Goal: Task Accomplishment & Management: Manage account settings

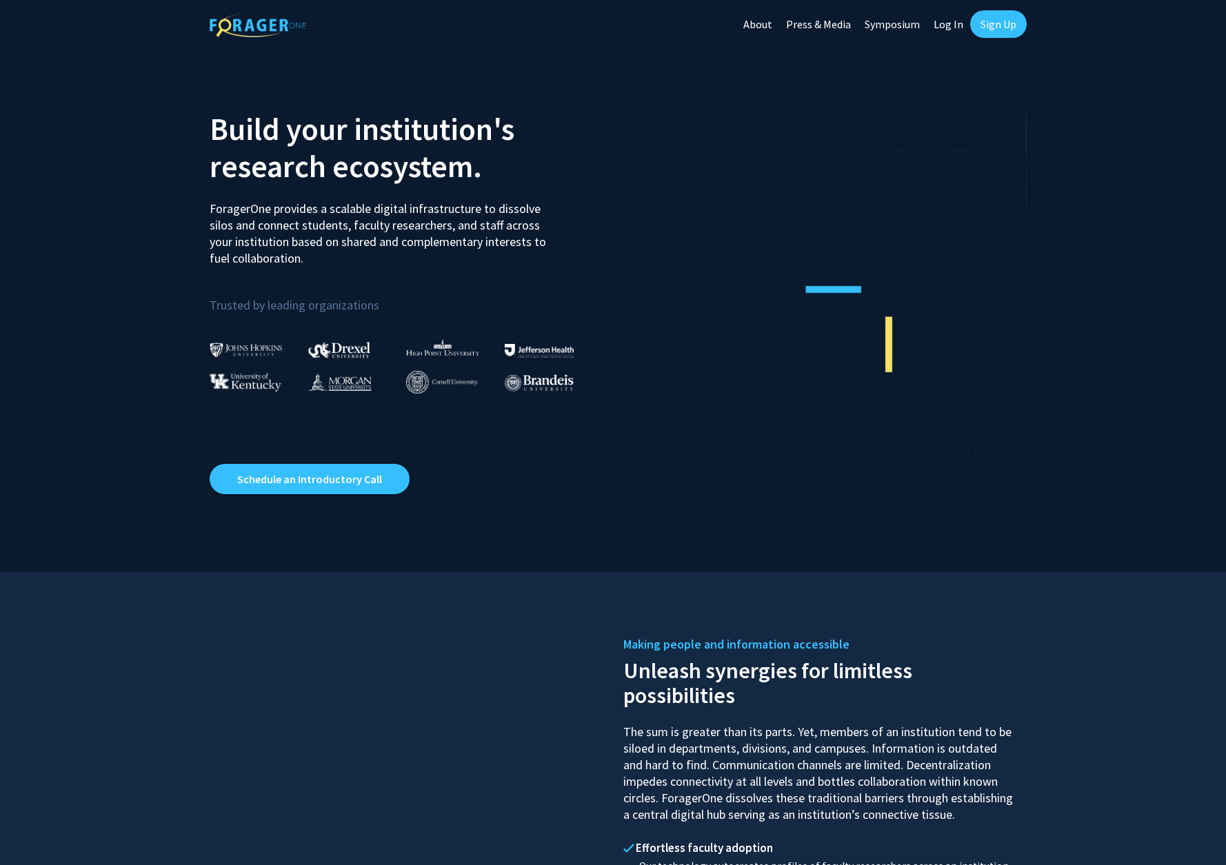
click at [909, 26] on link "Symposium" at bounding box center [892, 24] width 69 height 48
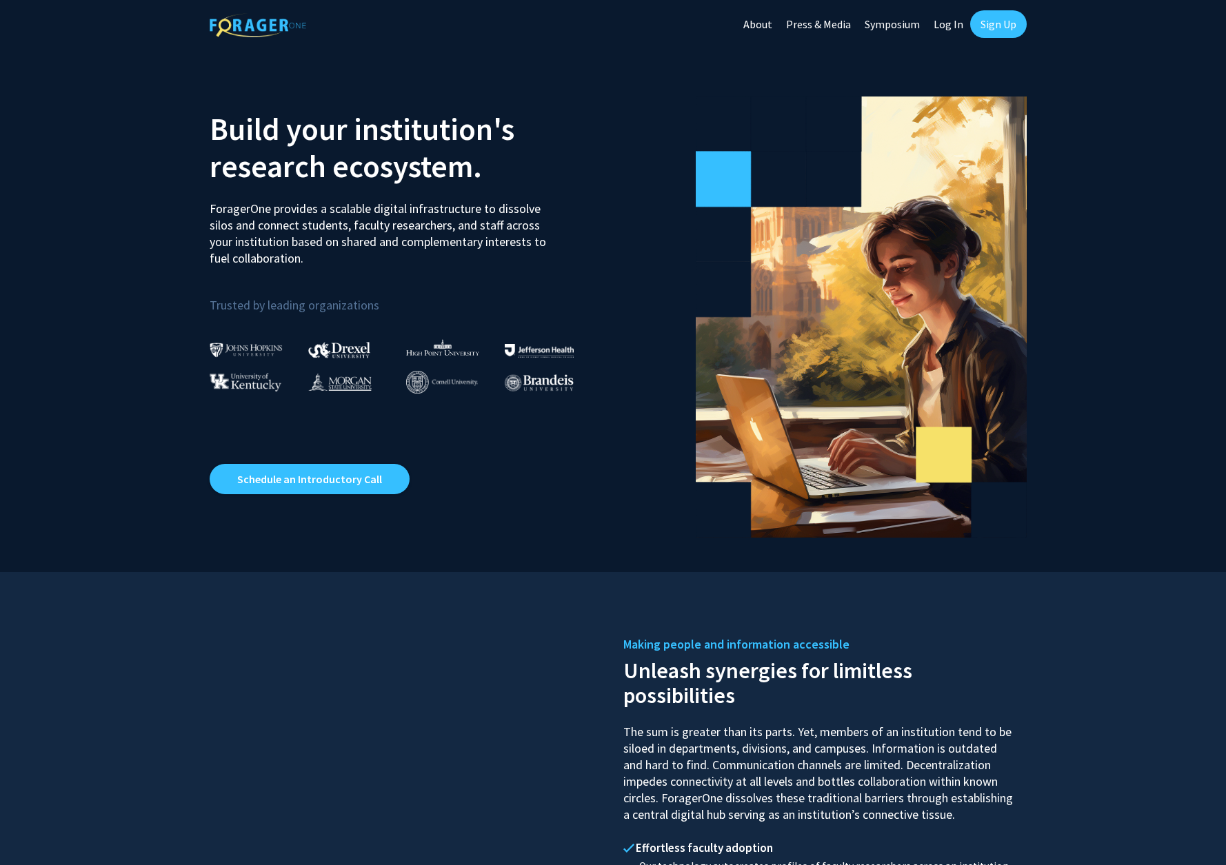
click at [891, 23] on link "Symposium" at bounding box center [892, 24] width 69 height 48
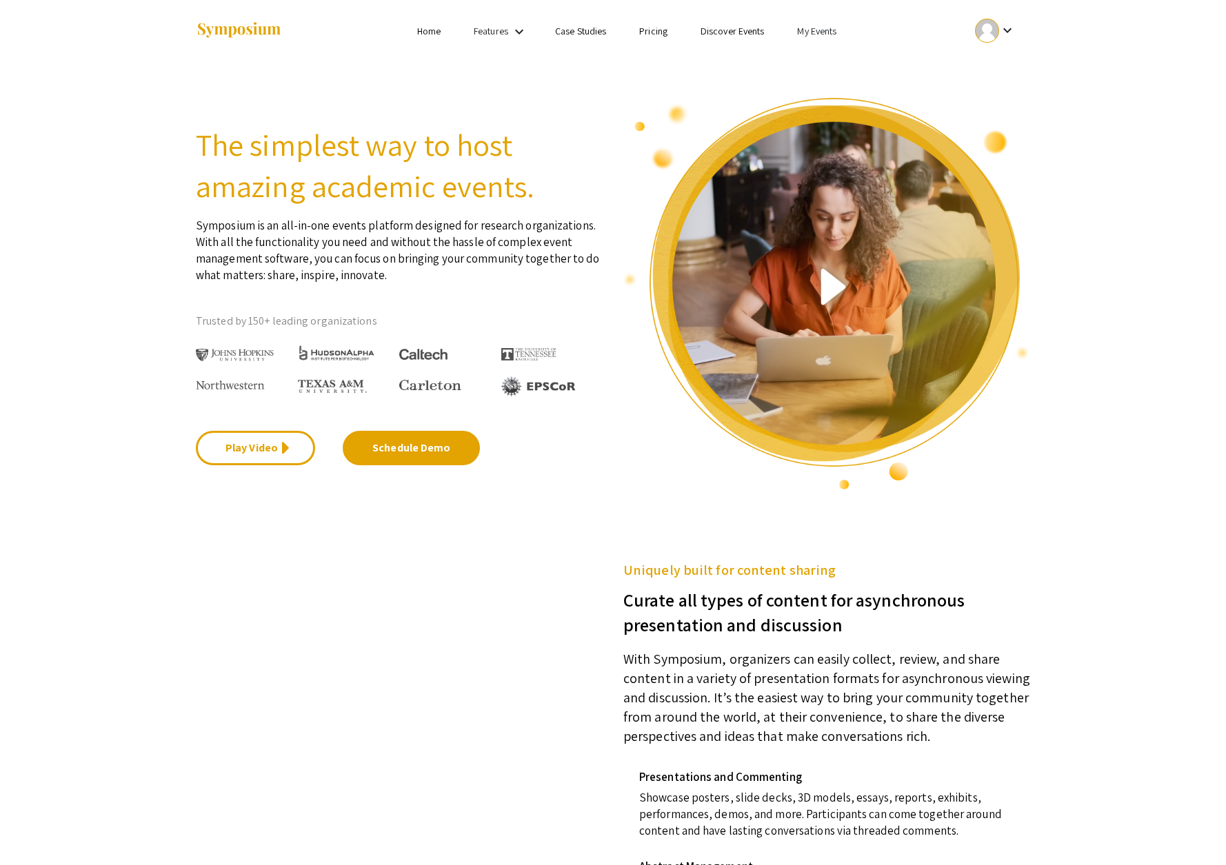
click at [818, 30] on link "My Events" at bounding box center [816, 31] width 39 height 12
click at [825, 61] on button "Events I've organized" at bounding box center [840, 61] width 118 height 33
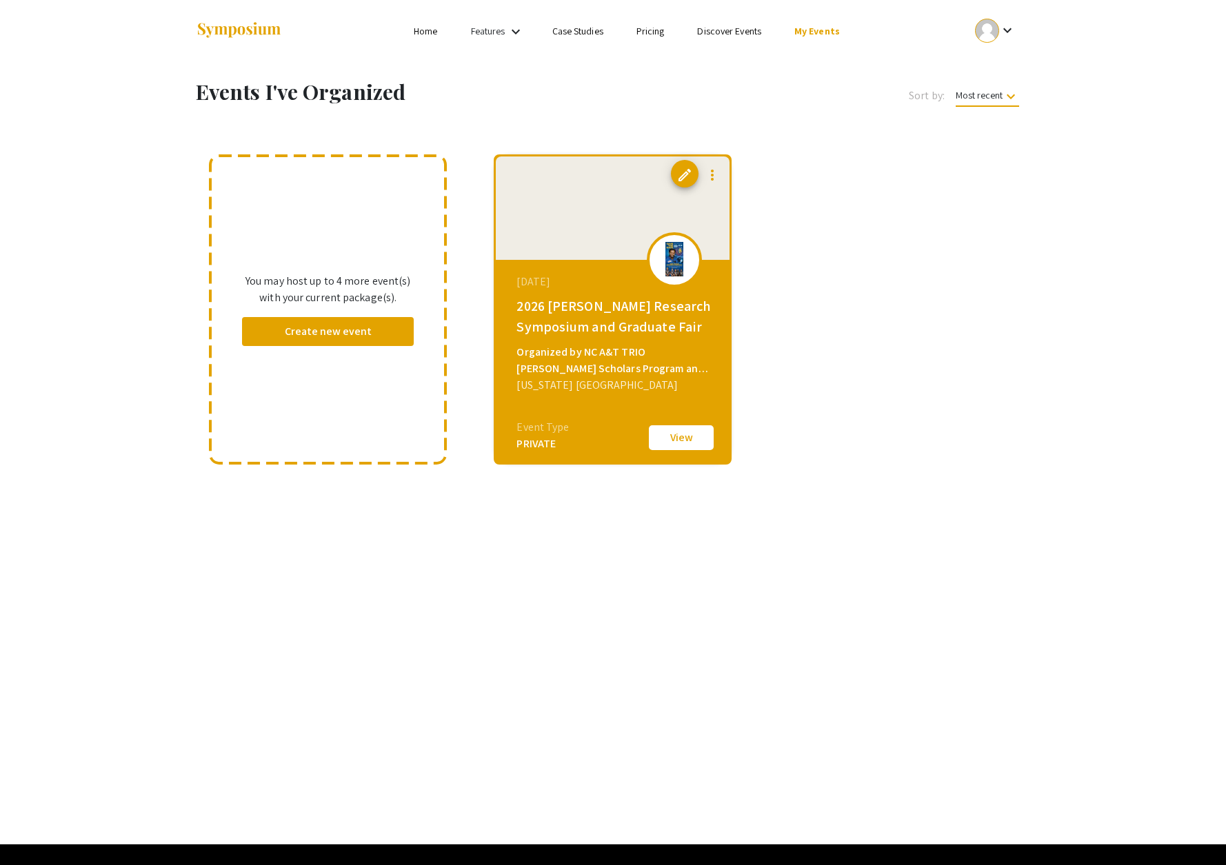
click at [583, 304] on div "2026 [PERSON_NAME] Research Symposium and Graduate Fair" at bounding box center [614, 316] width 196 height 41
click at [669, 432] on button "View" at bounding box center [681, 437] width 69 height 29
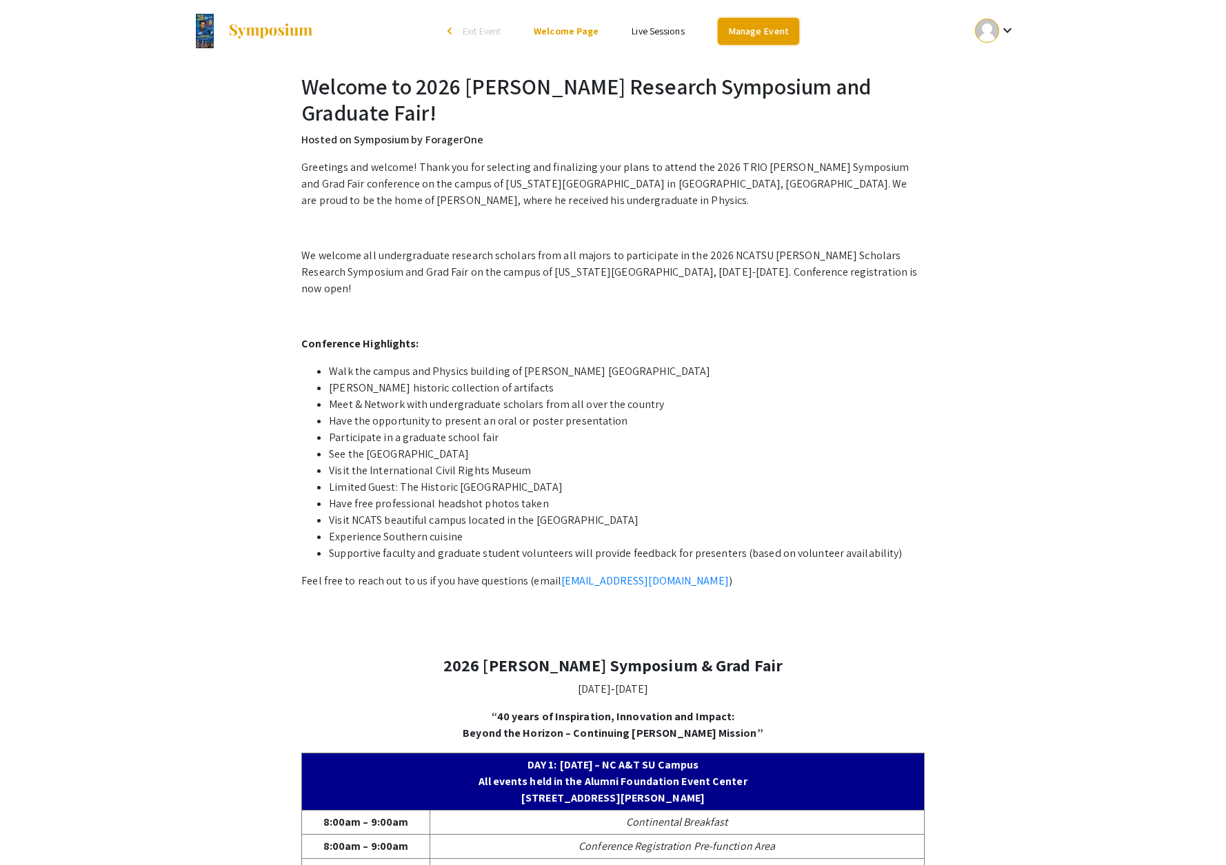
click at [737, 34] on link "Manage Event" at bounding box center [758, 31] width 81 height 27
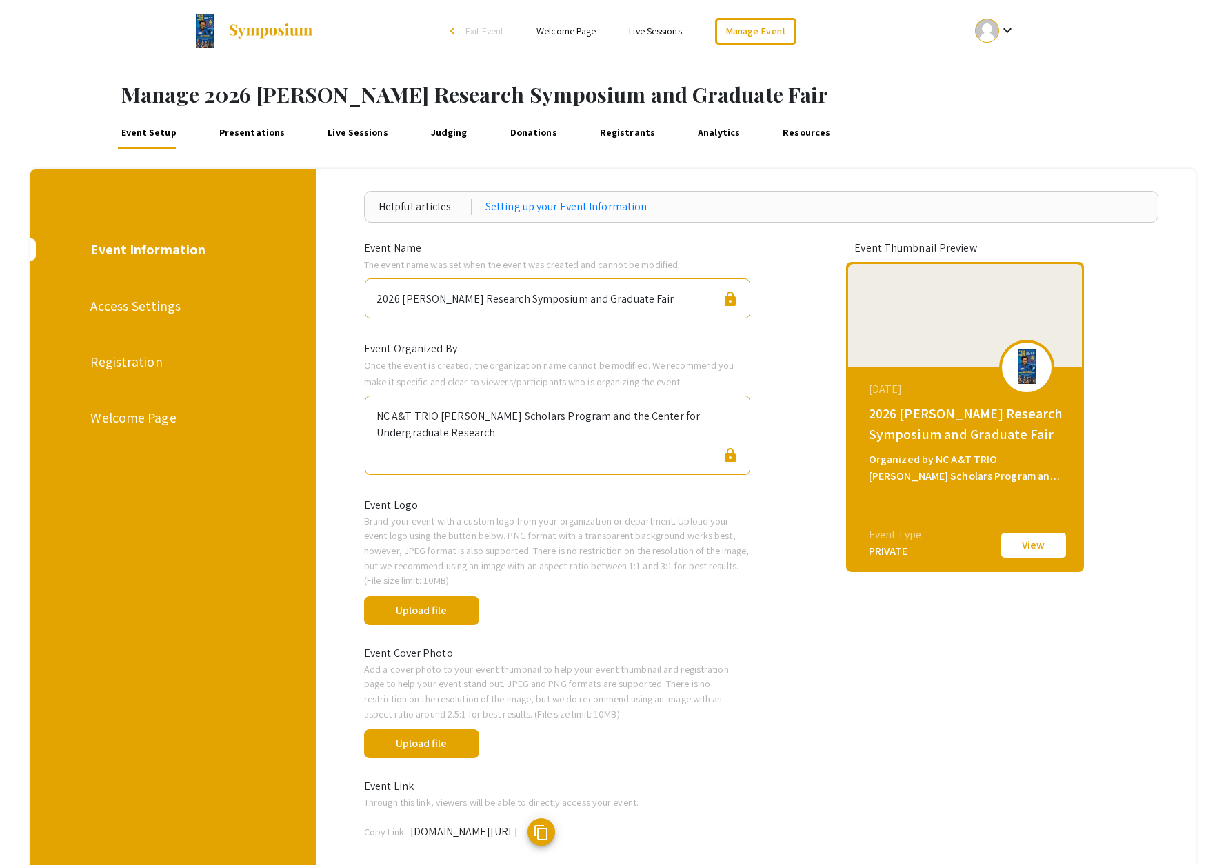
click at [142, 424] on div "Welcome Page" at bounding box center [171, 418] width 163 height 21
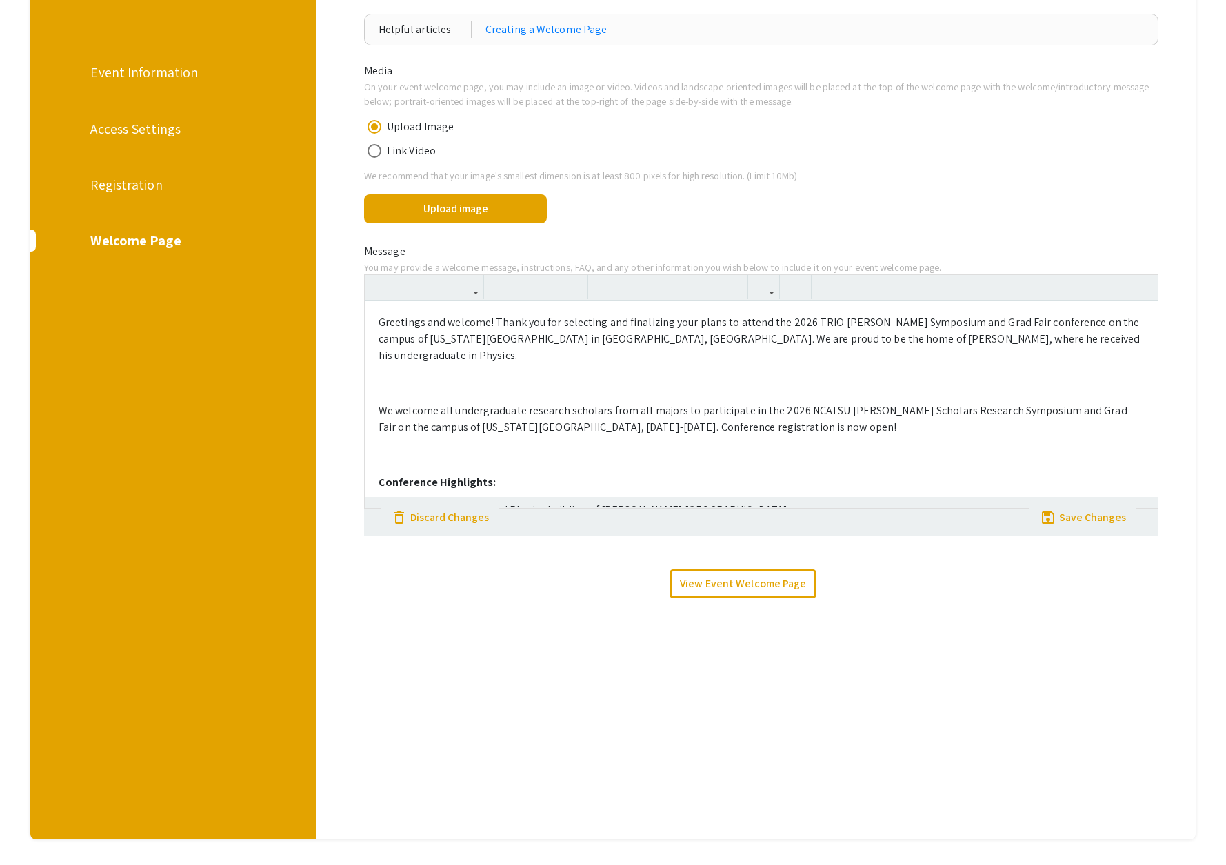
scroll to position [250, 0]
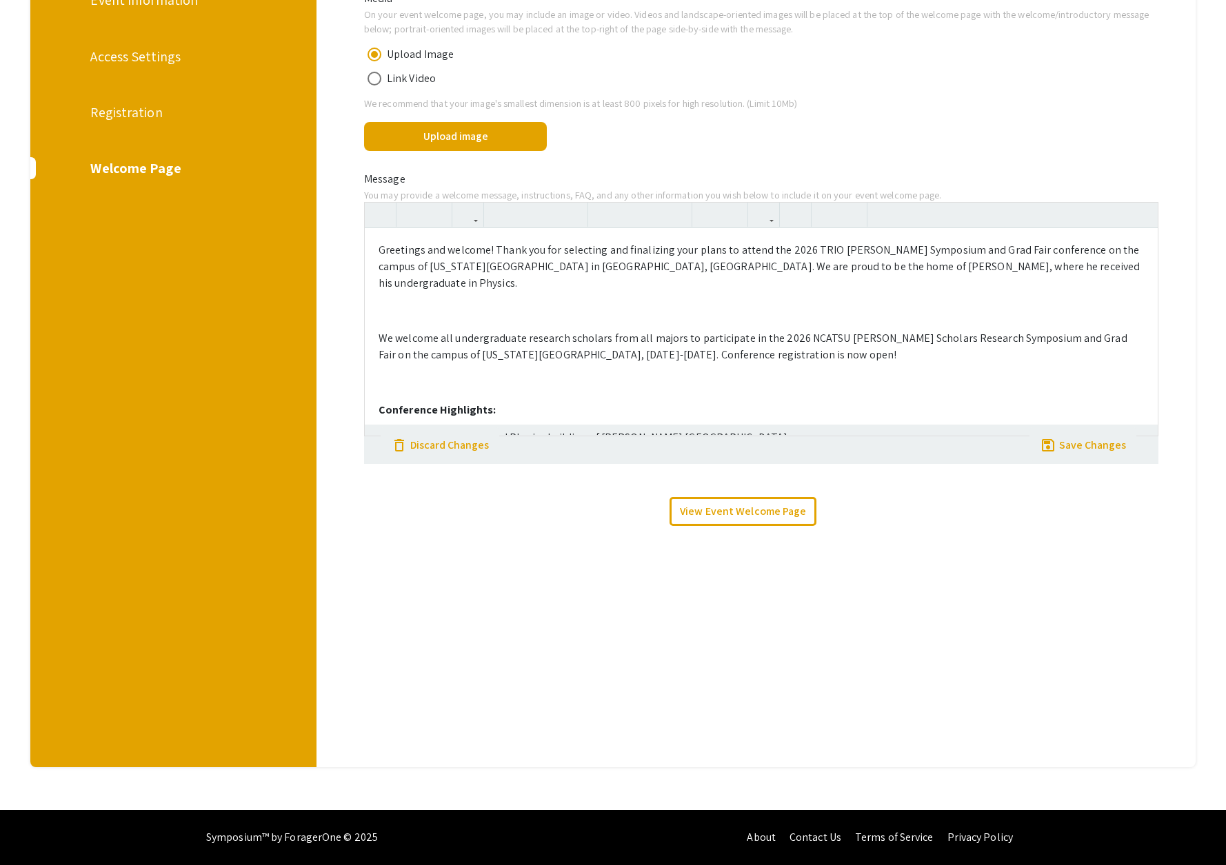
click at [404, 319] on p at bounding box center [761, 311] width 765 height 17
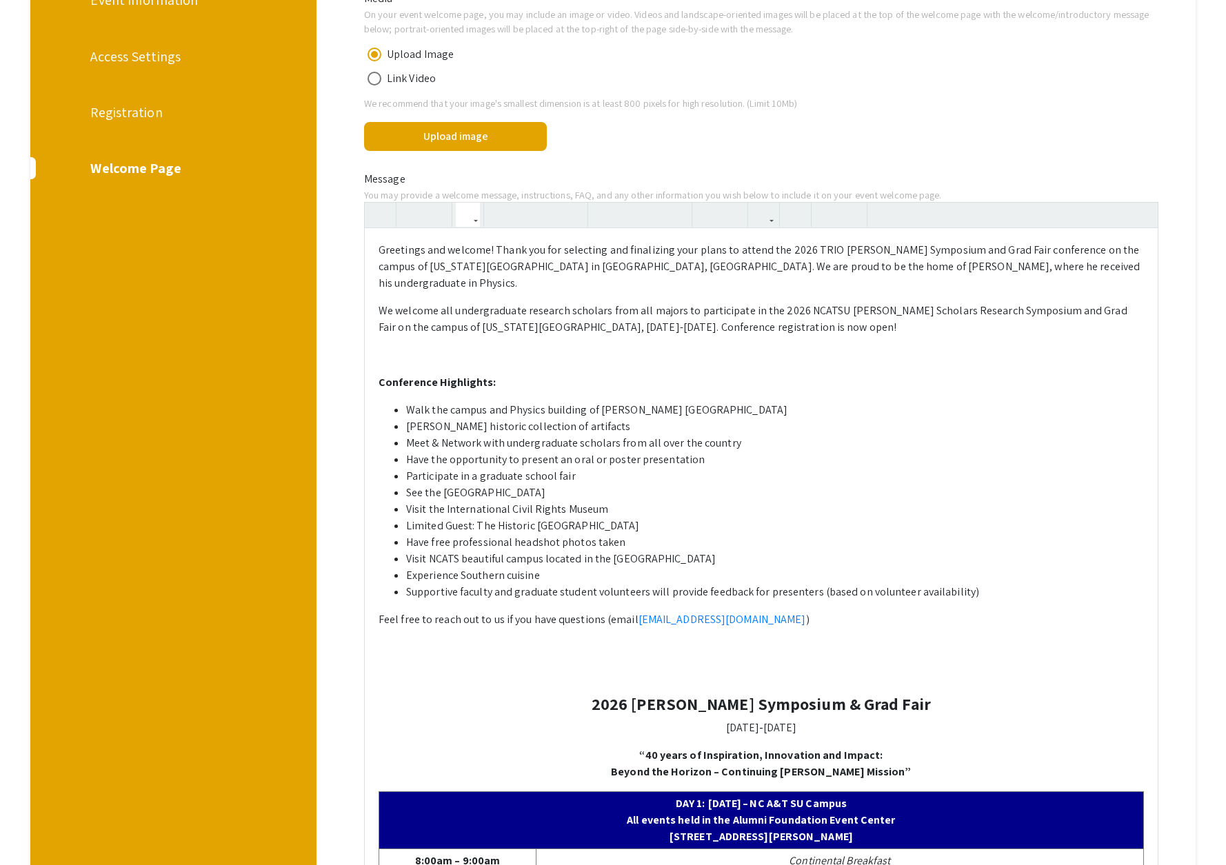
click at [894, 331] on p "We welcome all undergraduate research scholars from all majors to participate i…" at bounding box center [761, 319] width 765 height 33
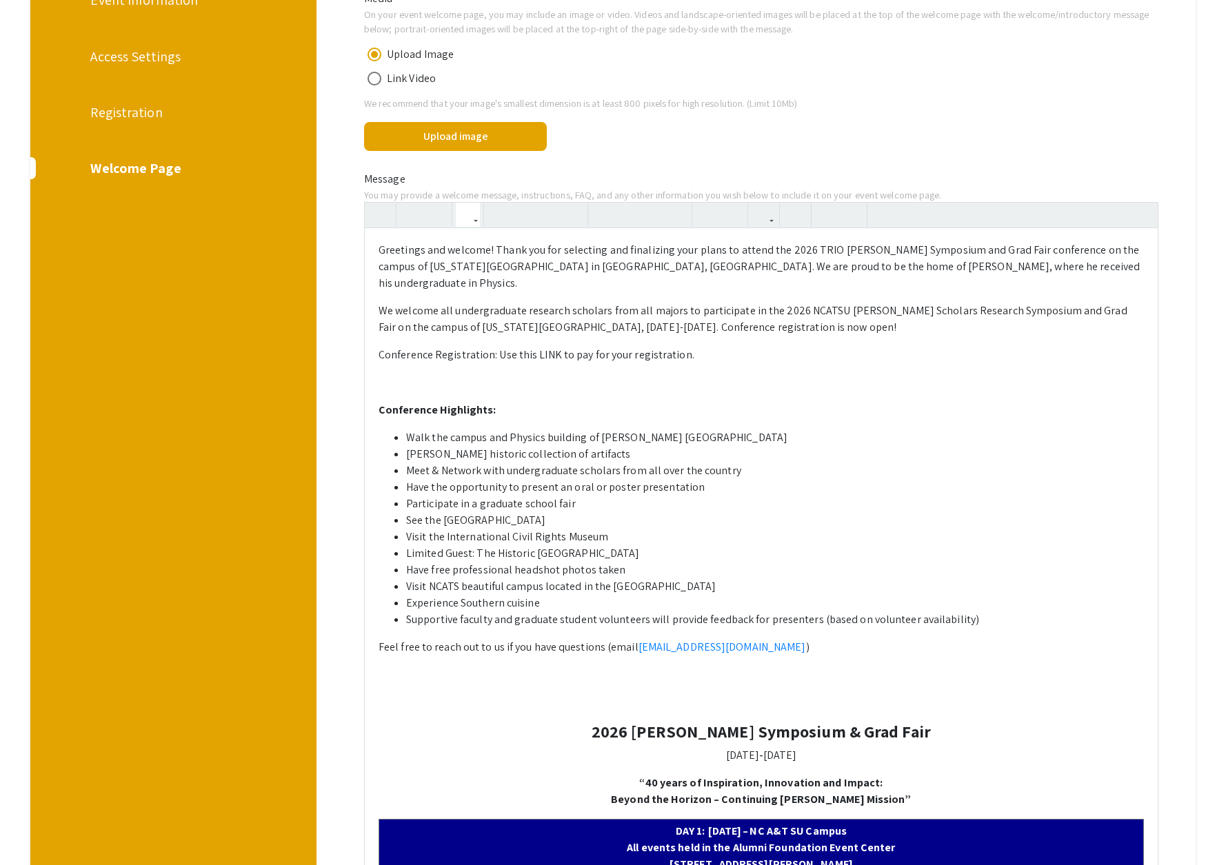
type textarea "<p>Greetings and welcome! Thank you for selecting and finalizing your plans to …"
click at [543, 358] on p "Conference Registration: Use this LINK to pay for your registration." at bounding box center [761, 355] width 765 height 17
click at [758, 203] on use "button" at bounding box center [758, 203] width 0 height 0
click at [785, 243] on body "Skip navigation arrow_back_ios Exit Event Welcome Page Live Sessions Manage Eve…" at bounding box center [613, 182] width 1226 height 865
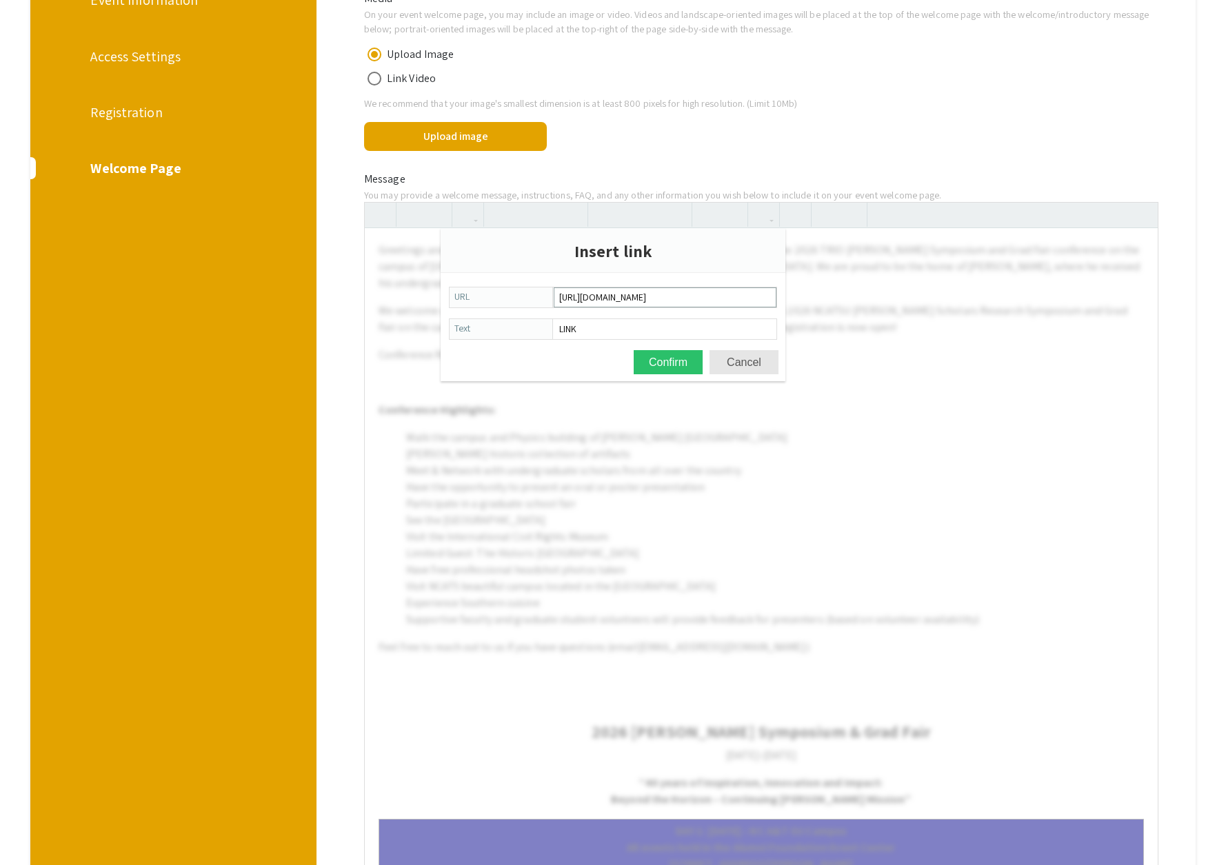
scroll to position [0, 237]
type input "https://secure.touchnet.com:443/C20147_ustores/web/product_detail.jsp?PRODUCTID…"
click at [664, 363] on button "Confirm" at bounding box center [668, 362] width 69 height 24
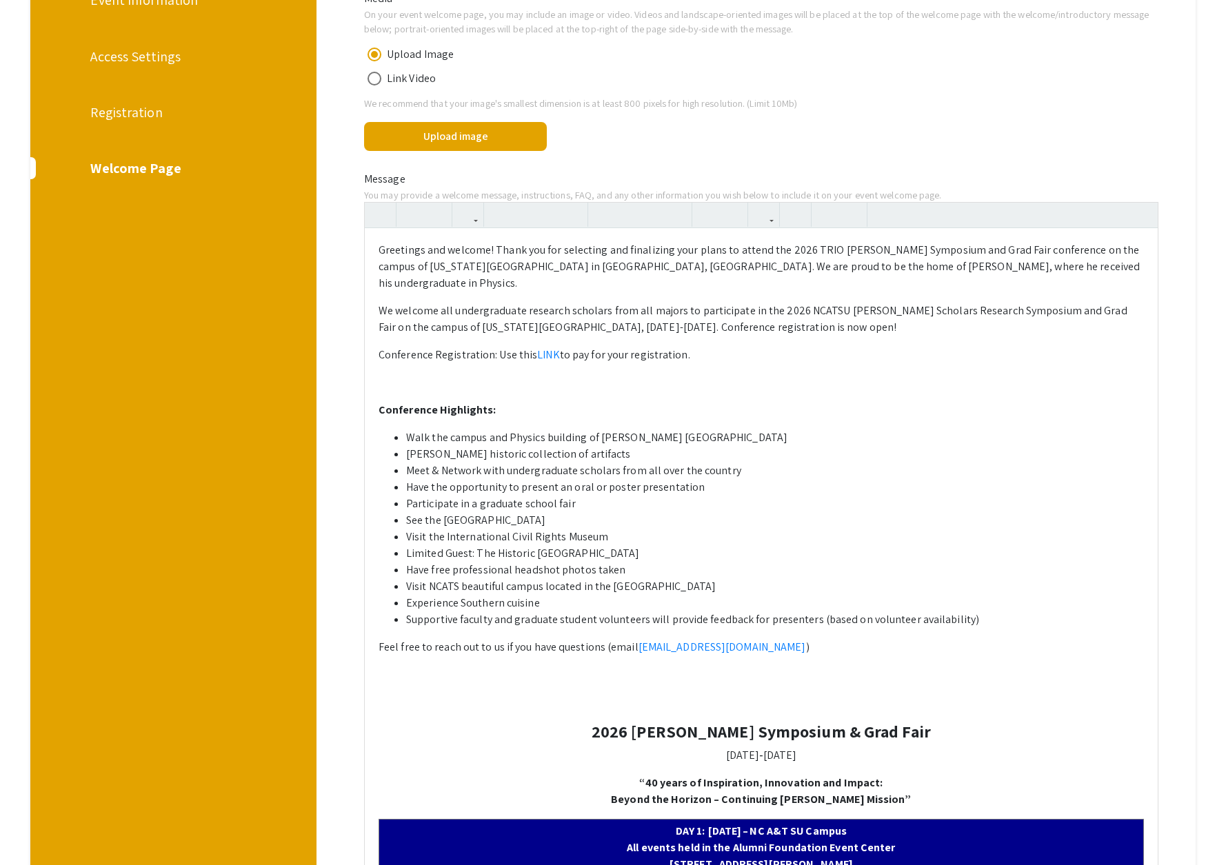
drag, startPoint x: 630, startPoint y: 385, endPoint x: 621, endPoint y: 381, distance: 10.3
click at [630, 385] on p at bounding box center [761, 382] width 765 height 17
click at [539, 357] on link "LINK" at bounding box center [548, 355] width 22 height 14
click at [433, 383] on p at bounding box center [761, 382] width 765 height 17
drag, startPoint x: 491, startPoint y: 358, endPoint x: 406, endPoint y: 305, distance: 99.7
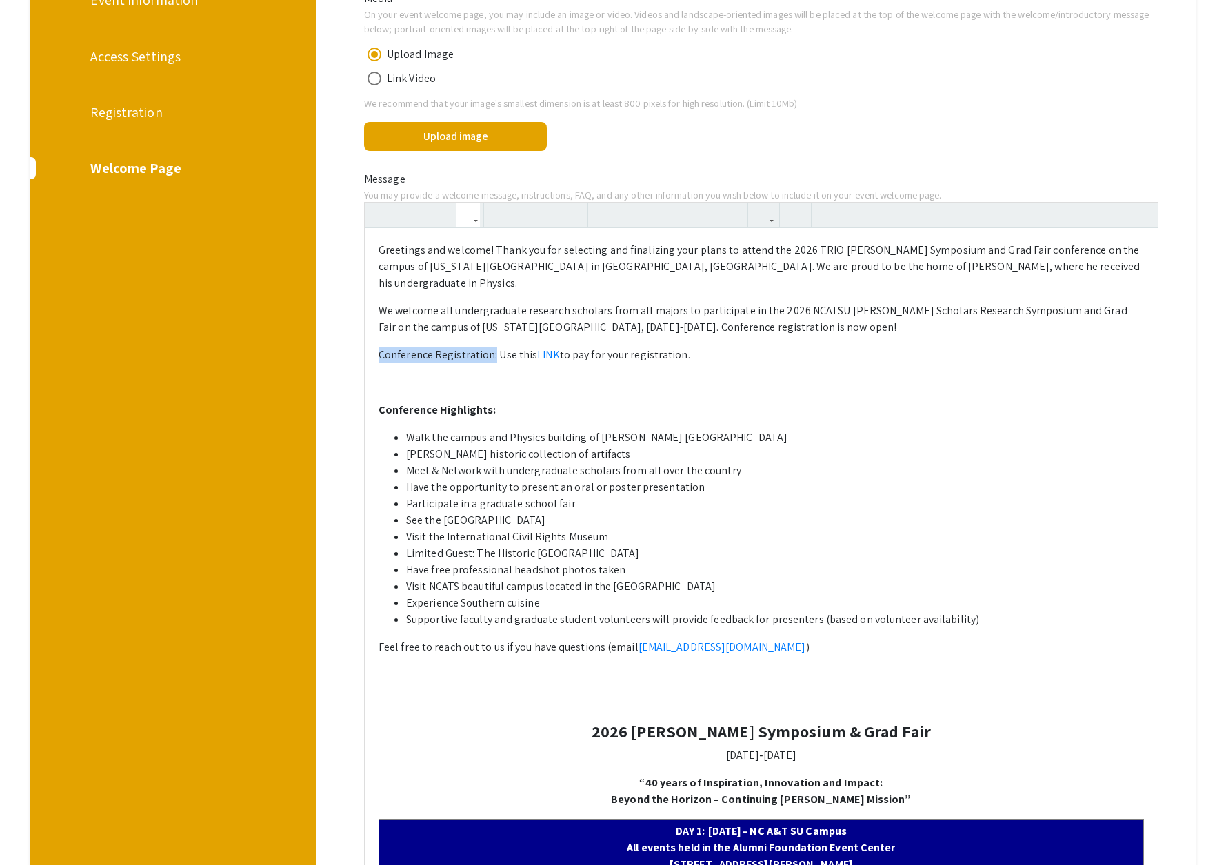
drag, startPoint x: 496, startPoint y: 215, endPoint x: 492, endPoint y: 230, distance: 15.6
click at [496, 214] on icon "button" at bounding box center [500, 214] width 12 height 23
click at [390, 377] on p at bounding box center [761, 382] width 765 height 17
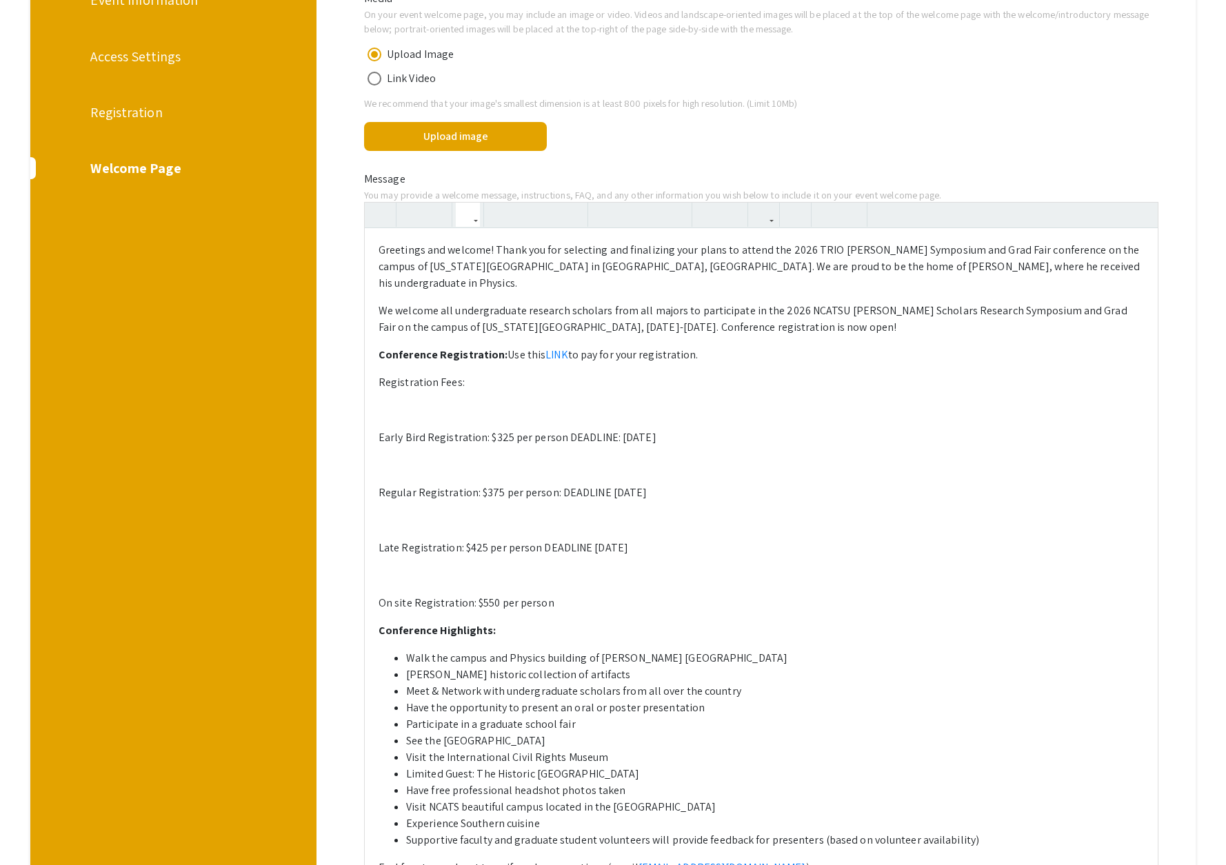
click at [402, 415] on p at bounding box center [761, 410] width 765 height 17
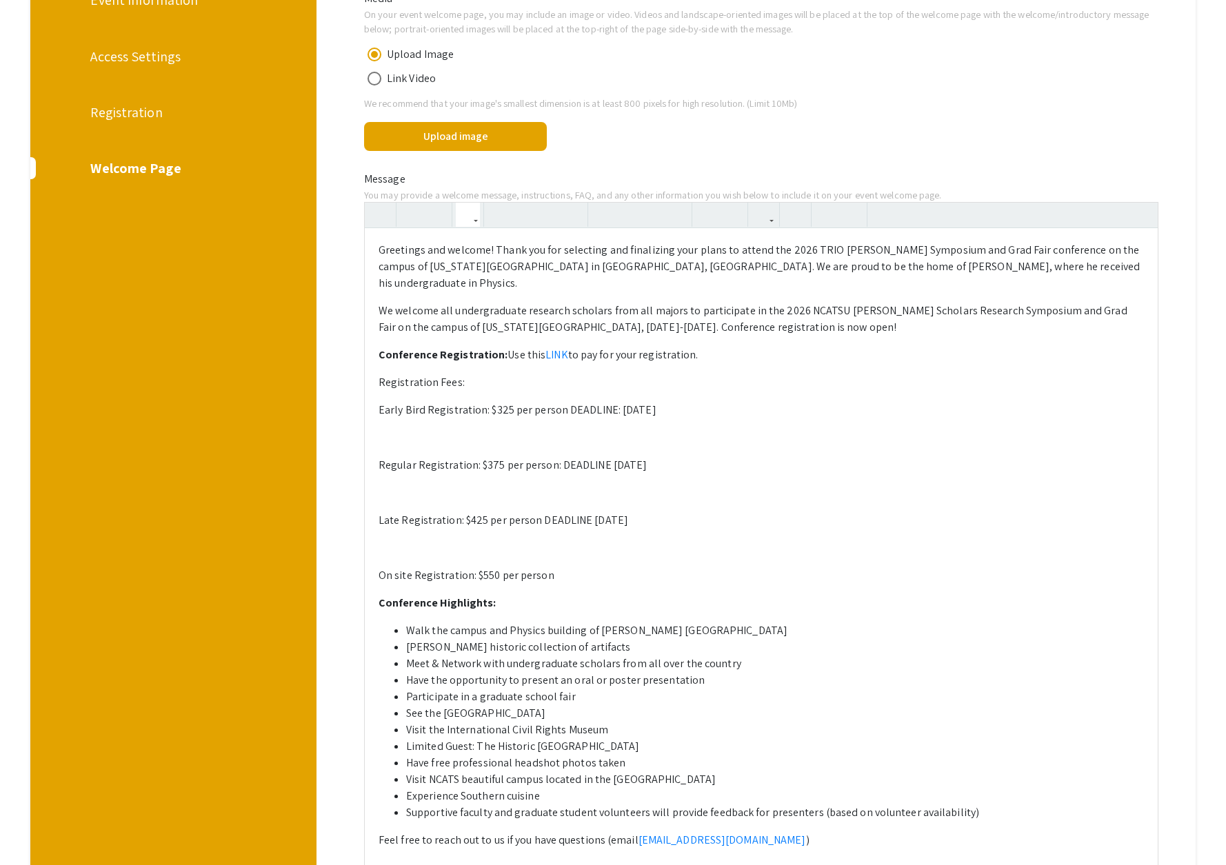
click at [405, 433] on p at bounding box center [761, 438] width 765 height 17
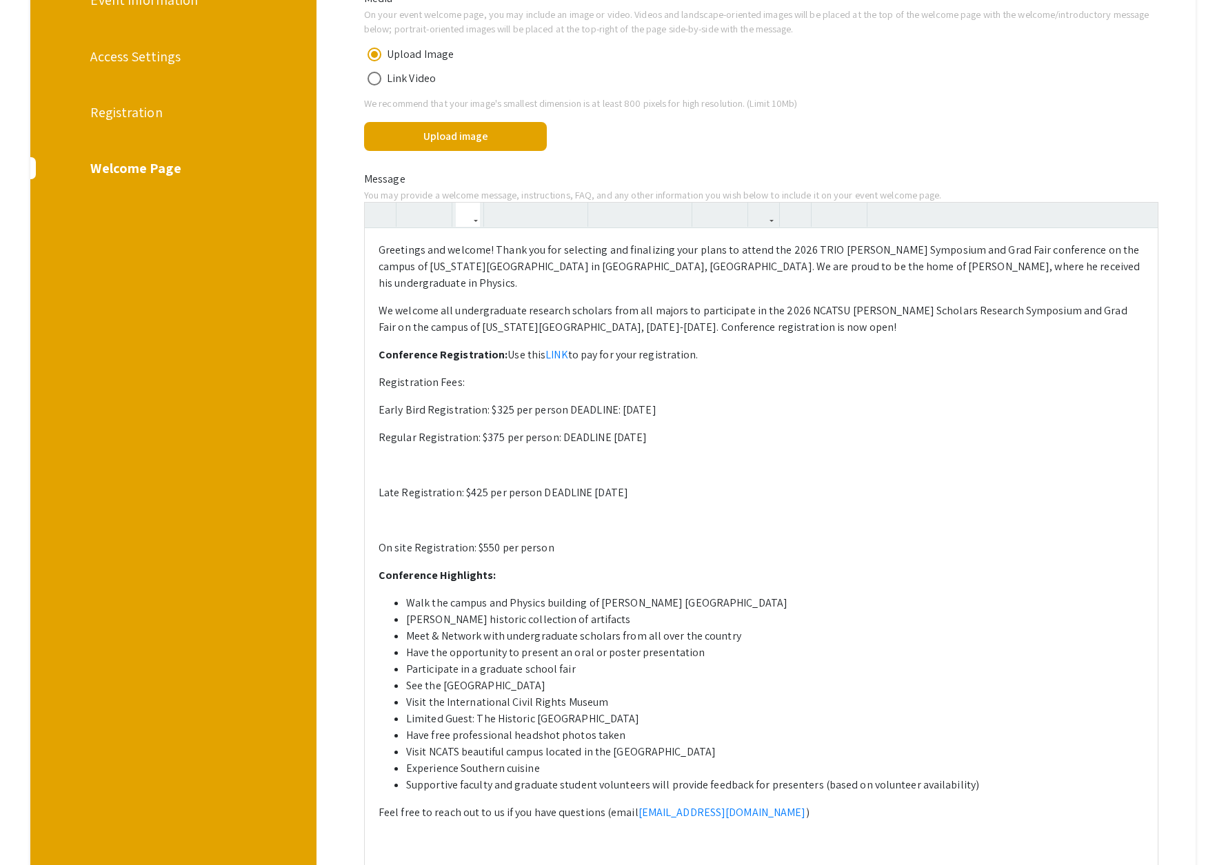
click at [397, 460] on p at bounding box center [761, 465] width 765 height 17
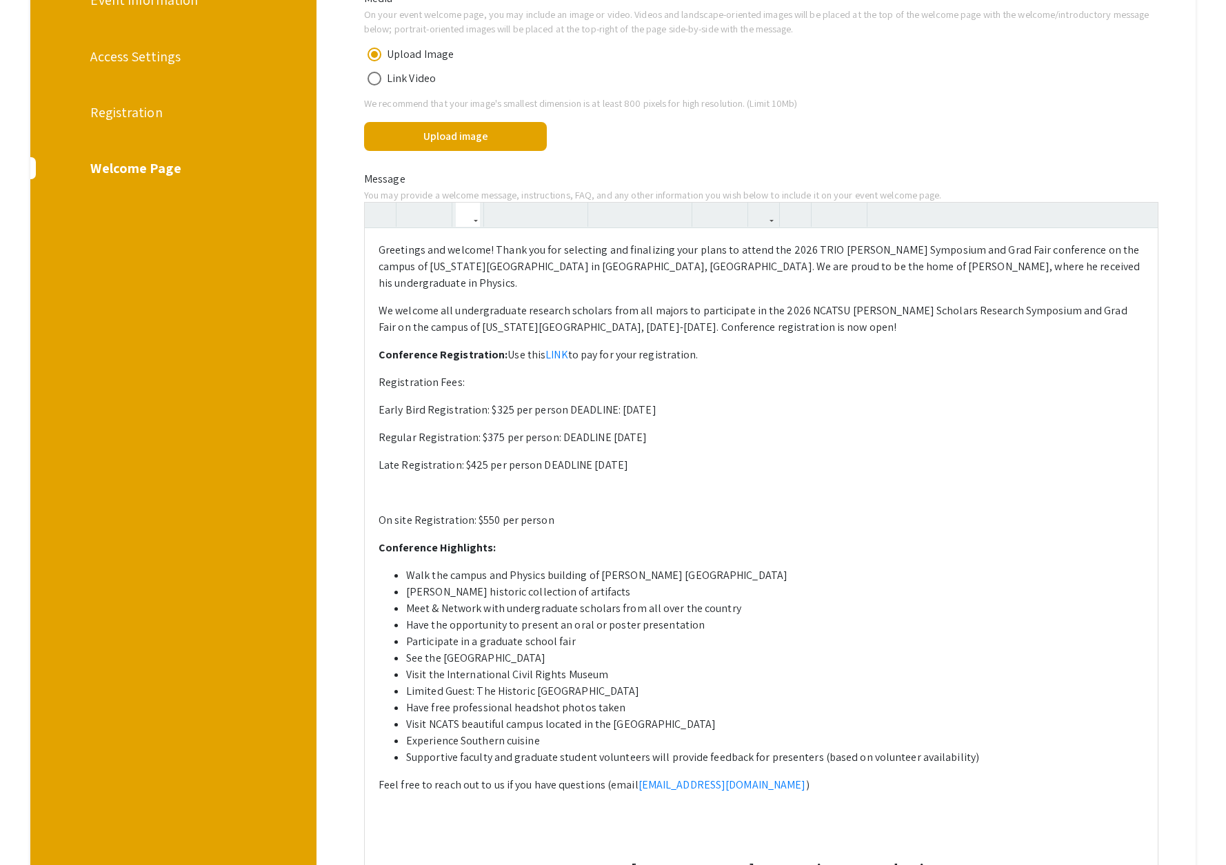
drag, startPoint x: 667, startPoint y: 468, endPoint x: 352, endPoint y: 408, distance: 320.8
click at [702, 203] on use "button" at bounding box center [702, 203] width 0 height 0
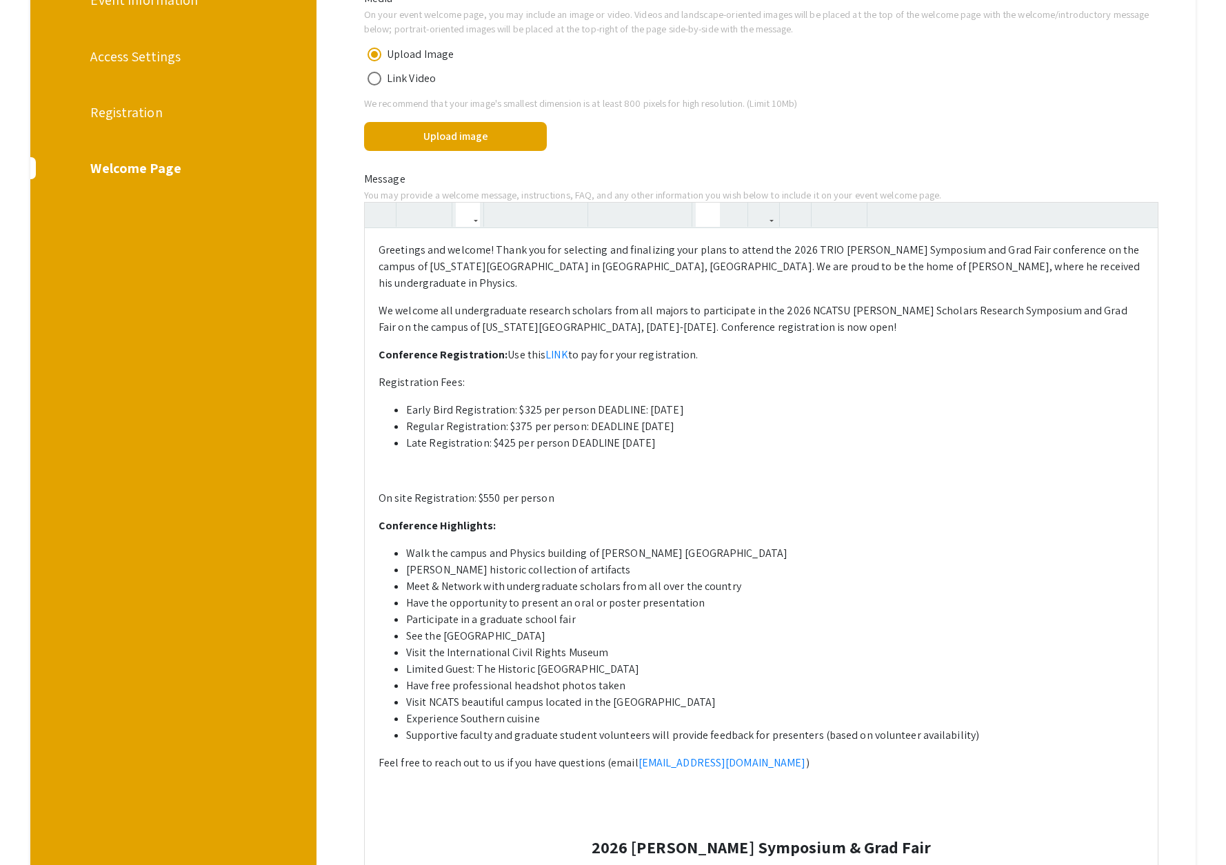
click at [381, 386] on p "Registration Fees:" at bounding box center [761, 382] width 765 height 17
drag, startPoint x: 381, startPoint y: 386, endPoint x: 484, endPoint y: 385, distance: 103.4
click at [484, 385] on p "Registration Fees:" at bounding box center [761, 382] width 765 height 17
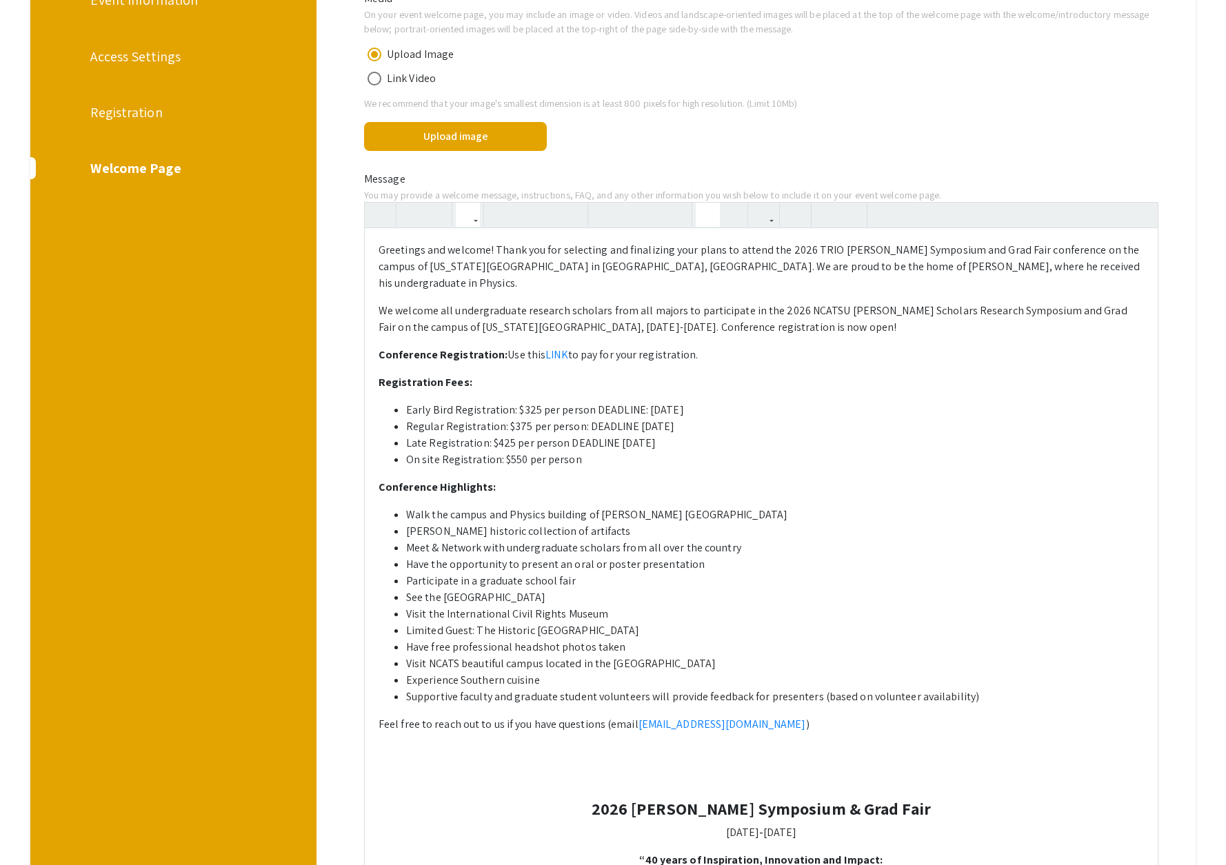
drag, startPoint x: 610, startPoint y: 354, endPoint x: 633, endPoint y: 358, distance: 23.1
click at [610, 354] on p "Conference Registration: Use this LINK to pay for your registration." at bounding box center [761, 355] width 765 height 17
type textarea "<p>Greetings and welcome! Thank you for selecting and finalizing your plans to …"
click at [799, 383] on p "Registration Fees:" at bounding box center [761, 382] width 765 height 17
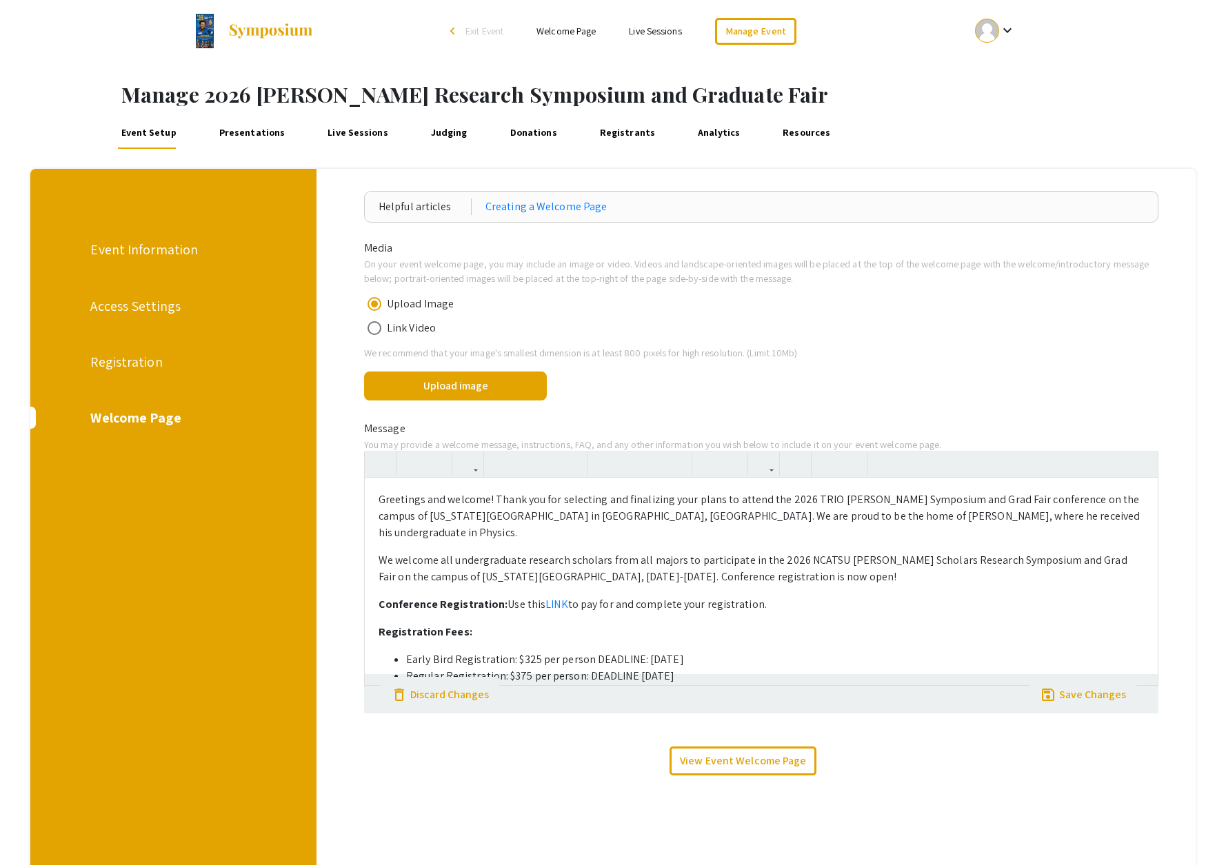
click at [199, 500] on div "Event Information Access Settings Registration Welcome Page" at bounding box center [168, 593] width 297 height 848
click at [181, 378] on div "Event Information Access Settings Registration Welcome Page" at bounding box center [168, 593] width 297 height 848
click at [1114, 696] on div "Save Changes" at bounding box center [1092, 695] width 67 height 17
click at [130, 361] on div "Registration" at bounding box center [171, 362] width 163 height 21
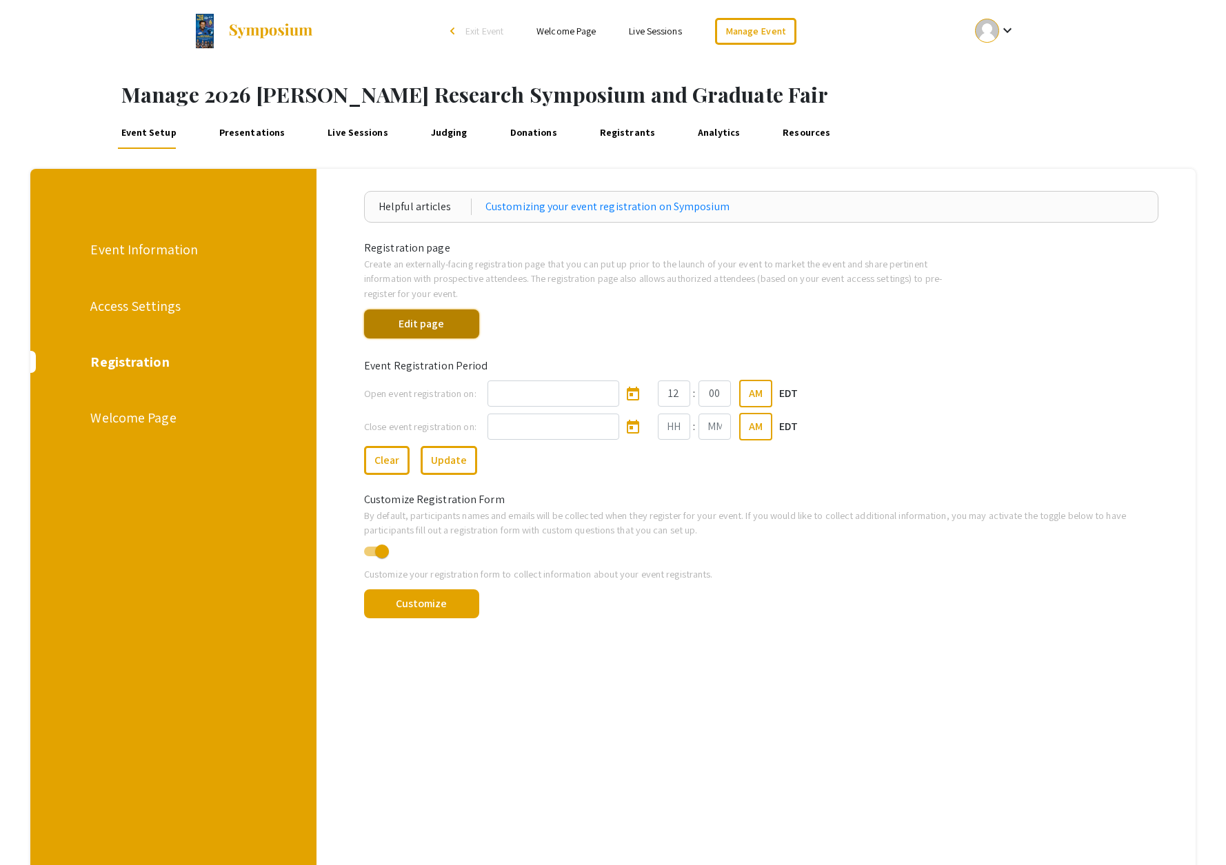
click at [423, 323] on button "Edit page" at bounding box center [421, 324] width 115 height 29
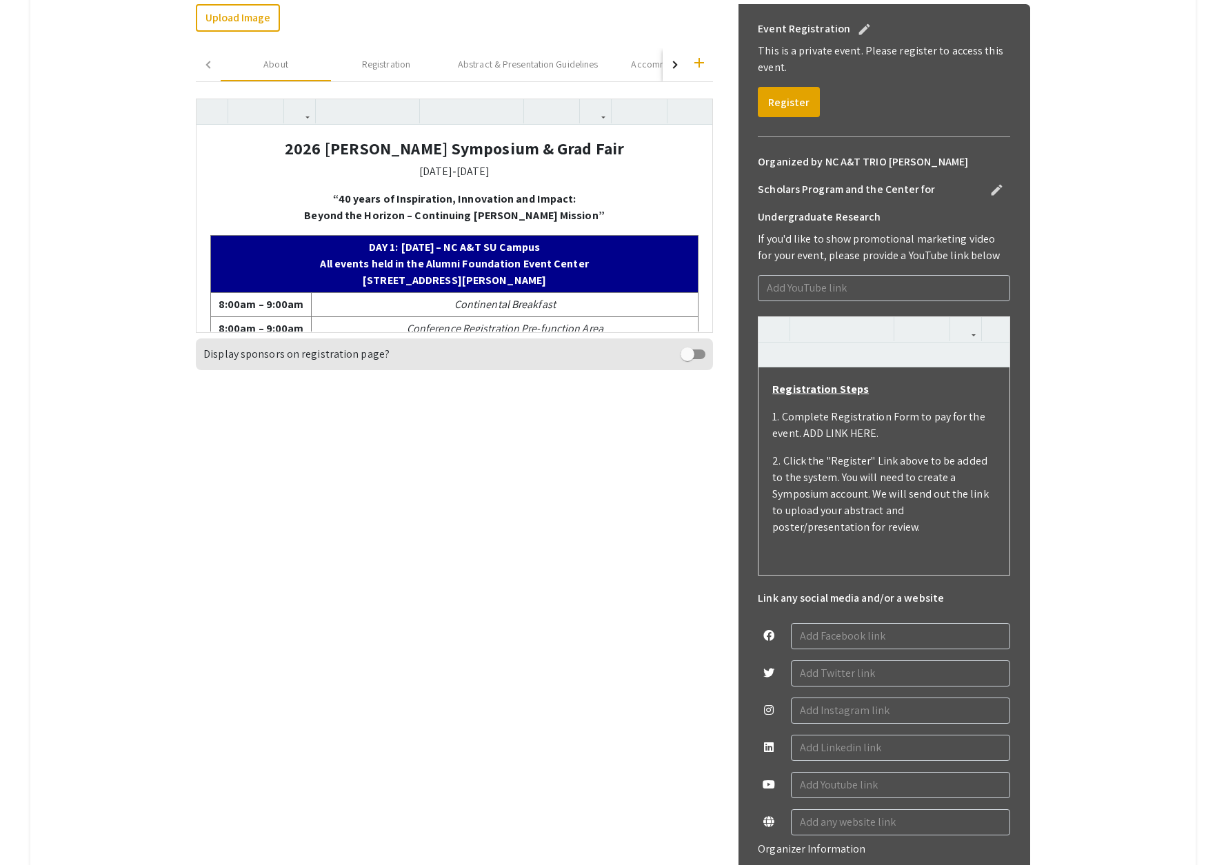
scroll to position [421, 0]
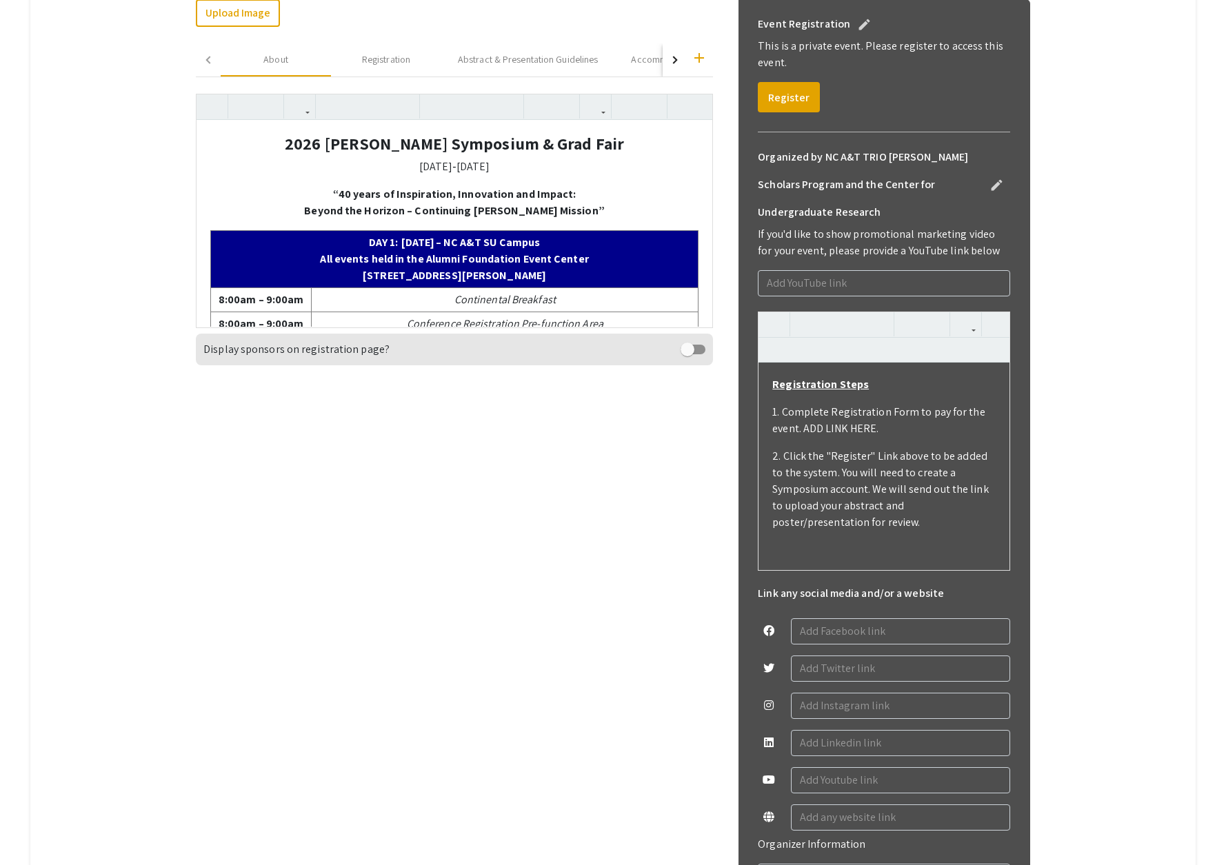
click at [877, 427] on p "1. Complete Registration Form to pay for the event. ADD LINK HERE." at bounding box center [883, 420] width 223 height 33
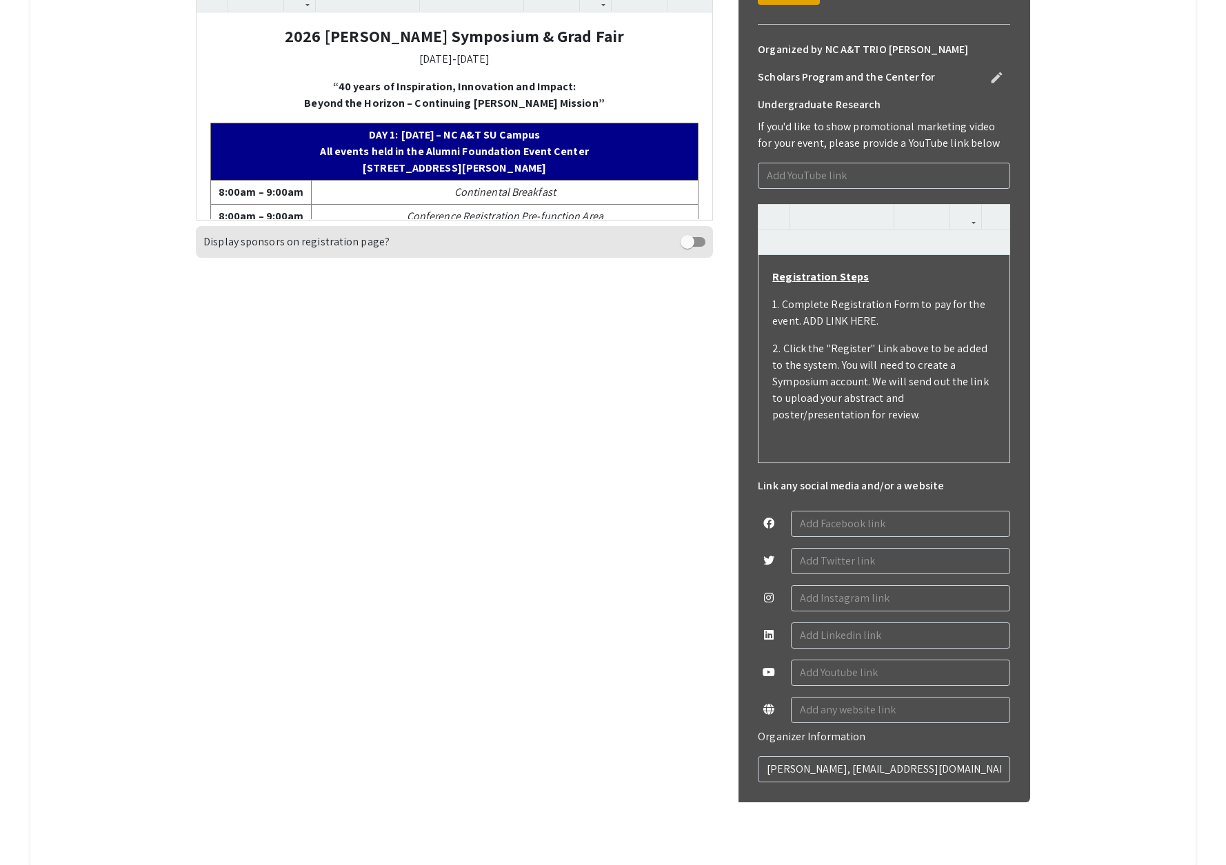
scroll to position [530, 0]
drag, startPoint x: 882, startPoint y: 323, endPoint x: 805, endPoint y: 324, distance: 76.6
click at [805, 324] on p "1. Complete Registration Form to pay for the event. ADD LINK HERE." at bounding box center [883, 312] width 223 height 33
click at [894, 316] on p "1. Complete Registration Form to pay for the event. ADD LINK HERE." at bounding box center [883, 312] width 223 height 33
drag, startPoint x: 912, startPoint y: 305, endPoint x: 884, endPoint y: 296, distance: 29.0
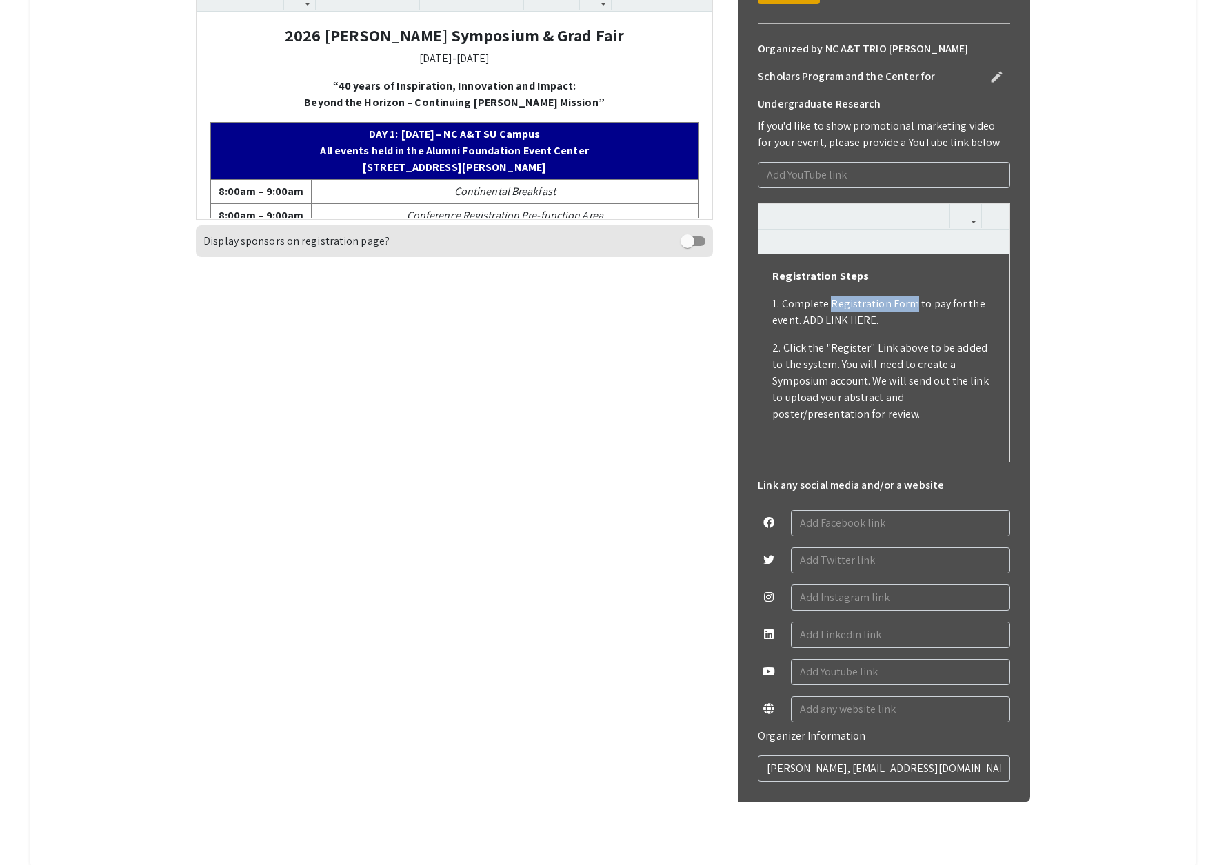
click at [831, 309] on p "1. Complete Registration Form to pay for the event. ADD LINK HERE." at bounding box center [883, 312] width 223 height 33
click at [967, 216] on icon "button" at bounding box center [966, 216] width 12 height 23
click at [996, 248] on div "Registration Steps 1. Complete Registration Form to pay for the event. ADD LINK…" at bounding box center [884, 332] width 252 height 259
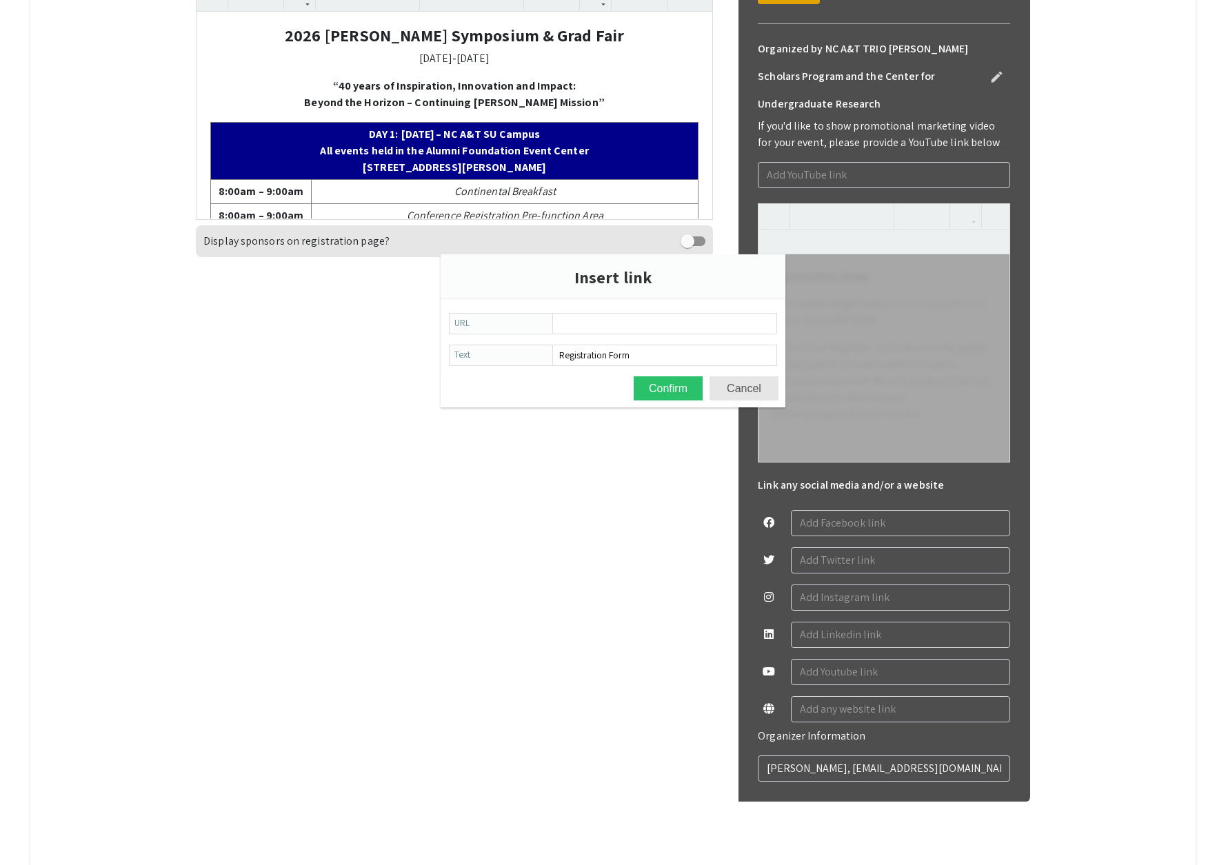
type input "Registration Fees: Early Bird Registration: $325 per person DEADLINE: November …"
paste input "https://secure.touchnet.com/C20147_ustores/web/product_detail.jsp?PRODUCTID=206…"
type input "https://secure.touchnet.com/C20147_ustores/web/product_detail.jsp?PRODUCTID=206…"
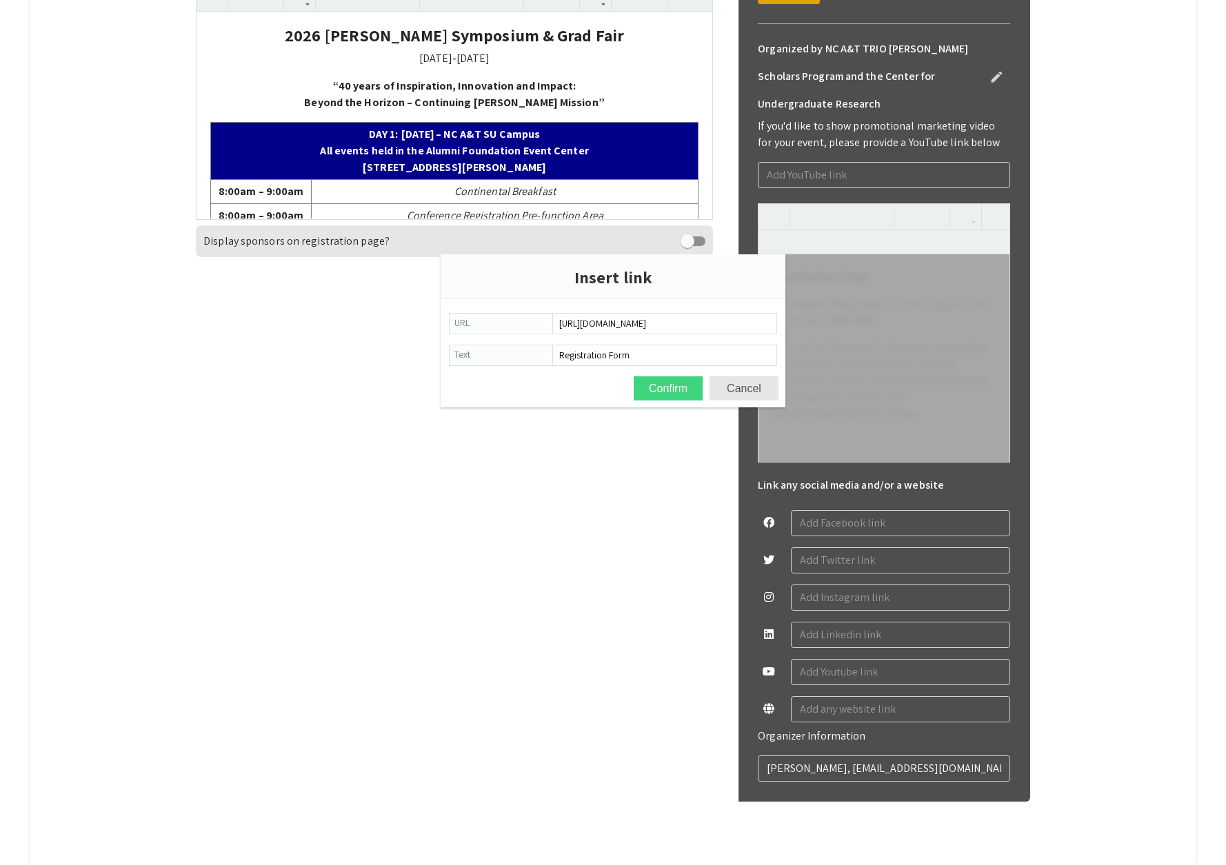
click at [672, 392] on button "Confirm" at bounding box center [668, 389] width 69 height 24
type textarea "<p><strong><u>Registration Steps</u></strong></p><p>1. Complete <a href="https:…"
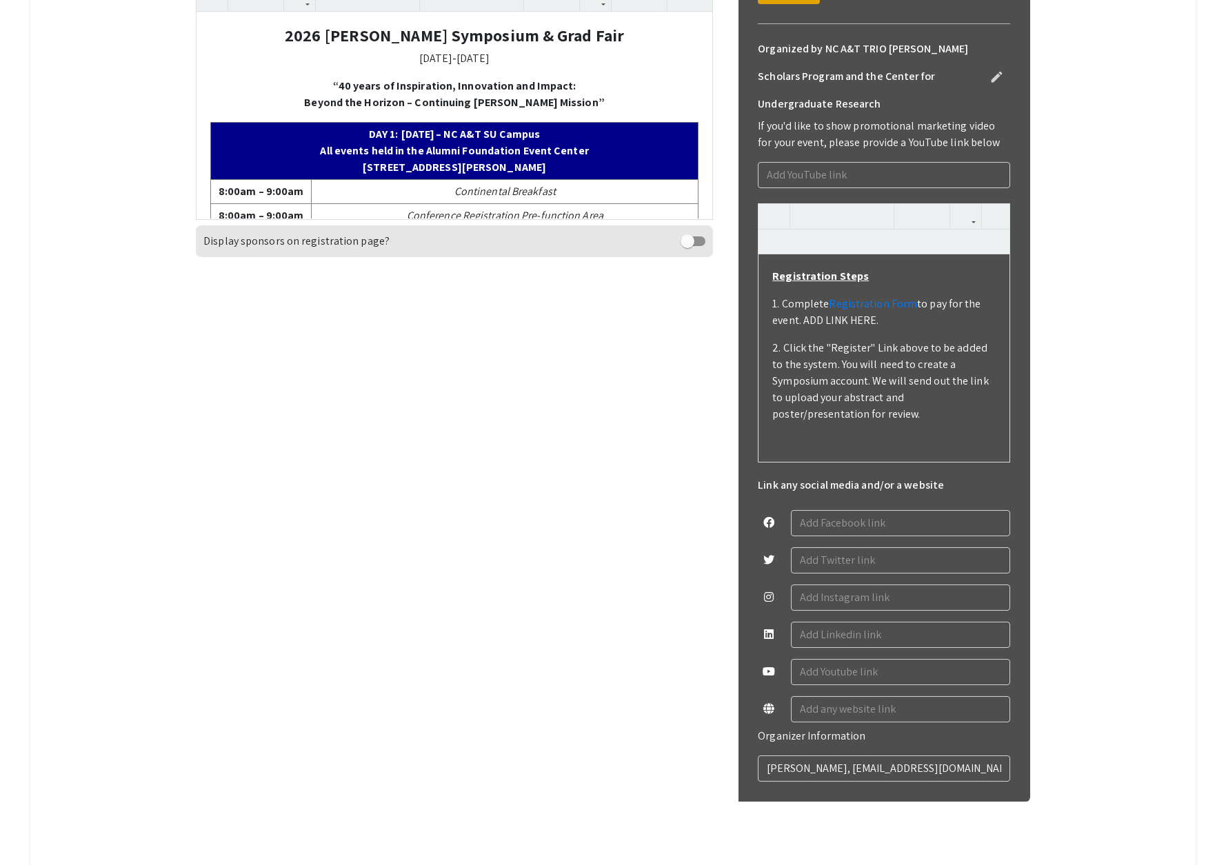
click at [894, 334] on div "Registration Steps 1. Complete Registration Form to pay for the event. ADD LINK…" at bounding box center [884, 357] width 251 height 207
drag, startPoint x: 914, startPoint y: 306, endPoint x: 832, endPoint y: 306, distance: 81.4
click at [832, 306] on p "1. Complete Registration Form to pay for the event. ADD LINK HERE." at bounding box center [883, 312] width 223 height 33
click at [848, 205] on use "button" at bounding box center [848, 205] width 0 height 0
click at [938, 324] on p "1. Complete Registration Form to pay for the event. ADD LINK HERE." at bounding box center [883, 312] width 223 height 33
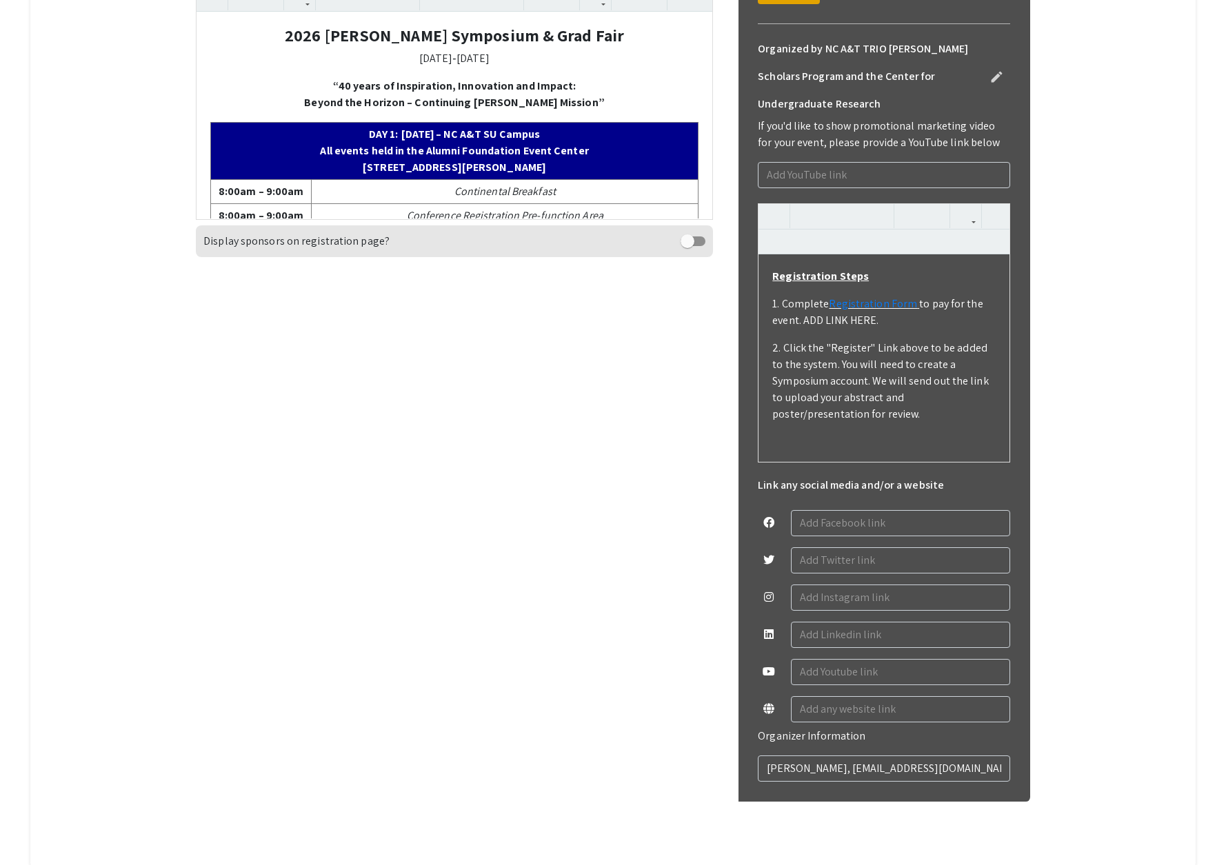
drag, startPoint x: 920, startPoint y: 310, endPoint x: 960, endPoint y: 308, distance: 40.0
click at [928, 310] on p "1. Complete Registration Form to pay for the event. ADD LINK HERE." at bounding box center [883, 312] width 223 height 33
click at [990, 319] on p "1. Complete Registration Form to pay for the event. ADD LINK HERE." at bounding box center [883, 312] width 223 height 33
drag, startPoint x: 866, startPoint y: 328, endPoint x: 805, endPoint y: 329, distance: 60.7
click at [805, 329] on p "1. Complete Registration Form to pay for the event. ADD LINK HERE." at bounding box center [883, 312] width 223 height 33
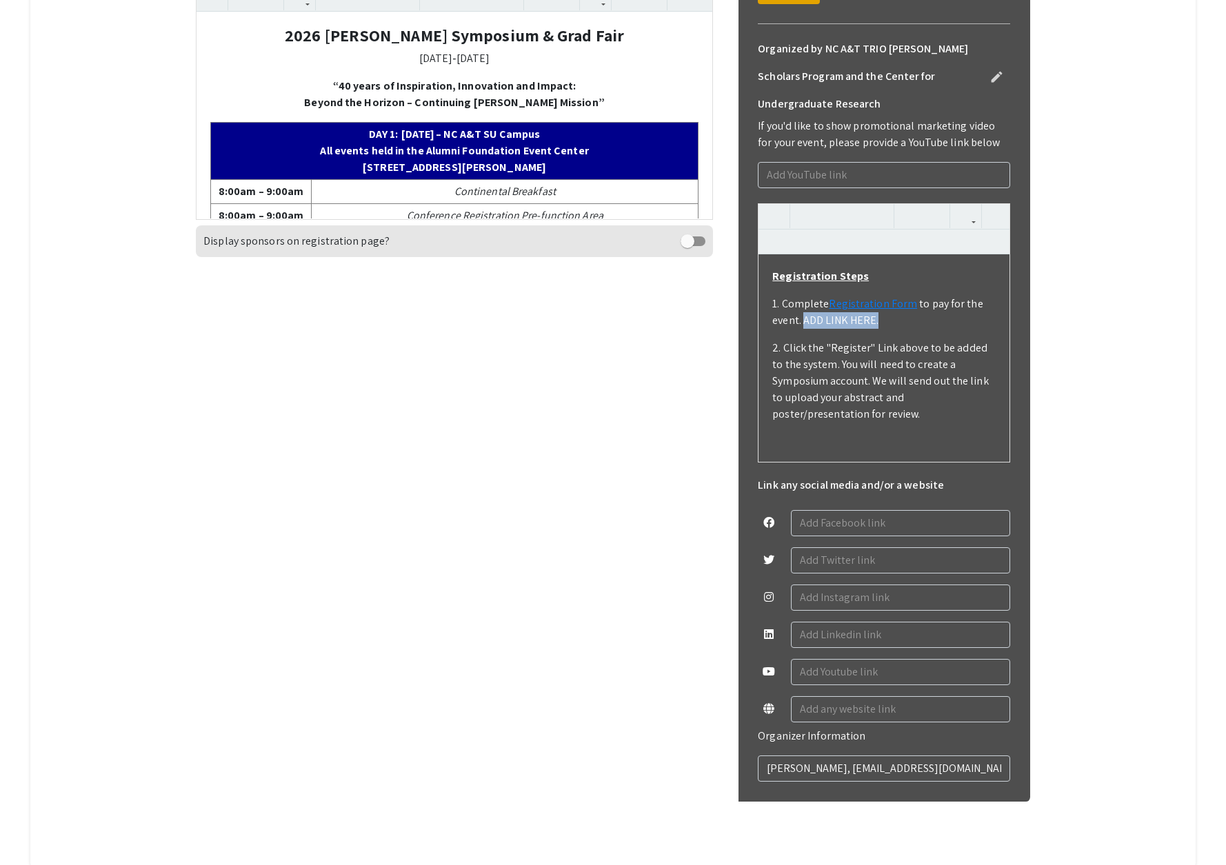
type textarea "<p><strong><u>Registration Steps</u></strong></p><p>1. Complete <a href="https:…"
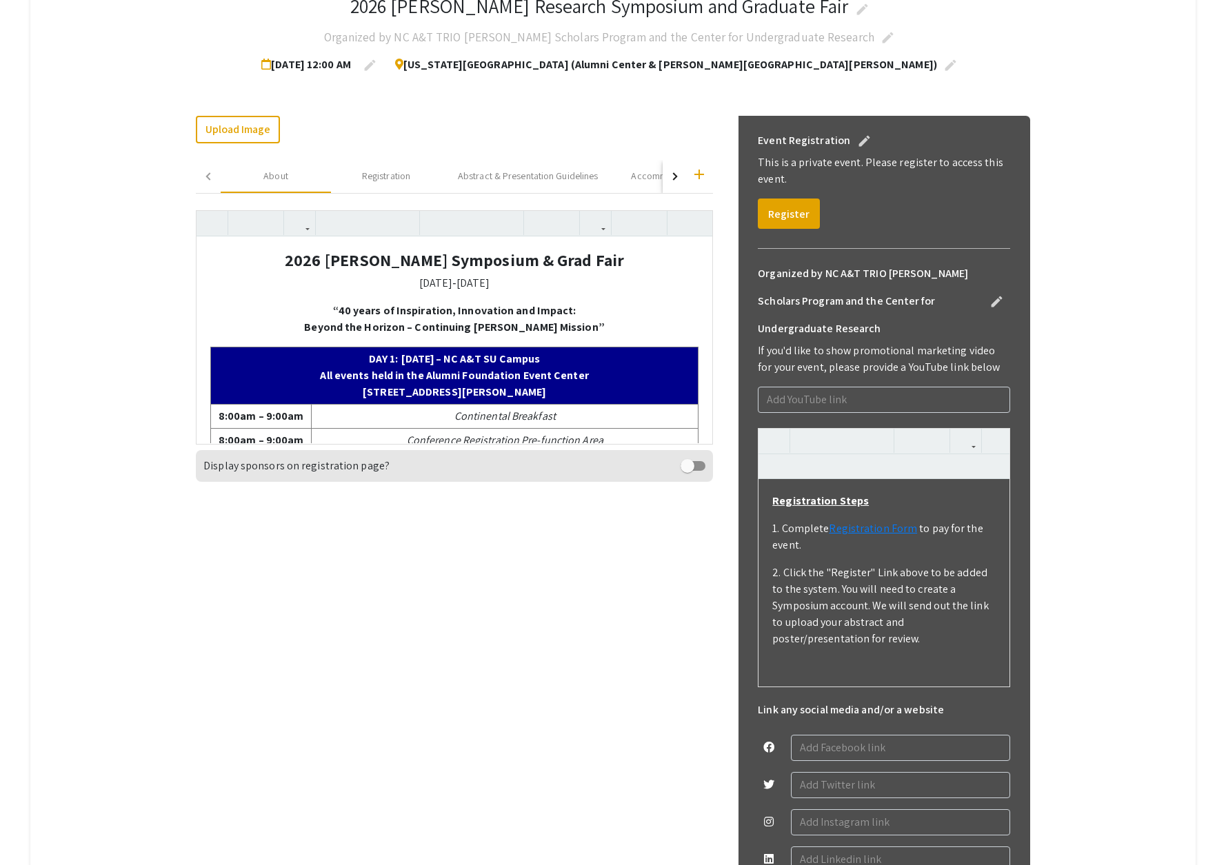
scroll to position [261, 0]
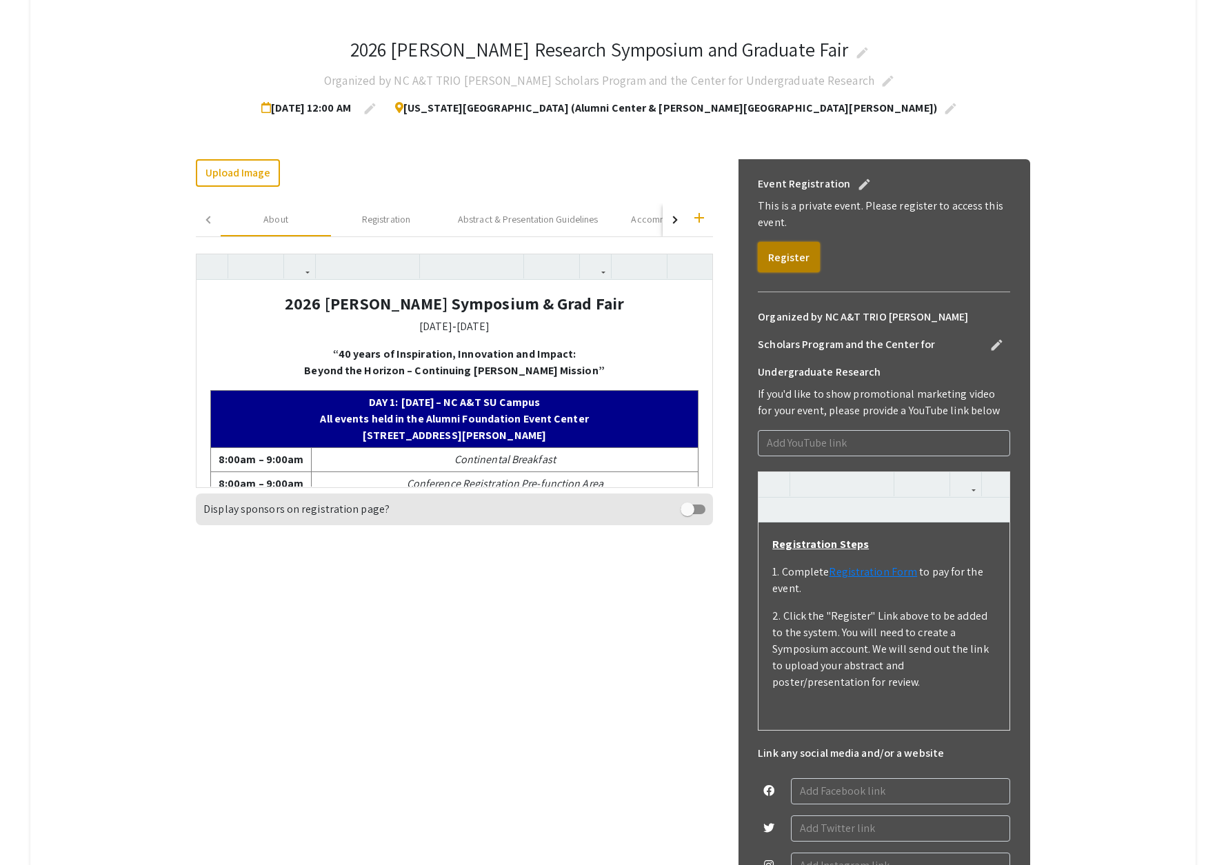
click at [798, 255] on button "Register" at bounding box center [789, 257] width 62 height 30
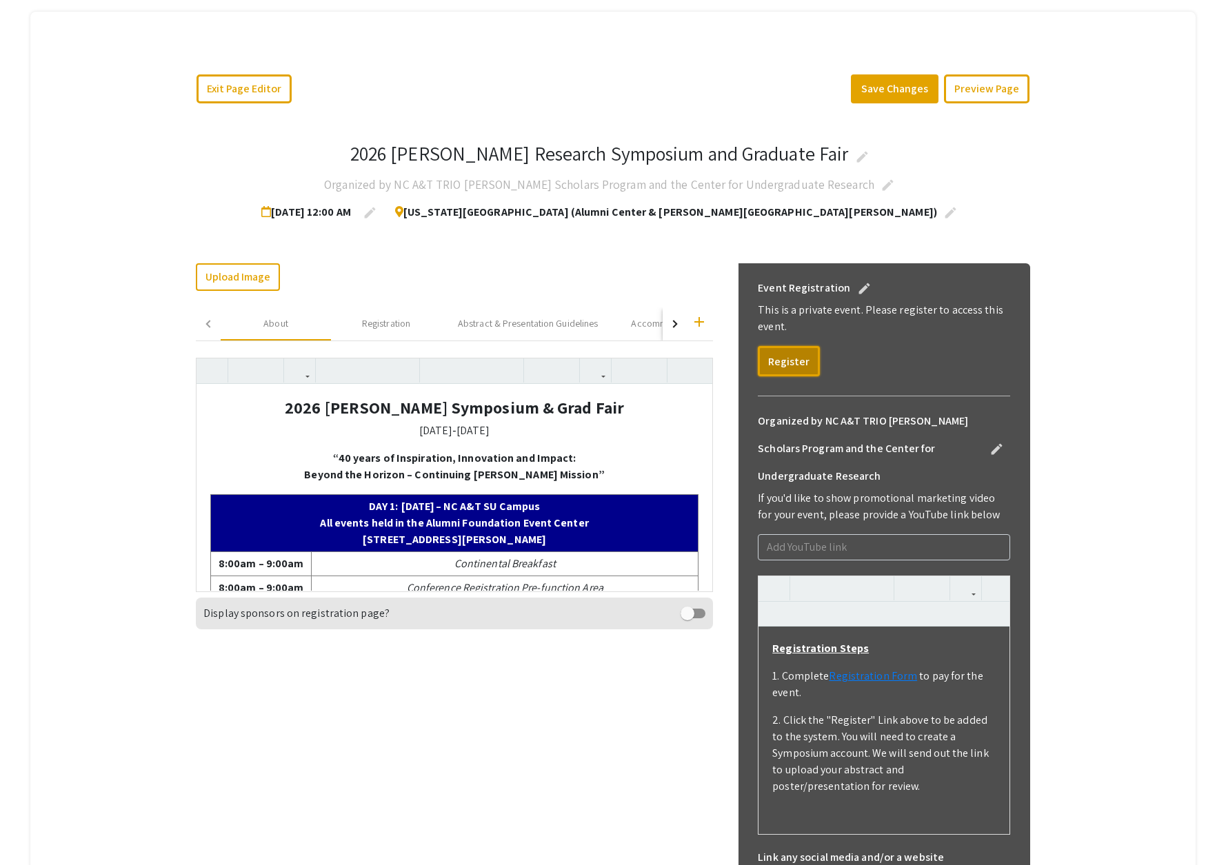
scroll to position [20, 0]
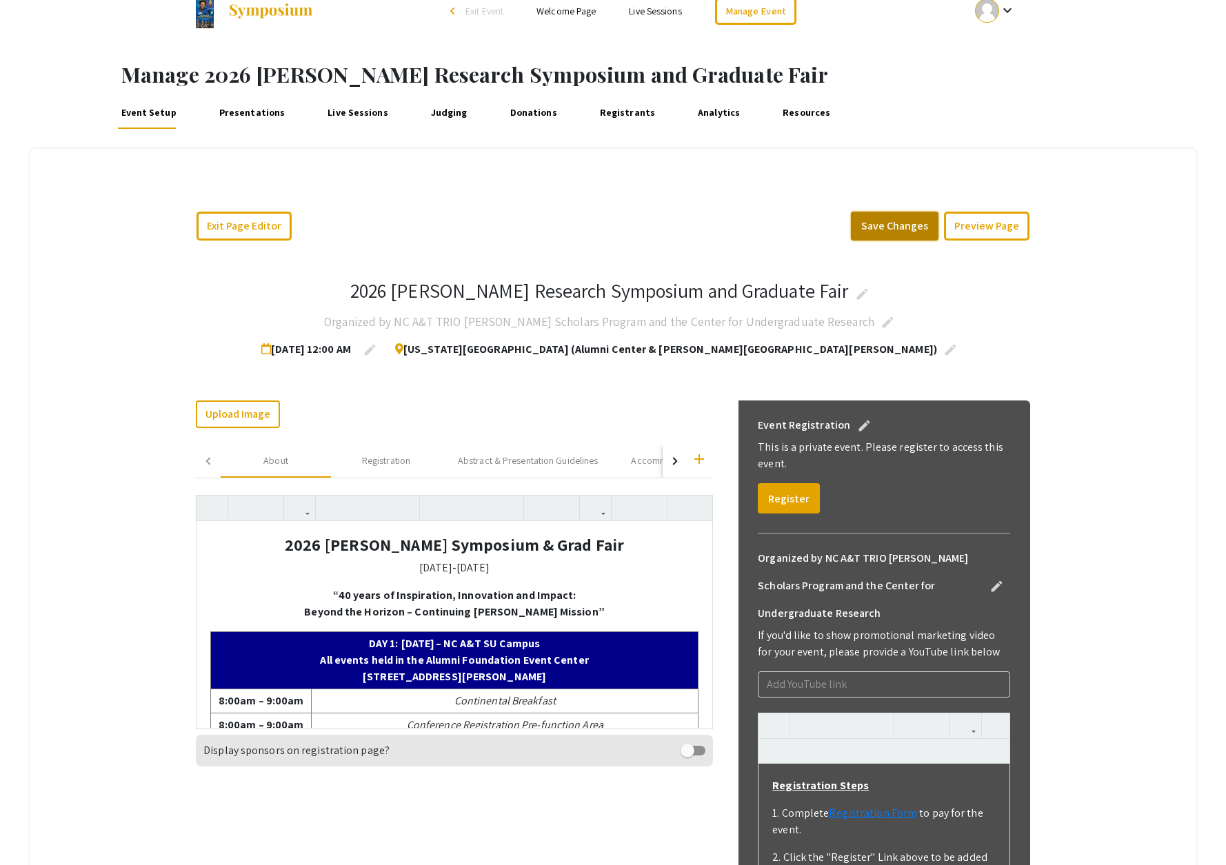
click at [907, 223] on button "Save Changes" at bounding box center [895, 226] width 88 height 29
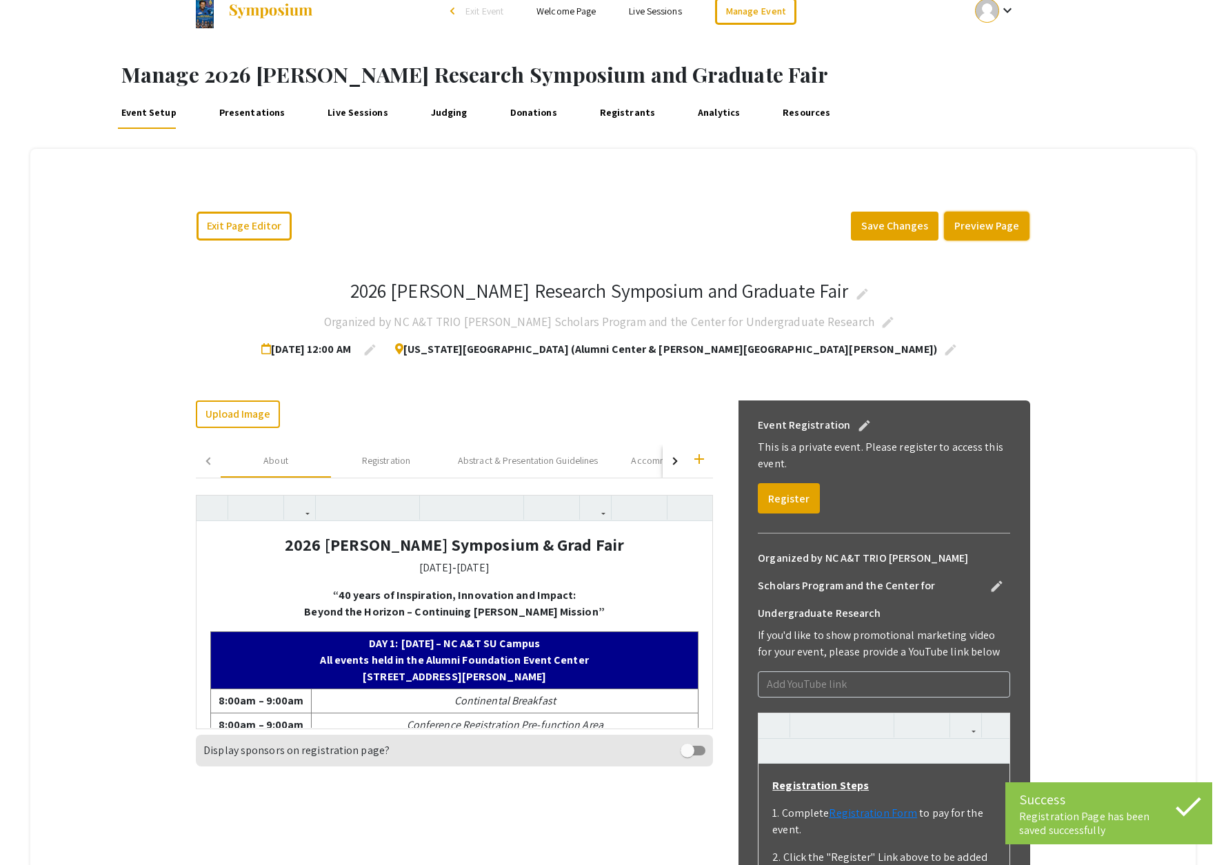
click at [977, 221] on button "Preview Page" at bounding box center [987, 226] width 86 height 29
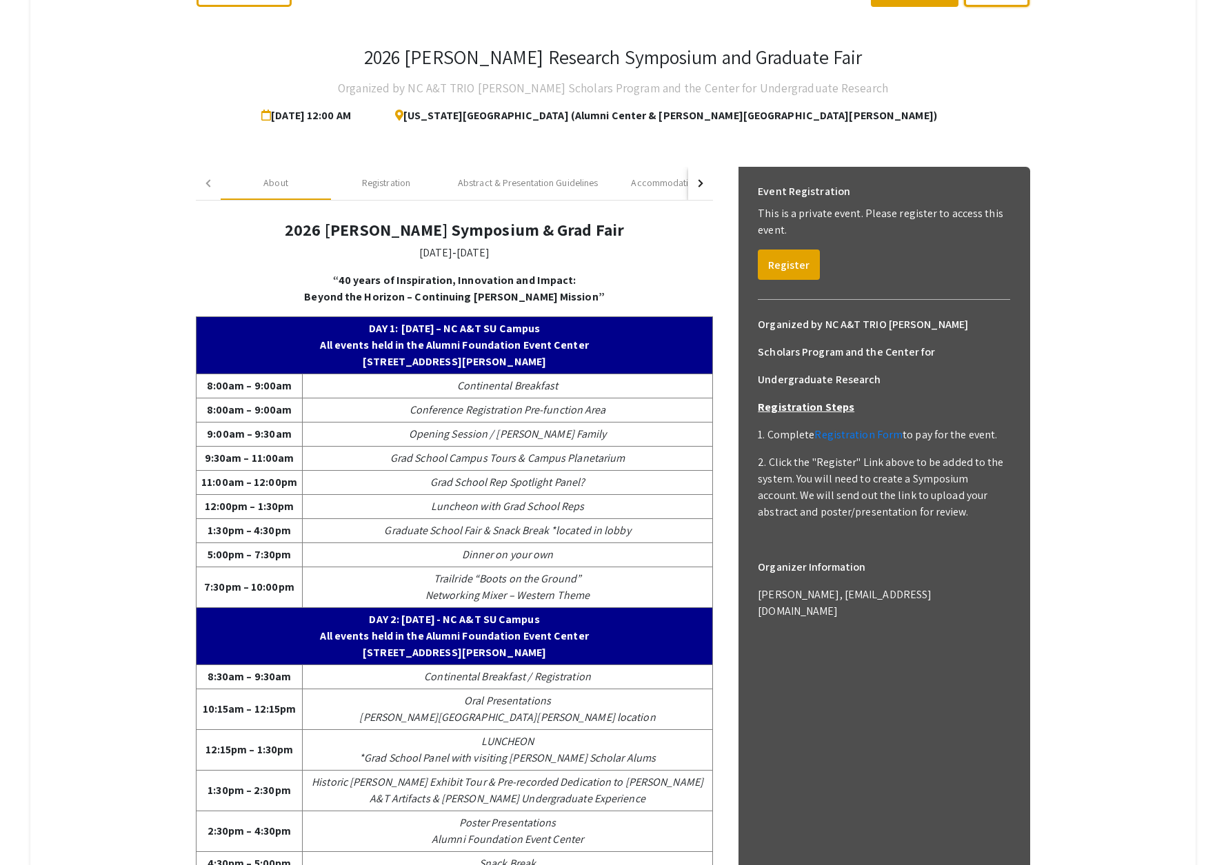
scroll to position [339, 0]
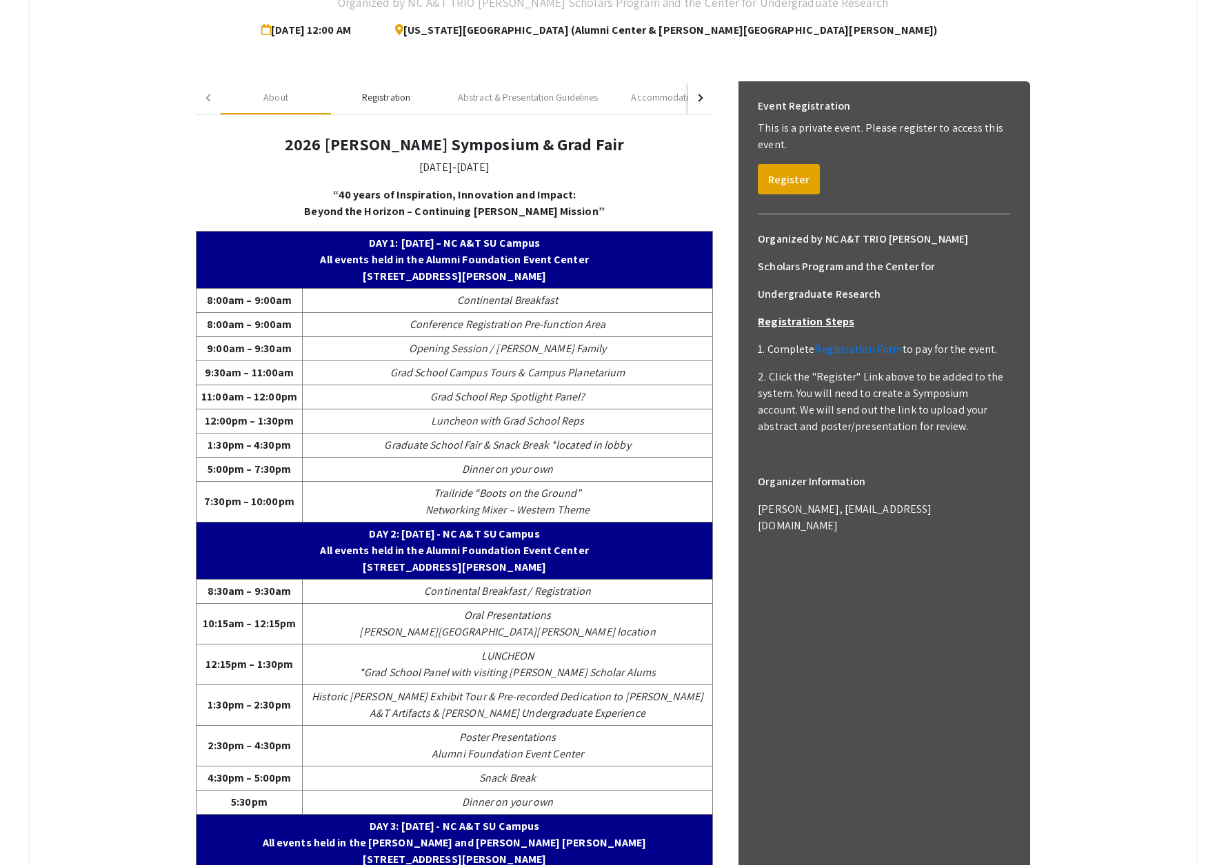
click at [397, 104] on div "Registration" at bounding box center [386, 97] width 48 height 14
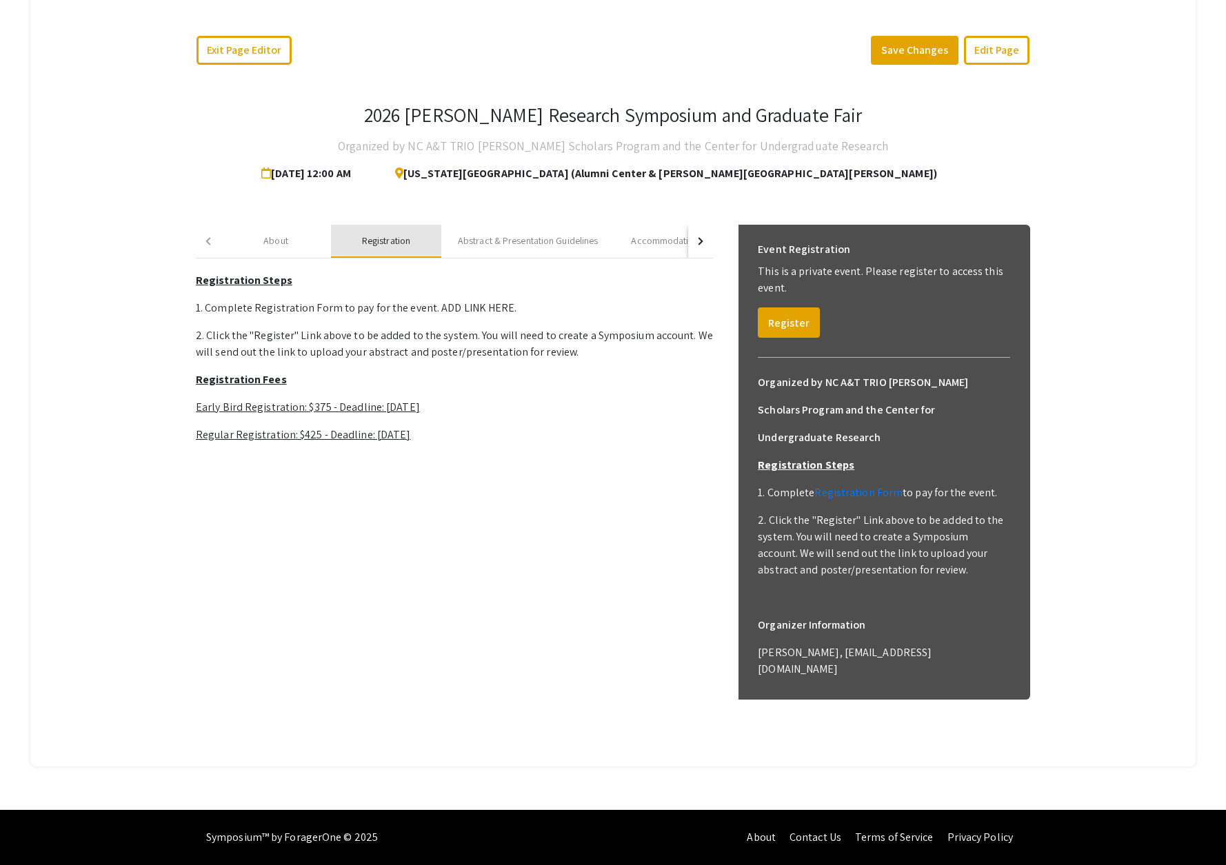
scroll to position [152, 0]
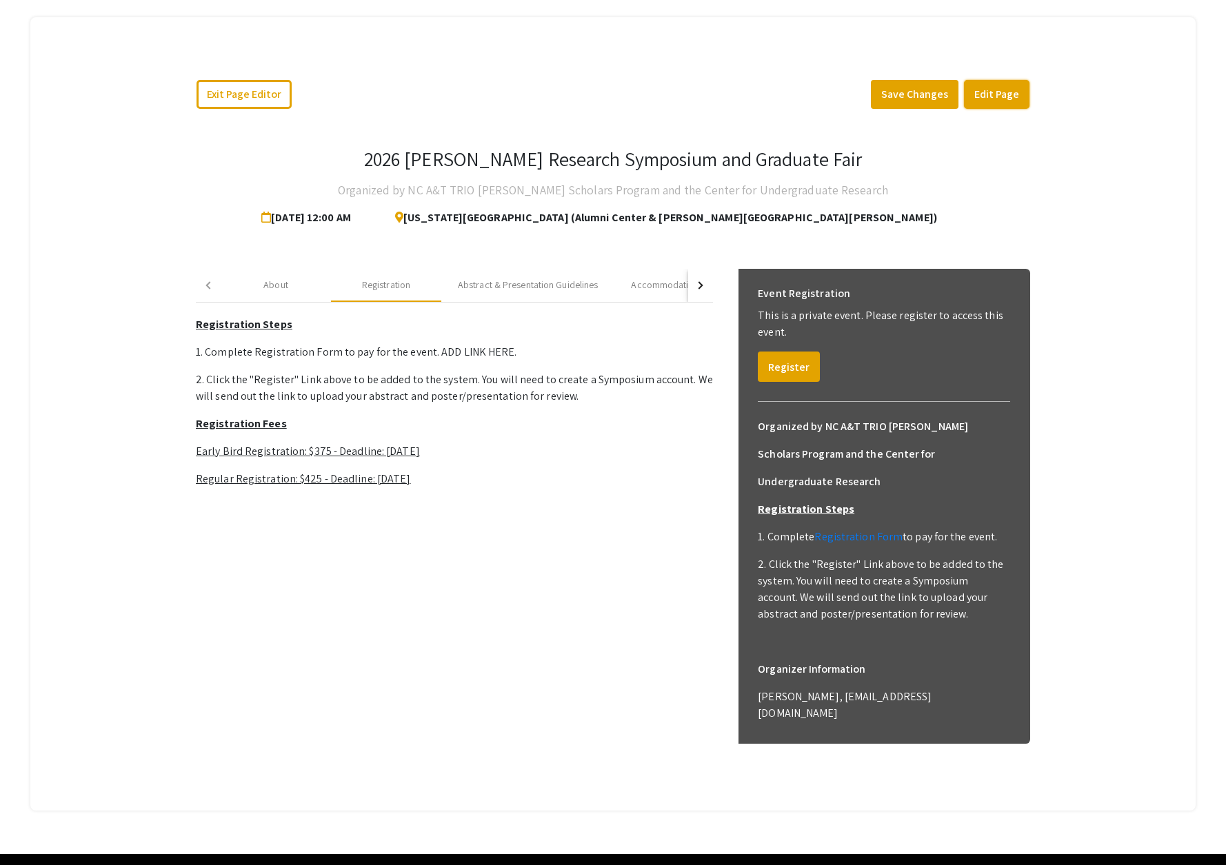
click at [999, 99] on button "Edit Page" at bounding box center [997, 94] width 66 height 29
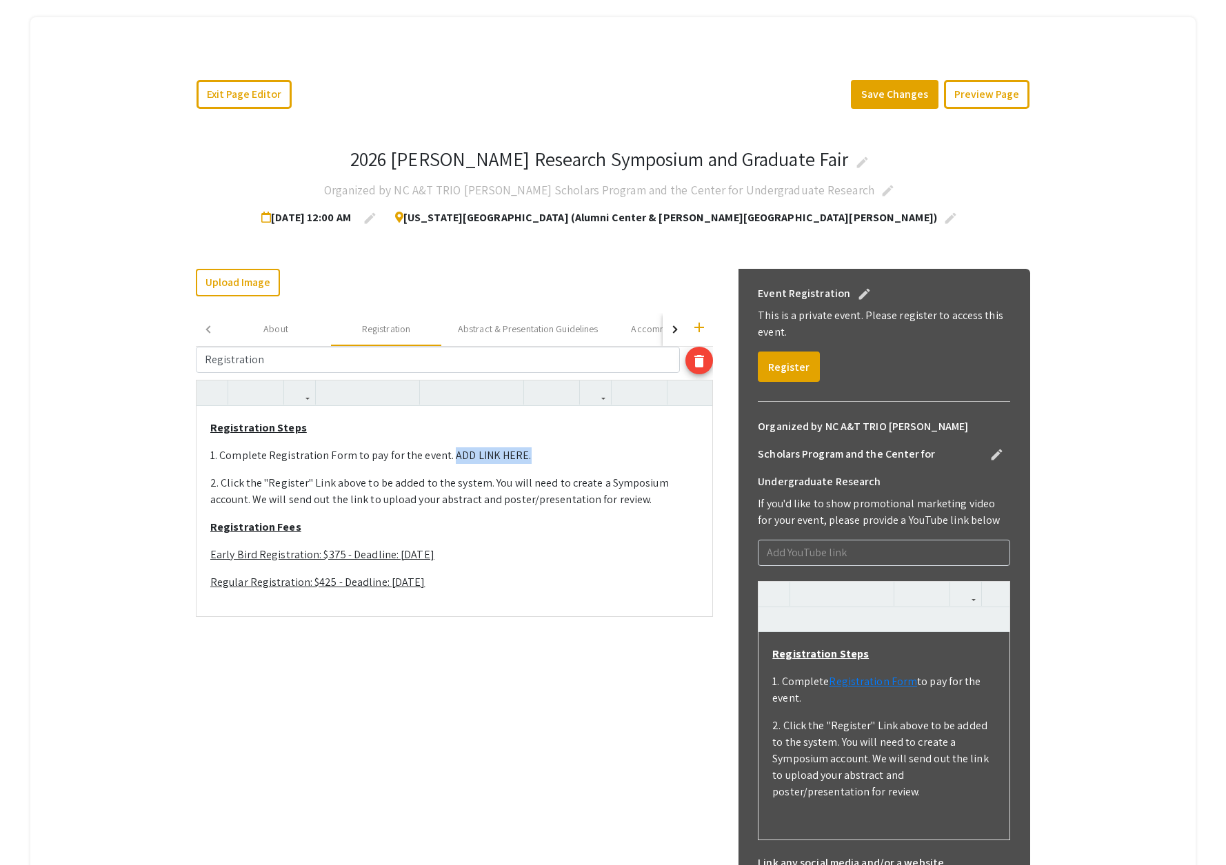
drag, startPoint x: 523, startPoint y: 456, endPoint x: 534, endPoint y: 461, distance: 12.4
click at [449, 461] on p "1. Complete Registration Form to pay for the event. ADD LINK HERE." at bounding box center [454, 456] width 488 height 17
type textarea "<p><strong><u>Registration Steps</u></strong></p><p>1. Complete Registration Fo…"
drag, startPoint x: 269, startPoint y: 459, endPoint x: 350, endPoint y: 458, distance: 80.7
click at [350, 458] on p "1. Complete Registration Form to pay for the event." at bounding box center [454, 456] width 488 height 17
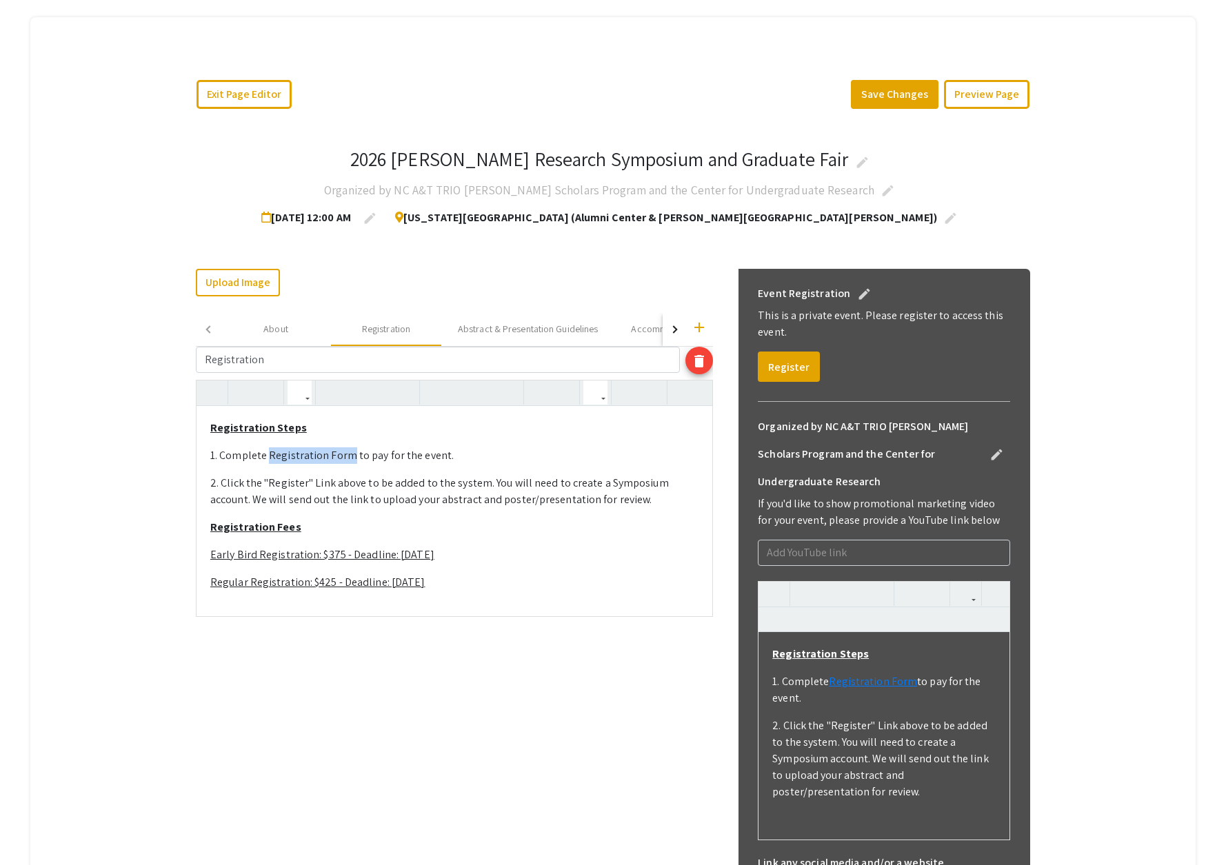
click at [592, 392] on icon "button" at bounding box center [596, 392] width 12 height 23
click at [624, 423] on body "Skip navigation arrow_back_ios Exit Event Welcome Page Live Sessions Manage Eve…" at bounding box center [613, 280] width 1226 height 865
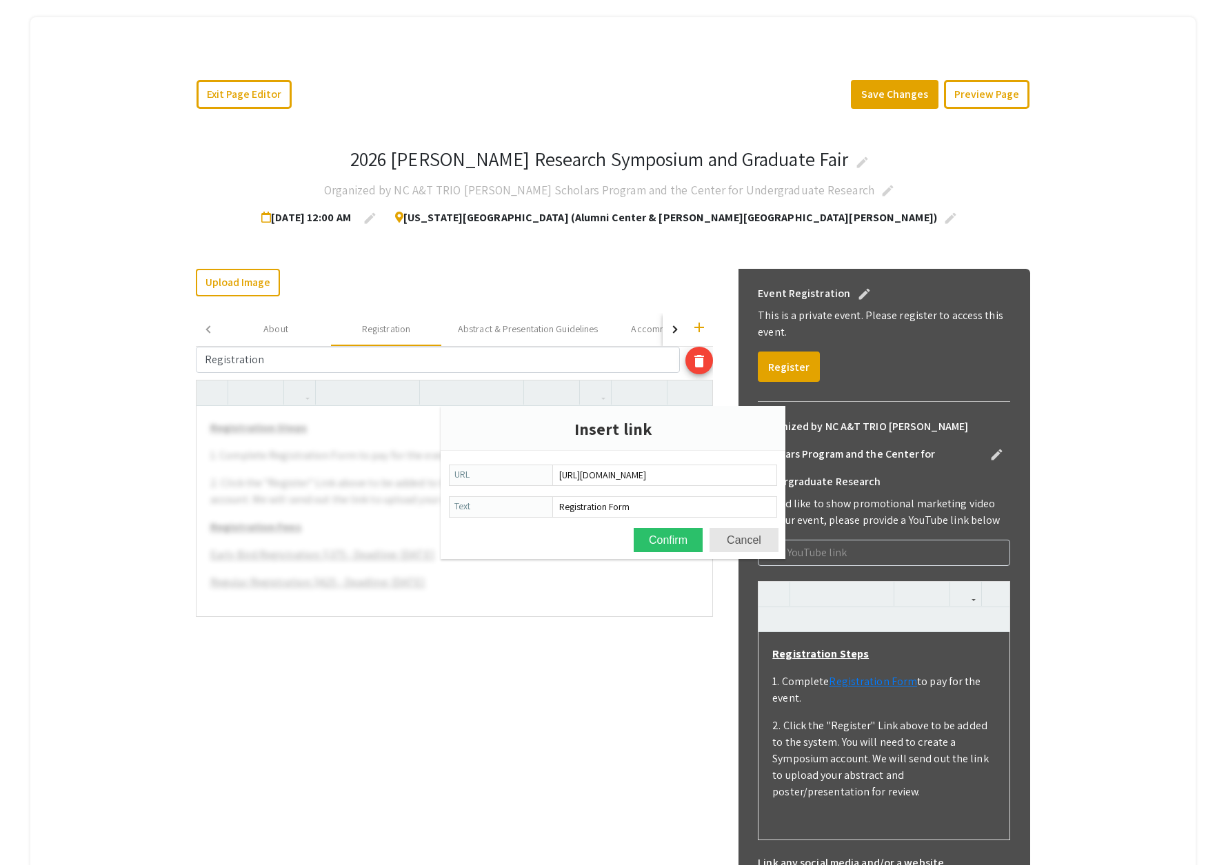
scroll to position [0, 220]
type input "https://secure.touchnet.com/C20147_ustores/web/product_detail.jsp?PRODUCTID=206…"
click at [673, 539] on button "Confirm" at bounding box center [668, 540] width 69 height 24
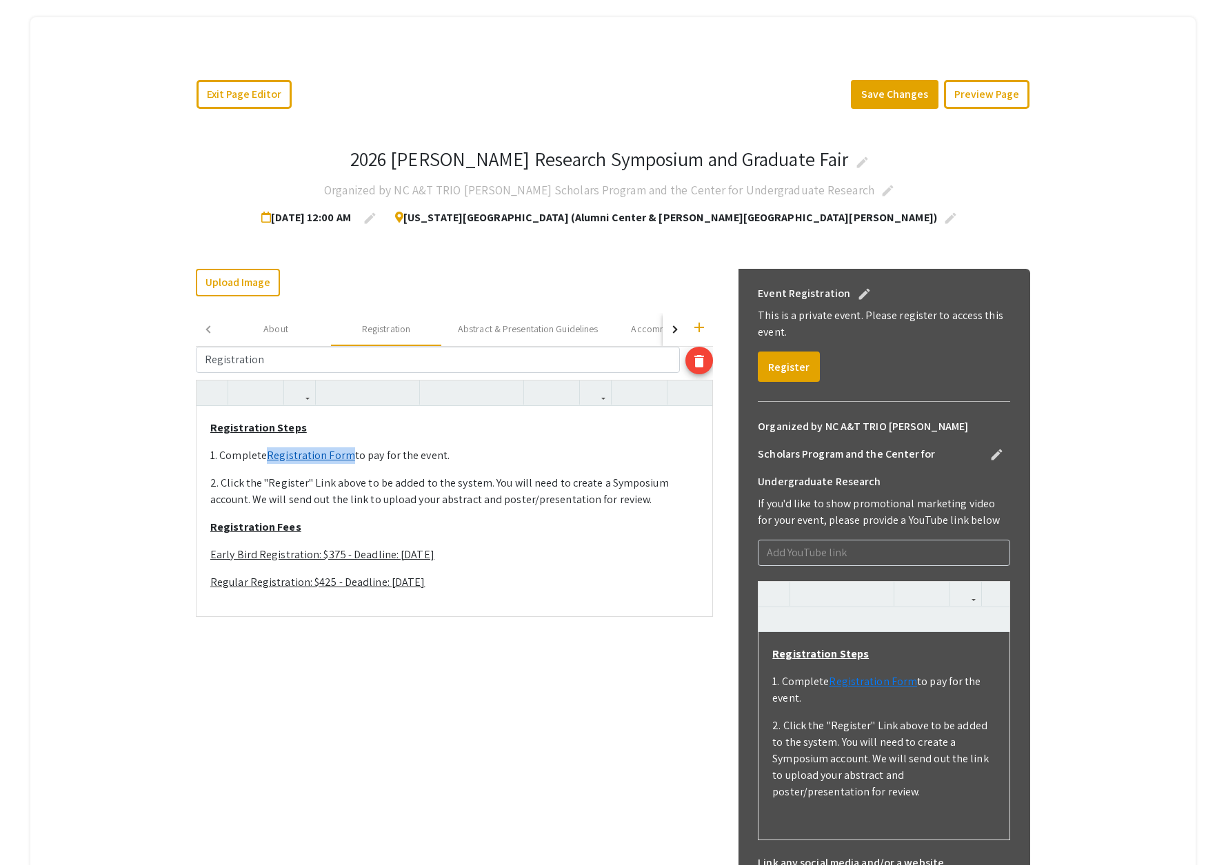
drag, startPoint x: 350, startPoint y: 457, endPoint x: 268, endPoint y: 461, distance: 81.4
click at [268, 461] on p "1. Complete Registration Form to pay for the event." at bounding box center [454, 456] width 488 height 17
click at [379, 394] on icon "button" at bounding box center [380, 392] width 12 height 23
click at [465, 449] on p "1. Complete Registration Form to pay for the event." at bounding box center [454, 456] width 488 height 17
click at [345, 487] on p "2. Click the "Register" Link above to be added to the system. You will need to …" at bounding box center [454, 491] width 488 height 33
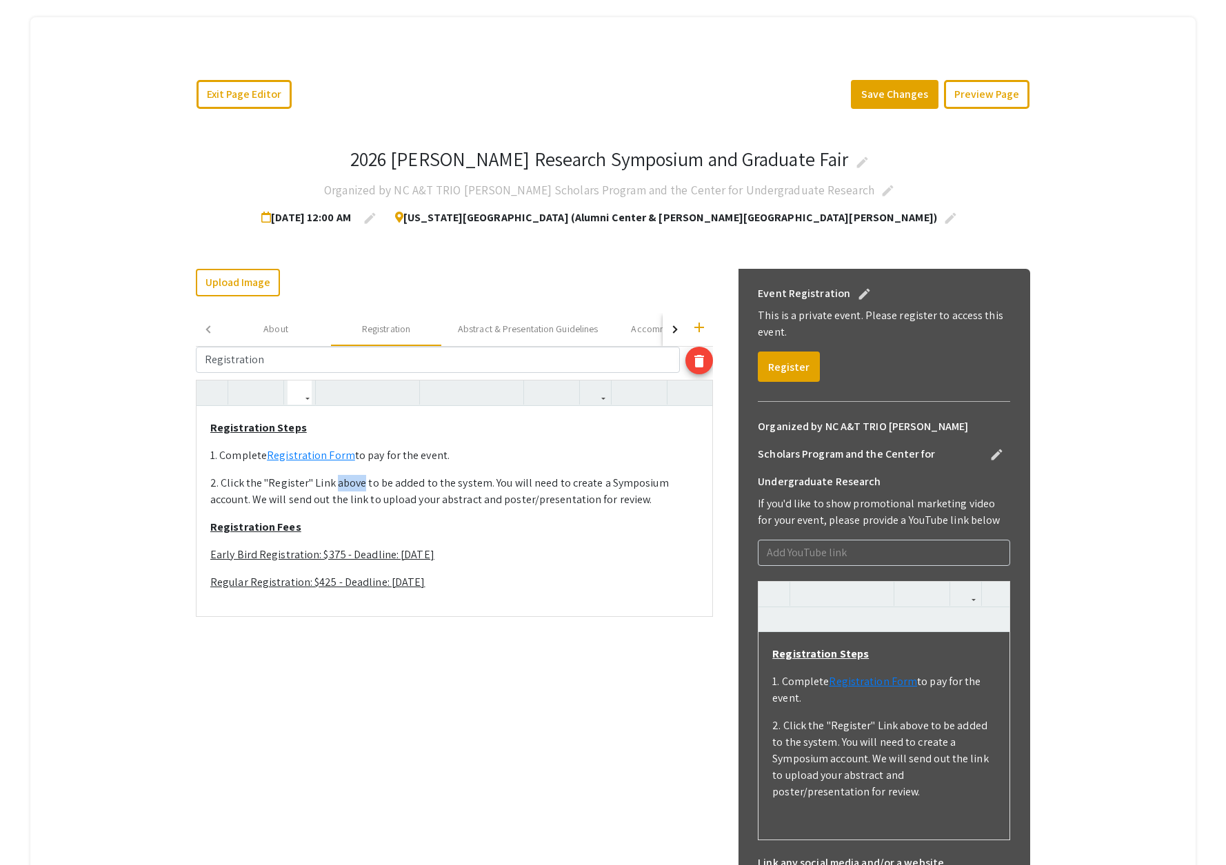
click at [345, 487] on p "2. Click the "Register" Link above to be added to the system. You will need to …" at bounding box center [454, 491] width 488 height 33
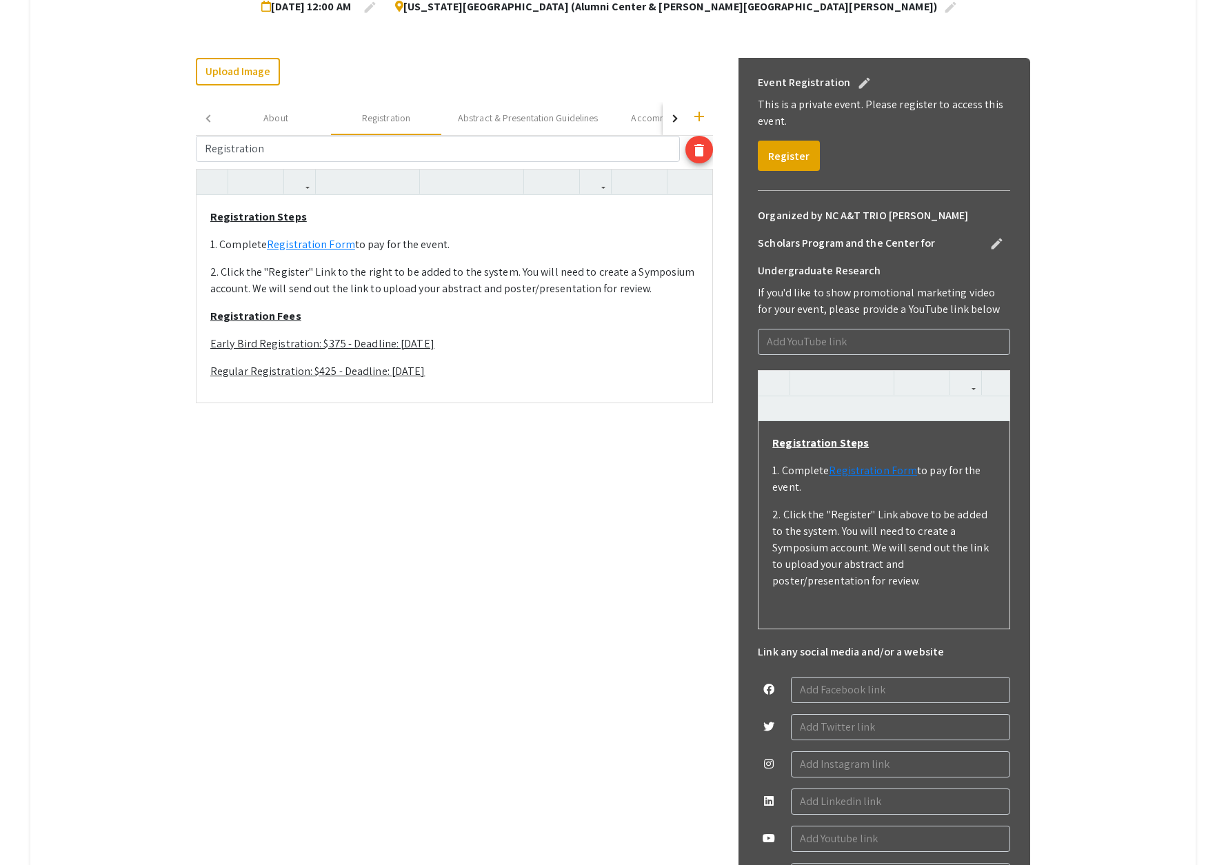
scroll to position [379, 0]
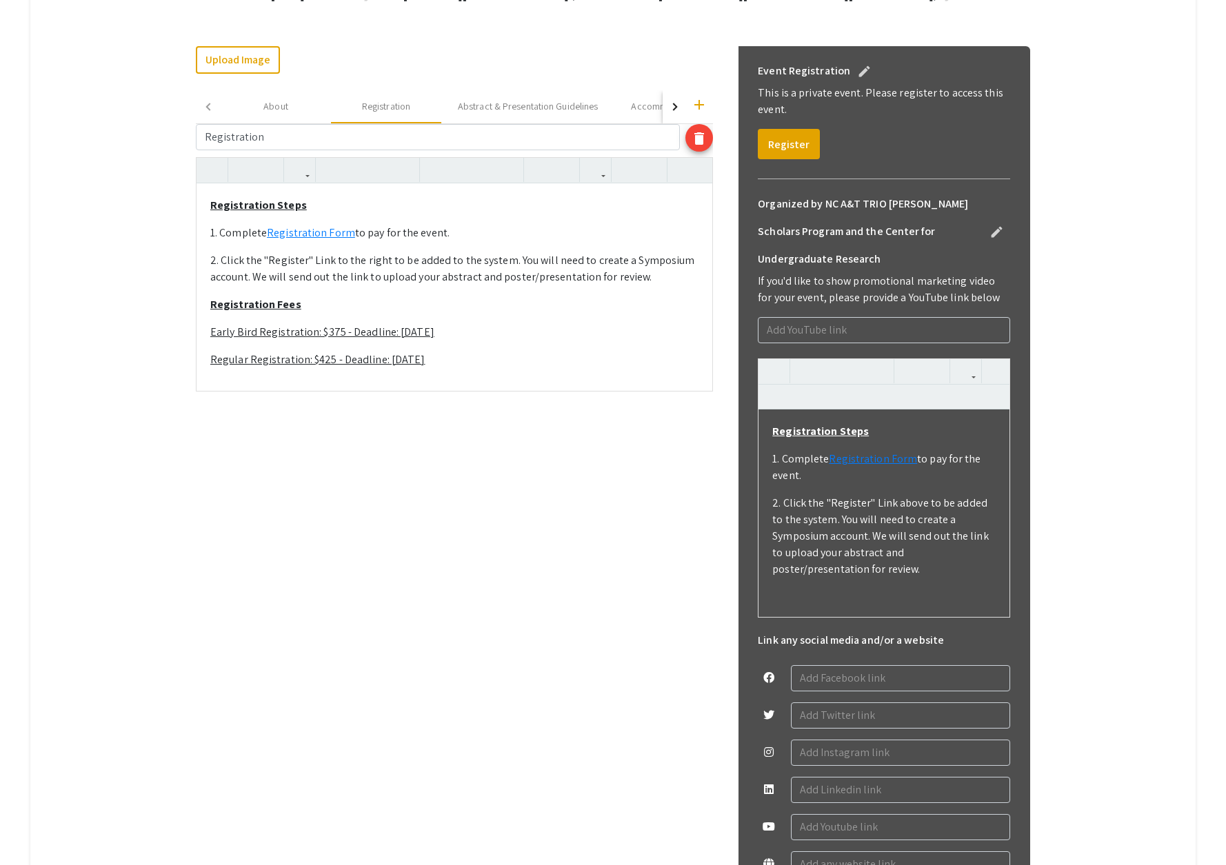
click at [411, 441] on div "Upload Image Change Image add About Registration Abstract & Presentation Guidel…" at bounding box center [454, 522] width 517 height 952
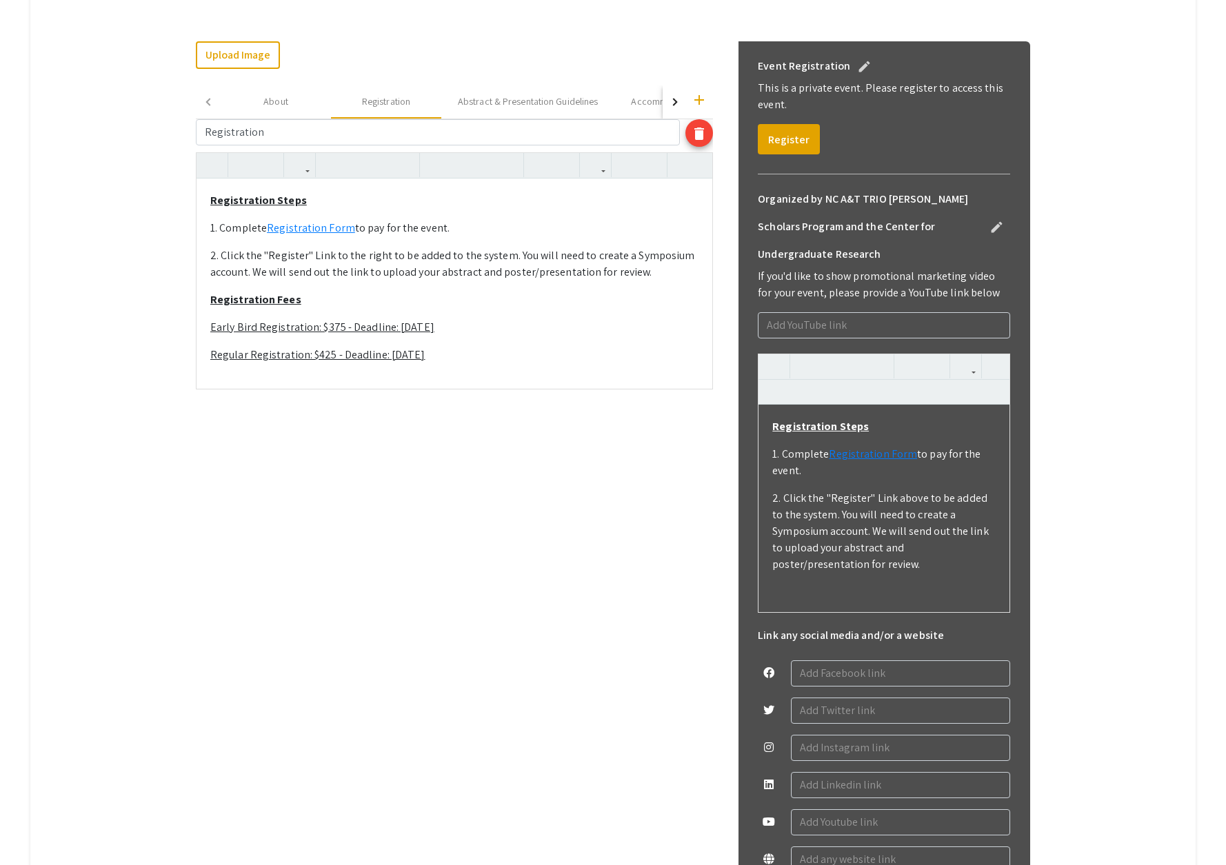
drag, startPoint x: 210, startPoint y: 332, endPoint x: 503, endPoint y: 358, distance: 293.5
click at [503, 358] on div "Registration Steps 1. Complete Registration Form to pay for the event. 2. Click…" at bounding box center [455, 284] width 516 height 210
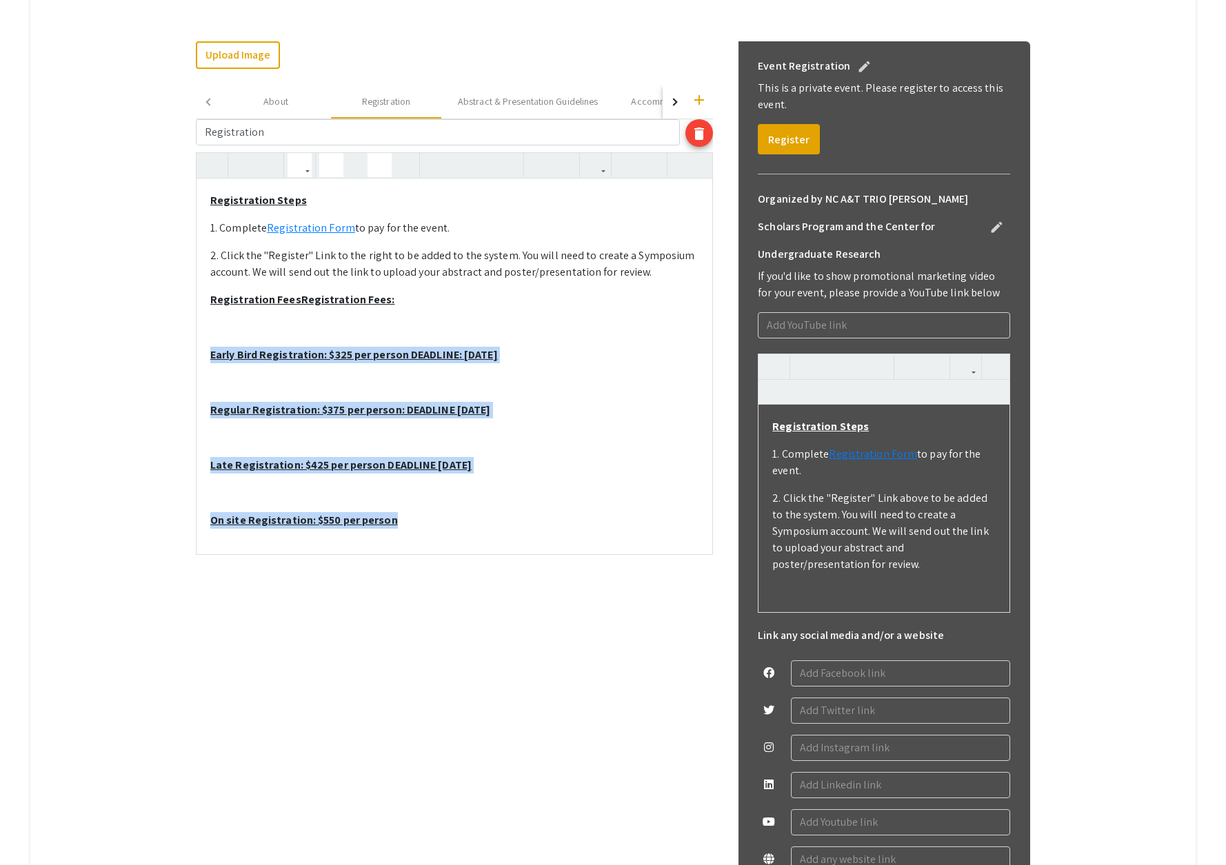
drag, startPoint x: 217, startPoint y: 331, endPoint x: 468, endPoint y: 515, distance: 311.3
click at [468, 516] on div "Registration Steps 1. Complete Registration Form to pay for the event. 2. Click…" at bounding box center [455, 366] width 516 height 375
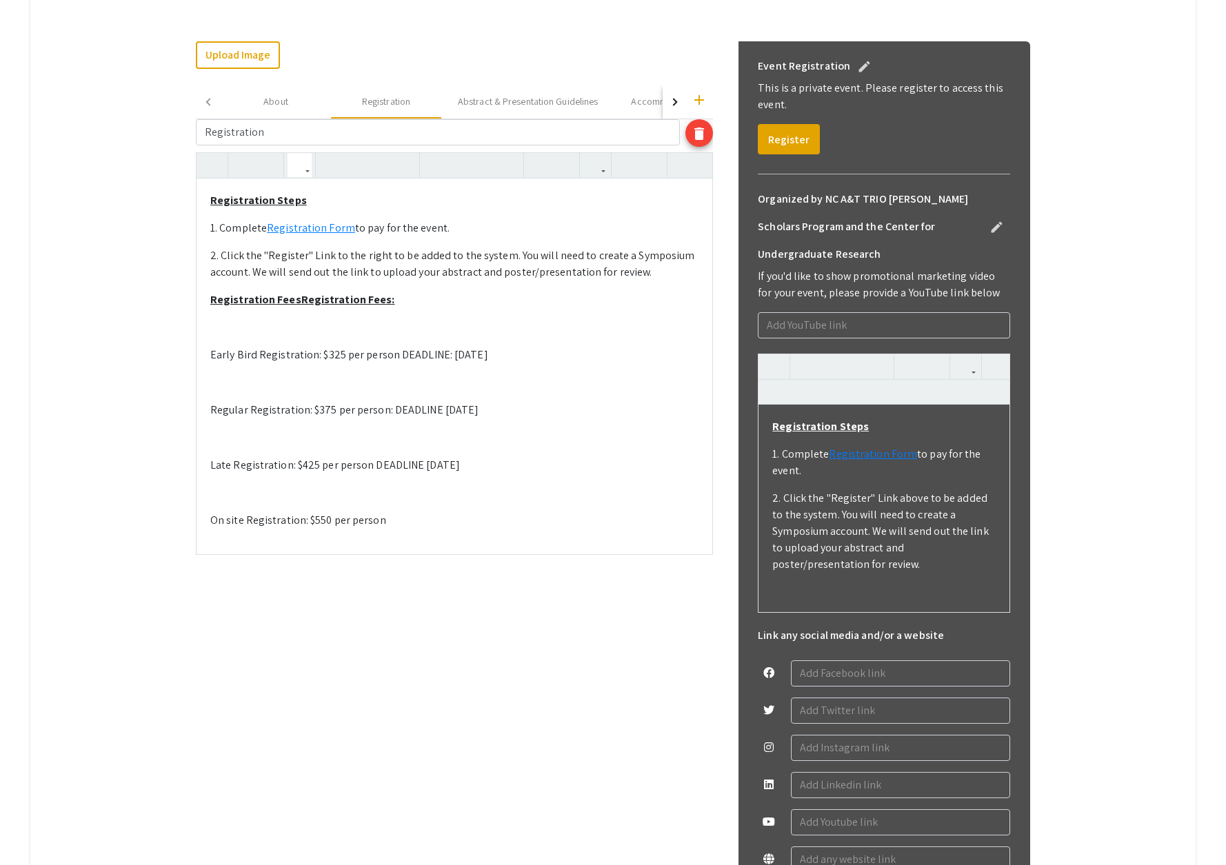
click at [329, 377] on p at bounding box center [454, 382] width 488 height 17
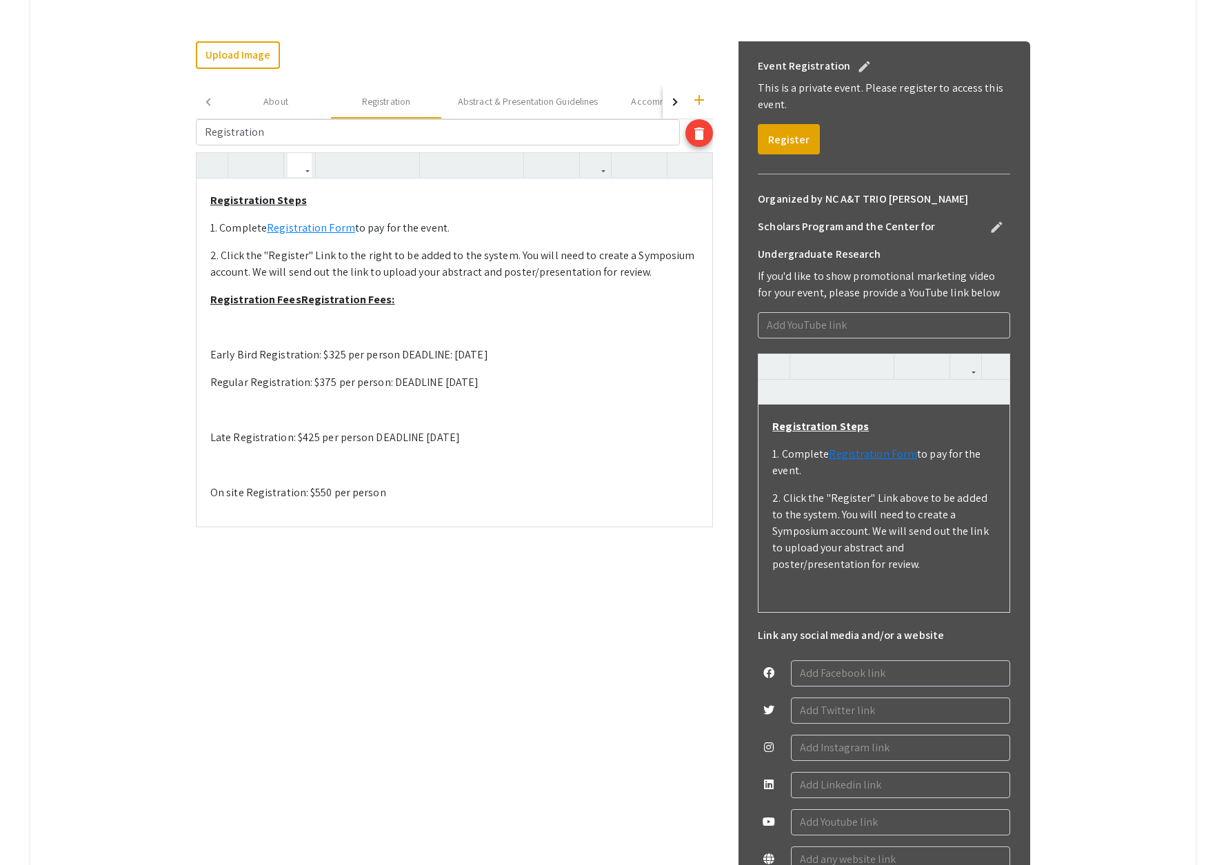
drag, startPoint x: 270, startPoint y: 421, endPoint x: 267, endPoint y: 450, distance: 29.8
click at [270, 421] on div "Registration Steps 1. Complete Registration Form to pay for the event. 2. Click…" at bounding box center [455, 353] width 516 height 348
click at [241, 450] on div "Registration Steps 1. Complete Registration Form to pay for the event. 2. Click…" at bounding box center [455, 339] width 516 height 320
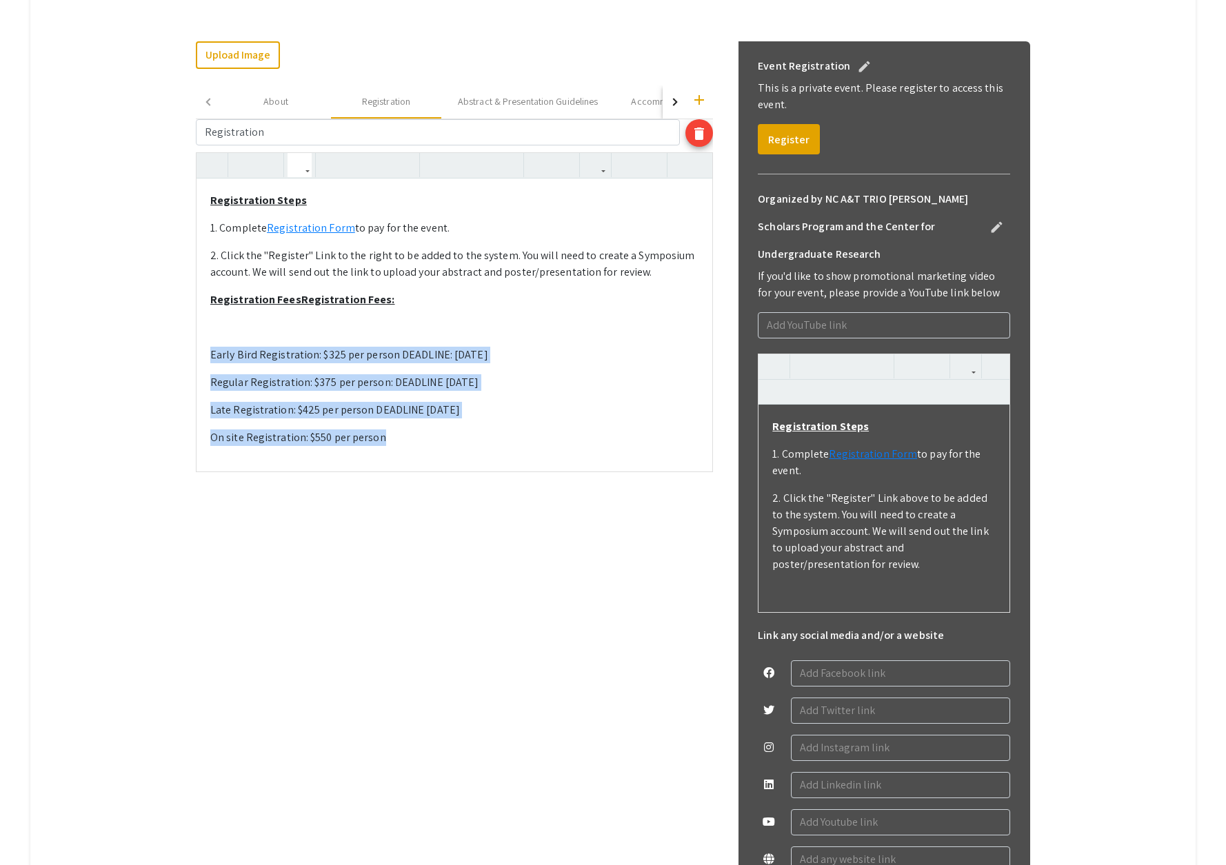
drag, startPoint x: 399, startPoint y: 443, endPoint x: 260, endPoint y: 327, distance: 181.2
click at [212, 359] on div "Registration Steps 1. Complete Registration Form to pay for the event. 2. Click…" at bounding box center [455, 325] width 516 height 292
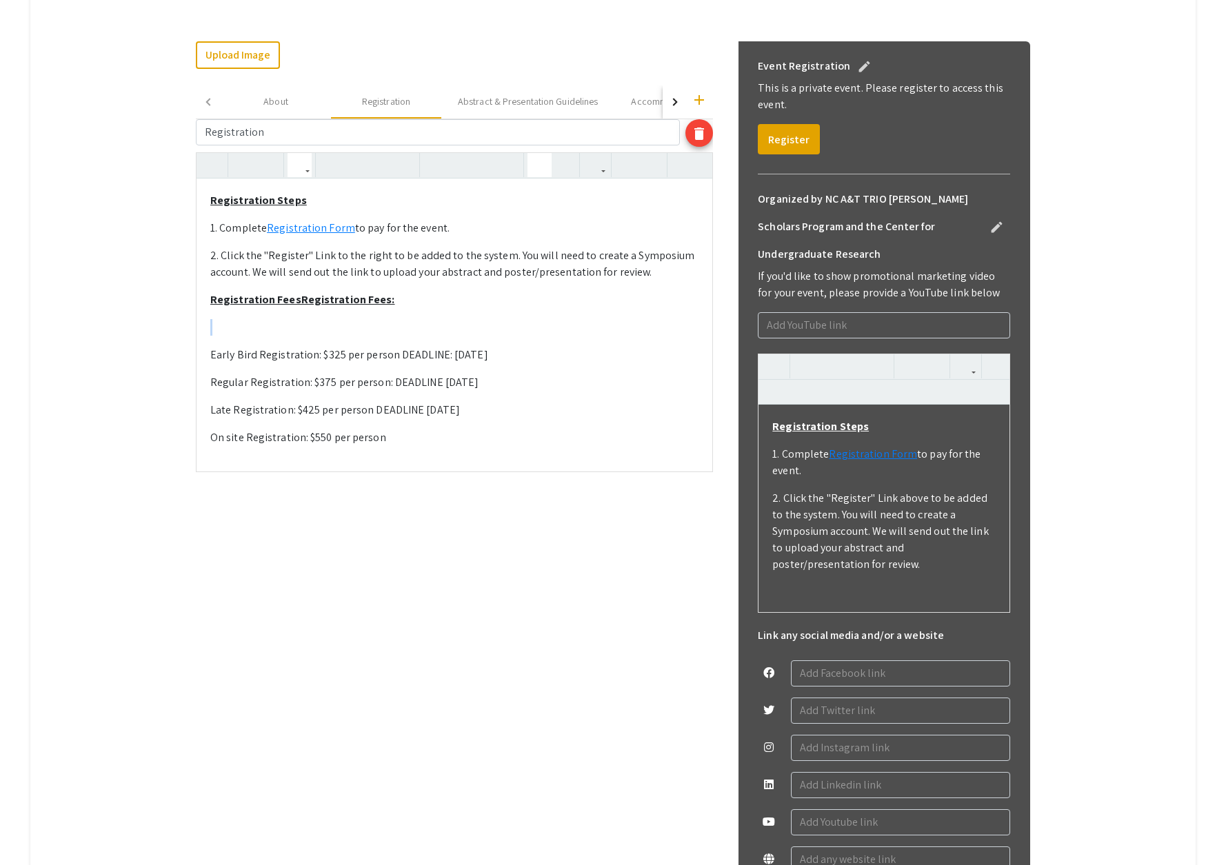
click at [539, 159] on icon "button" at bounding box center [540, 165] width 12 height 23
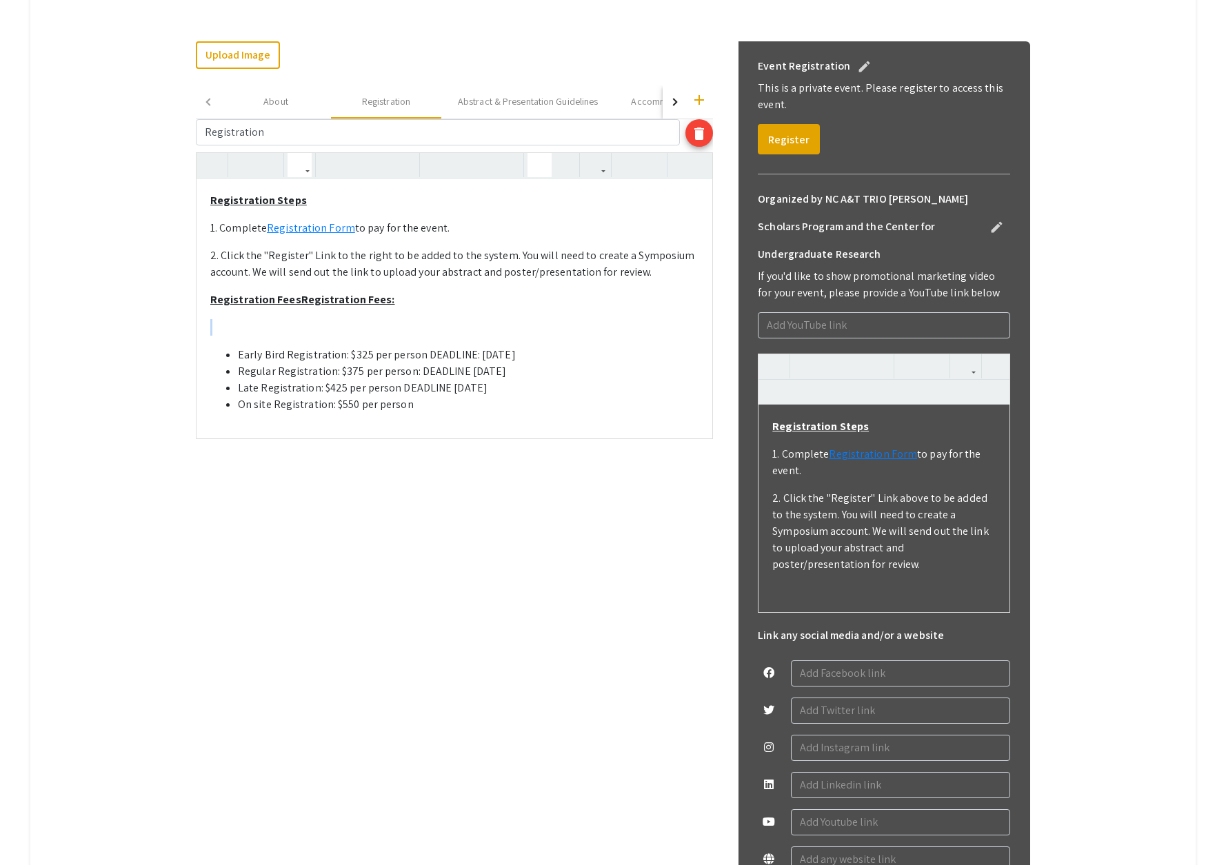
click at [252, 325] on p at bounding box center [454, 327] width 488 height 17
type textarea "<p><strong><u>Registration Steps</u></strong></p><p>1. Complete <a href="https:…"
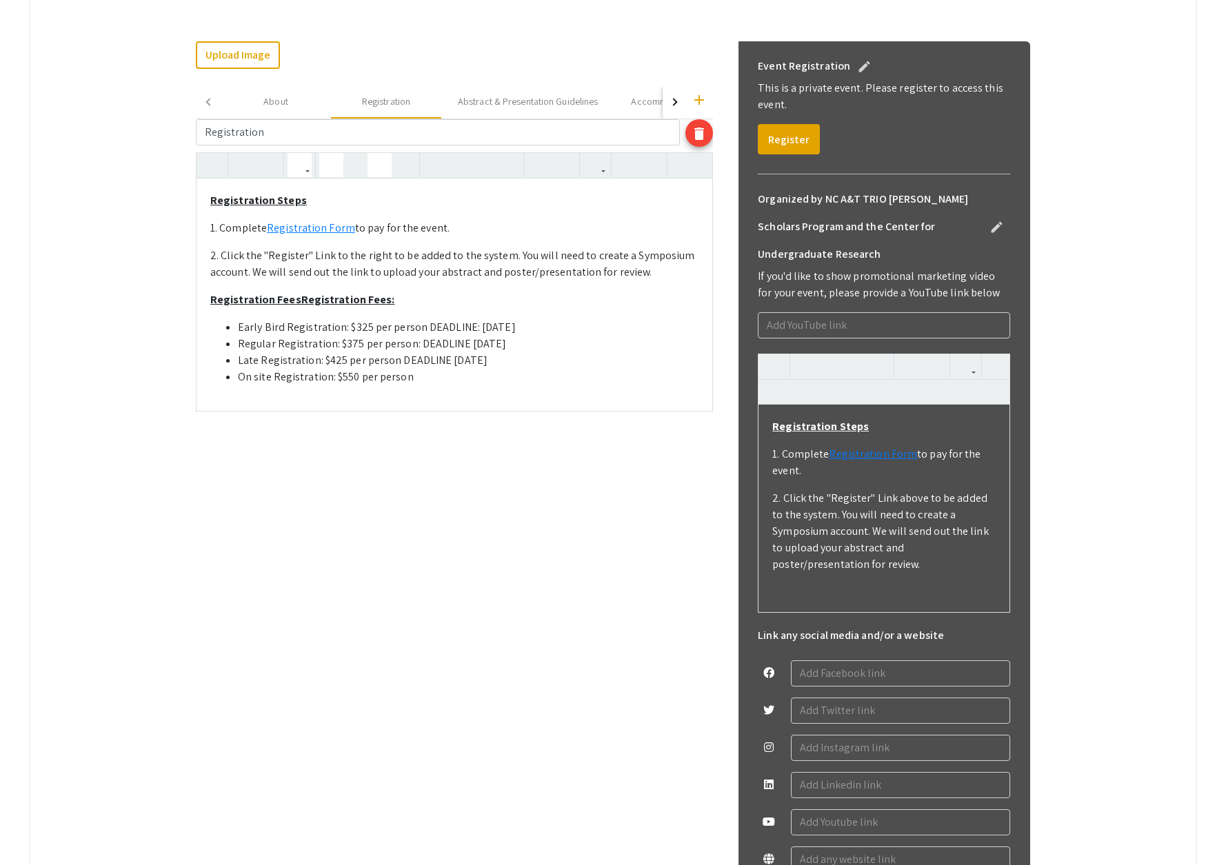
click at [513, 215] on div "Registration Steps 1. Complete Registration Form to pay for the event. 2. Click…" at bounding box center [455, 295] width 516 height 232
click at [532, 97] on div "Abstract & Presentation Guidelines" at bounding box center [528, 101] width 140 height 14
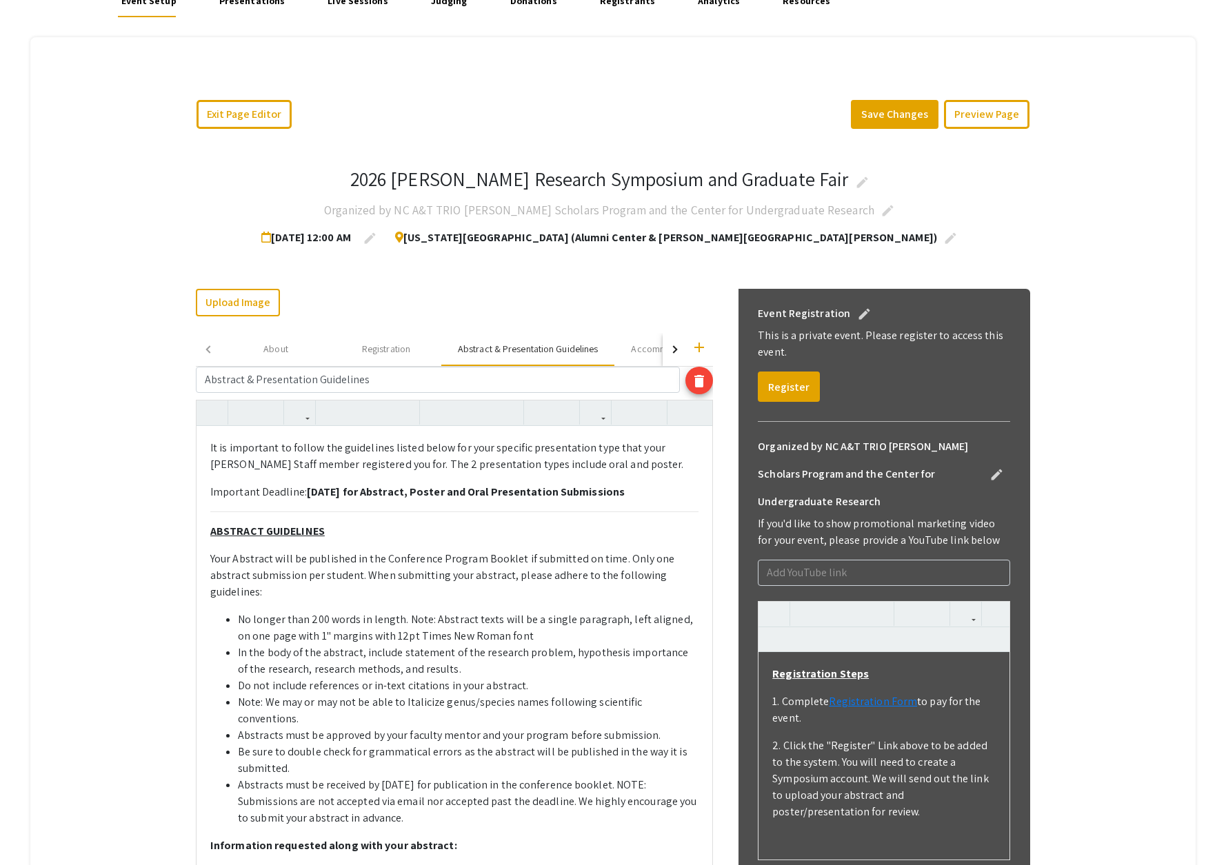
scroll to position [0, 0]
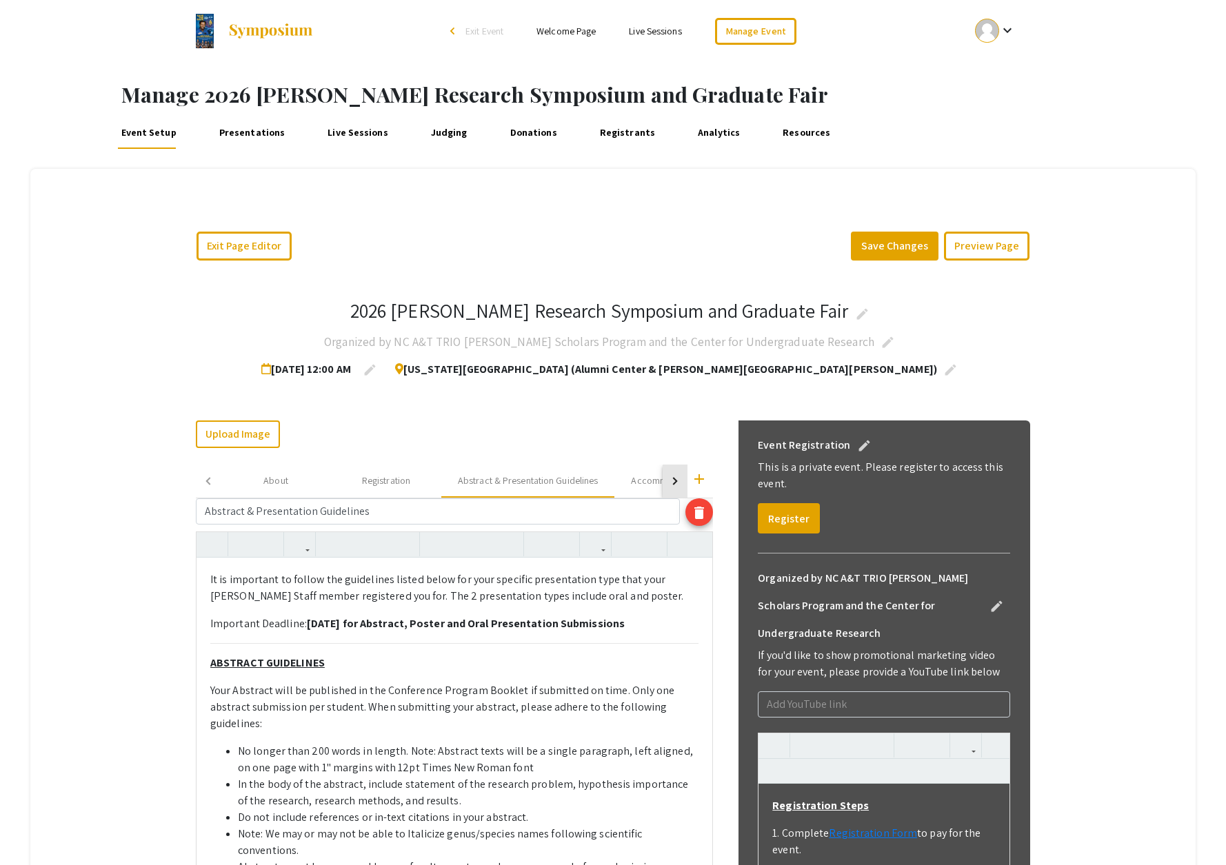
click at [674, 483] on div "button" at bounding box center [674, 481] width 8 height 8
click at [589, 483] on div "Accommodation Recommendations" at bounding box center [574, 481] width 146 height 14
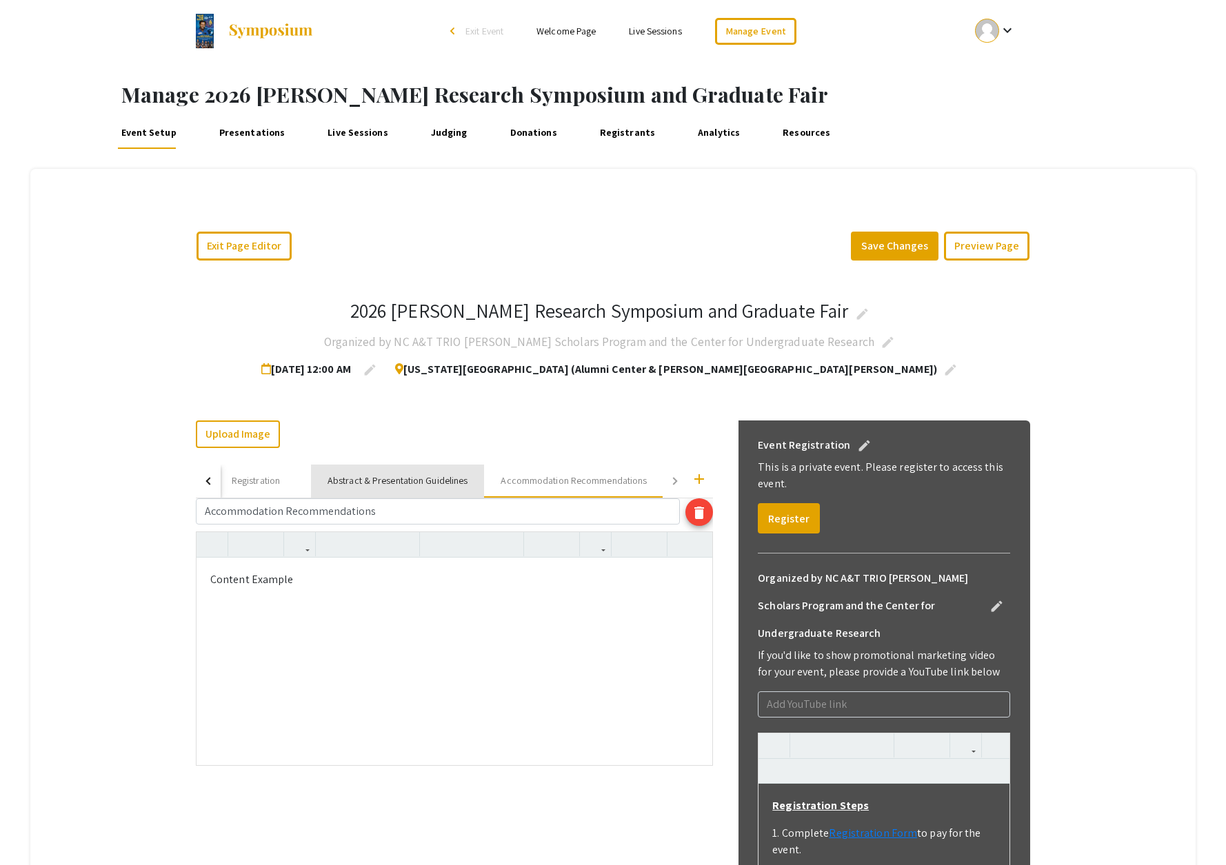
click at [422, 479] on div "Abstract & Presentation Guidelines" at bounding box center [398, 481] width 140 height 14
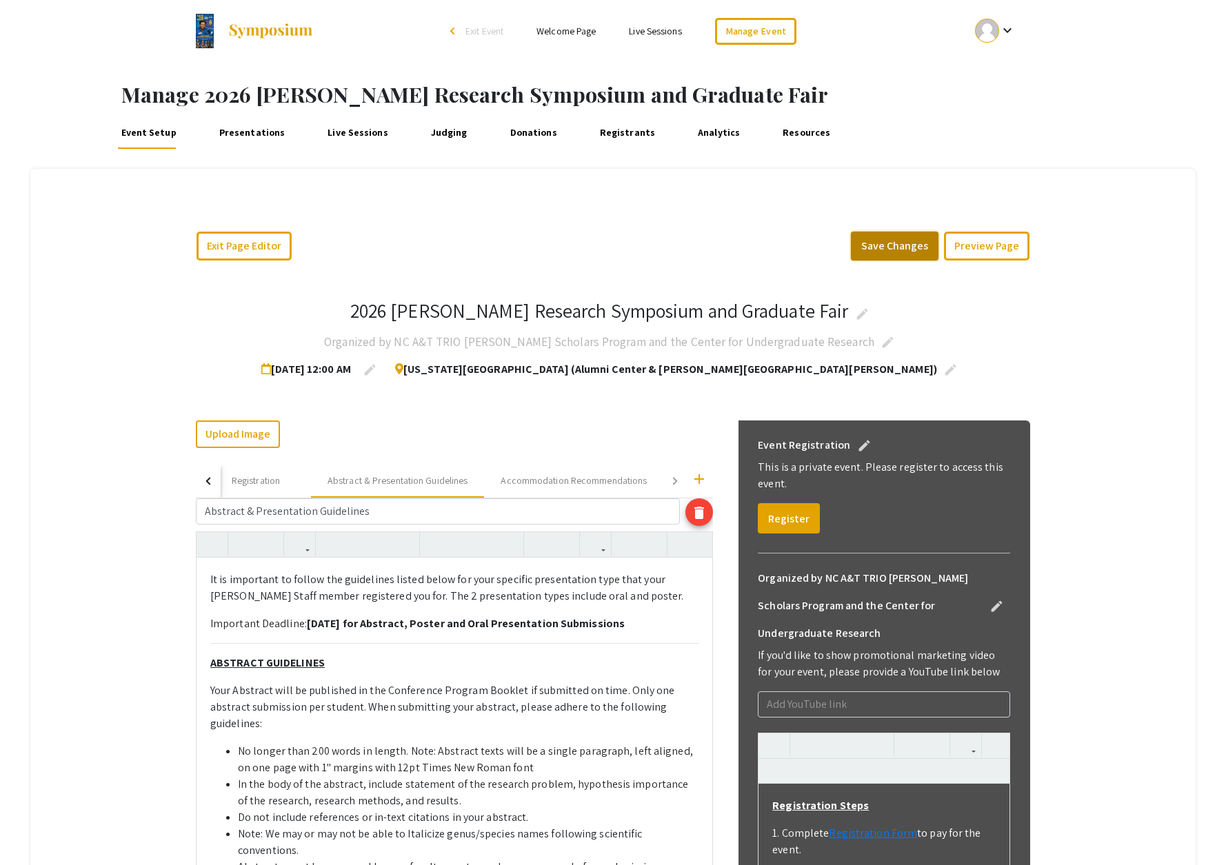
click at [897, 240] on button "Save Changes" at bounding box center [895, 246] width 88 height 29
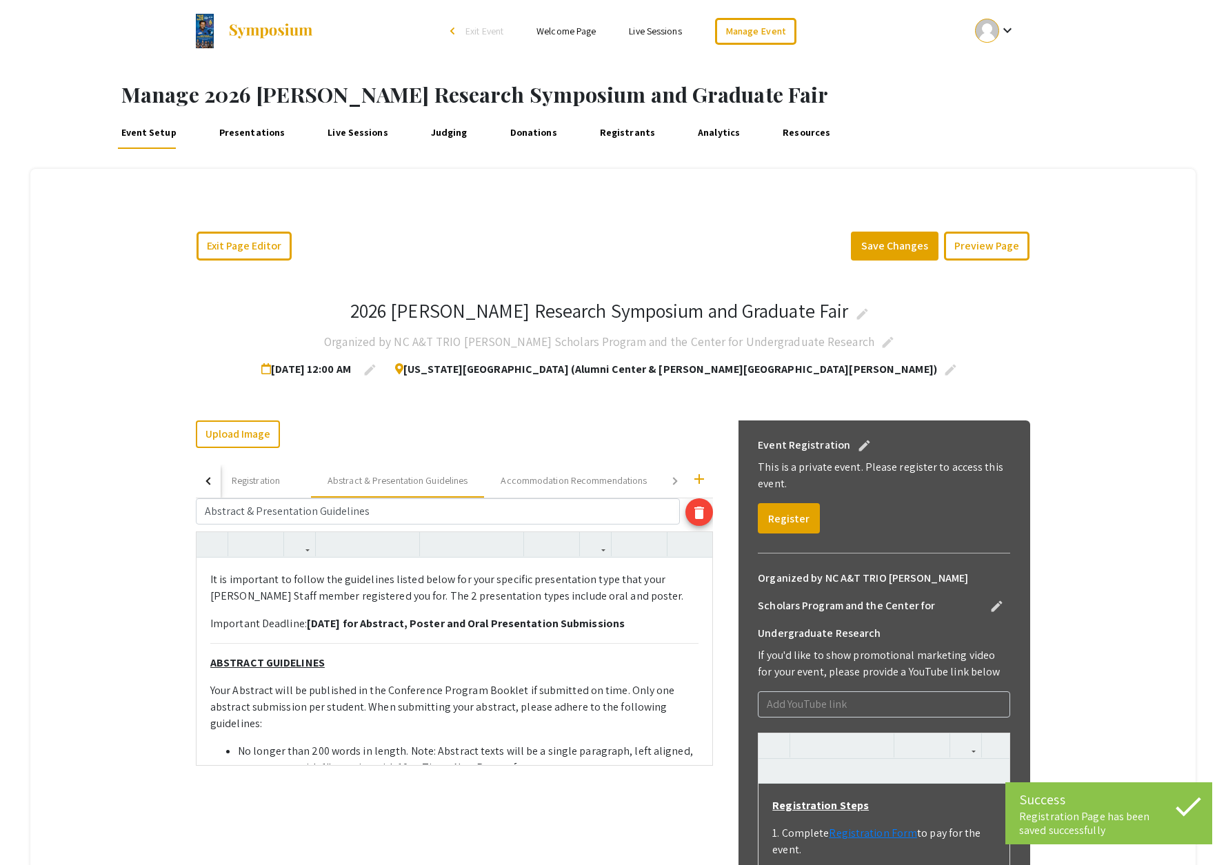
click at [262, 136] on link "Presentations" at bounding box center [252, 132] width 72 height 33
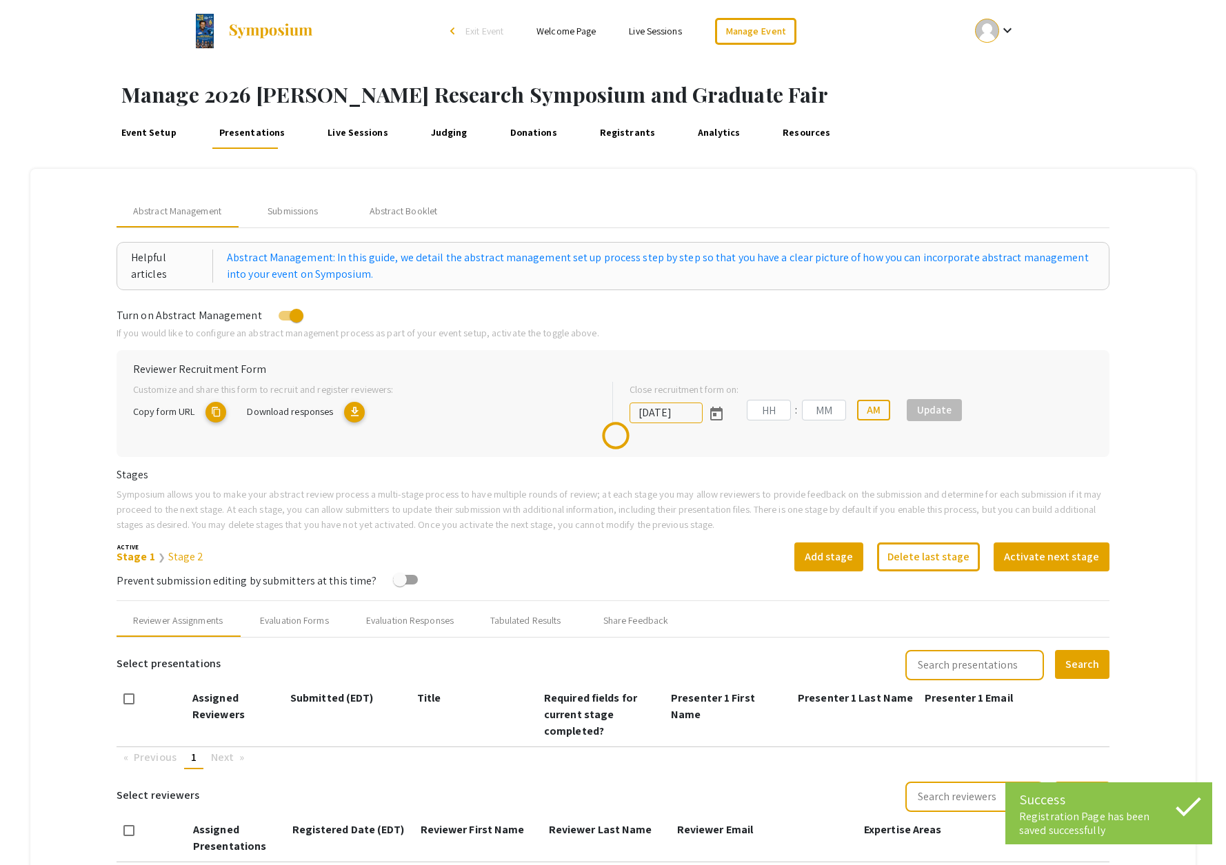
type input "10/30/2025"
type input "08"
type input "49"
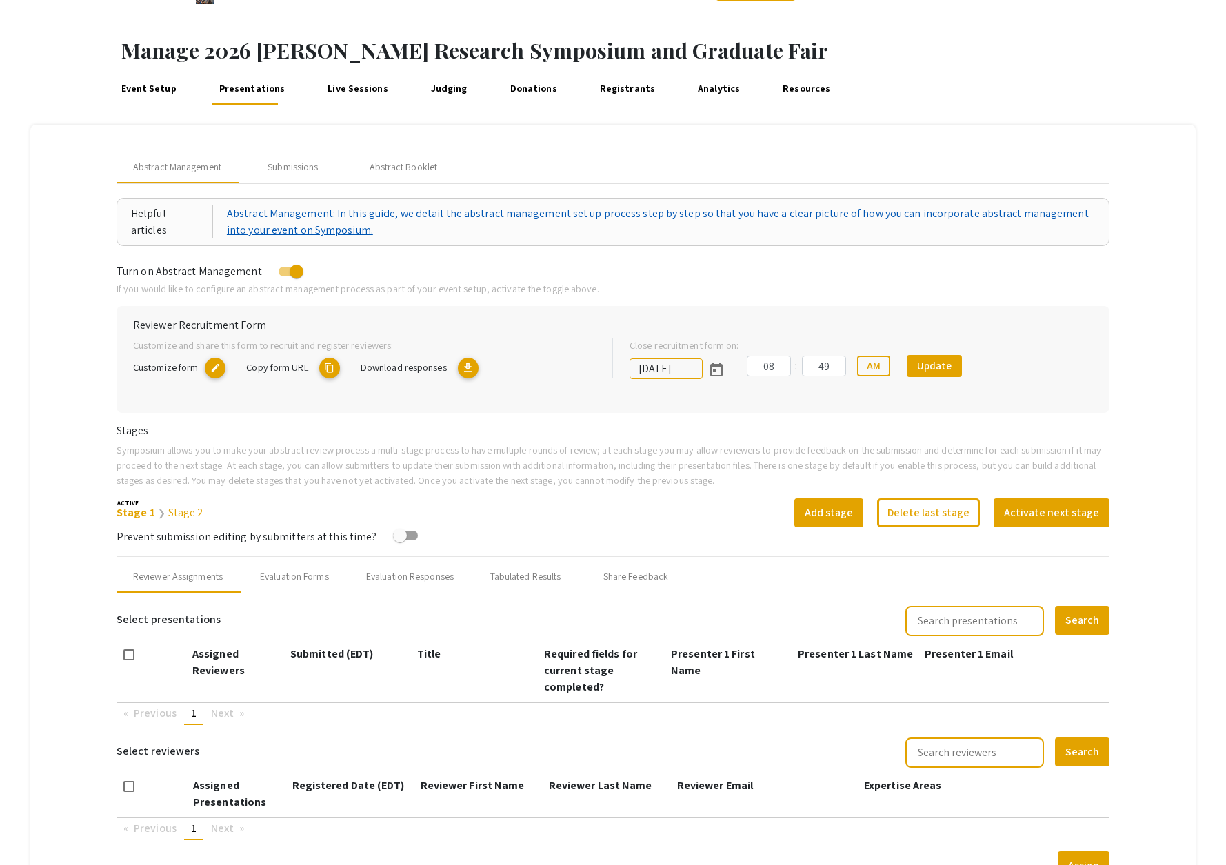
scroll to position [40, 0]
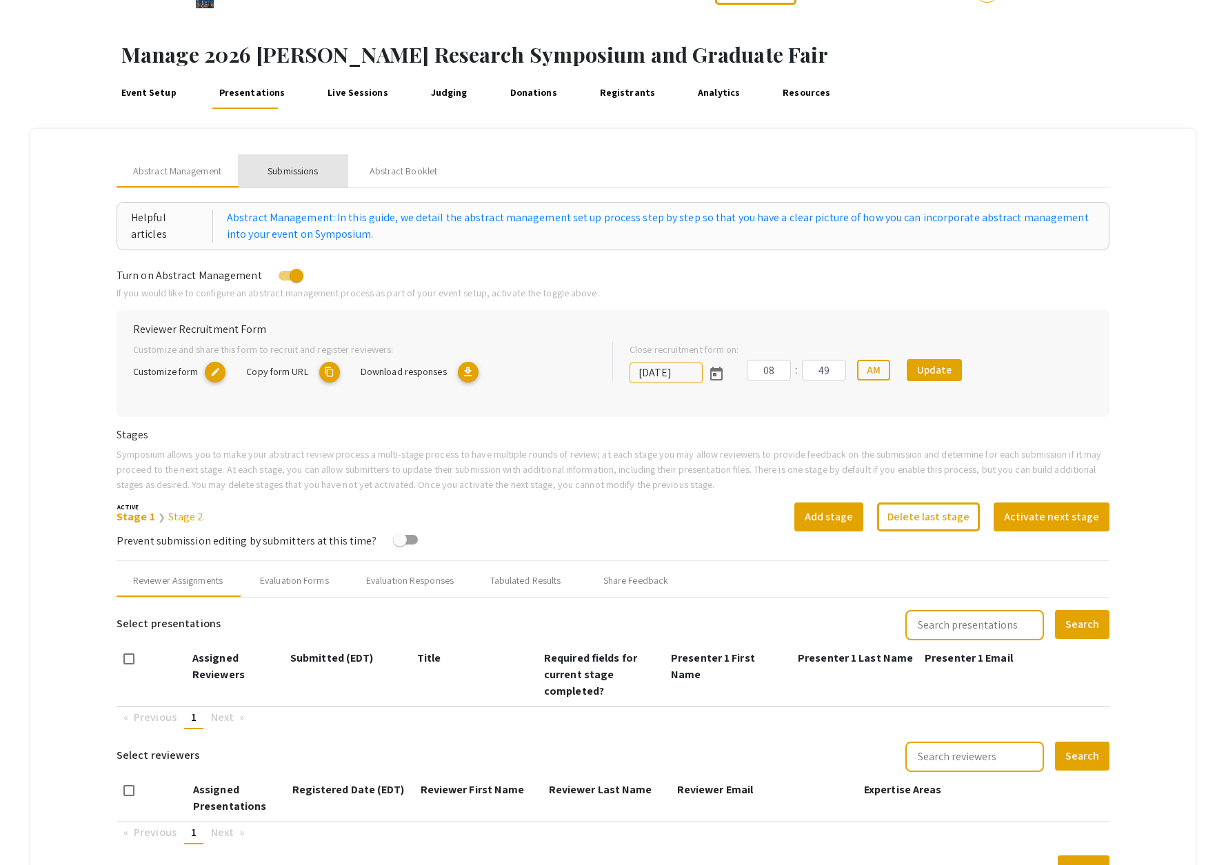
click at [301, 172] on div "Submissions" at bounding box center [293, 171] width 50 height 14
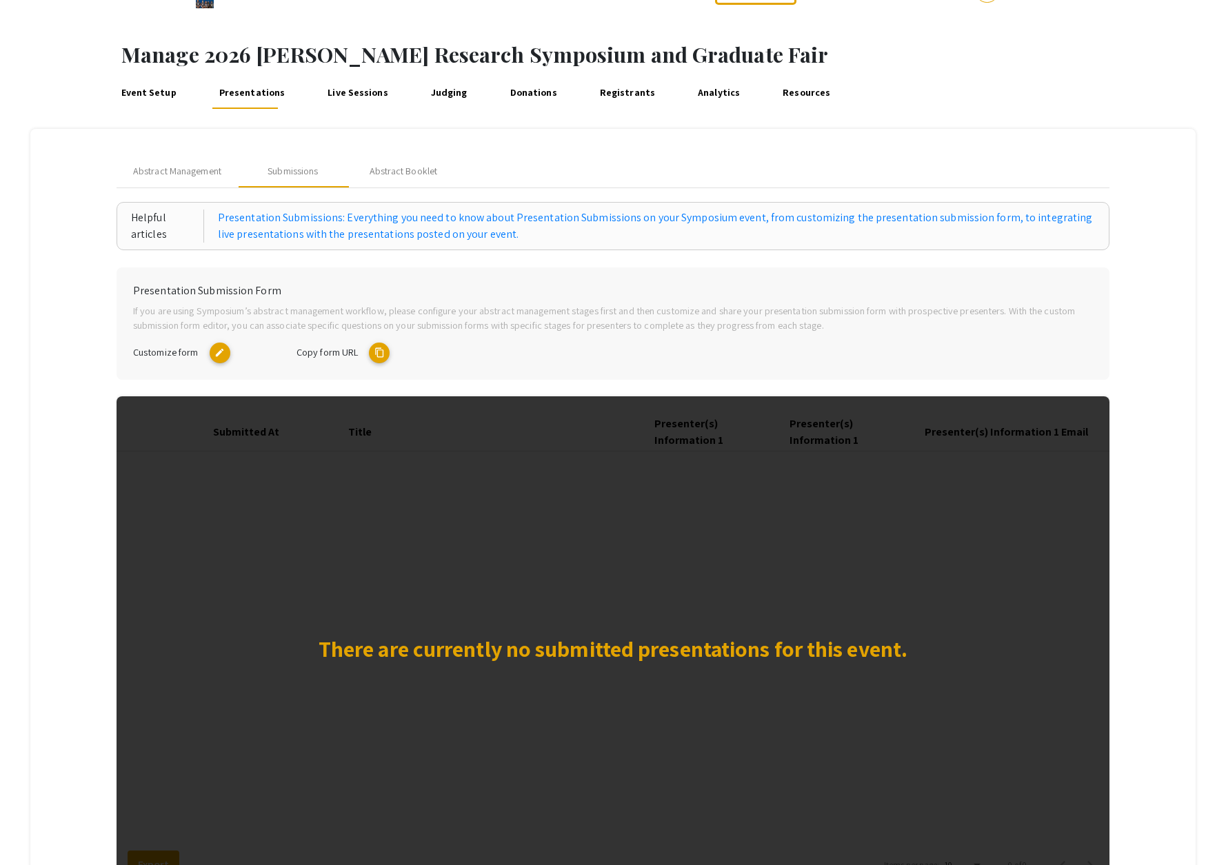
scroll to position [39, 0]
click at [216, 350] on mat-icon "edit" at bounding box center [220, 353] width 21 height 21
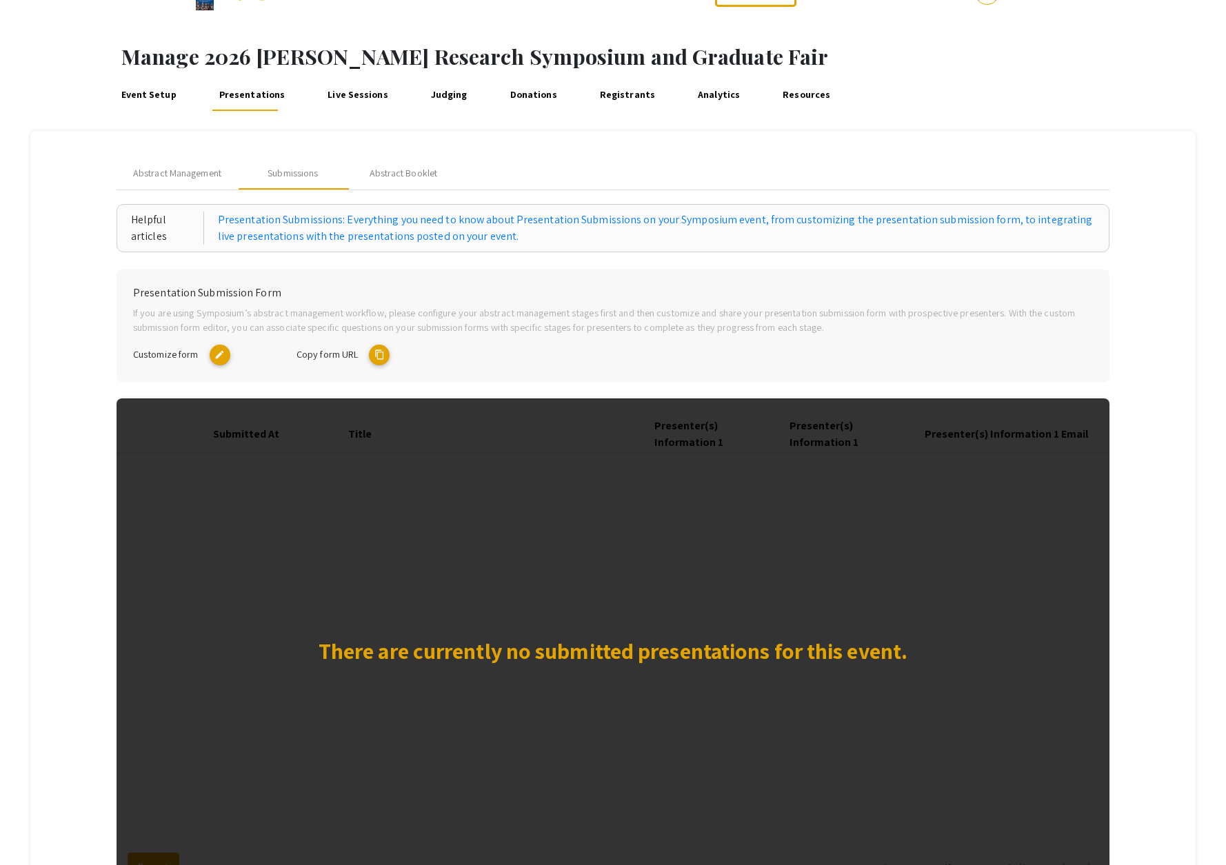
click at [381, 350] on mat-icon "content_copy" at bounding box center [379, 355] width 21 height 21
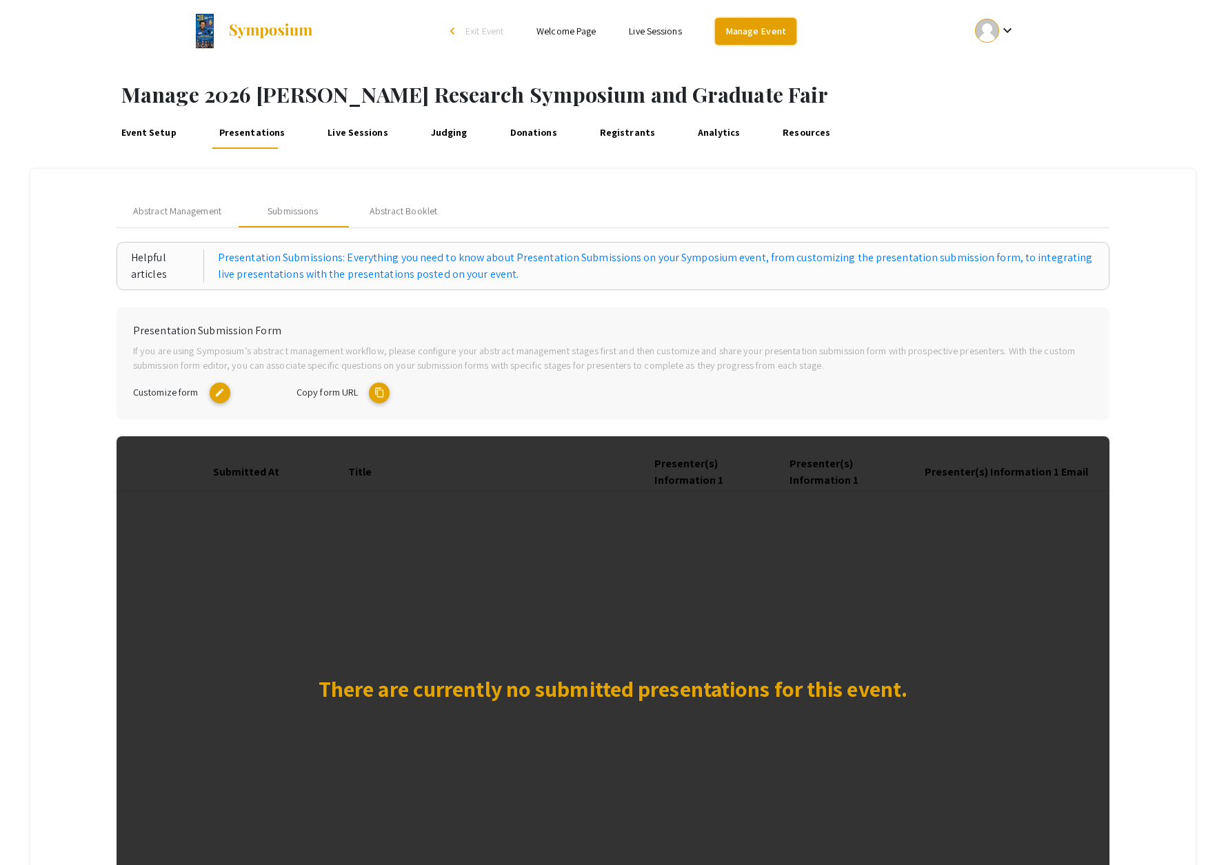
click at [754, 34] on link "Manage Event" at bounding box center [755, 31] width 81 height 27
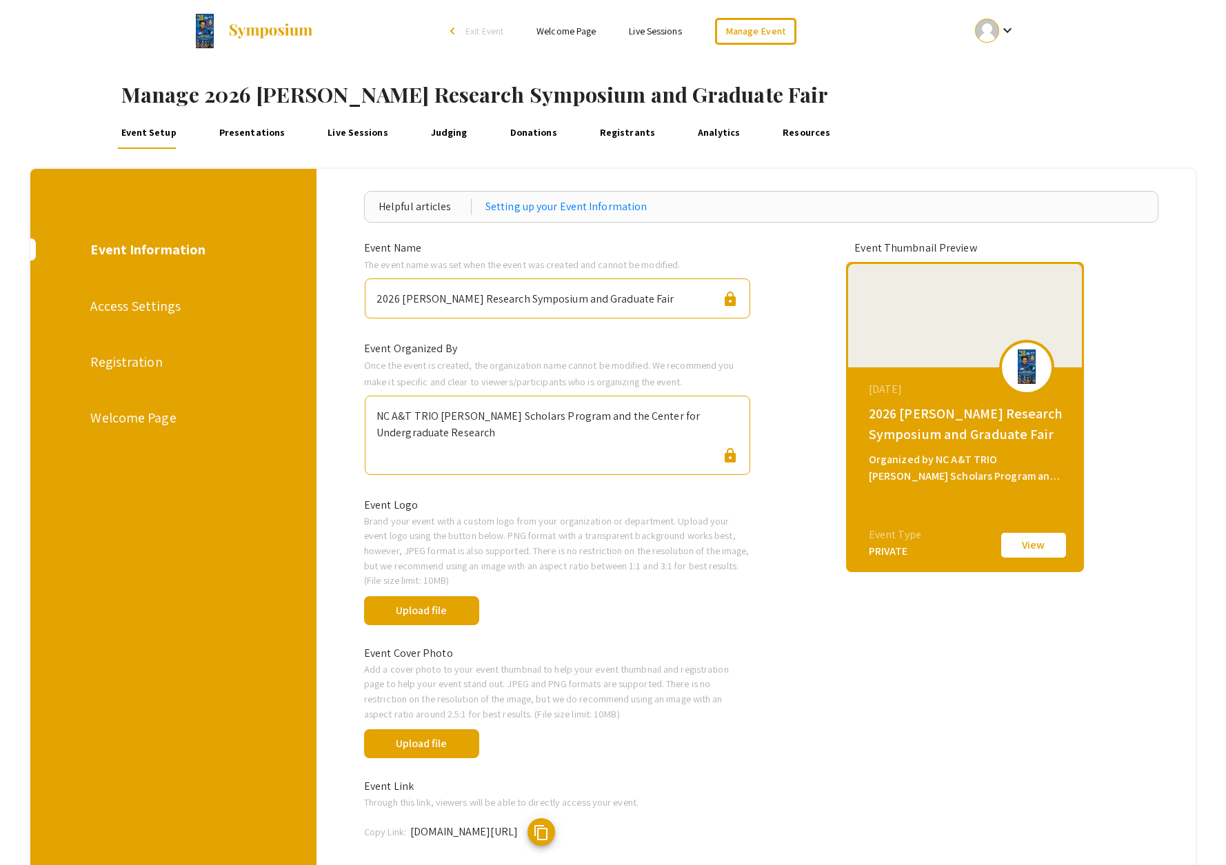
click at [146, 421] on div "Welcome Page" at bounding box center [171, 418] width 163 height 21
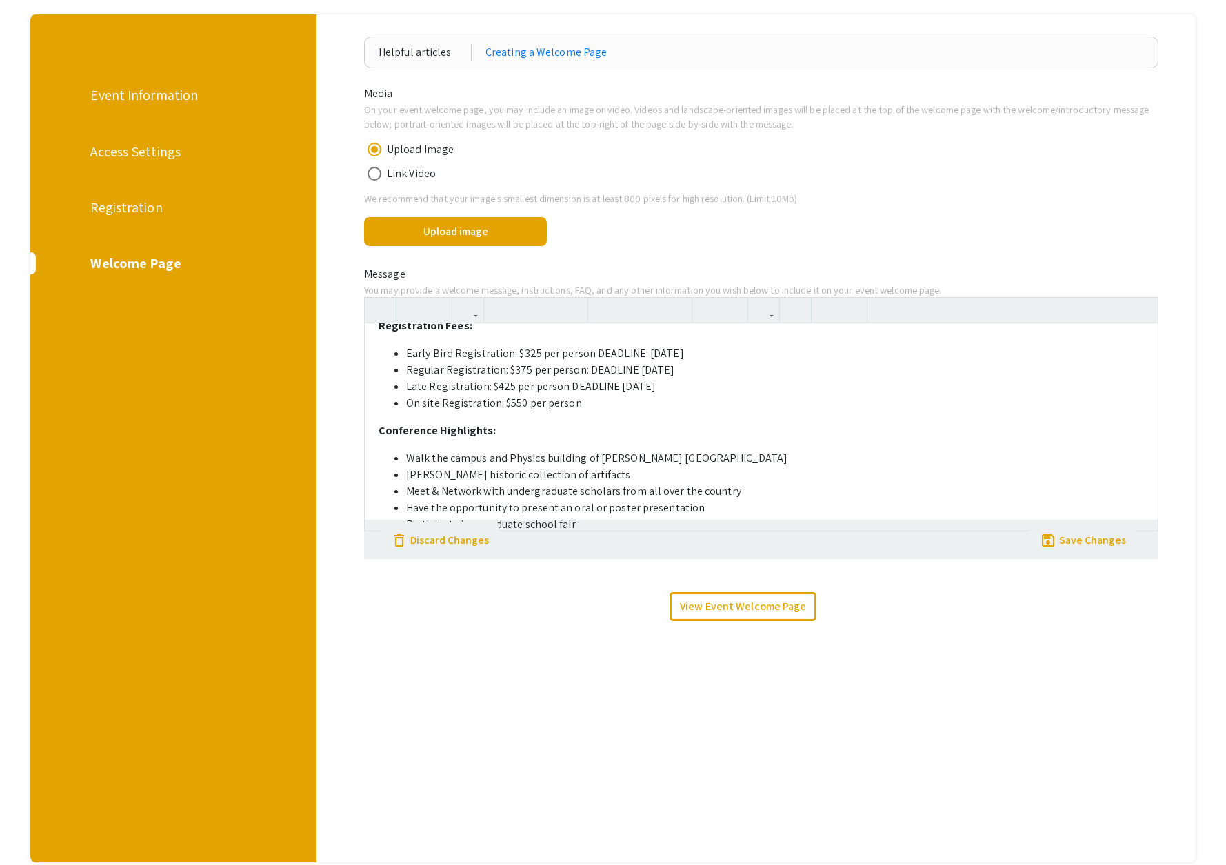
scroll to position [92, 0]
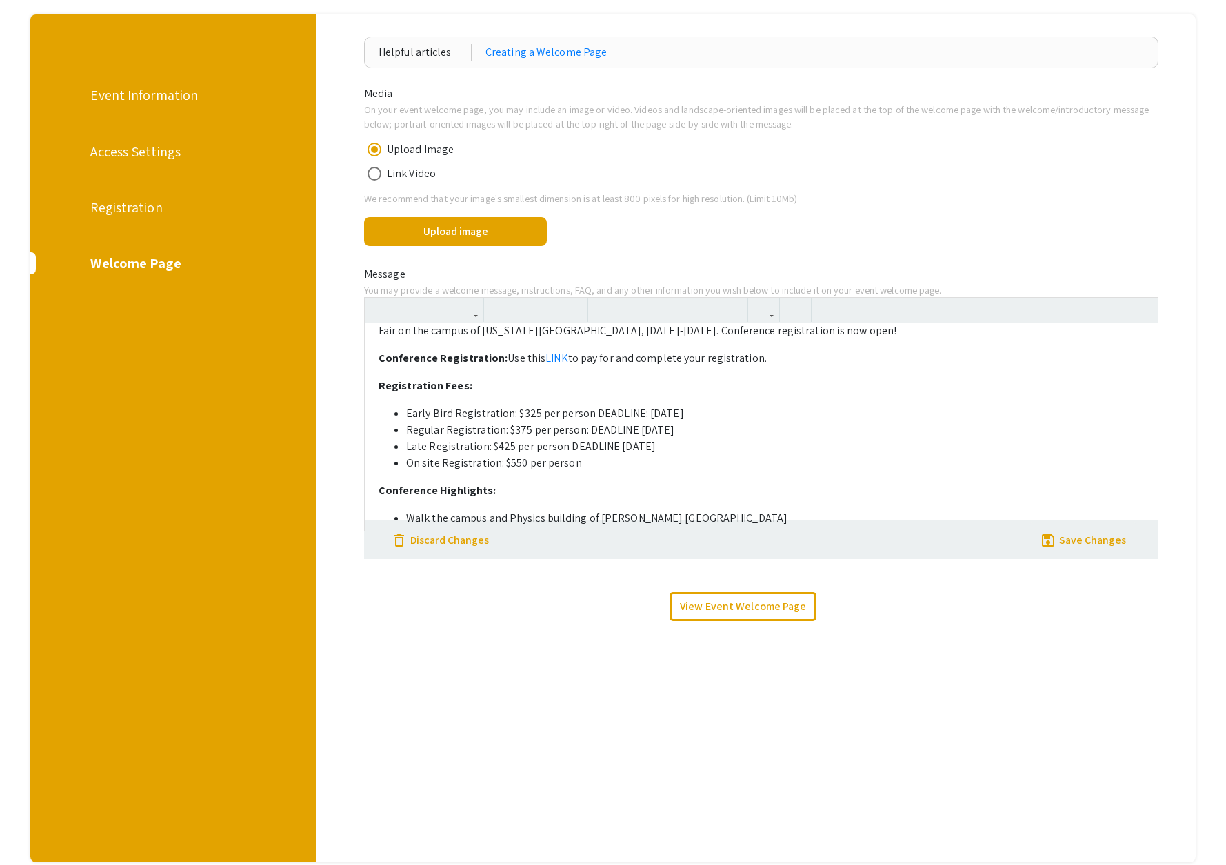
click at [585, 468] on div "Greetings and welcome! Thank you for selecting and finalizing your plans to att…" at bounding box center [761, 426] width 793 height 207
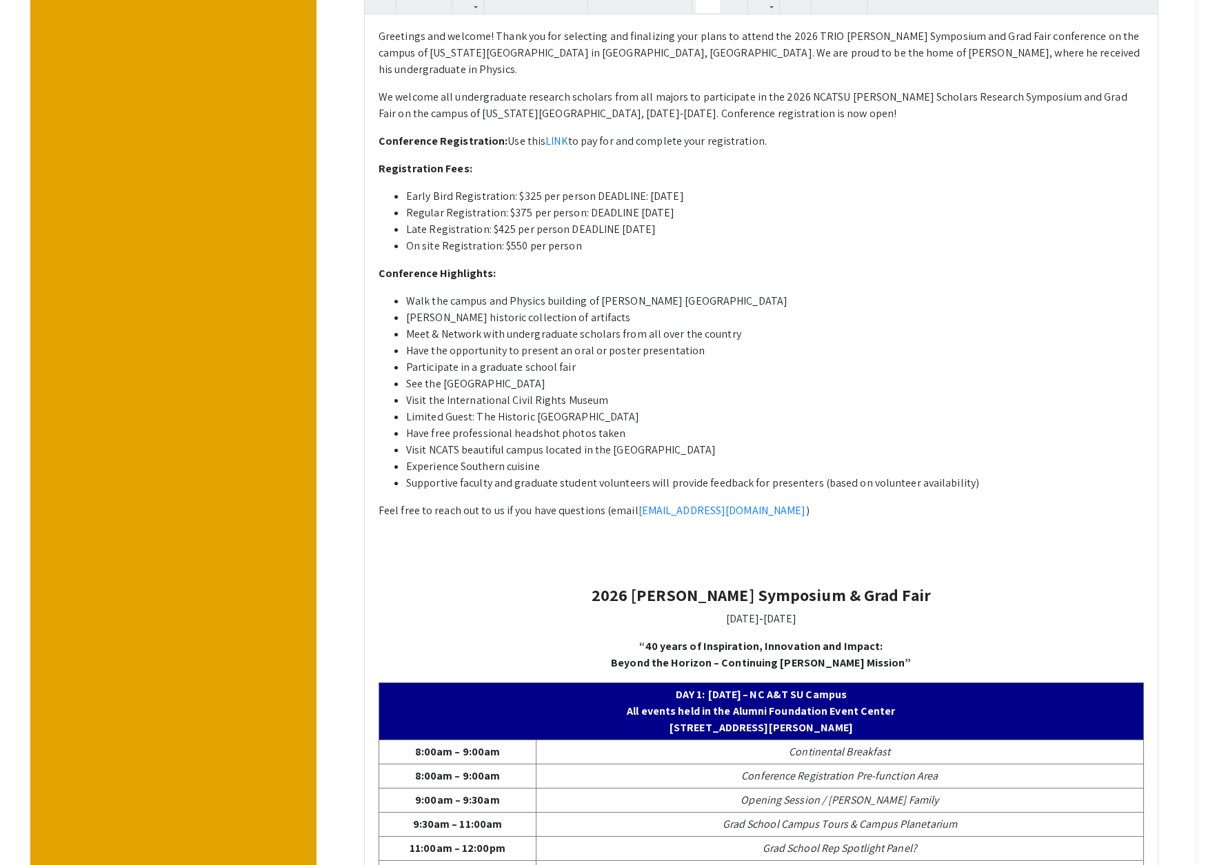
scroll to position [467, 0]
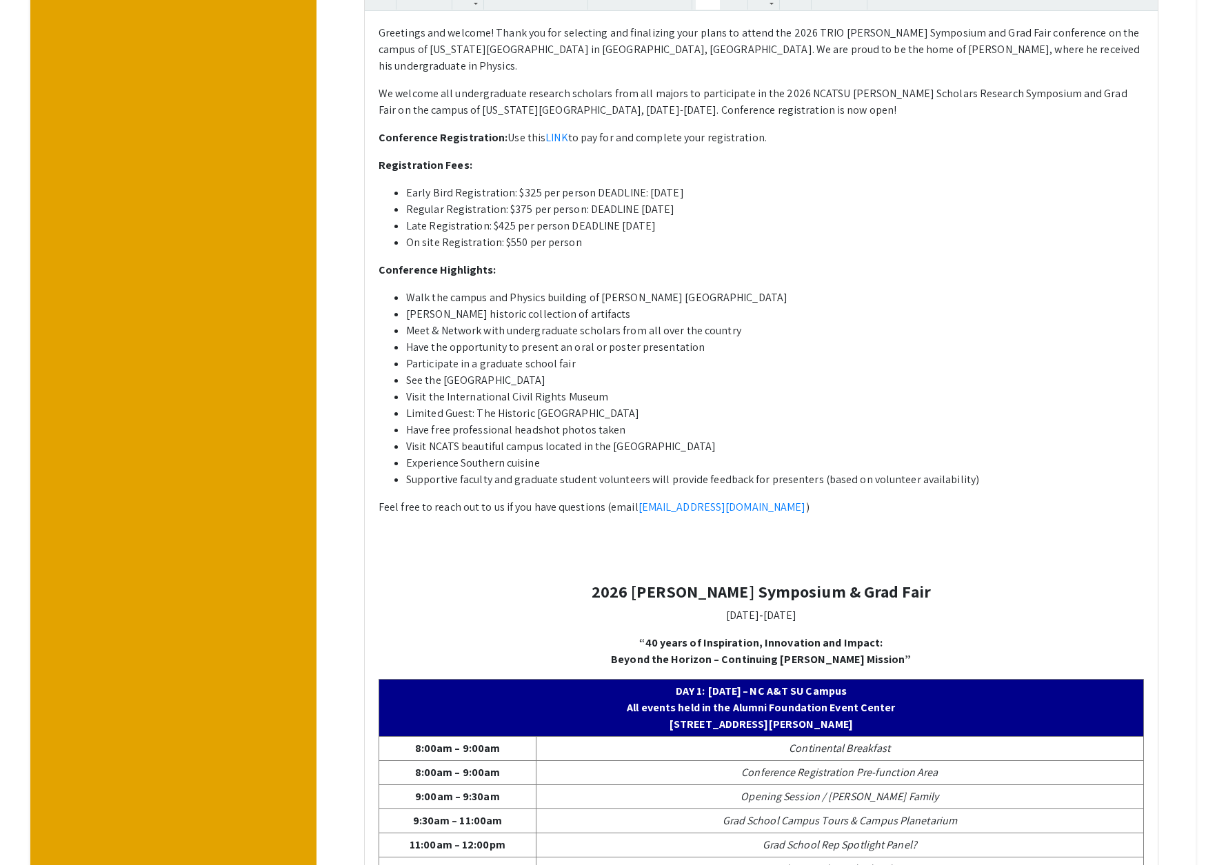
click at [543, 558] on p at bounding box center [761, 562] width 765 height 17
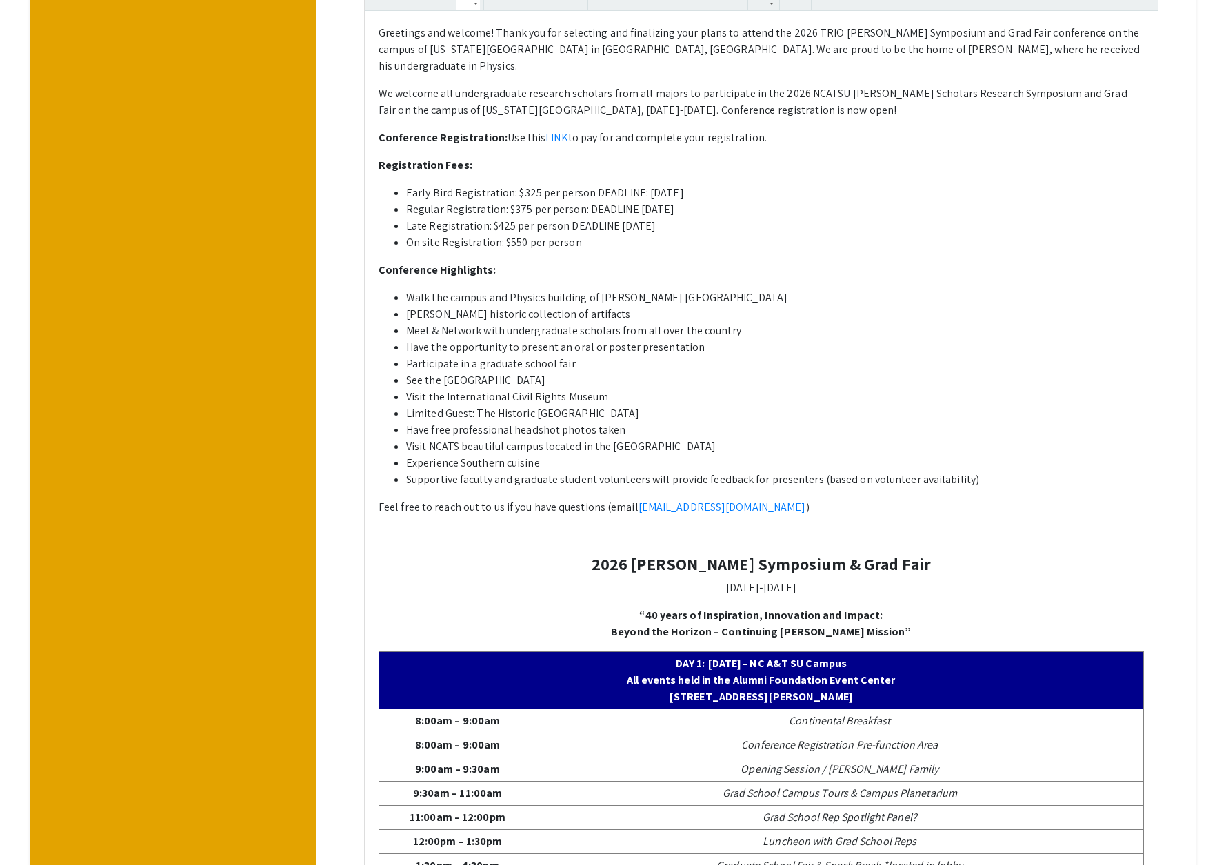
drag, startPoint x: 471, startPoint y: 141, endPoint x: 376, endPoint y: 143, distance: 95.2
click at [376, 143] on div "Greetings and welcome! Thank you for selecting and finalizing your plans to att…" at bounding box center [761, 720] width 793 height 1418
click at [373, 267] on div "Greetings and welcome! Thank you for selecting and finalizing your plans to att…" at bounding box center [761, 720] width 793 height 1418
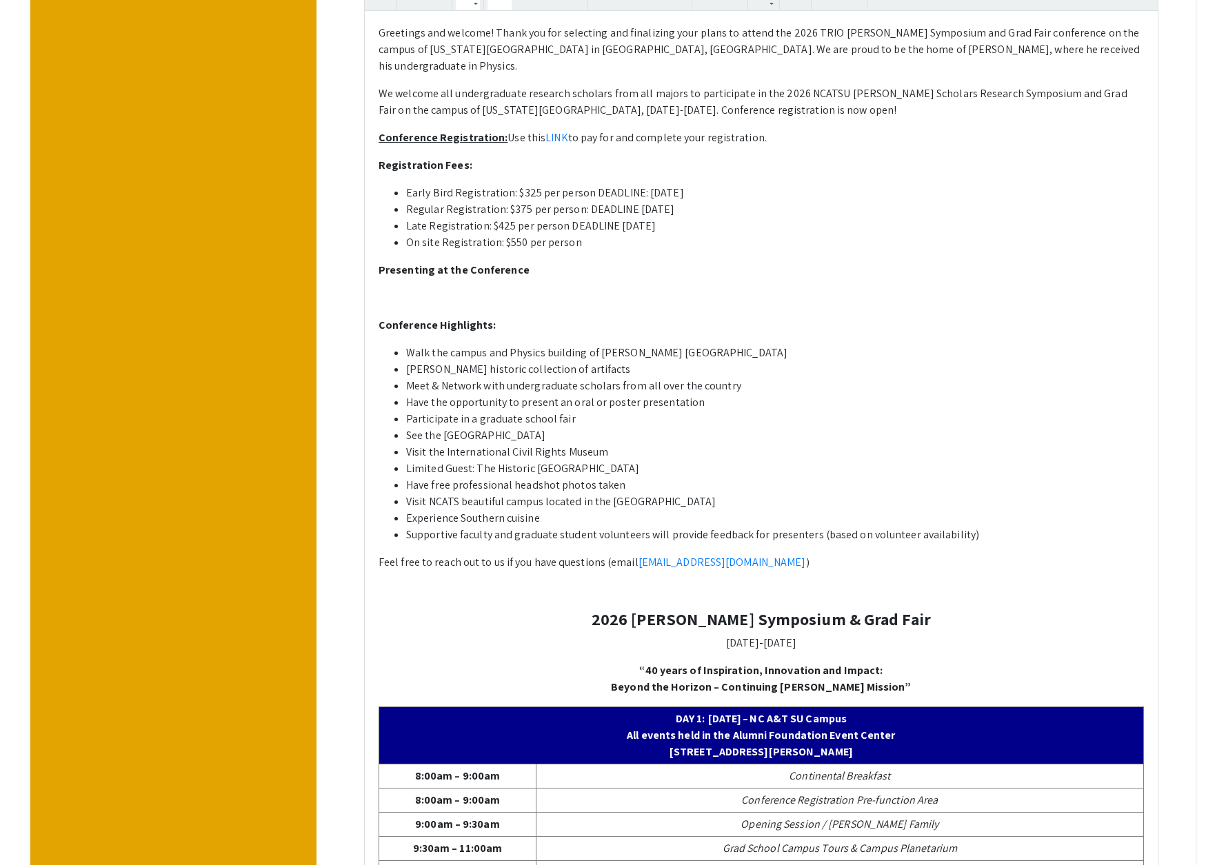
drag, startPoint x: 528, startPoint y: 273, endPoint x: 363, endPoint y: 276, distance: 164.8
click at [363, 276] on div "Greetings and welcome! Thank you for selecting and finalizing your plans to att…" at bounding box center [761, 735] width 815 height 1500
click at [413, 285] on div "Greetings and welcome! Thank you for selecting and finalizing your plans to att…" at bounding box center [761, 747] width 793 height 1473
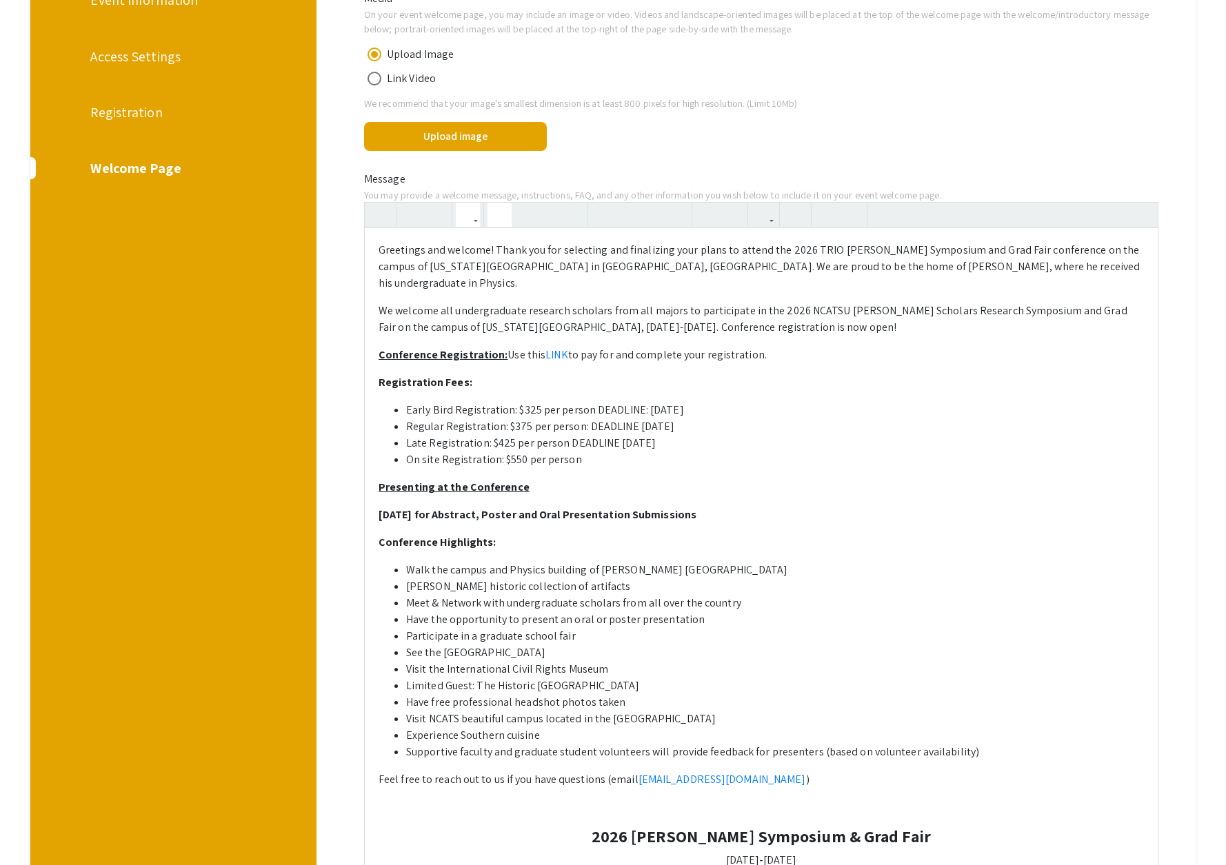
click at [379, 516] on strong "December 1, 2025 for Abstract, Poster and Oral Presentation Submissions" at bounding box center [538, 515] width 318 height 14
click at [702, 203] on use "button" at bounding box center [702, 203] width 0 height 0
drag, startPoint x: 765, startPoint y: 514, endPoint x: 408, endPoint y: 521, distance: 357.3
click at [408, 521] on li "December 1, 2025 for Abstract, Poster and Oral Presentation Submissions" at bounding box center [775, 515] width 738 height 17
click at [411, 520] on li "December 1, 2025 for Abstract, Poster and Oral Presentation Submissions" at bounding box center [775, 515] width 738 height 17
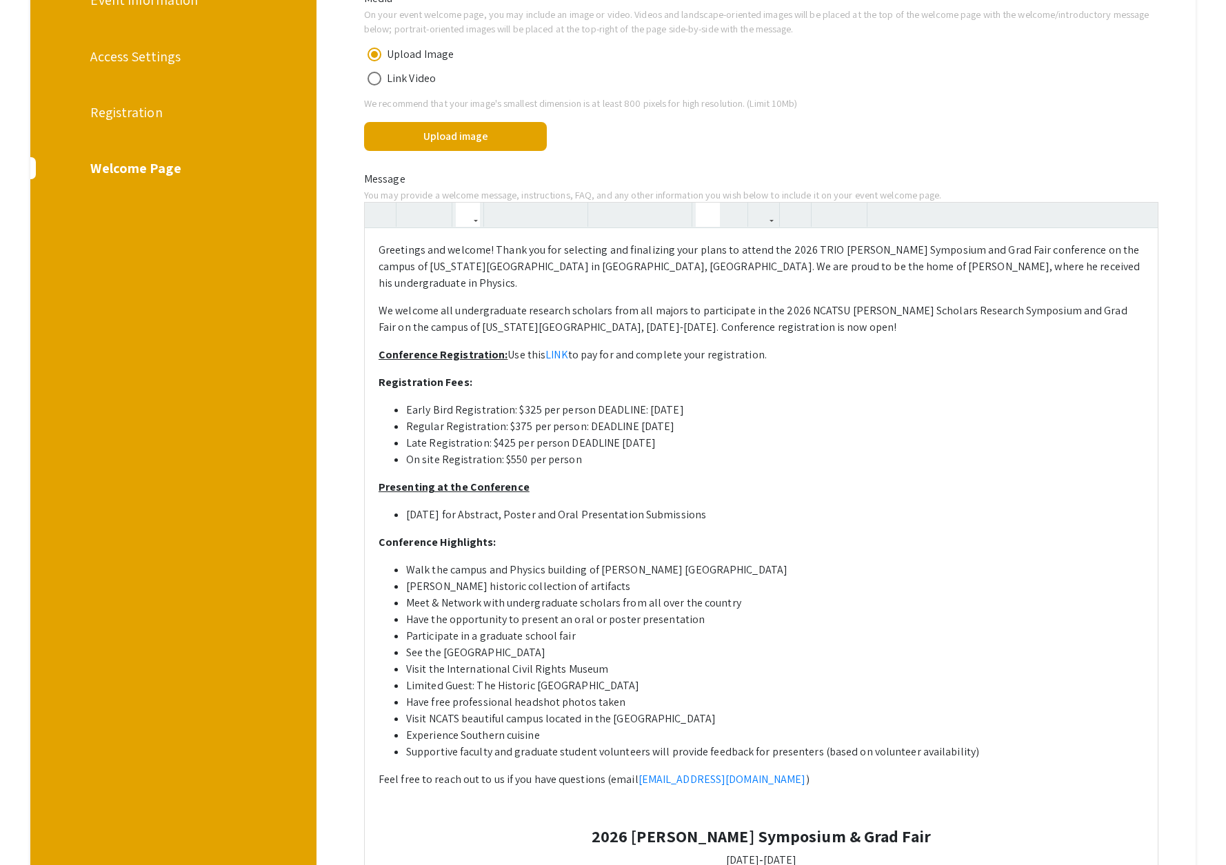
click at [406, 517] on li "December 1, 2025 for Abstract, Poster and Oral Presentation Submissions" at bounding box center [775, 515] width 738 height 17
drag, startPoint x: 501, startPoint y: 516, endPoint x: 411, endPoint y: 521, distance: 90.5
click at [407, 521] on li "December 1, 2025 for Abstract, Poster and Oral Presentation Submissions" at bounding box center [775, 515] width 738 height 17
click at [760, 516] on li "December 1, 2025 for Abstract, Poster and Oral Presentation Submissions" at bounding box center [775, 515] width 738 height 17
drag, startPoint x: 485, startPoint y: 520, endPoint x: 413, endPoint y: 517, distance: 72.5
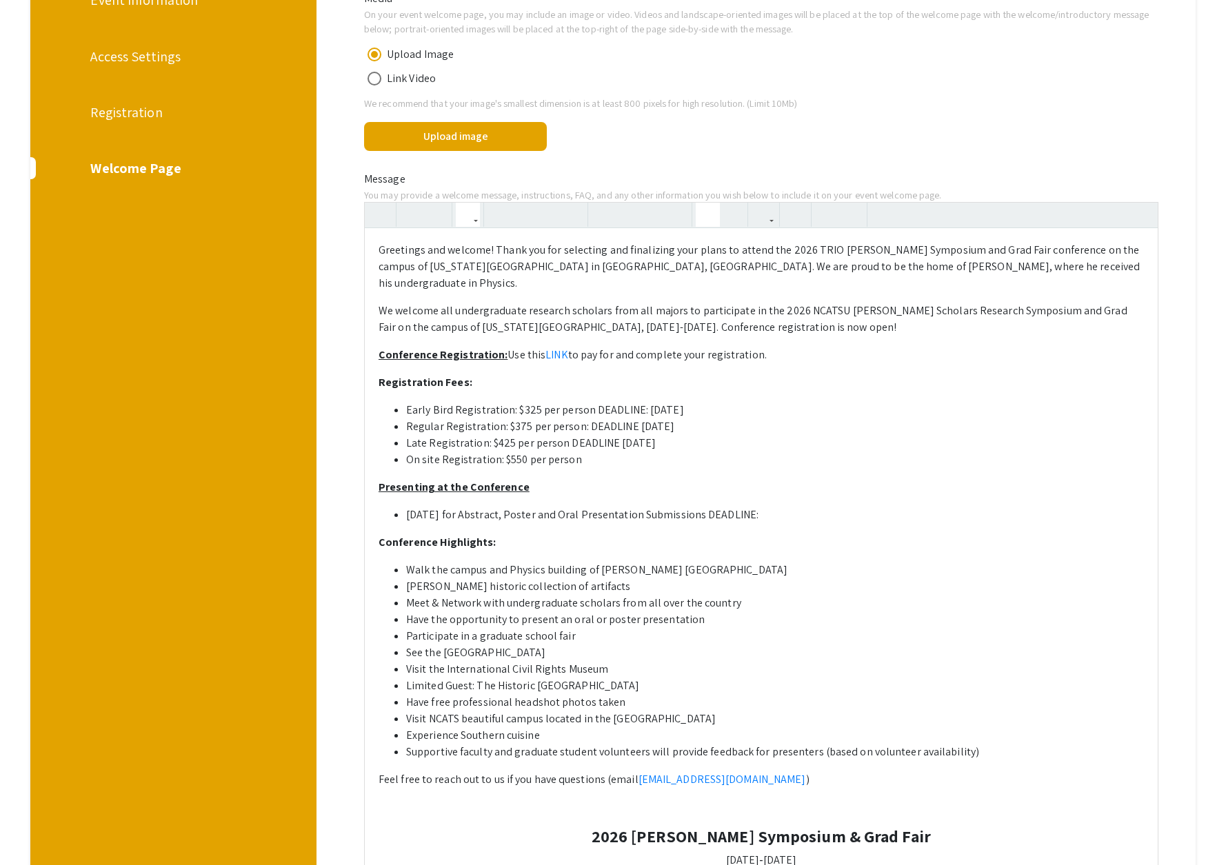
click at [403, 519] on ul "December 1, 2025 for Abstract, Poster and Oral Presentation Submissions DEADLIN…" at bounding box center [761, 515] width 765 height 17
copy li "December 1, 2025"
click at [807, 514] on li "December 1, 2025 for Abstract, Poster and Oral Presentation Submissions DEADLIN…" at bounding box center [775, 515] width 738 height 17
drag, startPoint x: 505, startPoint y: 516, endPoint x: 408, endPoint y: 521, distance: 97.3
click at [408, 522] on li "December 1, 2025 for Abstract, Poster and Oral Presentation Submissions DEADLIN…" at bounding box center [775, 515] width 738 height 17
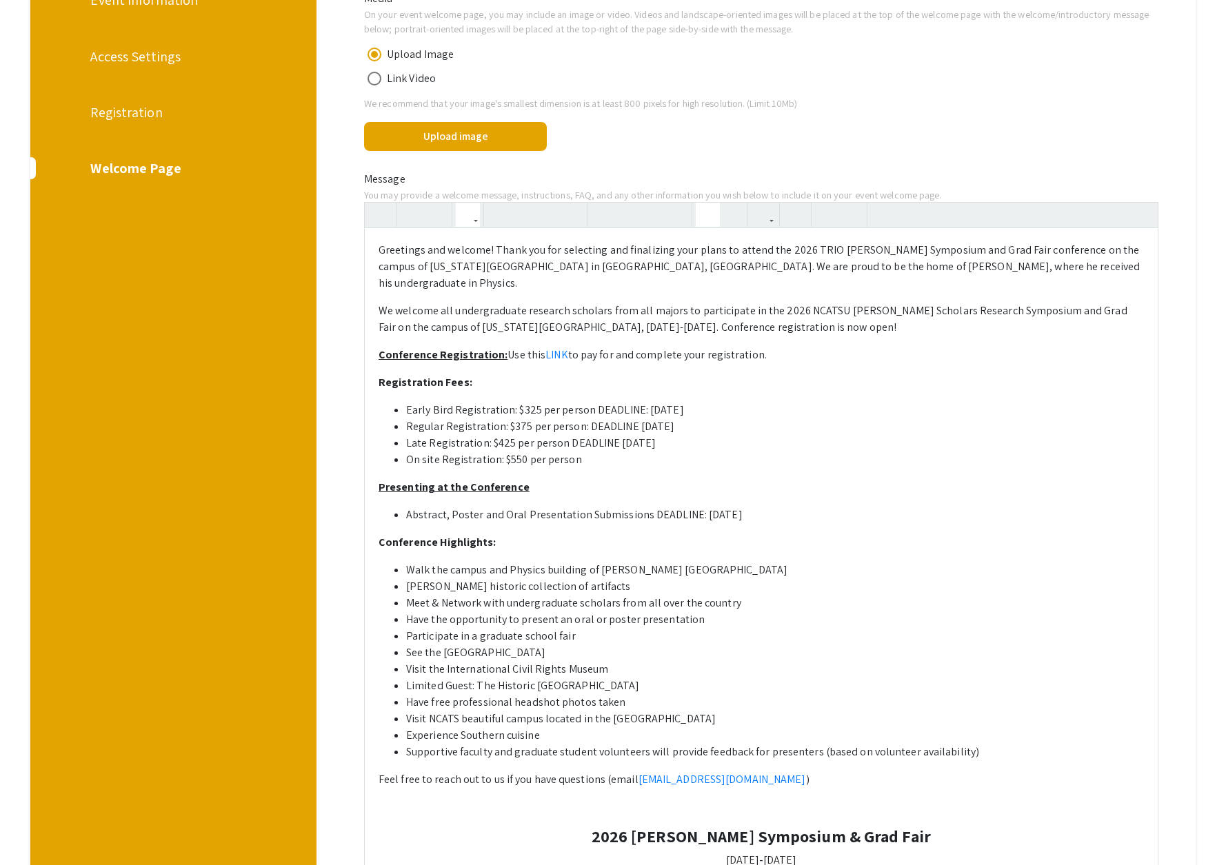
click at [794, 514] on li "Abstract, Poster and Oral Presentation Submissions DEADLINE: [DATE]" at bounding box center [775, 515] width 738 height 17
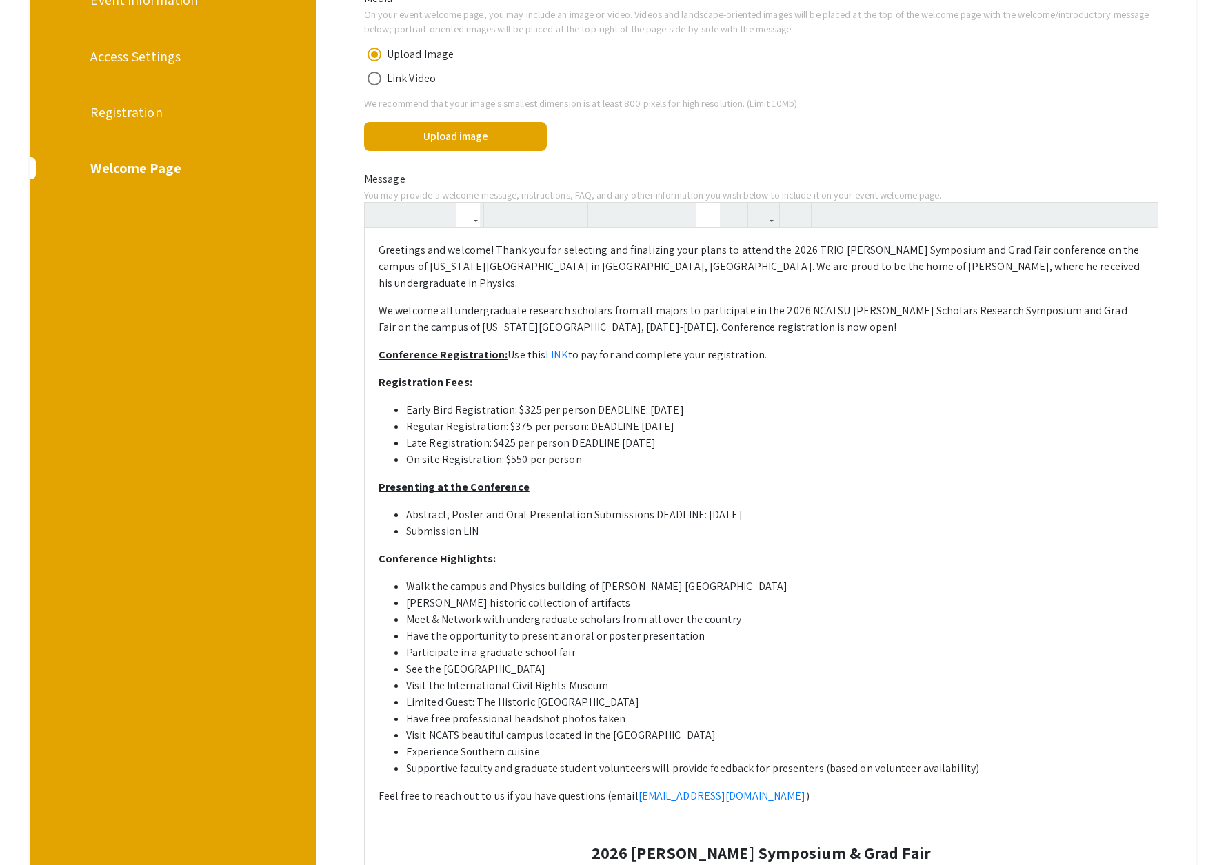
type textarea "<p>Greetings and welcome! Thank you for selecting and finalizing your plans to …"
drag, startPoint x: 506, startPoint y: 533, endPoint x: 385, endPoint y: 534, distance: 121.4
click at [385, 534] on ul "Abstract, Poster and Oral Presentation Submissions DEADLINE: December 1, 2025 S…" at bounding box center [761, 523] width 765 height 33
click at [765, 217] on icon "button" at bounding box center [764, 214] width 12 height 23
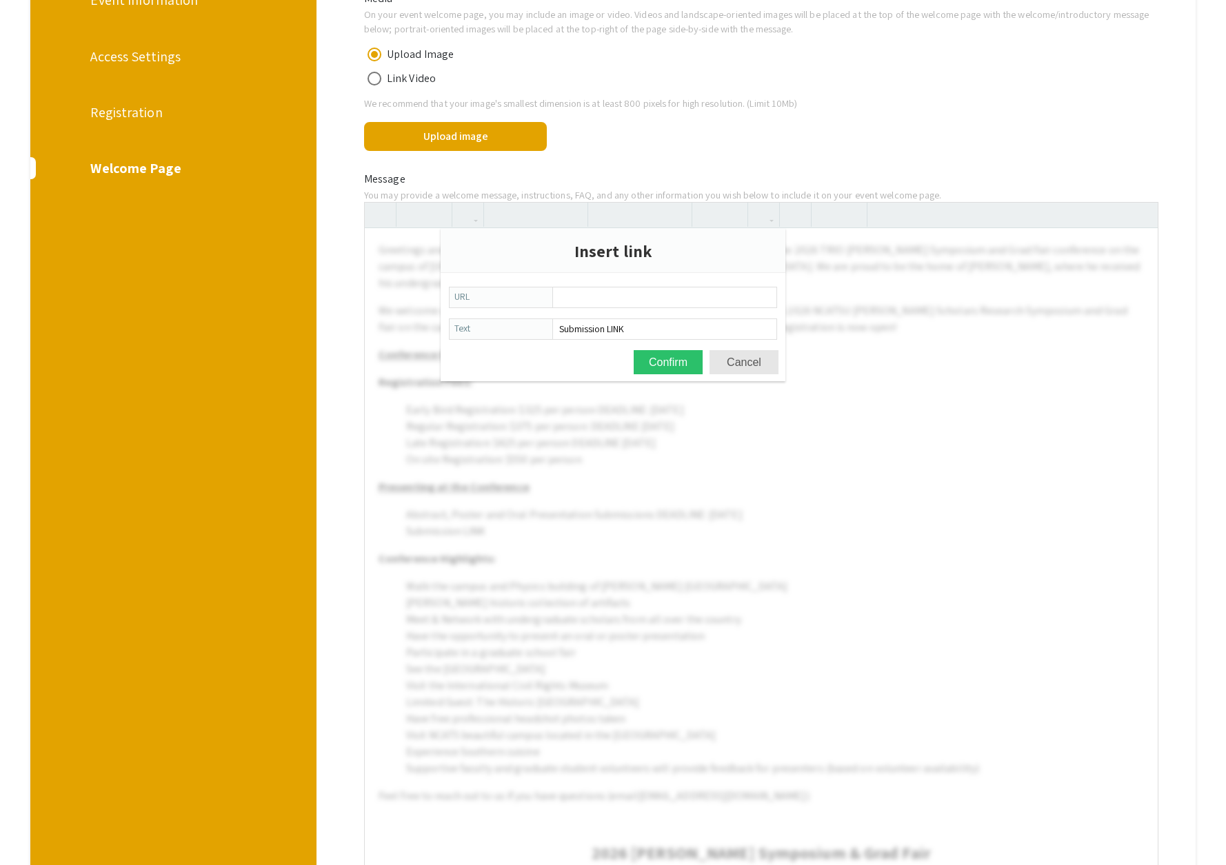
type input "December 1, 2025"
click at [727, 365] on button "Cancel" at bounding box center [744, 362] width 69 height 24
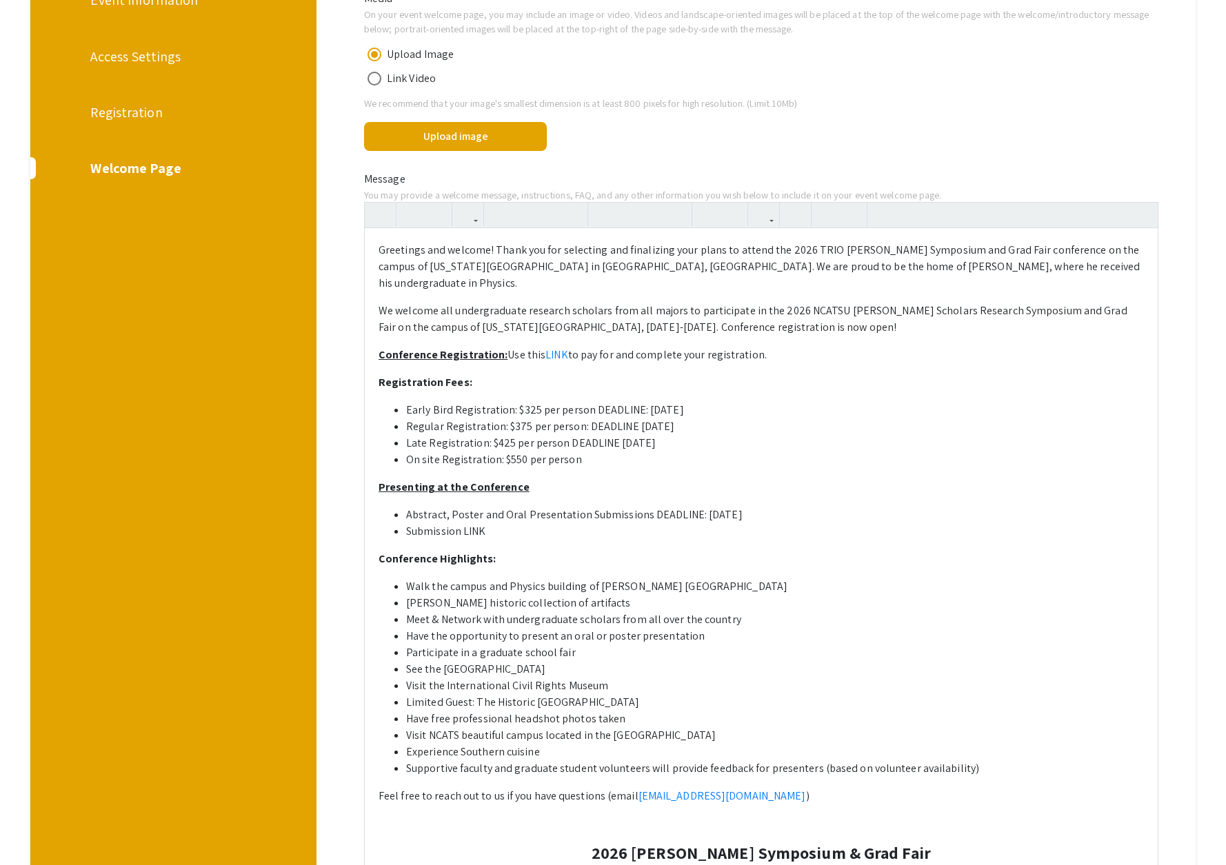
click at [486, 536] on li "Submission LINK" at bounding box center [775, 531] width 738 height 17
drag, startPoint x: 487, startPoint y: 536, endPoint x: 467, endPoint y: 536, distance: 20.0
click at [467, 536] on li "Submission LINK" at bounding box center [775, 531] width 738 height 17
click at [766, 214] on icon "button" at bounding box center [764, 214] width 12 height 23
type textarea "<p>Greetings and welcome! Thank you for selecting and finalizing your plans to …"
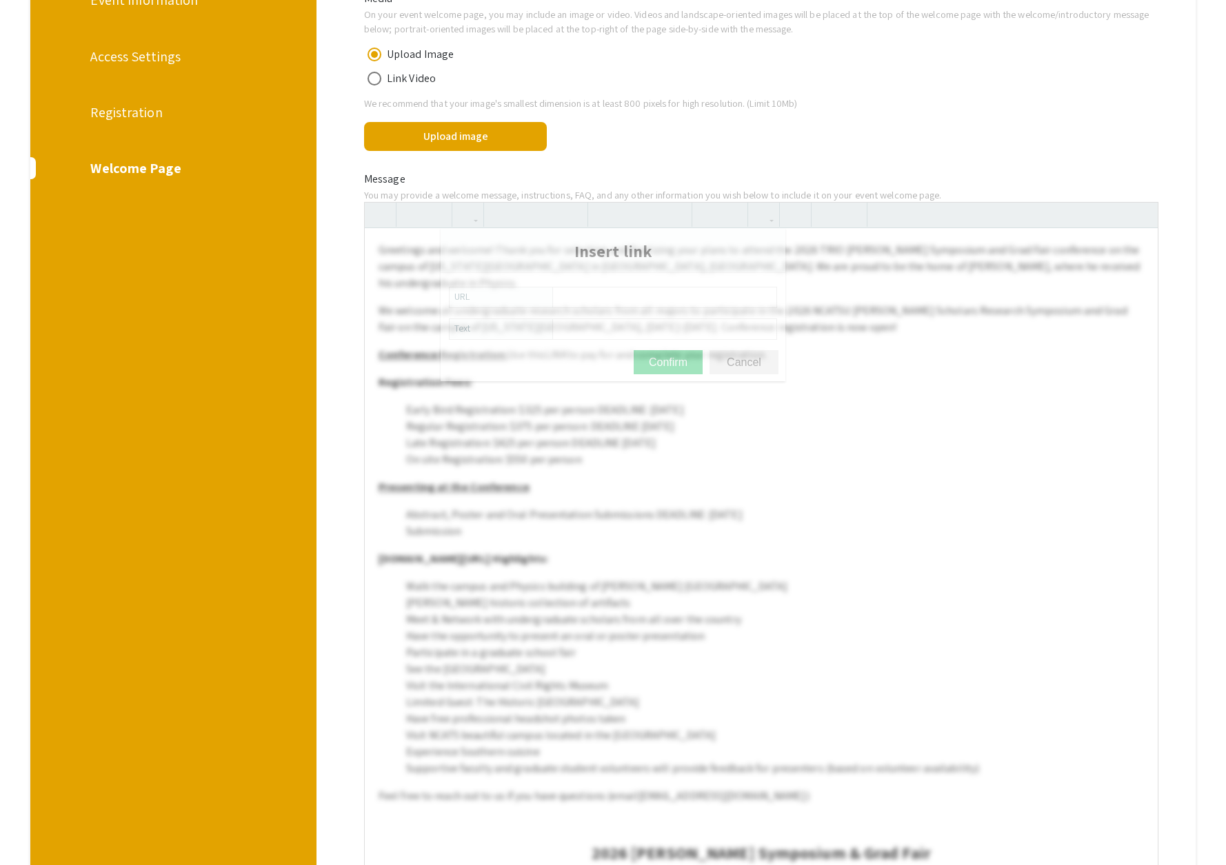
click at [785, 242] on body "Skip navigation arrow_back_ios Exit Event Welcome Page Live Sessions Manage Eve…" at bounding box center [613, 182] width 1226 height 865
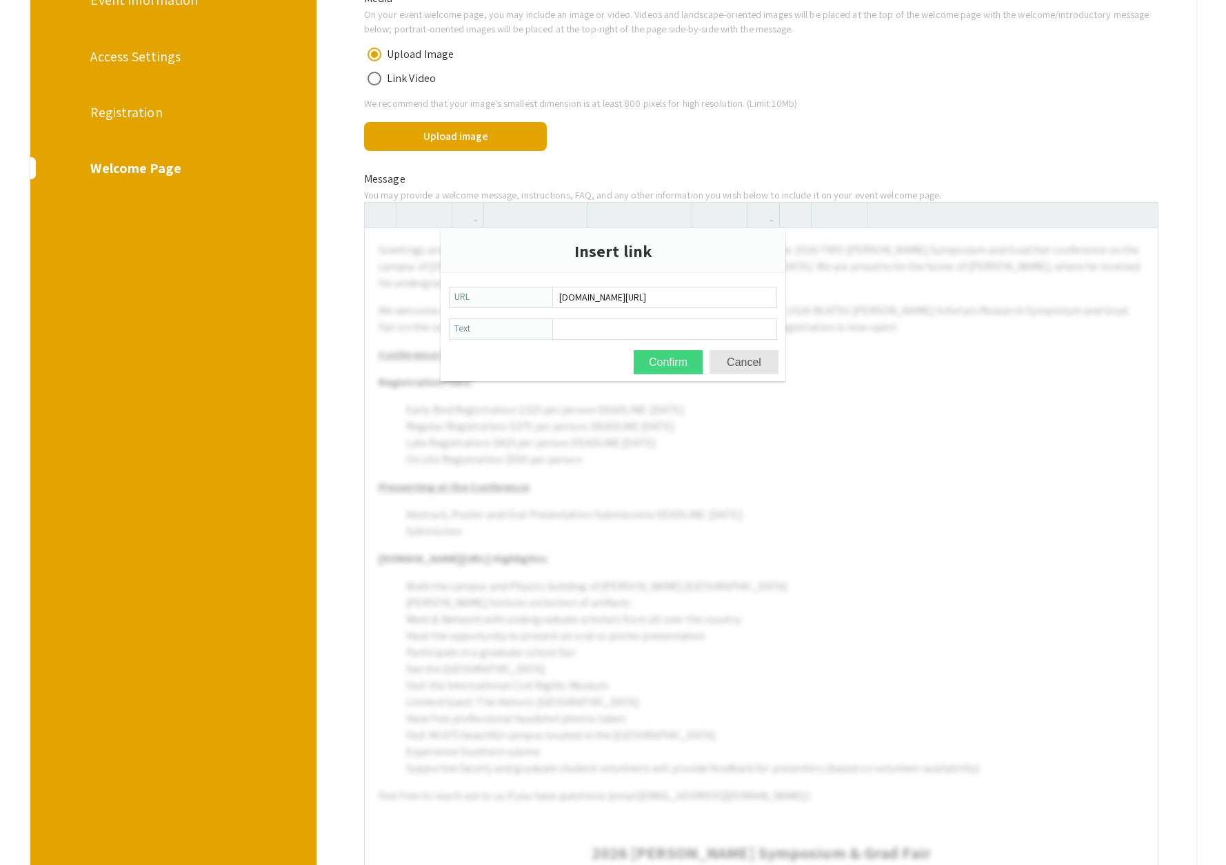
type input "symposium.foragerone.com/2026mcnair/submission"
click at [670, 361] on button "Confirm" at bounding box center [668, 362] width 69 height 24
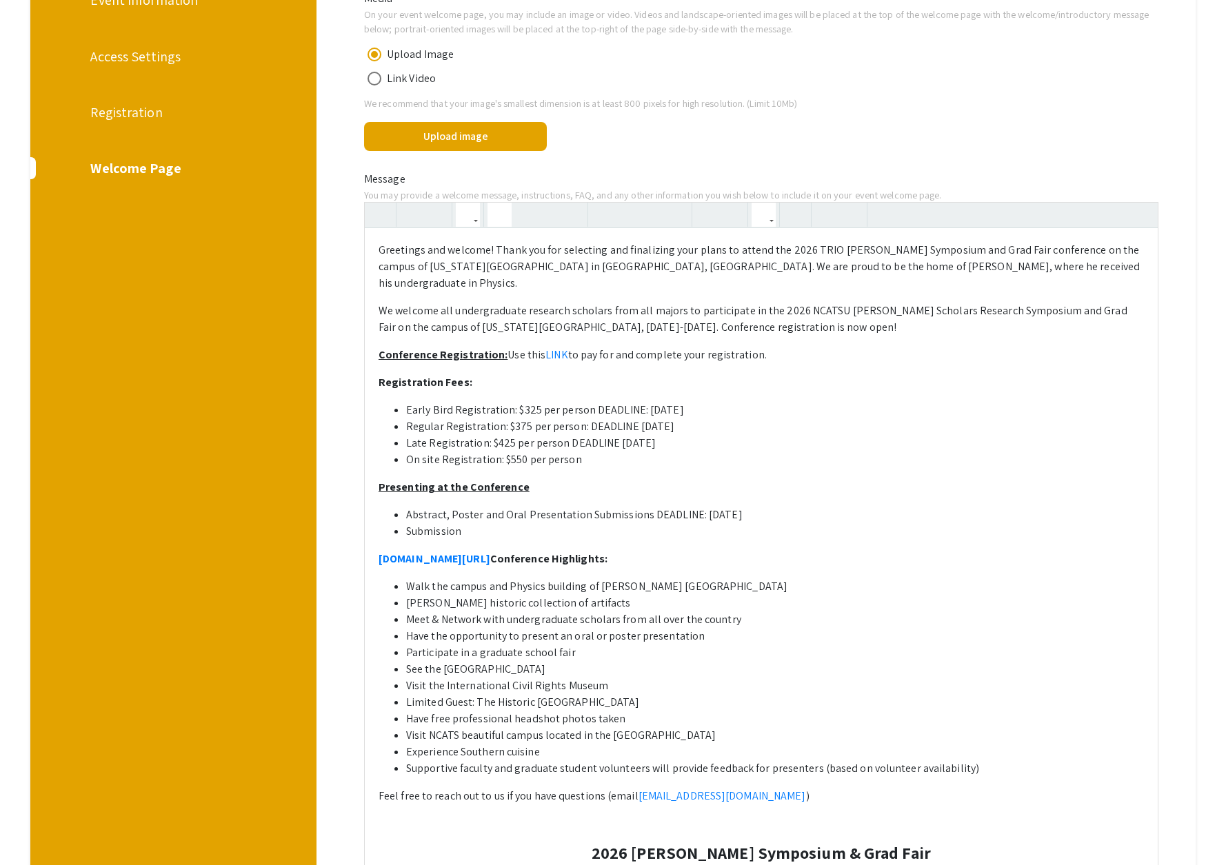
drag, startPoint x: 637, startPoint y: 563, endPoint x: 376, endPoint y: 562, distance: 261.3
click at [473, 537] on li "Submission" at bounding box center [775, 531] width 738 height 17
type textarea "<p>Greetings and welcome! Thank you for selecting and finalizing your plans to …"
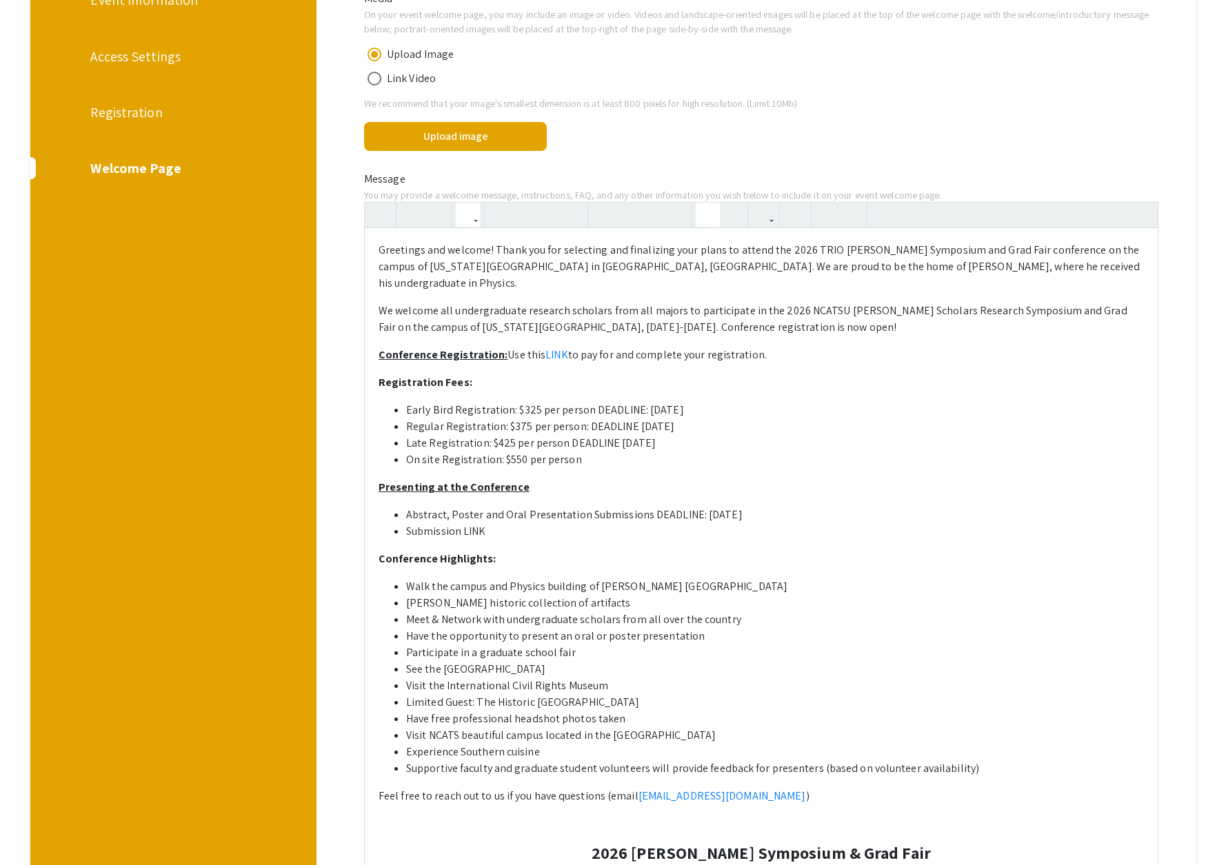
drag, startPoint x: 492, startPoint y: 536, endPoint x: 420, endPoint y: 523, distance: 73.7
click at [404, 534] on ul "Abstract, Poster and Oral Presentation Submissions DEADLINE: December 1, 2025 S…" at bounding box center [761, 523] width 765 height 33
click at [766, 216] on icon "button" at bounding box center [764, 214] width 12 height 23
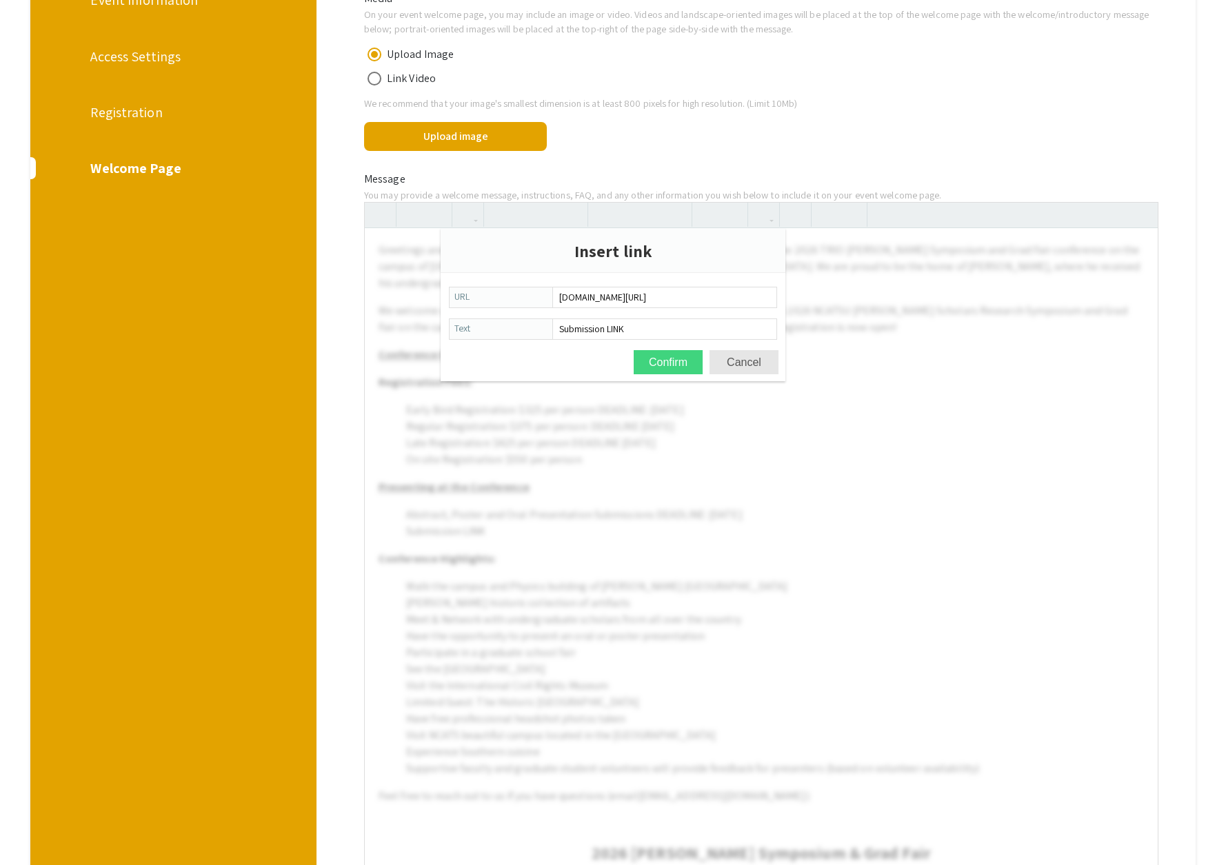
type input "symposium.foragerone.com/2026mcnair/submission"
click at [678, 360] on button "Confirm" at bounding box center [668, 362] width 69 height 24
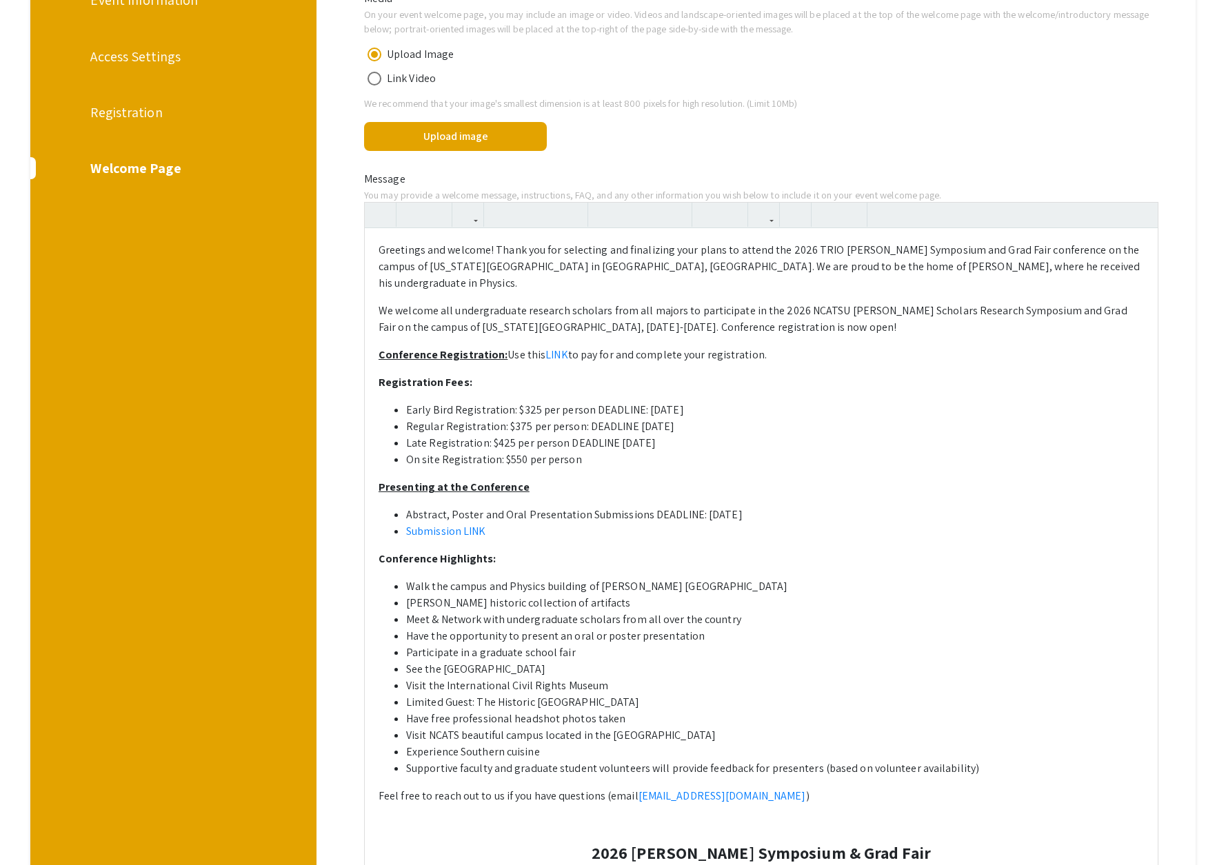
click at [495, 534] on li "Submission LINK" at bounding box center [775, 531] width 738 height 17
drag, startPoint x: 490, startPoint y: 535, endPoint x: 406, endPoint y: 534, distance: 84.1
click at [406, 534] on li "Submission LINK" at bounding box center [775, 531] width 738 height 17
click at [542, 212] on icon "button" at bounding box center [548, 214] width 12 height 23
drag, startPoint x: 490, startPoint y: 565, endPoint x: 379, endPoint y: 561, distance: 111.8
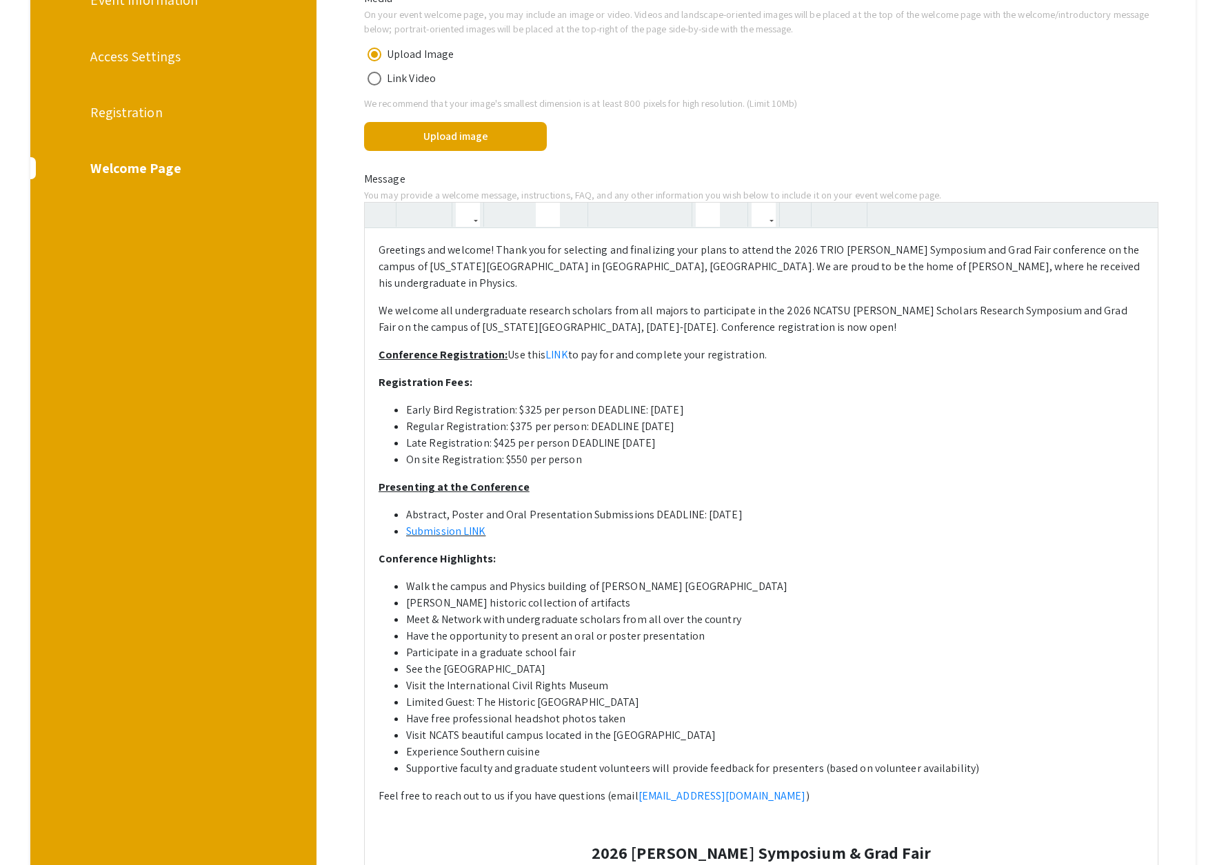
click at [379, 561] on p "Conference Highlights:" at bounding box center [761, 559] width 765 height 17
type textarea "<p>Greetings and welcome! Thank you for selecting and finalizing your plans to …"
click at [548, 215] on icon "button" at bounding box center [548, 214] width 12 height 23
click at [381, 389] on strong "Registration Fees:" at bounding box center [426, 382] width 94 height 14
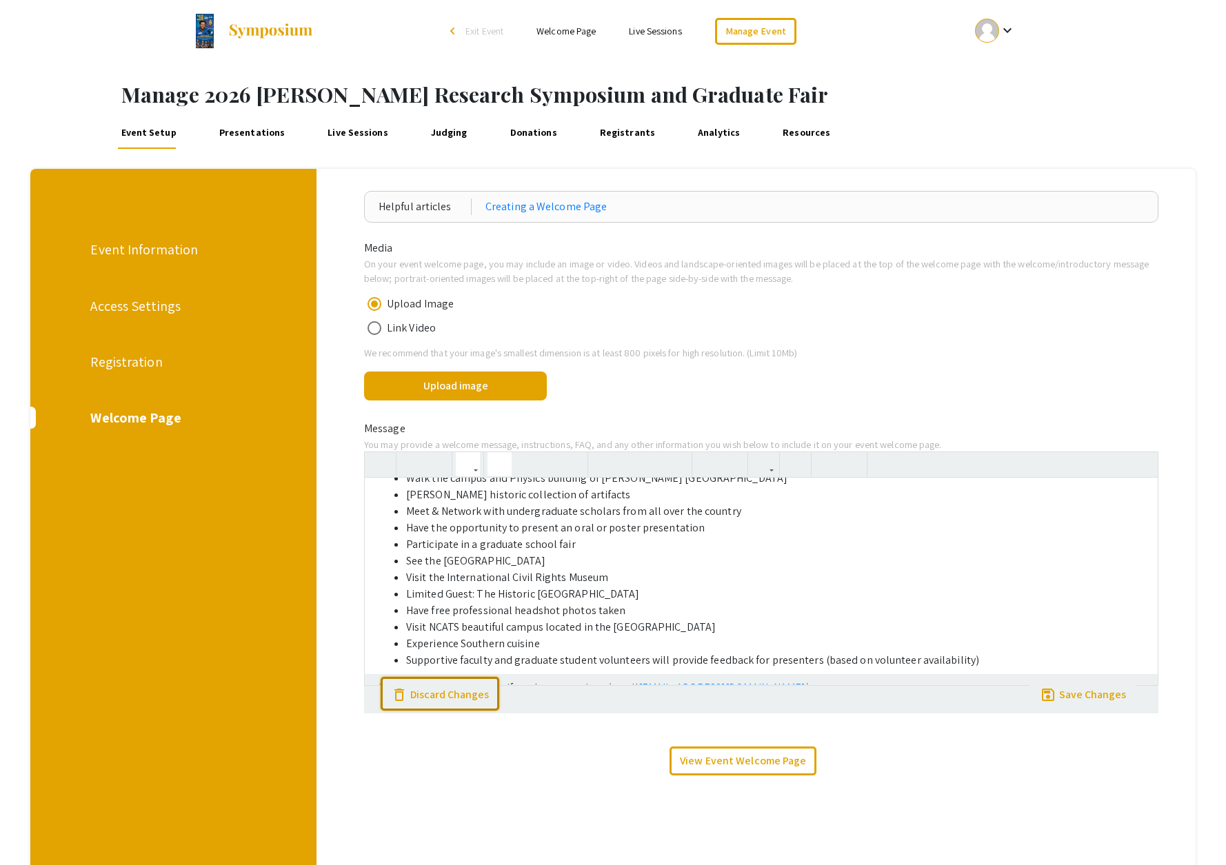
scroll to position [484, 0]
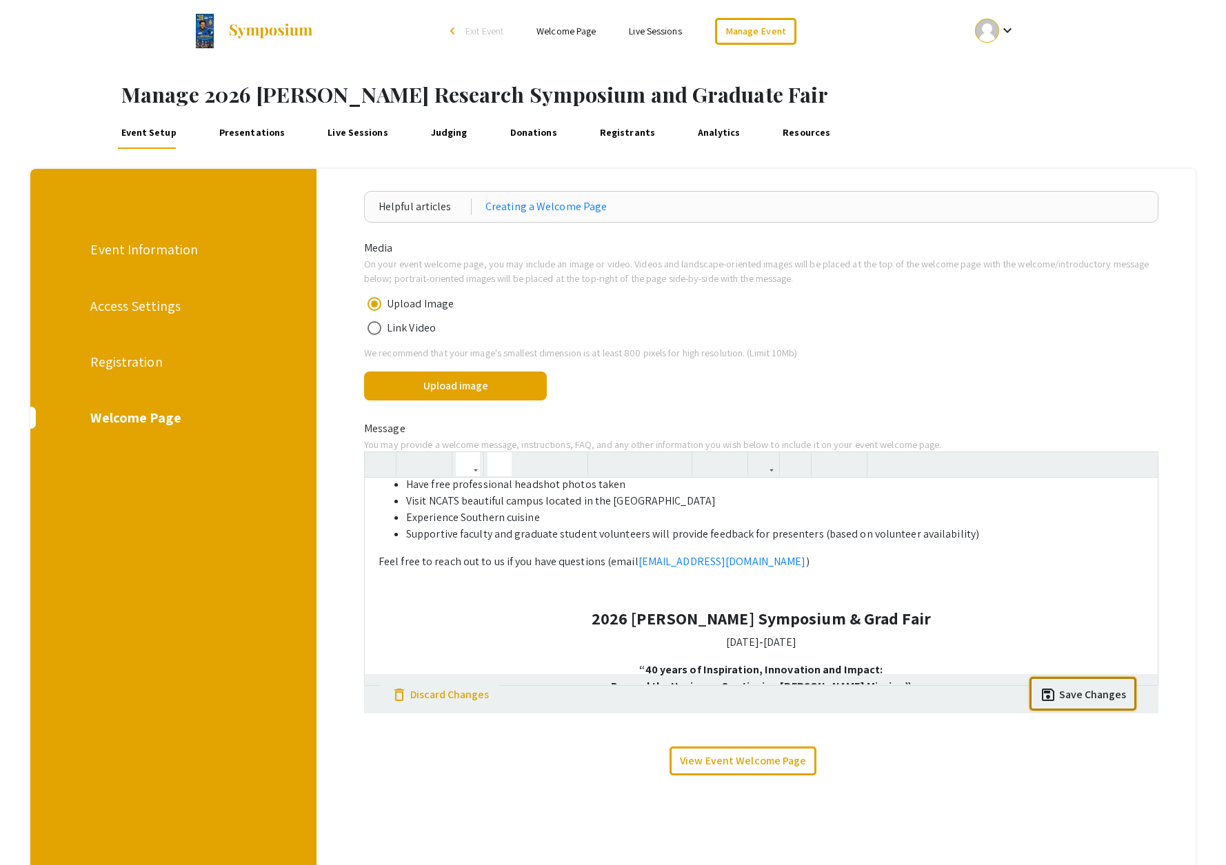
click at [1073, 698] on div "Save Changes" at bounding box center [1092, 695] width 67 height 17
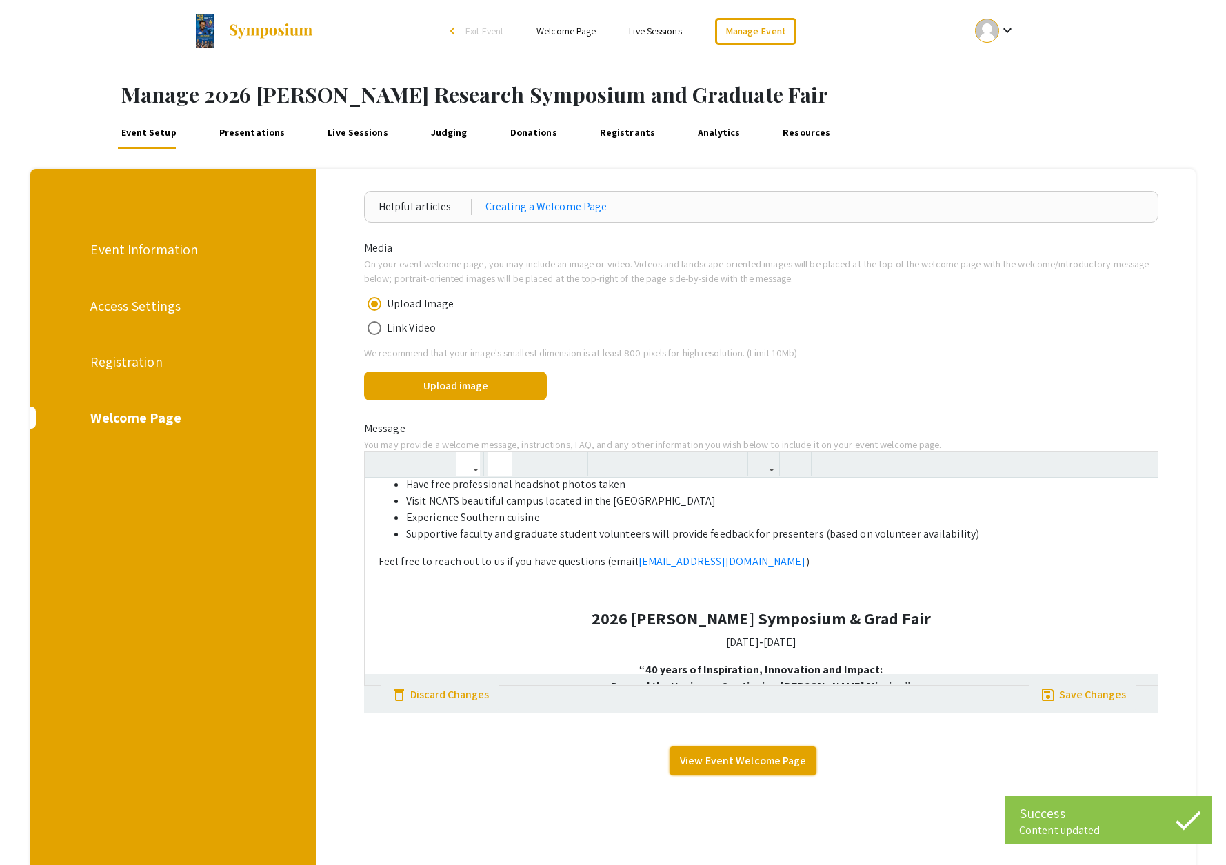
click at [757, 765] on link "View Event Welcome Page" at bounding box center [743, 761] width 147 height 29
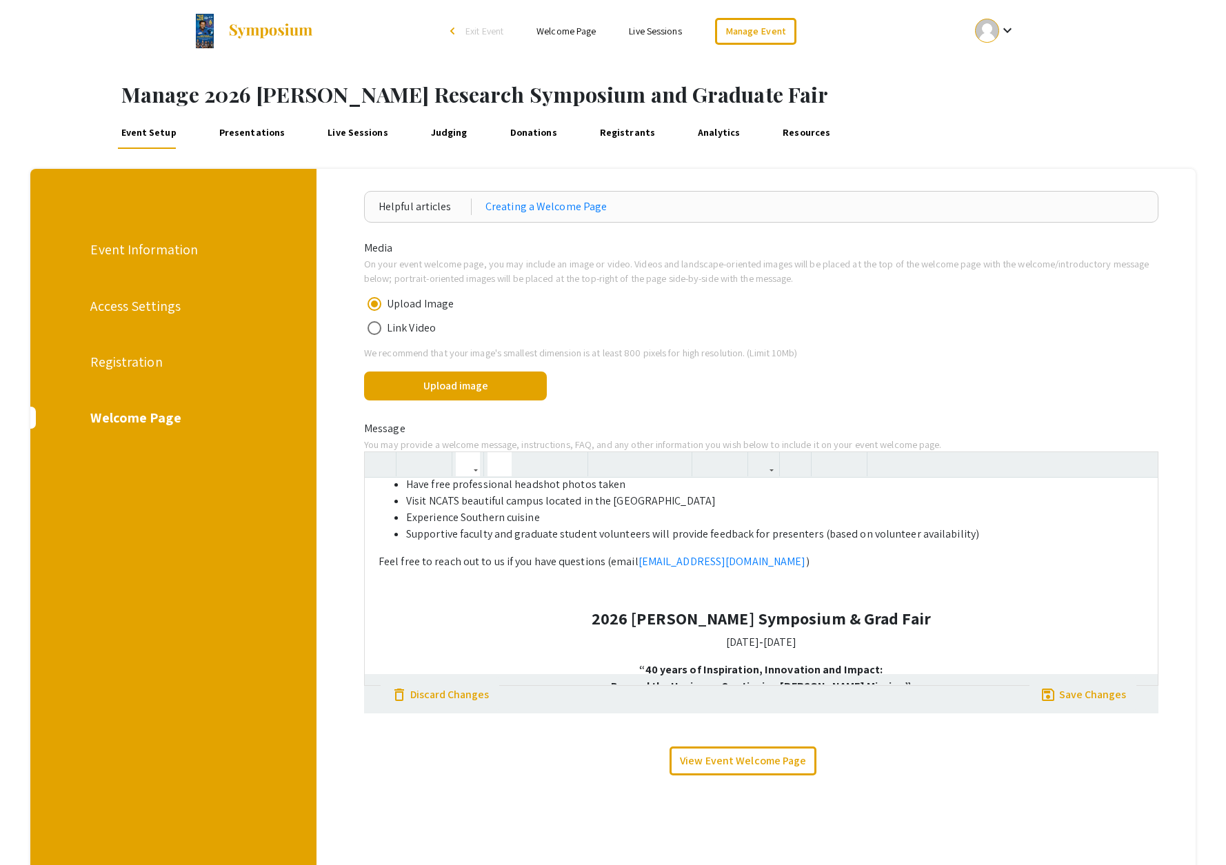
click at [146, 363] on div "Registration" at bounding box center [171, 362] width 163 height 21
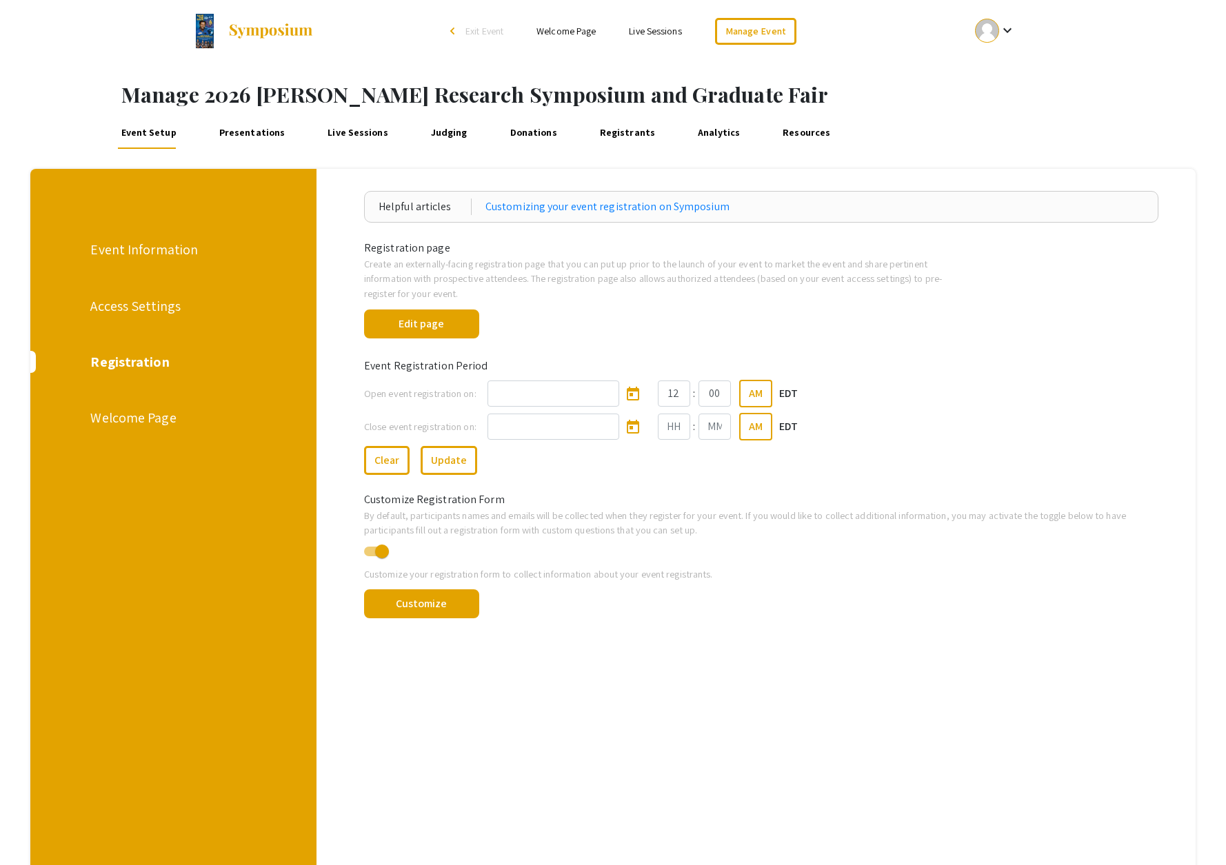
click at [372, 553] on span at bounding box center [376, 552] width 25 height 10
click at [371, 556] on input "checkbox" at bounding box center [370, 556] width 1 height 1
checkbox input "false"
click at [439, 325] on button "Edit page" at bounding box center [421, 324] width 115 height 29
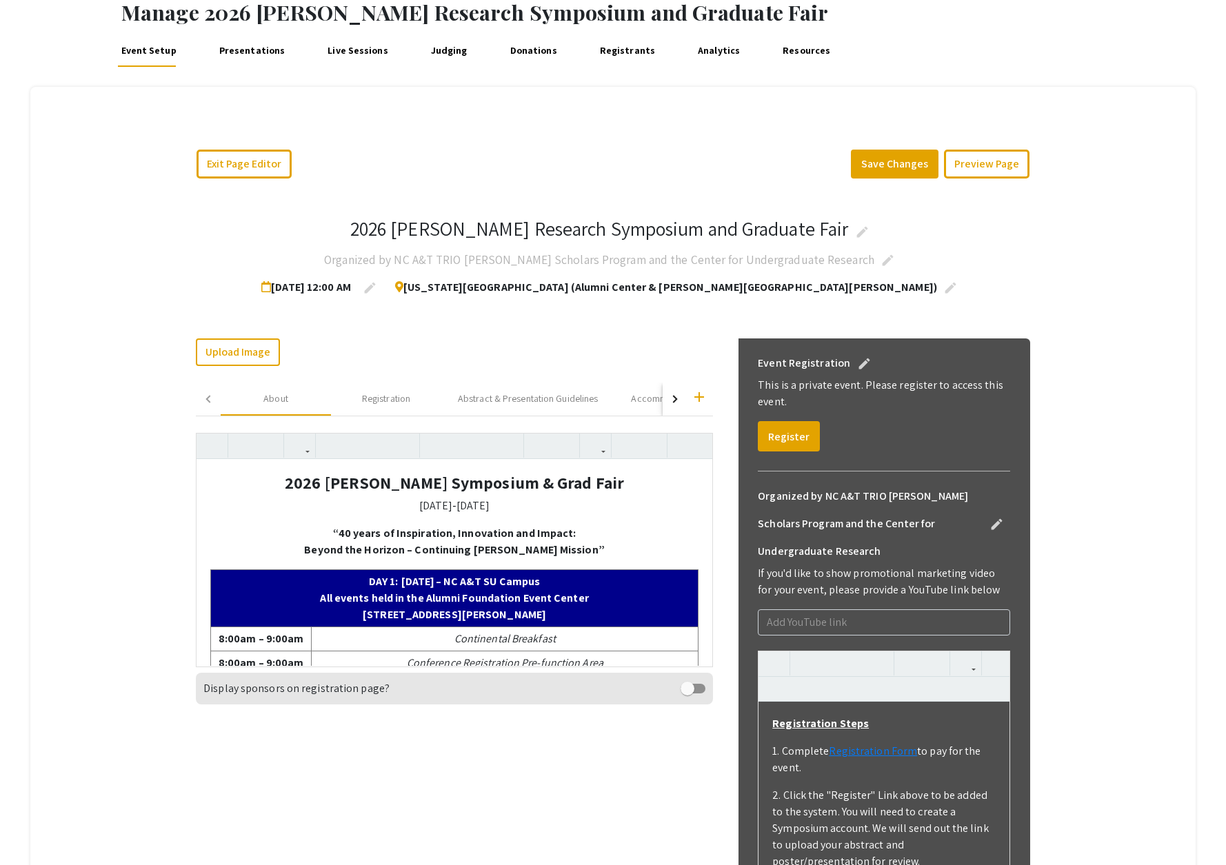
scroll to position [30, 0]
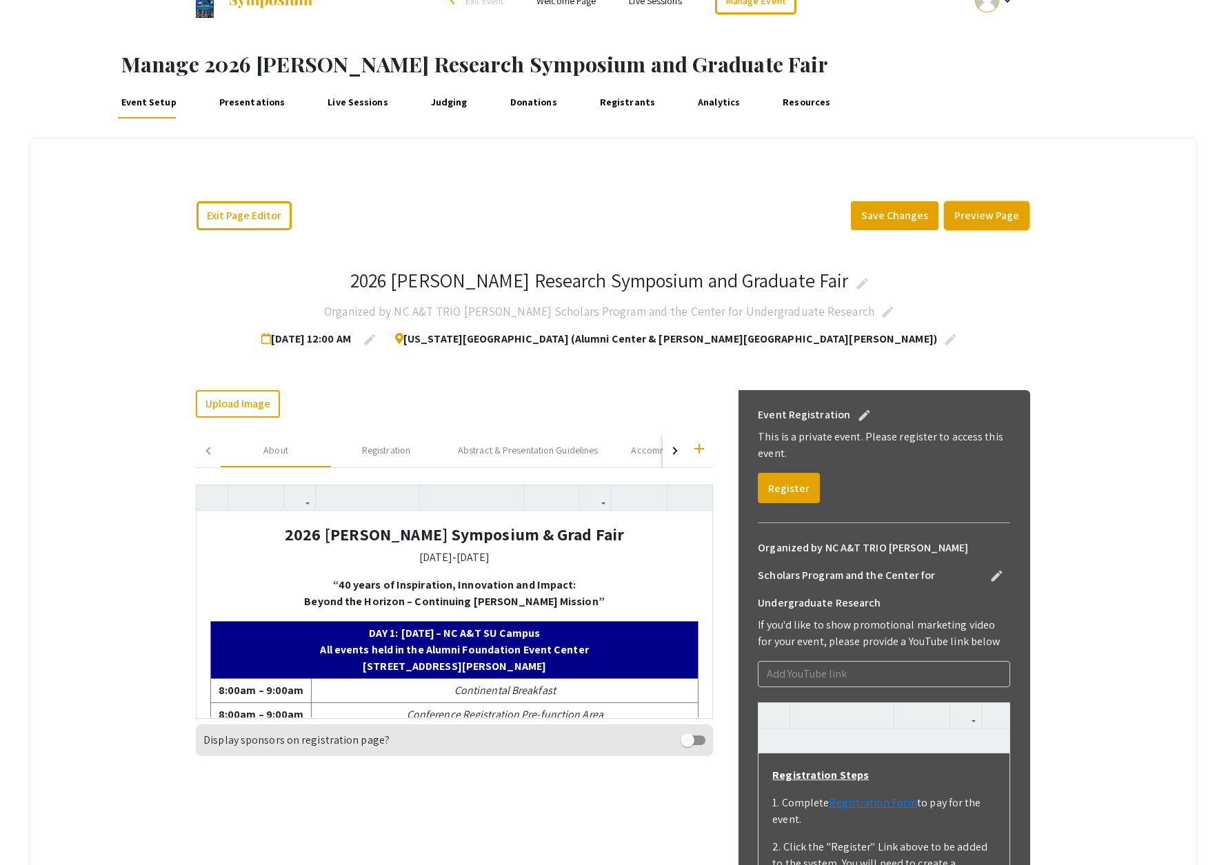
click at [967, 213] on button "Preview Page" at bounding box center [987, 215] width 86 height 29
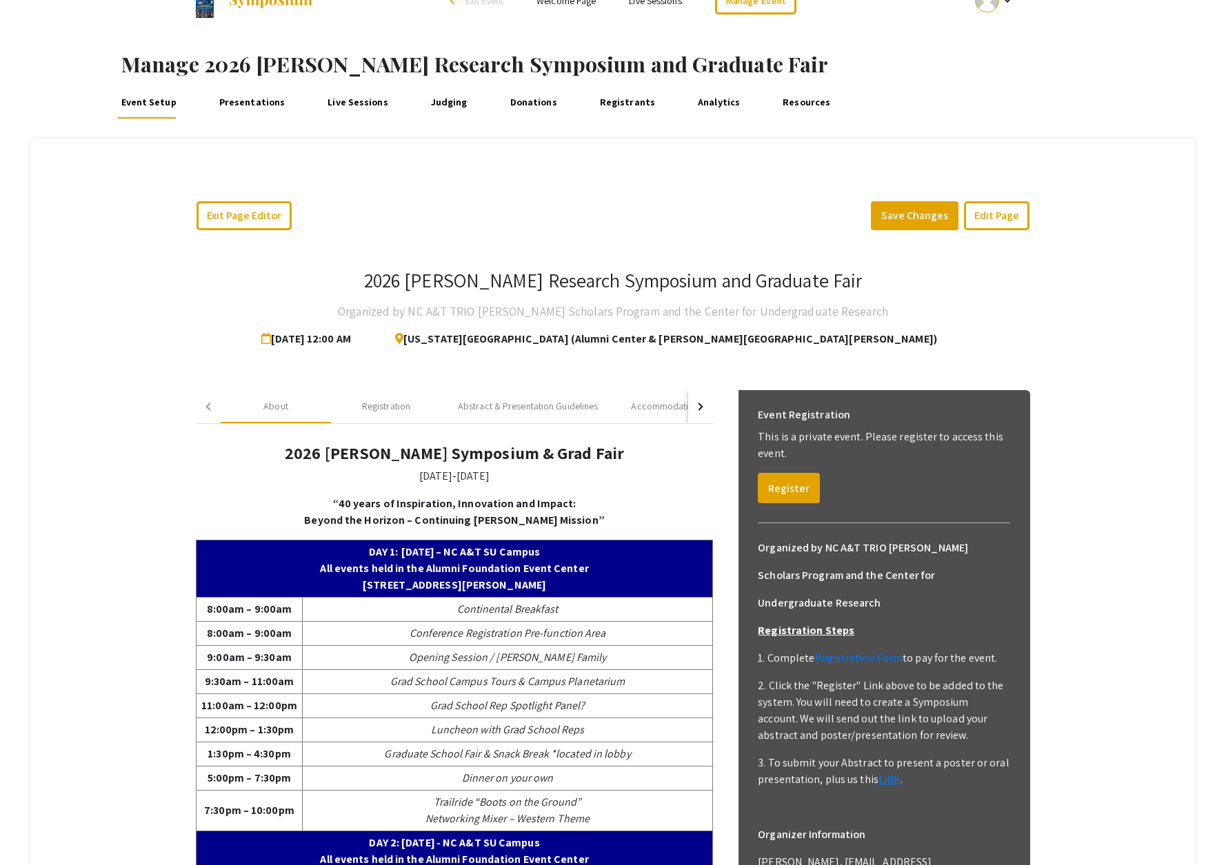
click at [643, 146] on div "Exit Page Editor Save Changes Edit Page 2026 Ronald E. McNair Research Symposiu…" at bounding box center [612, 740] width 1165 height 1202
click at [780, 98] on link "Resources" at bounding box center [807, 102] width 54 height 33
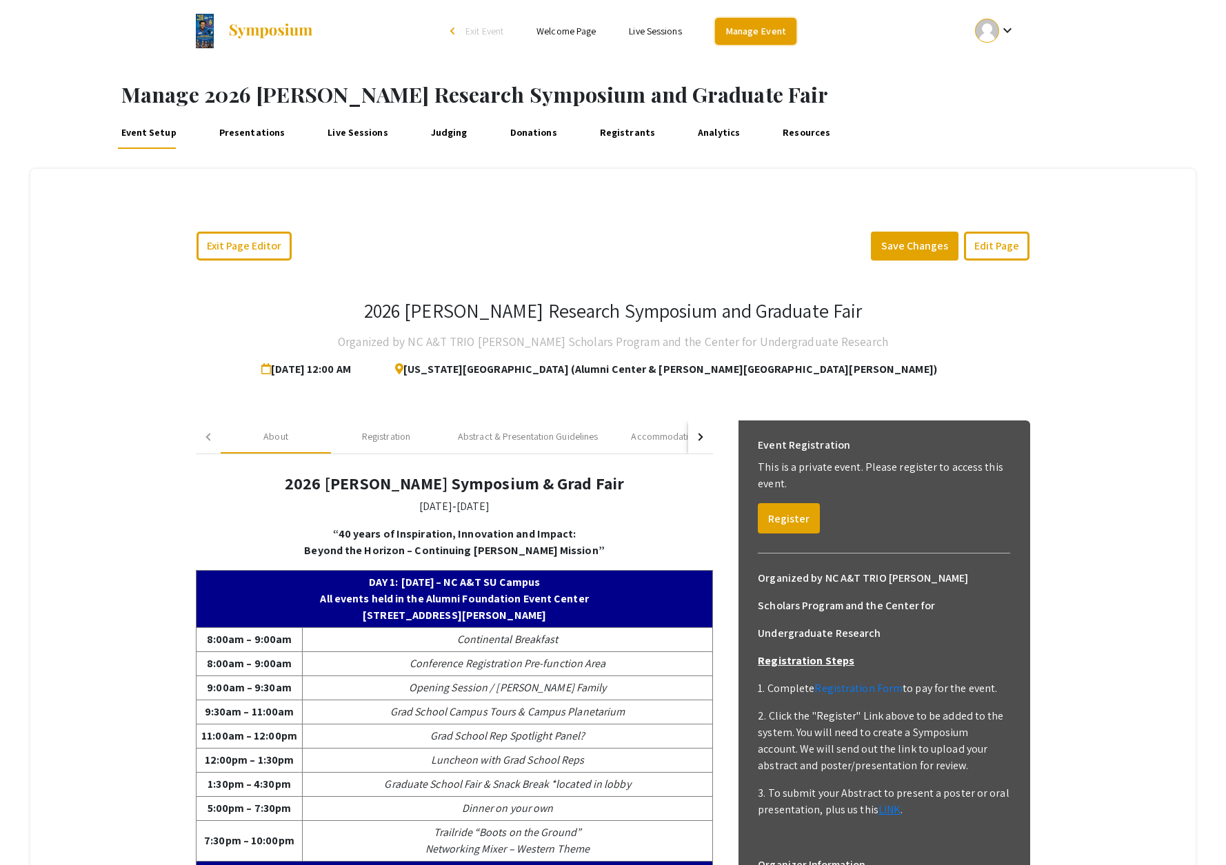
click at [772, 30] on link "Manage Event" at bounding box center [755, 31] width 81 height 27
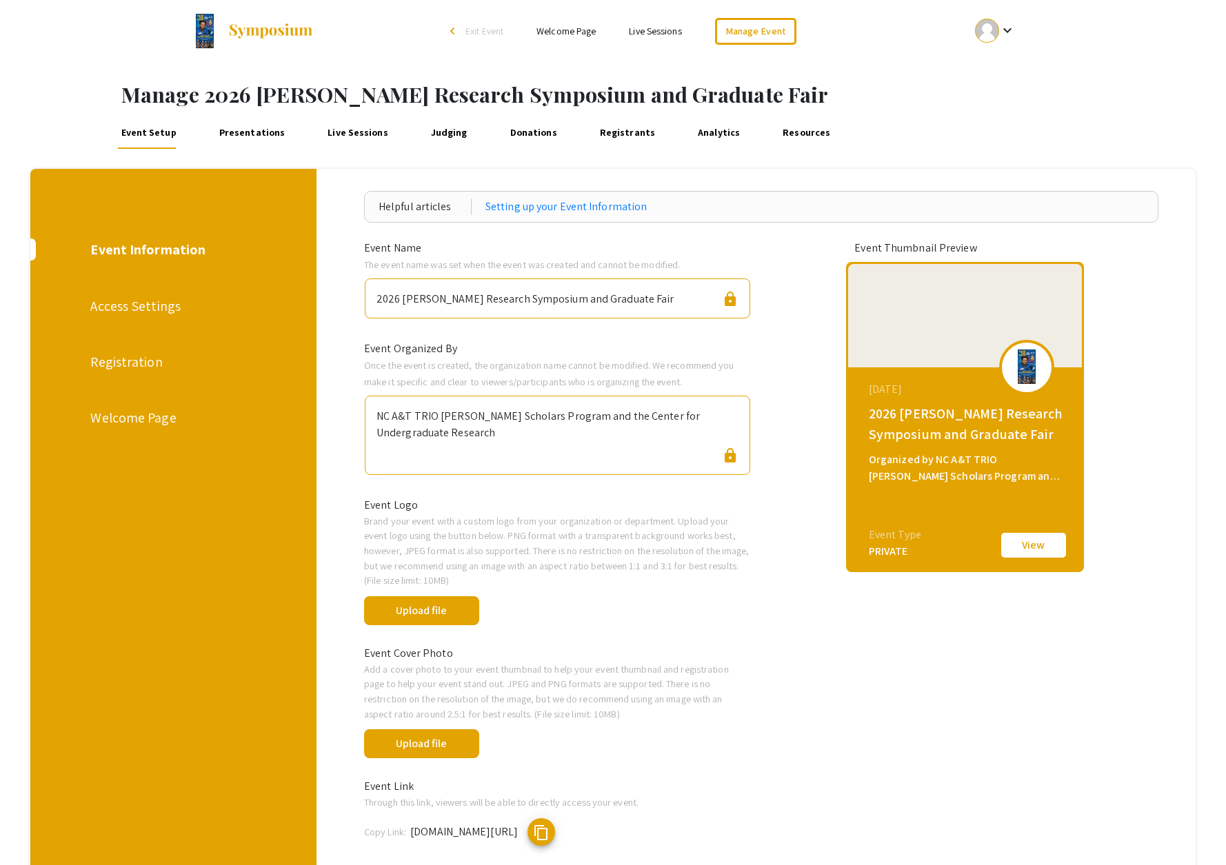
click at [142, 421] on div "Welcome Page" at bounding box center [171, 418] width 163 height 21
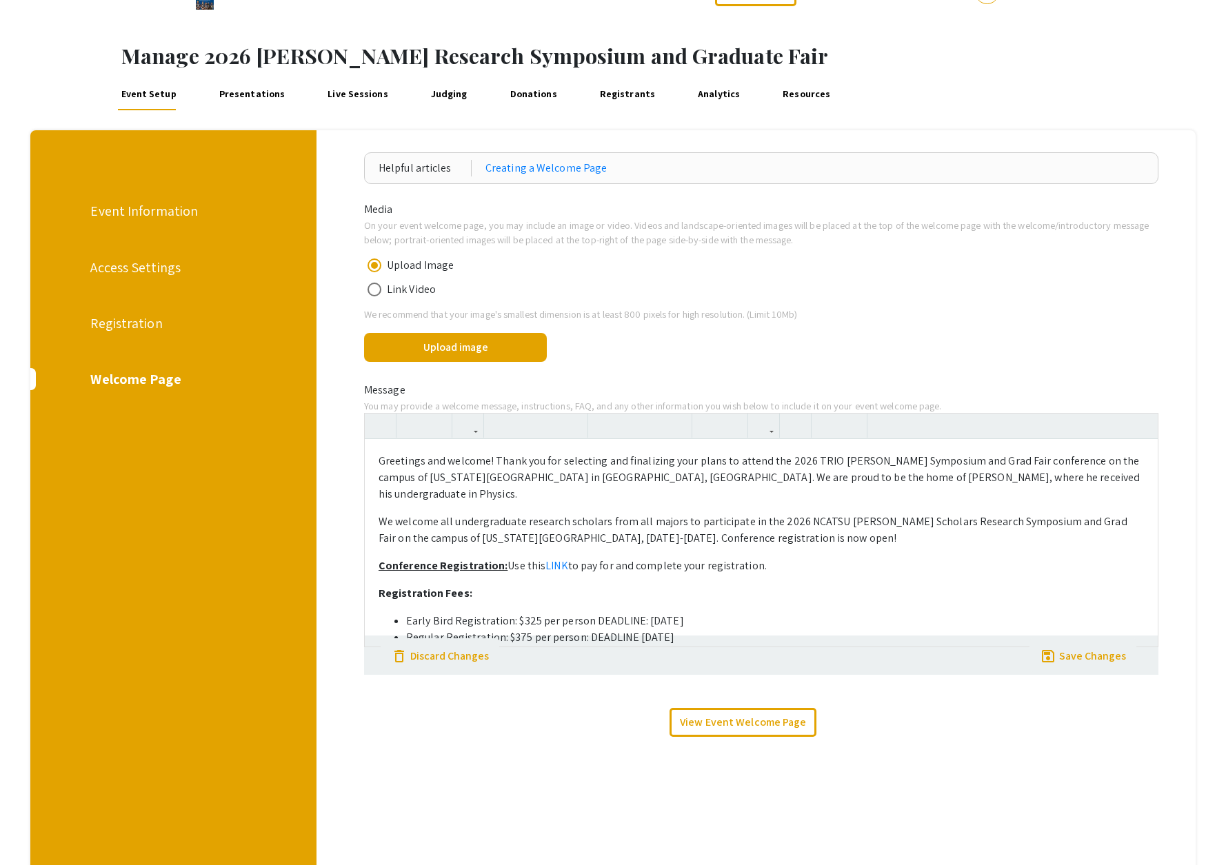
scroll to position [33, 0]
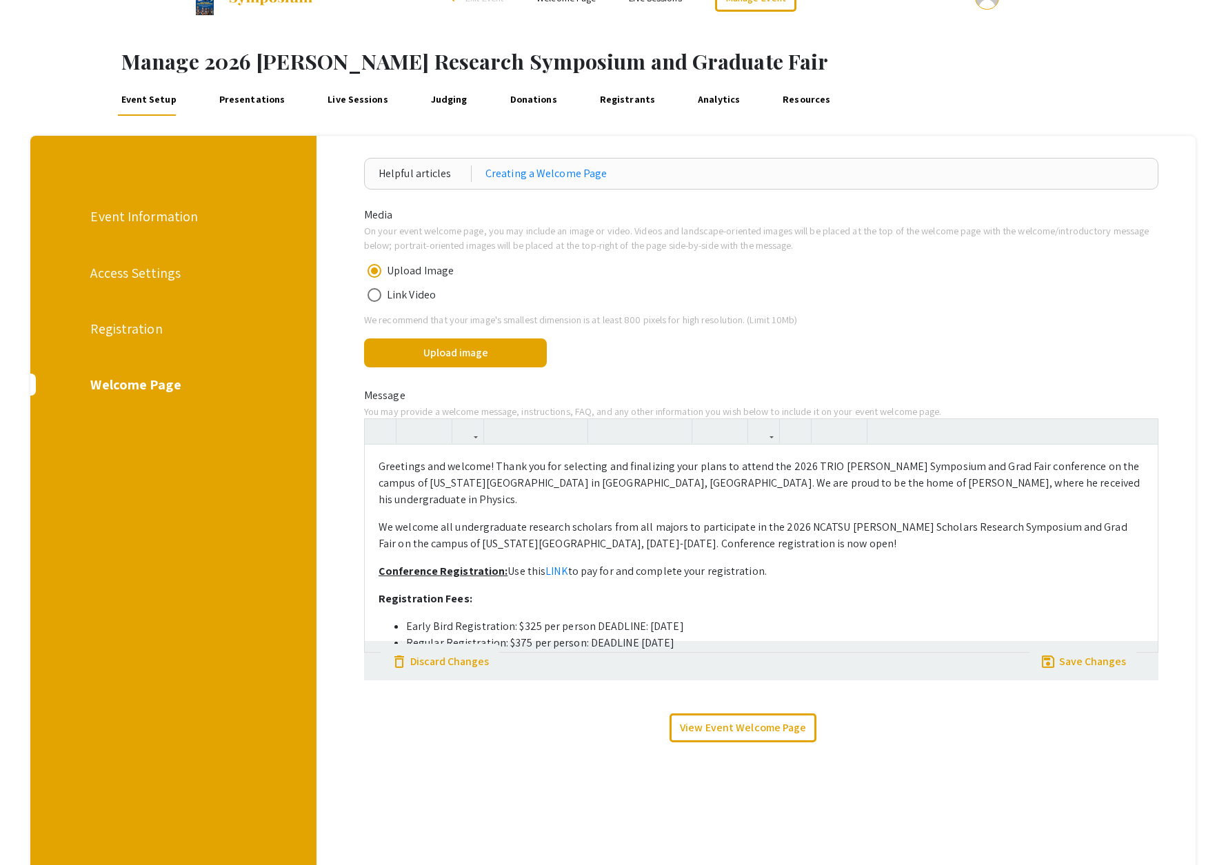
click at [166, 218] on div "Event Information" at bounding box center [171, 216] width 163 height 21
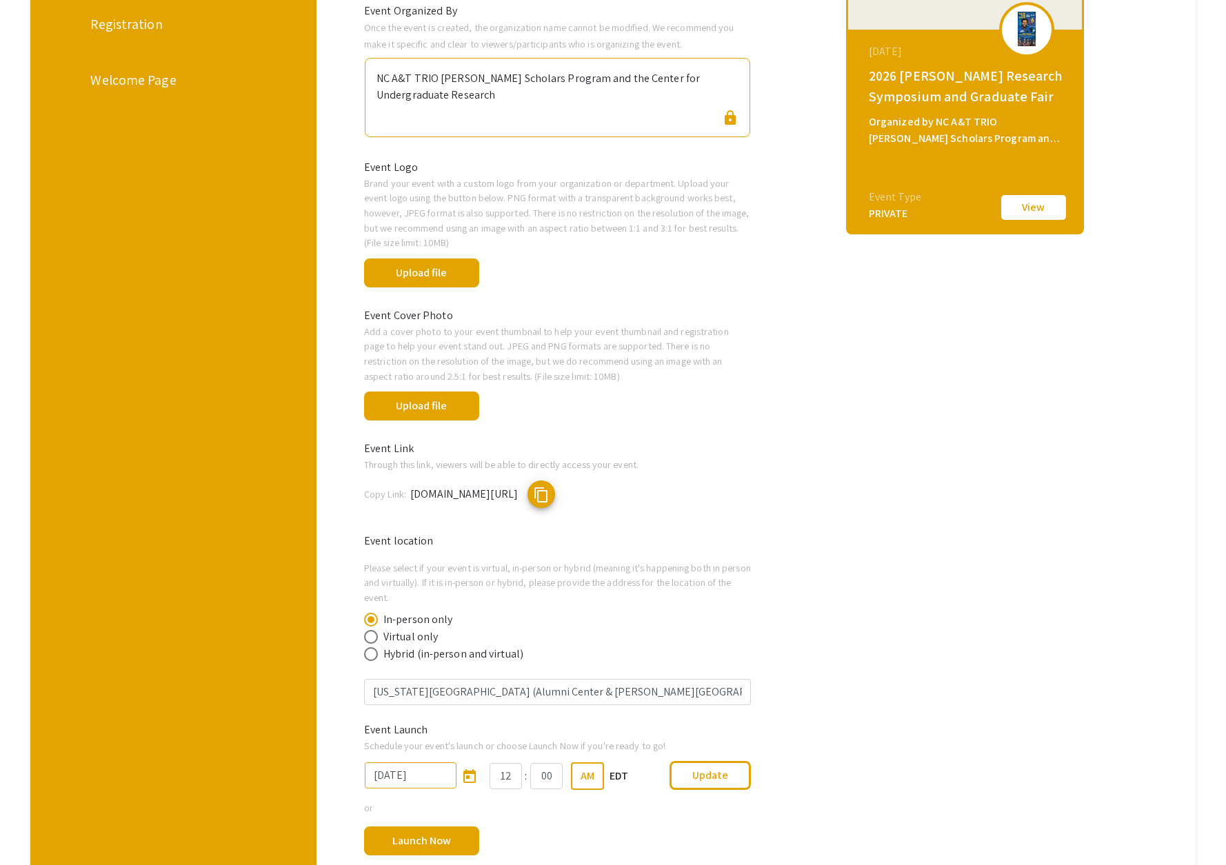
scroll to position [488, 0]
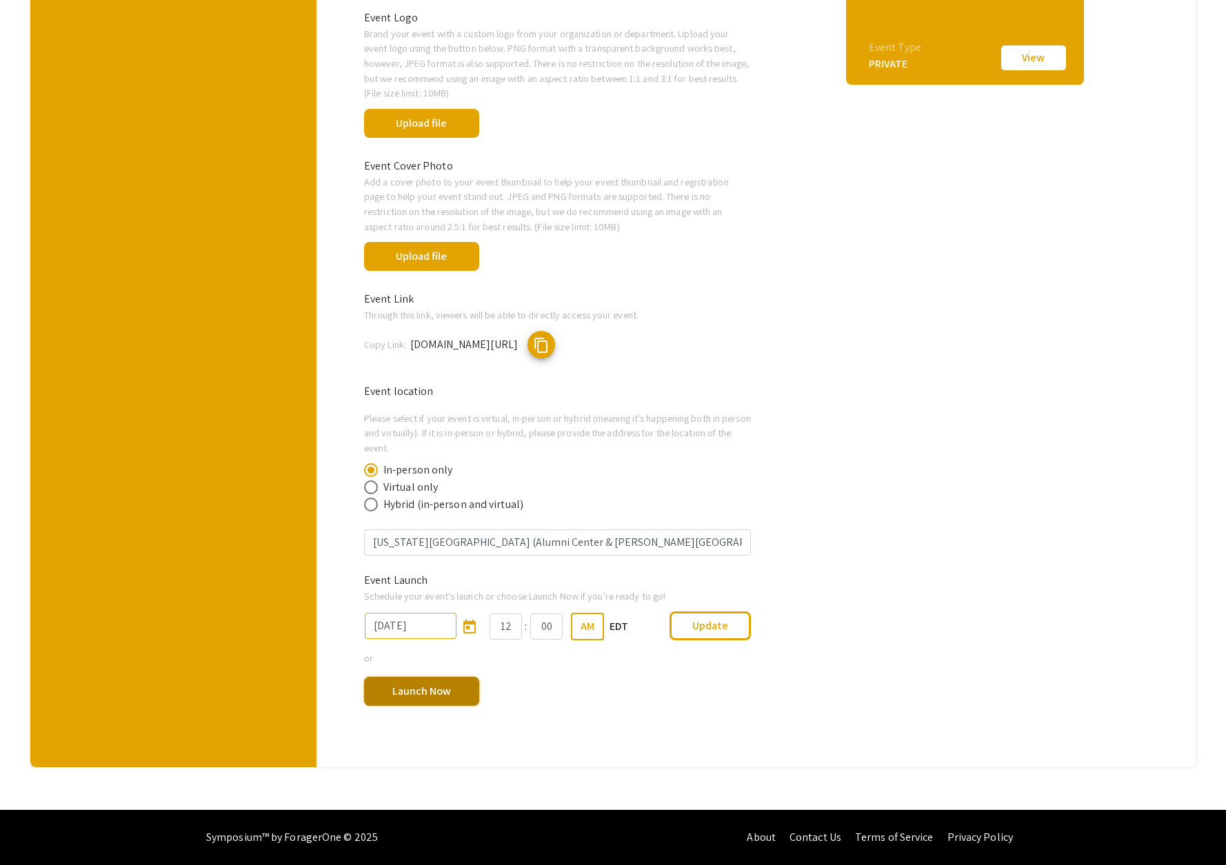
click at [436, 690] on button "Launch Now" at bounding box center [421, 691] width 115 height 29
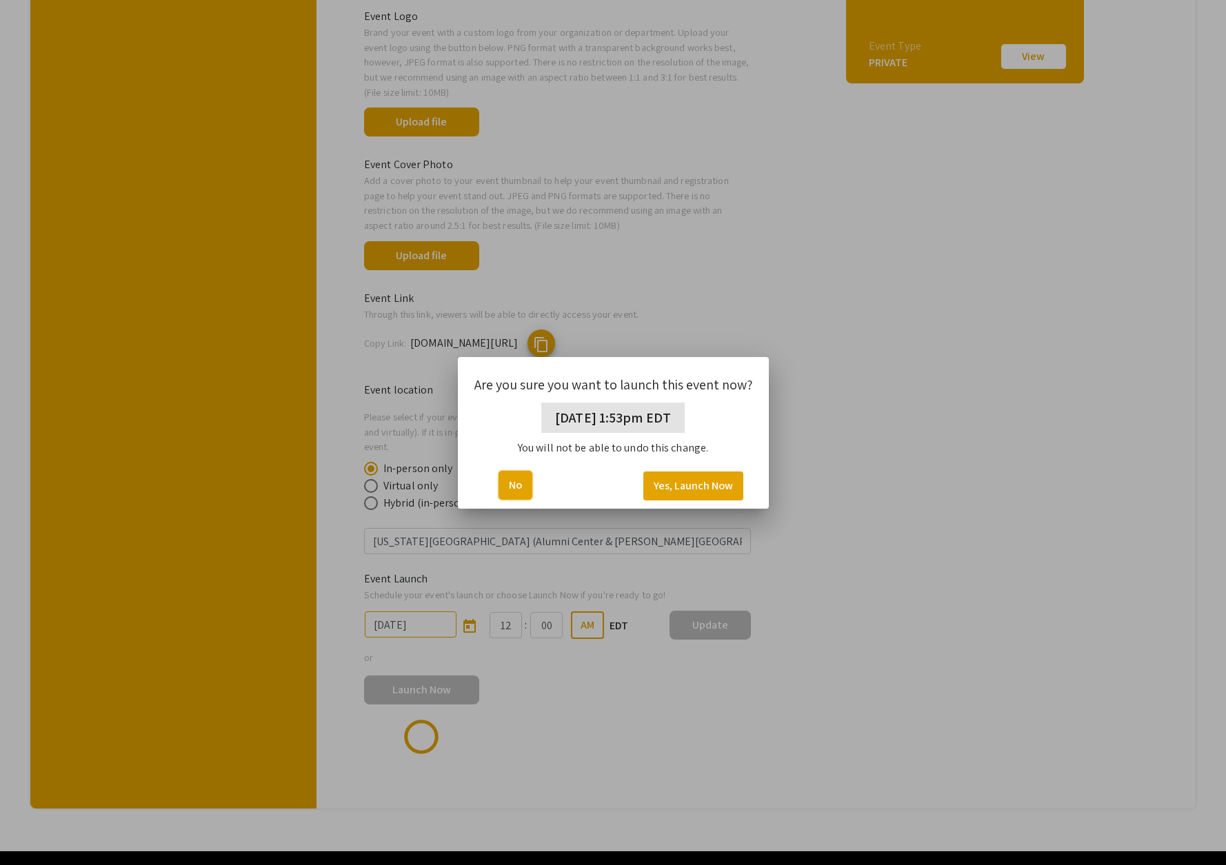
click at [513, 492] on button "No" at bounding box center [516, 485] width 34 height 29
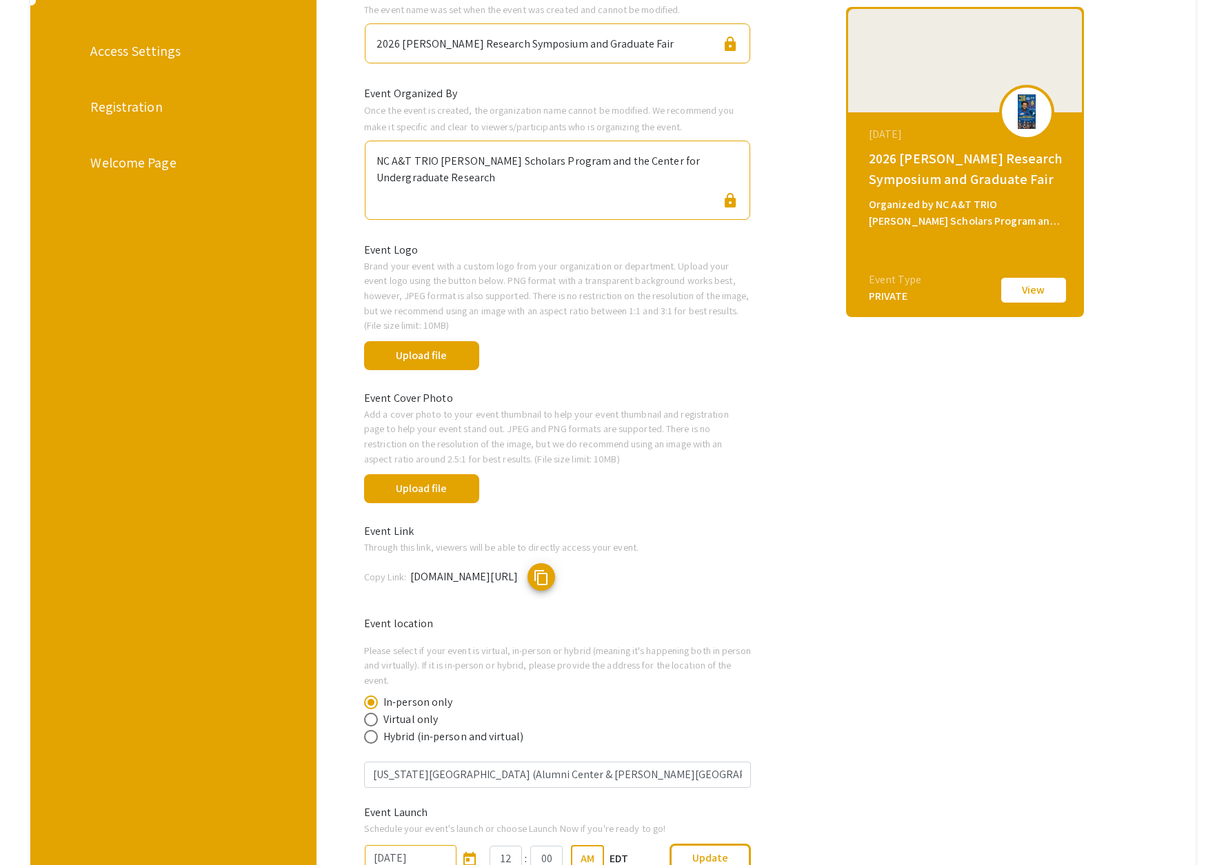
scroll to position [179, 0]
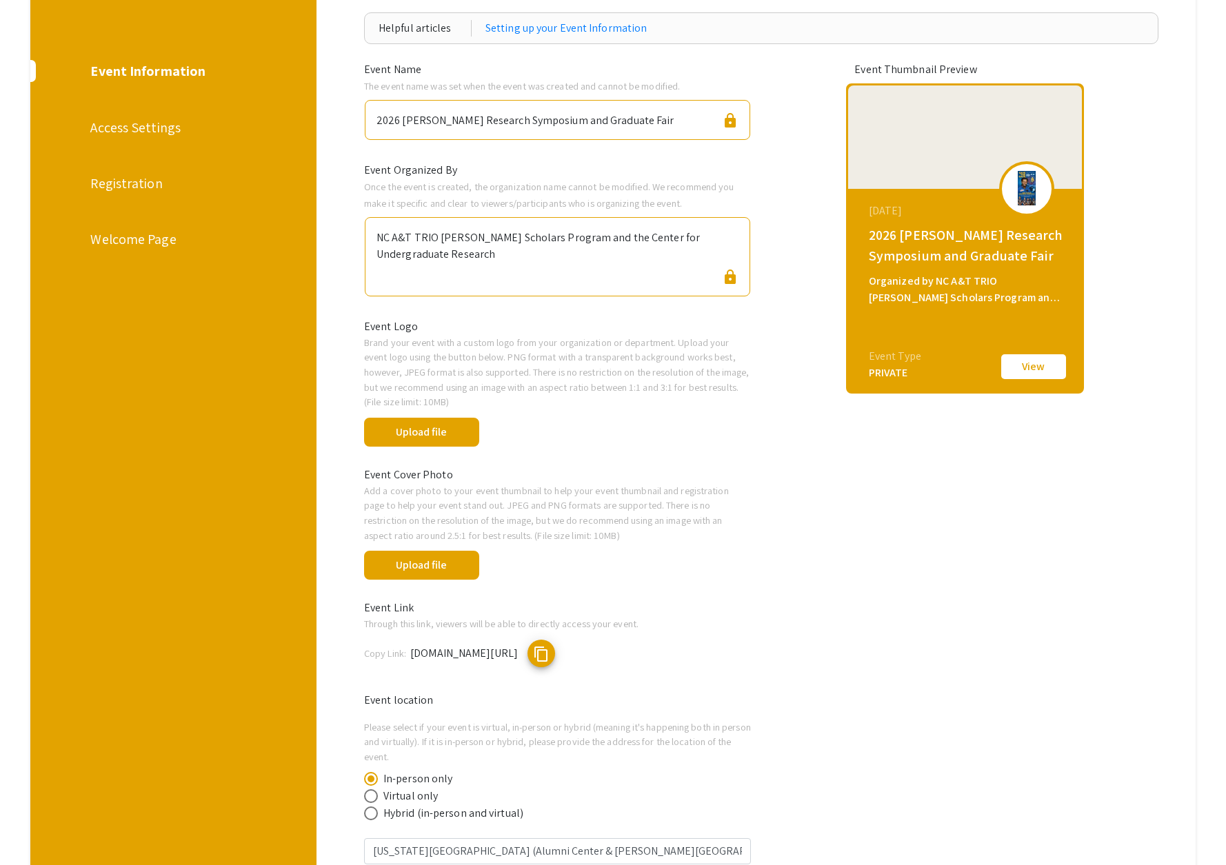
click at [121, 186] on div "Registration" at bounding box center [171, 183] width 163 height 21
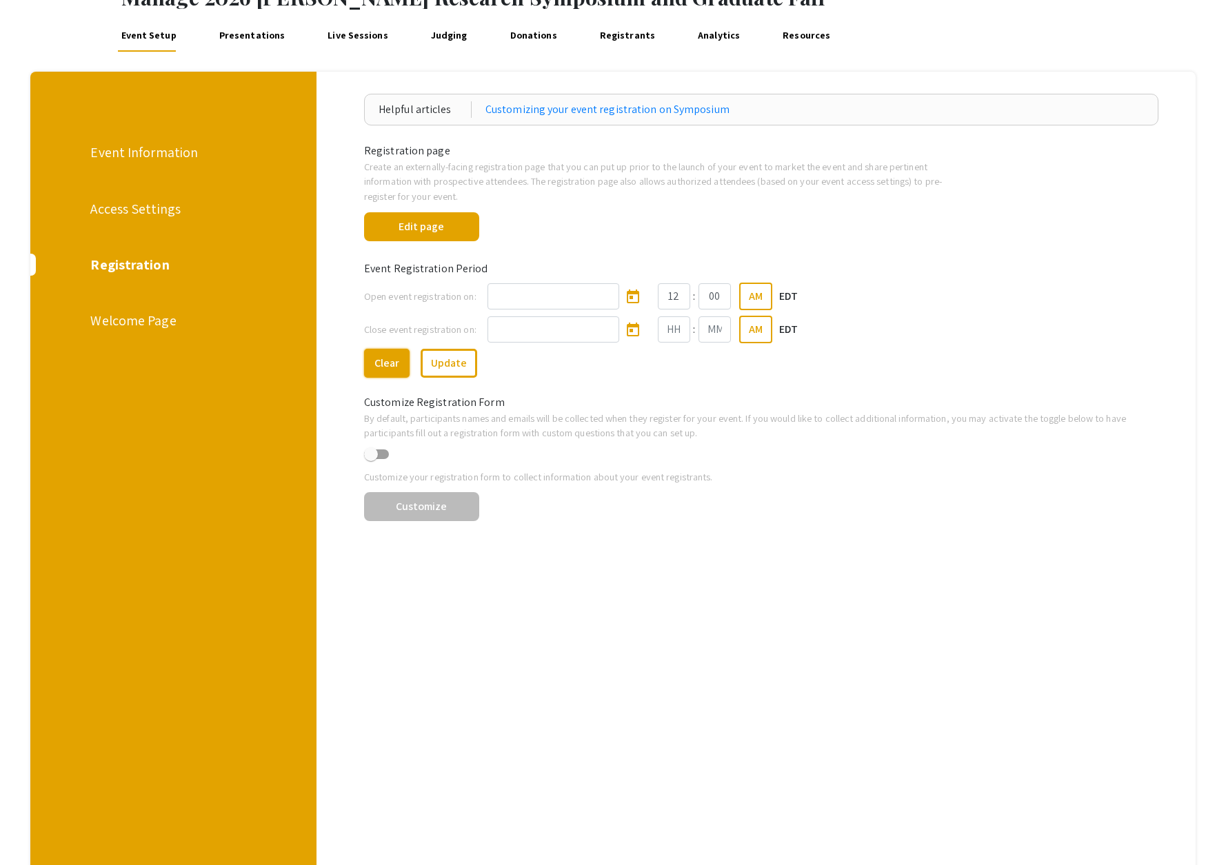
scroll to position [97, 0]
click at [391, 365] on button "Clear" at bounding box center [387, 364] width 46 height 29
type input "12"
type input "00"
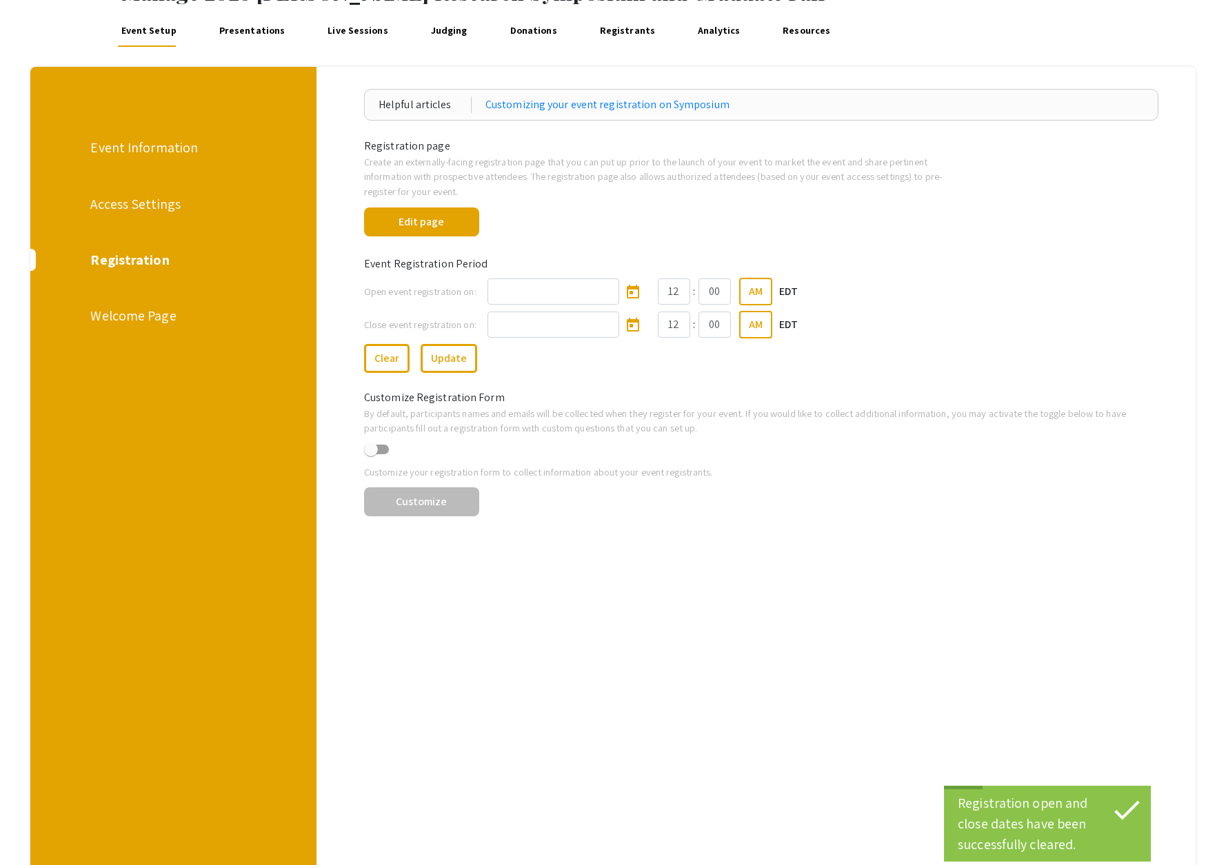
scroll to position [101, 0]
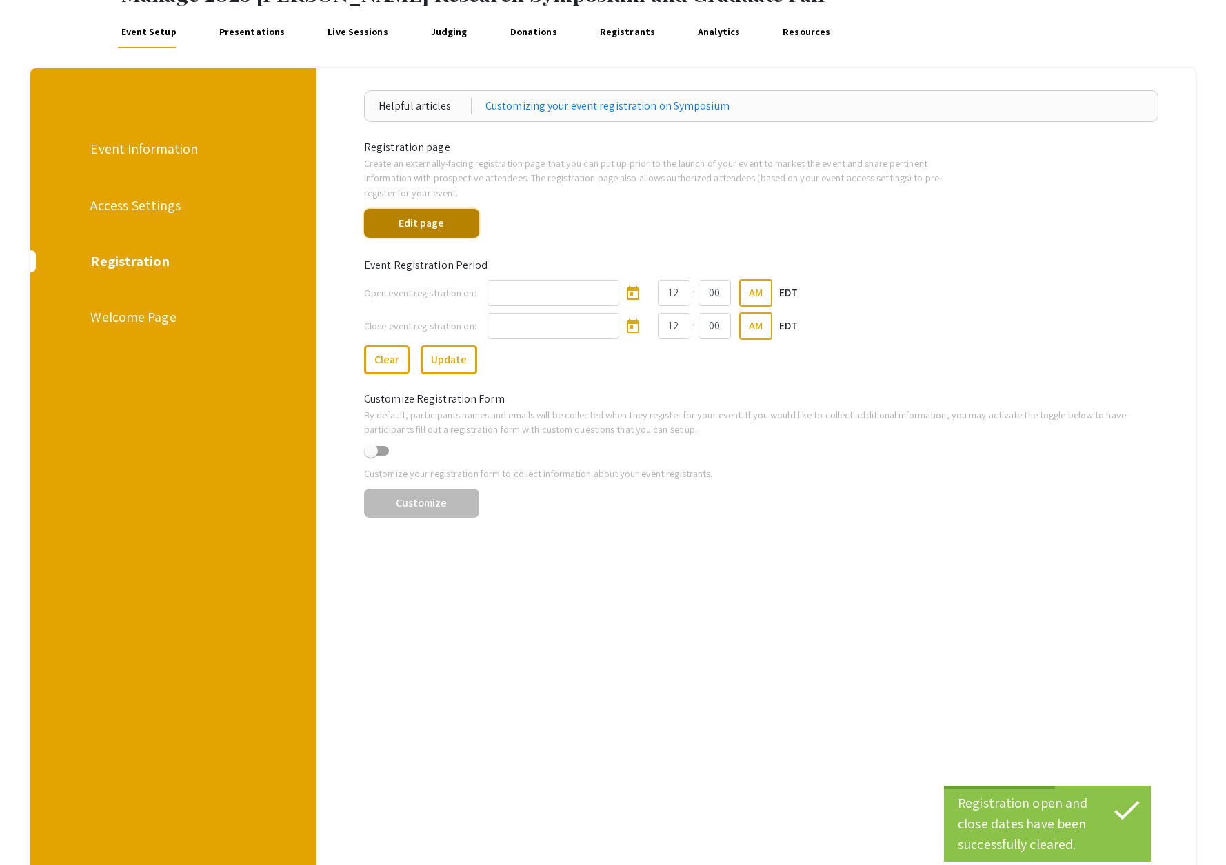
click at [452, 219] on button "Edit page" at bounding box center [421, 223] width 115 height 29
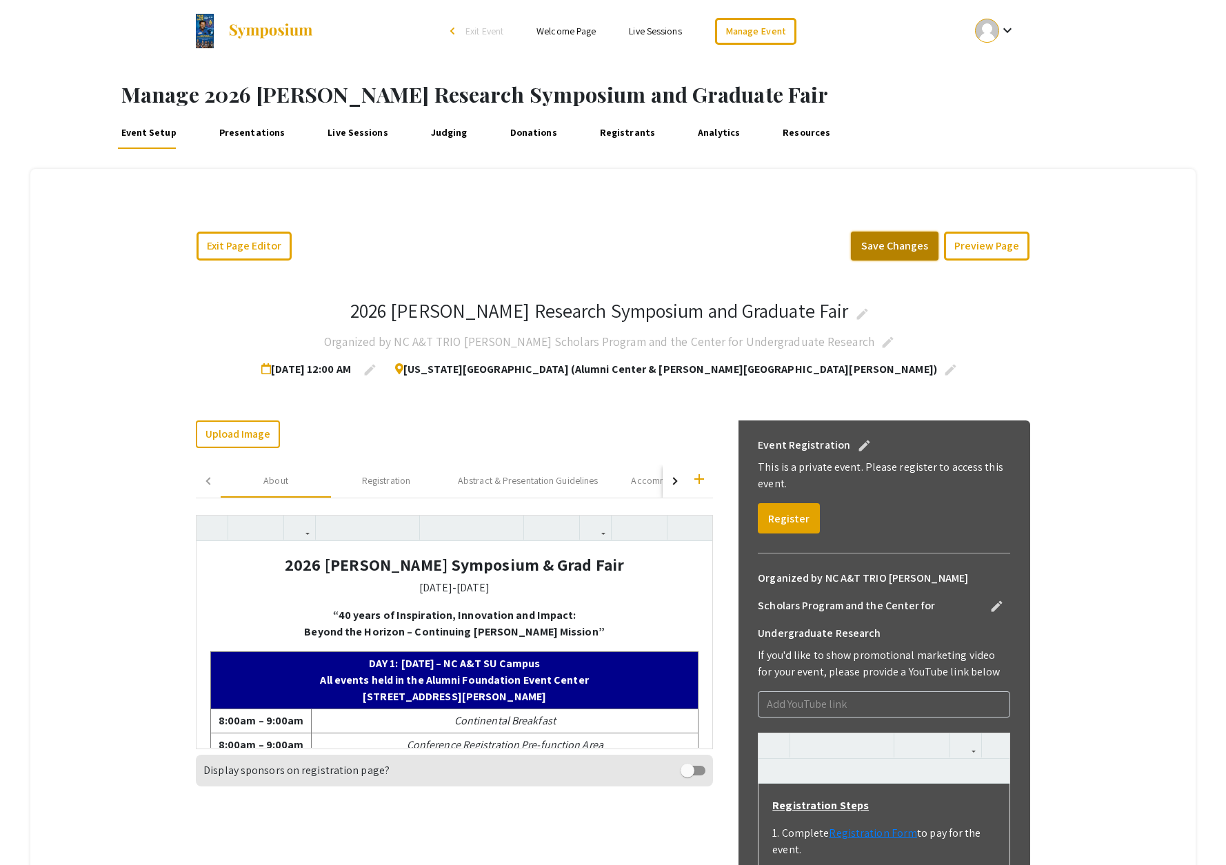
click at [879, 239] on button "Save Changes" at bounding box center [895, 246] width 88 height 29
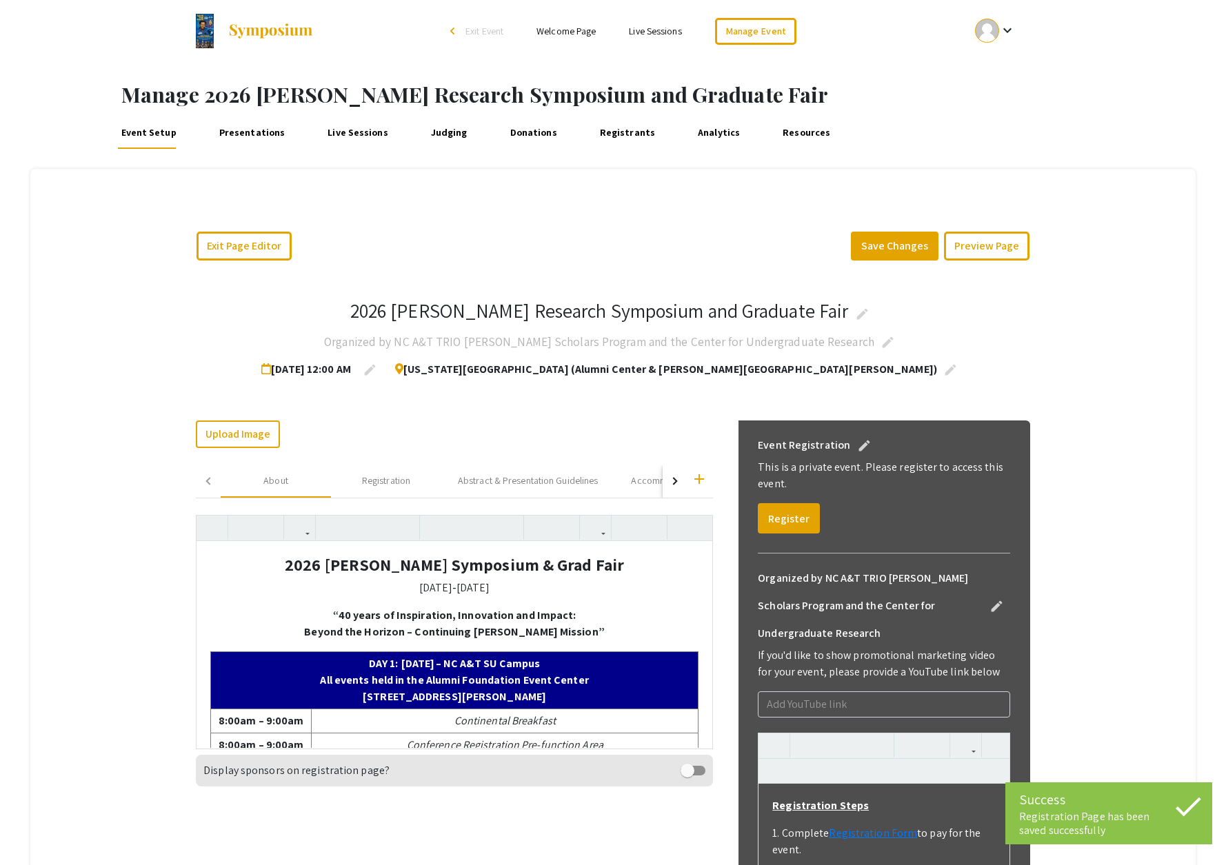
click at [587, 36] on link "Welcome Page" at bounding box center [565, 31] width 59 height 12
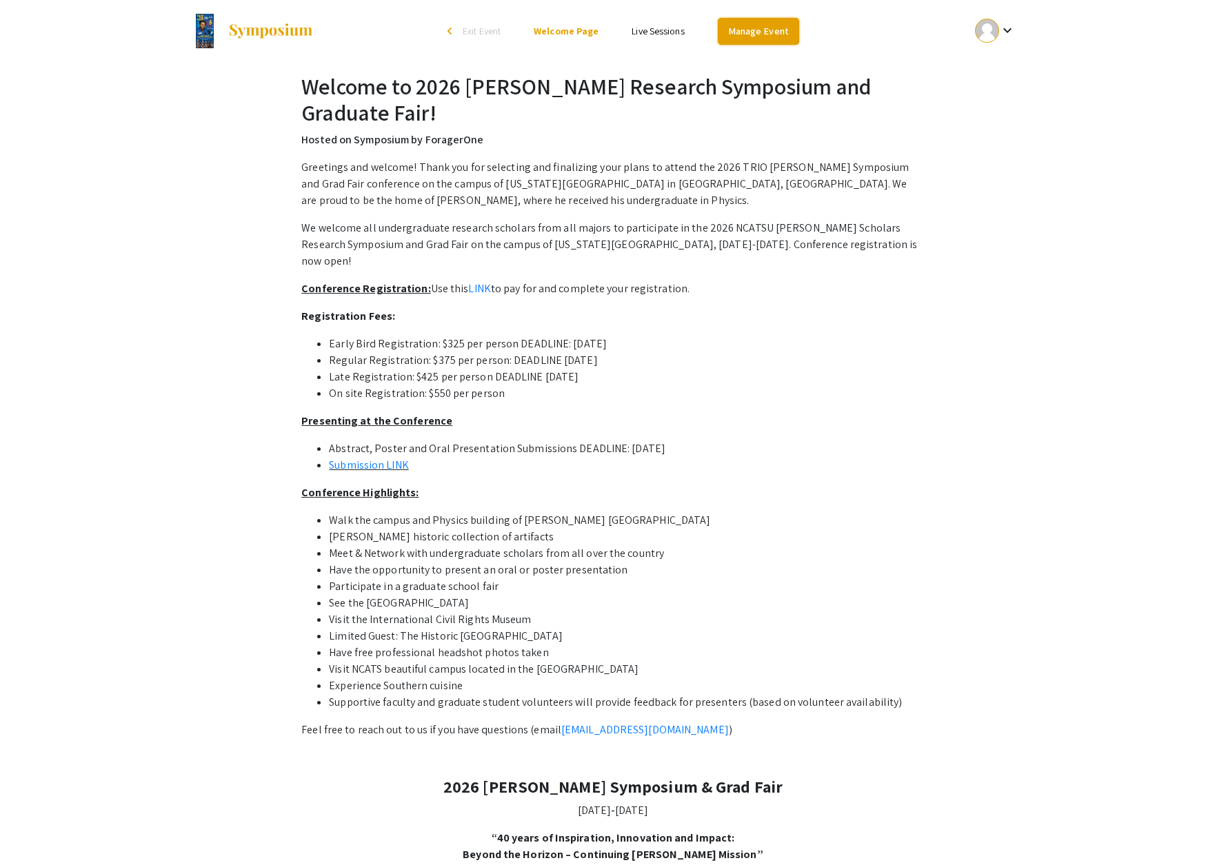
click at [758, 32] on link "Manage Event" at bounding box center [758, 31] width 81 height 27
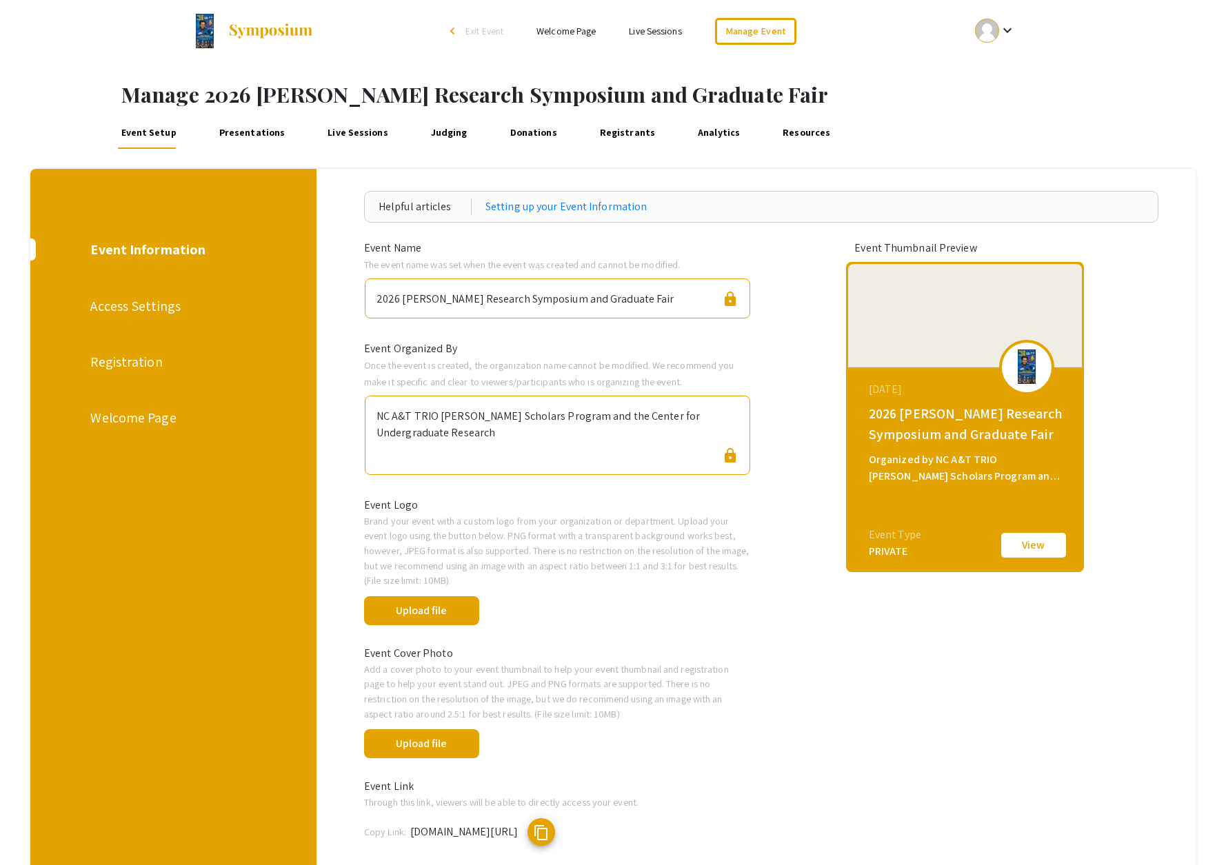
click at [1024, 545] on button "View" at bounding box center [1033, 545] width 69 height 29
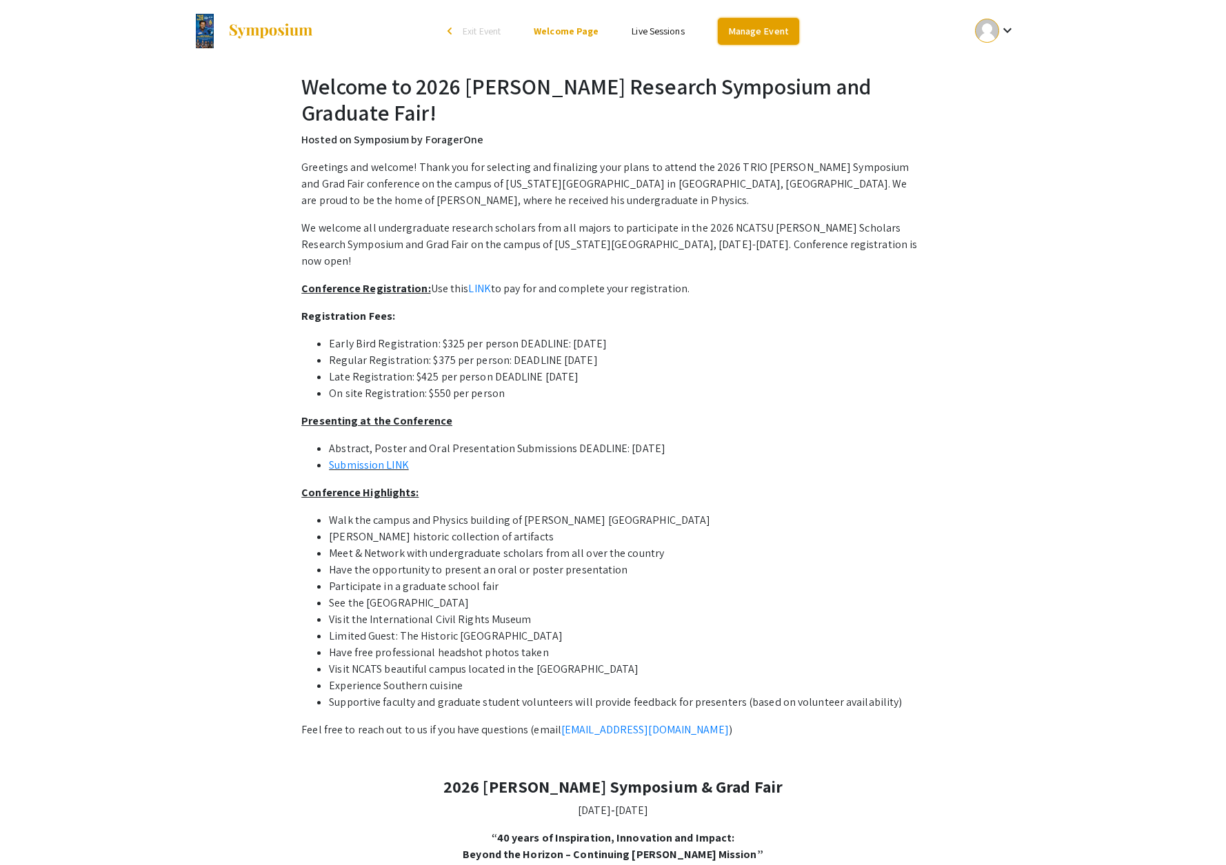
click at [756, 44] on link "Manage Event" at bounding box center [758, 31] width 81 height 27
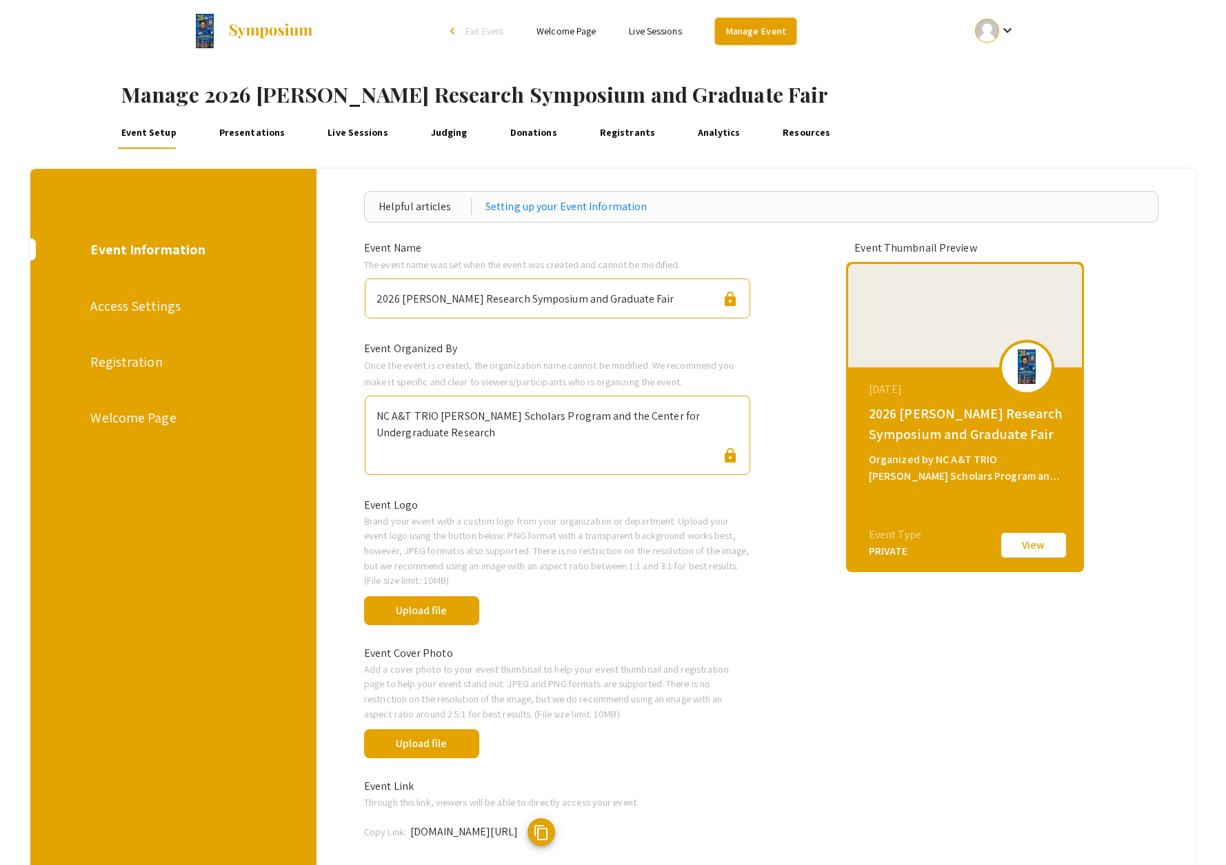
click at [759, 38] on link "Manage Event" at bounding box center [755, 31] width 81 height 27
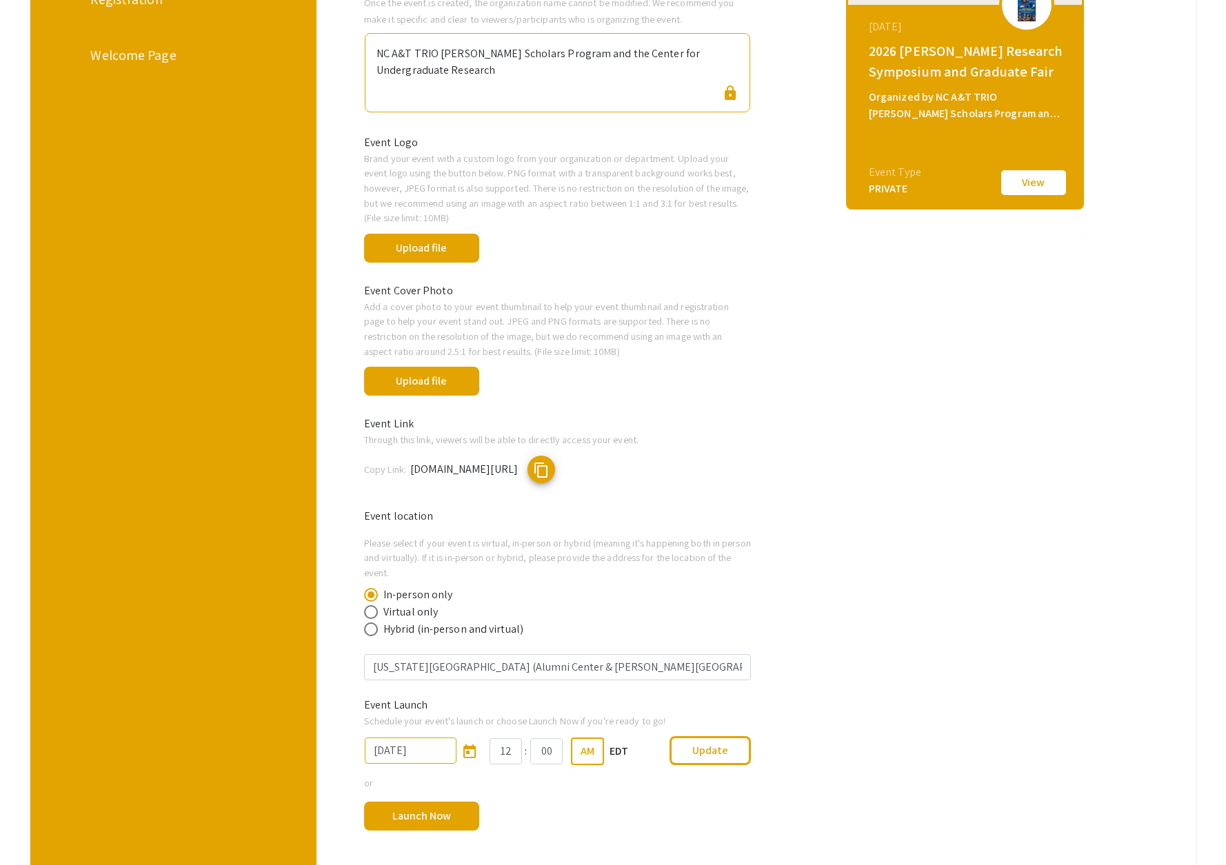
scroll to position [488, 0]
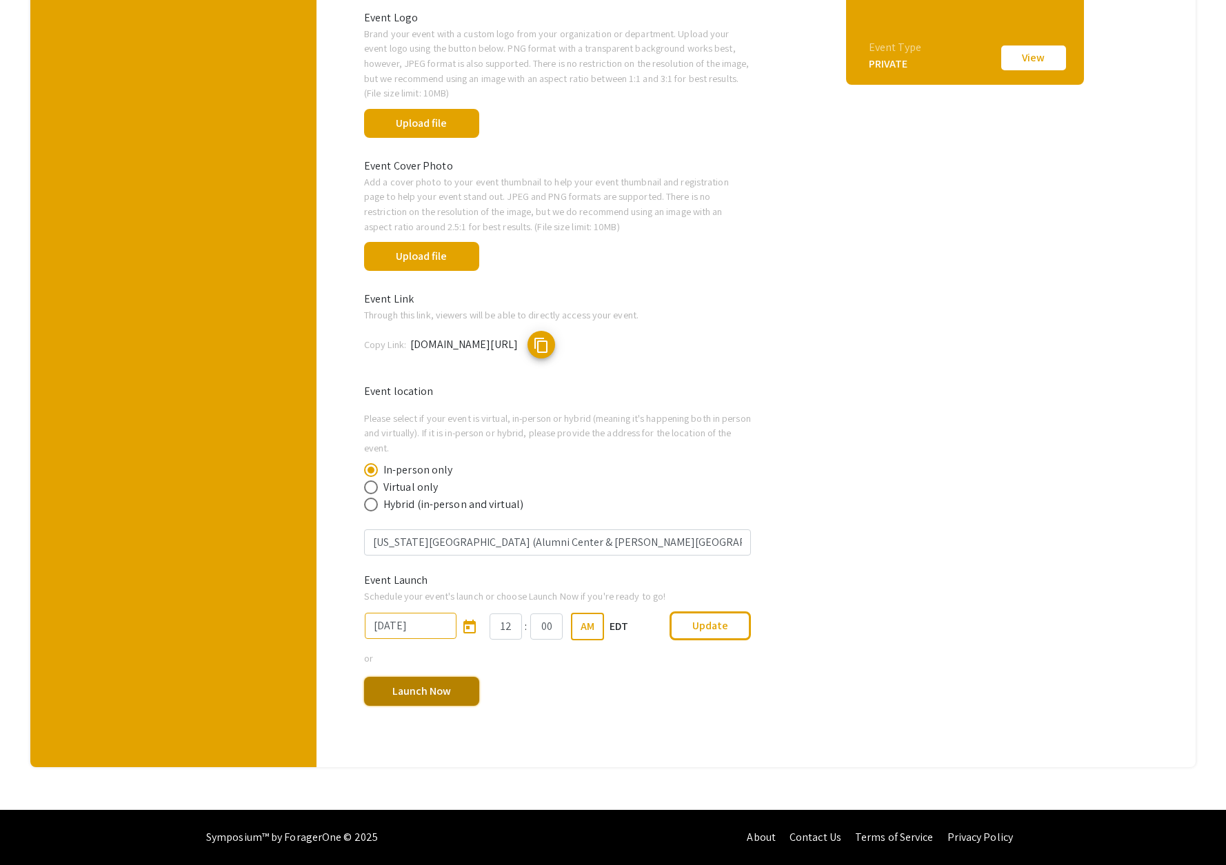
click at [436, 692] on button "Launch Now" at bounding box center [421, 691] width 115 height 29
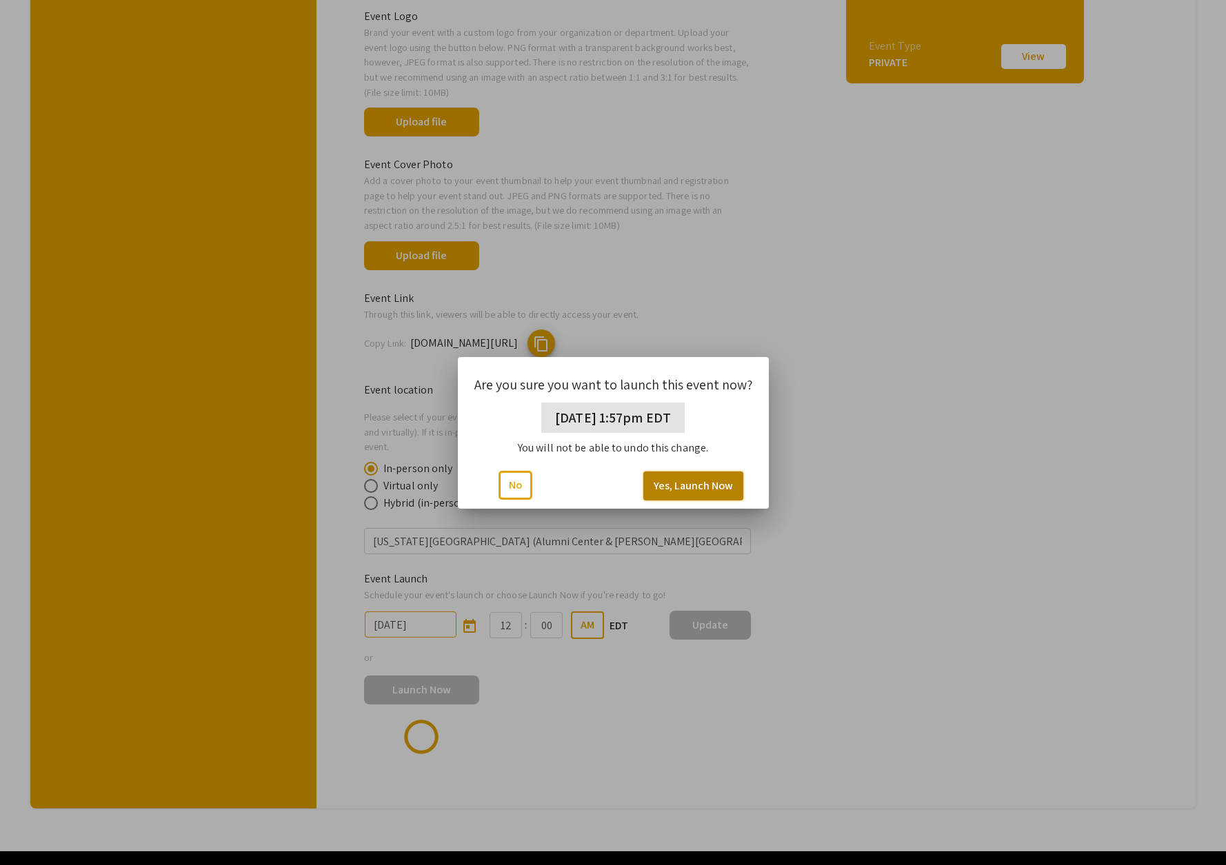
click at [682, 489] on button "Yes, Launch Now" at bounding box center [693, 486] width 100 height 29
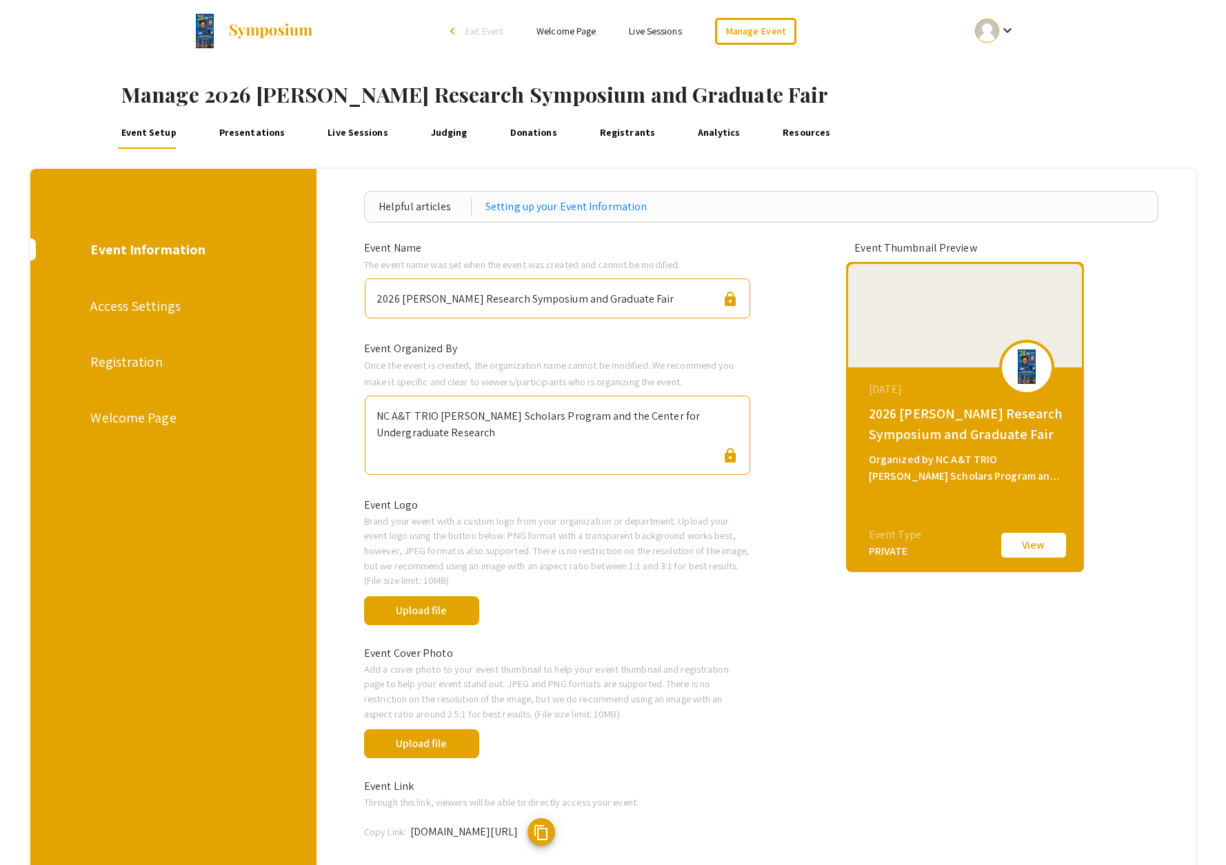
scroll to position [488, 0]
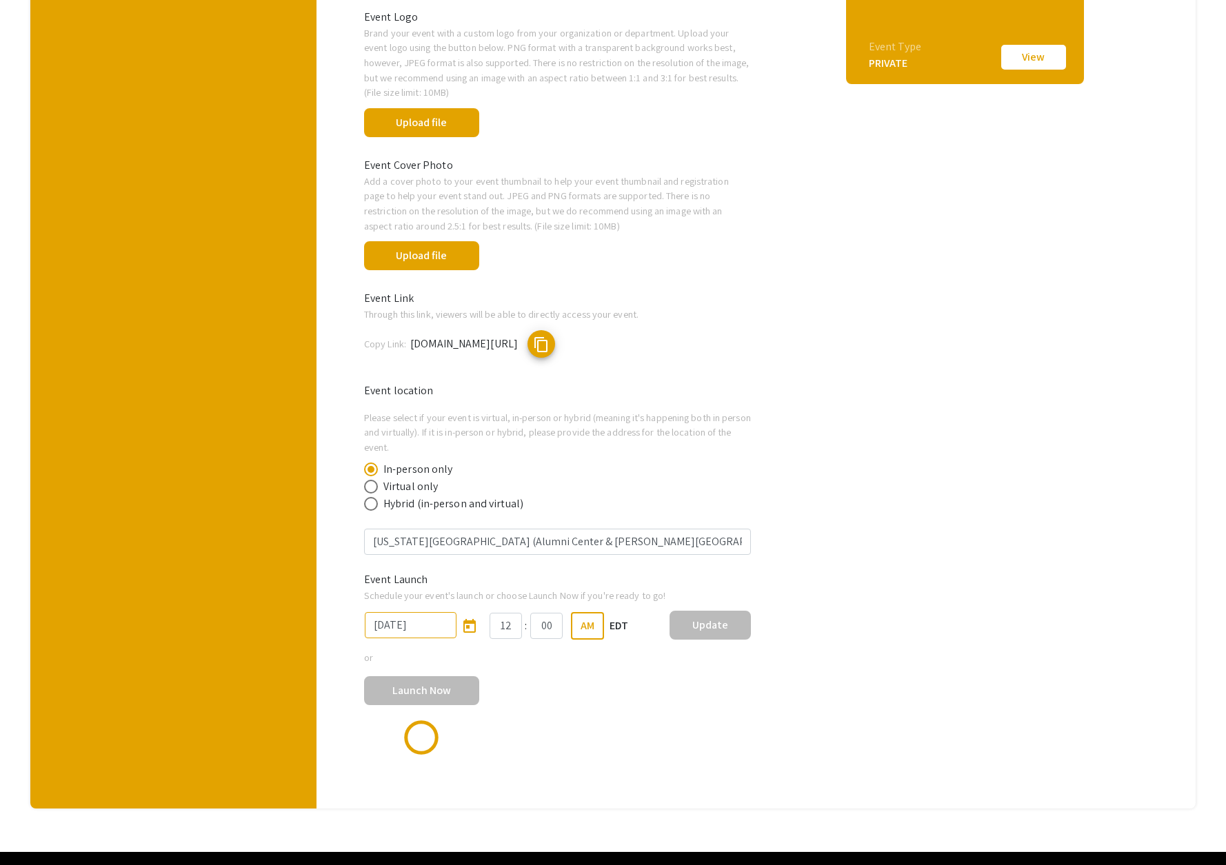
type input "10/14/2025"
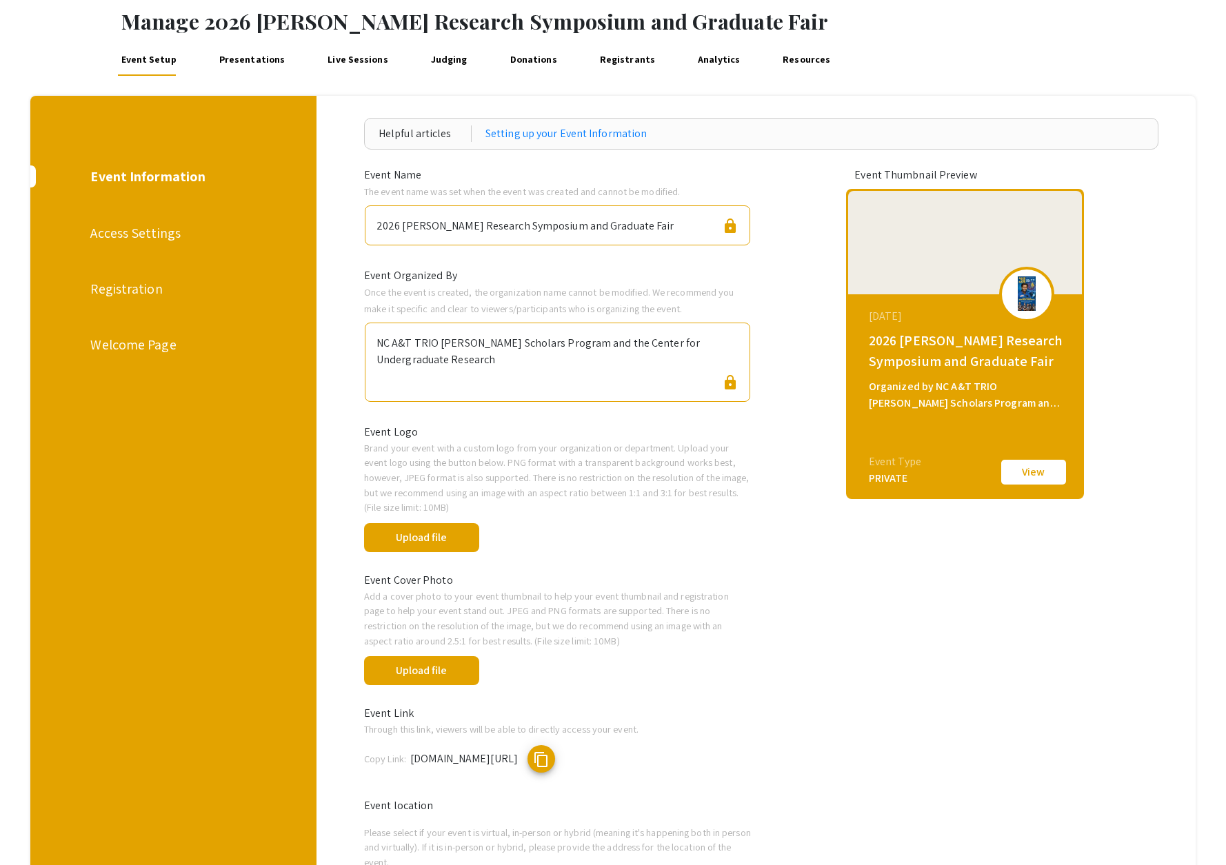
scroll to position [0, 0]
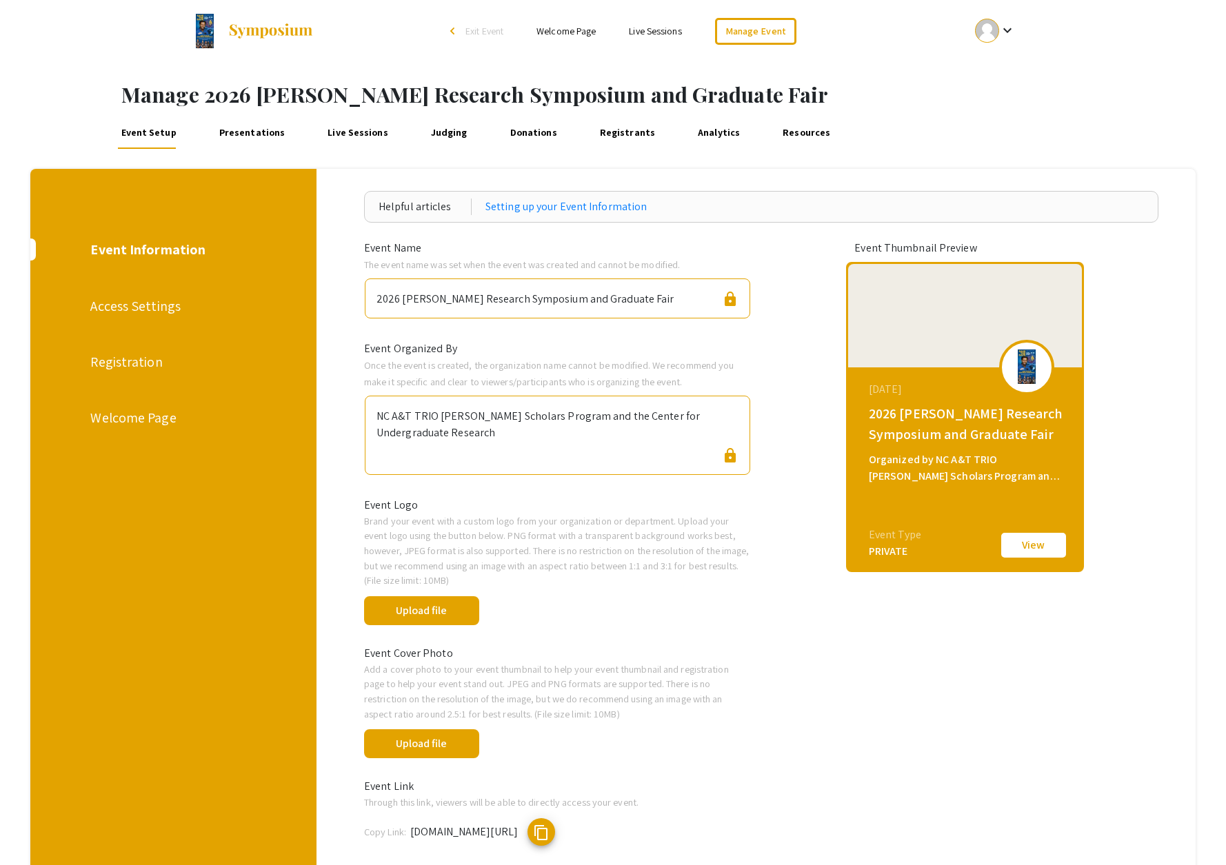
click at [135, 362] on div "Registration" at bounding box center [171, 362] width 163 height 21
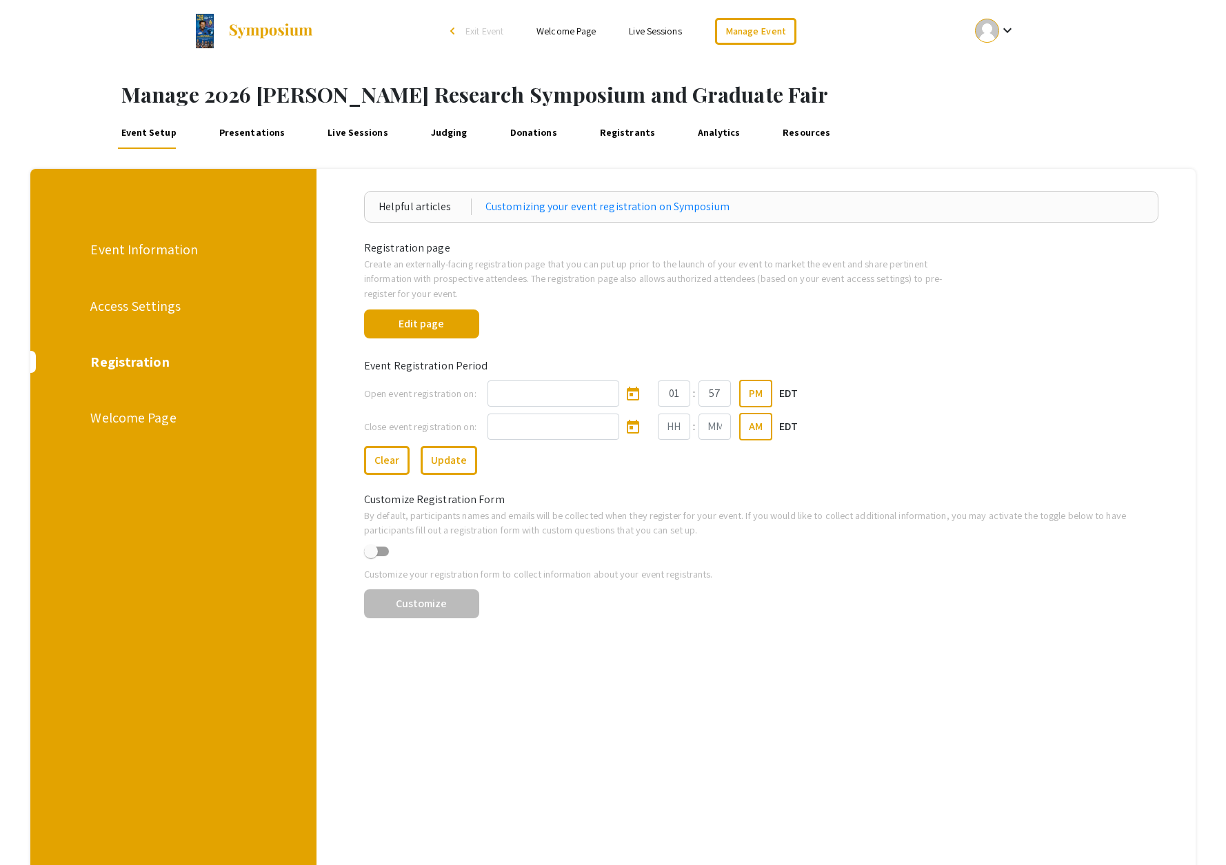
click at [135, 306] on div "Access Settings" at bounding box center [171, 306] width 163 height 21
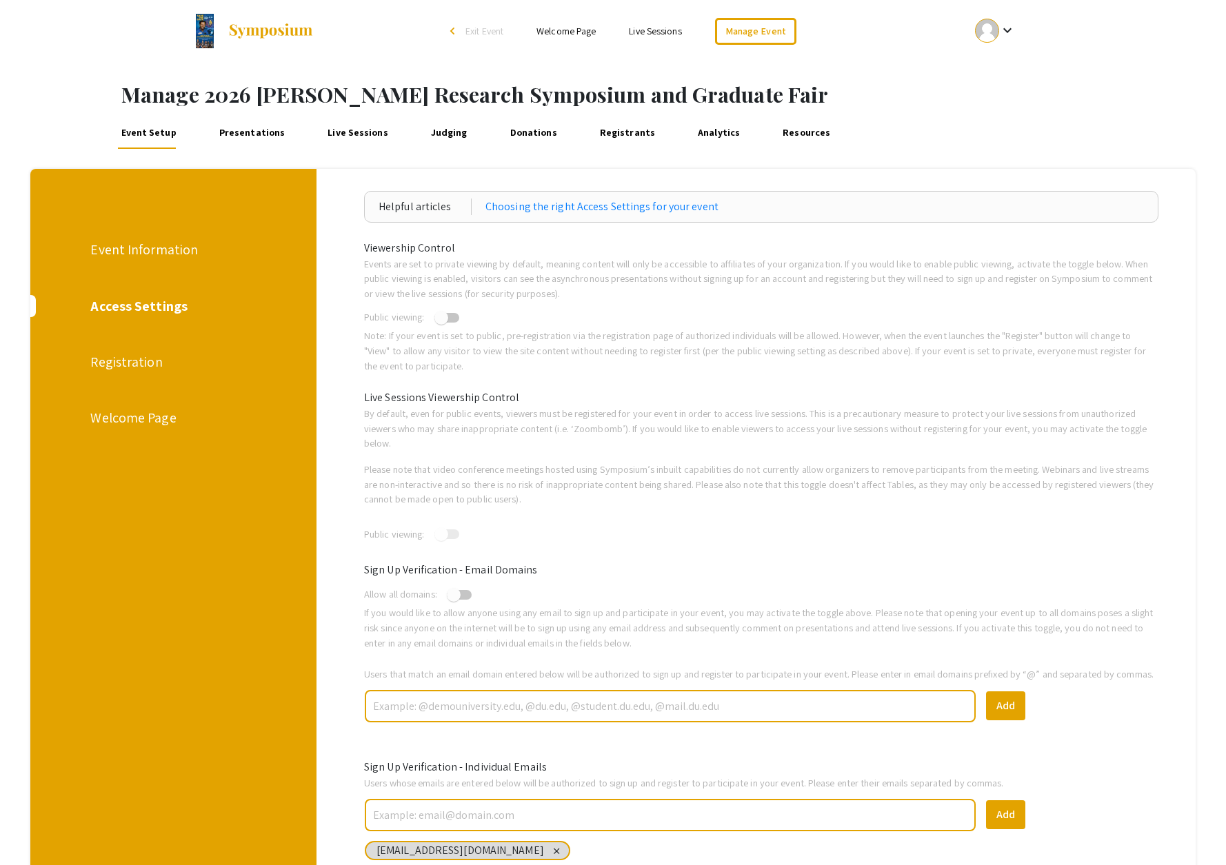
click at [157, 258] on div "Event Information" at bounding box center [171, 249] width 163 height 21
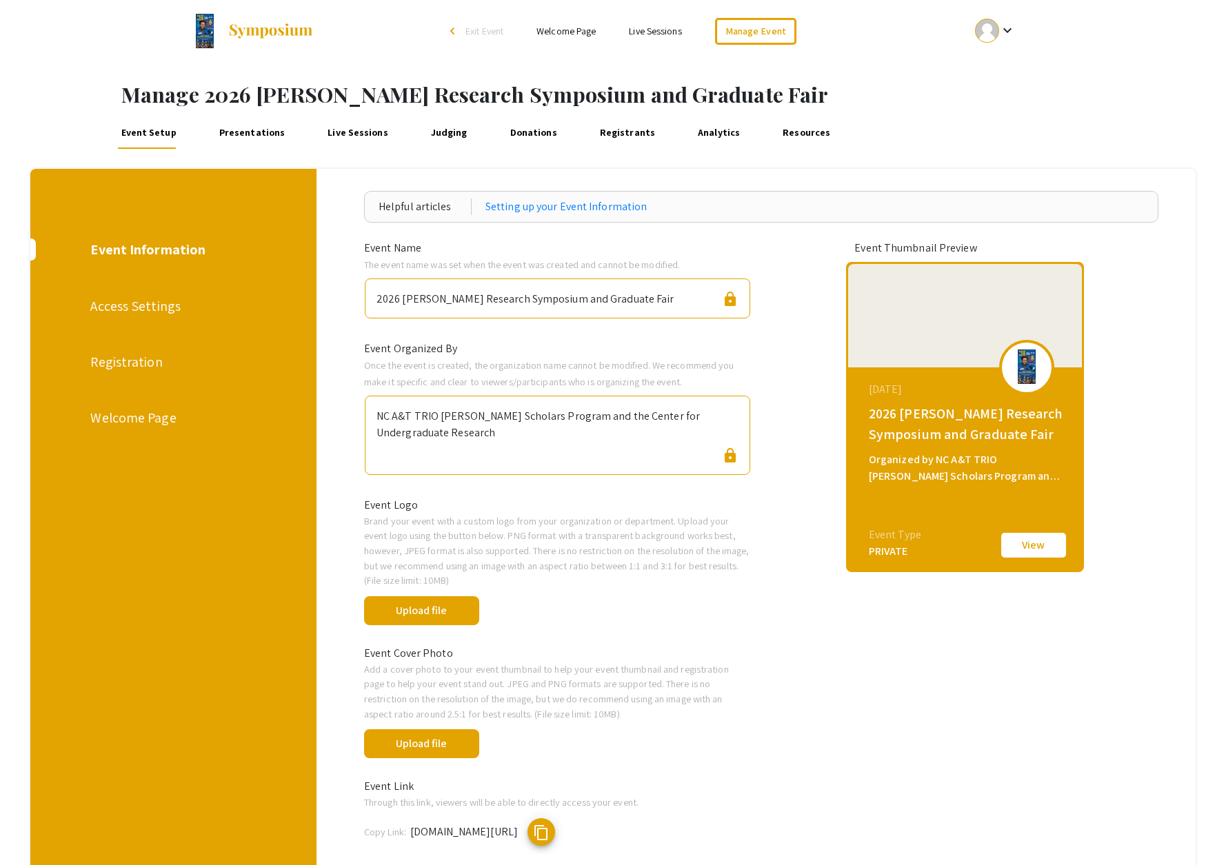
click at [1030, 547] on button "View" at bounding box center [1033, 545] width 69 height 29
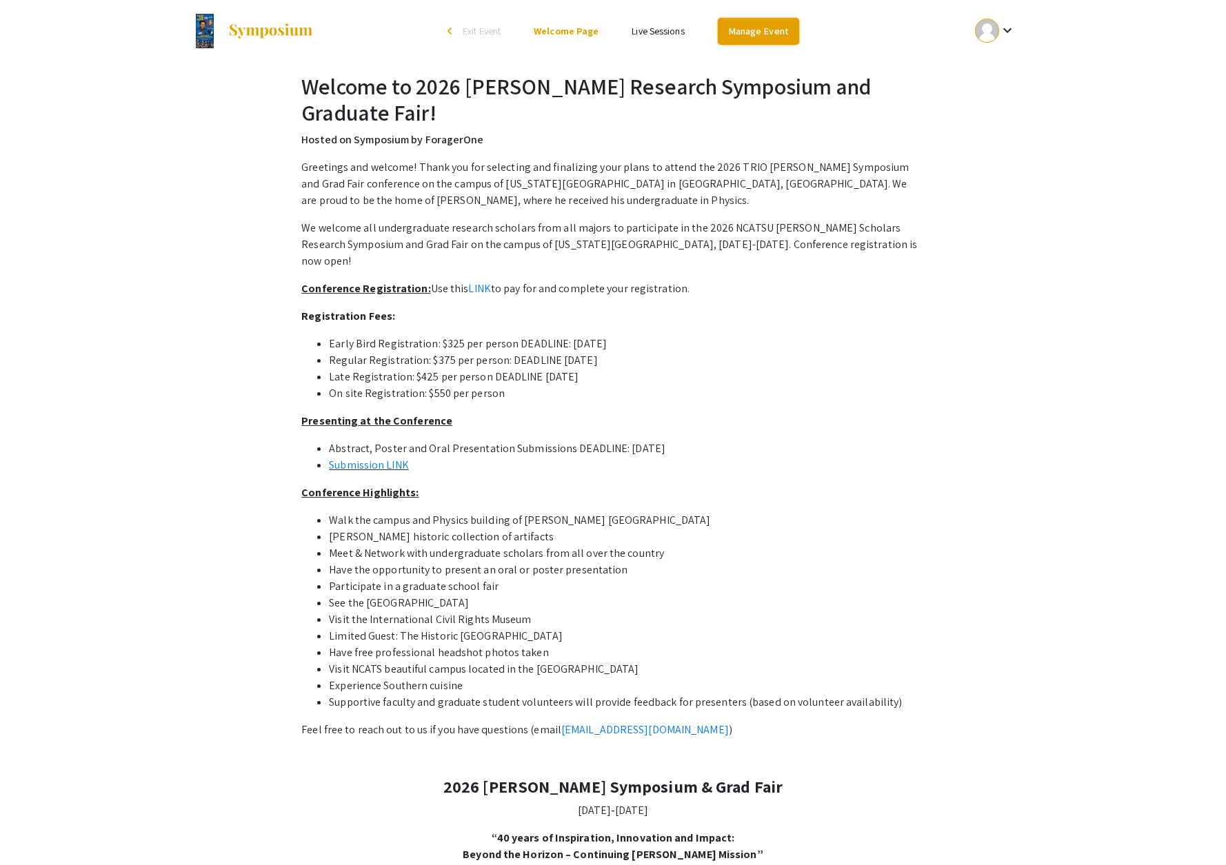
click at [754, 32] on link "Manage Event" at bounding box center [758, 31] width 81 height 27
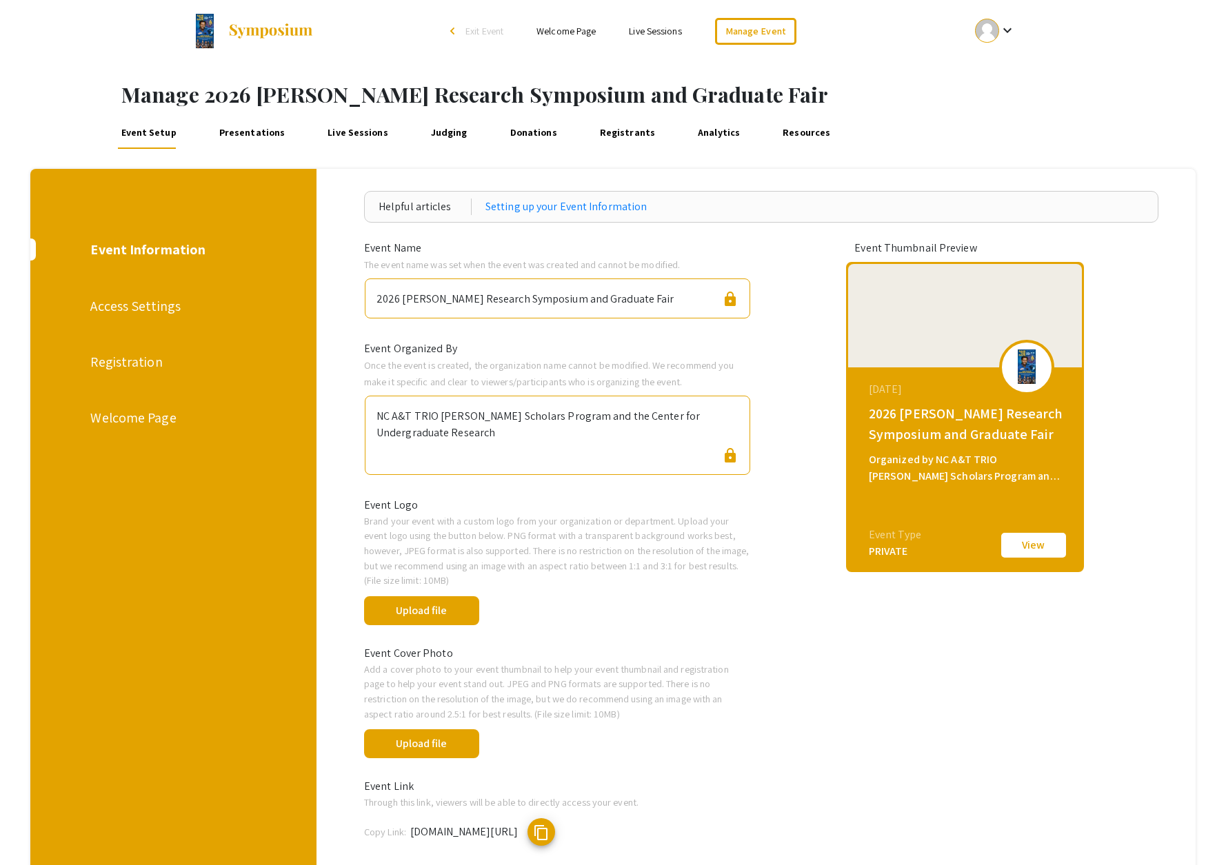
click at [136, 357] on div "Registration" at bounding box center [171, 362] width 163 height 21
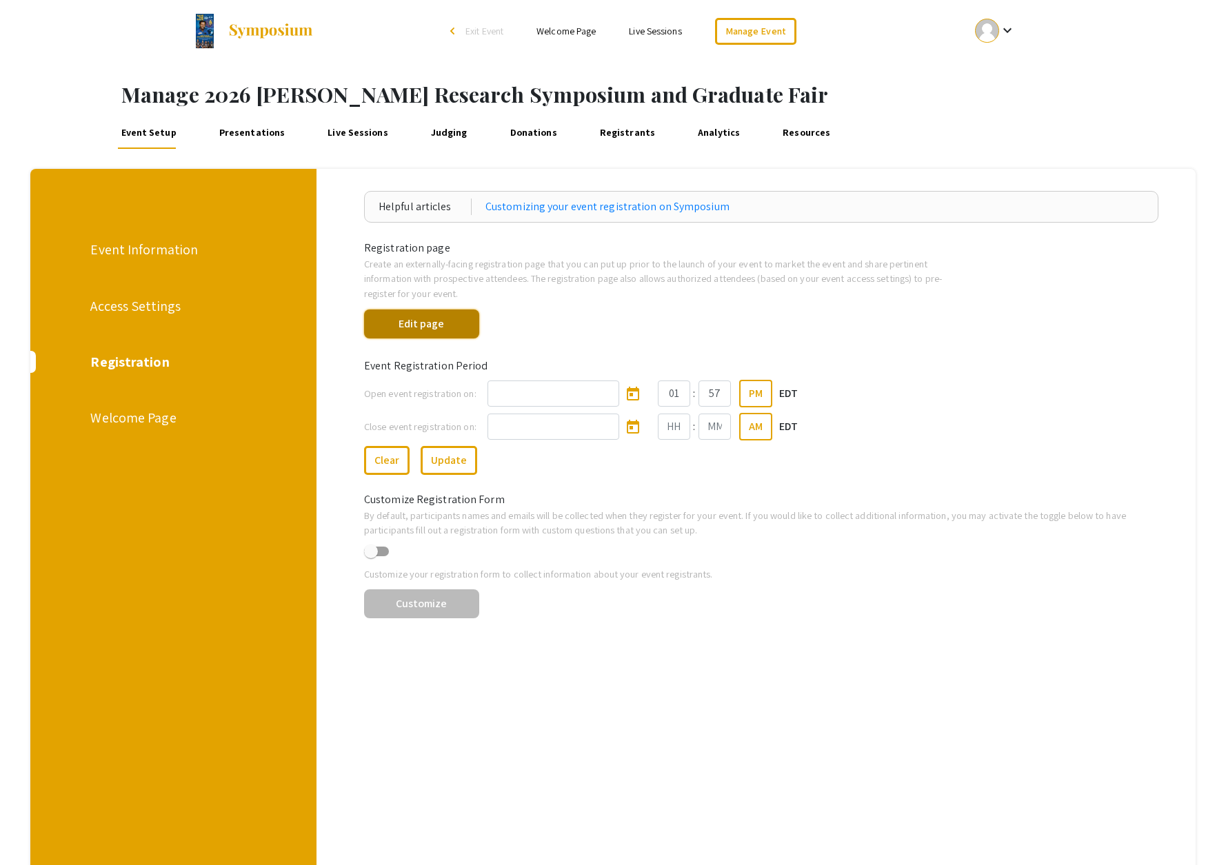
click at [433, 327] on button "Edit page" at bounding box center [421, 324] width 115 height 29
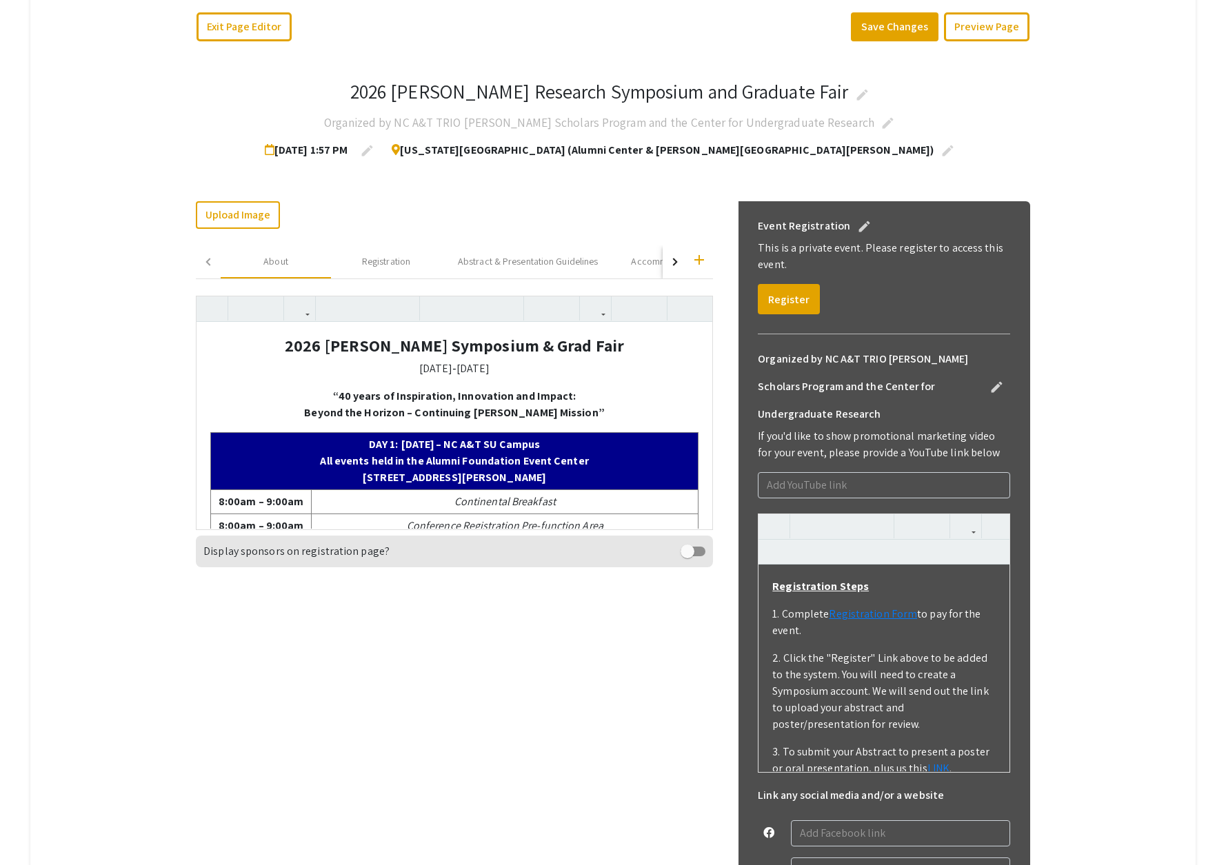
scroll to position [232, 0]
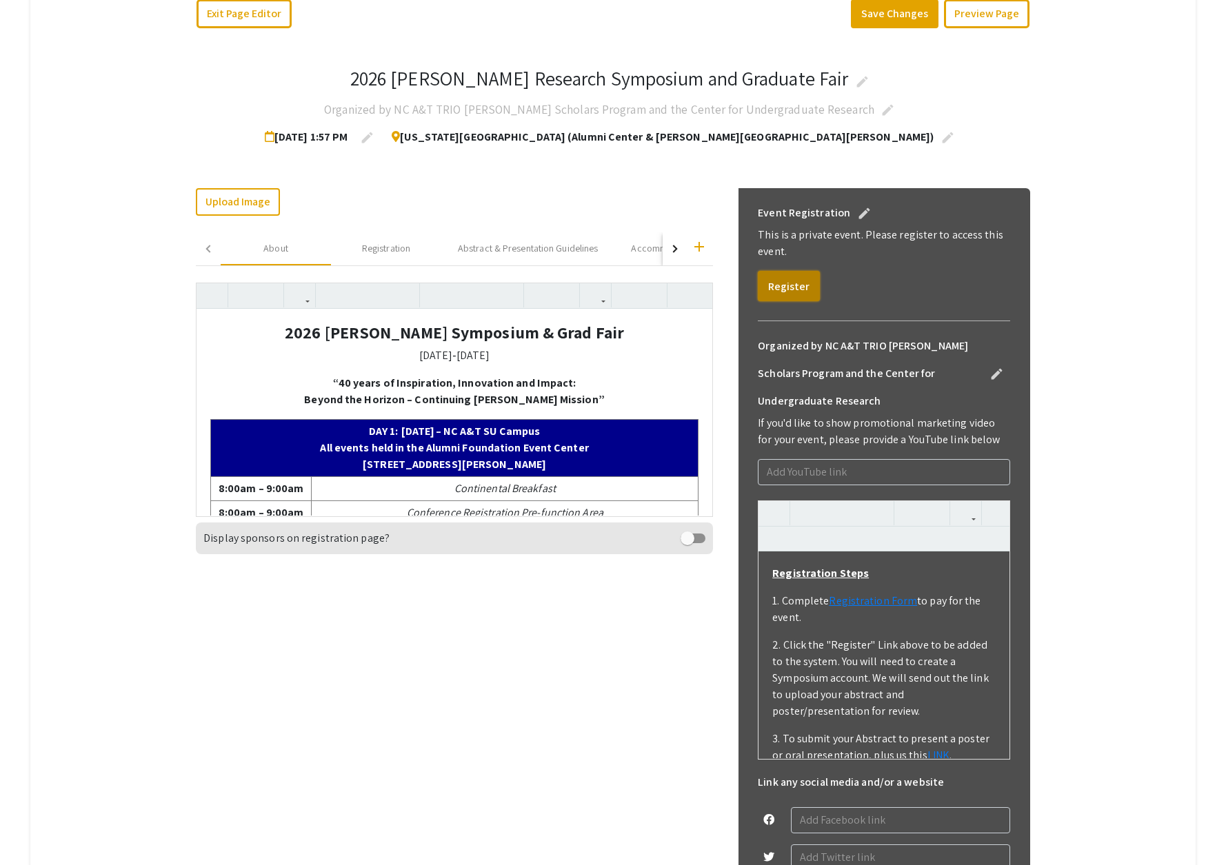
click at [769, 281] on button "Register" at bounding box center [789, 286] width 62 height 30
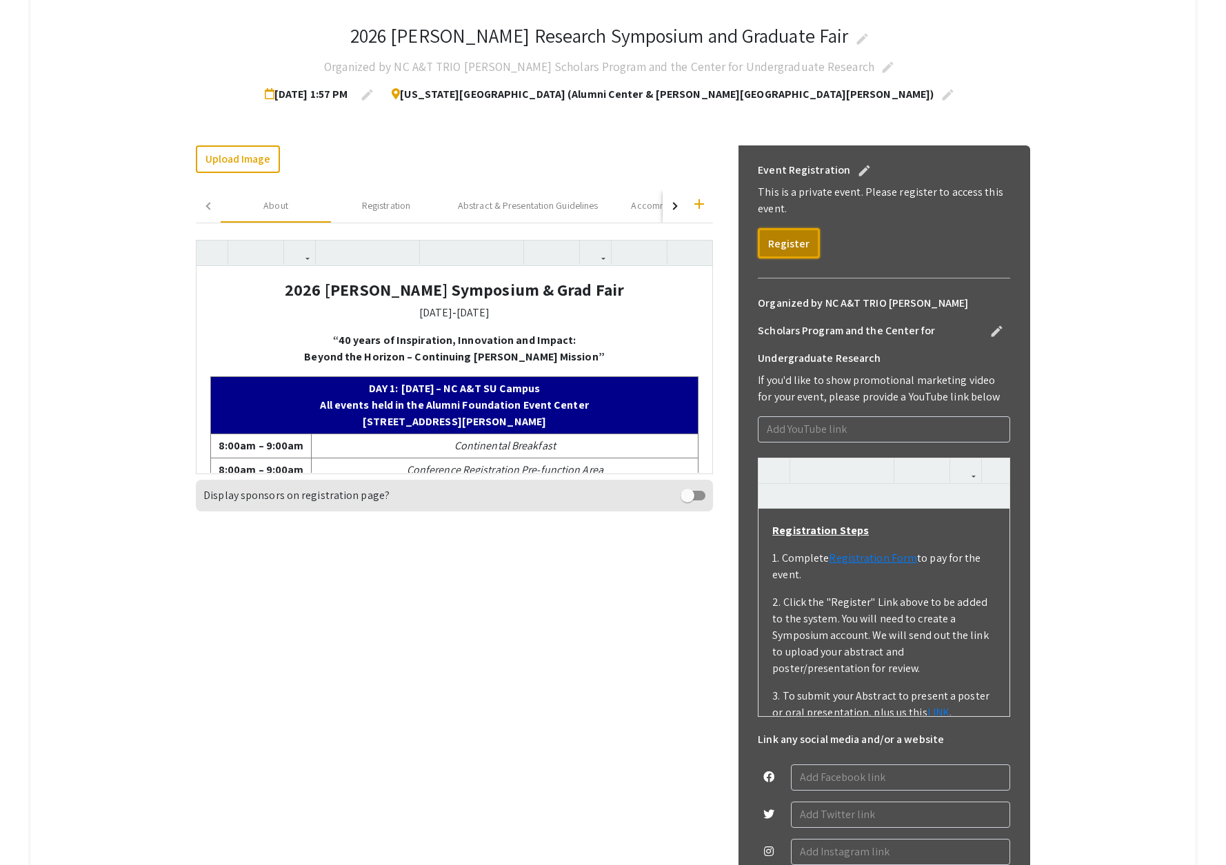
scroll to position [0, 0]
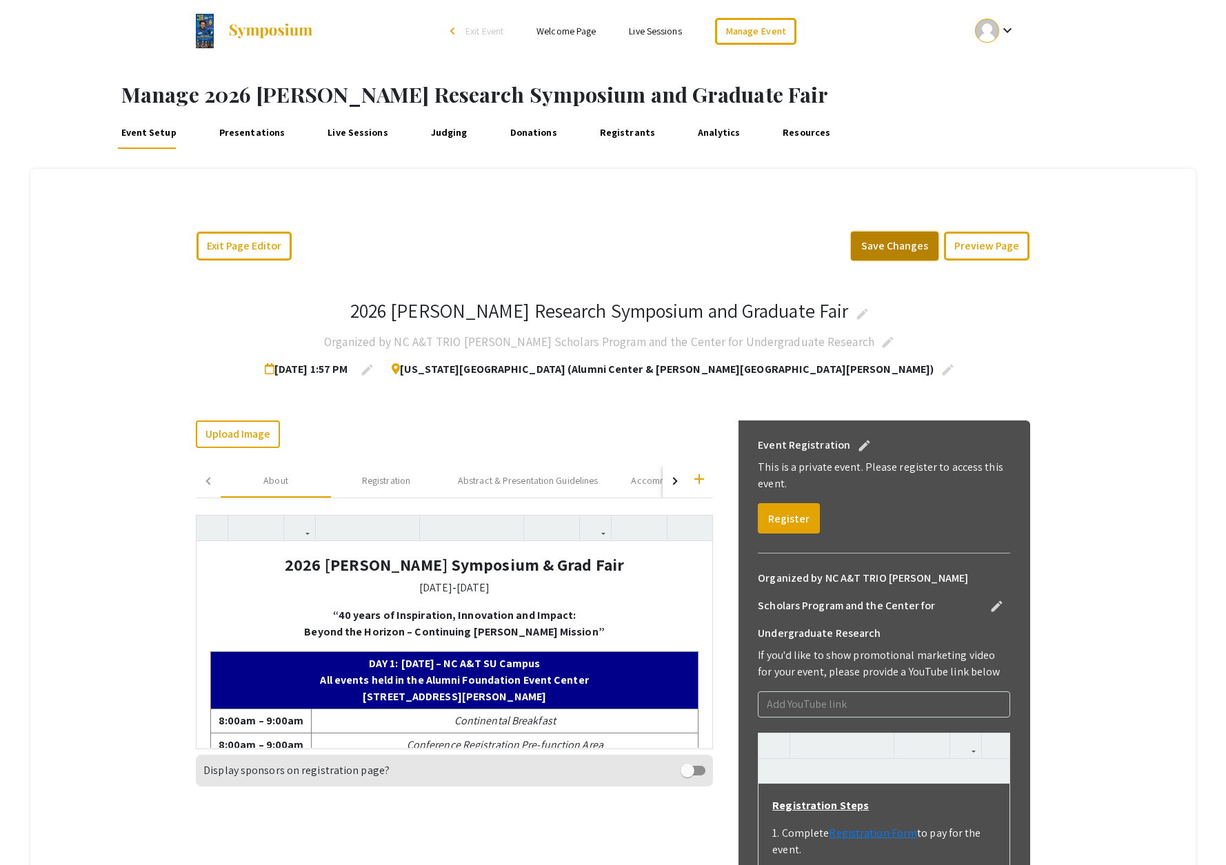
click at [885, 242] on button "Save Changes" at bounding box center [895, 246] width 88 height 29
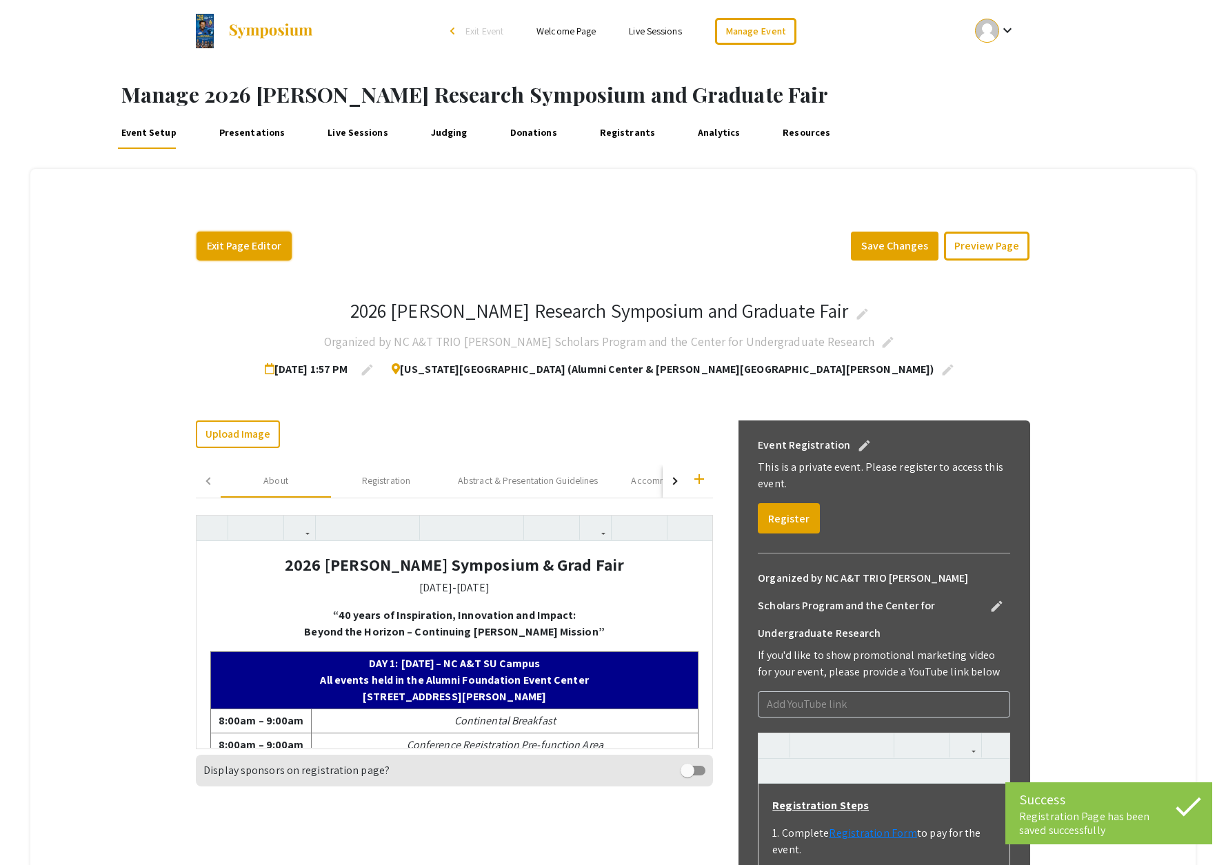
click at [268, 249] on button "Exit Page Editor" at bounding box center [244, 246] width 95 height 29
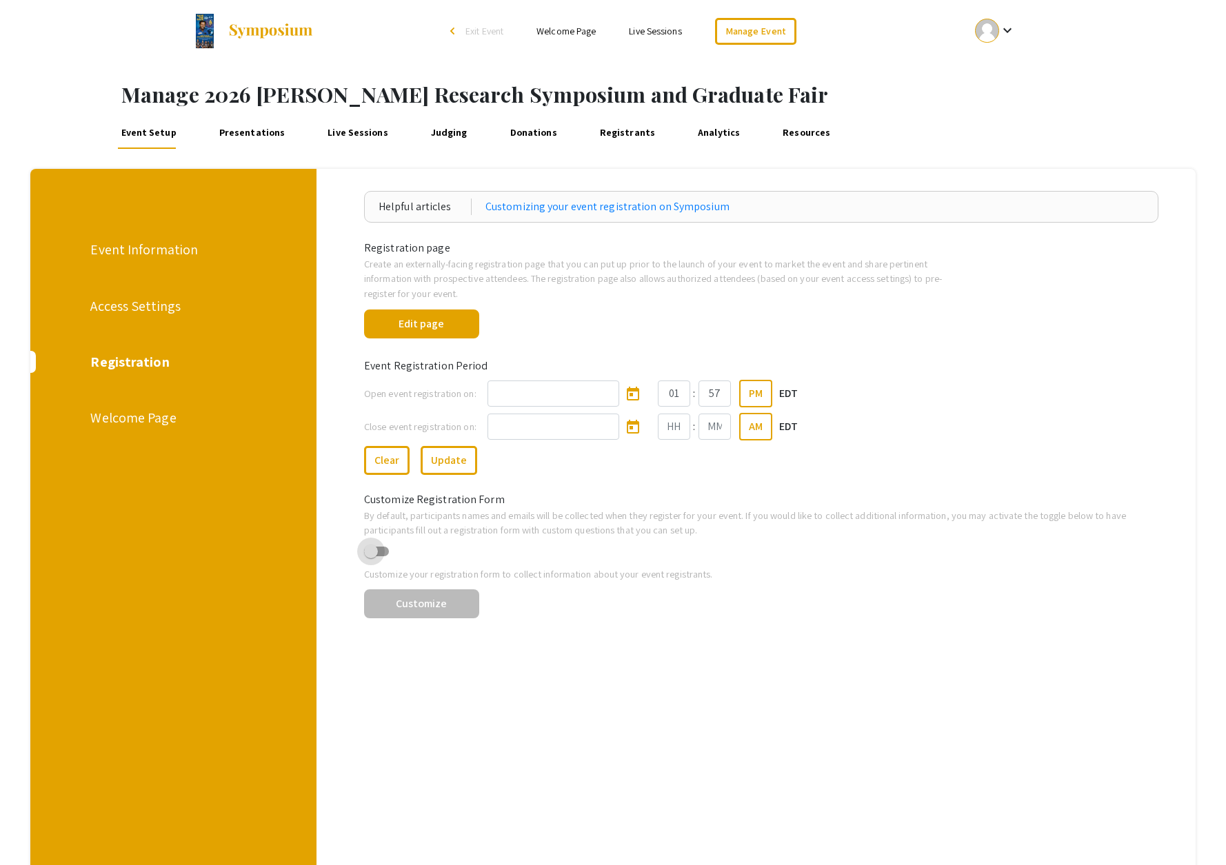
click at [383, 548] on span at bounding box center [376, 552] width 25 height 10
click at [371, 556] on input "checkbox" at bounding box center [370, 556] width 1 height 1
checkbox input "true"
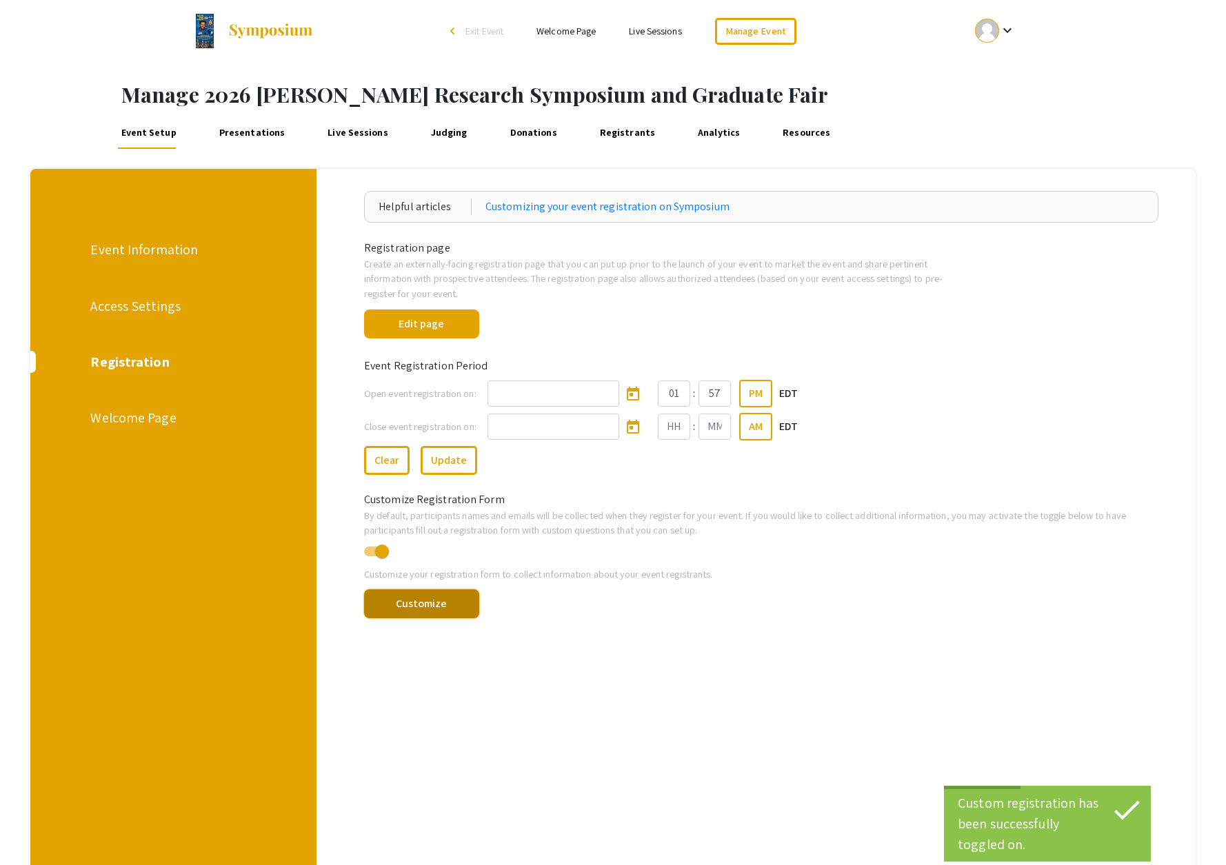
click at [425, 601] on button "Customize" at bounding box center [421, 604] width 115 height 29
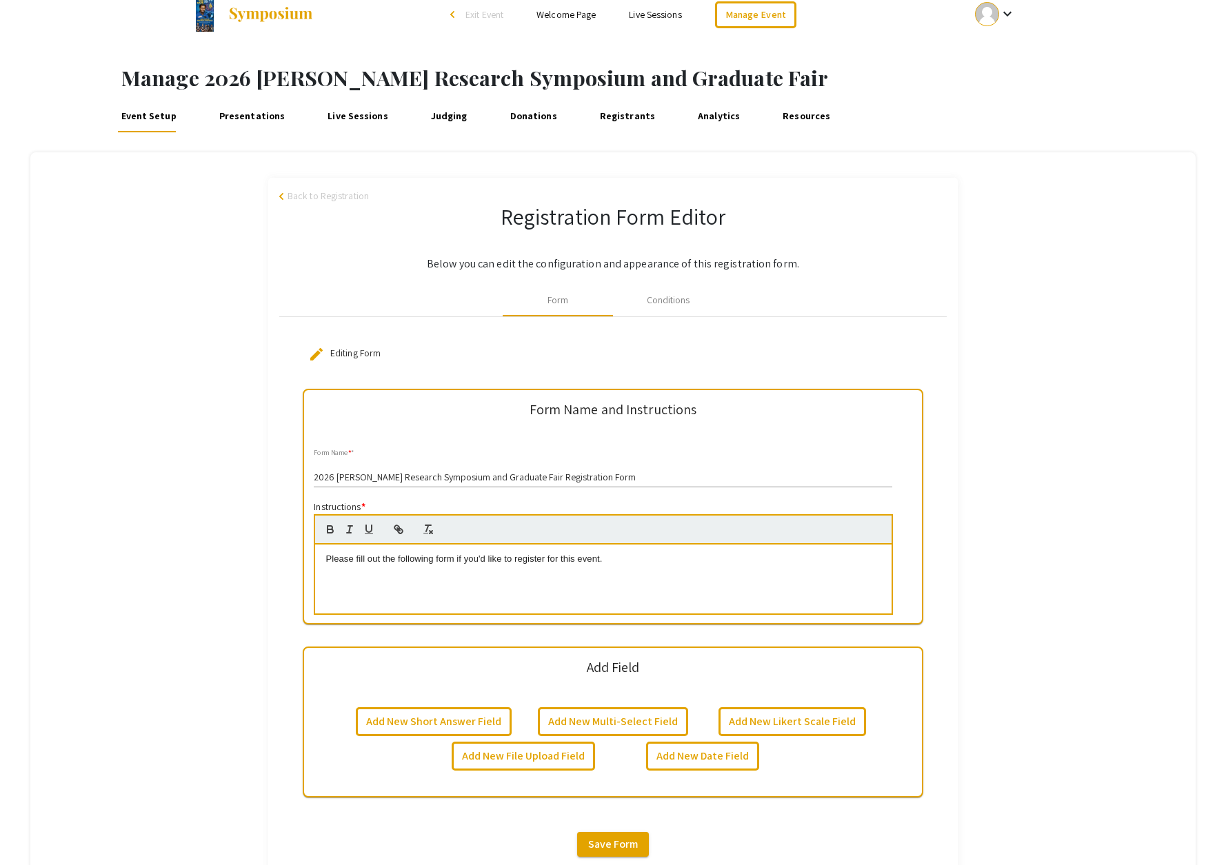
scroll to position [179, 0]
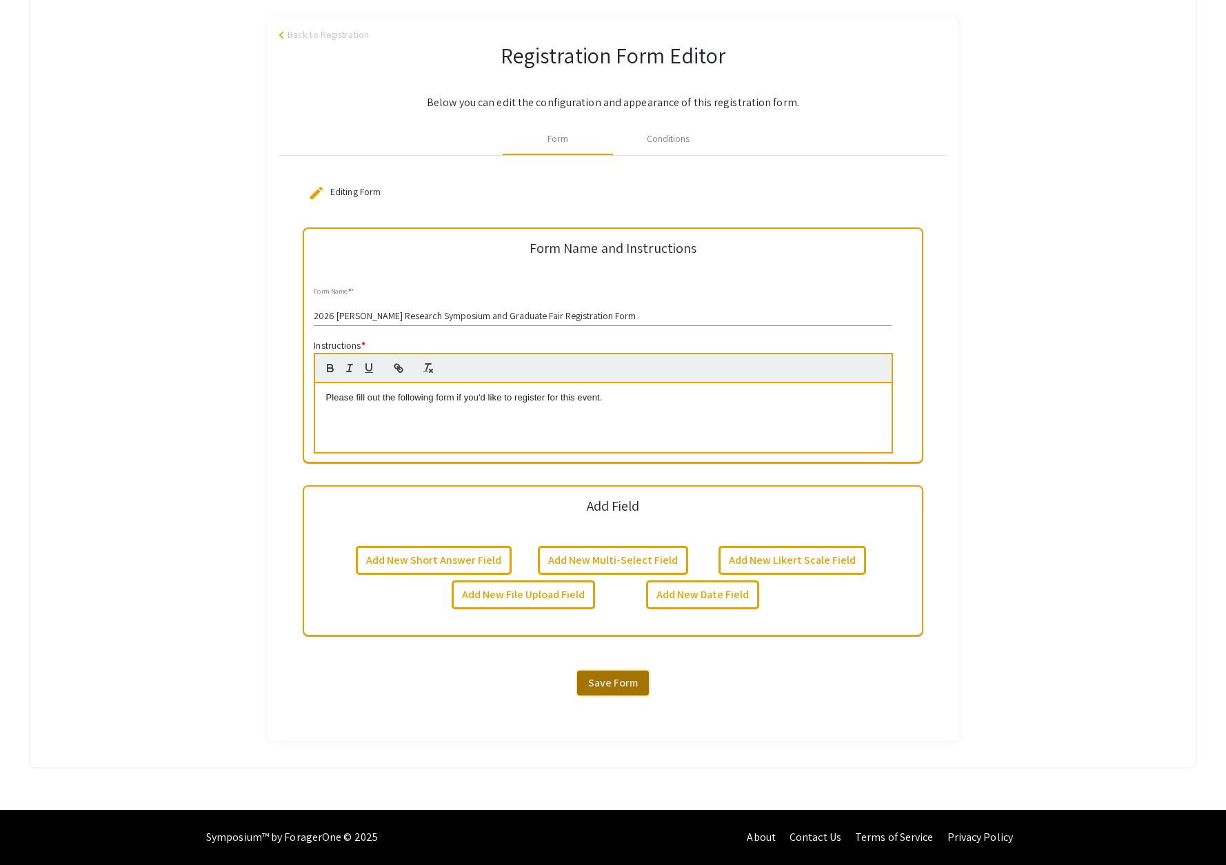
click at [622, 684] on span "Save Form" at bounding box center [613, 683] width 50 height 14
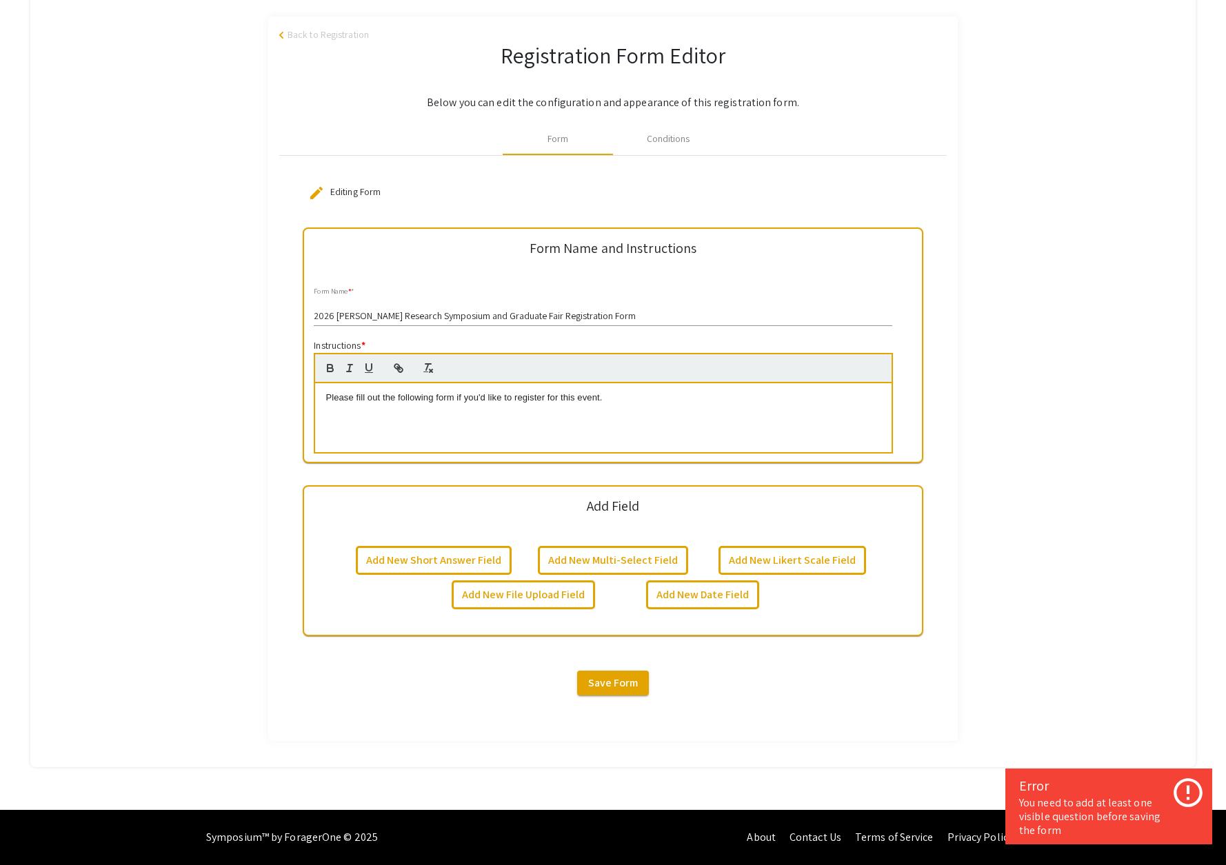
click at [1185, 787] on icon at bounding box center [1188, 793] width 34 height 34
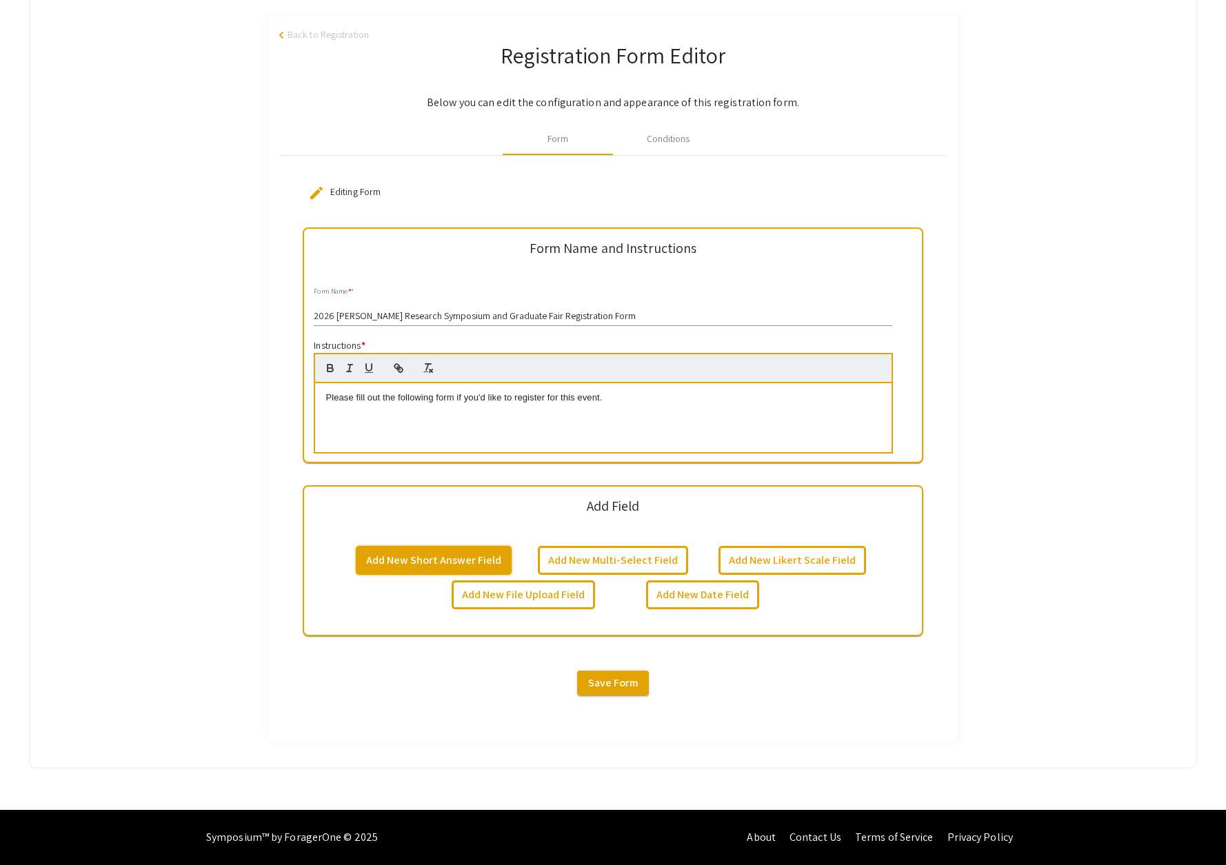
click at [450, 556] on button "Add New Short Answer Field" at bounding box center [434, 560] width 156 height 29
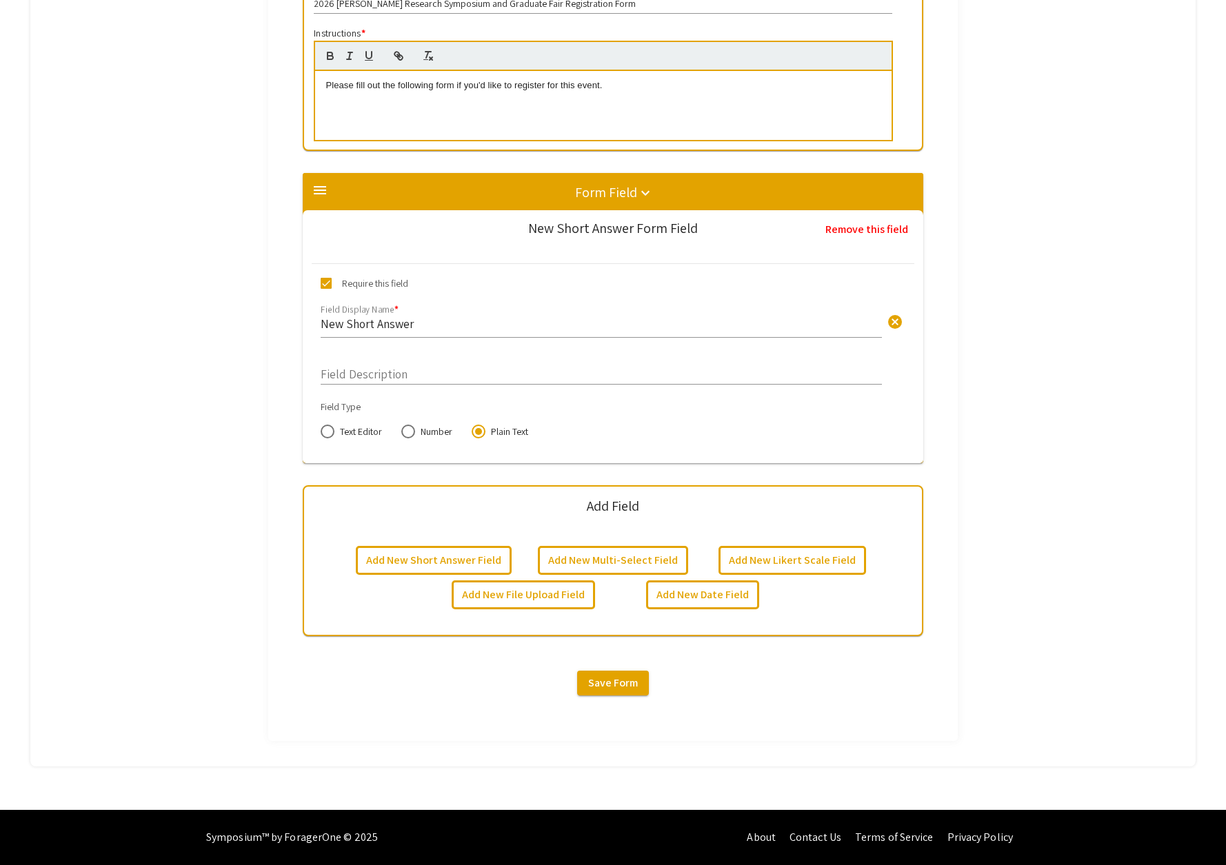
click at [401, 325] on input "New Short Answer" at bounding box center [601, 324] width 561 height 16
type input "First and Last Name"
click at [616, 680] on span "Save Form" at bounding box center [613, 683] width 50 height 14
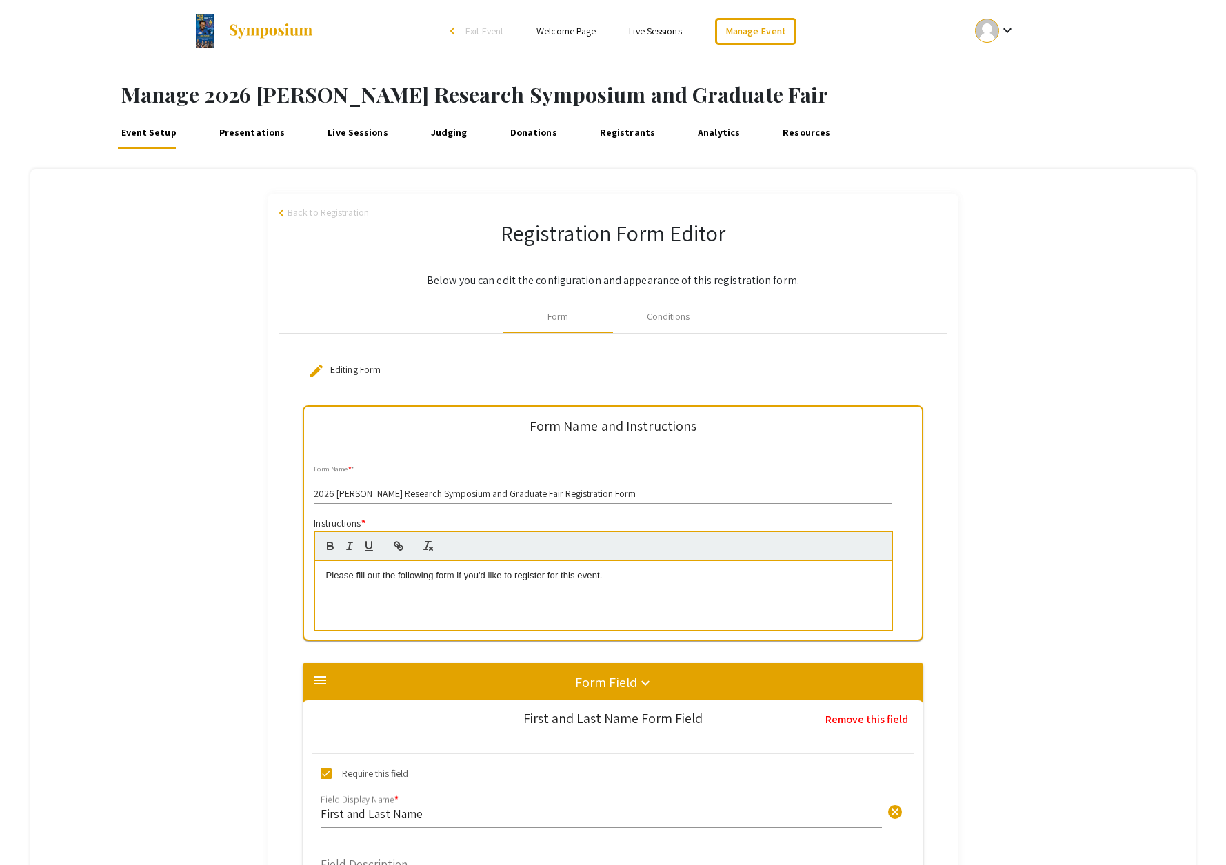
scroll to position [1, 0]
click at [141, 129] on link "Event Setup" at bounding box center [148, 131] width 61 height 33
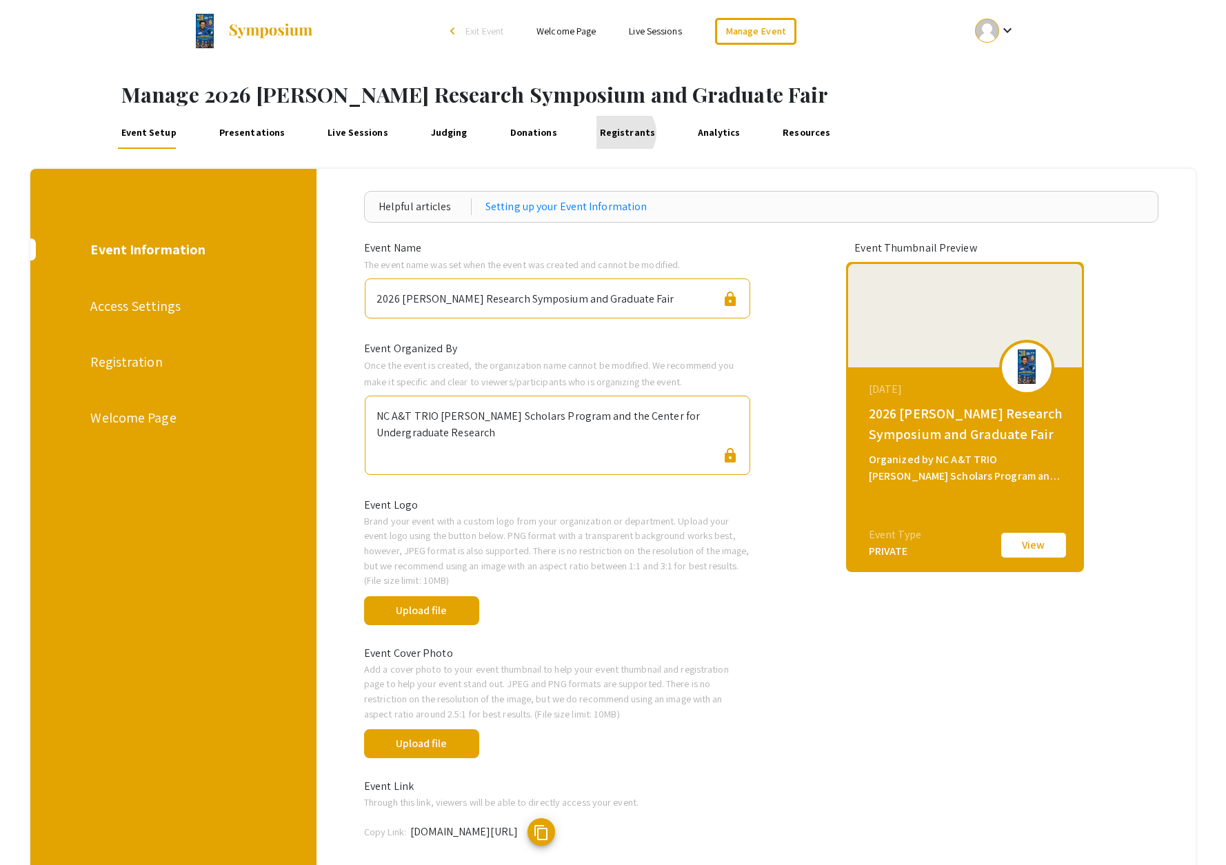
click at [605, 133] on link "Registrants" at bounding box center [626, 132] width 61 height 33
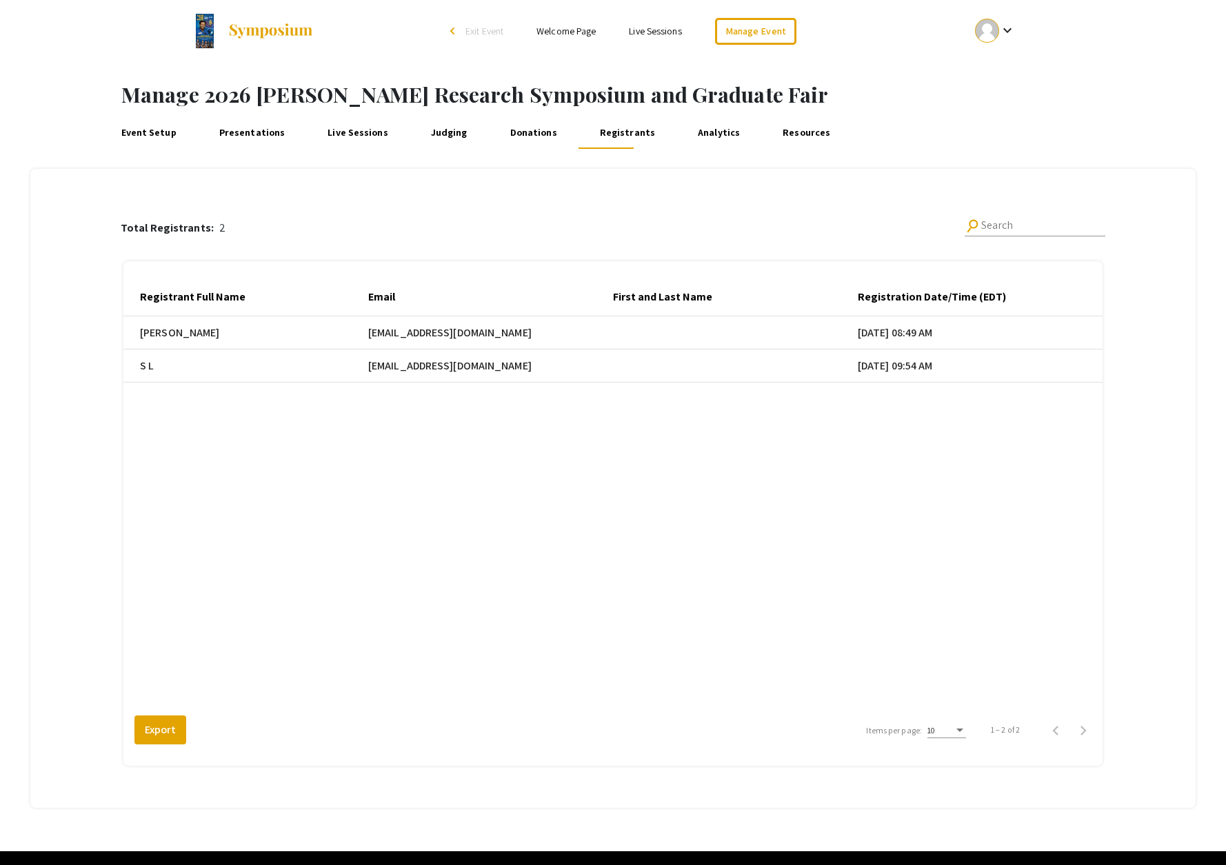
click at [149, 128] on link "Event Setup" at bounding box center [148, 132] width 61 height 33
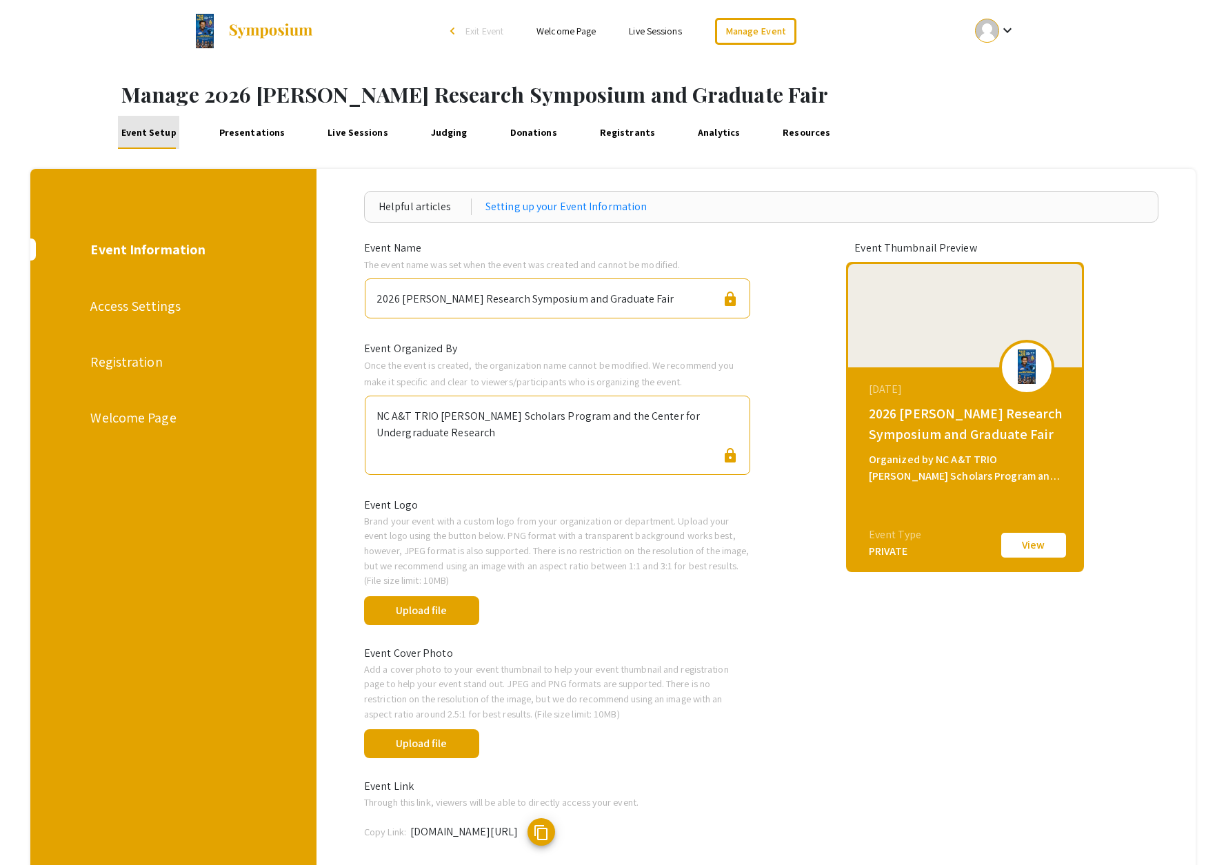
scroll to position [3, 0]
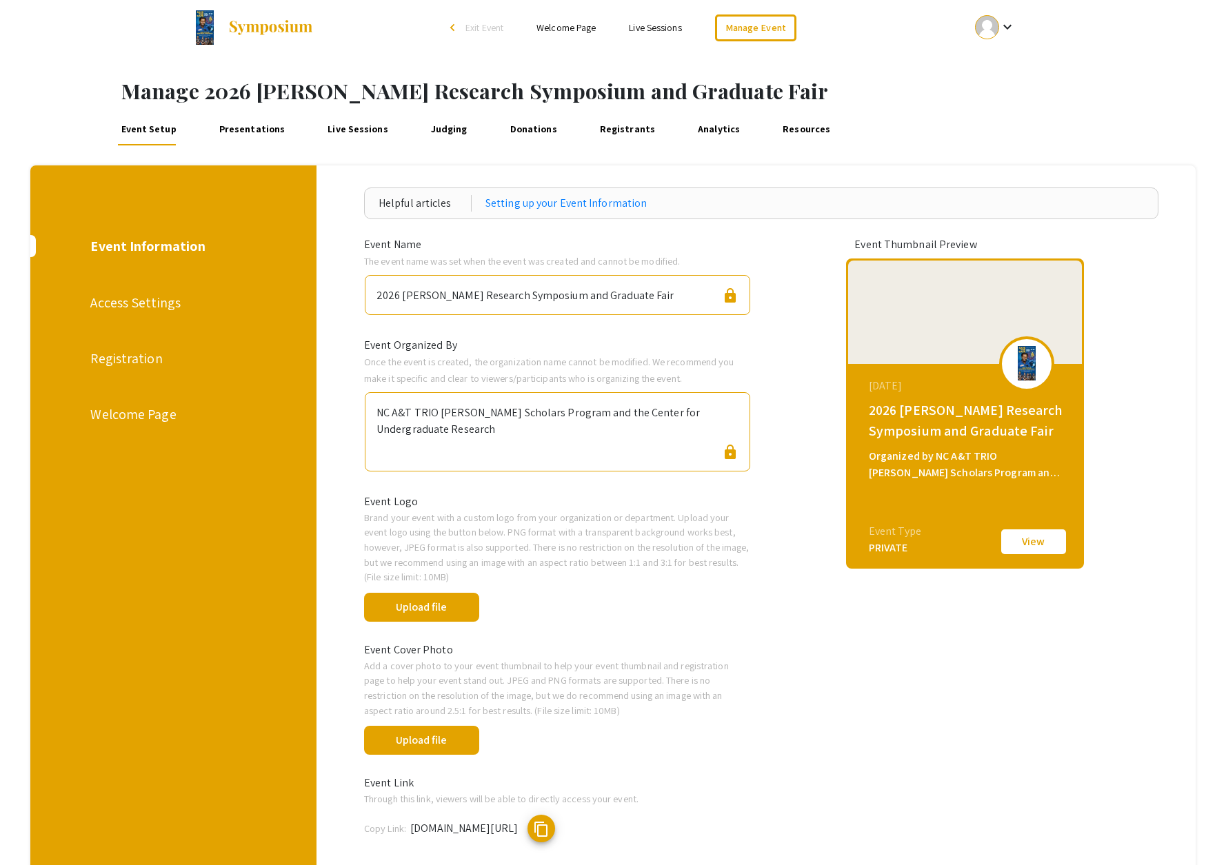
click at [161, 251] on div "Event Information" at bounding box center [171, 246] width 163 height 21
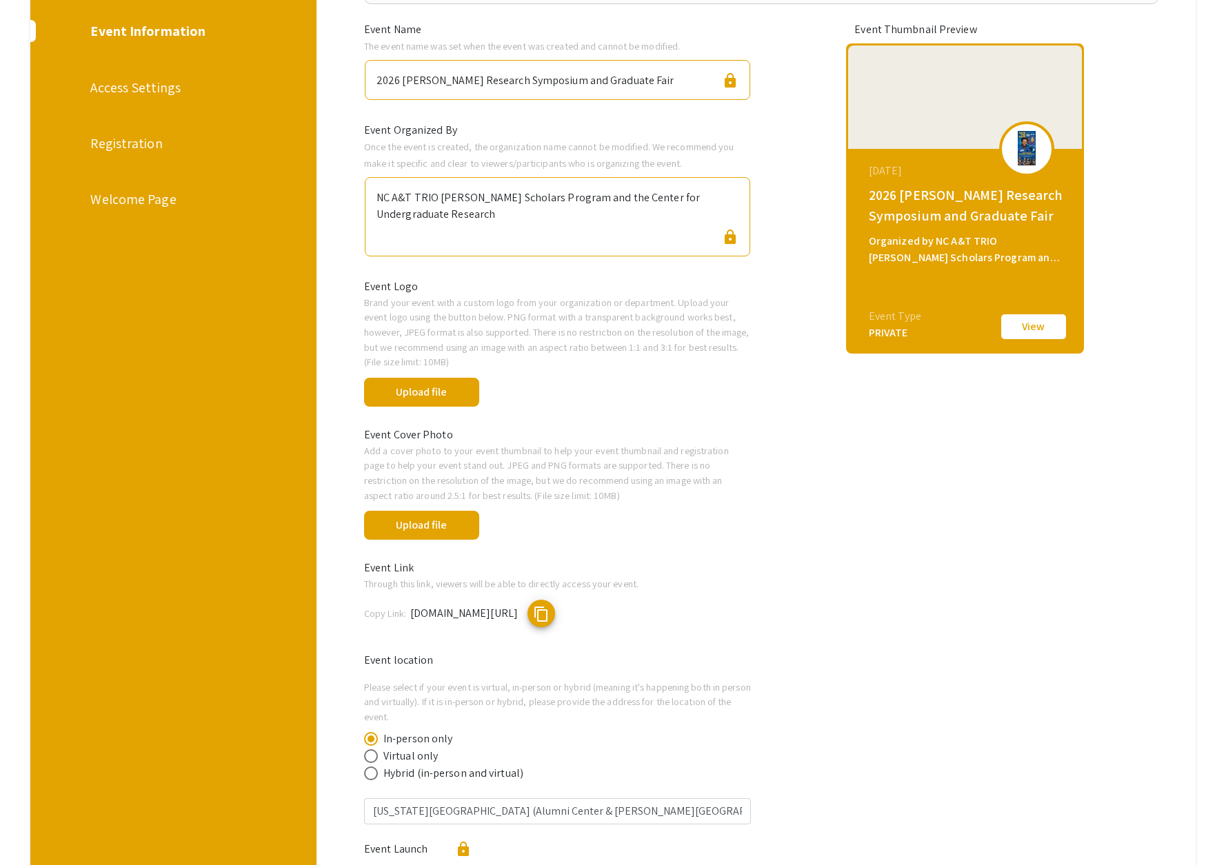
scroll to position [0, 0]
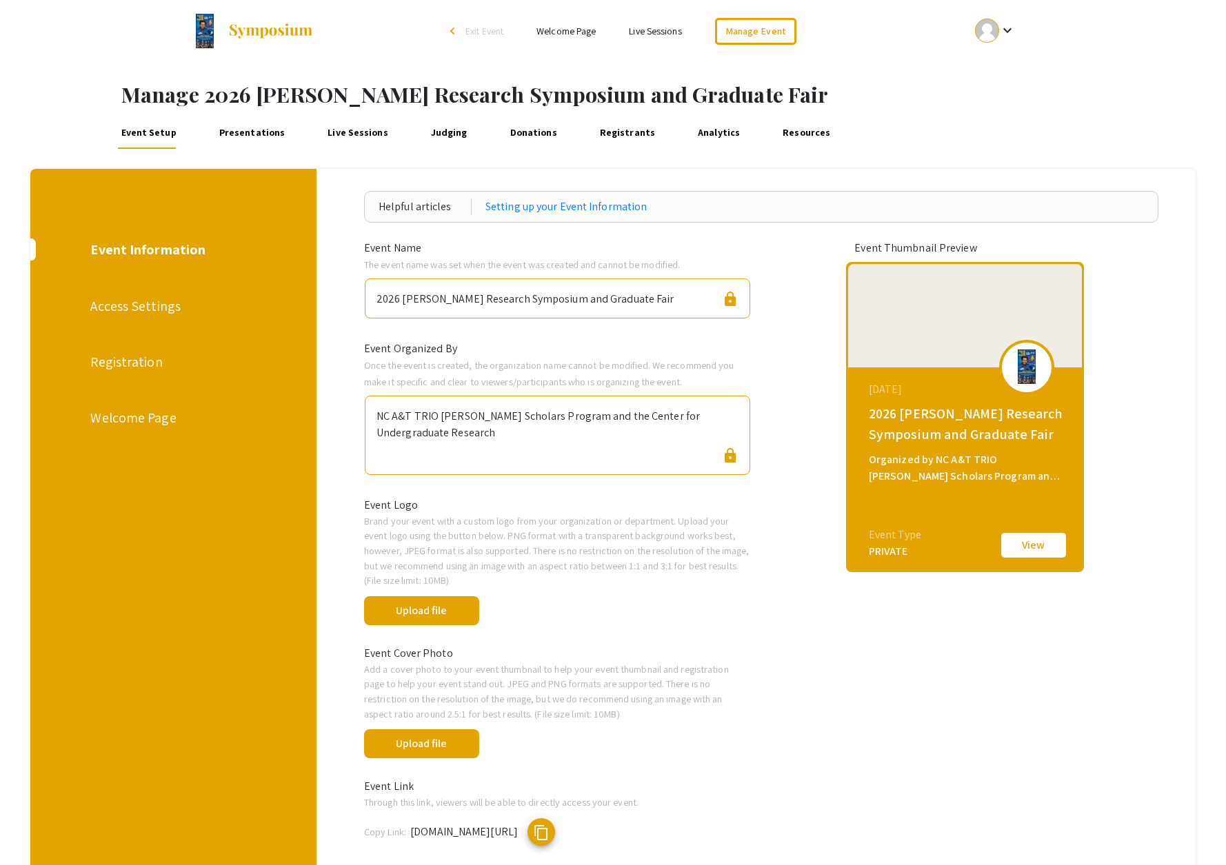
click at [143, 368] on div "Registration" at bounding box center [171, 362] width 163 height 21
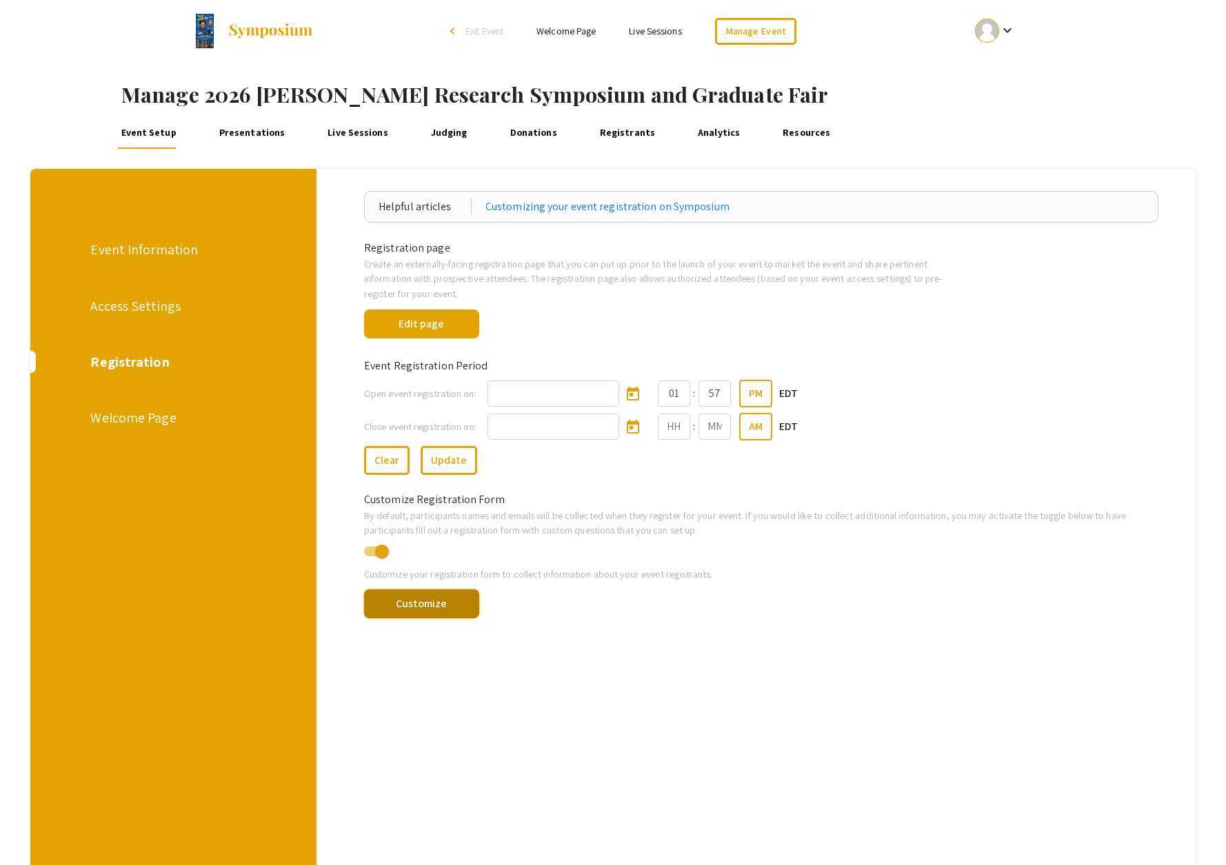
click at [419, 599] on button "Customize" at bounding box center [421, 604] width 115 height 29
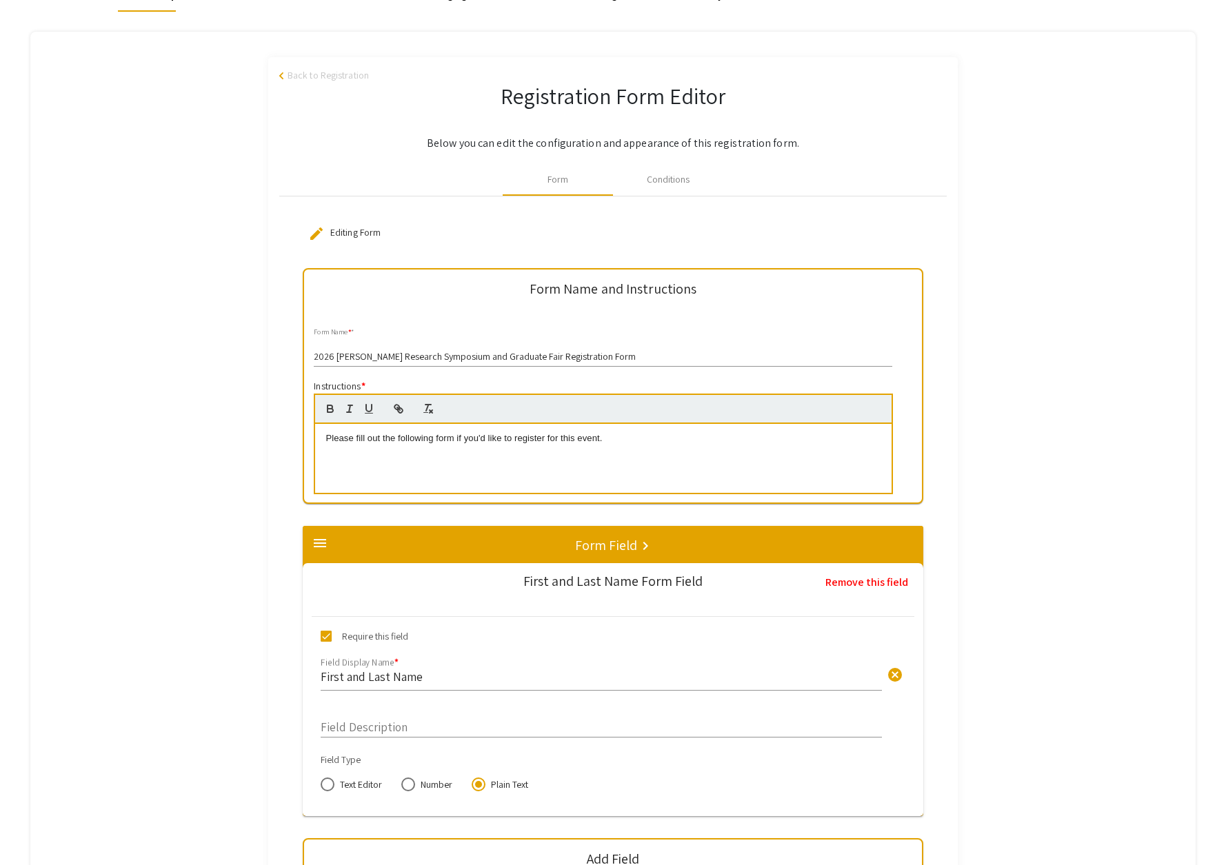
scroll to position [95, 0]
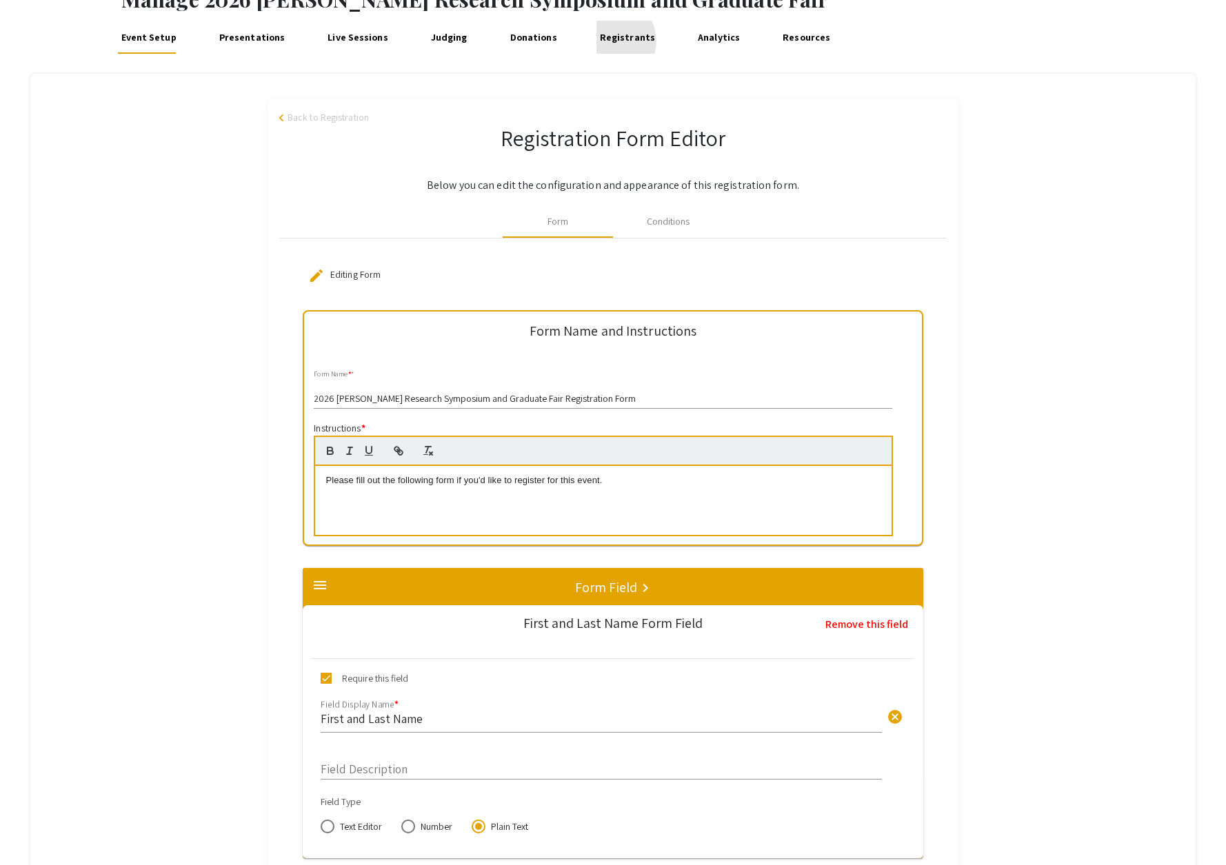
click at [596, 41] on link "Registrants" at bounding box center [626, 37] width 61 height 33
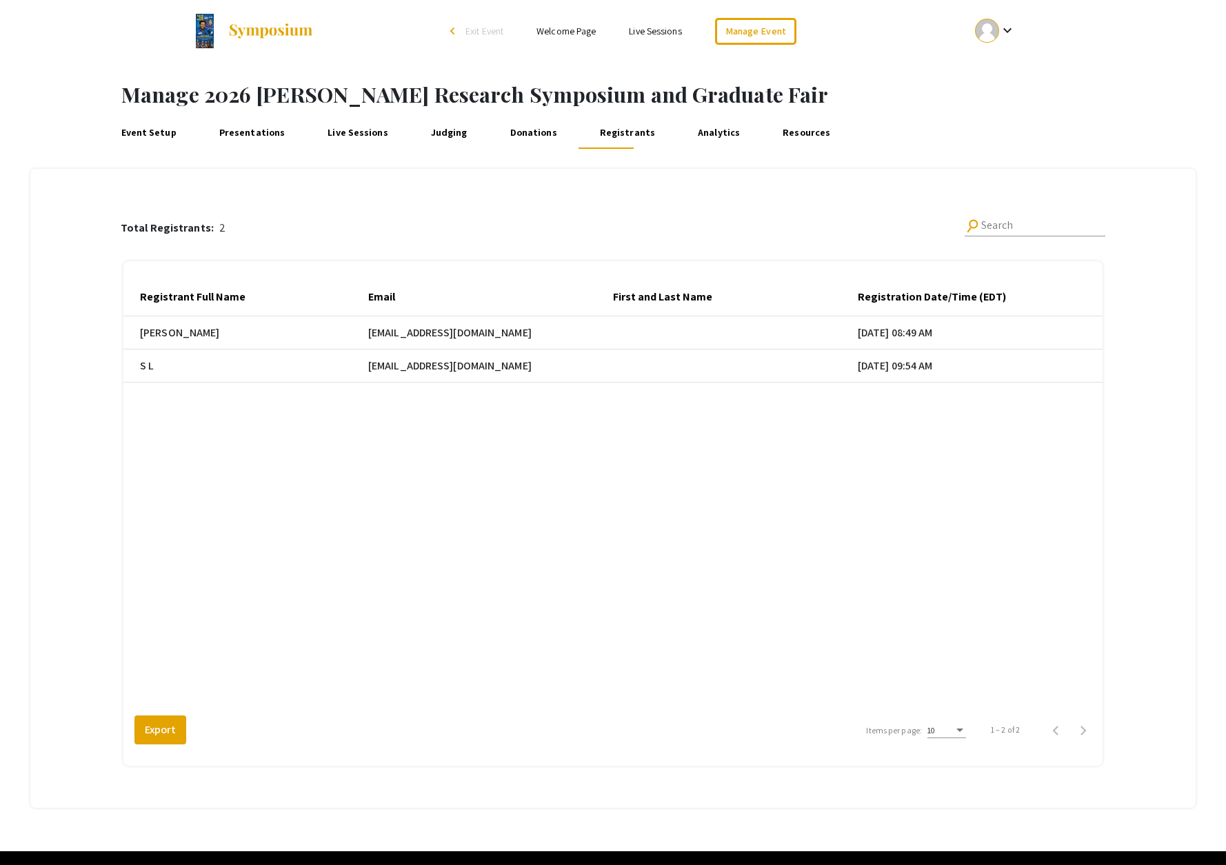
click at [257, 136] on link "Presentations" at bounding box center [252, 132] width 72 height 33
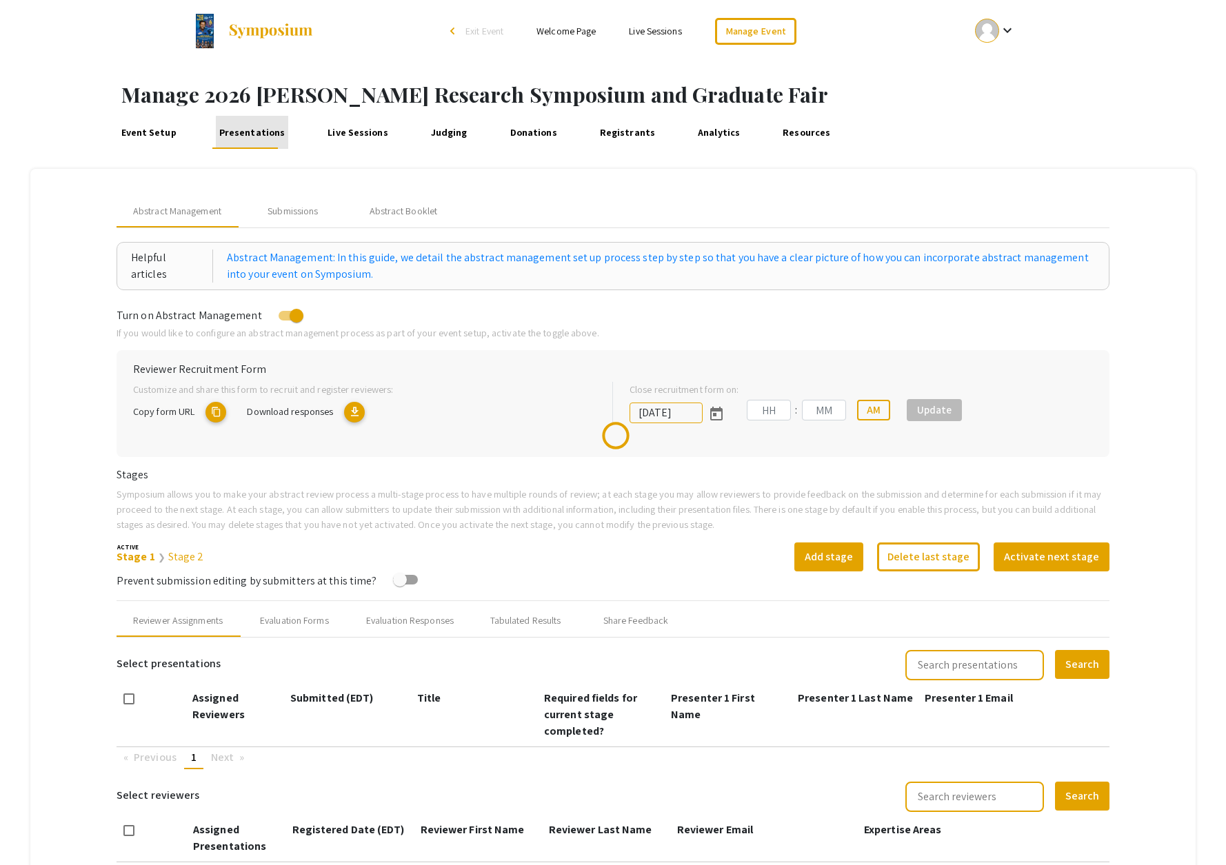
type input "10/30/2025"
type input "08"
type input "49"
click at [339, 414] on mat-icon "content_copy" at bounding box center [329, 412] width 21 height 21
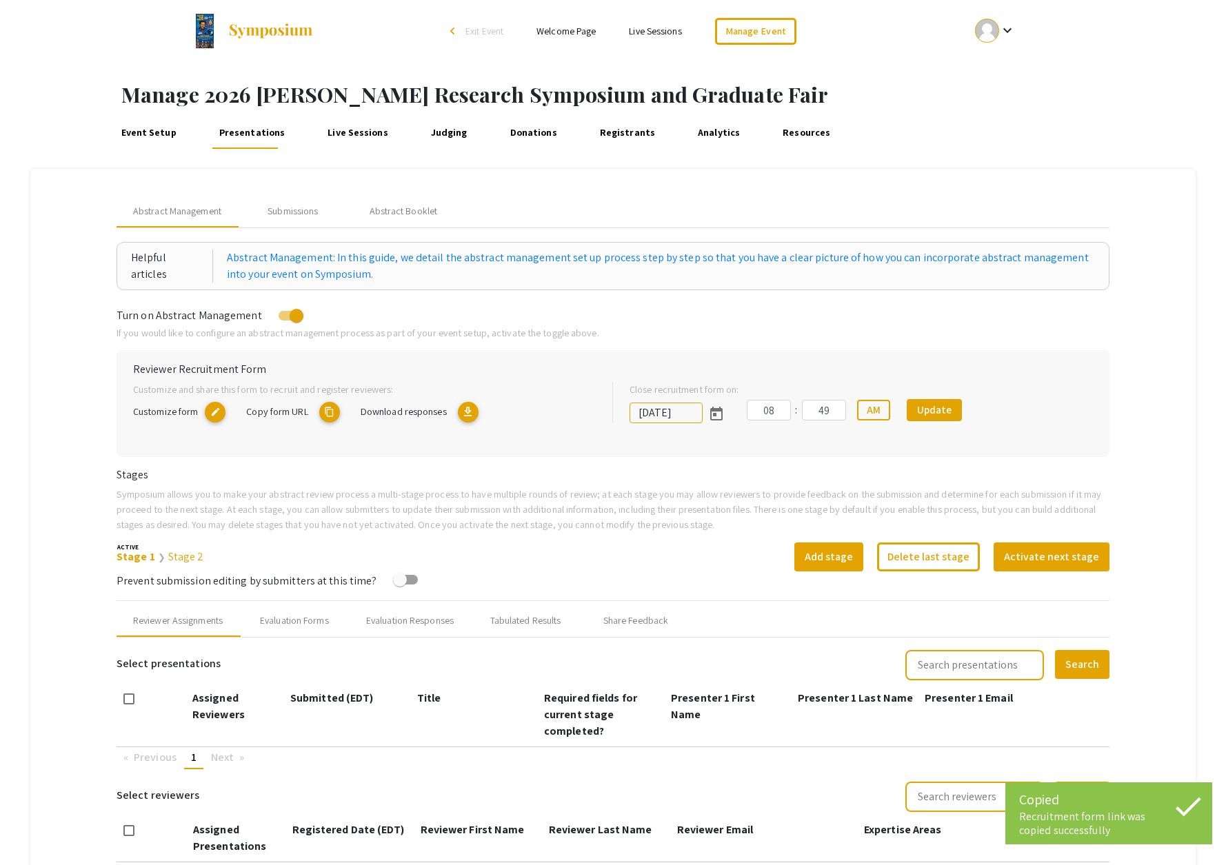
click at [333, 414] on mat-icon "content_copy" at bounding box center [329, 412] width 21 height 21
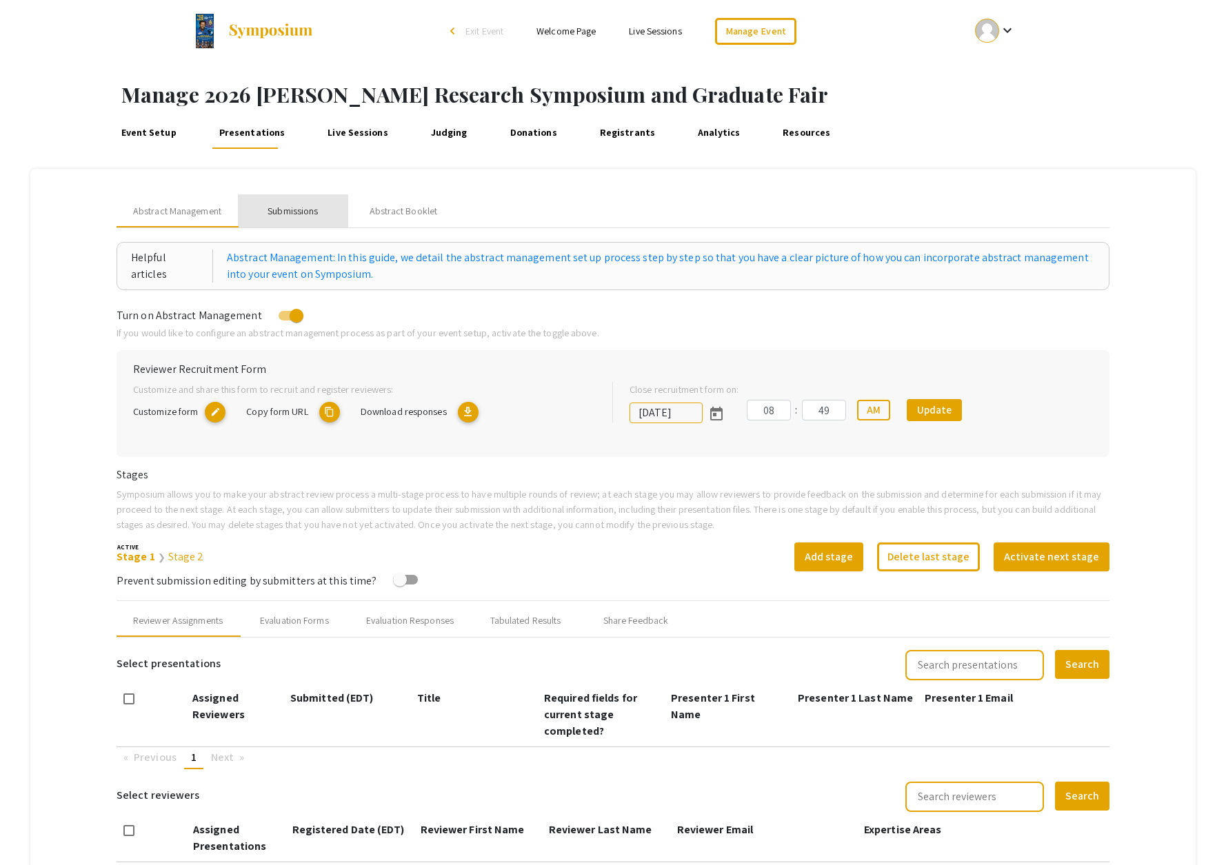
click at [292, 213] on div "Submissions" at bounding box center [293, 211] width 50 height 14
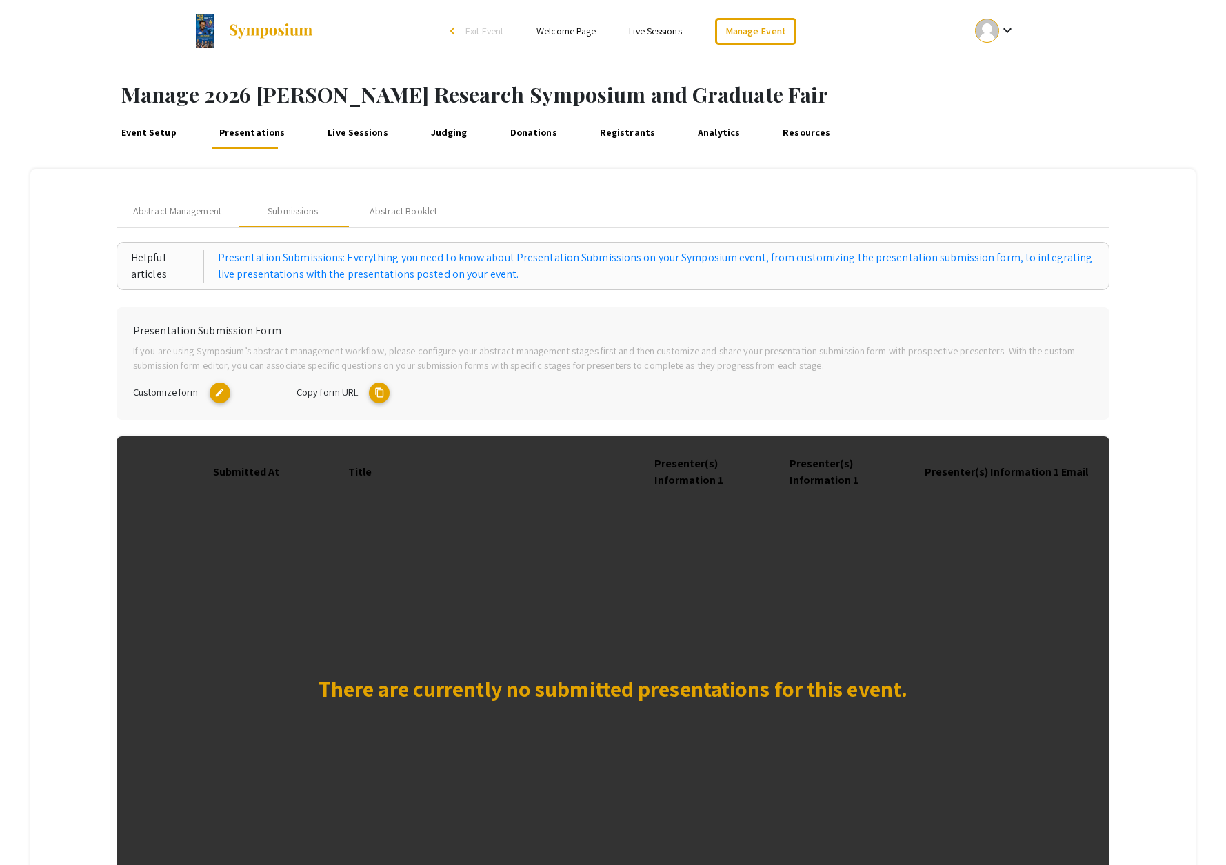
click at [378, 390] on mat-icon "content_copy" at bounding box center [379, 393] width 21 height 21
type textarea "symposium.foragerone.com/2026mcnair/submission"
click at [757, 33] on link "Manage Event" at bounding box center [755, 31] width 81 height 27
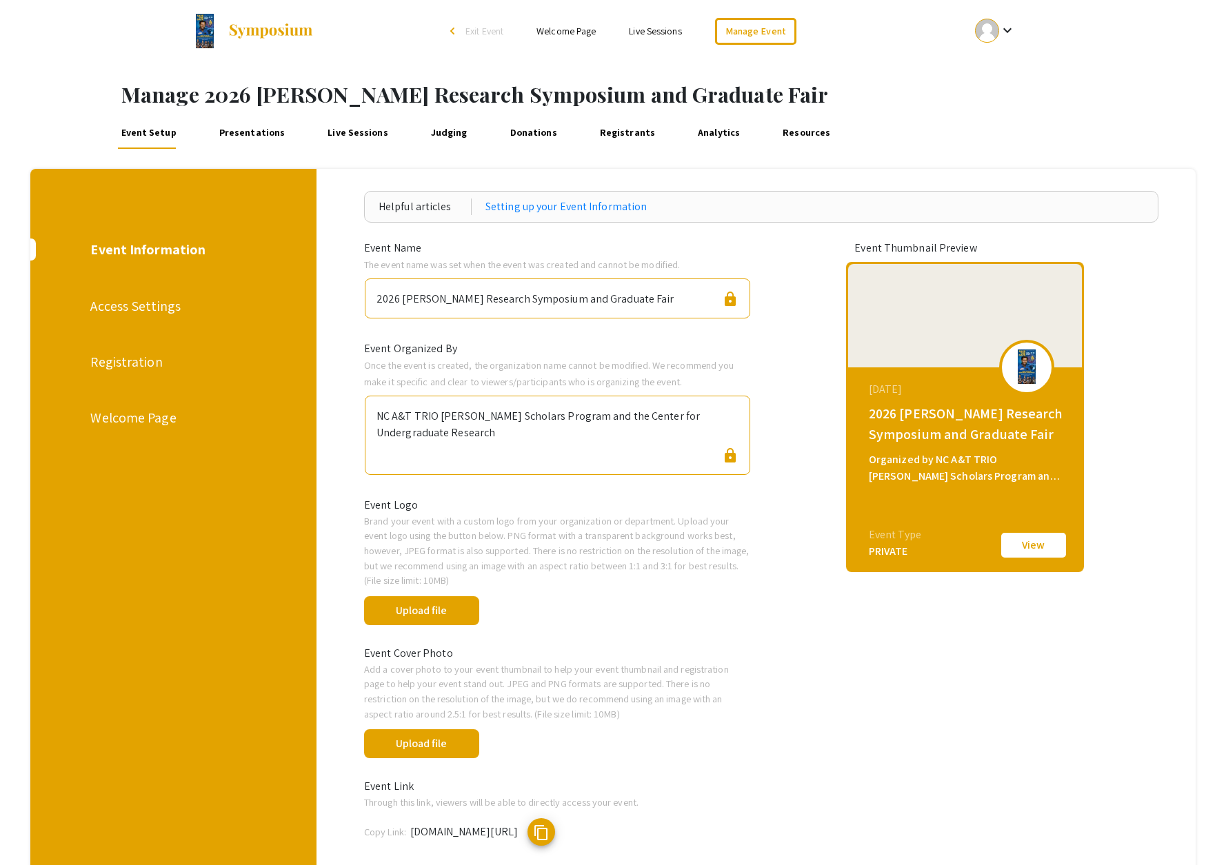
click at [152, 414] on div "Welcome Page" at bounding box center [171, 418] width 163 height 21
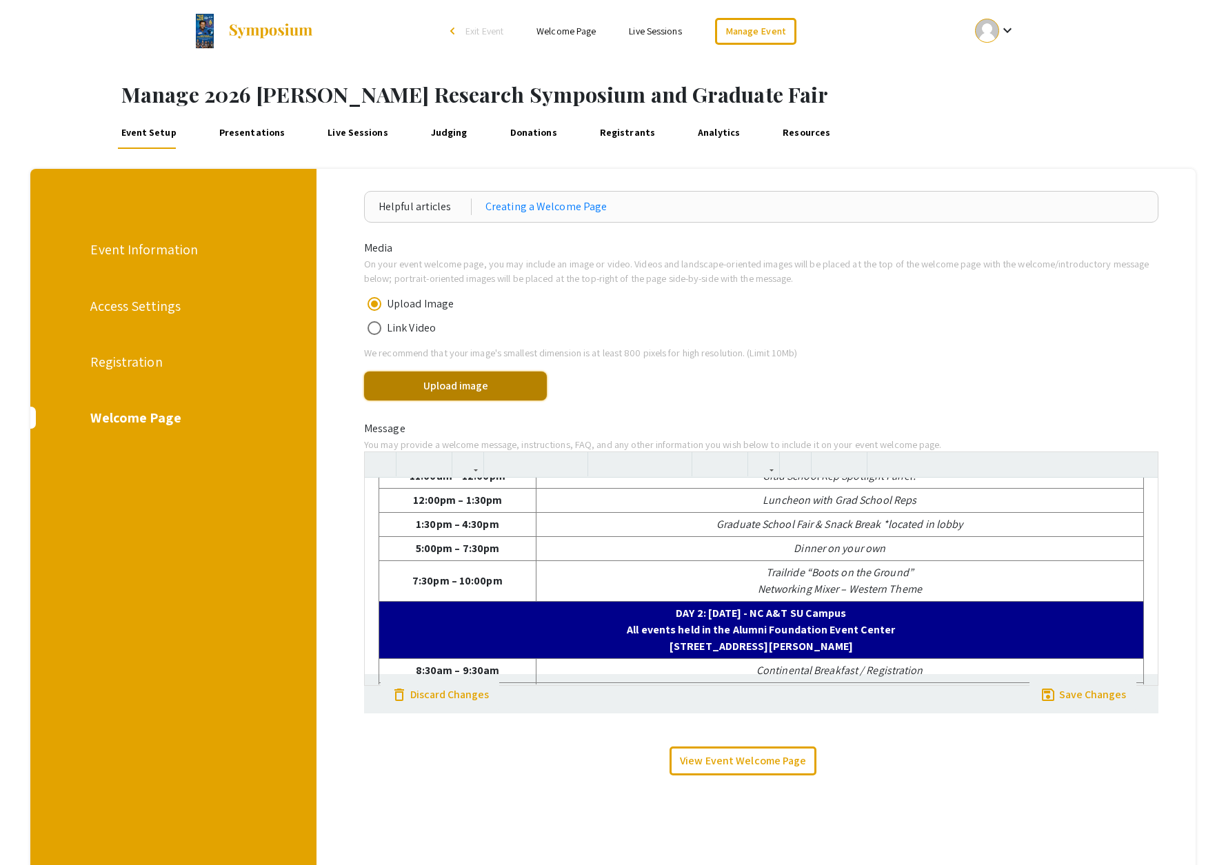
click at [482, 386] on button "Upload image" at bounding box center [455, 386] width 183 height 29
click at [717, 406] on div "Media On your event welcome page, you may include an image or video. Videos and…" at bounding box center [761, 516] width 815 height 553
click at [734, 761] on link "View Event Welcome Page" at bounding box center [743, 761] width 147 height 29
click at [737, 765] on link "View Event Welcome Page" at bounding box center [743, 761] width 147 height 29
click at [444, 392] on button "Upload image" at bounding box center [455, 386] width 183 height 29
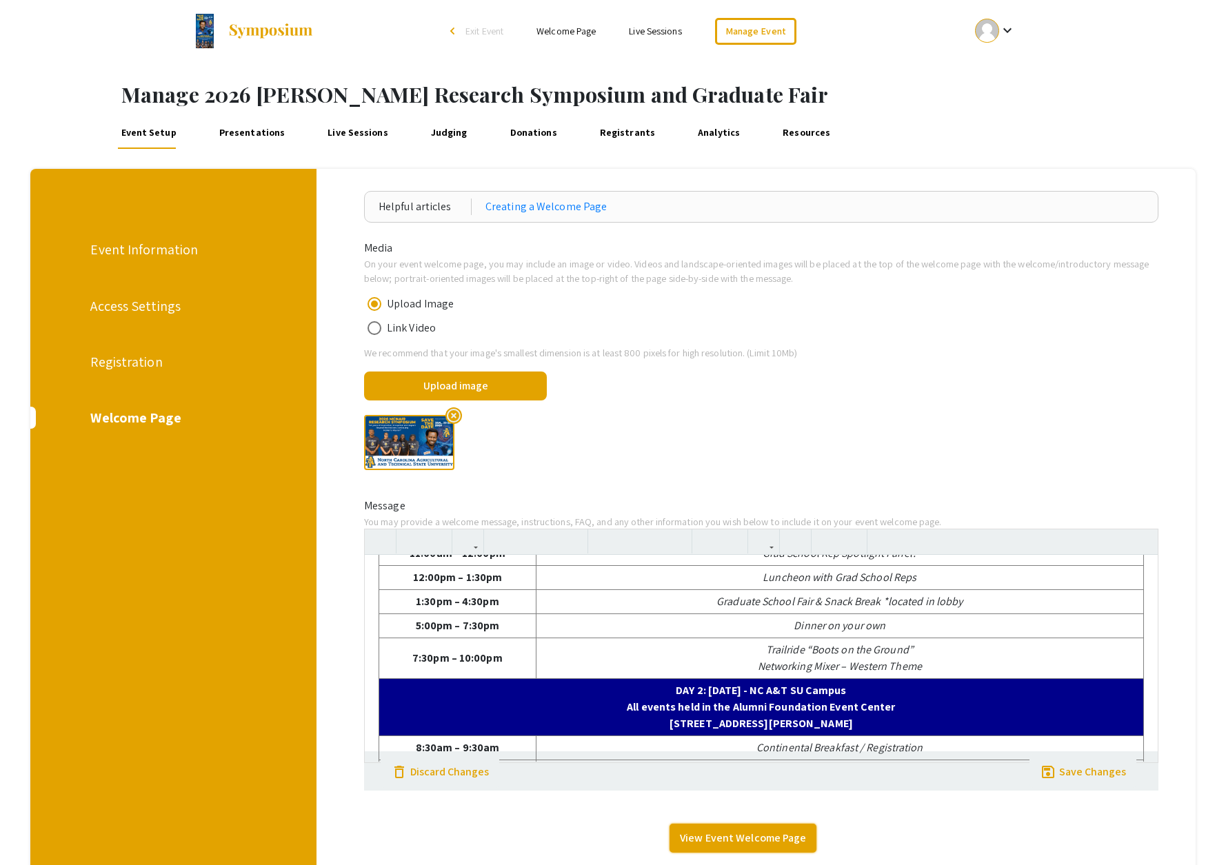
click at [782, 839] on link "View Event Welcome Page" at bounding box center [743, 838] width 147 height 29
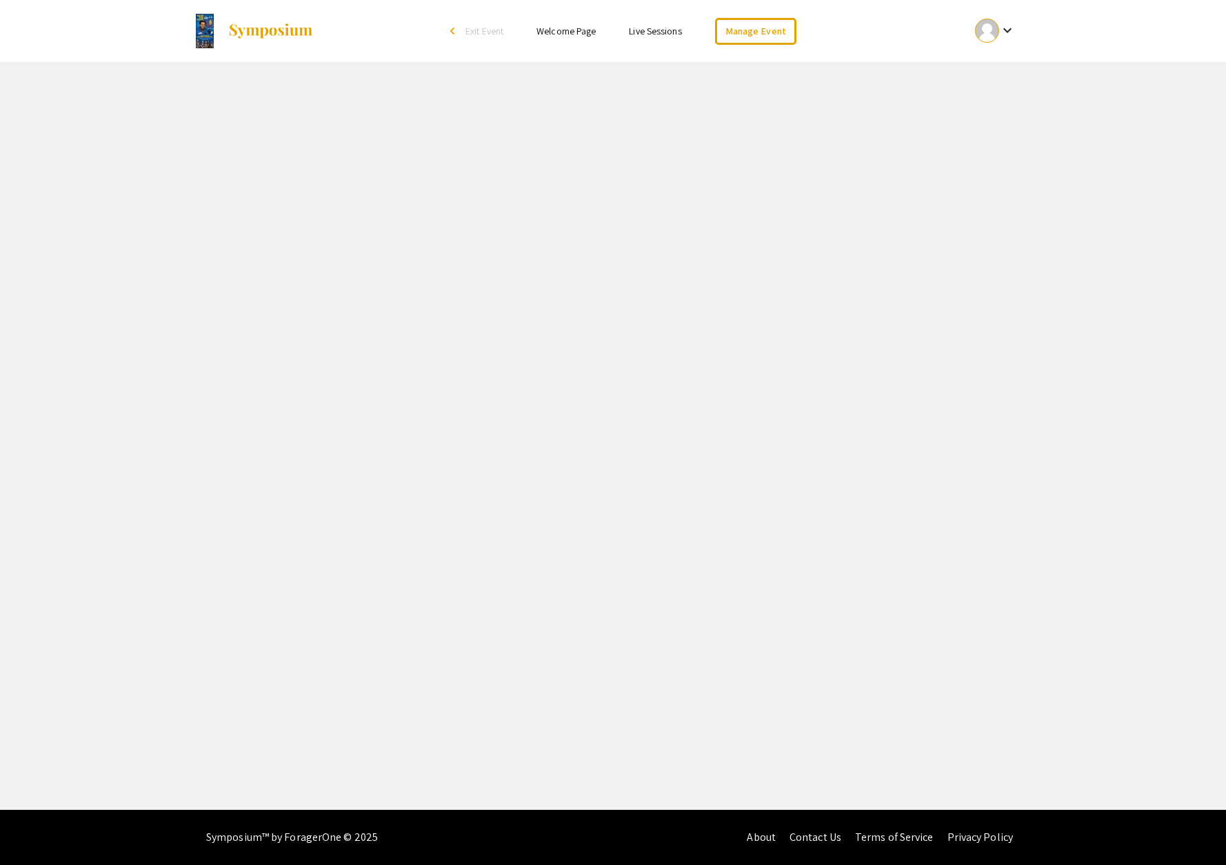
select select "8"
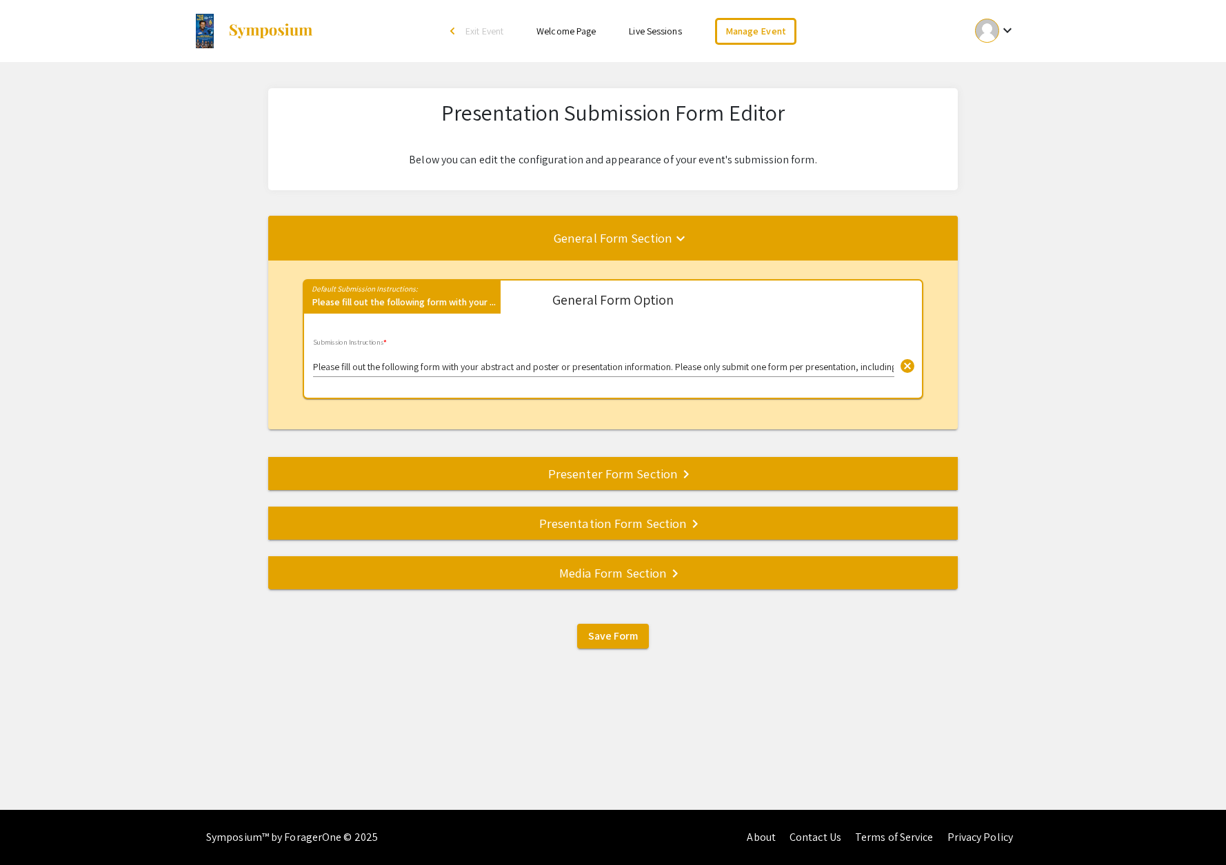
click at [564, 465] on div "Presenter Form Section keyboard_arrow_right" at bounding box center [613, 473] width 690 height 19
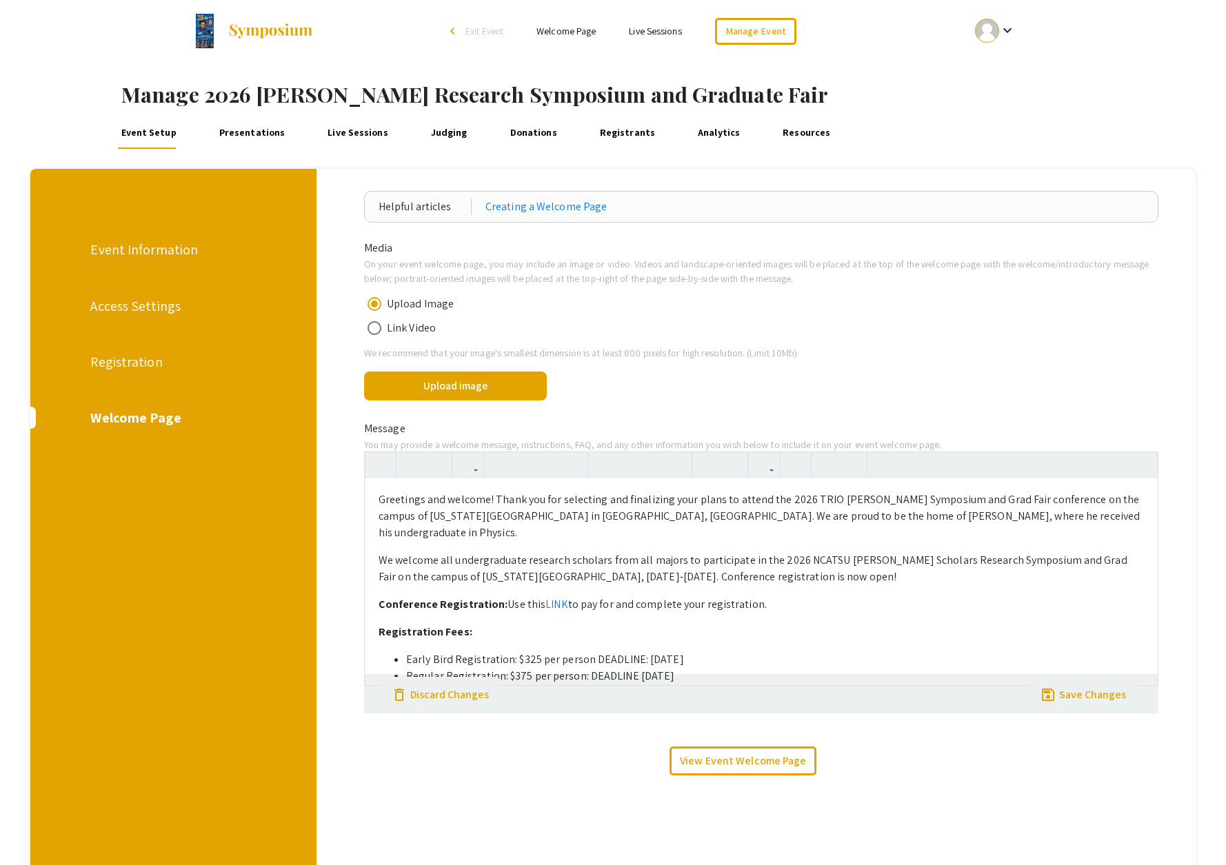
click at [117, 365] on div "Registration" at bounding box center [171, 362] width 163 height 21
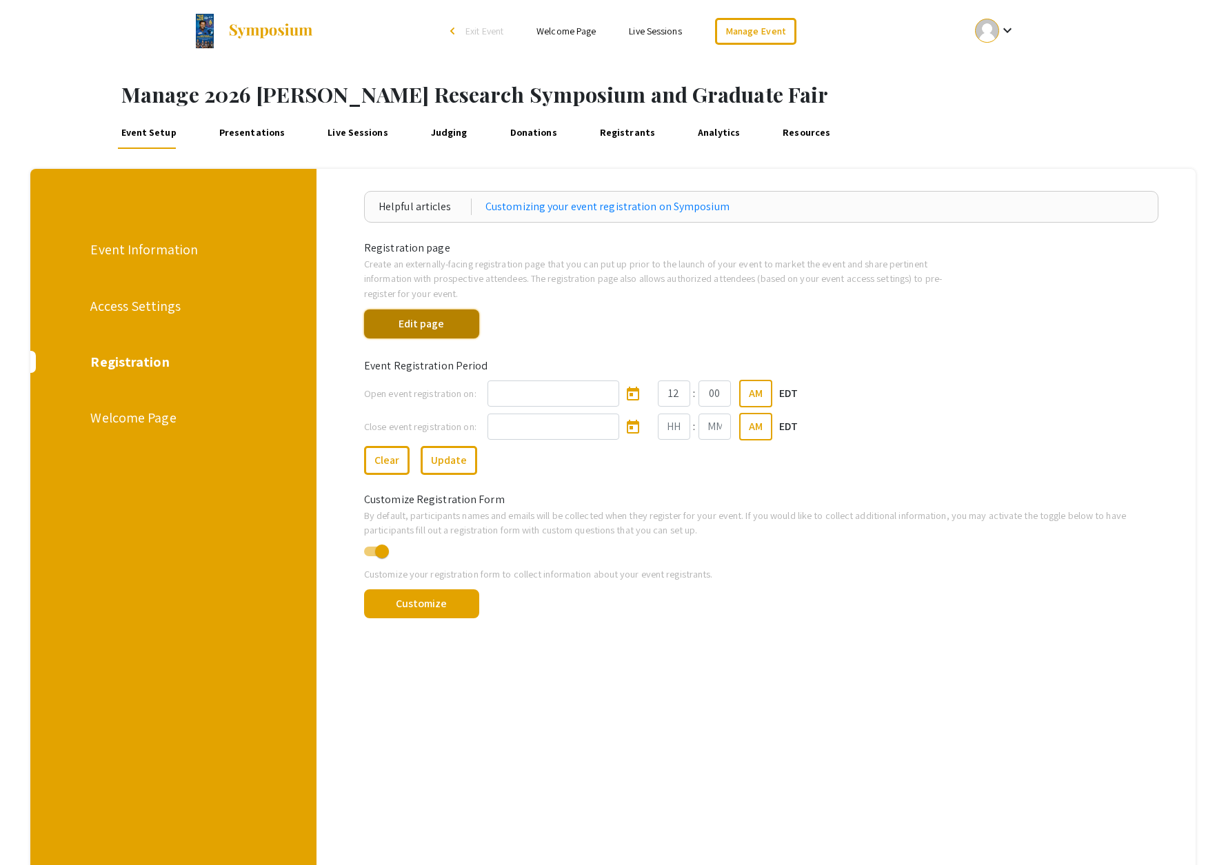
click at [432, 328] on button "Edit page" at bounding box center [421, 324] width 115 height 29
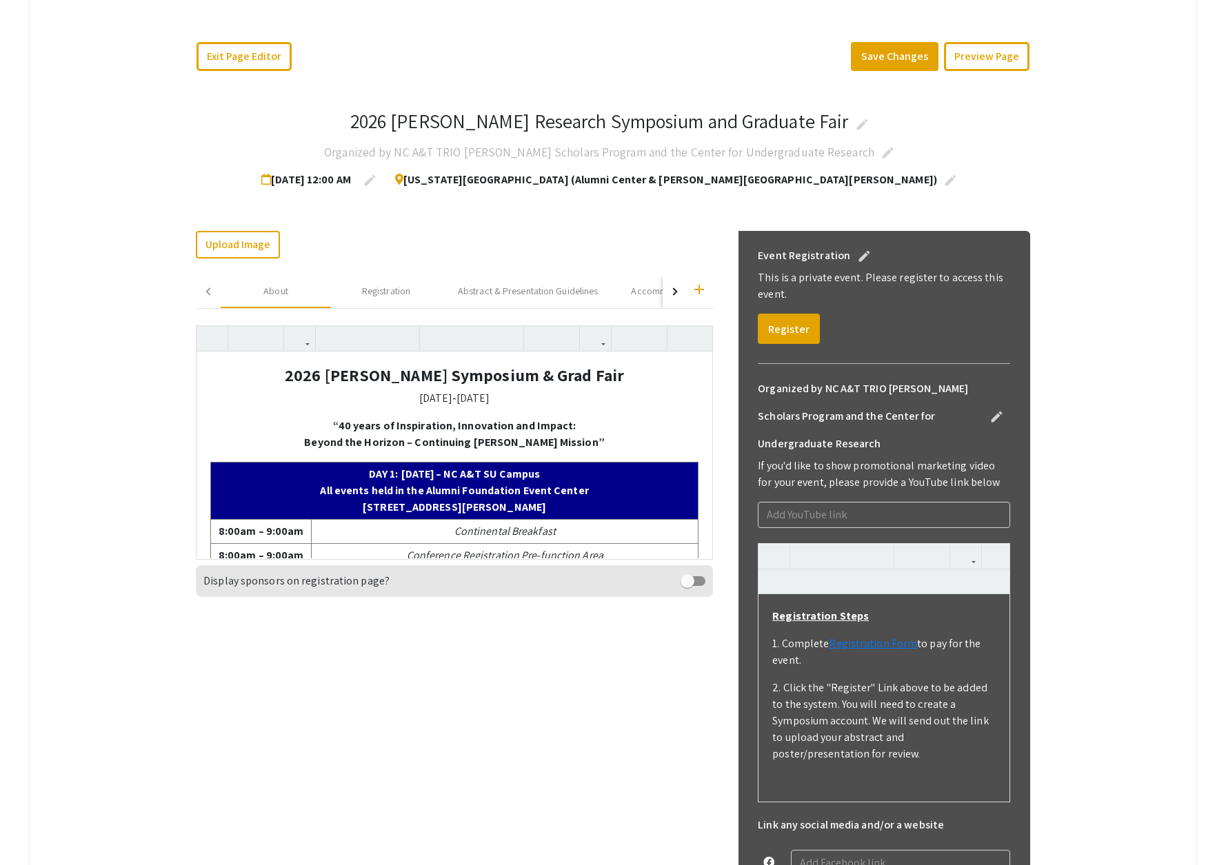
scroll to position [245, 0]
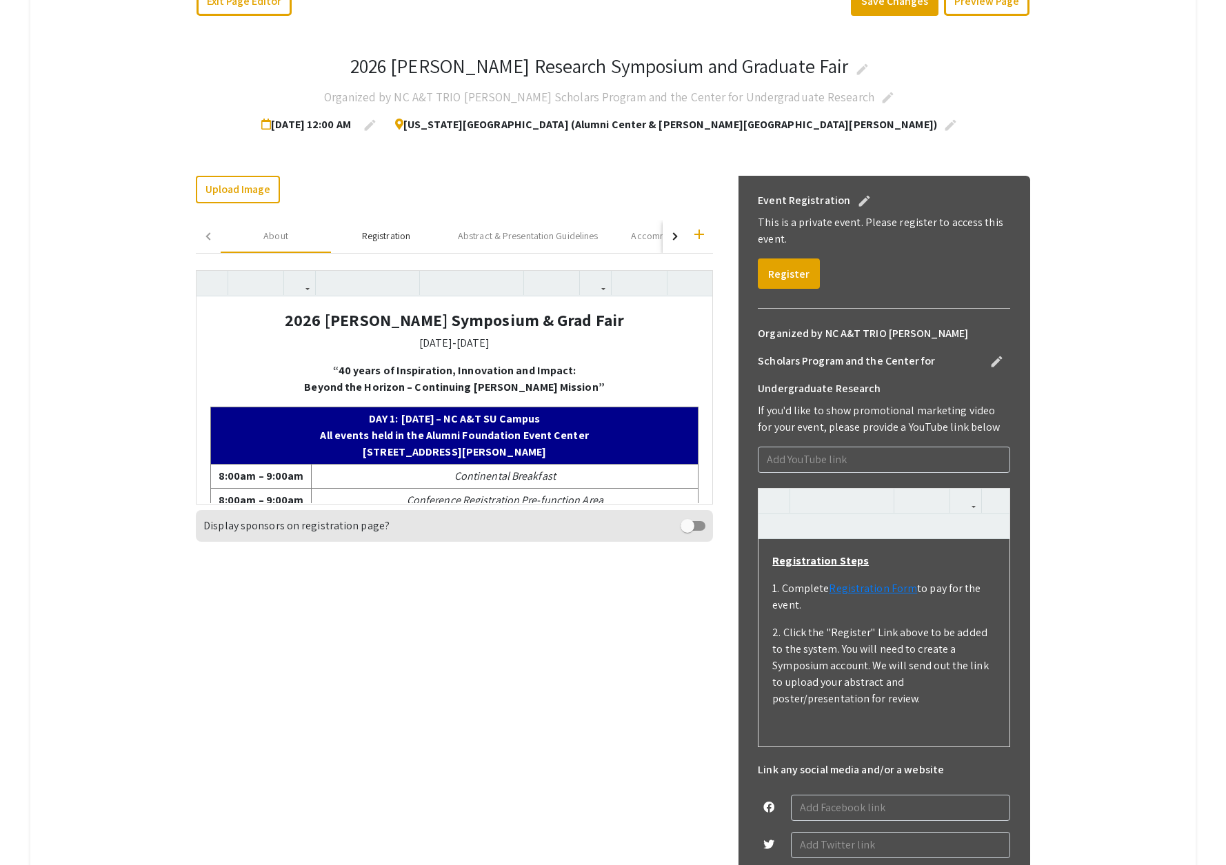
click at [397, 236] on div "Registration" at bounding box center [386, 236] width 48 height 14
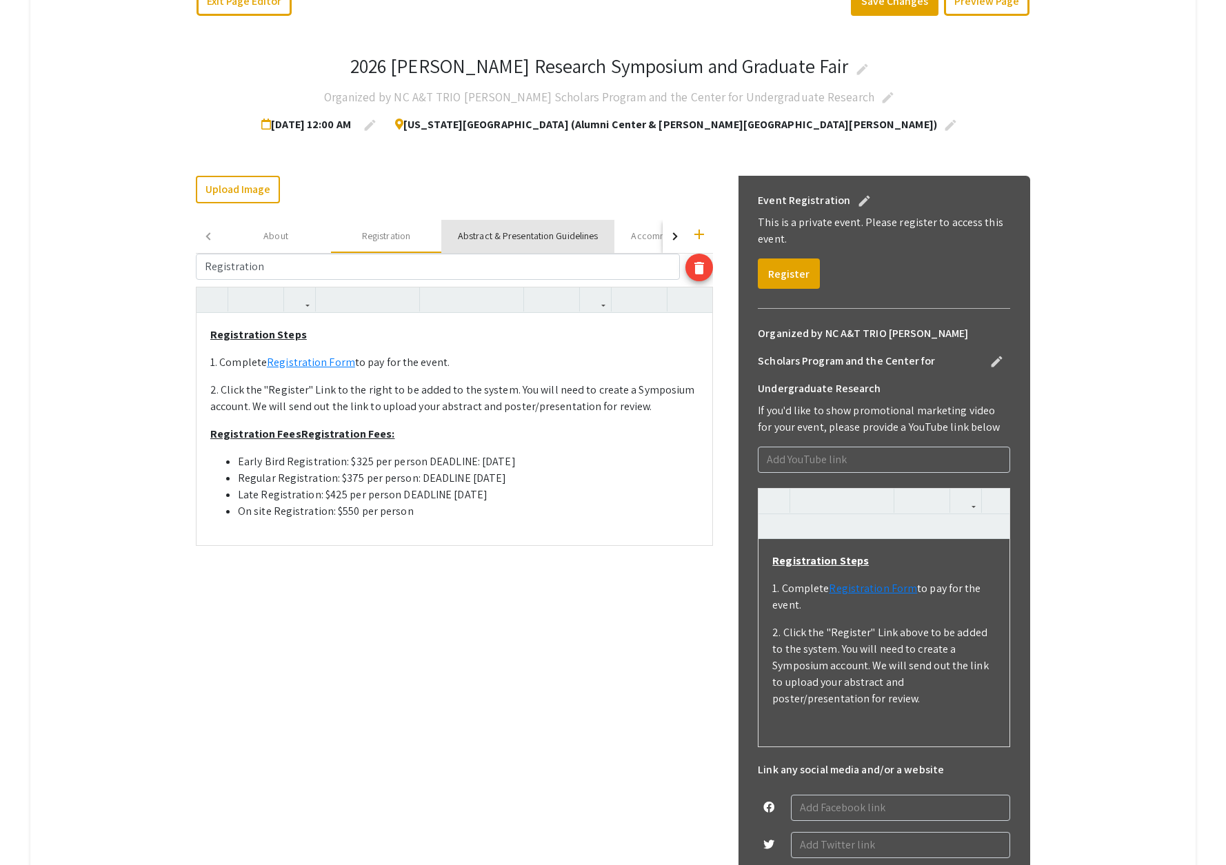
click at [483, 239] on div "Abstract & Presentation Guidelines" at bounding box center [528, 236] width 140 height 14
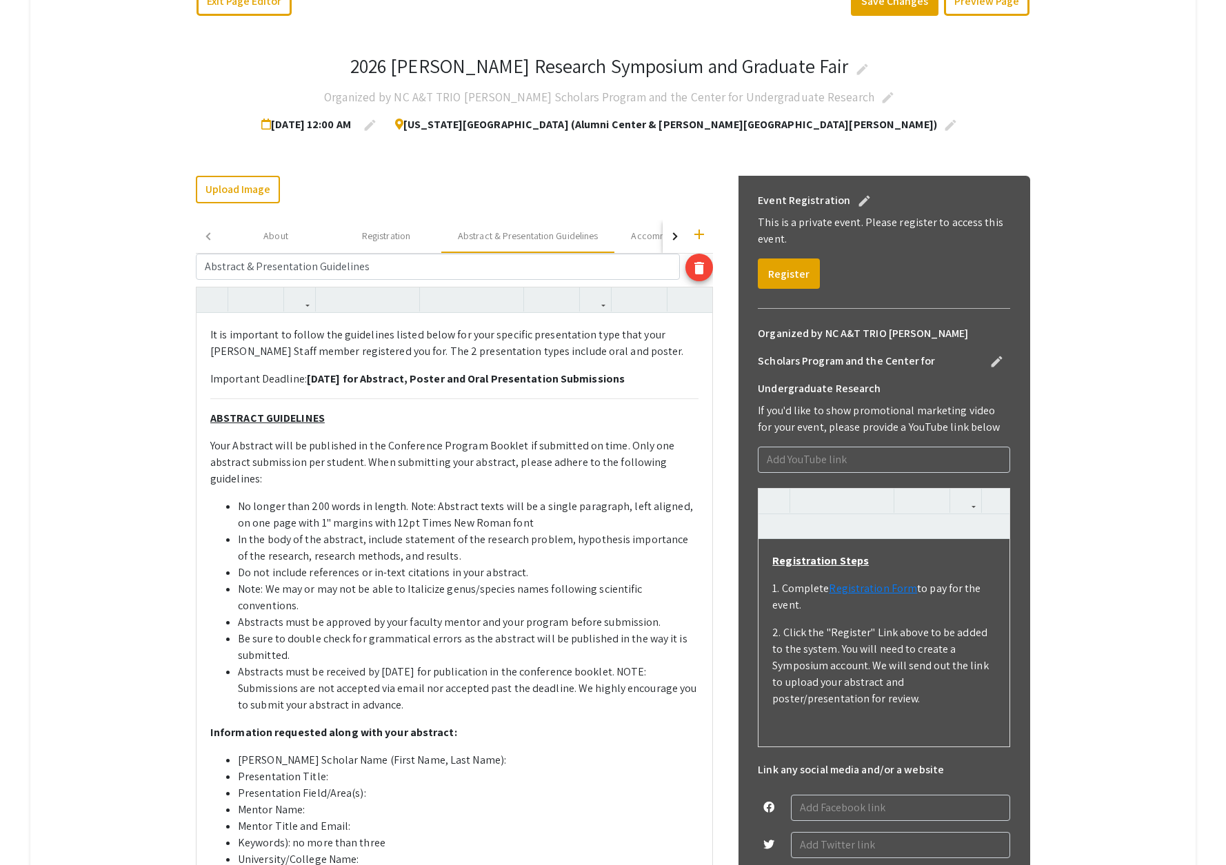
drag, startPoint x: 305, startPoint y: 382, endPoint x: 663, endPoint y: 385, distance: 357.9
click at [663, 385] on p "Important Deadline: December 1, 2025 for Abstract, Poster and Oral Presentation…" at bounding box center [454, 379] width 488 height 17
copy strong "December 1, 2025 for Abstract, Poster and Oral Presentation Submissions"
click at [893, 6] on button "Save Changes" at bounding box center [895, 1] width 88 height 29
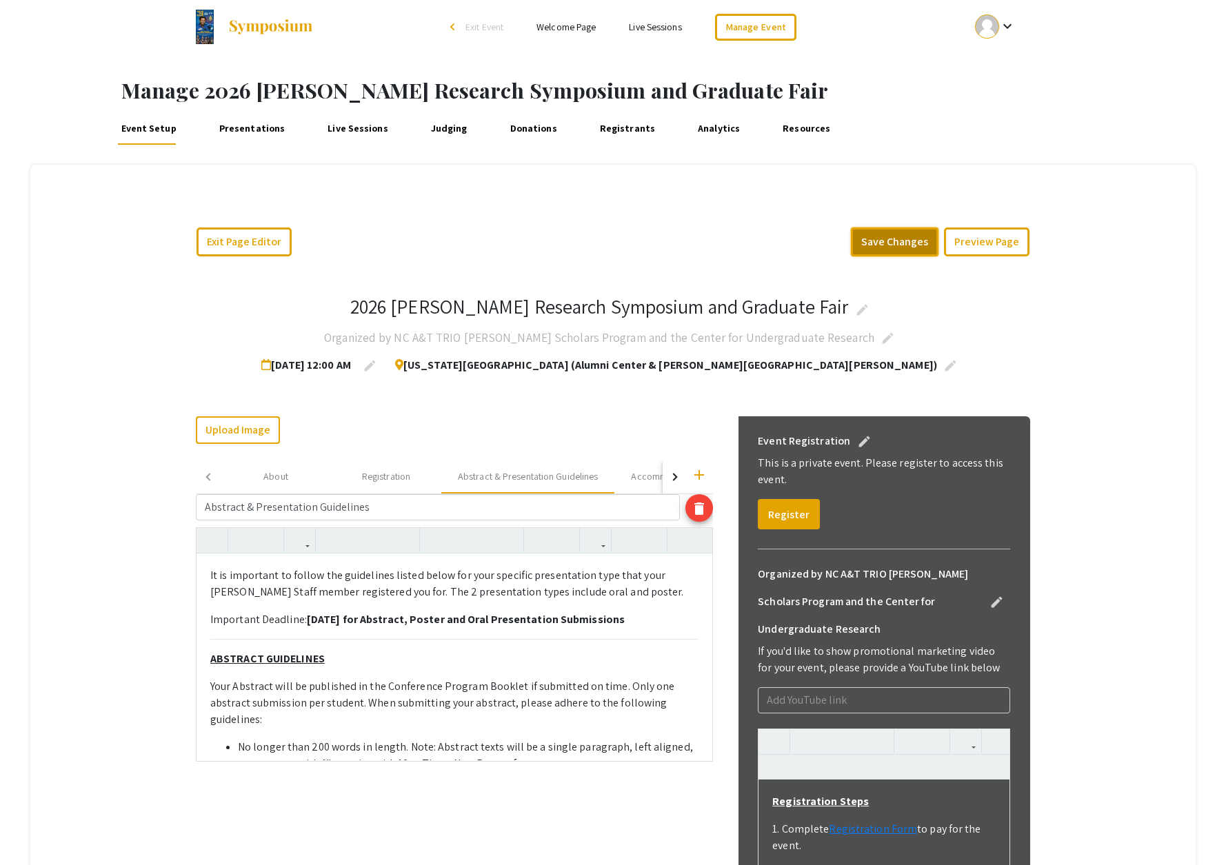
scroll to position [0, 0]
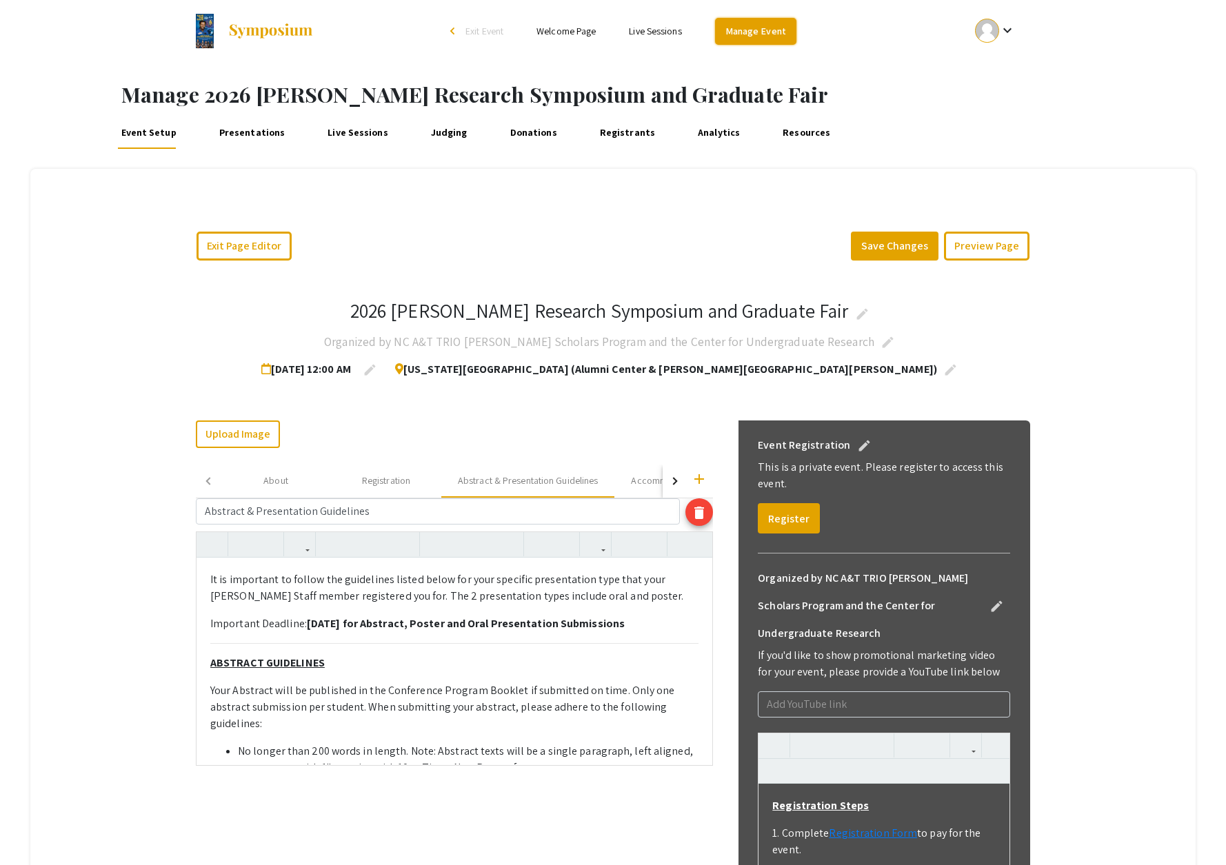
click at [761, 35] on link "Manage Event" at bounding box center [755, 31] width 81 height 27
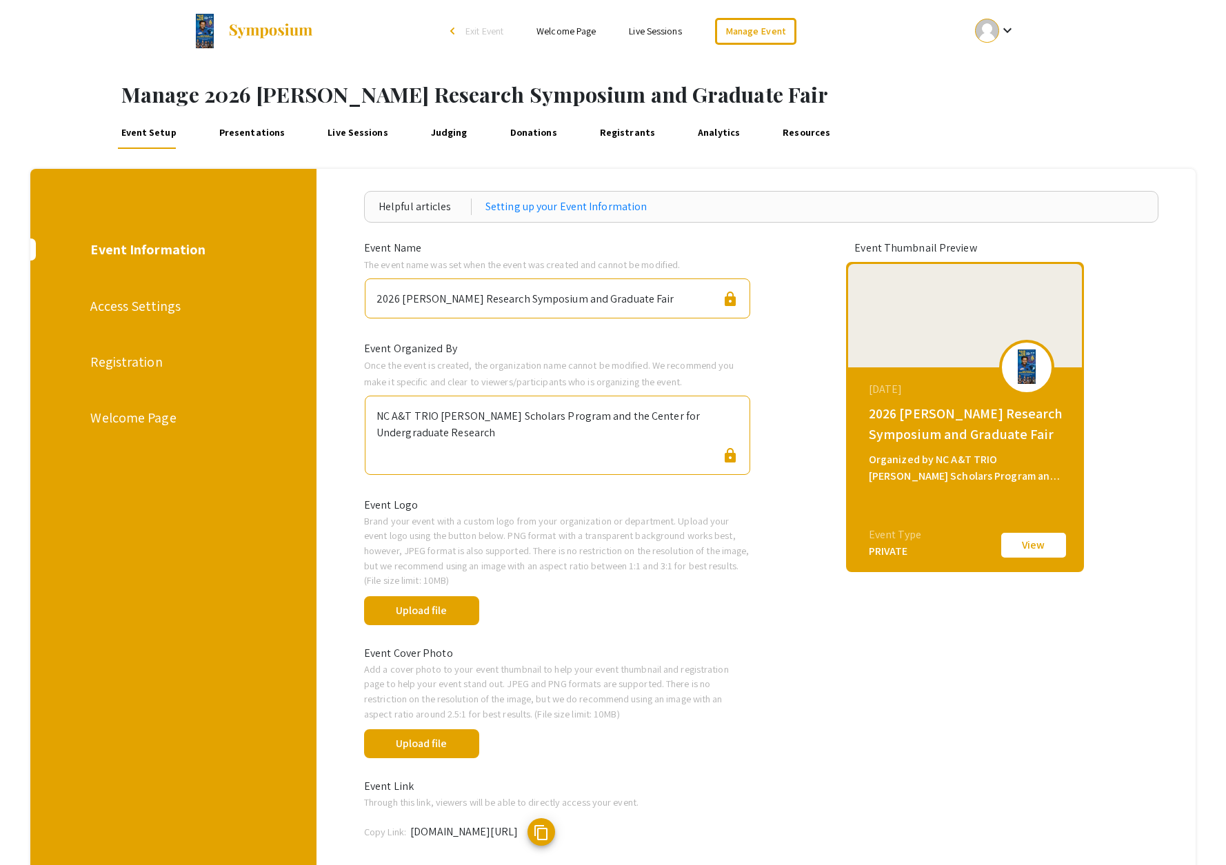
click at [259, 128] on link "Presentations" at bounding box center [252, 132] width 72 height 33
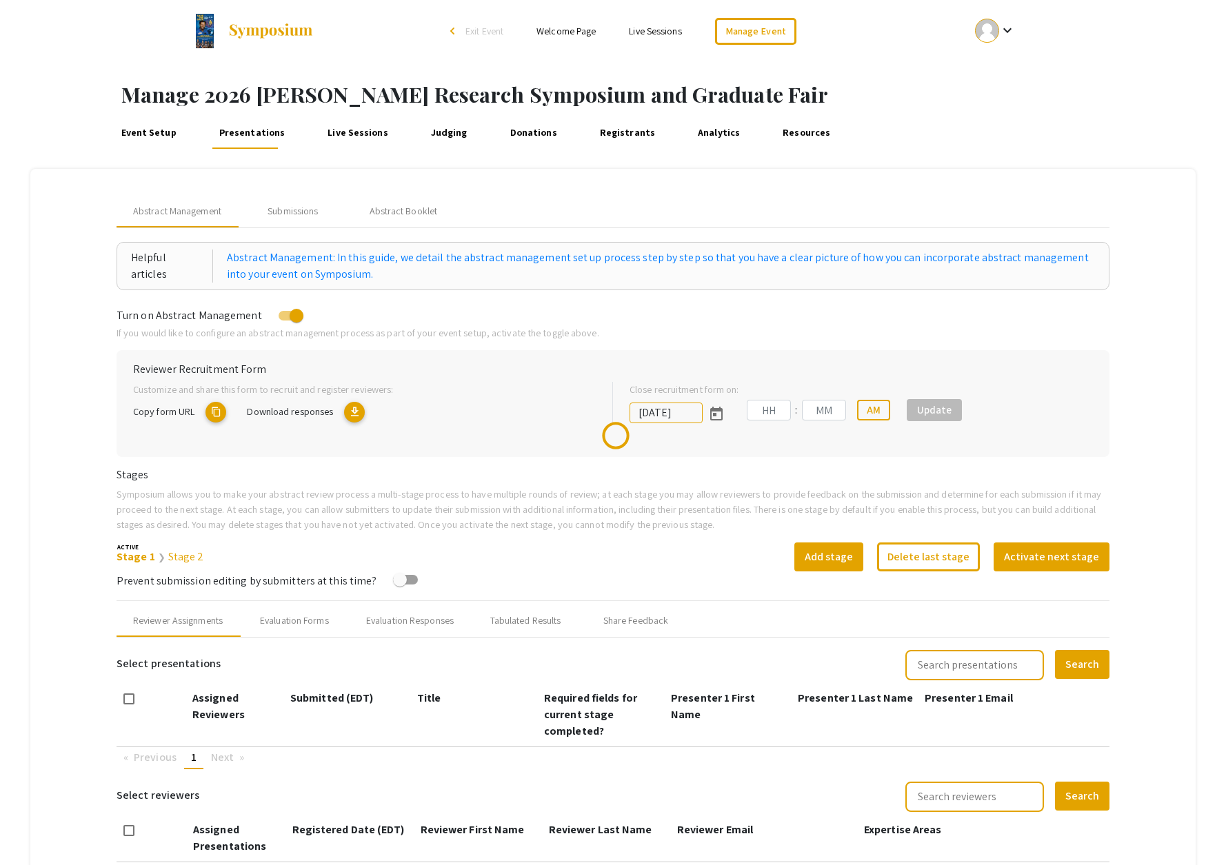
type input "10/30/2025"
type input "08"
type input "49"
click at [311, 207] on div "Submissions" at bounding box center [293, 211] width 50 height 14
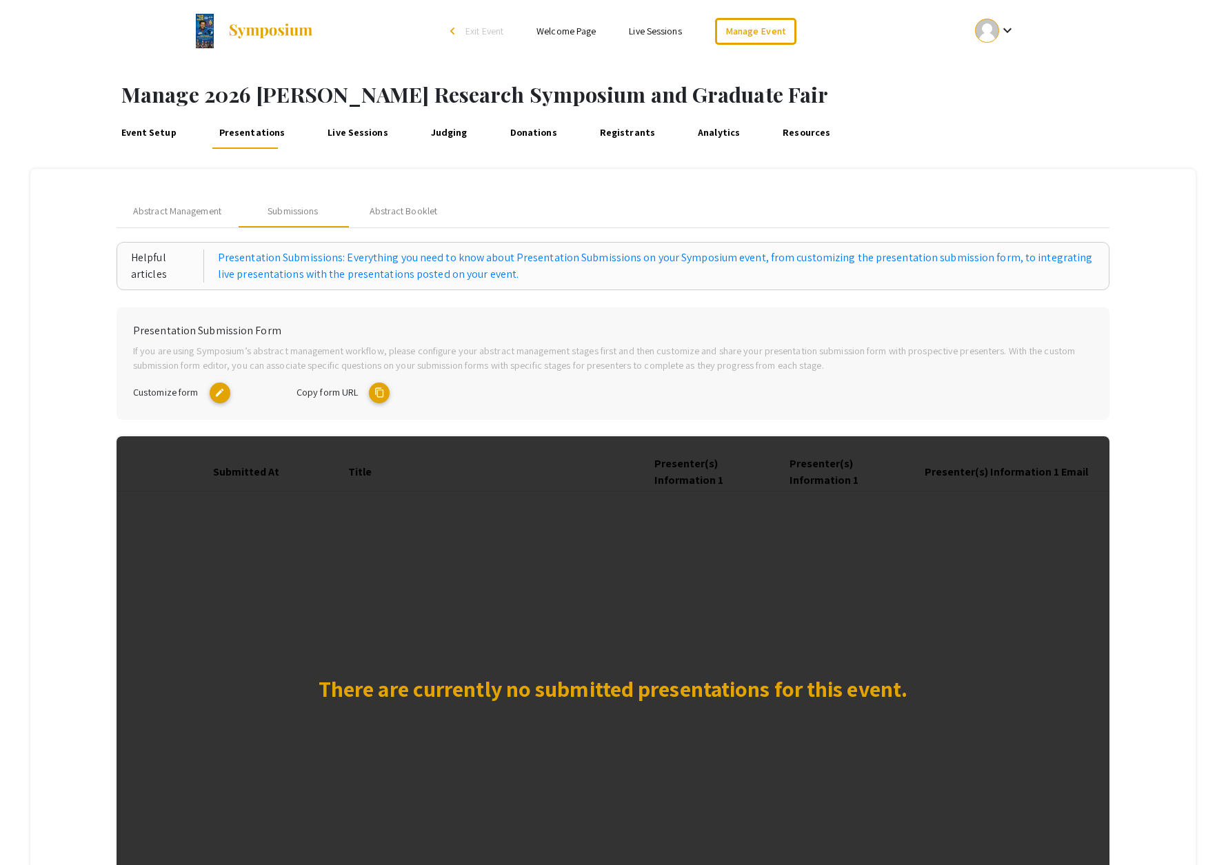
click at [377, 392] on mat-icon "content_copy" at bounding box center [379, 393] width 21 height 21
click at [254, 32] on img at bounding box center [271, 31] width 86 height 17
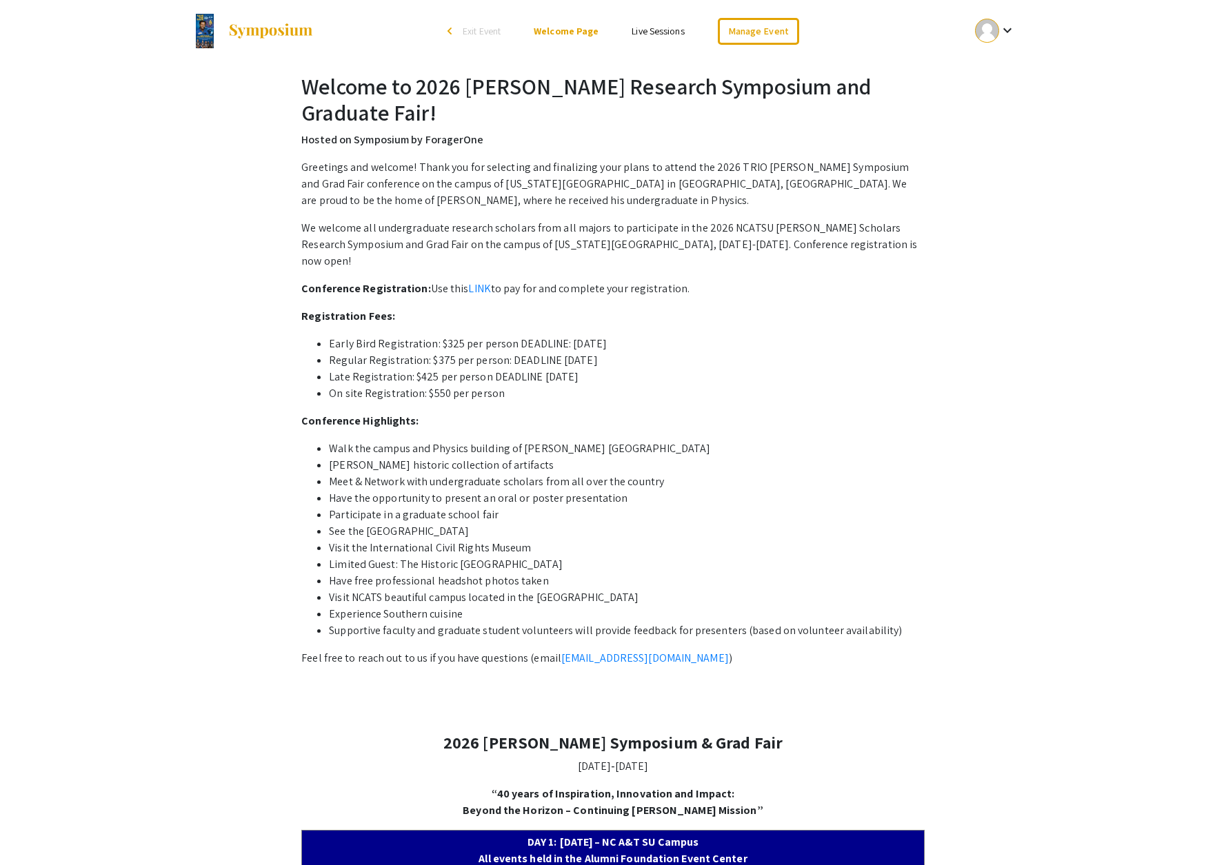
click at [369, 161] on p "Greetings and welcome! Thank you for selecting and finalizing your plans to att…" at bounding box center [612, 184] width 623 height 50
click at [763, 27] on link "Manage Event" at bounding box center [758, 31] width 81 height 27
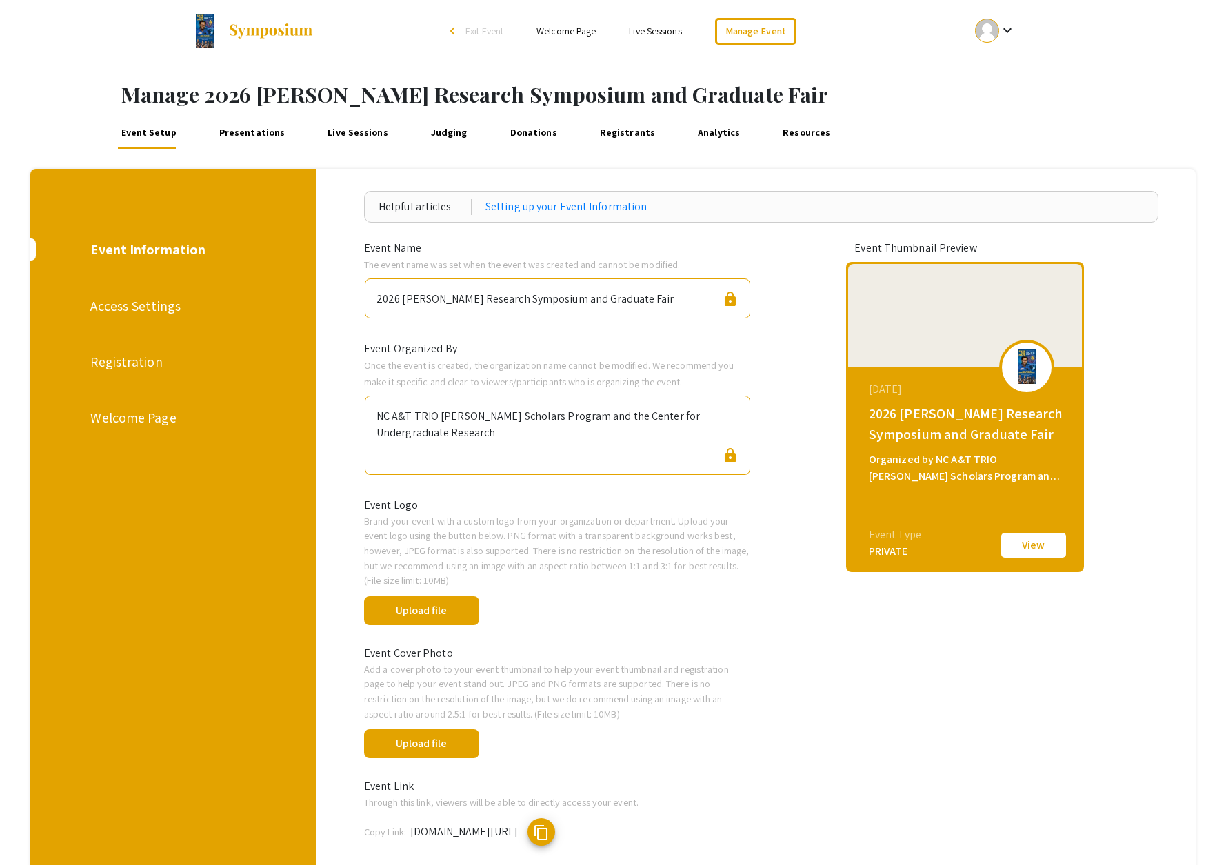
click at [145, 410] on div "Welcome Page" at bounding box center [171, 418] width 163 height 21
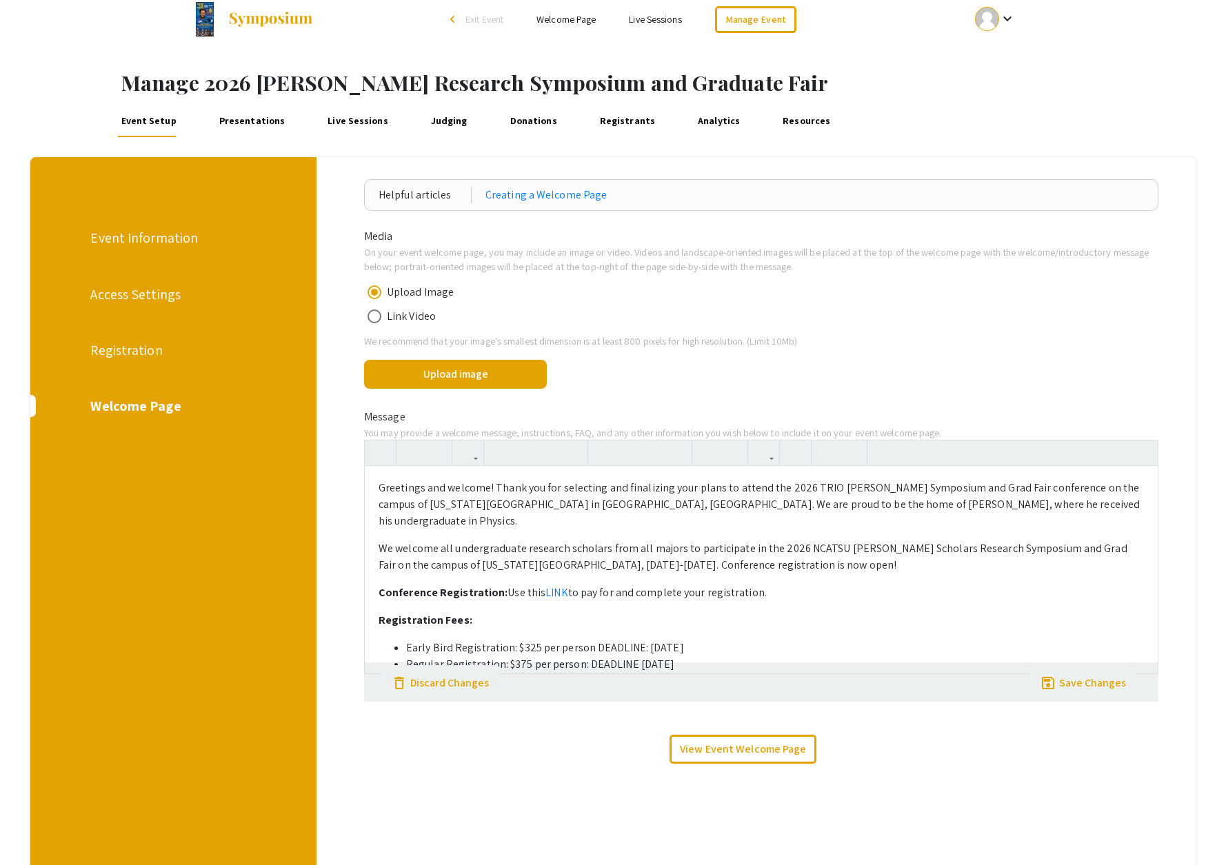
scroll to position [10, 0]
click at [138, 353] on div "Registration" at bounding box center [171, 351] width 163 height 21
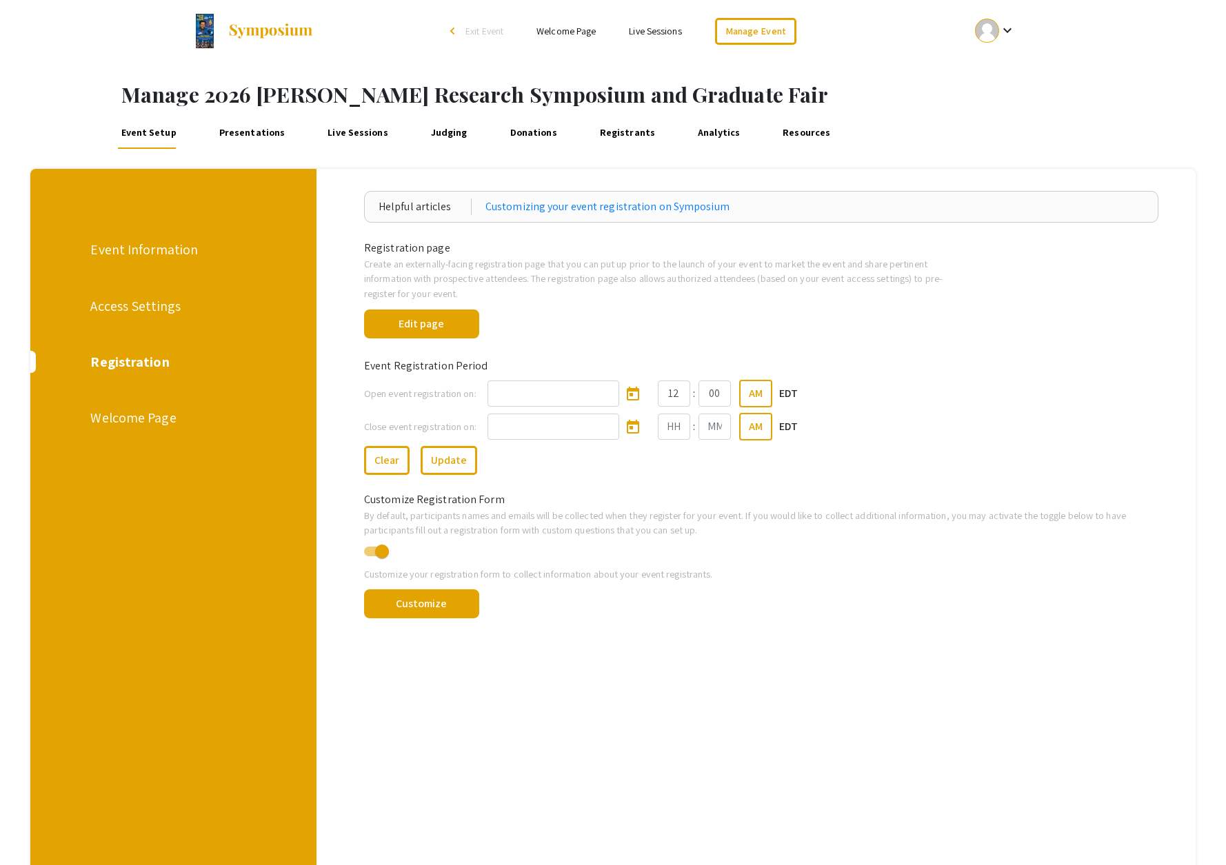
click at [159, 303] on div "Access Settings" at bounding box center [171, 306] width 163 height 21
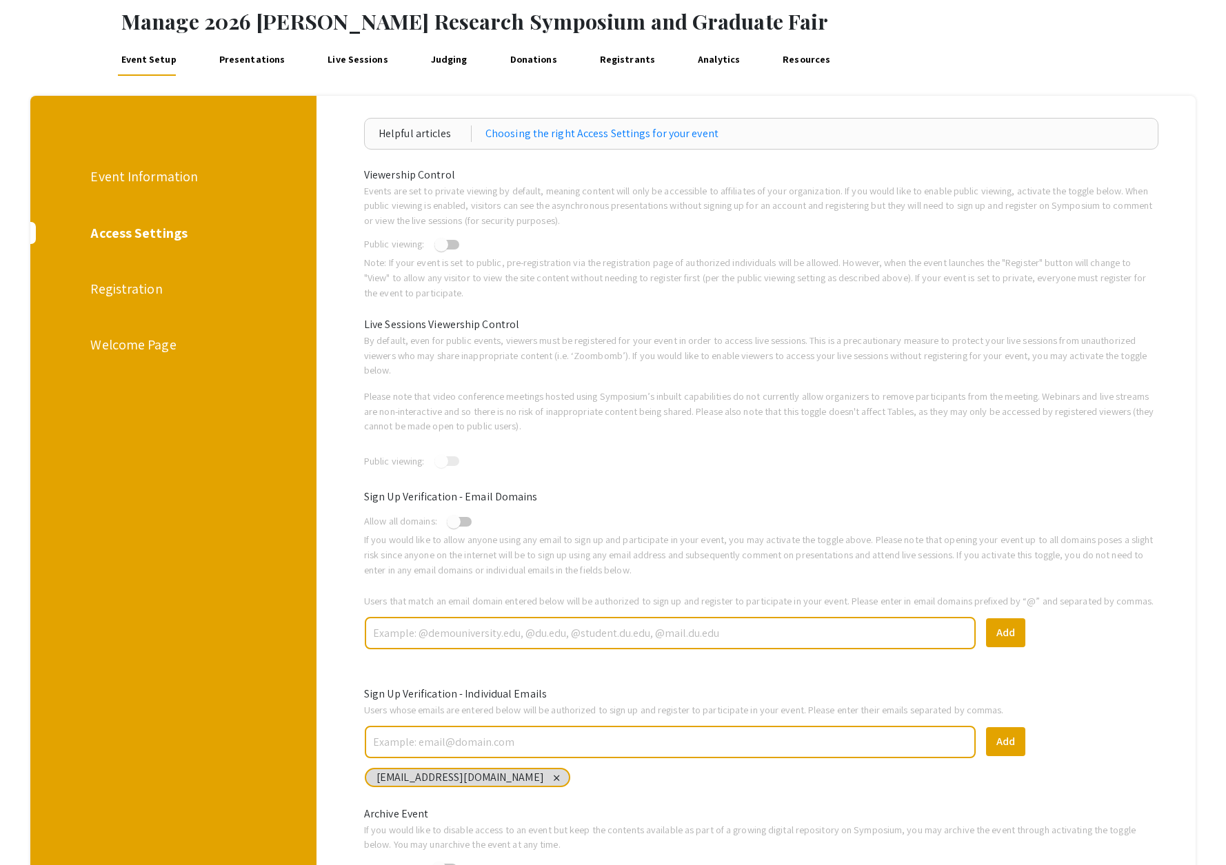
scroll to position [72, 0]
click at [134, 178] on div "Event Information" at bounding box center [171, 177] width 163 height 21
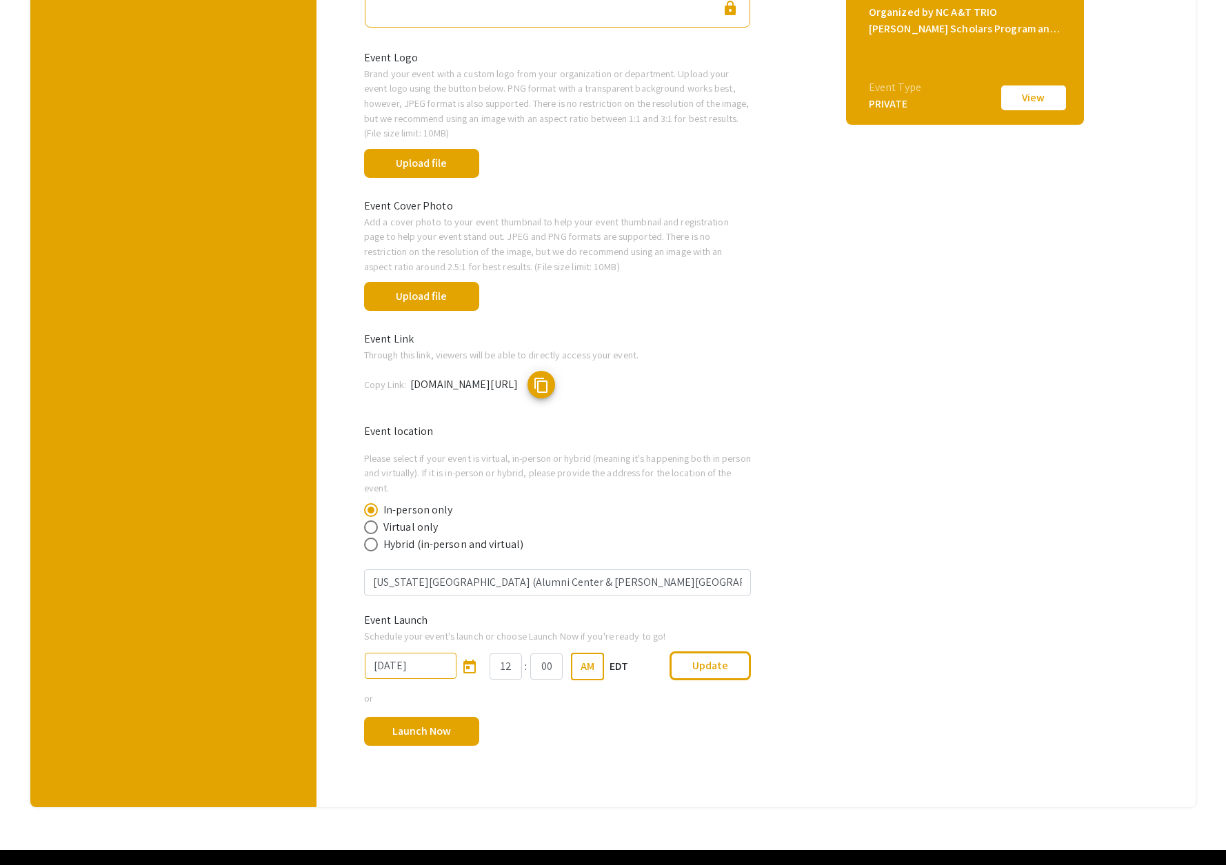
scroll to position [482, 0]
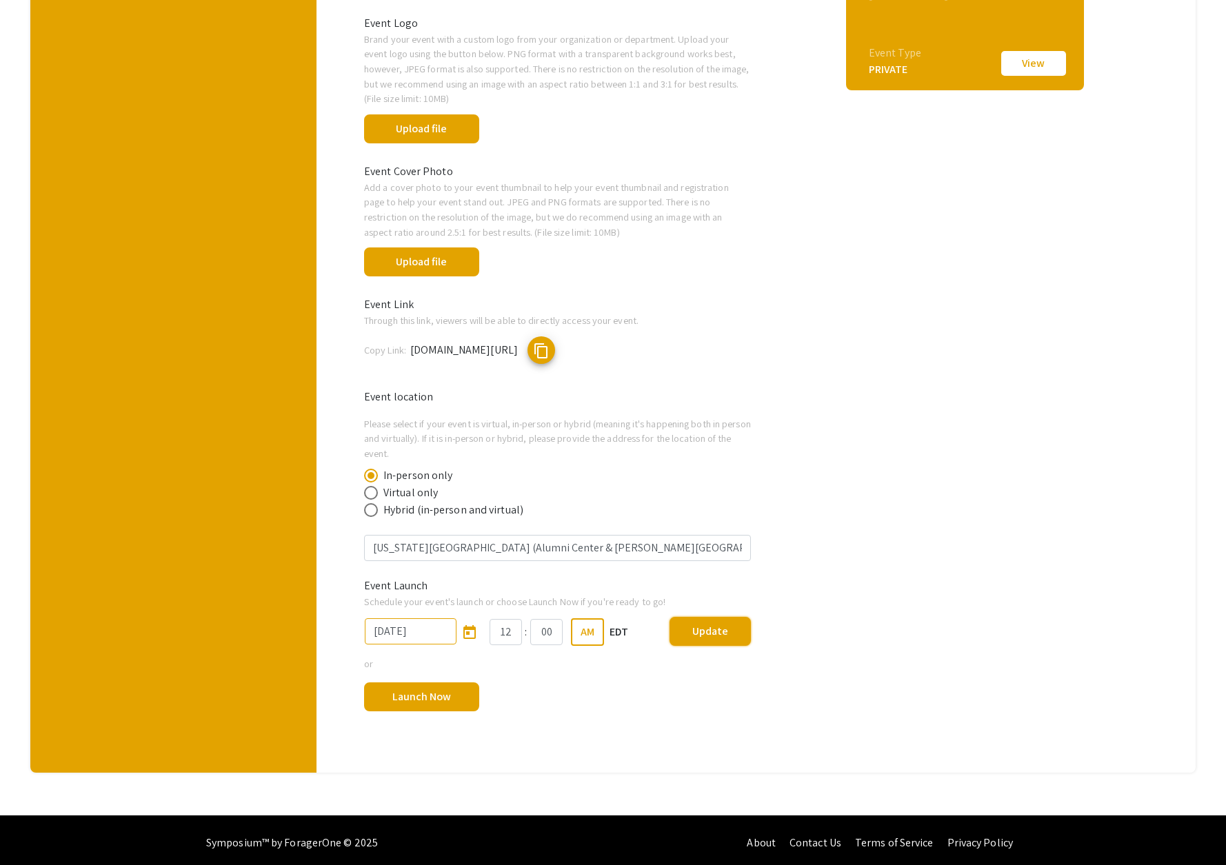
click at [707, 632] on button "Update" at bounding box center [710, 631] width 81 height 29
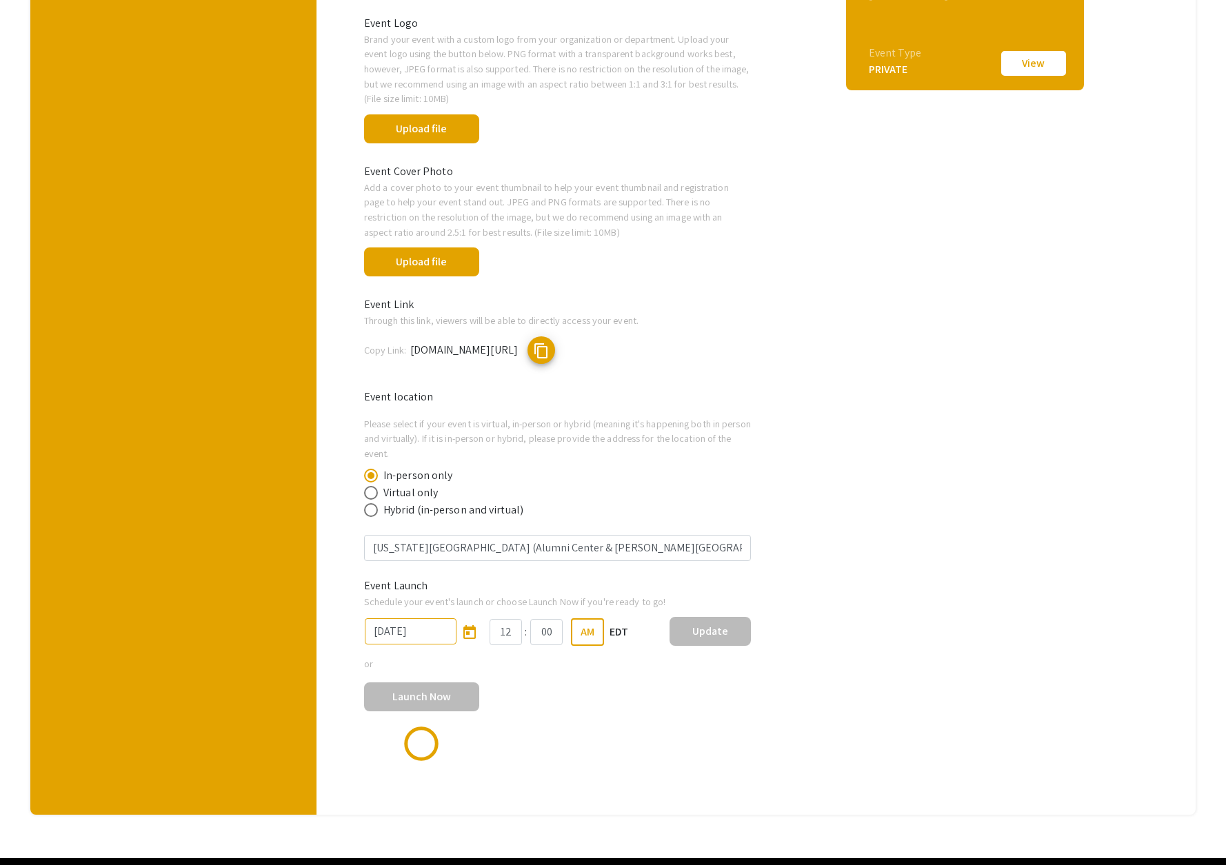
type input "10/14/2025"
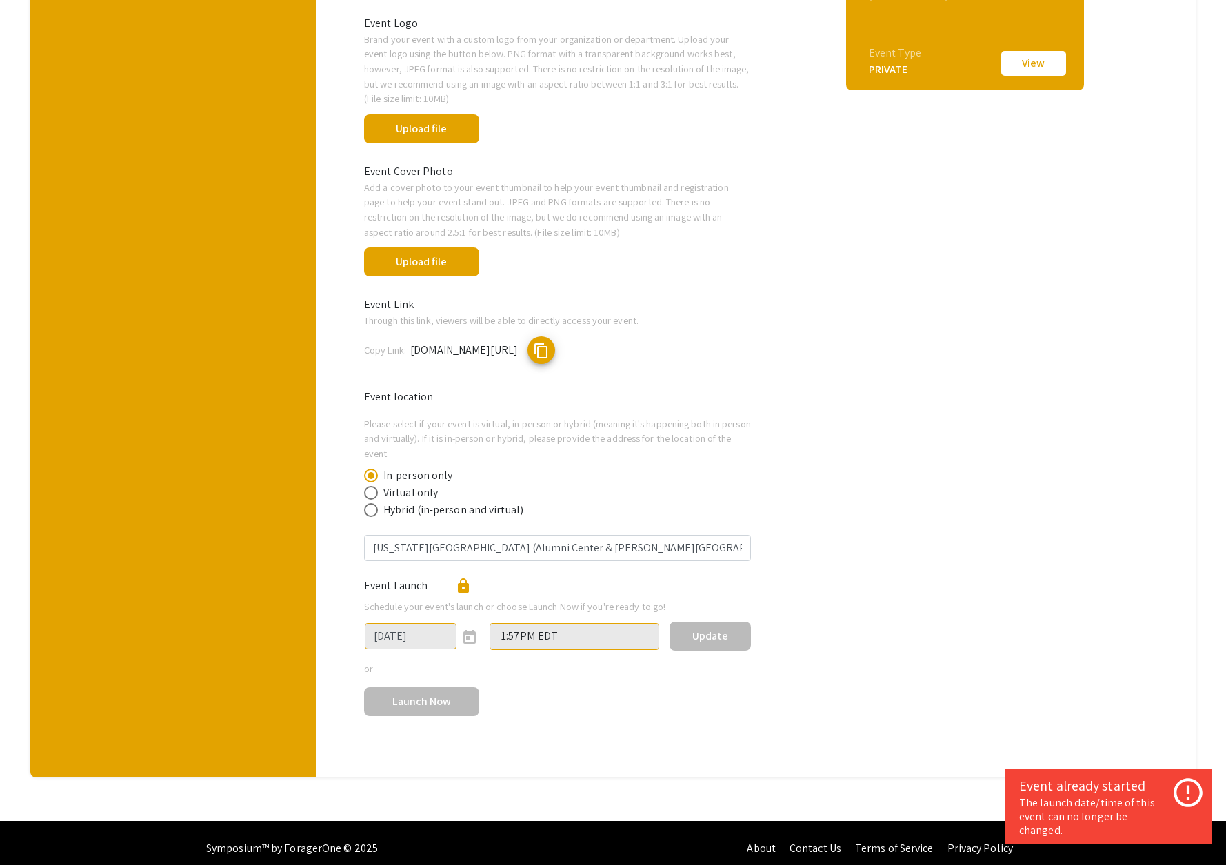
click at [436, 667] on div "or" at bounding box center [558, 668] width 408 height 15
click at [498, 666] on div "or" at bounding box center [558, 668] width 408 height 15
drag, startPoint x: 1009, startPoint y: 629, endPoint x: 1005, endPoint y: 602, distance: 27.1
click at [1008, 629] on div "Event Thumbnail Preview October 14, 2025 2026 Ronald E. McNair Research Symposi…" at bounding box center [964, 251] width 339 height 987
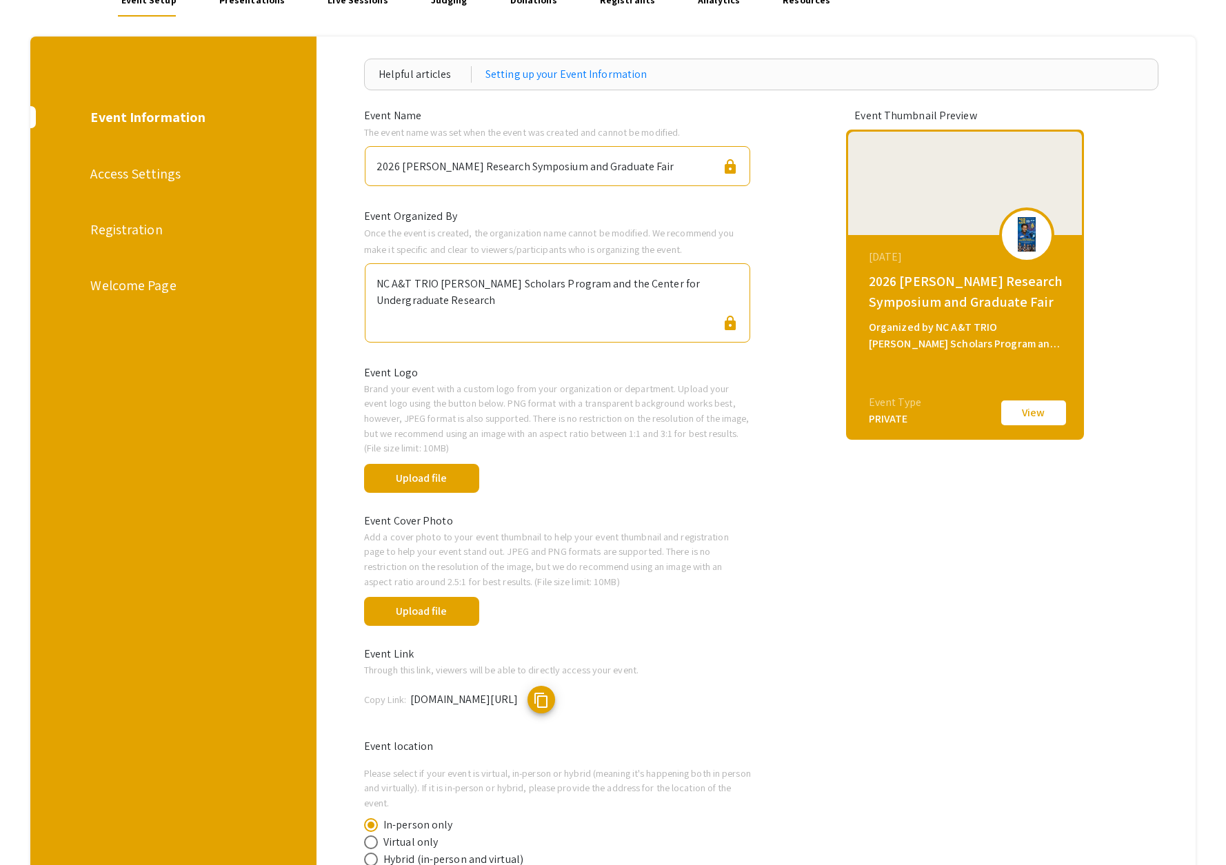
scroll to position [130, 0]
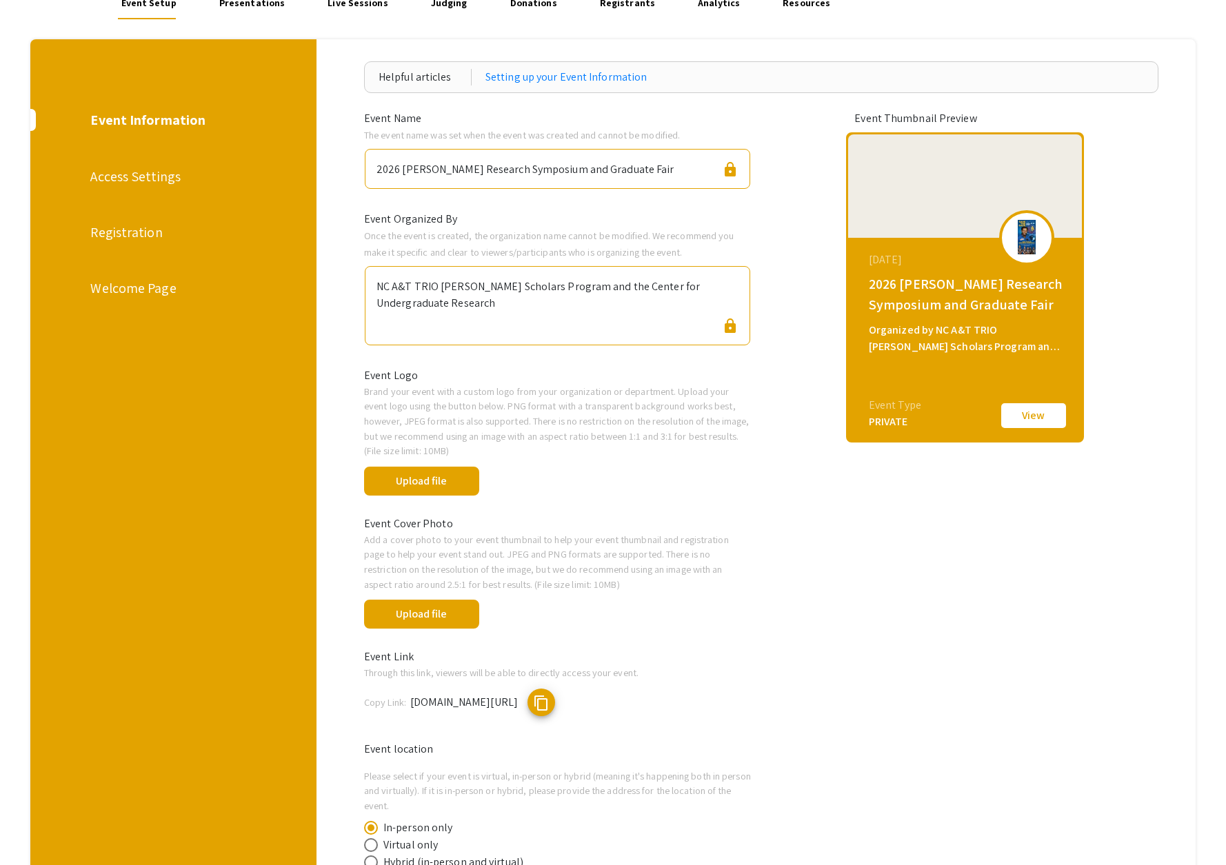
click at [128, 235] on div "Registration" at bounding box center [171, 232] width 163 height 21
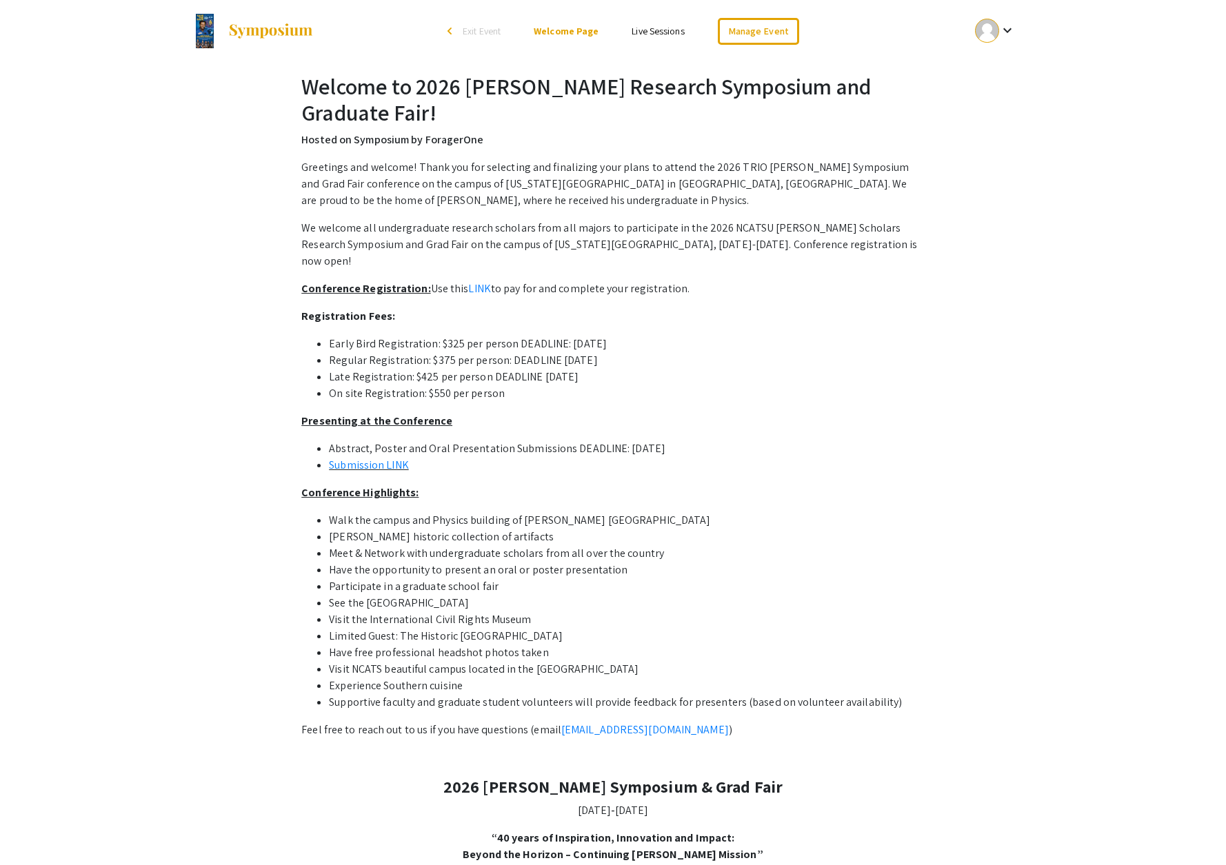
click at [768, 258] on p "We welcome all undergraduate research scholars from all majors to participate i…" at bounding box center [612, 245] width 623 height 50
click at [765, 23] on link "Manage Event" at bounding box center [758, 31] width 81 height 27
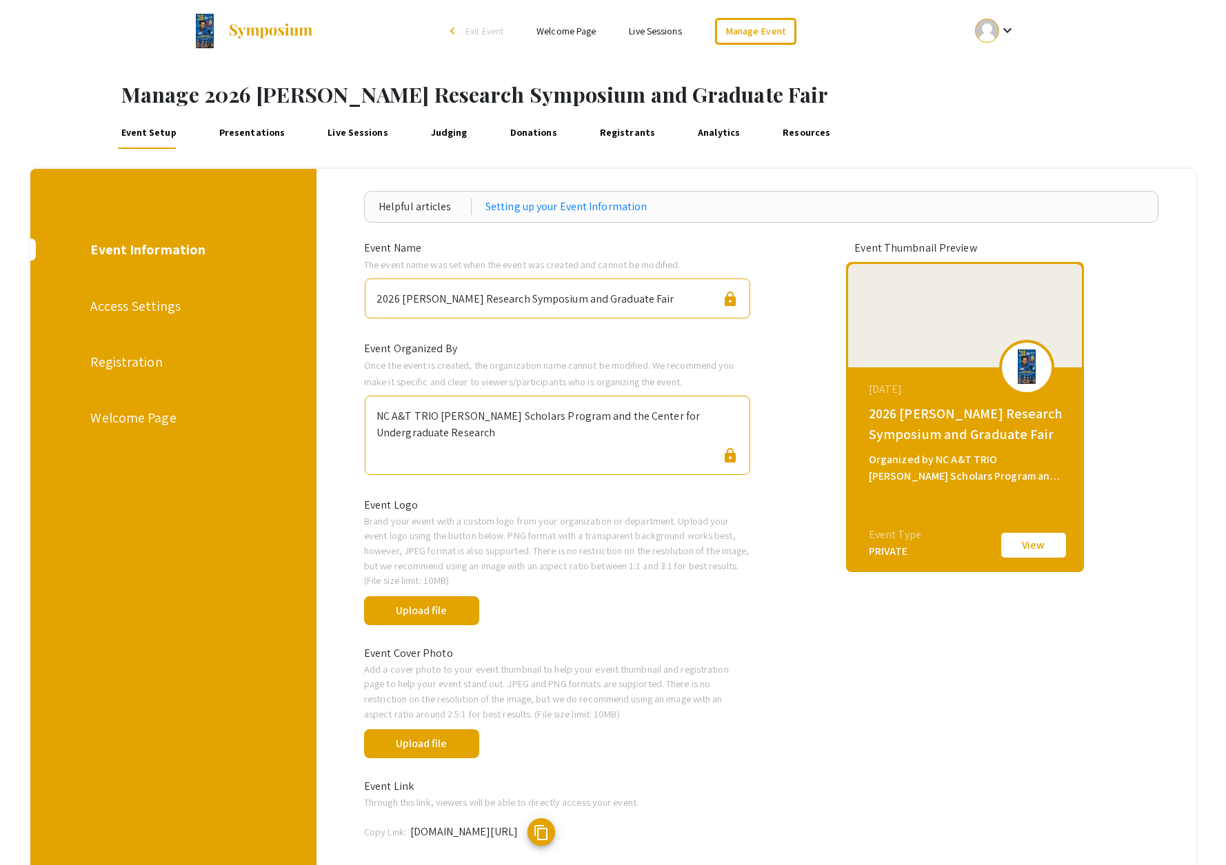
click at [138, 363] on div "Registration" at bounding box center [171, 362] width 163 height 21
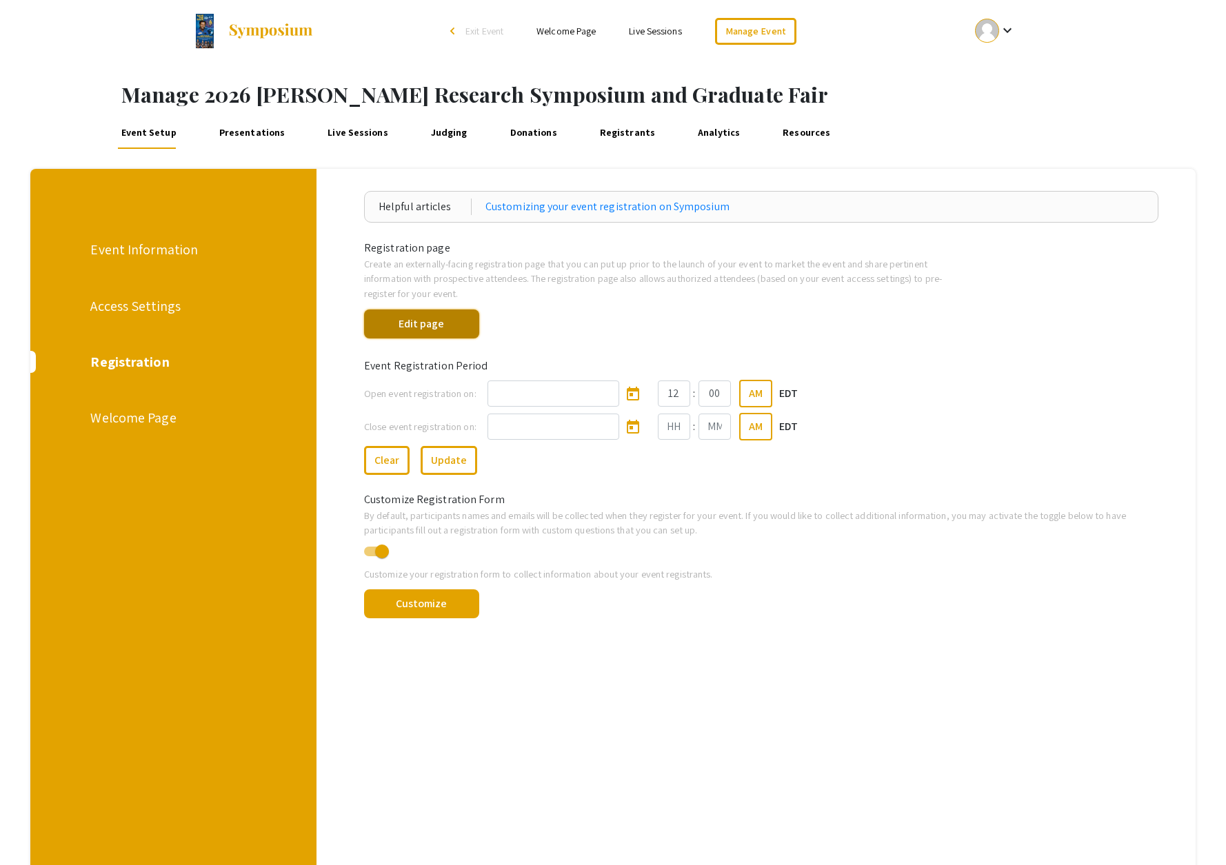
click at [387, 325] on button "Edit page" at bounding box center [421, 324] width 115 height 29
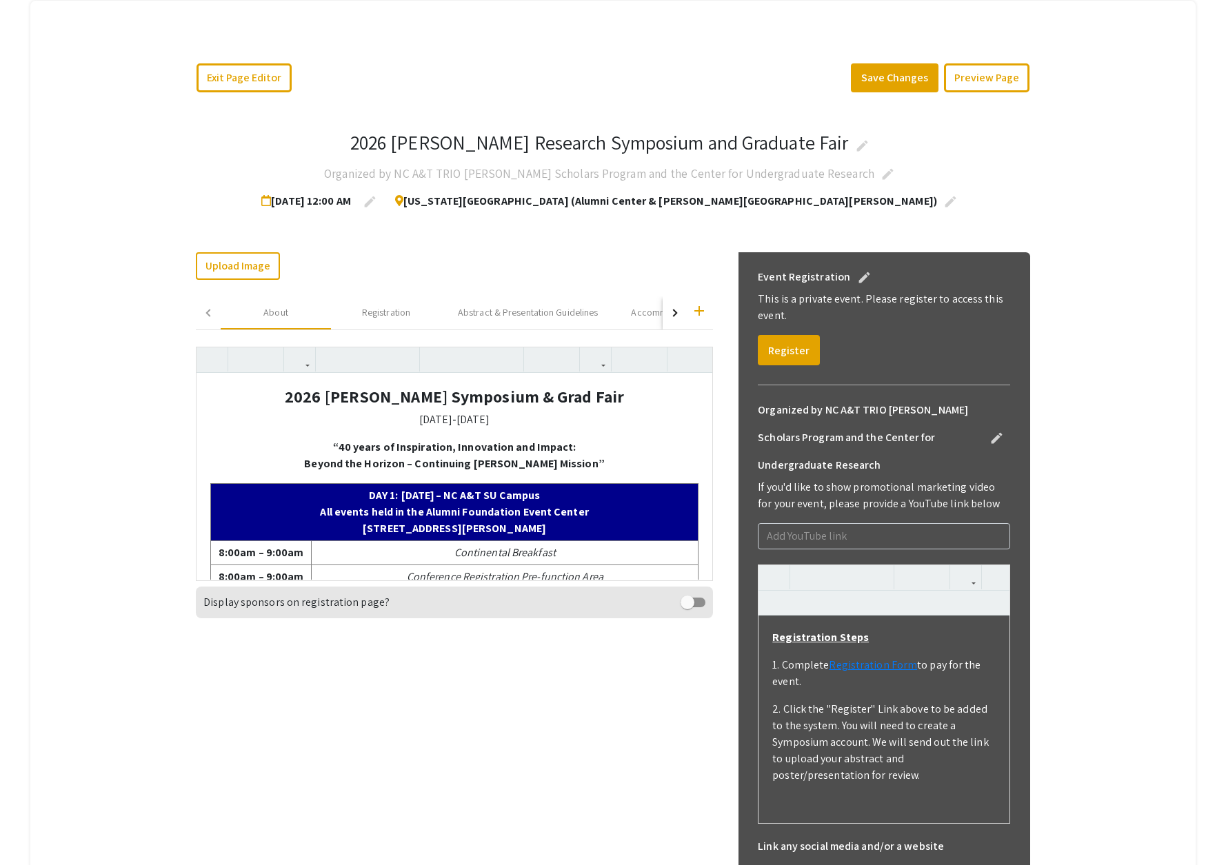
scroll to position [170, 0]
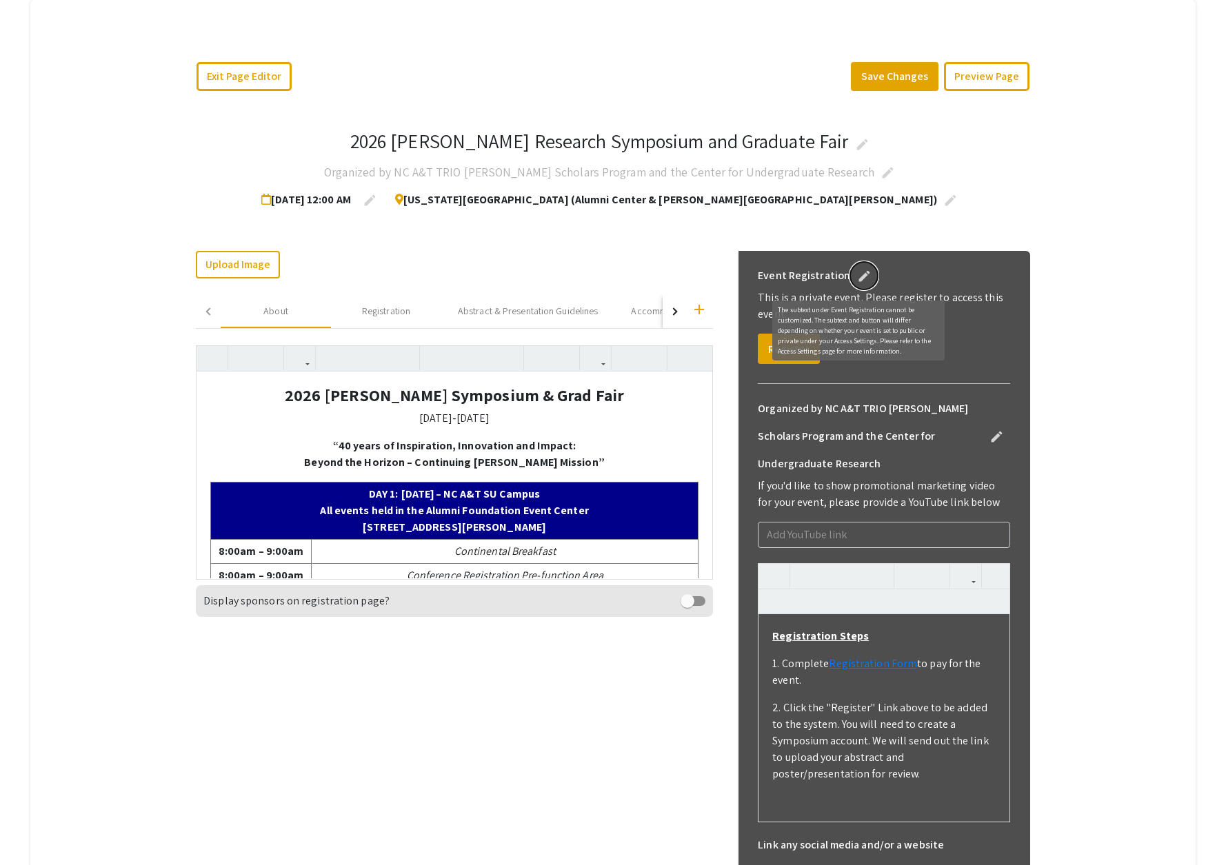
click at [859, 278] on mat-icon "edit" at bounding box center [864, 276] width 17 height 17
click at [859, 277] on mat-icon "edit" at bounding box center [864, 276] width 17 height 17
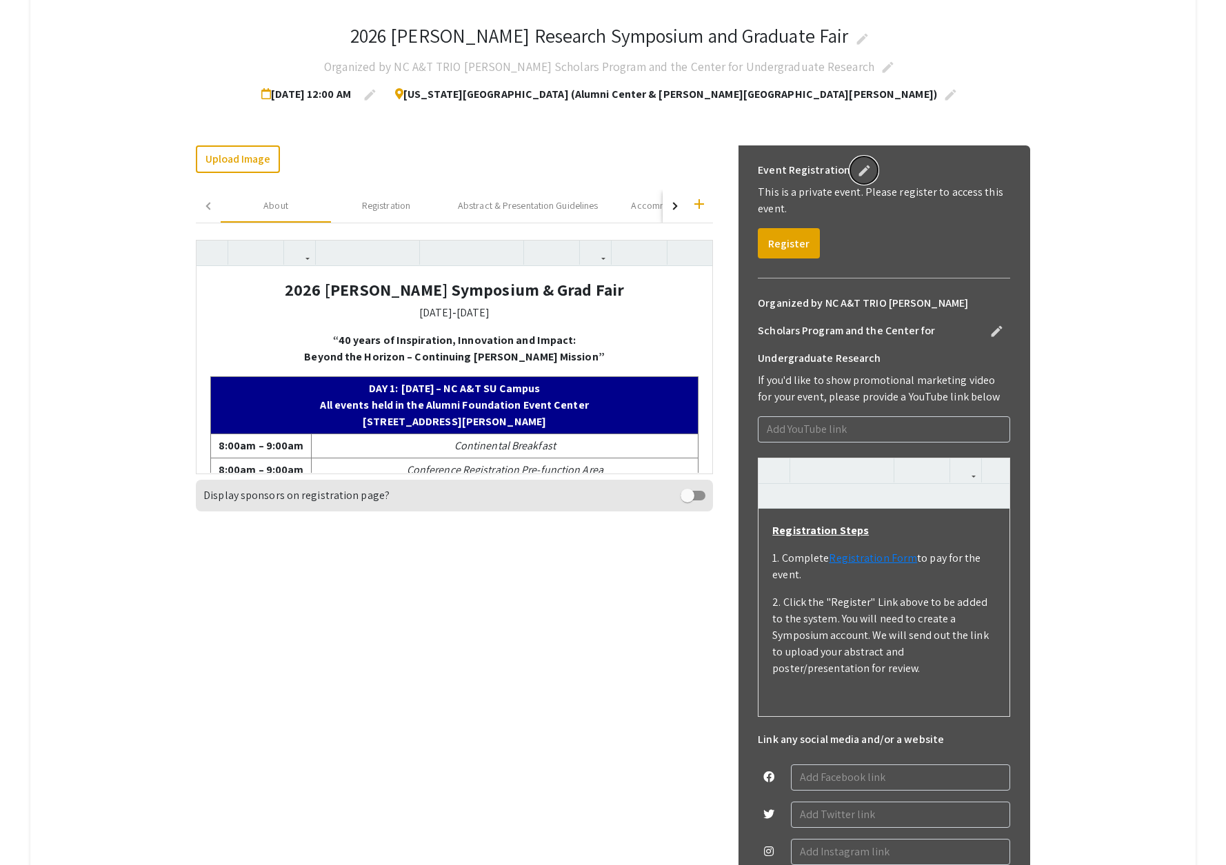
scroll to position [278, 0]
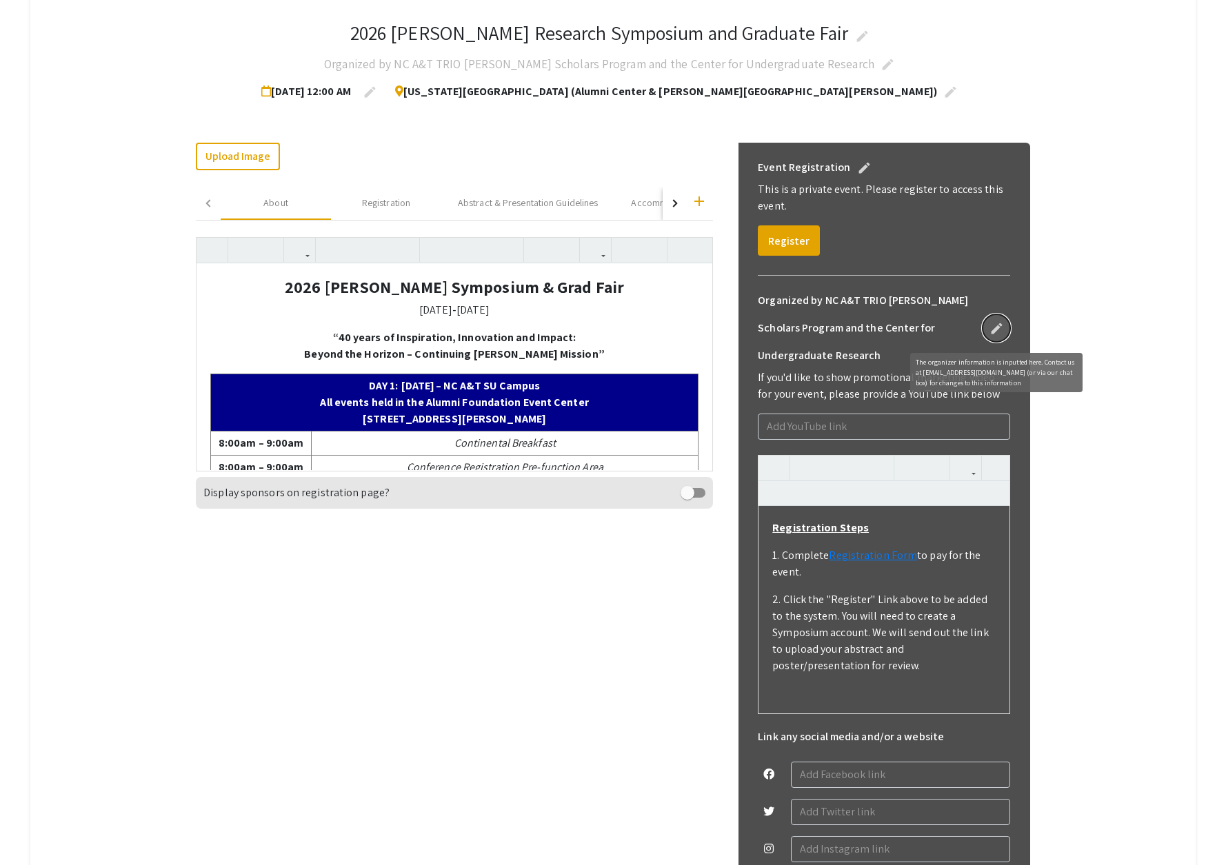
click at [999, 334] on mat-icon "edit" at bounding box center [996, 329] width 17 height 17
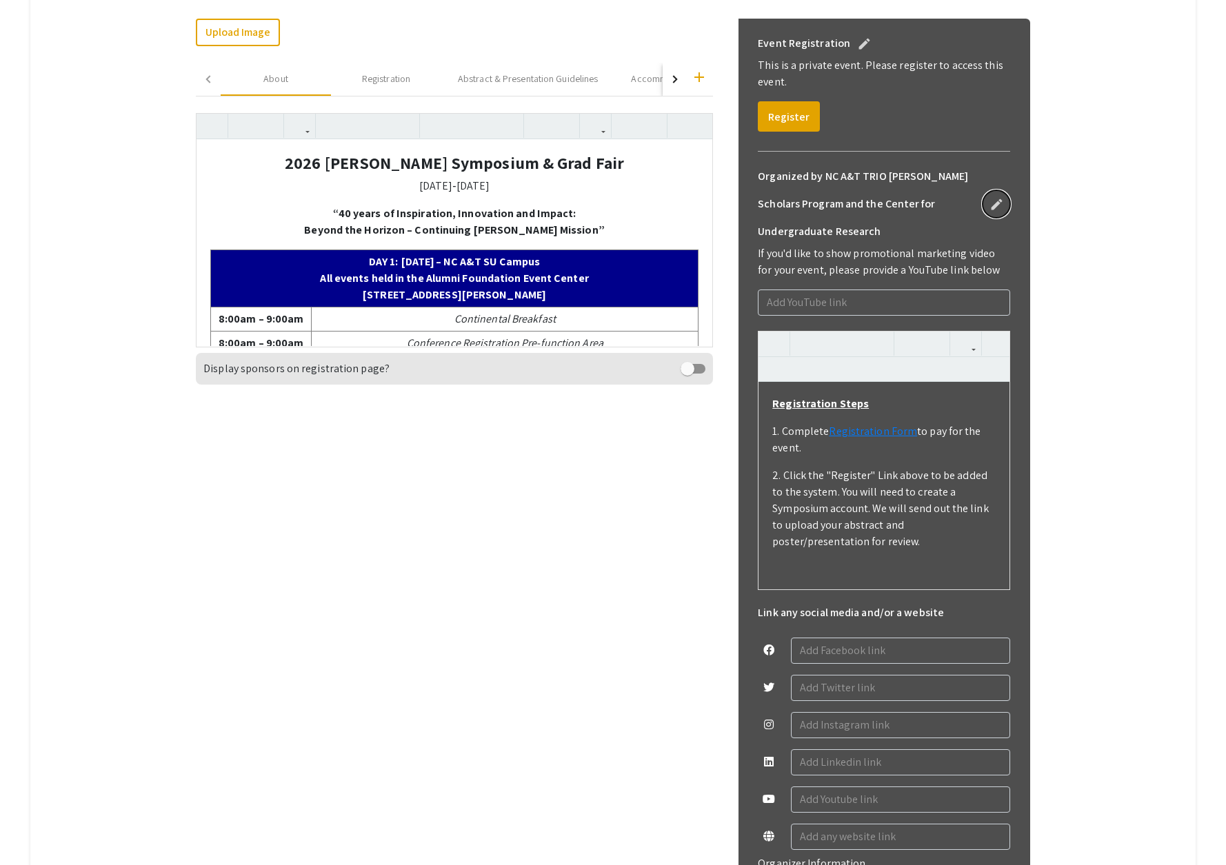
scroll to position [409, 0]
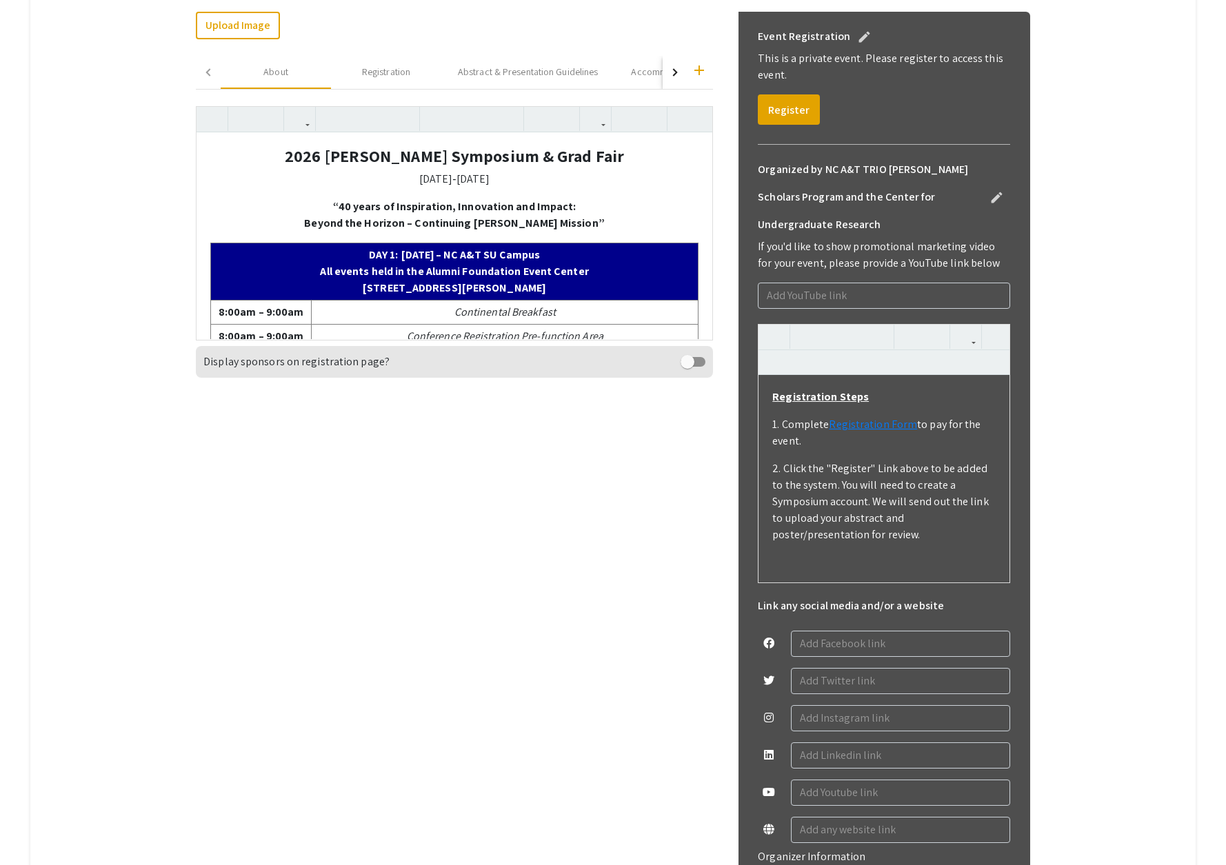
click at [850, 541] on p "2. Click the "Register" Link above to be added to the system. You will need to …" at bounding box center [883, 502] width 223 height 83
type textarea "<p><strong><u>Registration Steps</u></strong></p><p>1. Complete <a href="https:…"
click at [925, 574] on p "3. To submit your Abstract to present a poster or oral presentation, plus us th…" at bounding box center [883, 566] width 223 height 33
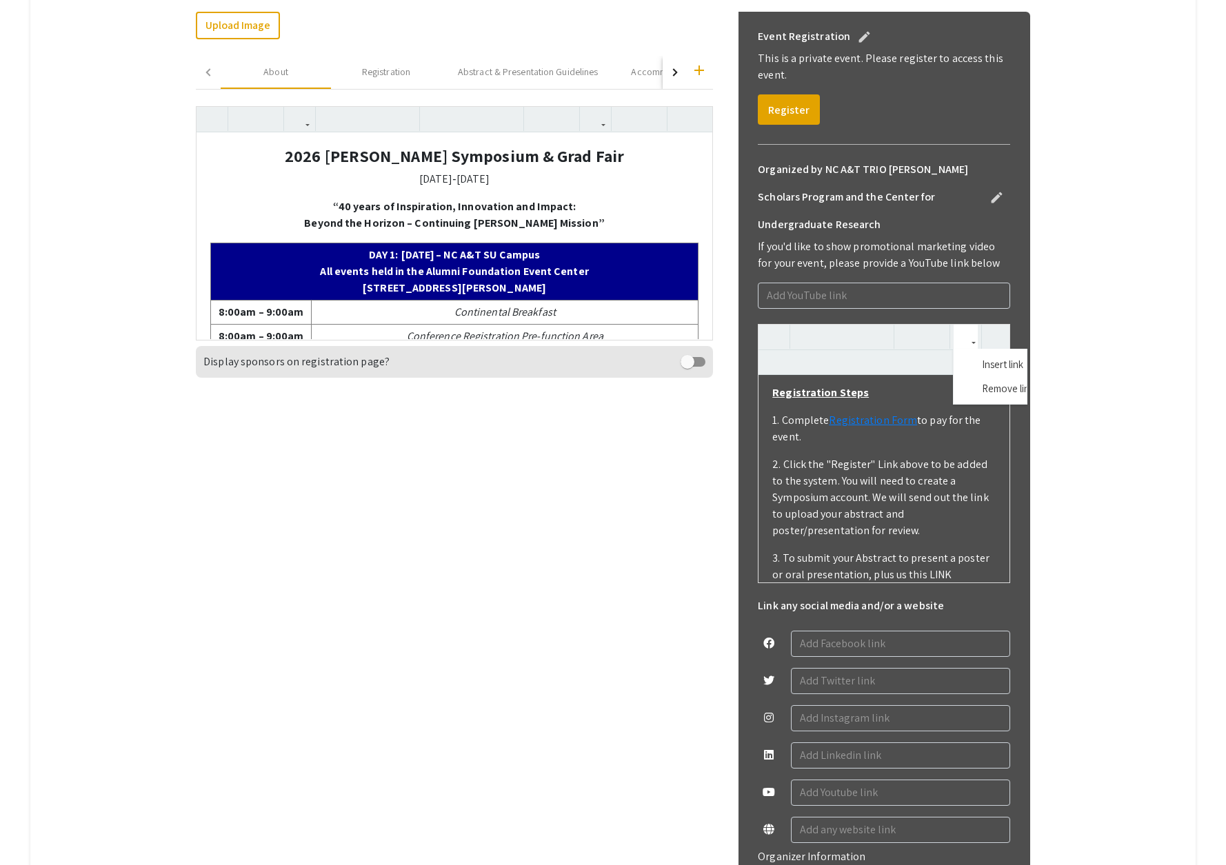
click at [960, 325] on use "button" at bounding box center [960, 325] width 0 height 0
click at [996, 364] on div "Registration Steps 1. Complete Registration Form to pay for the event. 2. Click…" at bounding box center [884, 453] width 252 height 259
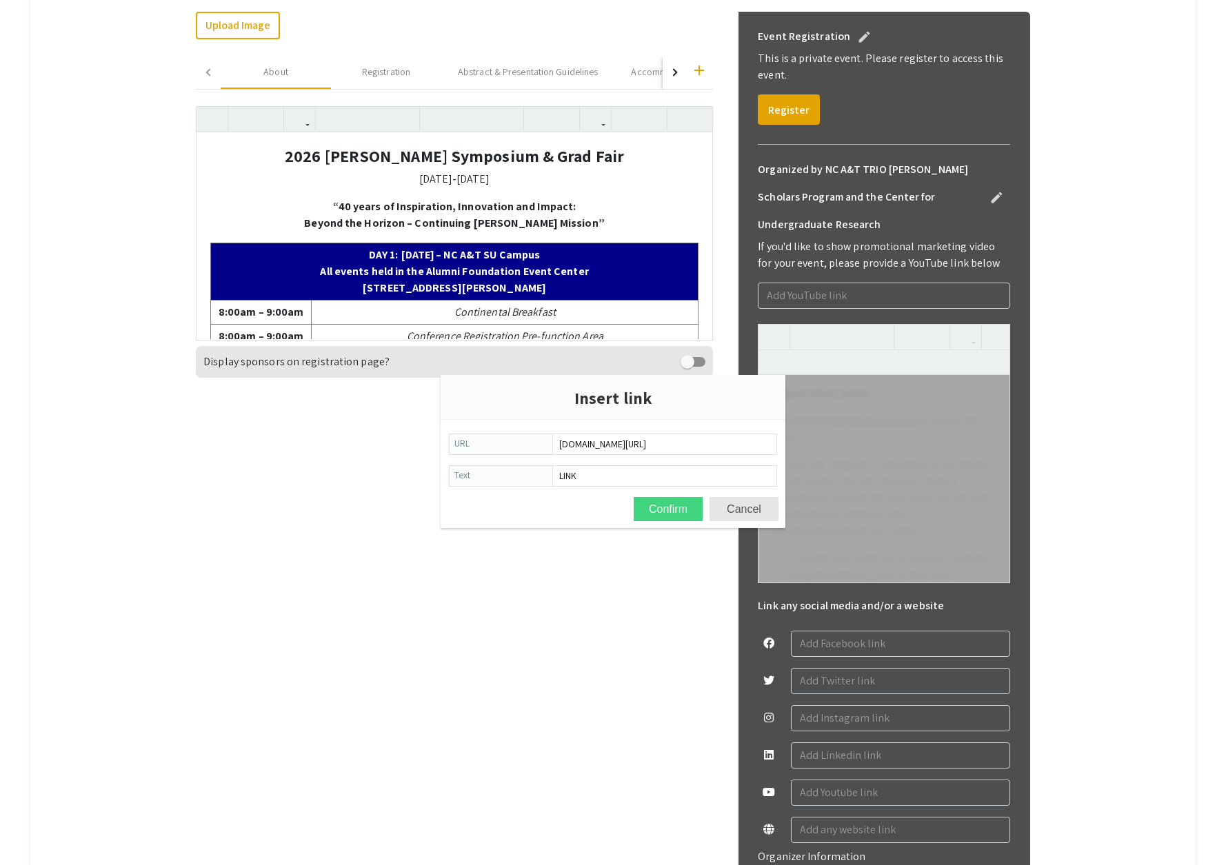
type input "symposium.foragerone.com/2026mcnair/submission"
click at [680, 509] on button "Confirm" at bounding box center [668, 509] width 69 height 24
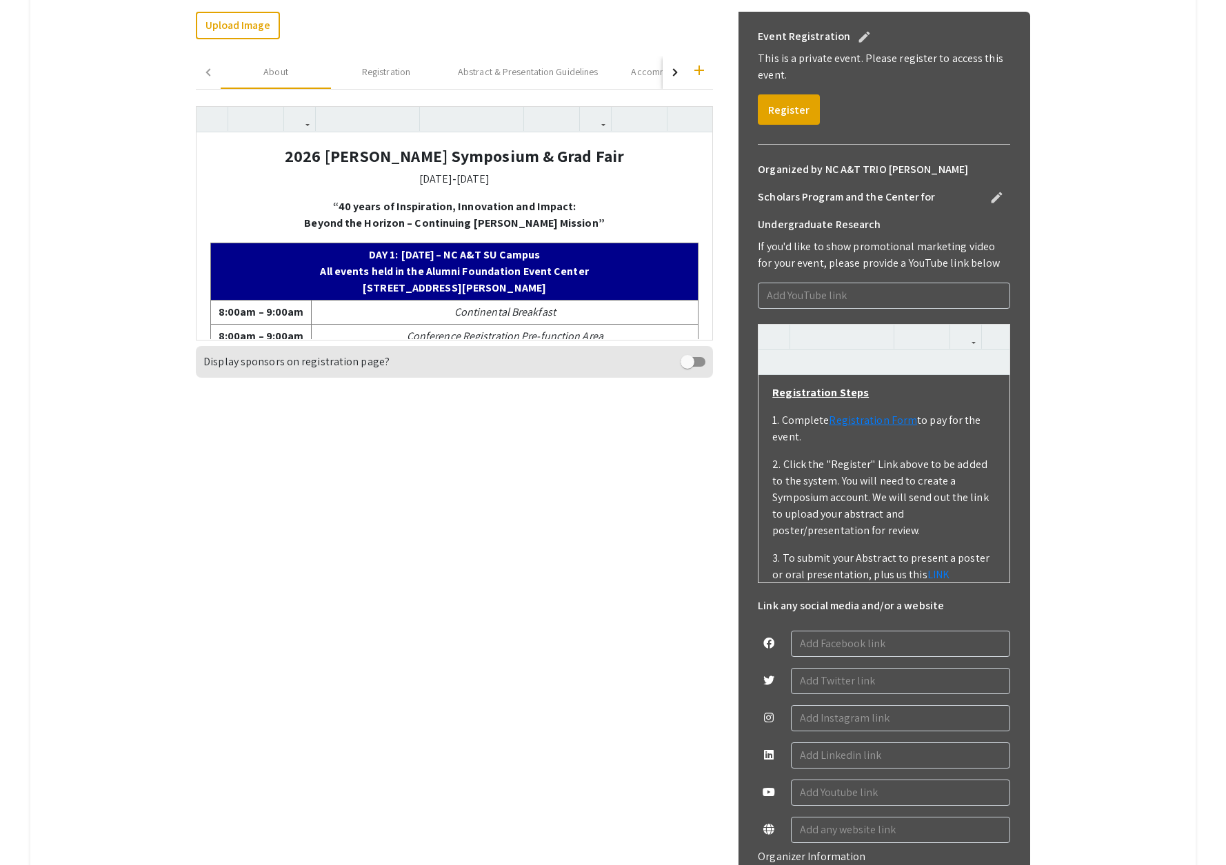
click at [954, 574] on p "3. To submit your Abstract to present a poster or oral presentation, plus us th…" at bounding box center [883, 566] width 223 height 33
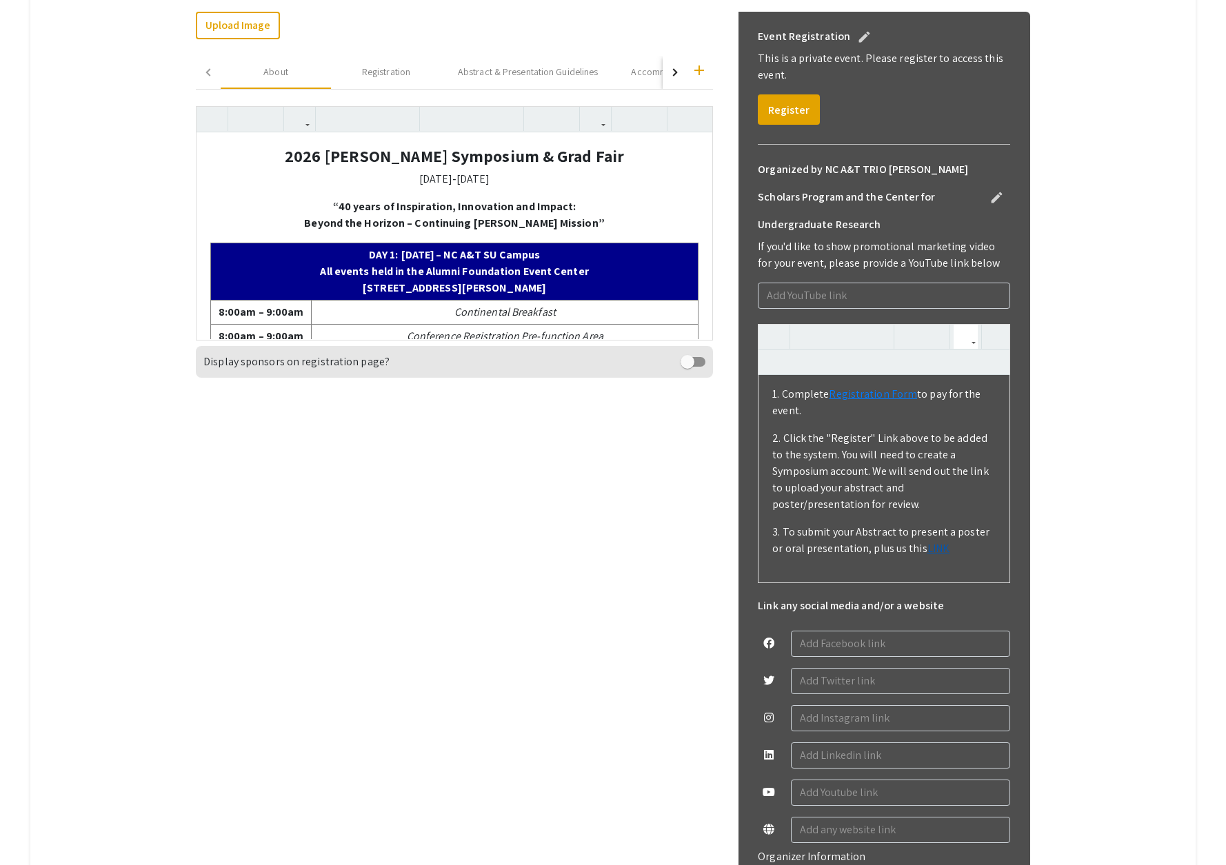
drag, startPoint x: 951, startPoint y: 576, endPoint x: 911, endPoint y: 554, distance: 46.0
click at [911, 554] on p "3. To submit your Abstract to present a poster or oral presentation, plus us th…" at bounding box center [883, 540] width 223 height 33
click at [848, 325] on use "button" at bounding box center [848, 325] width 0 height 0
click at [947, 547] on p "3. To submit your Abstract to present a poster or oral presentation, plus us th…" at bounding box center [883, 540] width 223 height 33
type textarea "<p><strong><u>Registration Steps</u></strong></p><p>1. Complete <a href="[URL][…"
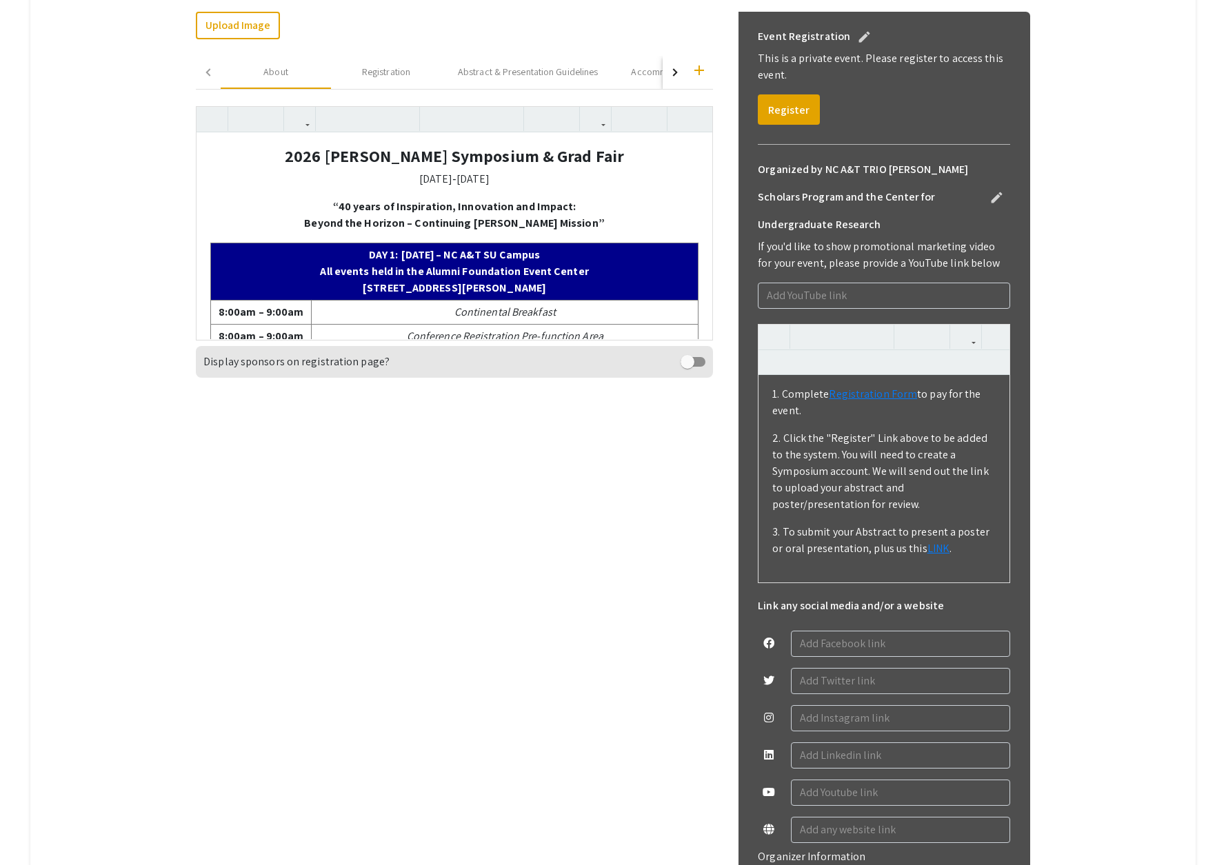
click at [702, 490] on div "Upload Image Change Image add About Registration Abstract & Presentation Guidel…" at bounding box center [454, 488] width 517 height 952
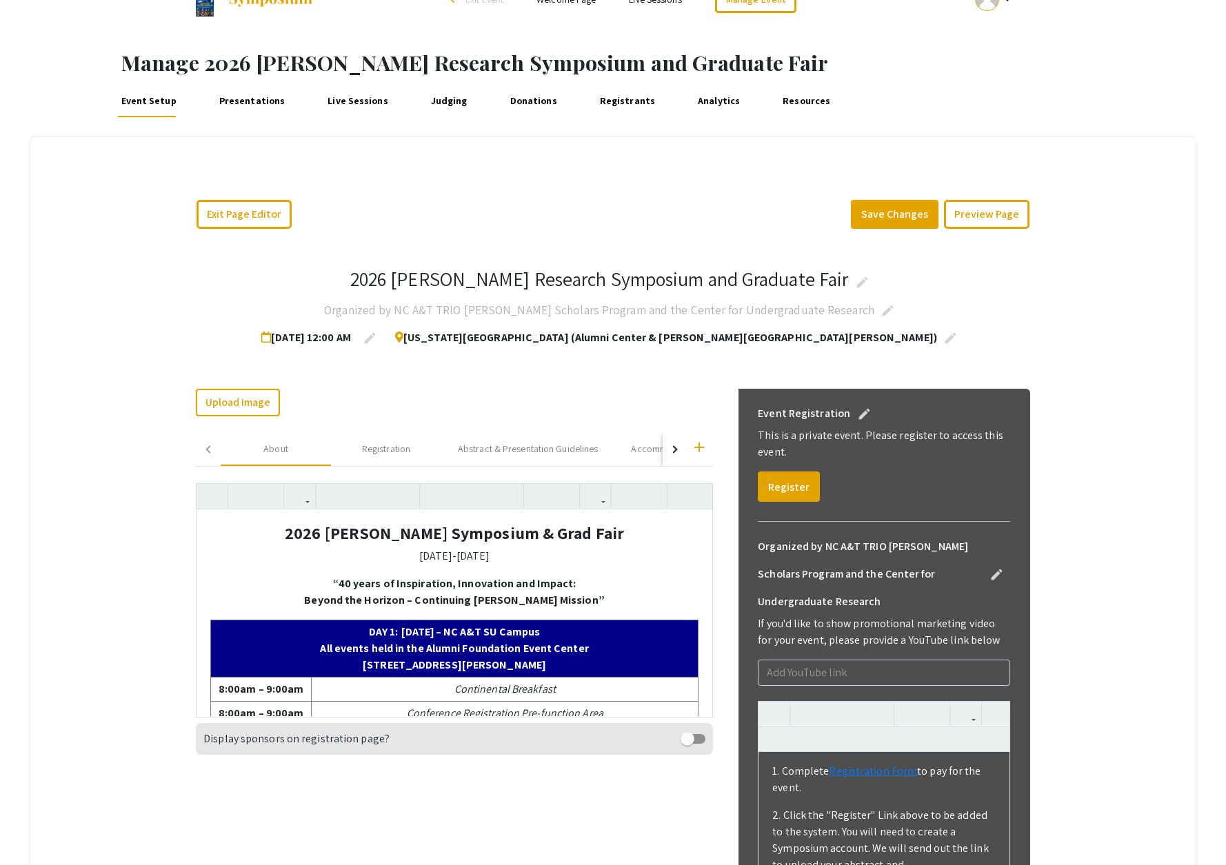
scroll to position [0, 0]
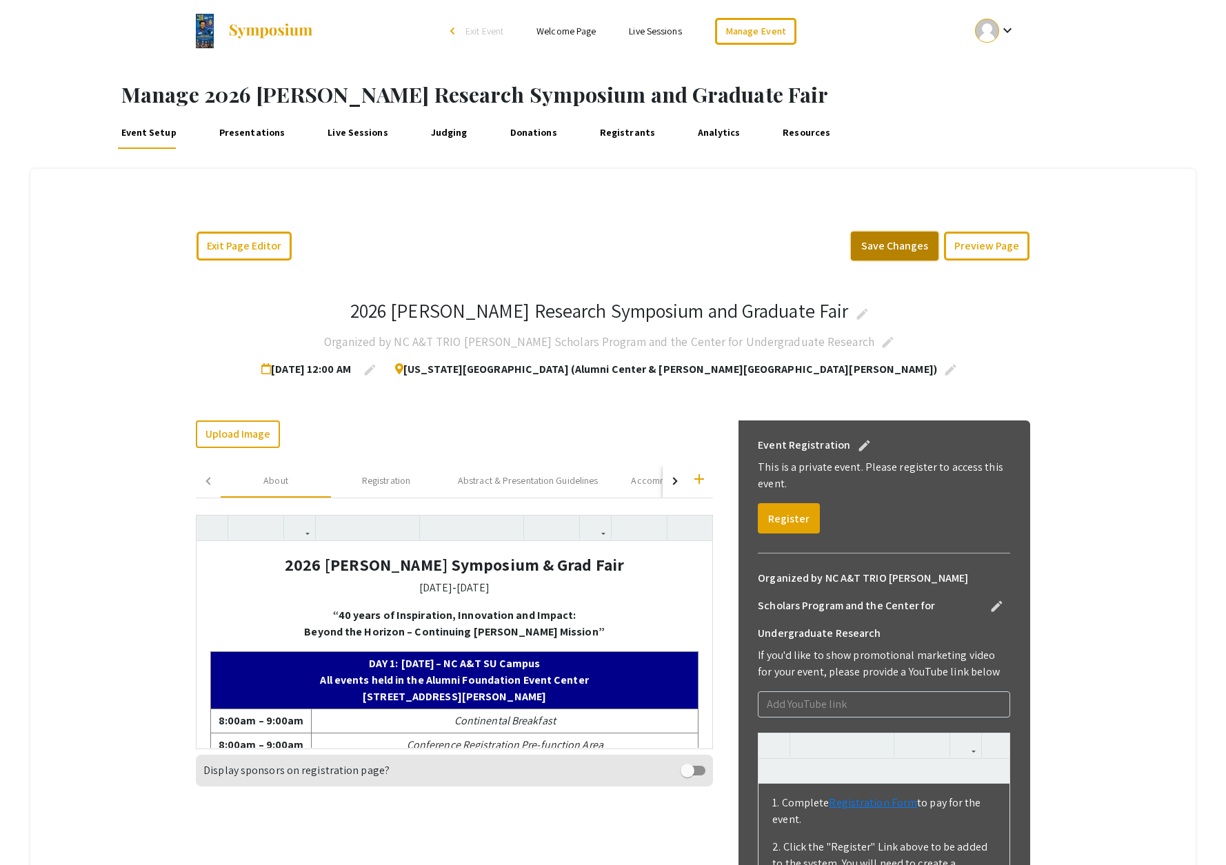
click at [885, 245] on button "Save Changes" at bounding box center [895, 246] width 88 height 29
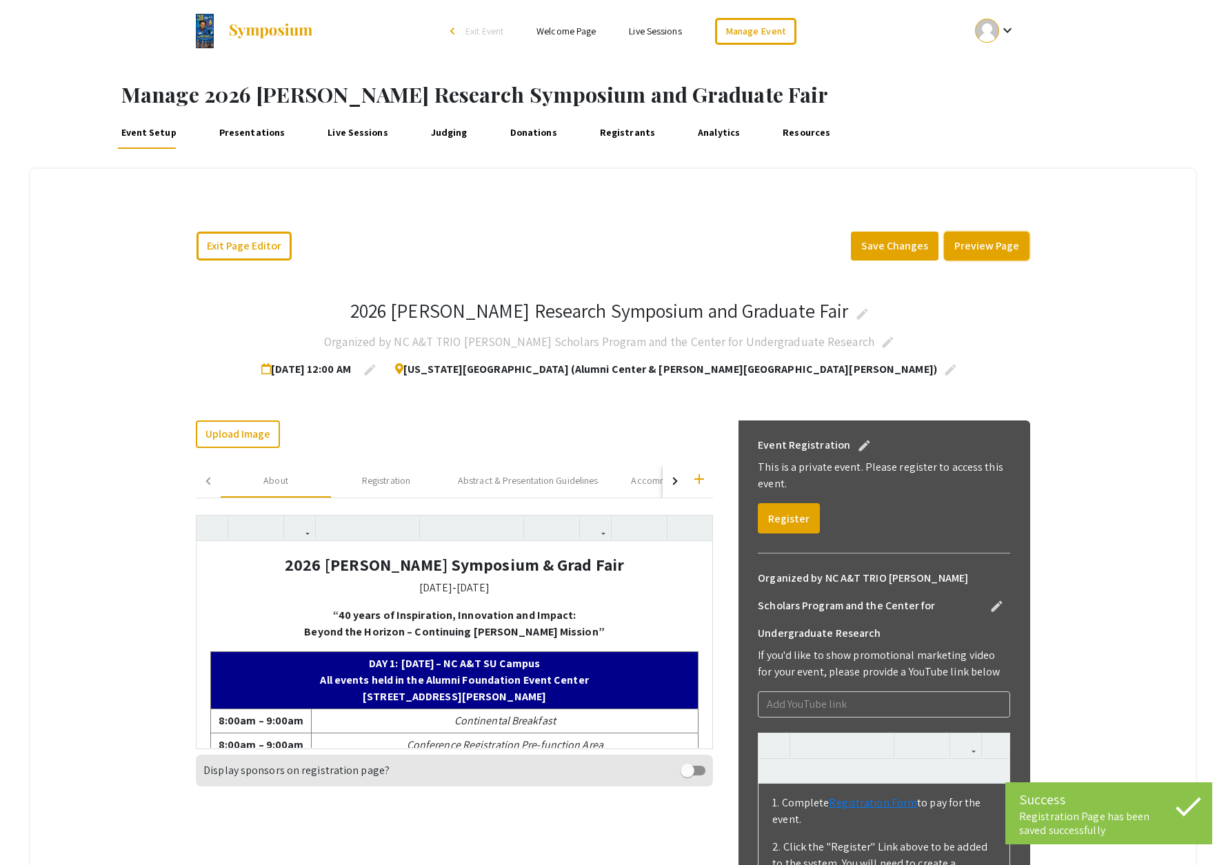
click at [992, 243] on button "Preview Page" at bounding box center [987, 246] width 86 height 29
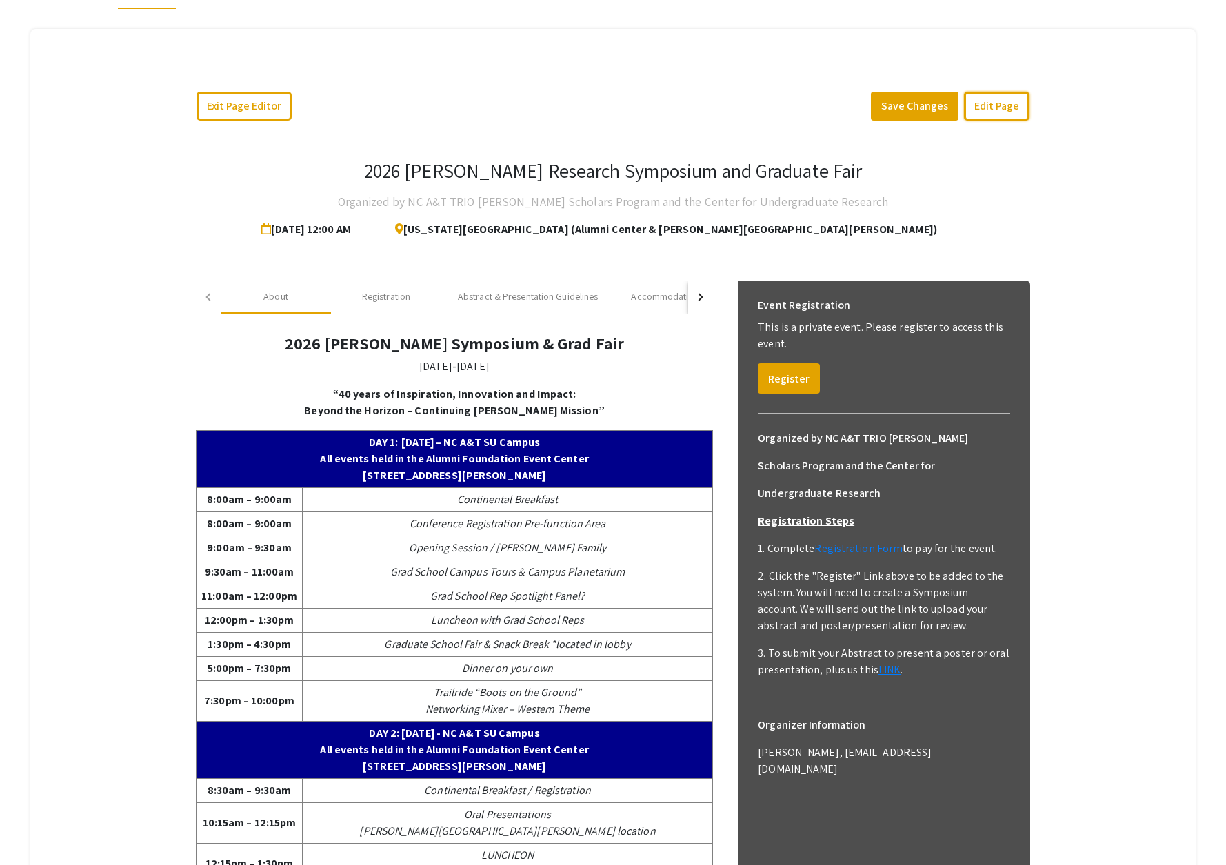
scroll to position [160, 0]
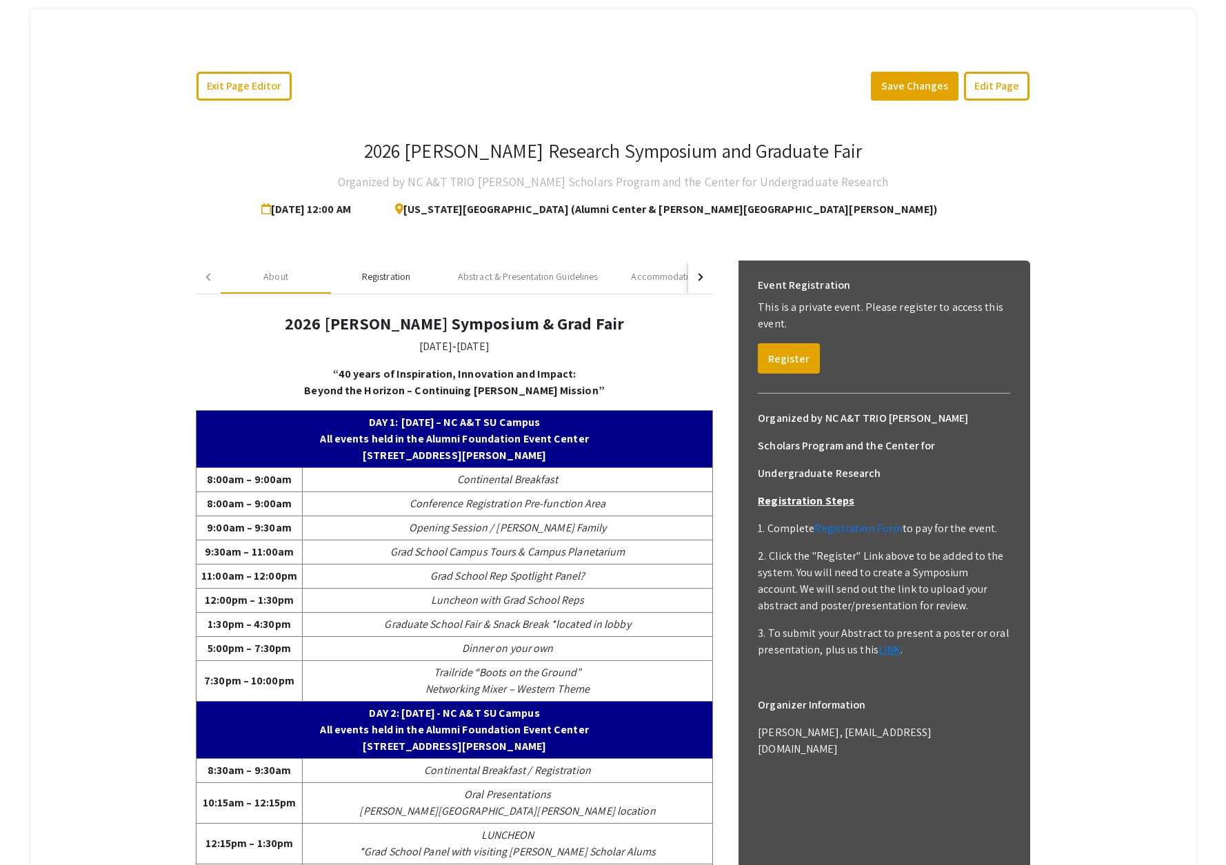
click at [397, 279] on div "Registration" at bounding box center [386, 277] width 48 height 14
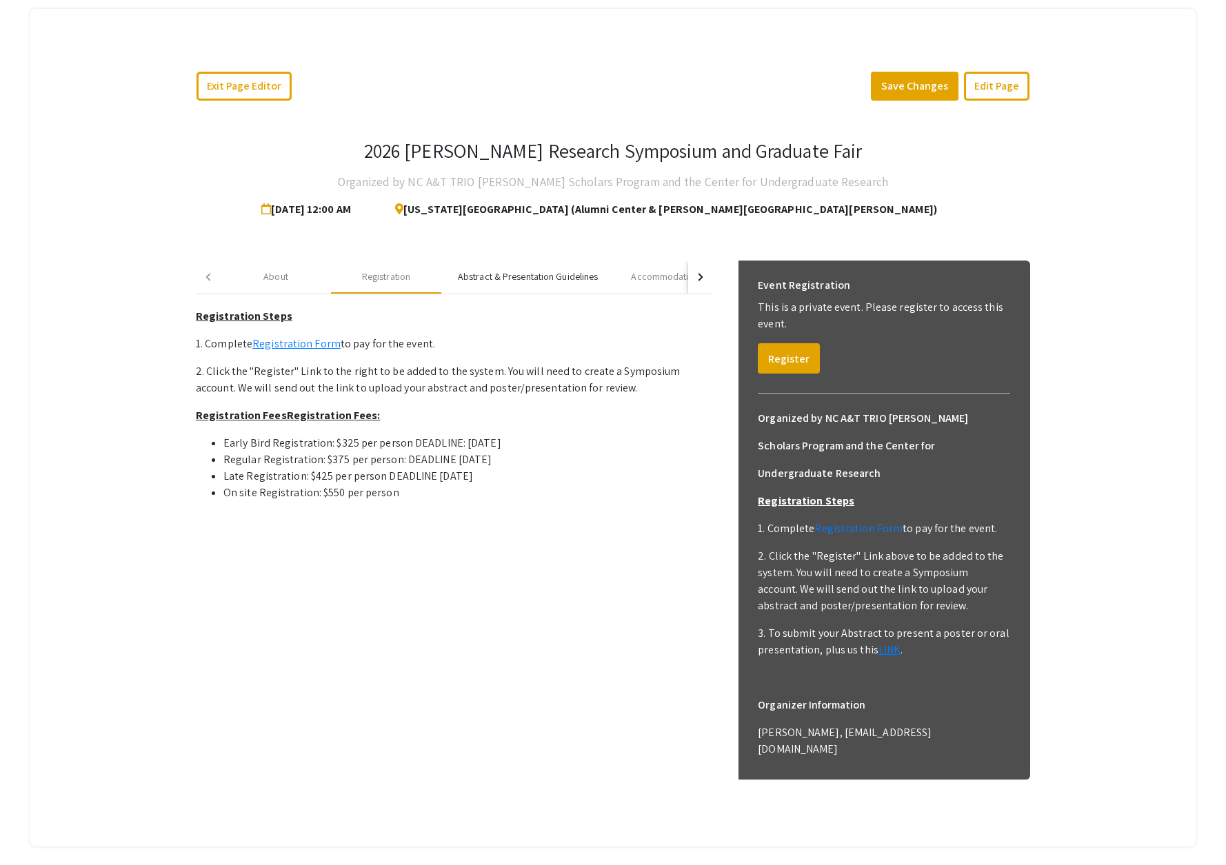
click at [520, 274] on div "Abstract & Presentation Guidelines" at bounding box center [528, 277] width 140 height 14
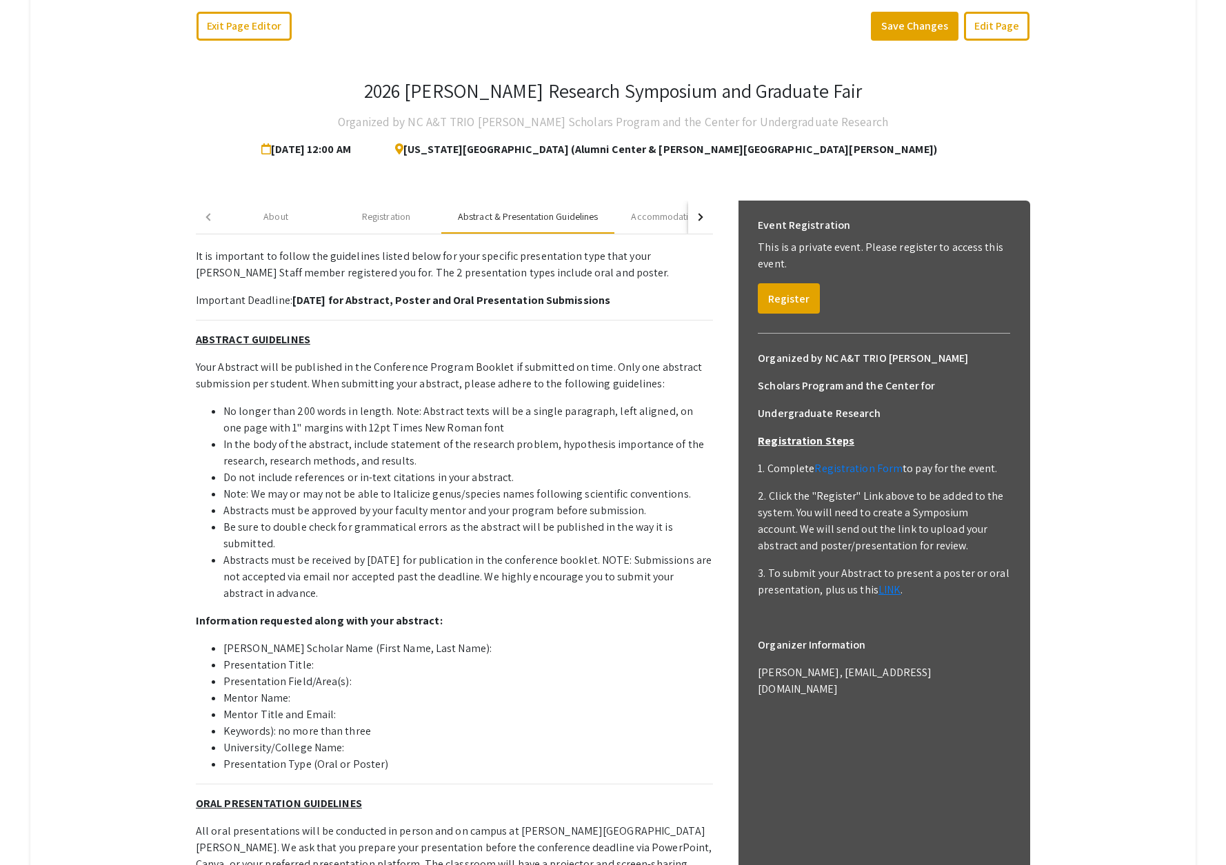
scroll to position [0, 0]
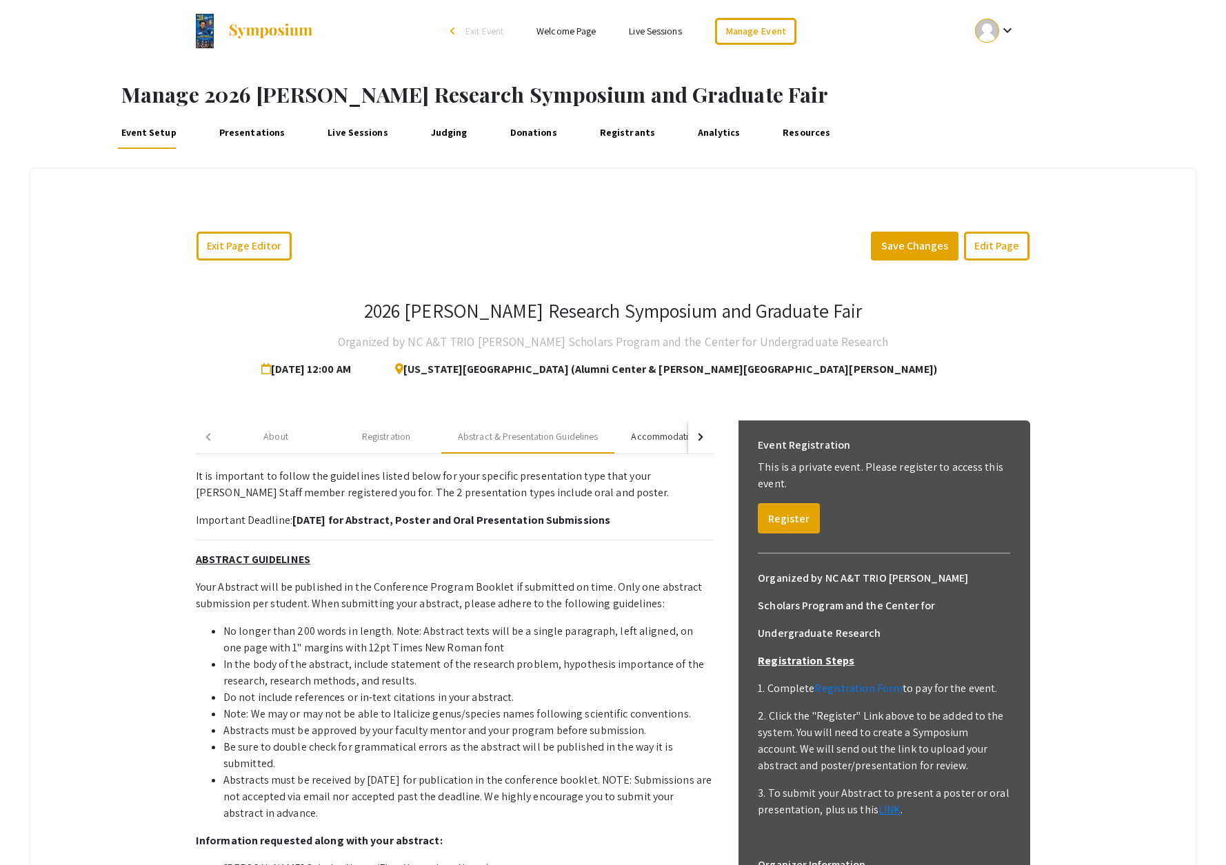
click at [657, 434] on div "Accommodation Recommendations" at bounding box center [704, 437] width 146 height 14
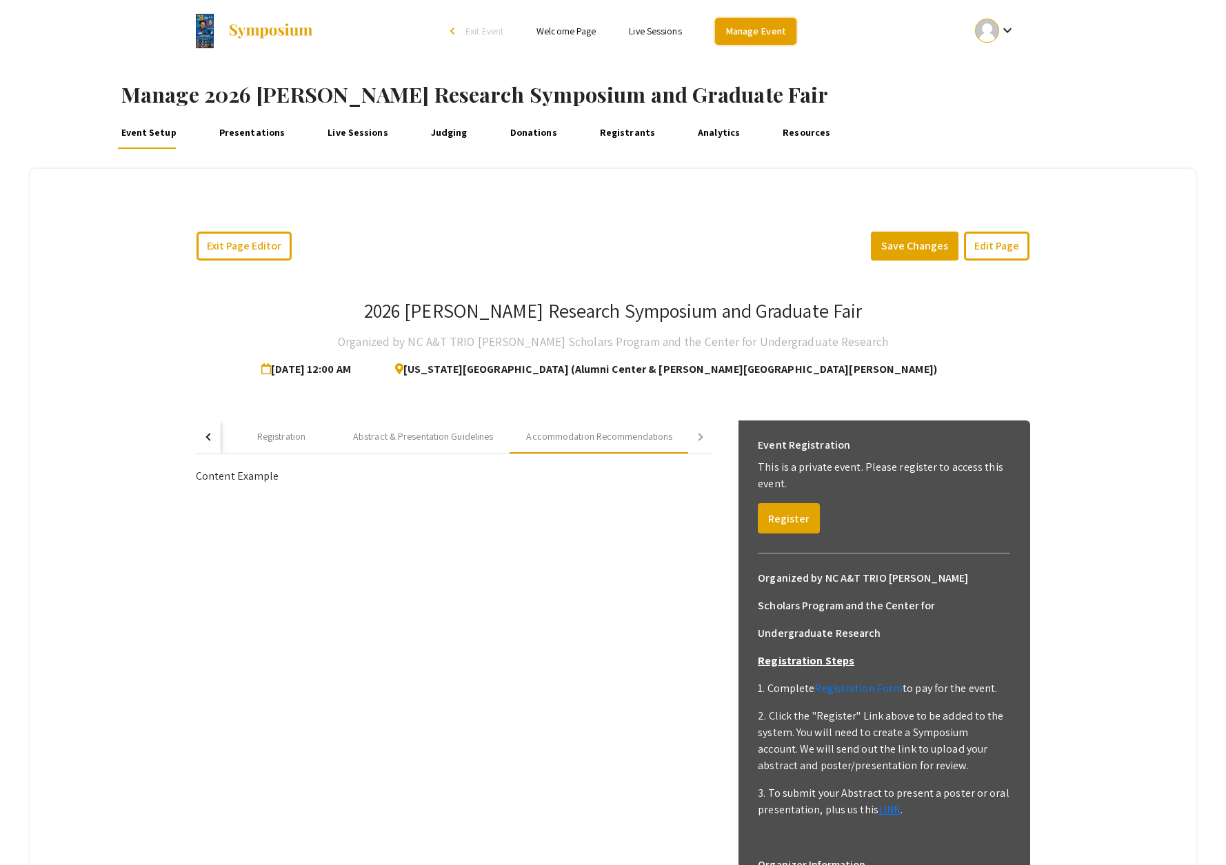
click at [752, 37] on link "Manage Event" at bounding box center [755, 31] width 81 height 27
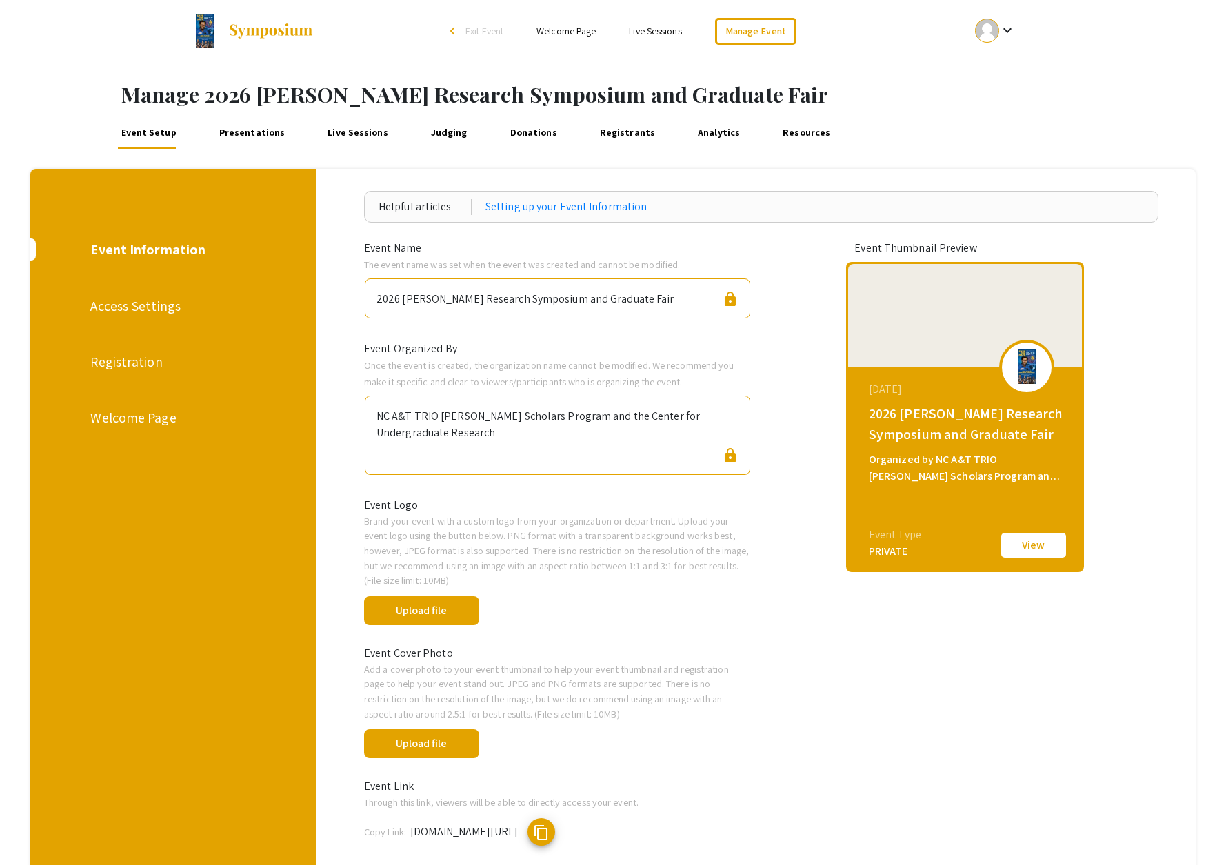
click at [336, 246] on app-event-admin-dash-setup-event-info "Helpful articles Setting up your Event Information Event Name The event name wa…" at bounding box center [761, 712] width 868 height 1042
click at [141, 359] on div "Registration" at bounding box center [171, 362] width 163 height 21
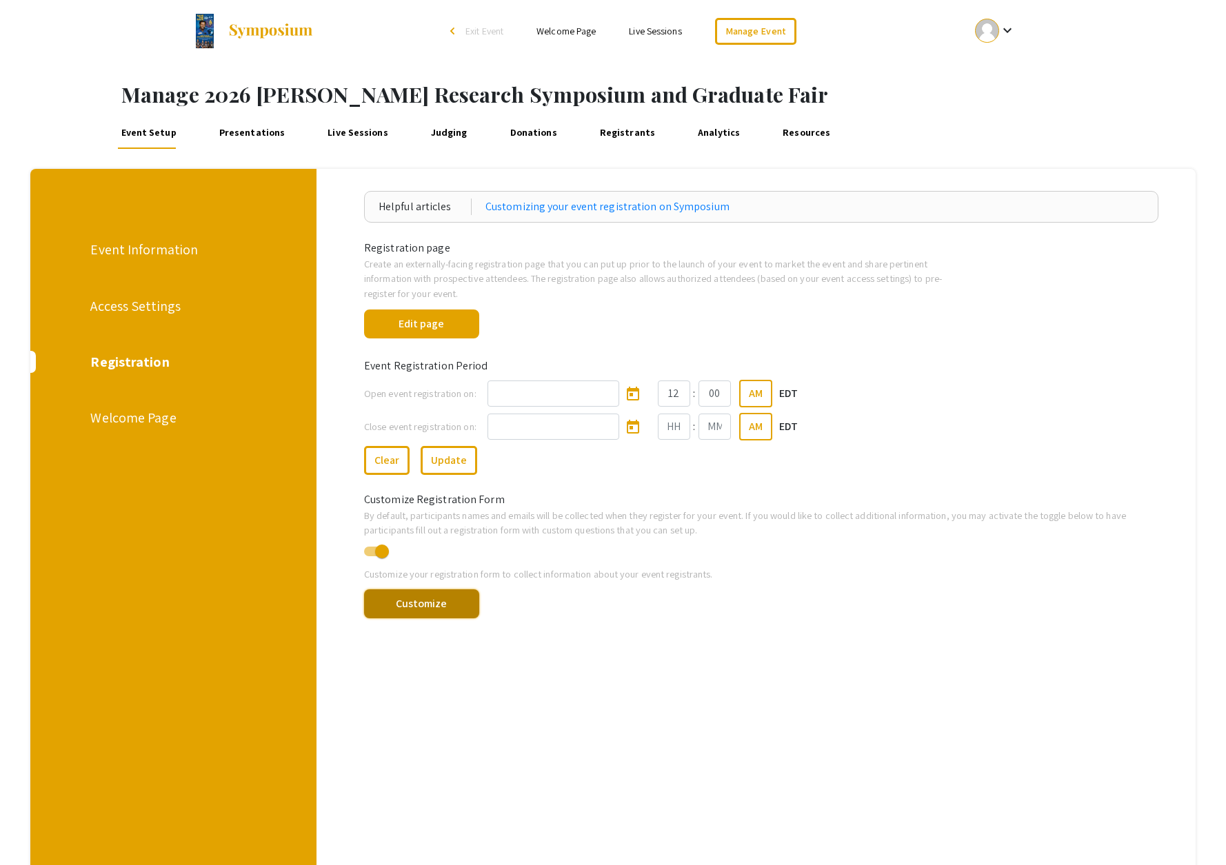
click at [441, 600] on button "Customize" at bounding box center [421, 604] width 115 height 29
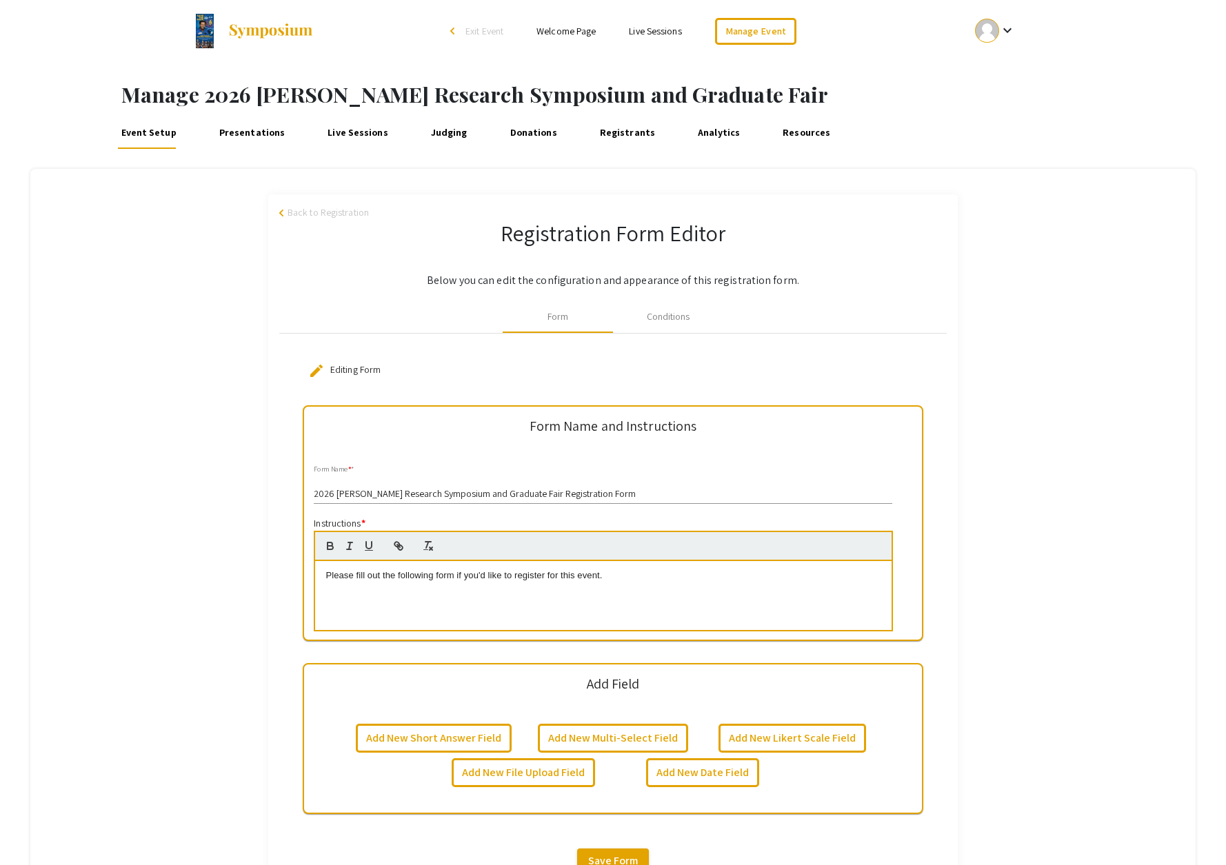
scroll to position [179, 0]
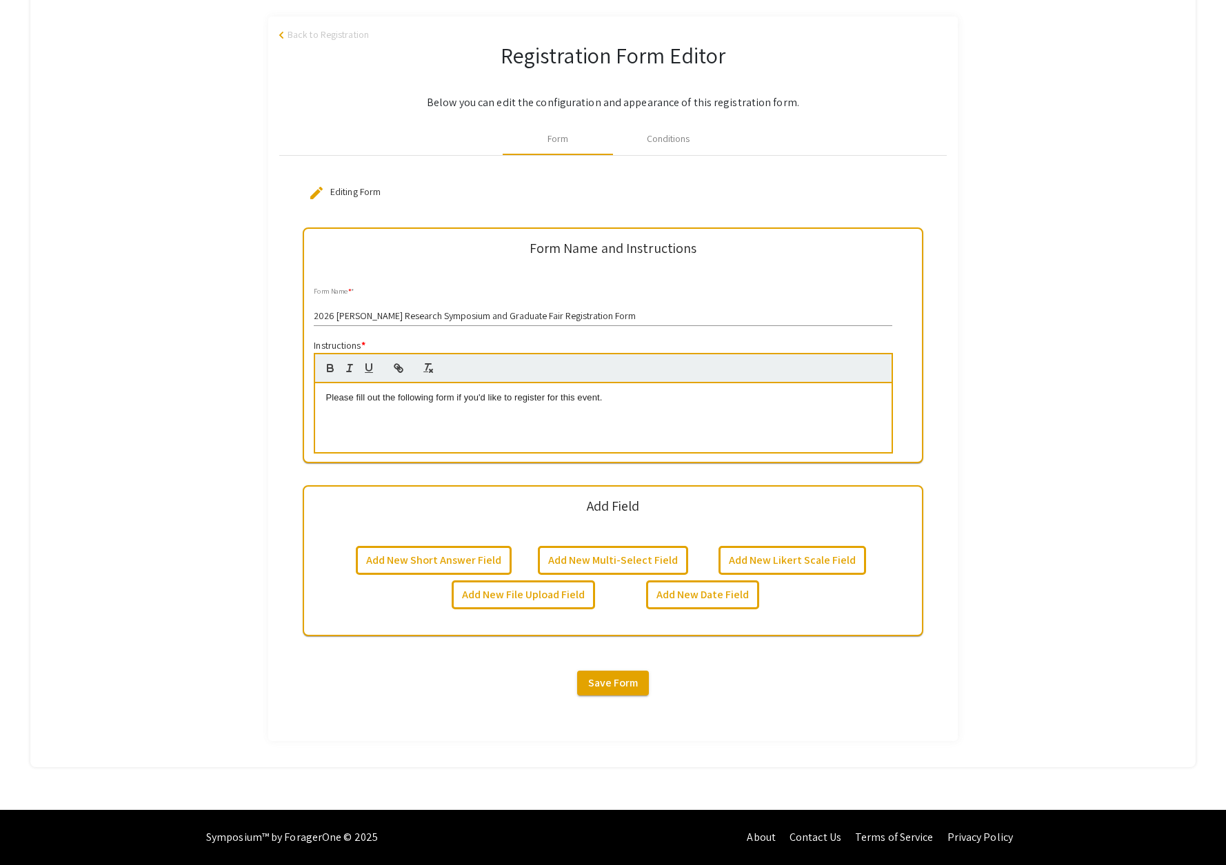
click at [1000, 120] on div "arrow_back_ios Back to Registration Registration Form Editor Below you can edit…" at bounding box center [612, 379] width 1165 height 725
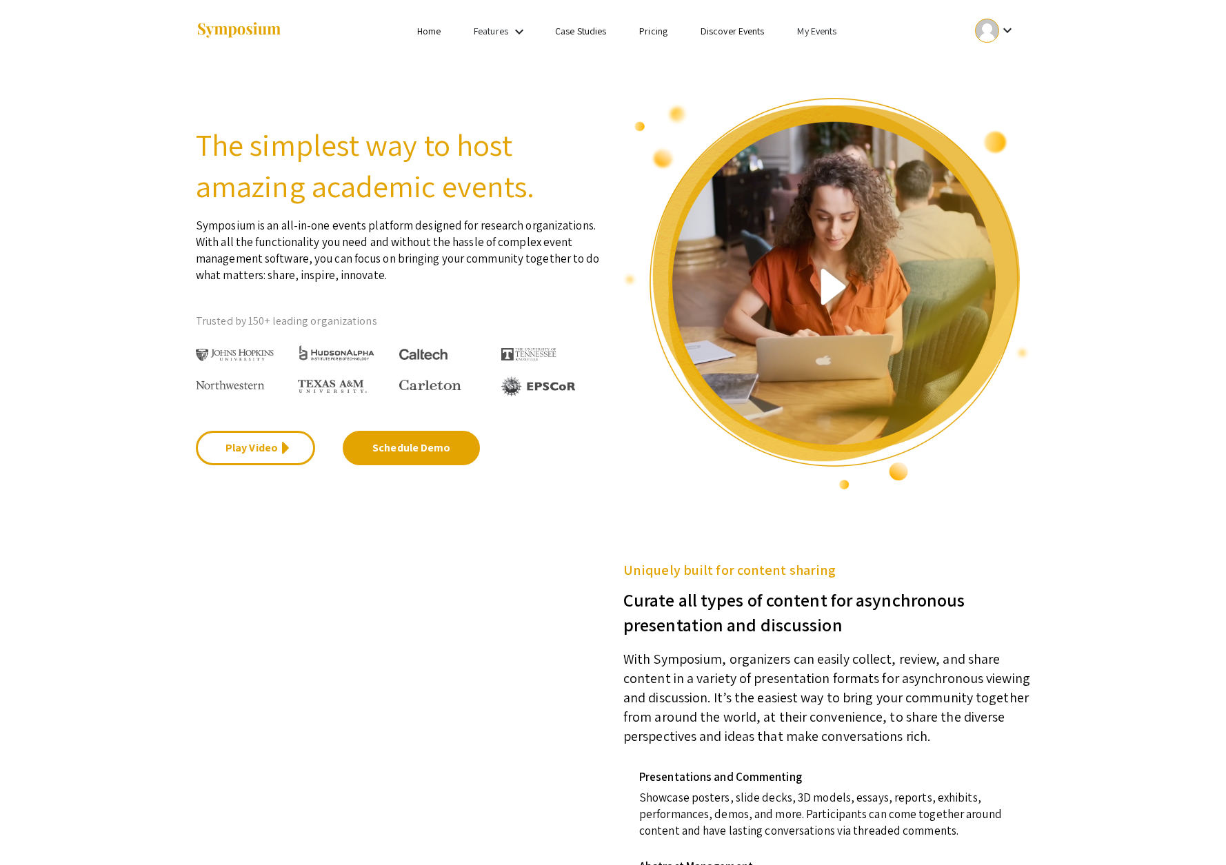
click at [735, 32] on link "Discover Events" at bounding box center [733, 31] width 64 height 12
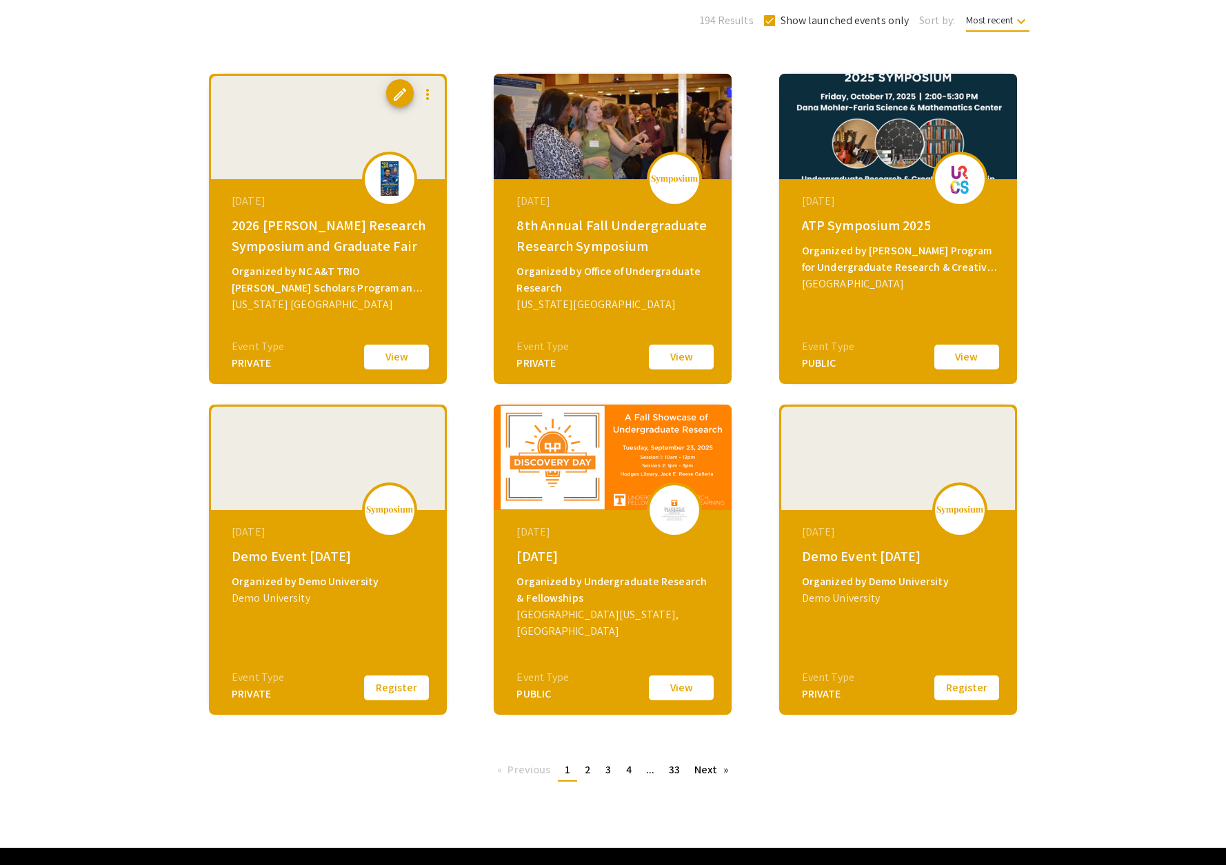
scroll to position [201, 0]
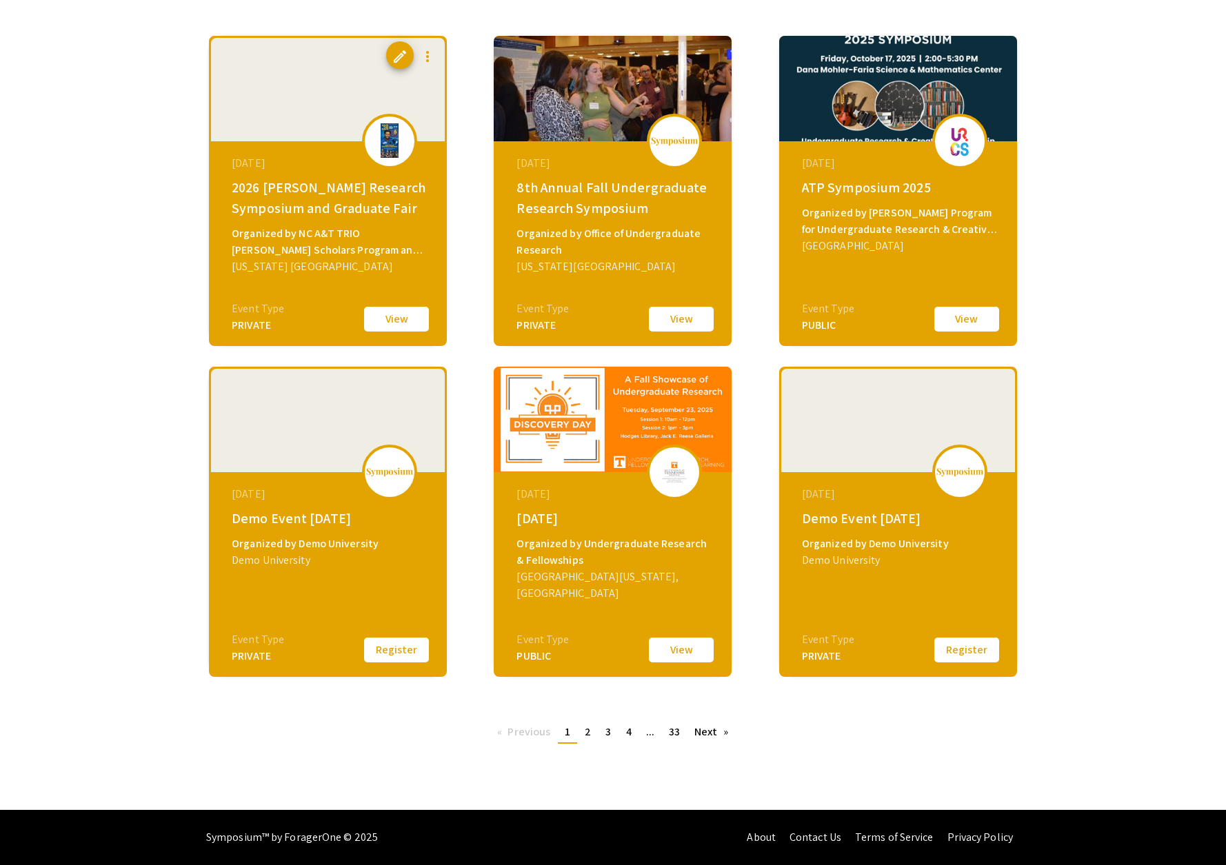
click at [399, 319] on button "View" at bounding box center [396, 319] width 69 height 29
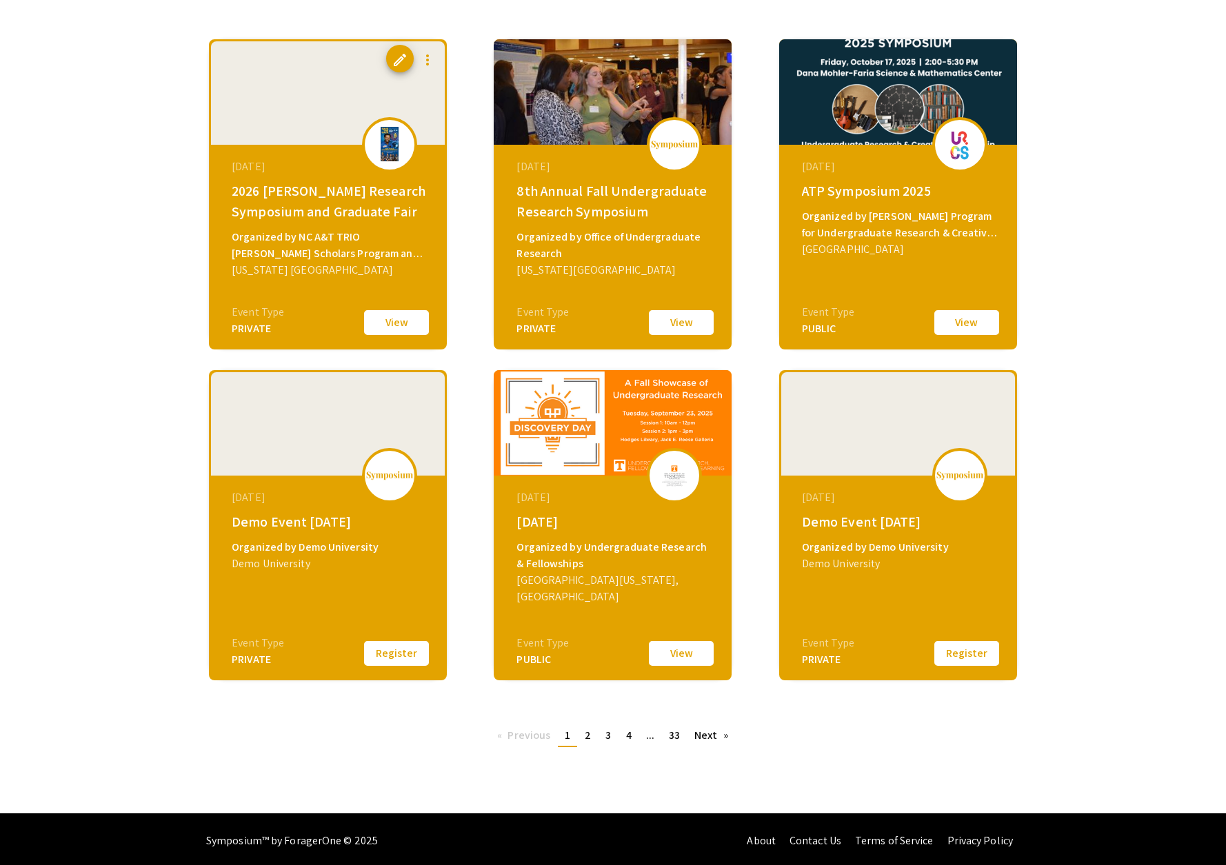
scroll to position [201, 0]
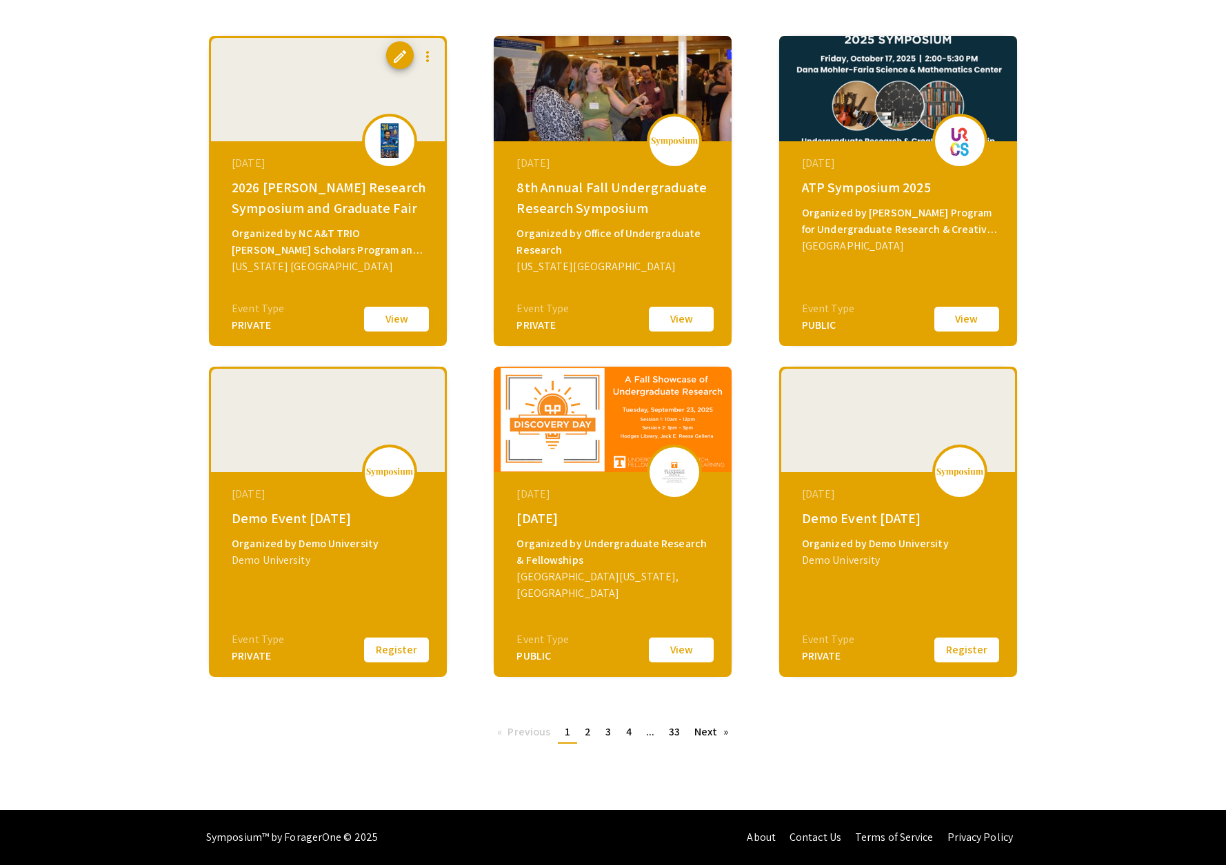
click at [399, 317] on button "View" at bounding box center [396, 319] width 69 height 29
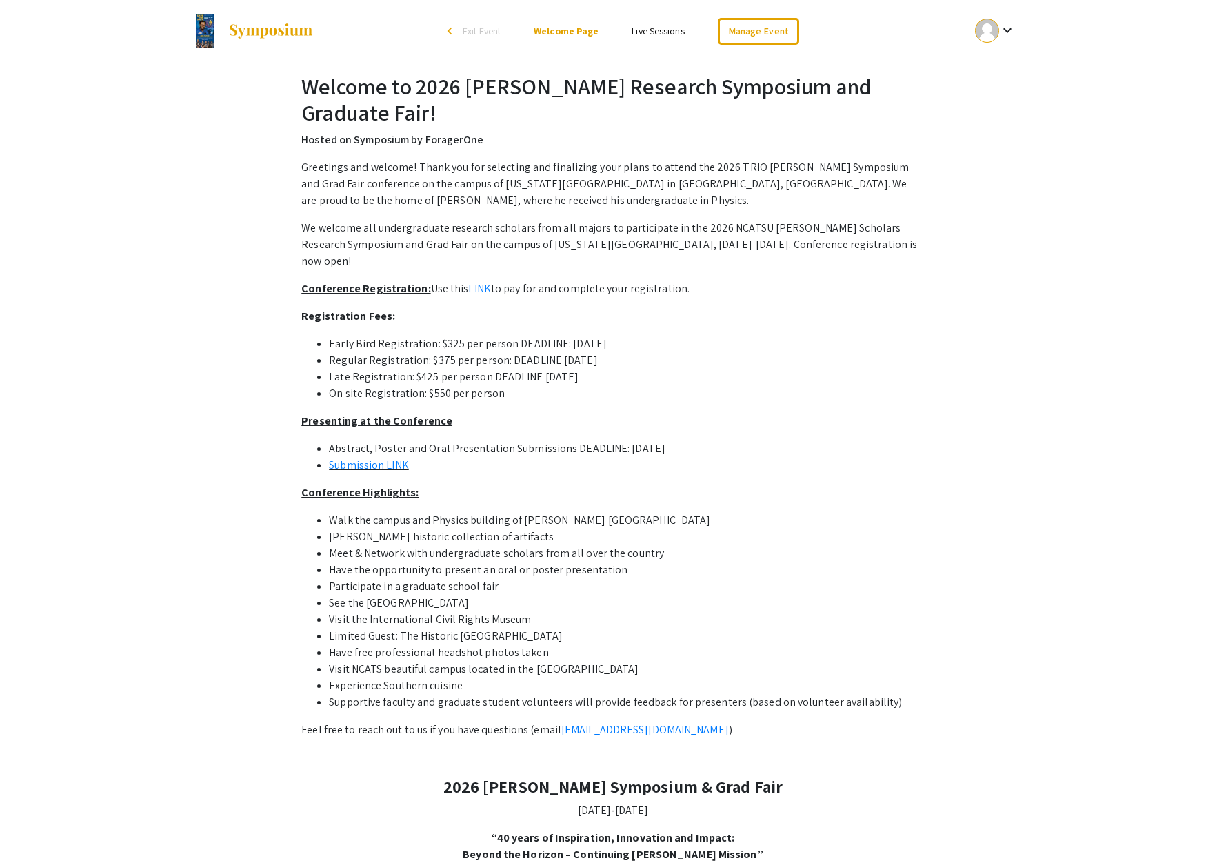
click at [612, 164] on p "Greetings and welcome! Thank you for selecting and finalizing your plans to att…" at bounding box center [612, 184] width 623 height 50
click at [782, 37] on link "Manage Event" at bounding box center [758, 31] width 81 height 27
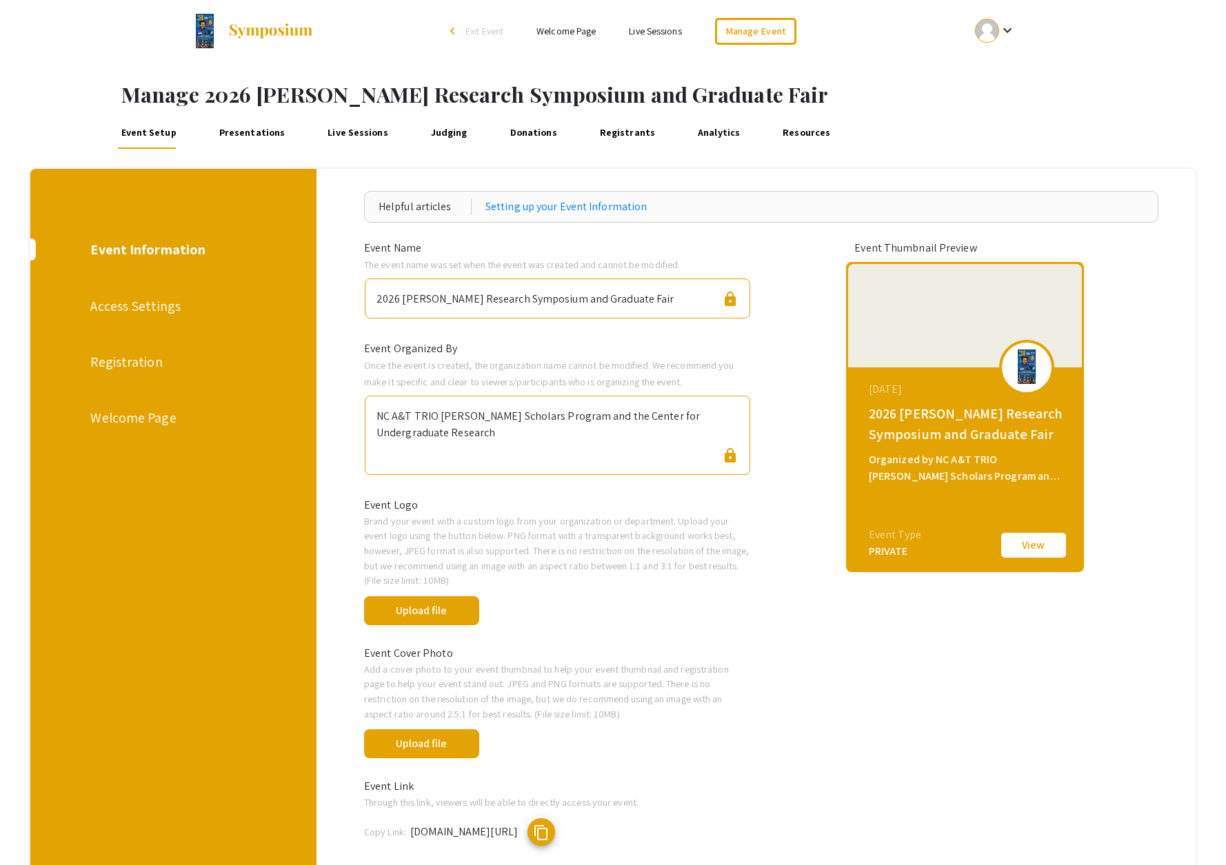
click at [149, 308] on div "Access Settings" at bounding box center [171, 306] width 163 height 21
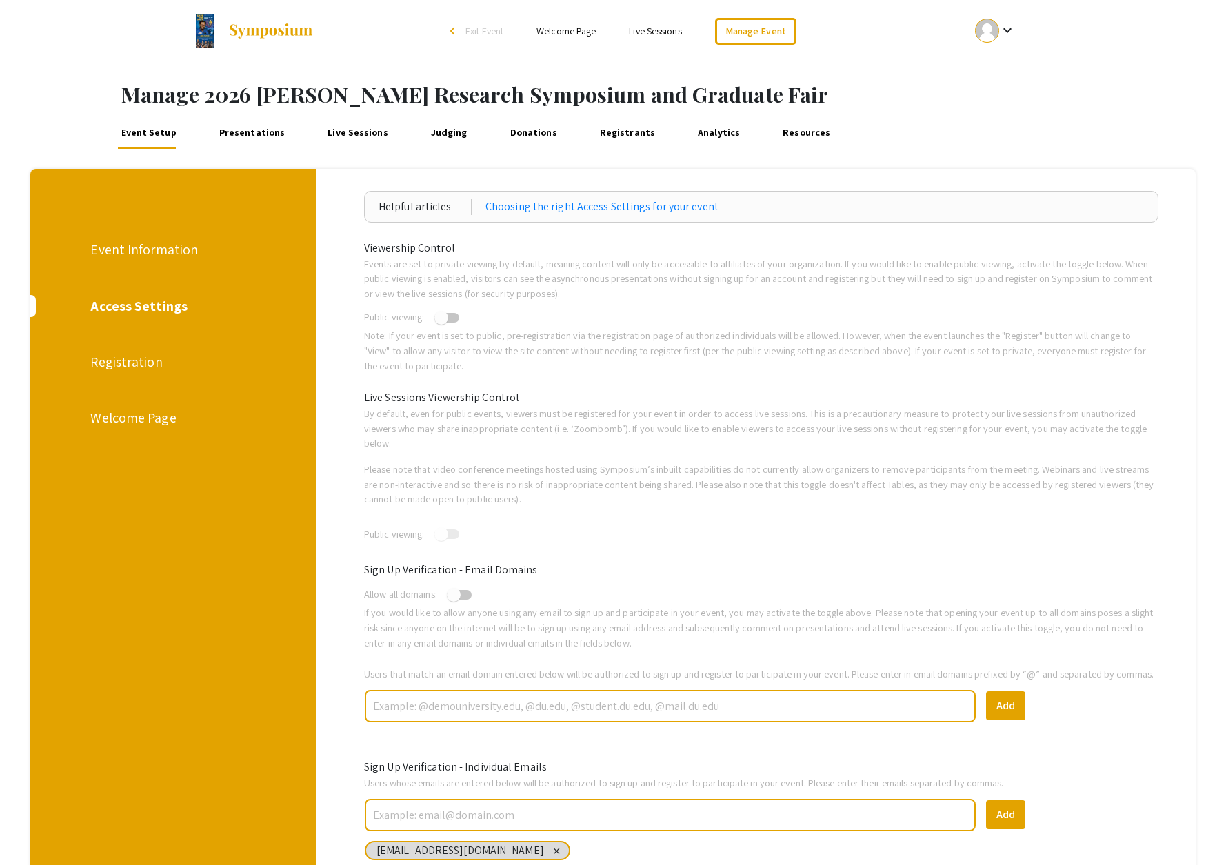
click at [452, 320] on span at bounding box center [446, 318] width 25 height 10
click at [441, 323] on input "checkbox" at bounding box center [441, 323] width 1 height 1
checkbox input "true"
click at [114, 365] on div "Registration" at bounding box center [171, 362] width 163 height 21
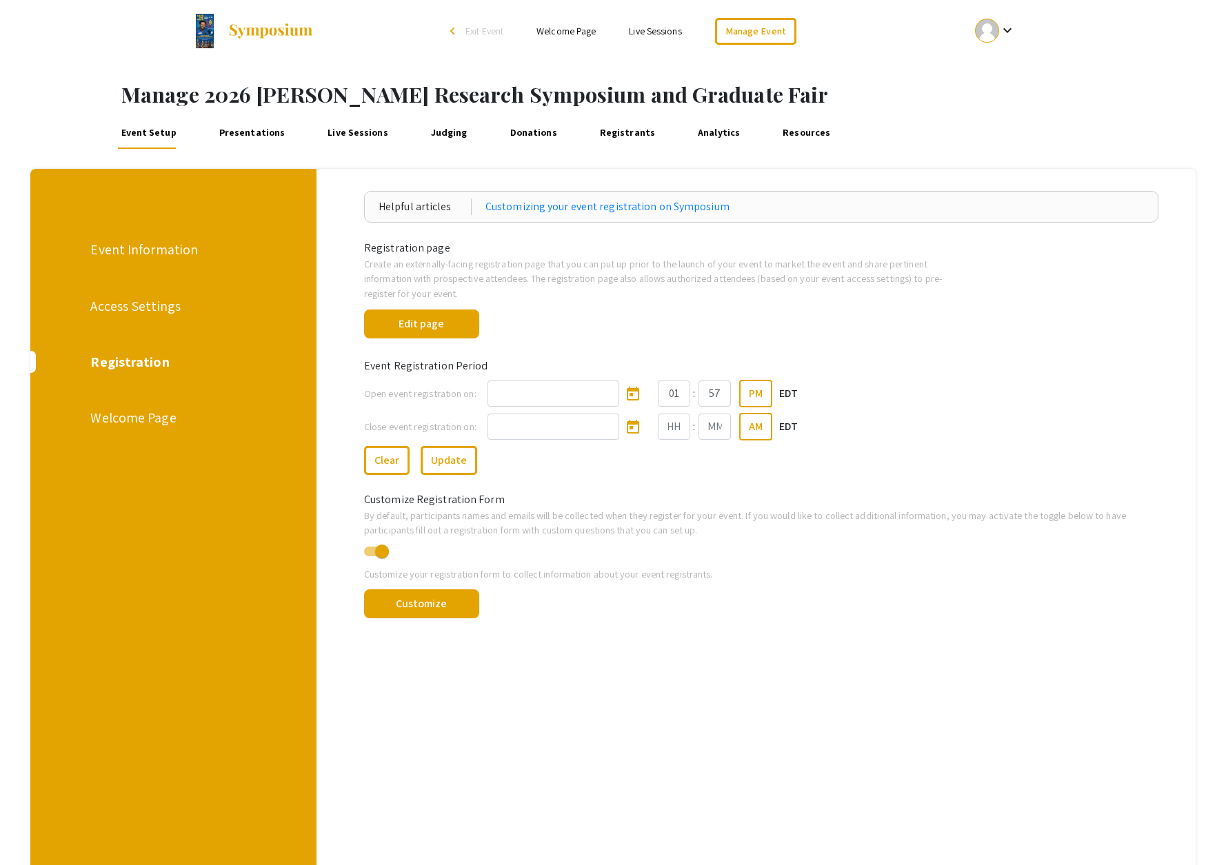
click at [136, 414] on div "Welcome Page" at bounding box center [171, 418] width 163 height 21
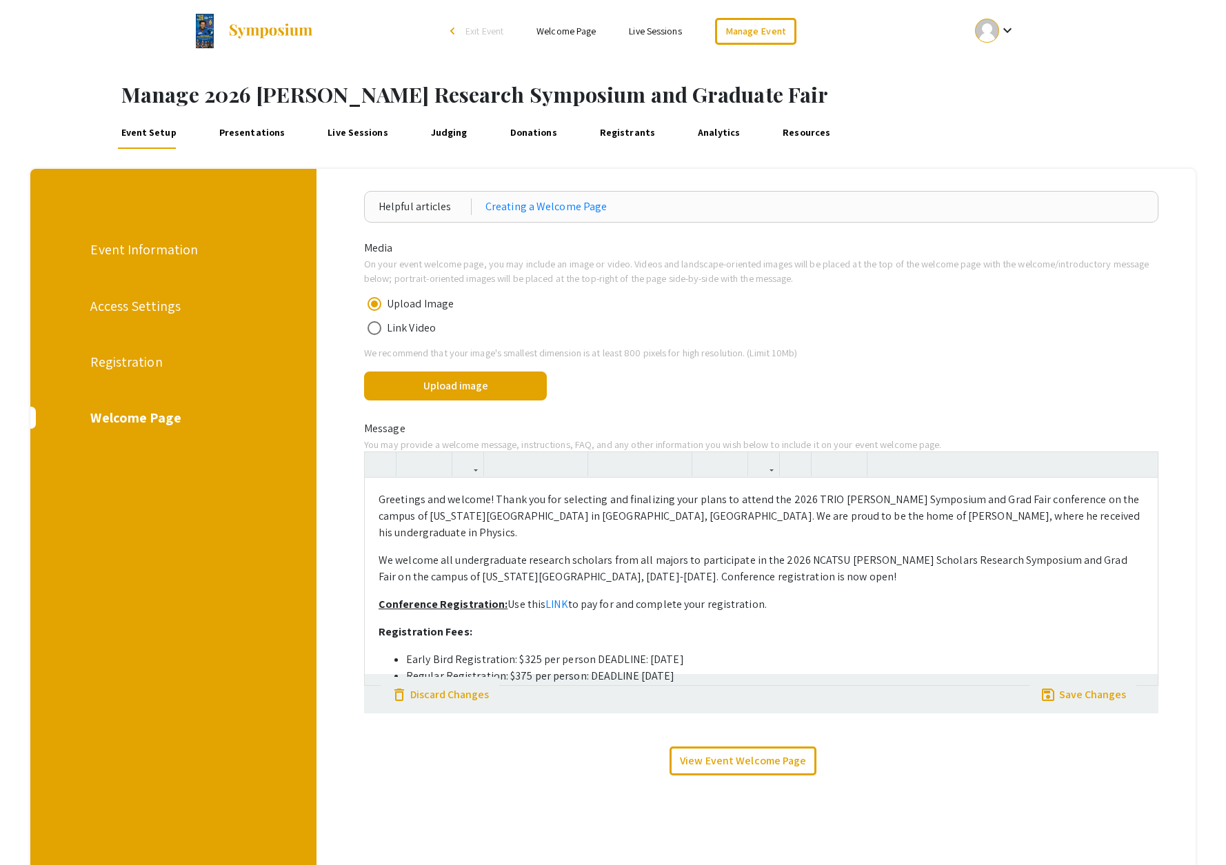
click at [135, 359] on div "Registration" at bounding box center [171, 362] width 163 height 21
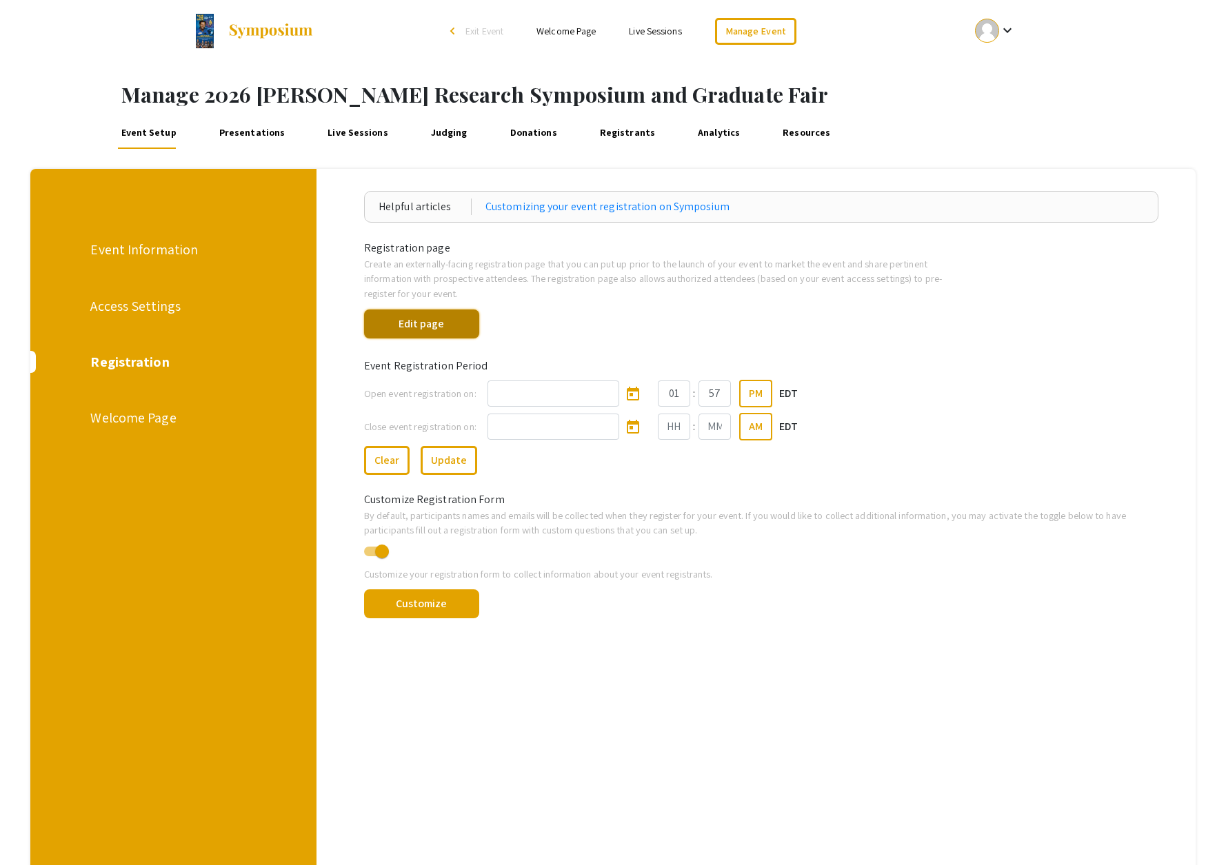
click at [432, 326] on button "Edit page" at bounding box center [421, 324] width 115 height 29
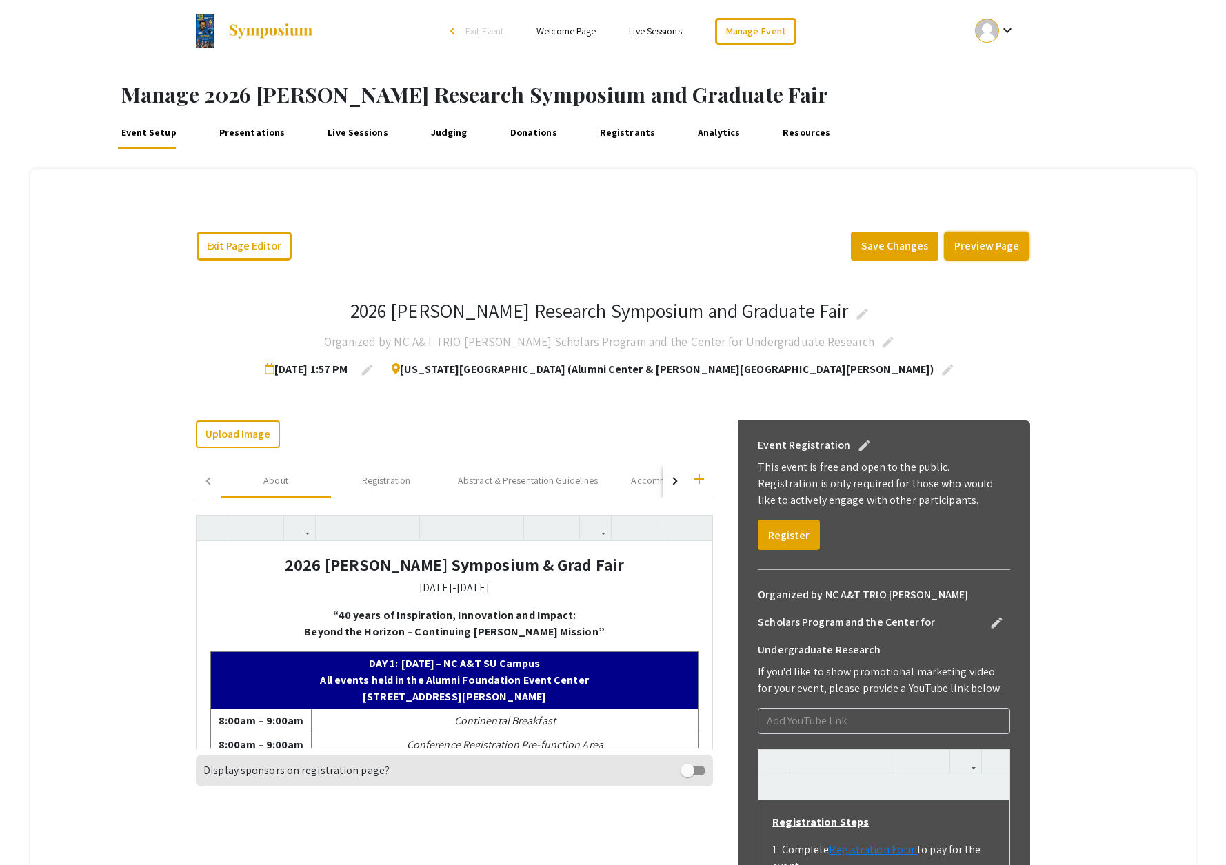
click at [973, 247] on button "Preview Page" at bounding box center [987, 246] width 86 height 29
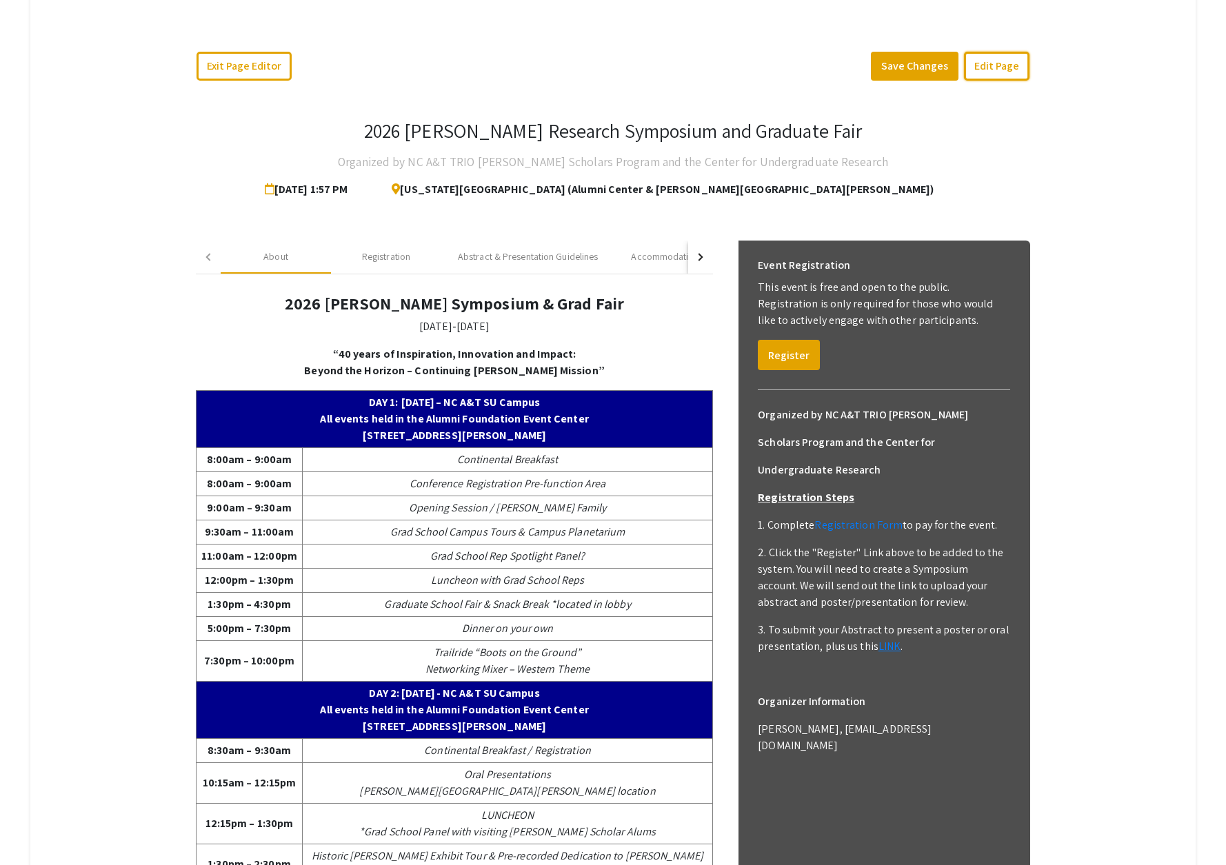
scroll to position [299, 0]
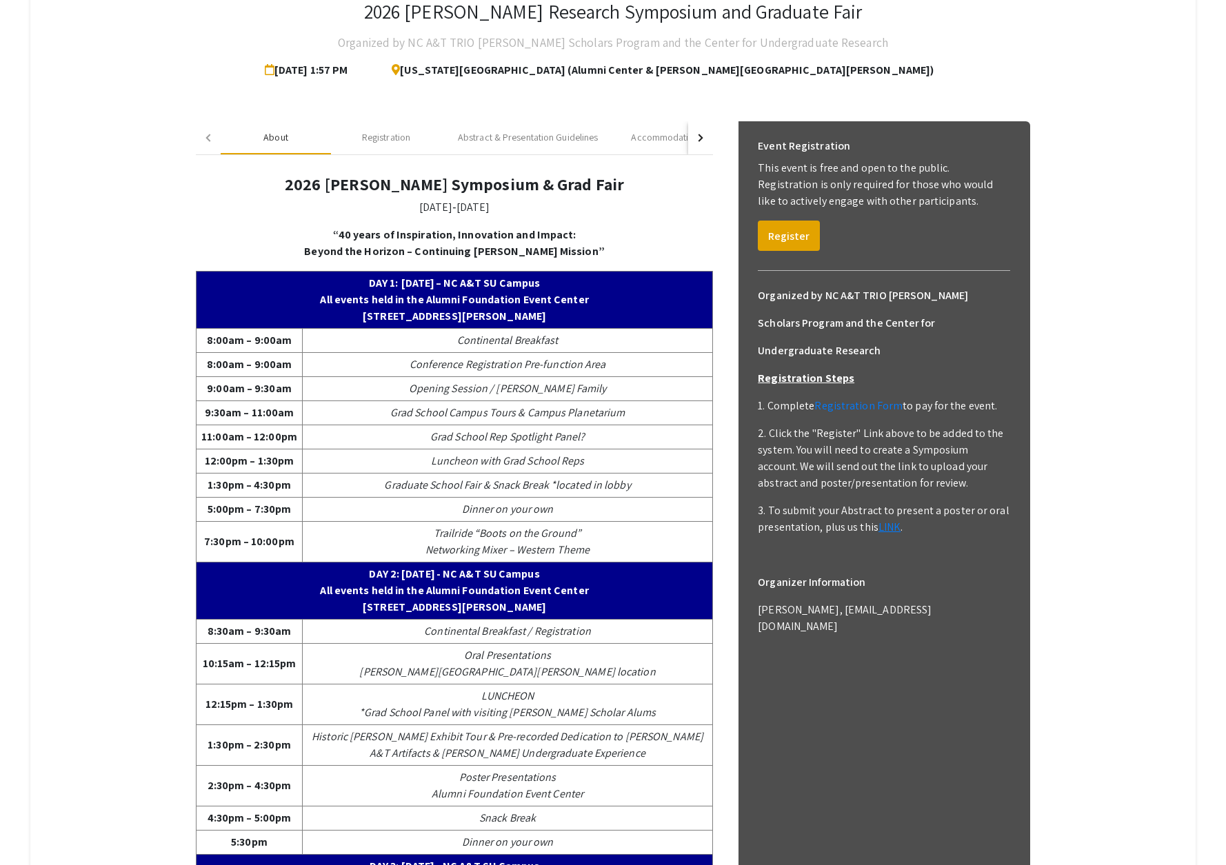
click at [271, 139] on div "About" at bounding box center [275, 137] width 25 height 14
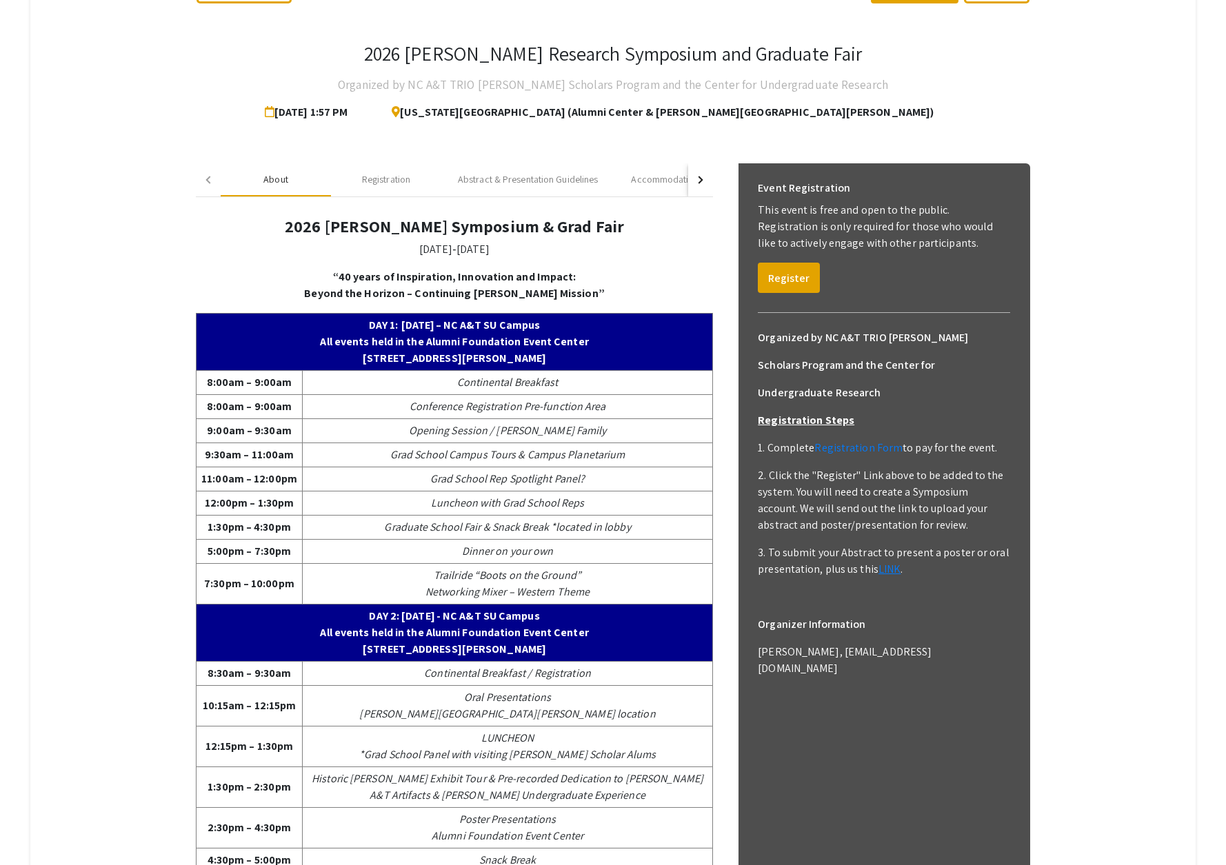
scroll to position [256, 0]
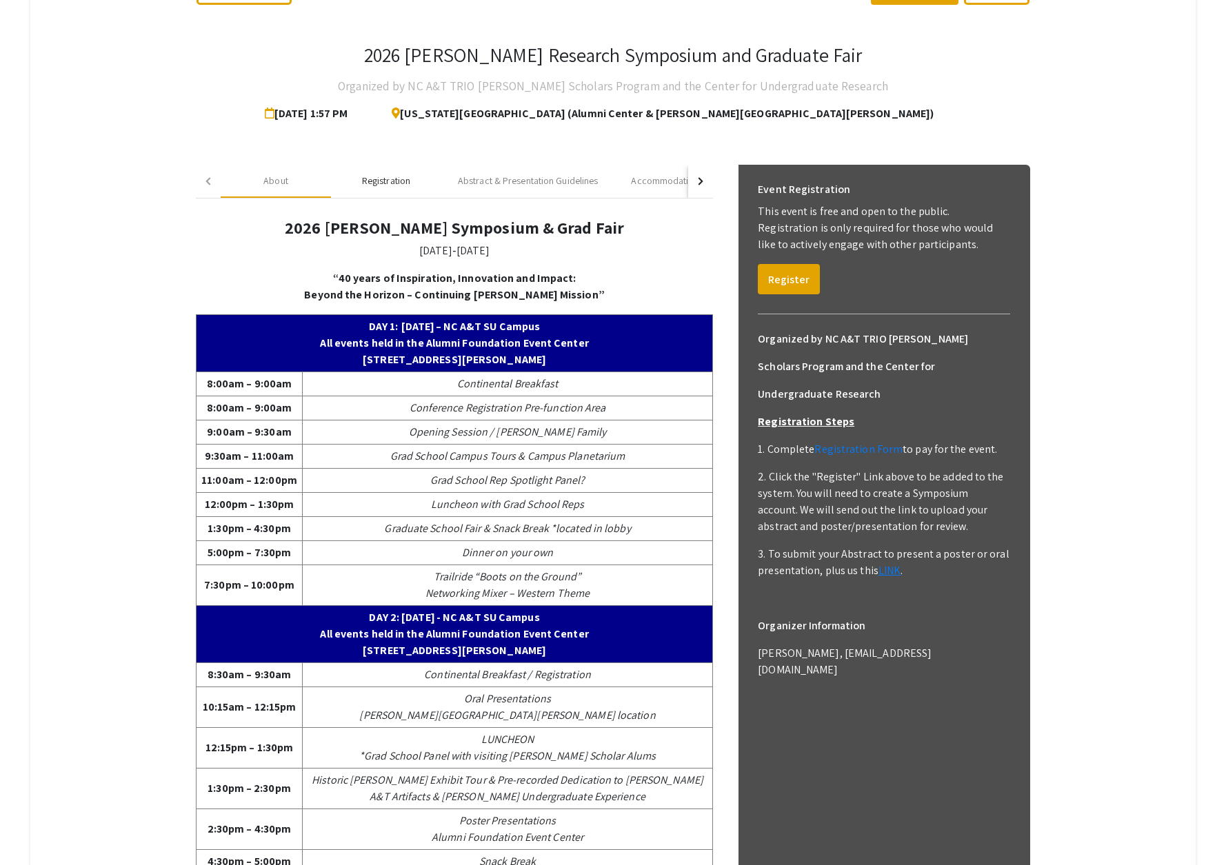
click at [385, 181] on div "Registration" at bounding box center [386, 181] width 48 height 14
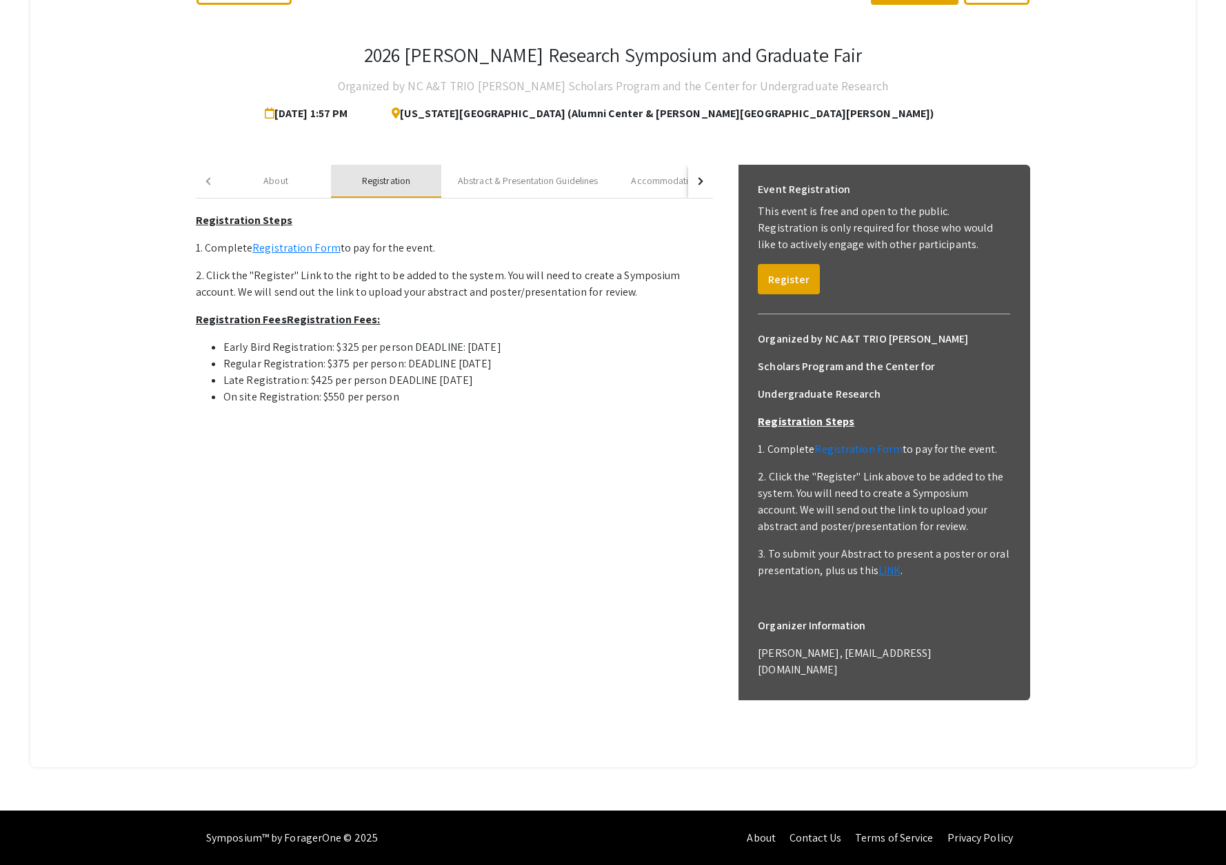
scroll to position [212, 0]
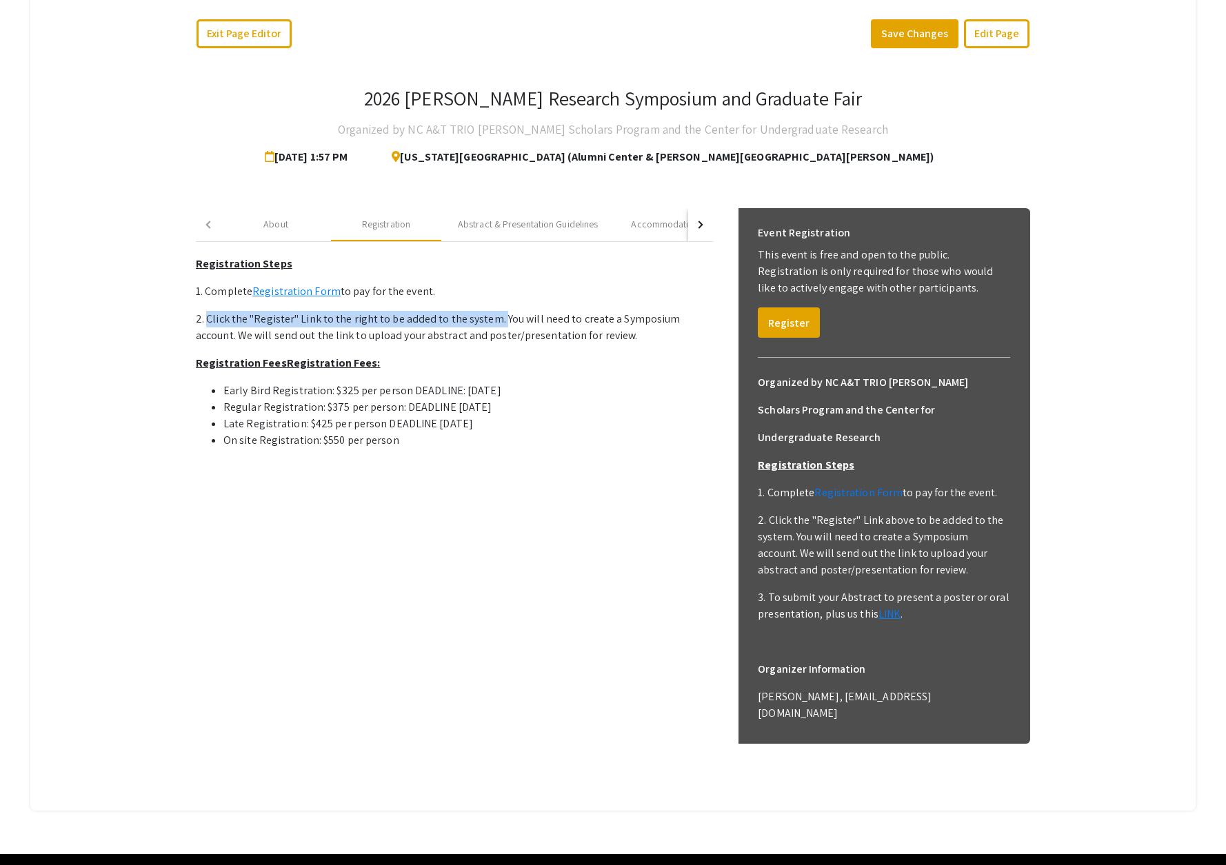
drag, startPoint x: 206, startPoint y: 320, endPoint x: 496, endPoint y: 325, distance: 290.3
click at [496, 325] on p "2. Click the "Register" Link to the right to be added to the system. You will n…" at bounding box center [454, 327] width 517 height 33
click at [463, 282] on p "Registration Steps 1. Complete Registration Form to pay for the event. 2. Click…" at bounding box center [454, 352] width 517 height 193
drag, startPoint x: 592, startPoint y: 336, endPoint x: 201, endPoint y: 292, distance: 394.1
click at [201, 292] on p "Registration Steps 1. Complete Registration Form to pay for the event. 2. Click…" at bounding box center [454, 352] width 517 height 193
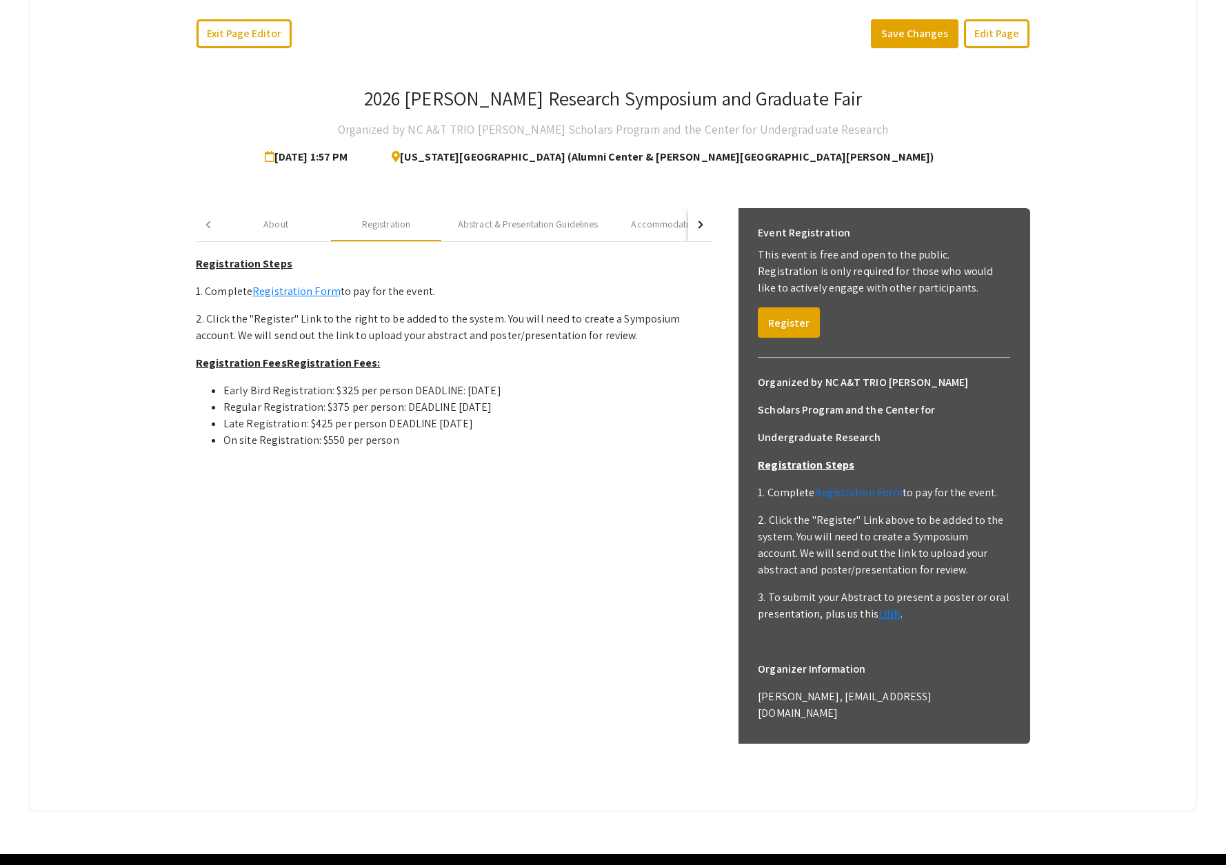
click at [434, 445] on li "On site Registration: $550 per person" at bounding box center [468, 440] width 490 height 17
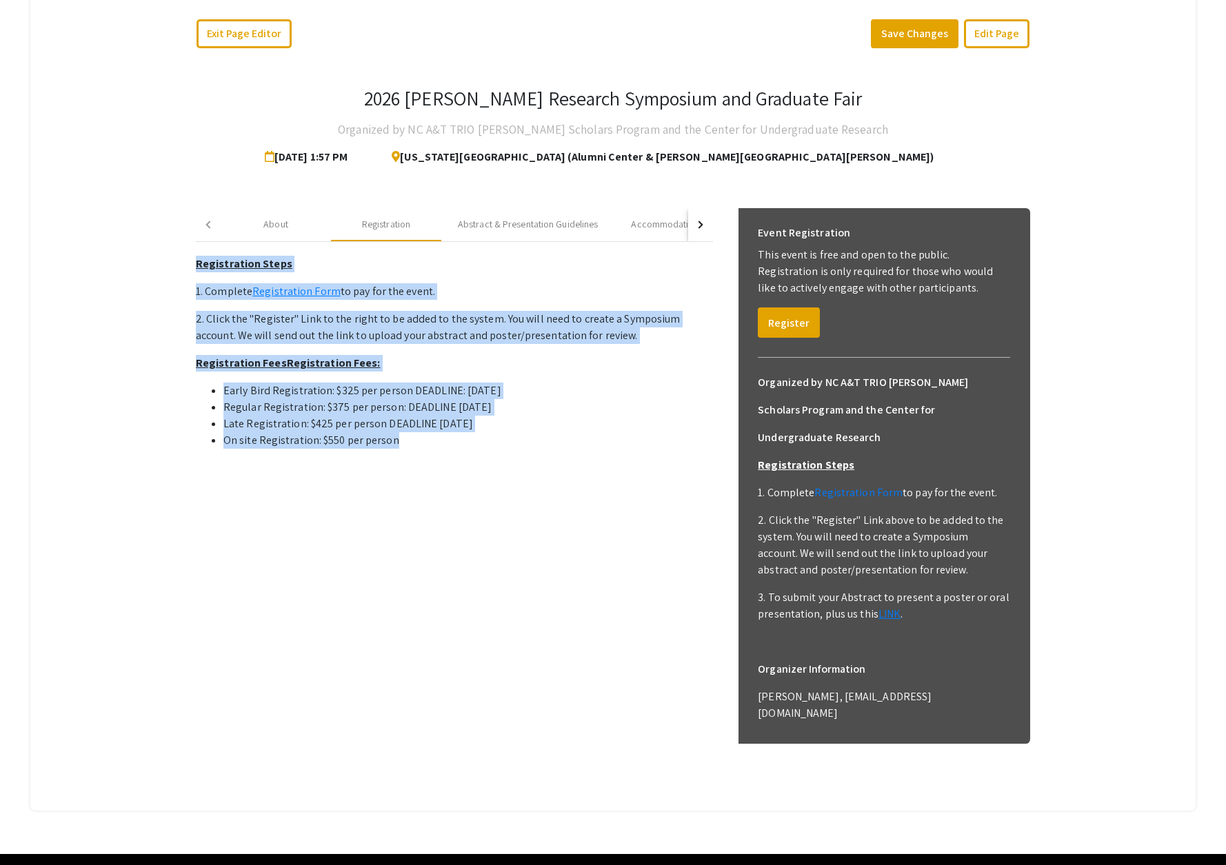
drag, startPoint x: 415, startPoint y: 445, endPoint x: 199, endPoint y: 264, distance: 282.0
click at [199, 264] on p "Registration Steps 1. Complete Registration Form to pay for the event. 2. Click…" at bounding box center [454, 352] width 517 height 193
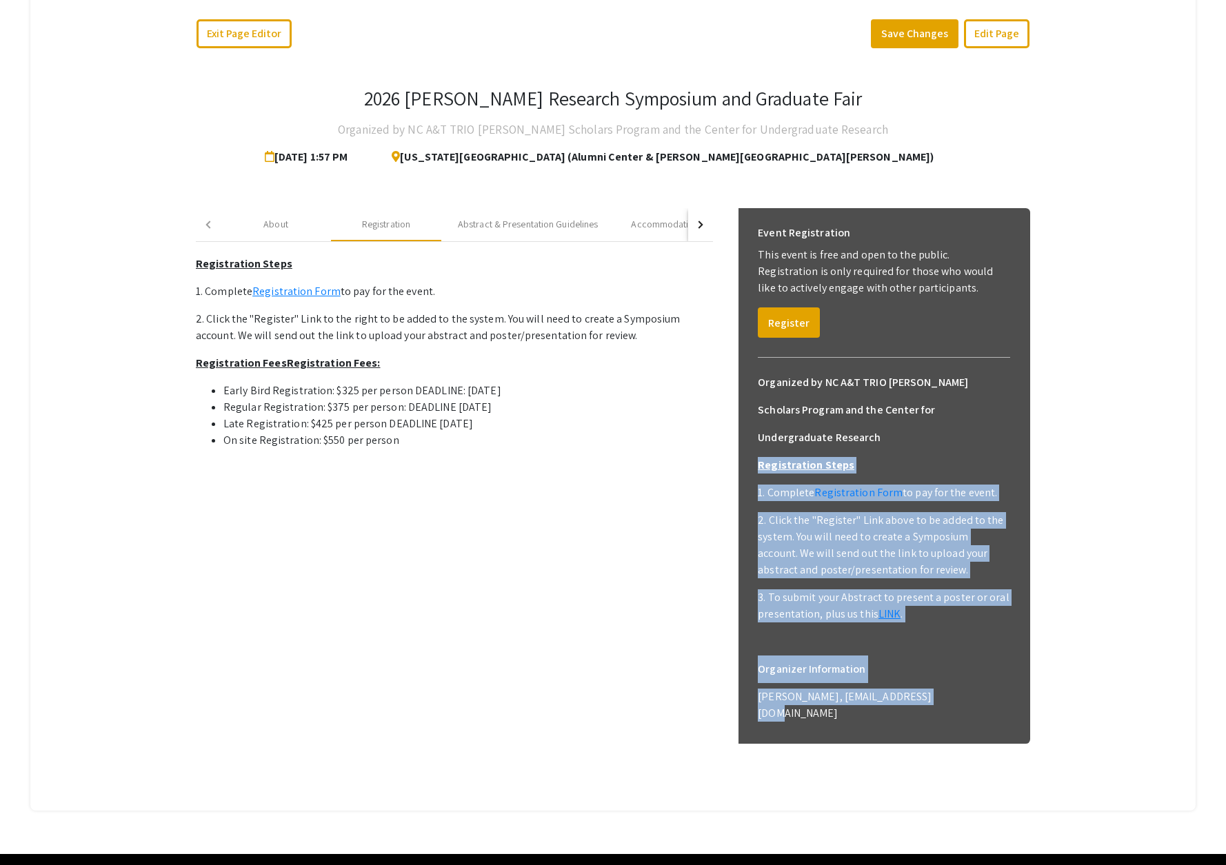
drag, startPoint x: 756, startPoint y: 437, endPoint x: 952, endPoint y: 672, distance: 305.6
click at [952, 672] on div "Event Registration This event is free and open to the public. Registration is o…" at bounding box center [885, 476] width 292 height 536
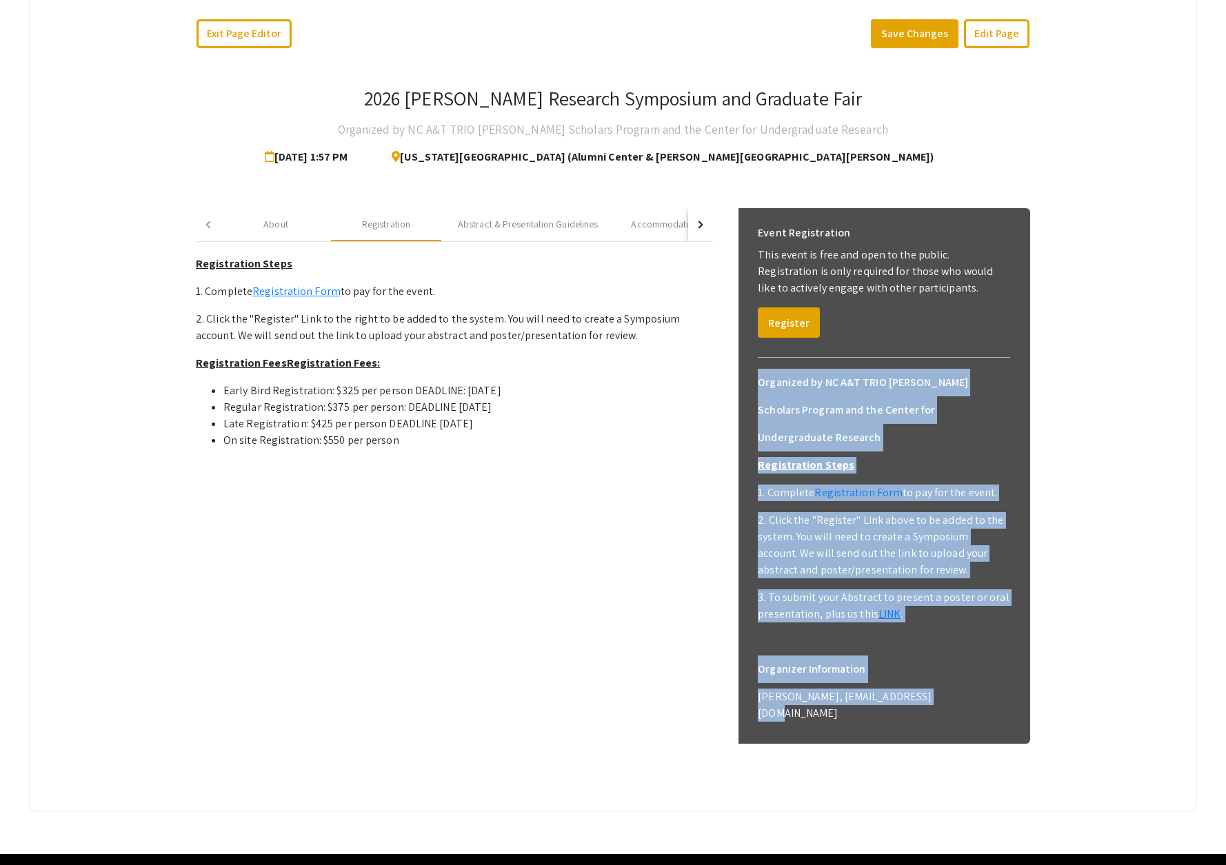
drag, startPoint x: 754, startPoint y: 382, endPoint x: 972, endPoint y: 662, distance: 354.3
click at [972, 662] on div "Event Registration This event is free and open to the public. Registration is o…" at bounding box center [885, 476] width 292 height 536
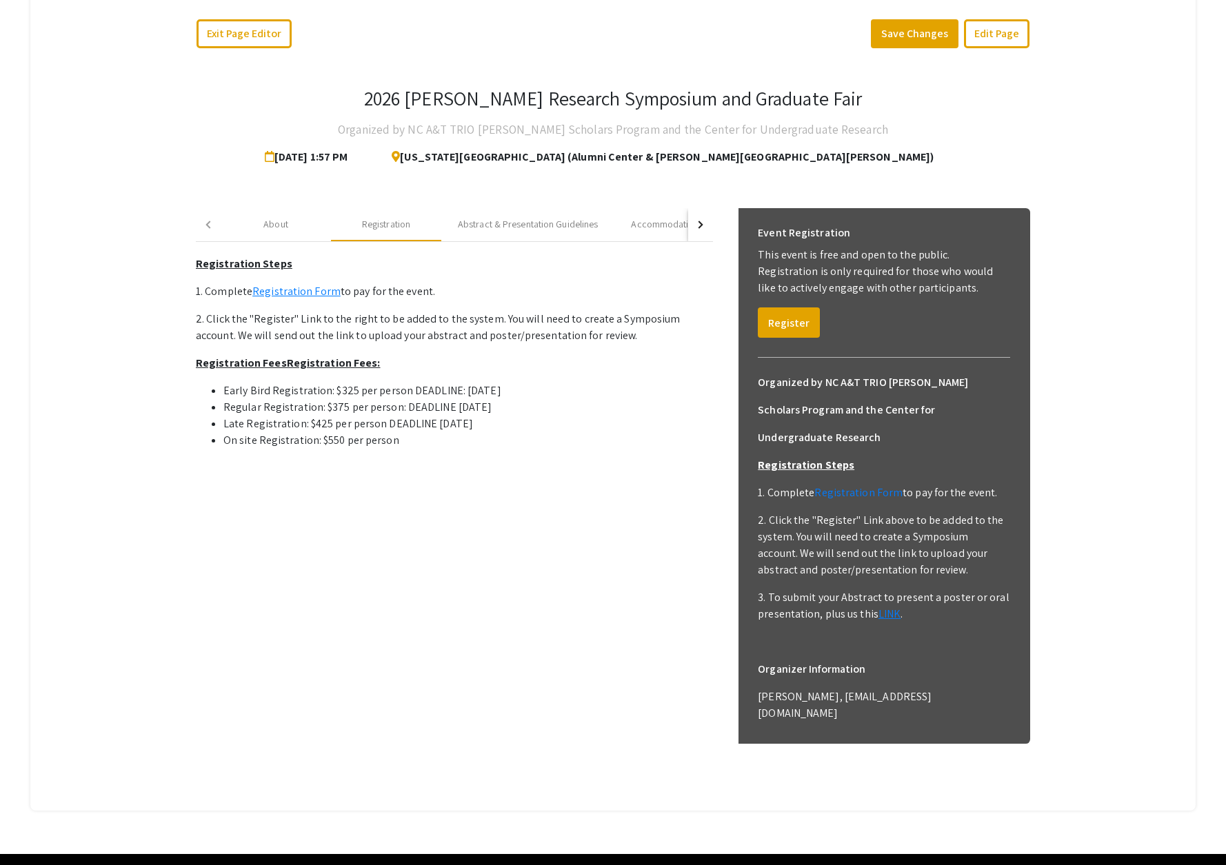
click at [673, 439] on li "On site Registration: $550 per person" at bounding box center [468, 440] width 490 height 17
click at [534, 229] on div "Abstract & Presentation Guidelines" at bounding box center [528, 224] width 140 height 14
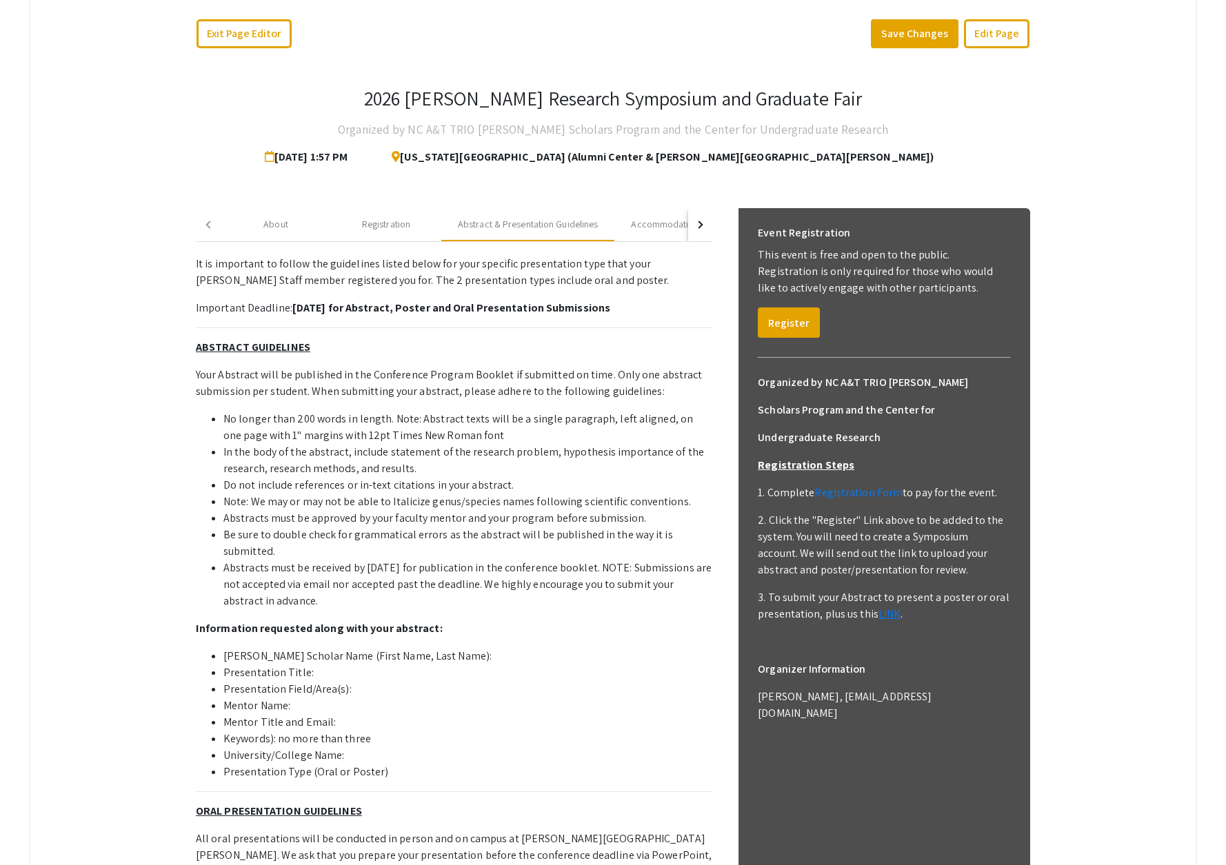
drag, startPoint x: 292, startPoint y: 310, endPoint x: 664, endPoint y: 314, distance: 372.4
click at [664, 314] on p "Important Deadline: December 1, 2025 for Abstract, Poster and Oral Presentation…" at bounding box center [454, 308] width 517 height 17
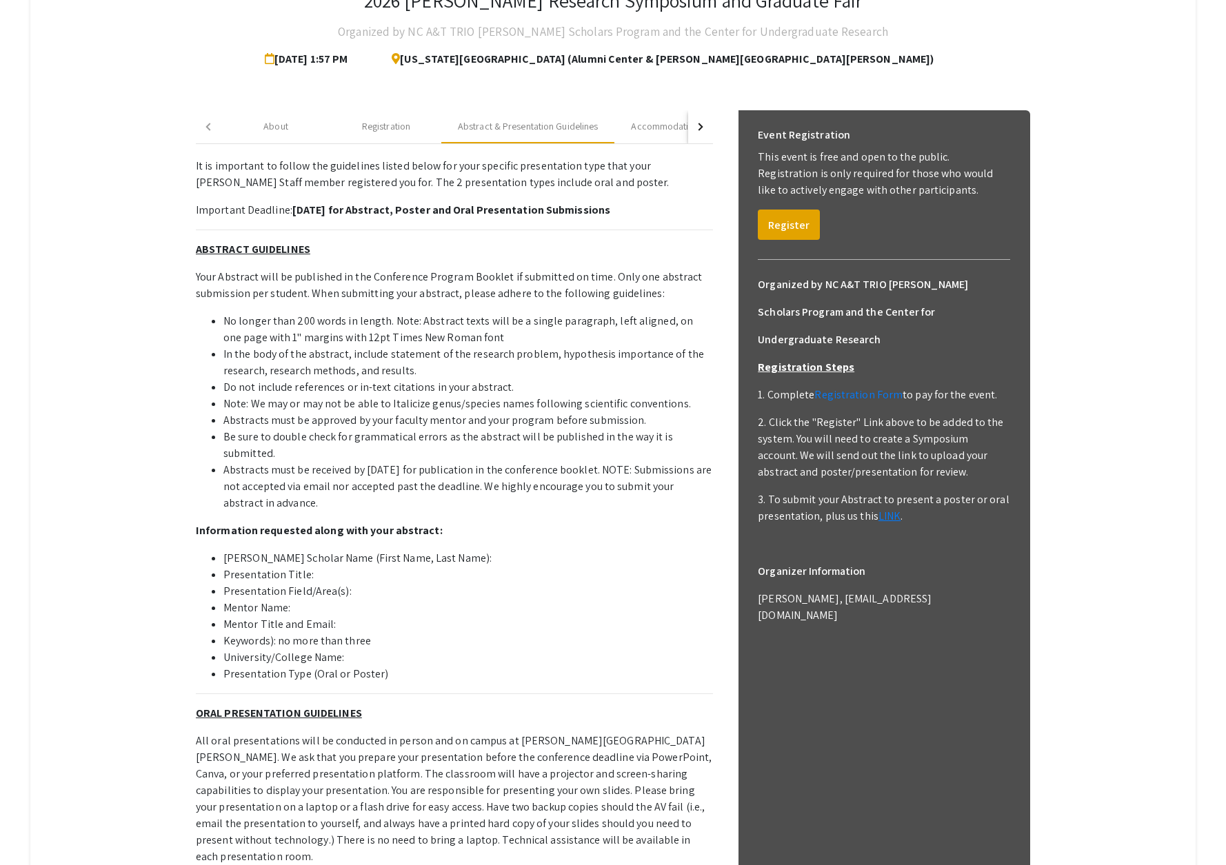
scroll to position [312, 0]
drag, startPoint x: 232, startPoint y: 251, endPoint x: 334, endPoint y: 254, distance: 102.1
click at [334, 254] on div "2026 Ronald E. McNair Research Symposium and Graduate Fair Organized by NC A&T …" at bounding box center [612, 739] width 855 height 1561
drag, startPoint x: 194, startPoint y: 696, endPoint x: 371, endPoint y: 695, distance: 177.2
click at [371, 695] on div "2026 Ronald E. McNair Research Symposium and Graduate Fair Organized by NC A&T …" at bounding box center [612, 739] width 855 height 1561
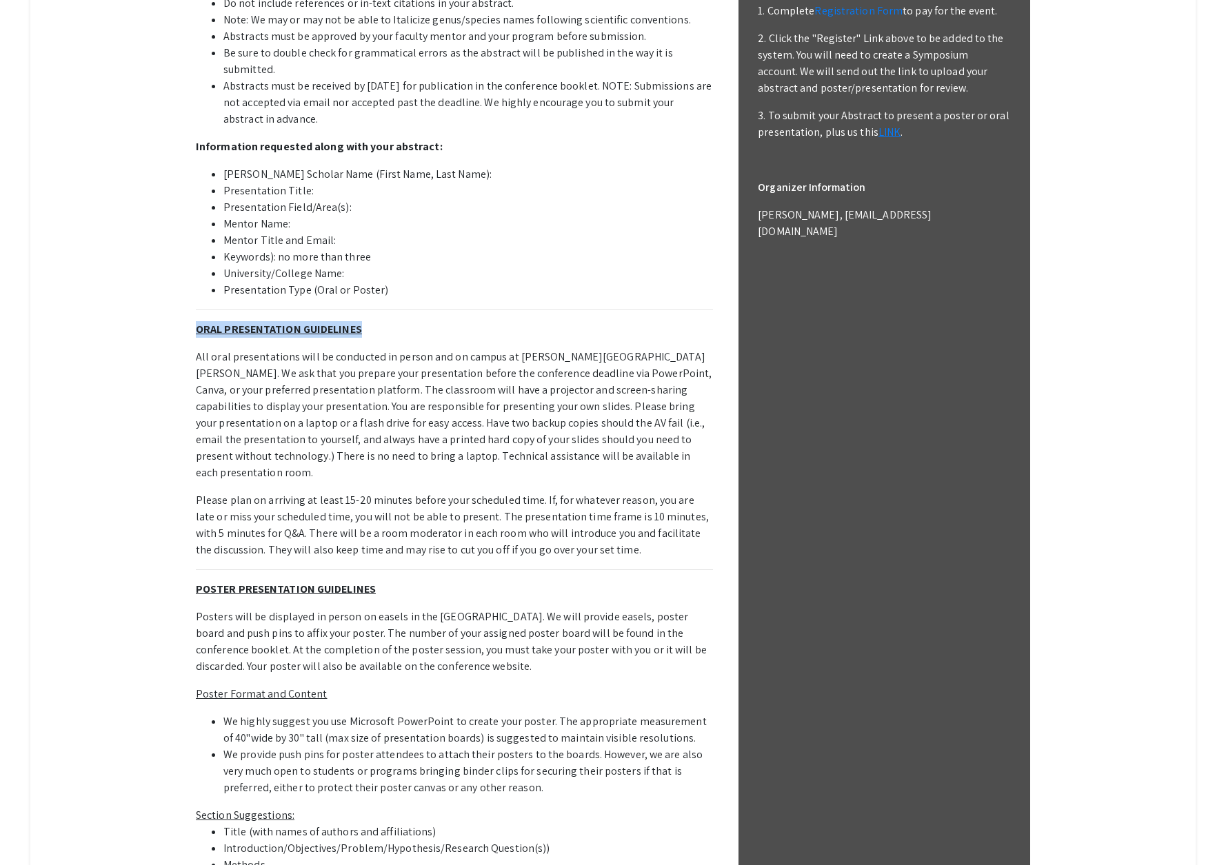
scroll to position [704, 0]
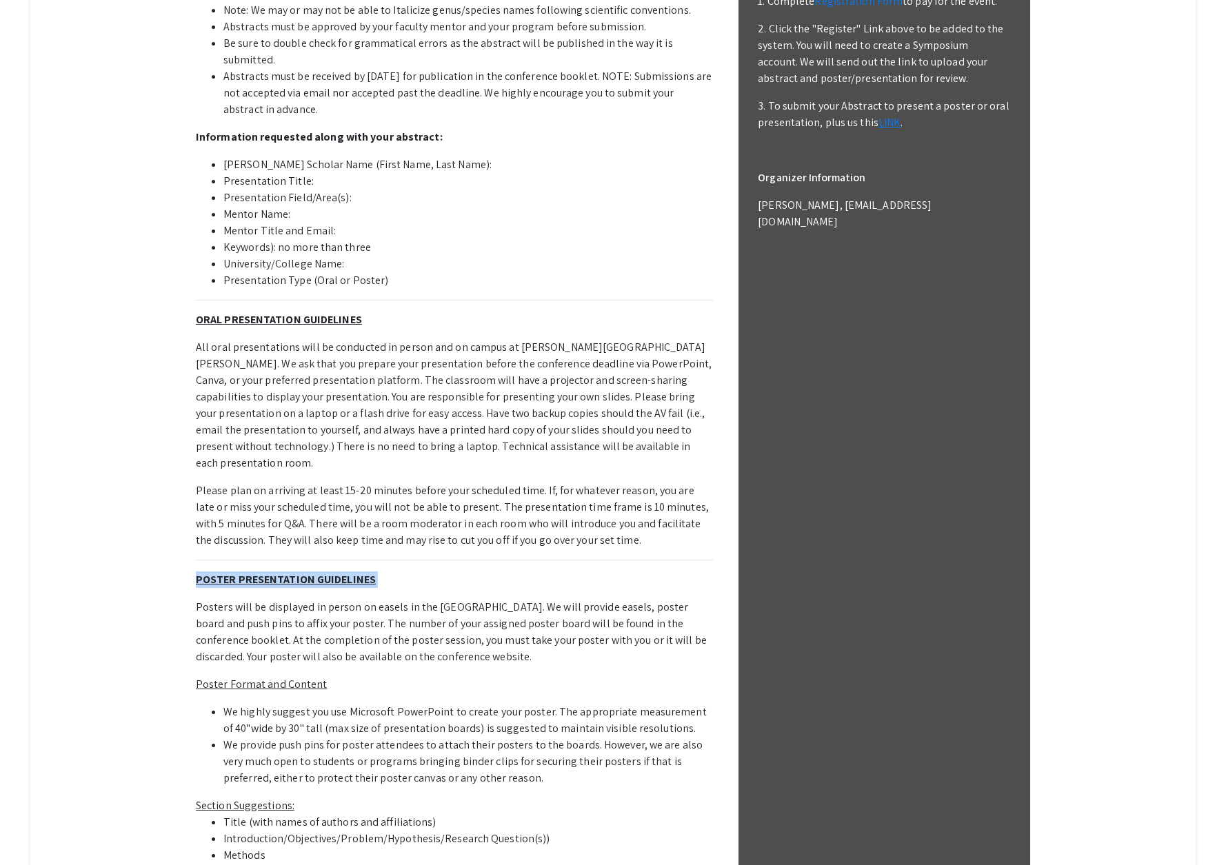
drag, startPoint x: 196, startPoint y: 550, endPoint x: 383, endPoint y: 555, distance: 187.6
click at [383, 555] on p "It is important to follow the guidelines listed below for your specific present…" at bounding box center [454, 441] width 517 height 1354
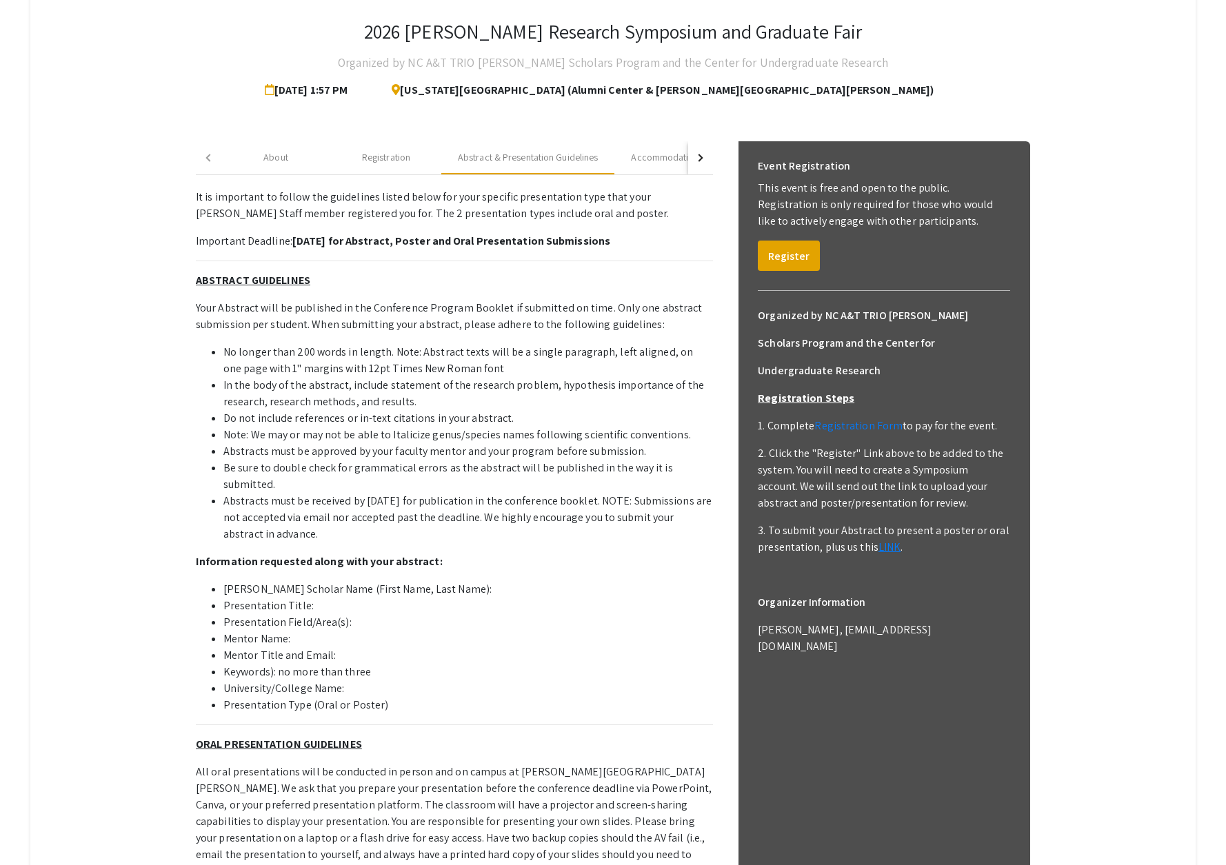
scroll to position [251, 0]
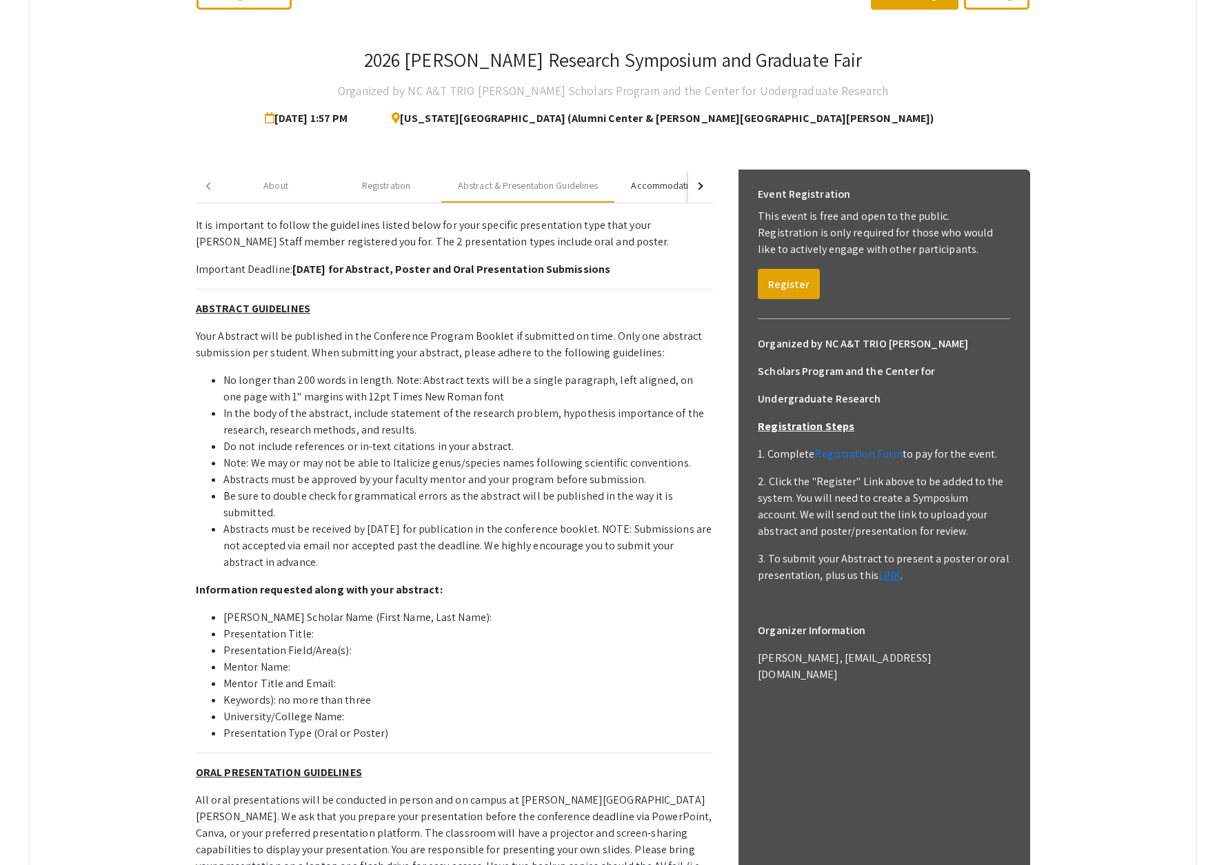
click at [644, 183] on div "Accommodation Recommendations" at bounding box center [704, 186] width 146 height 14
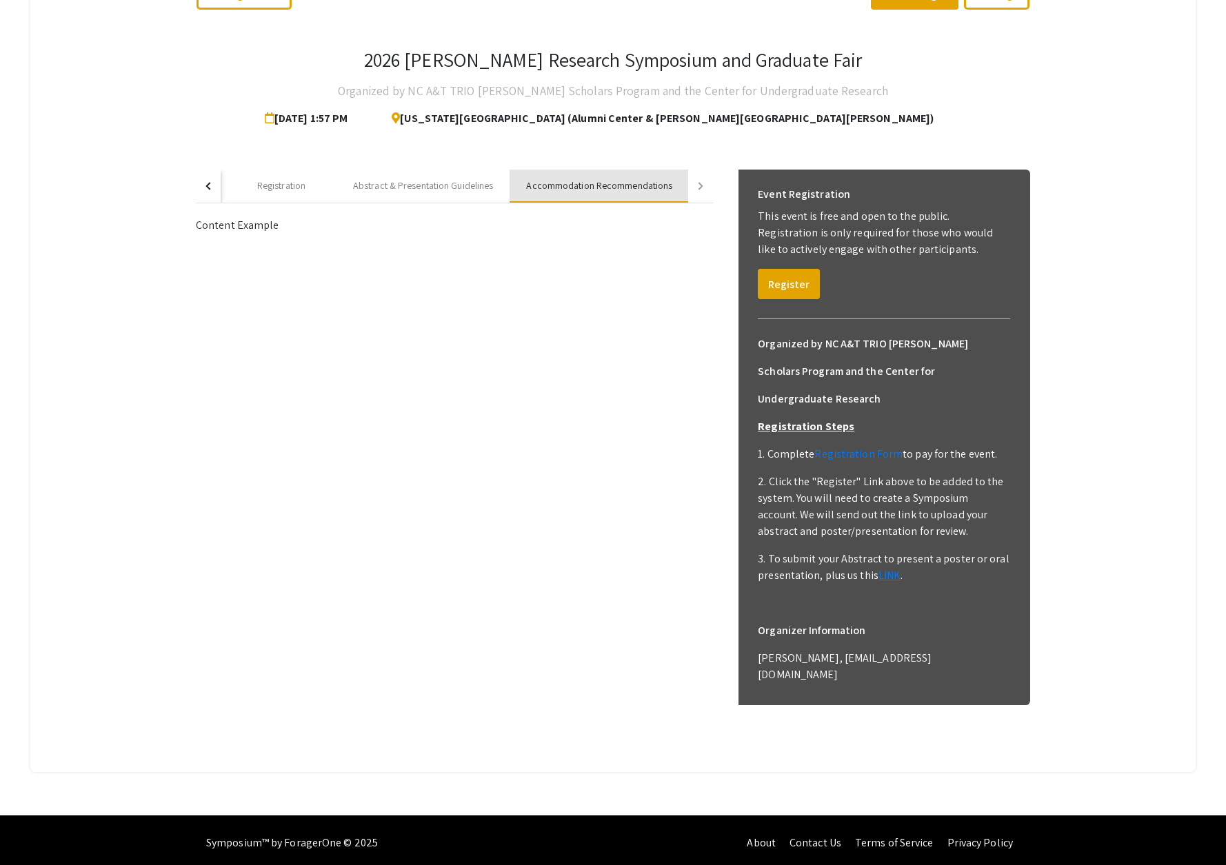
scroll to position [212, 0]
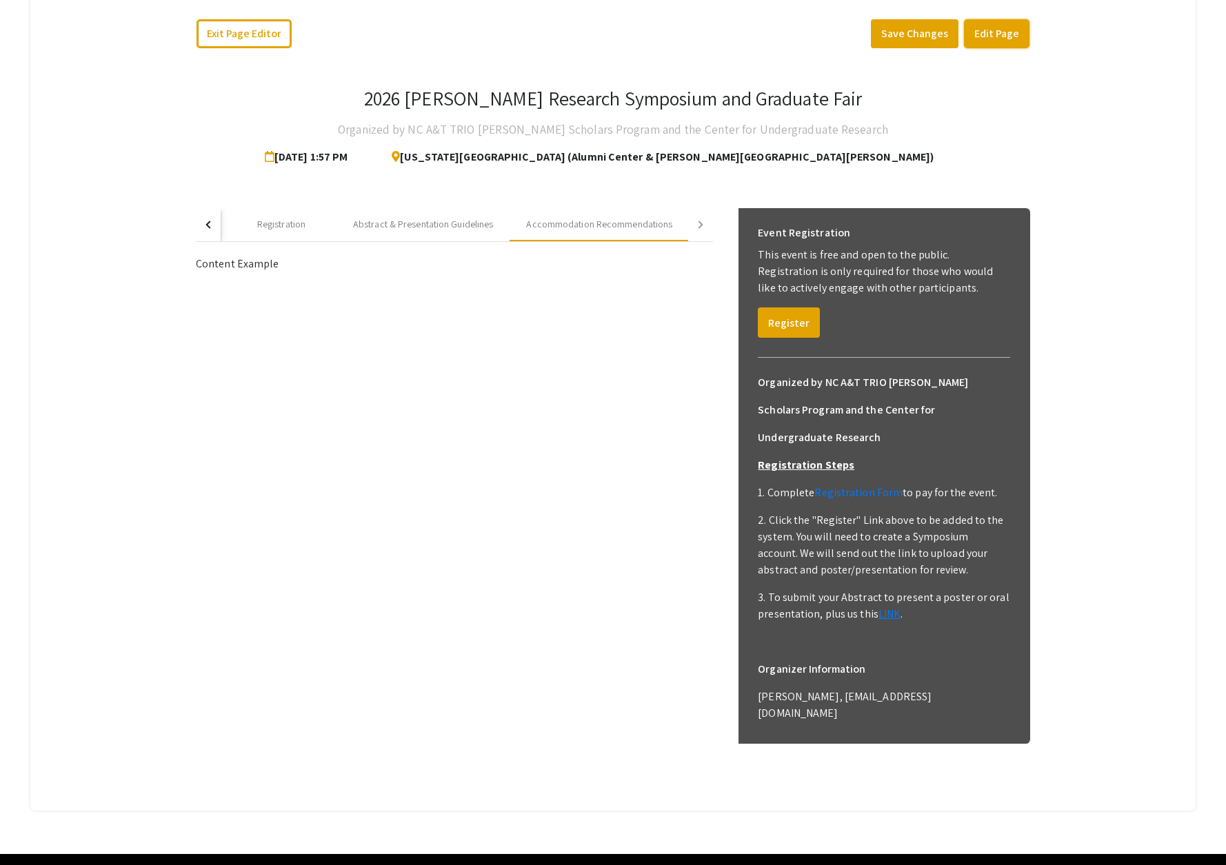
click at [985, 30] on button "Edit Page" at bounding box center [997, 33] width 66 height 29
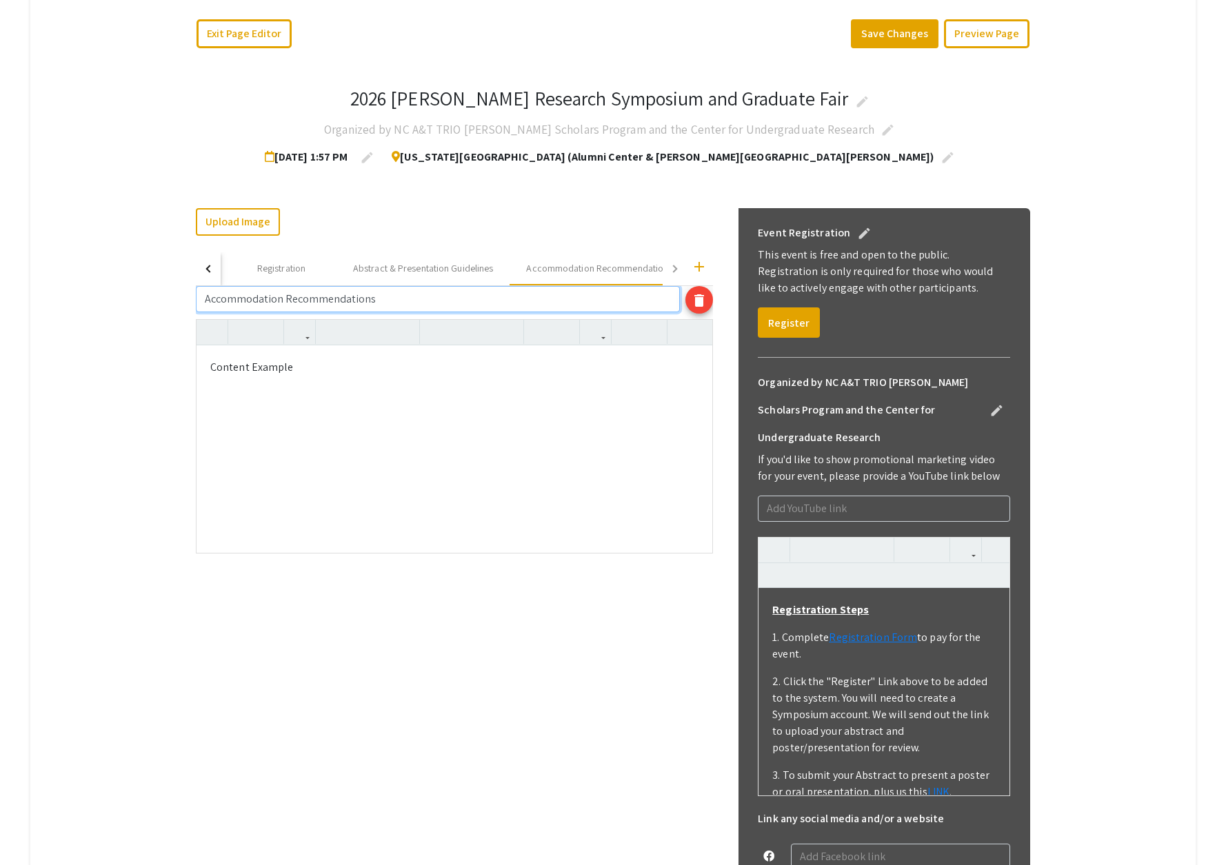
click at [264, 301] on input "Accommodation Recommendations" at bounding box center [438, 299] width 484 height 26
type input "Hotel/Restaurant Recommendations"
click at [351, 632] on div "Upload Image Change Image add About Registration Abstract & Presentation Guidel…" at bounding box center [454, 692] width 517 height 969
click at [881, 28] on button "Save Changes" at bounding box center [895, 33] width 88 height 29
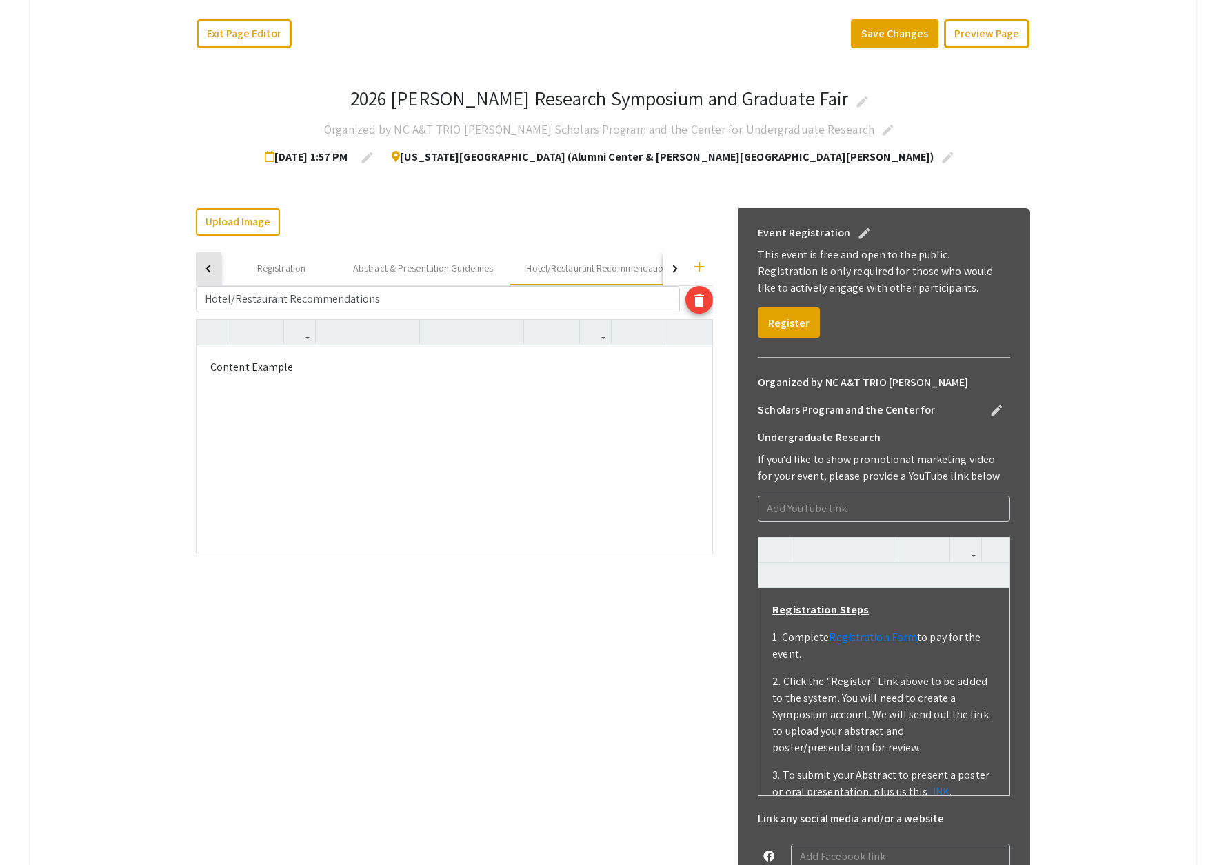
click at [208, 271] on div "button" at bounding box center [209, 269] width 8 height 8
click at [263, 271] on div "About" at bounding box center [275, 268] width 25 height 14
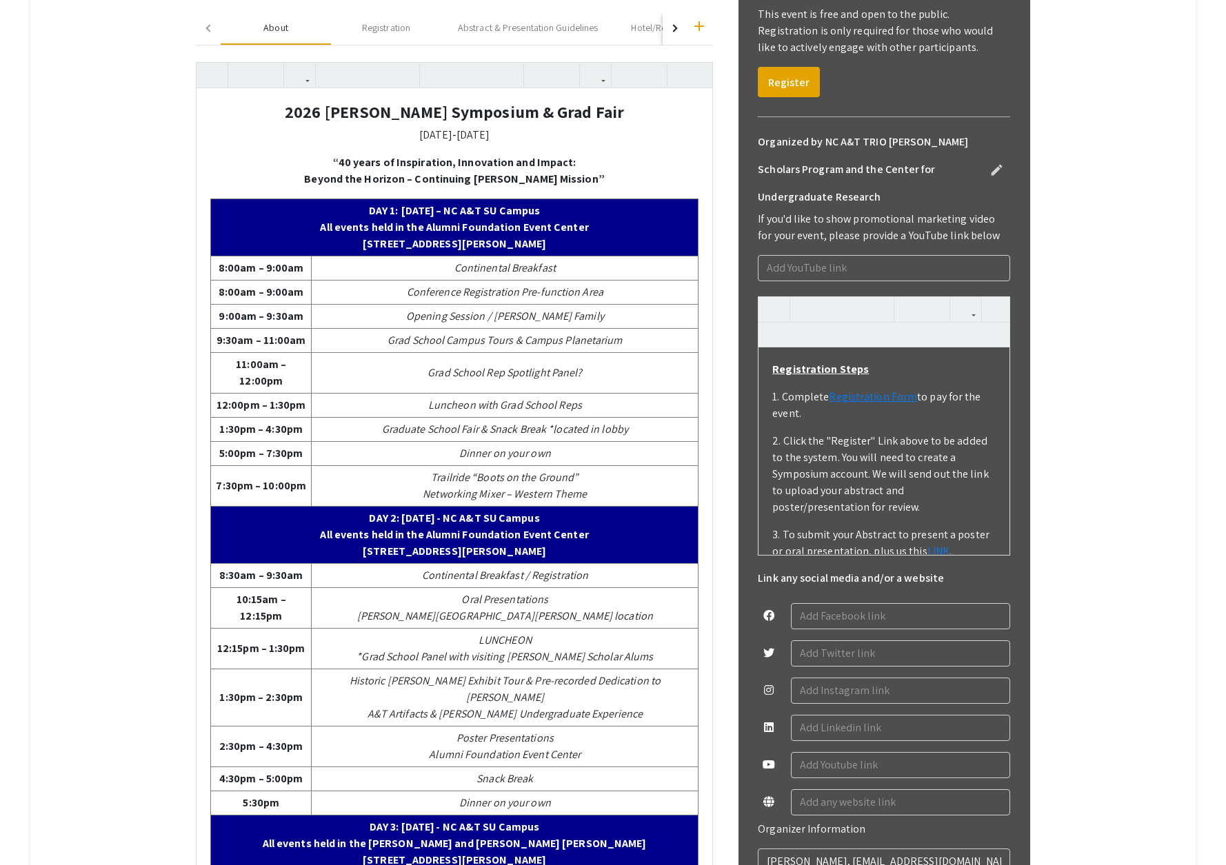
scroll to position [454, 0]
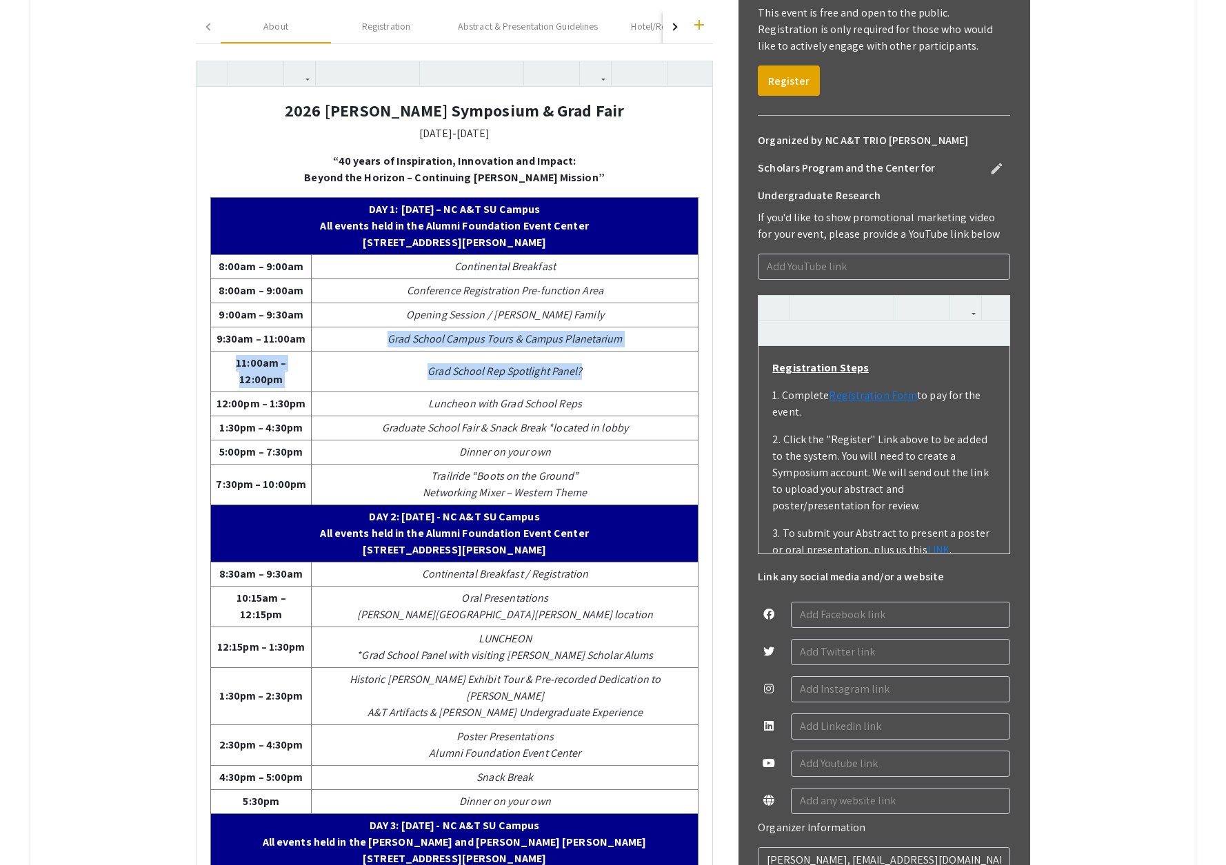
drag, startPoint x: 378, startPoint y: 341, endPoint x: 600, endPoint y: 373, distance: 224.3
click at [600, 373] on tbody "DAY 1:  Friday, January 23, 2026 – NC A&T SU Campus All events held in the Alum…" at bounding box center [455, 596] width 488 height 796
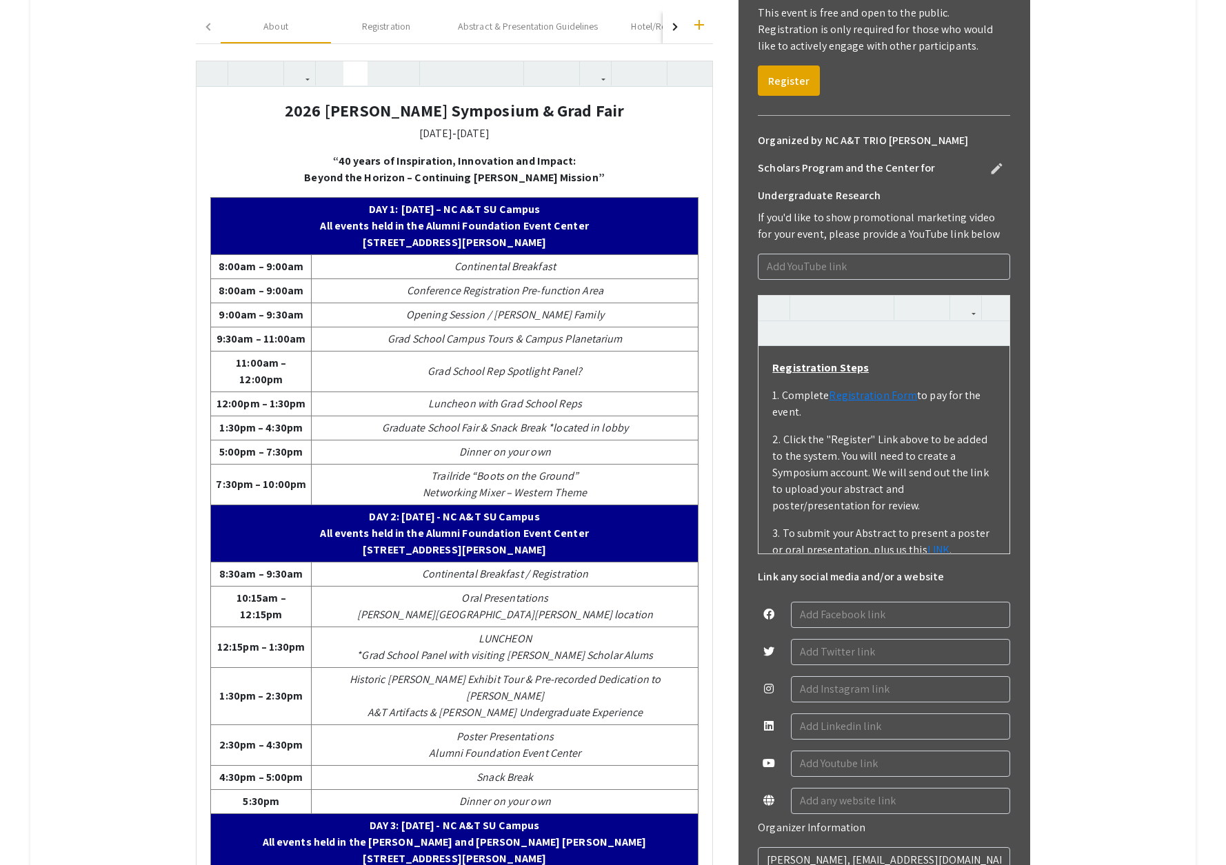
click at [235, 133] on p "[DATE]‑[DATE]" at bounding box center [454, 134] width 488 height 17
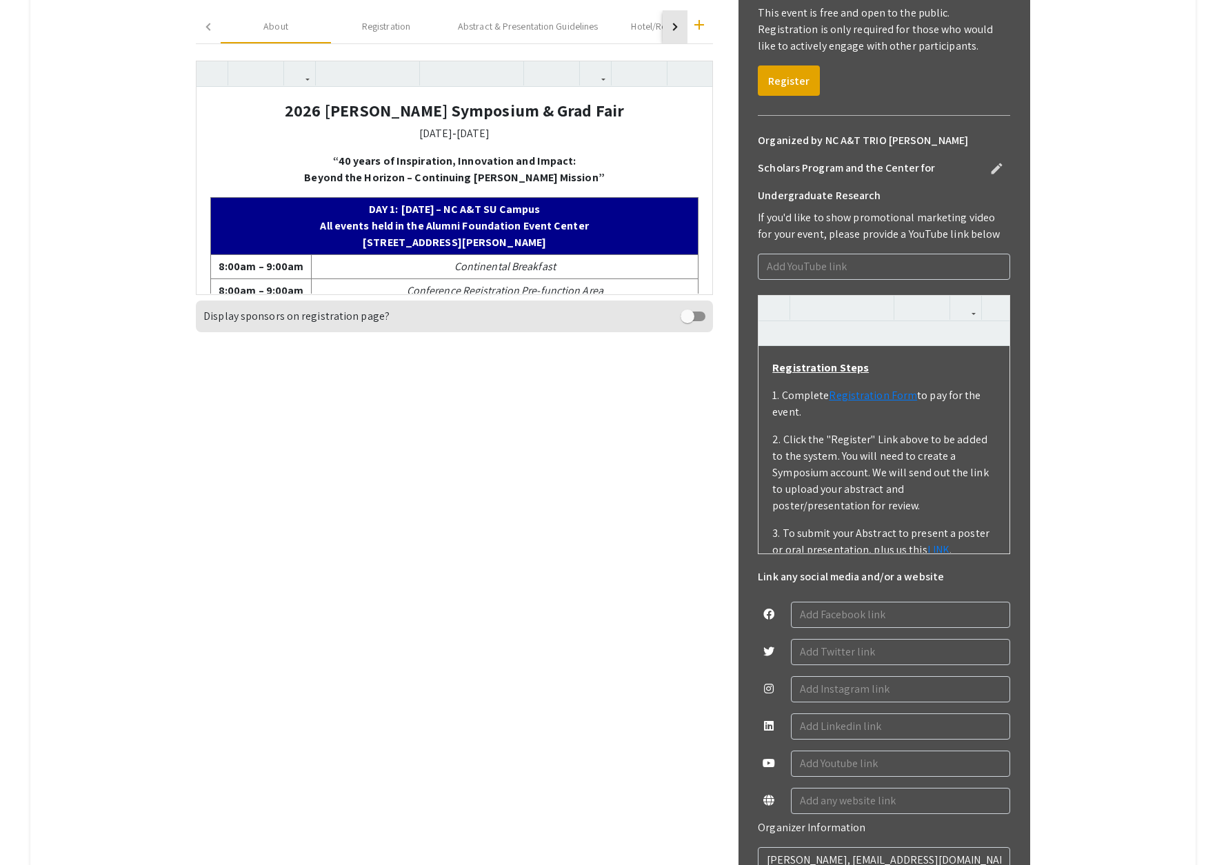
click at [674, 26] on div "button" at bounding box center [674, 27] width 8 height 8
click at [699, 26] on mat-icon "add" at bounding box center [699, 25] width 17 height 17
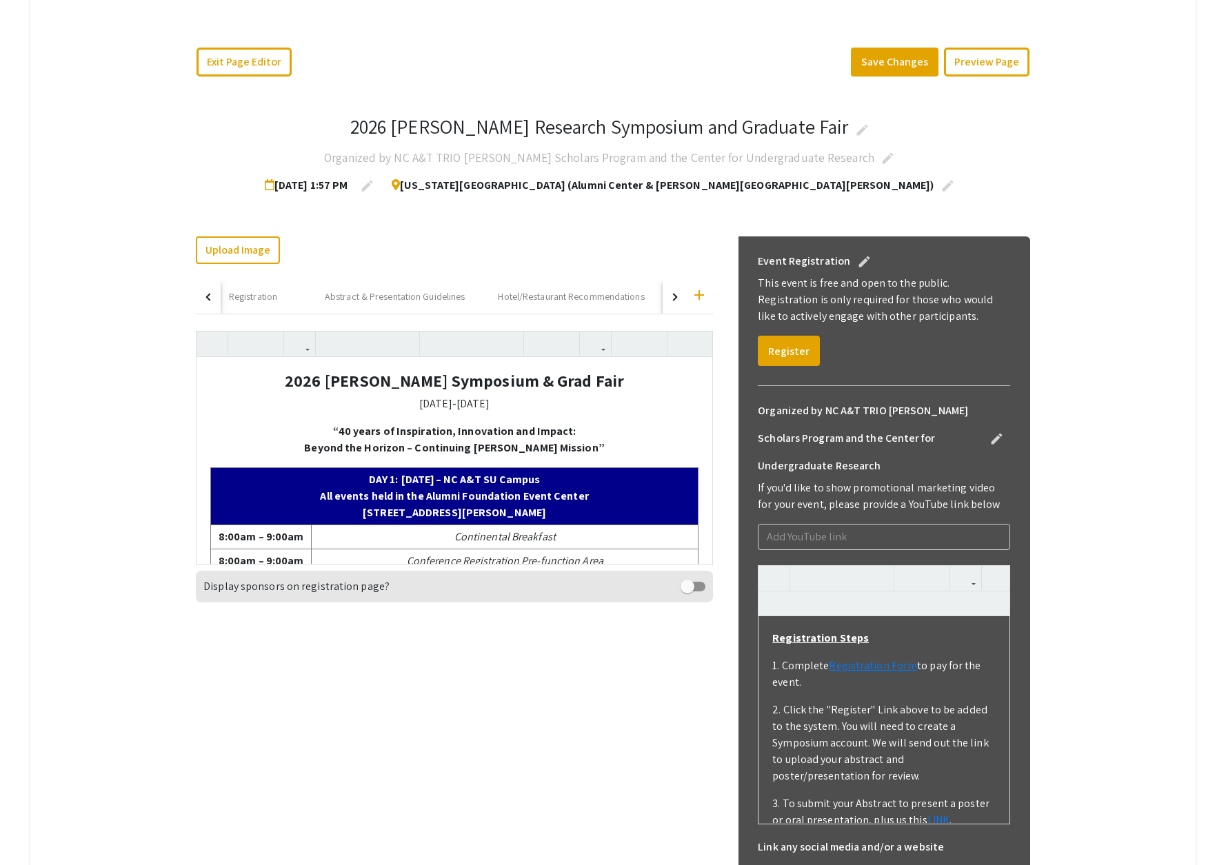
scroll to position [174, 0]
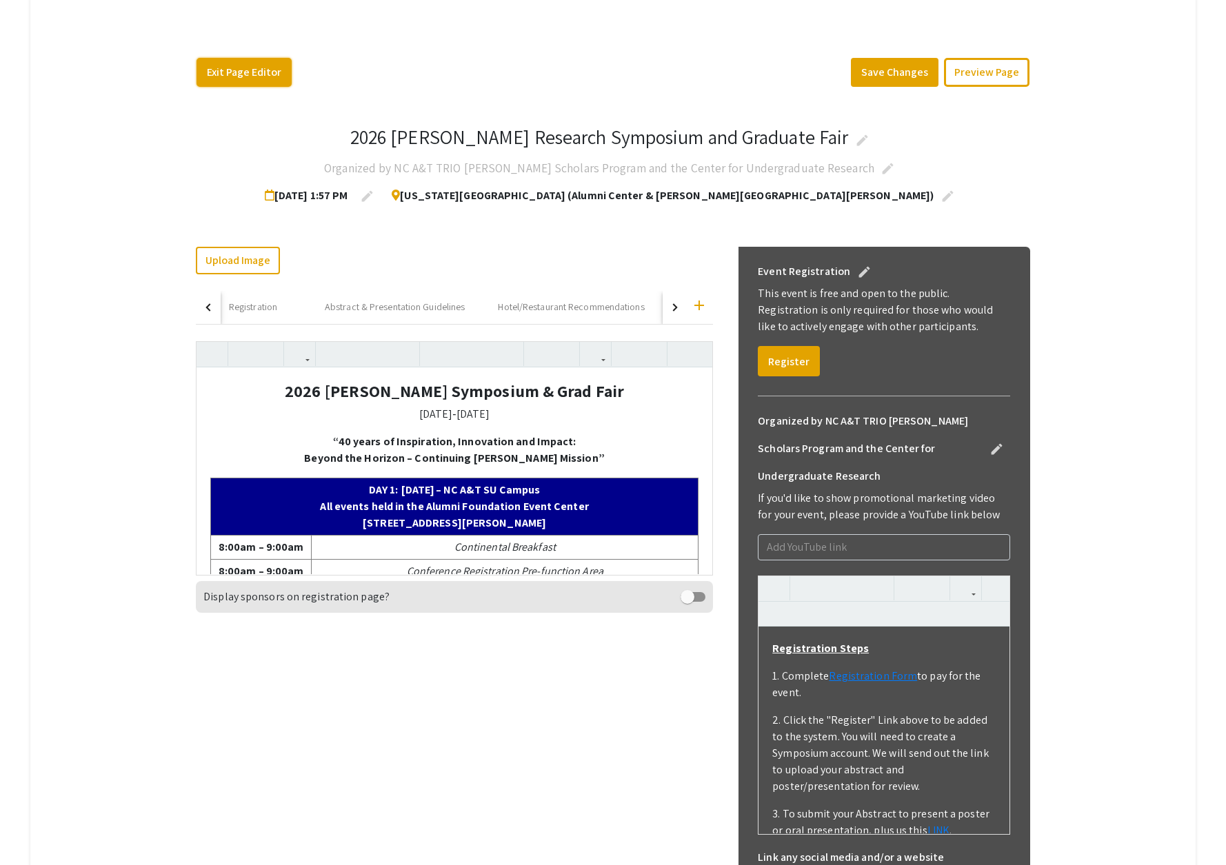
click at [260, 72] on button "Exit Page Editor" at bounding box center [244, 72] width 95 height 29
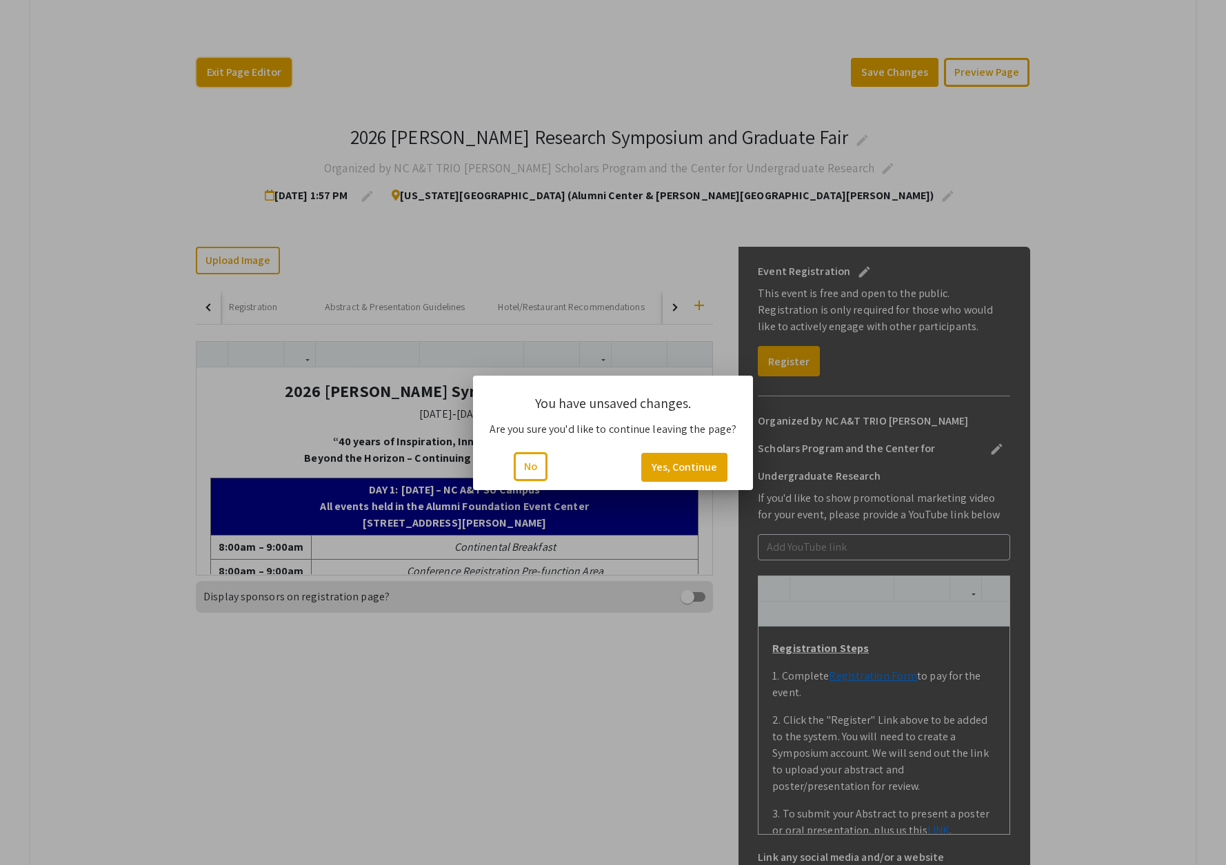
scroll to position [0, 0]
click at [670, 465] on button "Yes, Continue" at bounding box center [684, 467] width 86 height 29
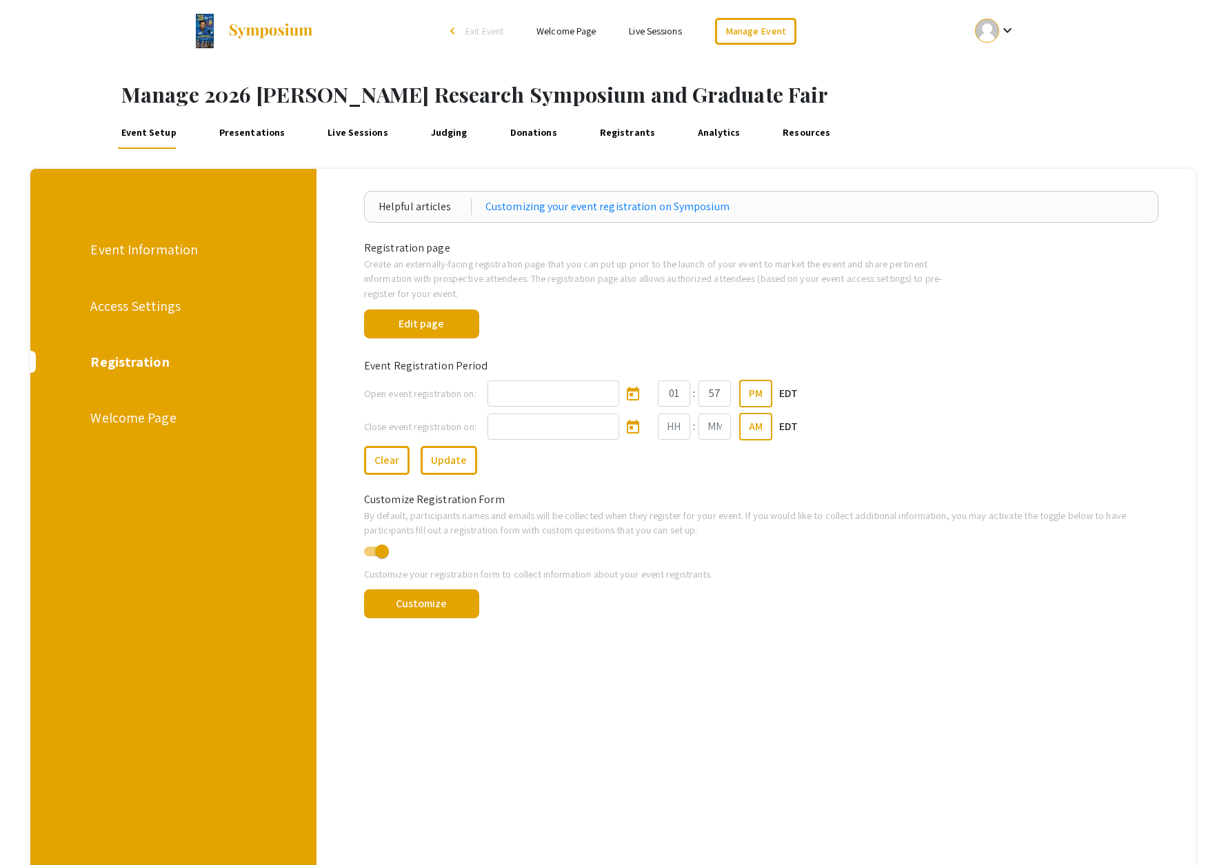
click at [123, 360] on div "Registration" at bounding box center [171, 362] width 163 height 21
click at [421, 318] on button "Edit page" at bounding box center [421, 324] width 115 height 29
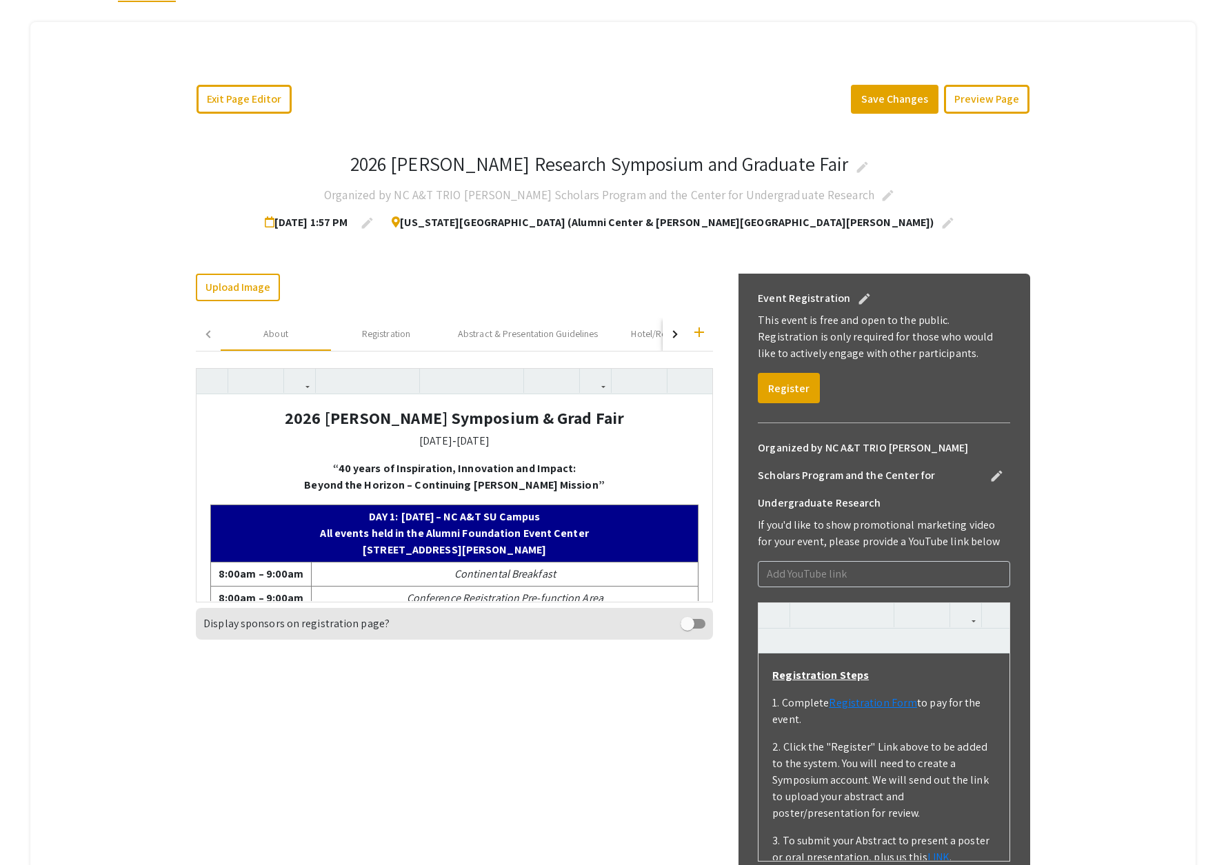
scroll to position [150, 0]
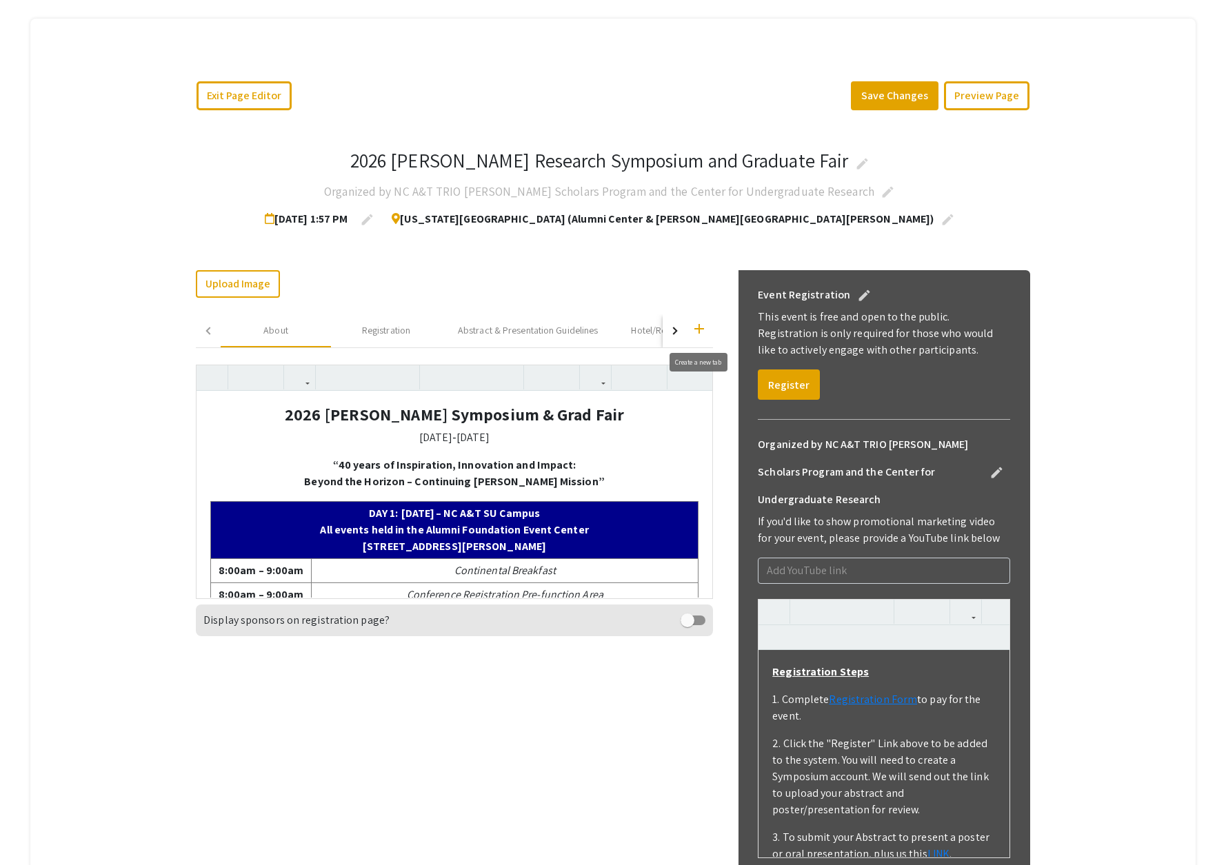
click at [699, 330] on mat-icon "add" at bounding box center [699, 329] width 17 height 17
click at [672, 332] on div "button" at bounding box center [674, 331] width 8 height 8
click at [410, 330] on div "Custom Tab" at bounding box center [407, 330] width 48 height 14
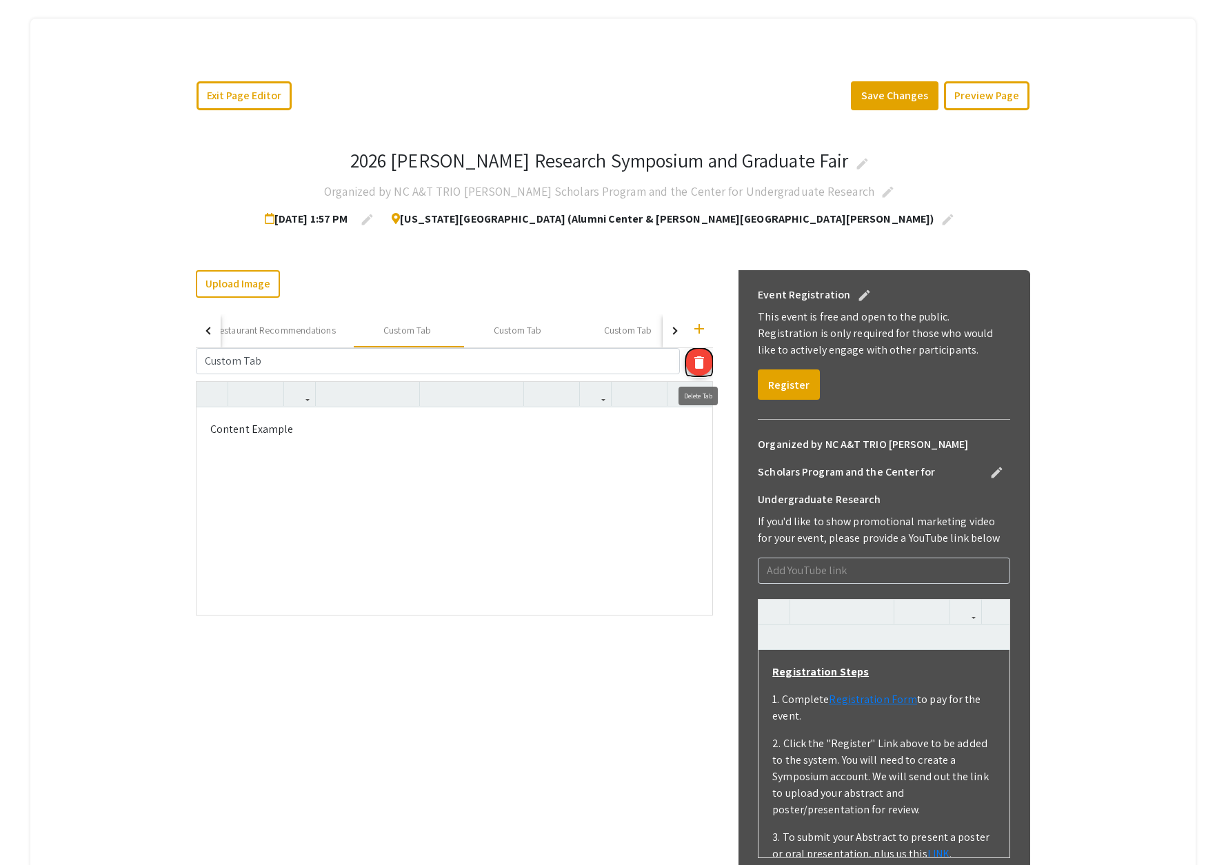
click at [700, 363] on mat-icon "delete" at bounding box center [699, 362] width 17 height 17
click at [701, 357] on mat-icon "delete" at bounding box center [699, 362] width 17 height 17
click at [302, 364] on input "Custom Tab" at bounding box center [438, 361] width 484 height 26
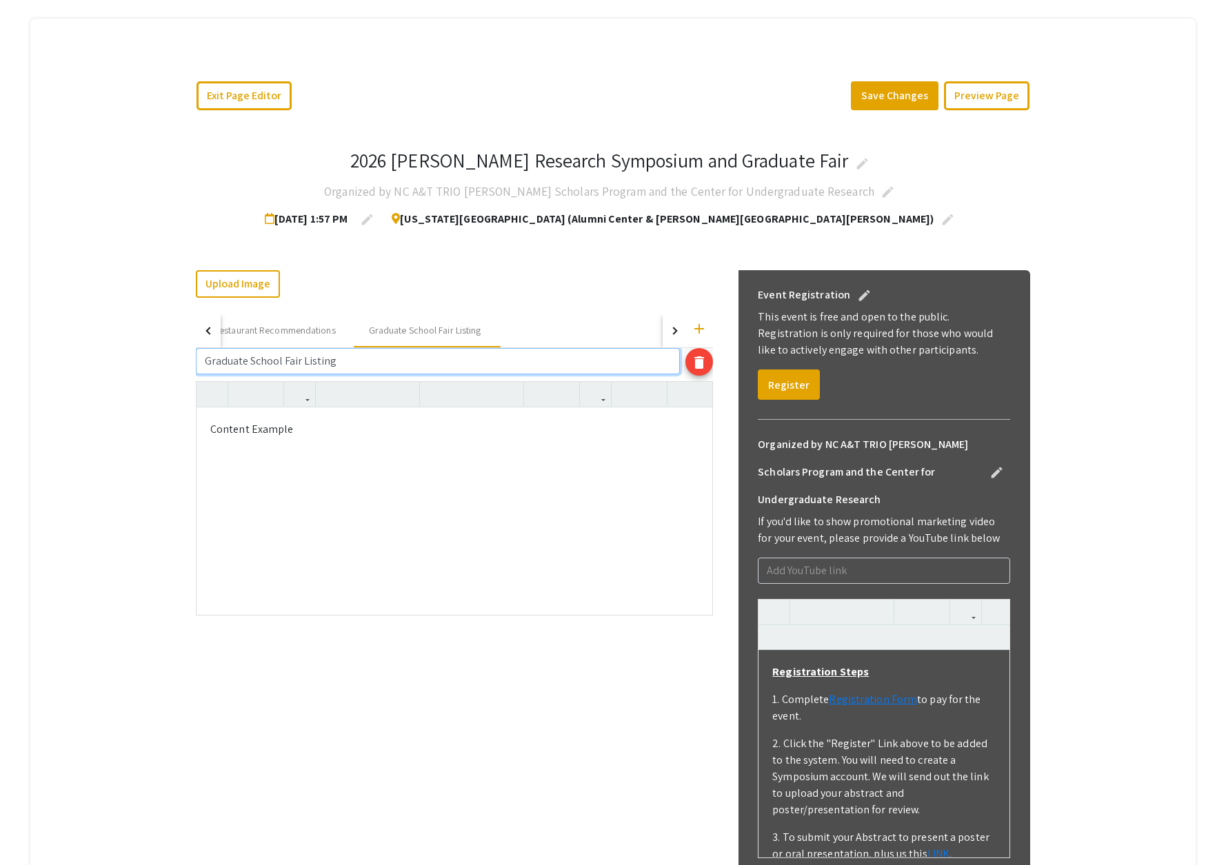
type input "Graduate School Fair Listing"
click at [294, 434] on div "Content Example" at bounding box center [455, 511] width 516 height 207
click at [294, 434] on p "Content Example" at bounding box center [454, 429] width 488 height 17
type textarea "<p>An updated list of all graduate schools that will be at the symposium will b…"
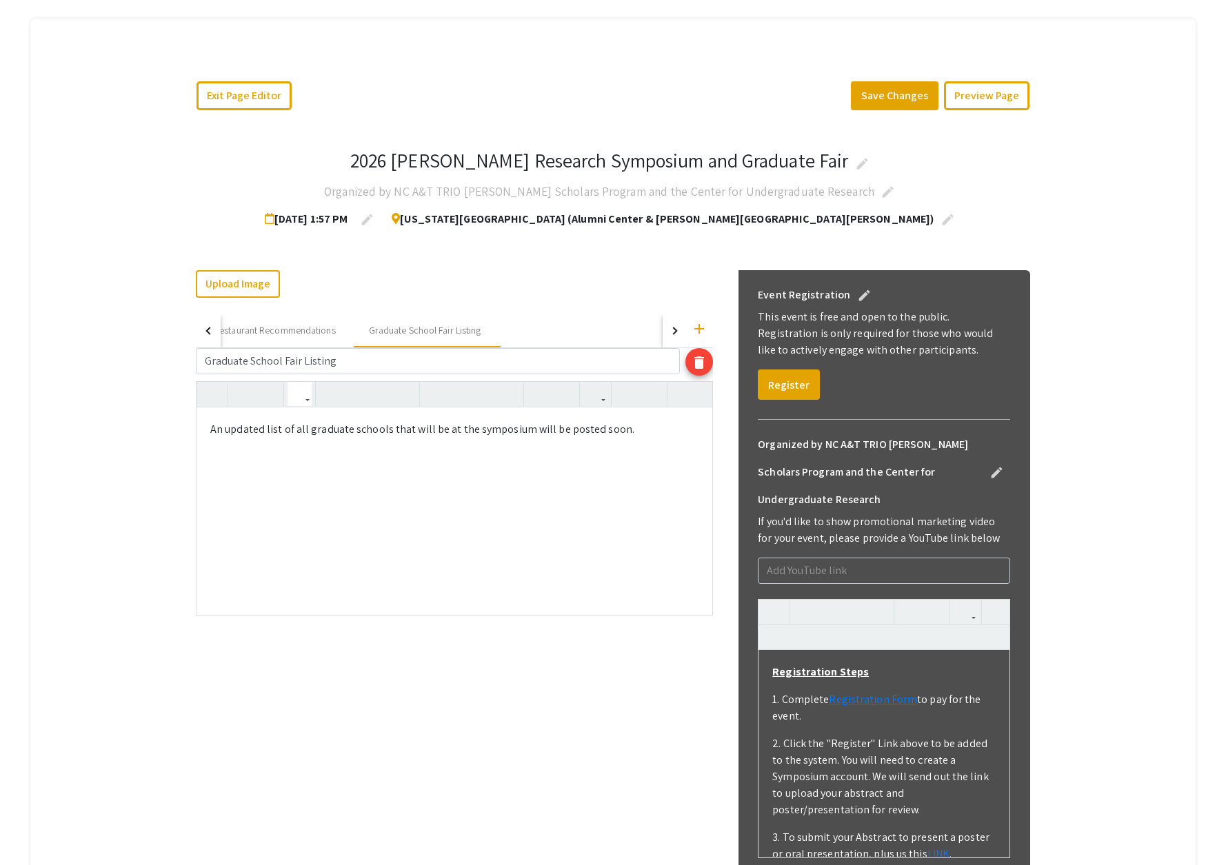
click at [345, 694] on div "Upload Image Change Image add About Registration Abstract & Presentation Guidel…" at bounding box center [454, 754] width 517 height 969
click at [876, 98] on button "Save Changes" at bounding box center [895, 95] width 88 height 29
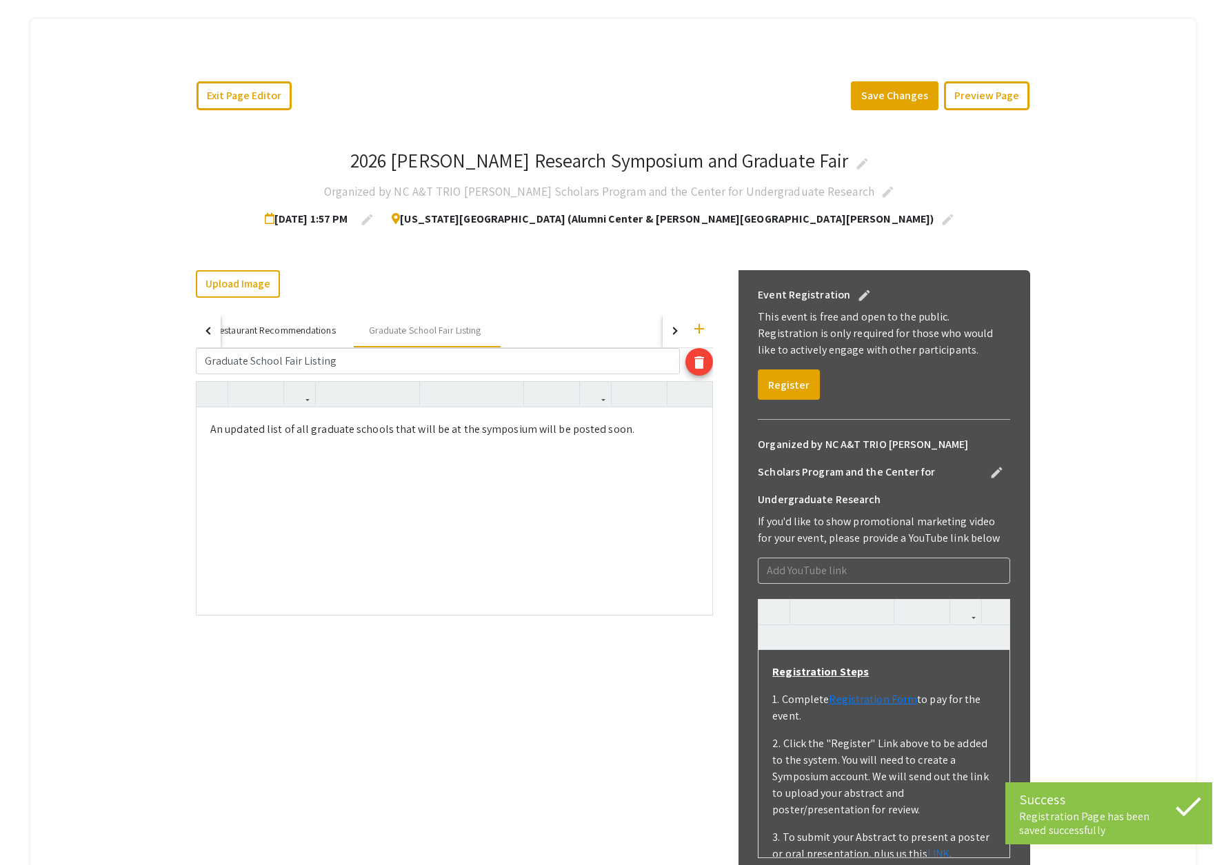
click at [251, 332] on div "Hotel/Restaurant Recommendations" at bounding box center [262, 330] width 146 height 14
click at [273, 331] on div "Abstract & Presentation Guidelines" at bounding box center [248, 330] width 140 height 14
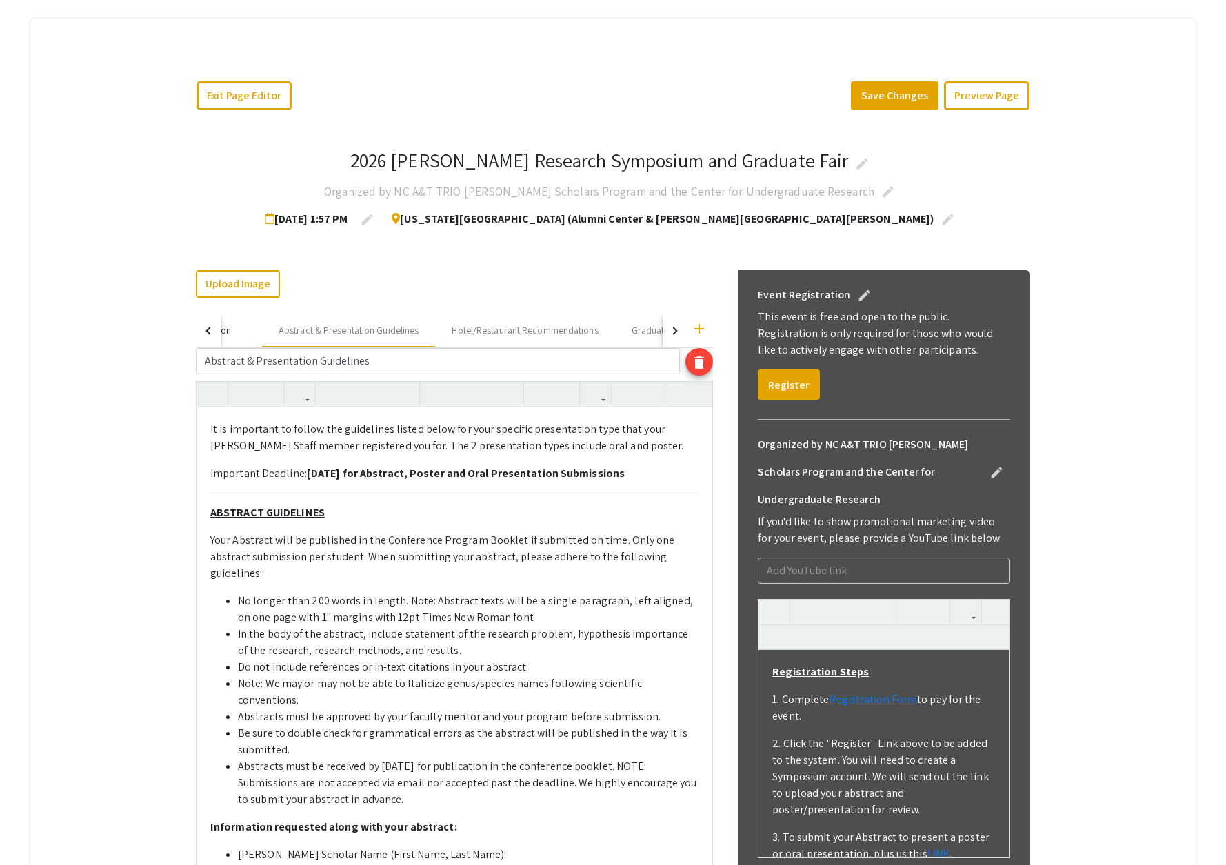
click at [236, 337] on div "Registration" at bounding box center [207, 330] width 110 height 33
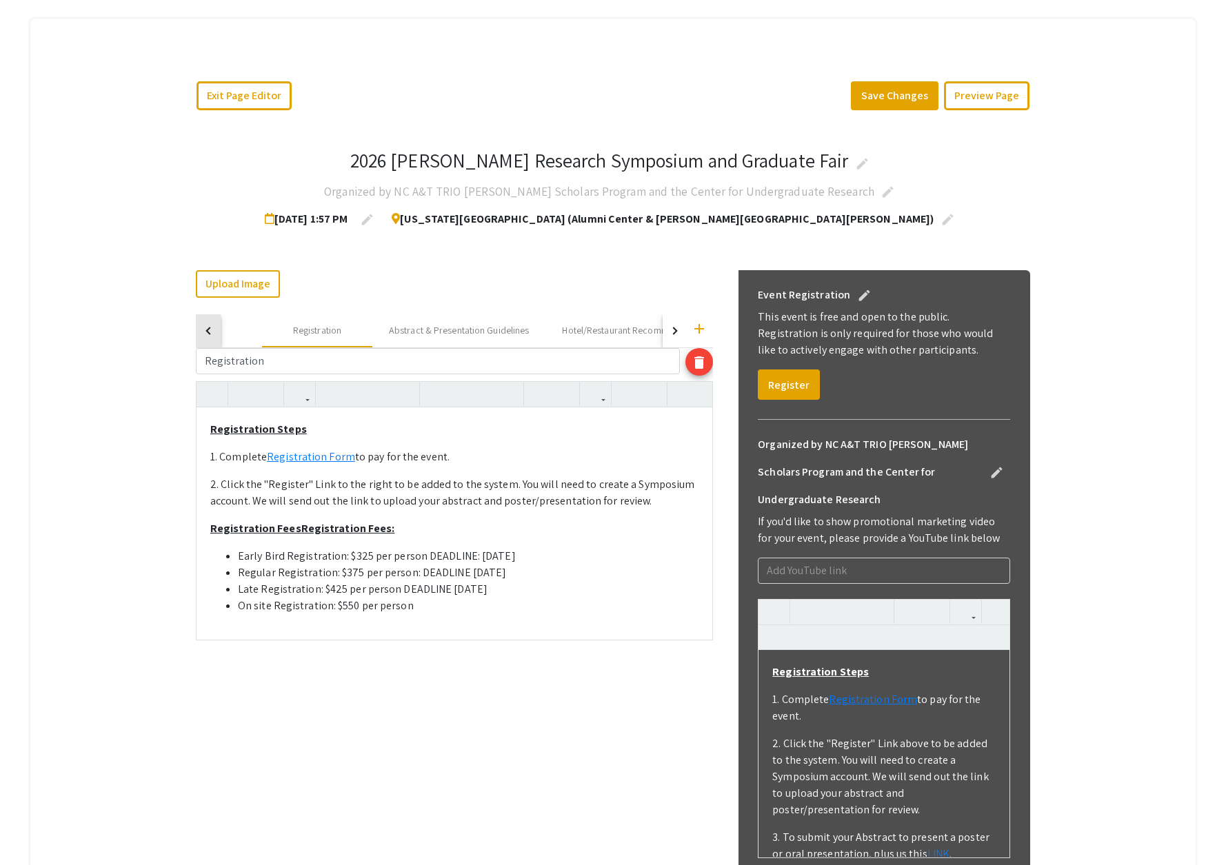
click at [214, 330] on button "button" at bounding box center [208, 330] width 25 height 33
click at [269, 332] on div "About" at bounding box center [275, 330] width 25 height 14
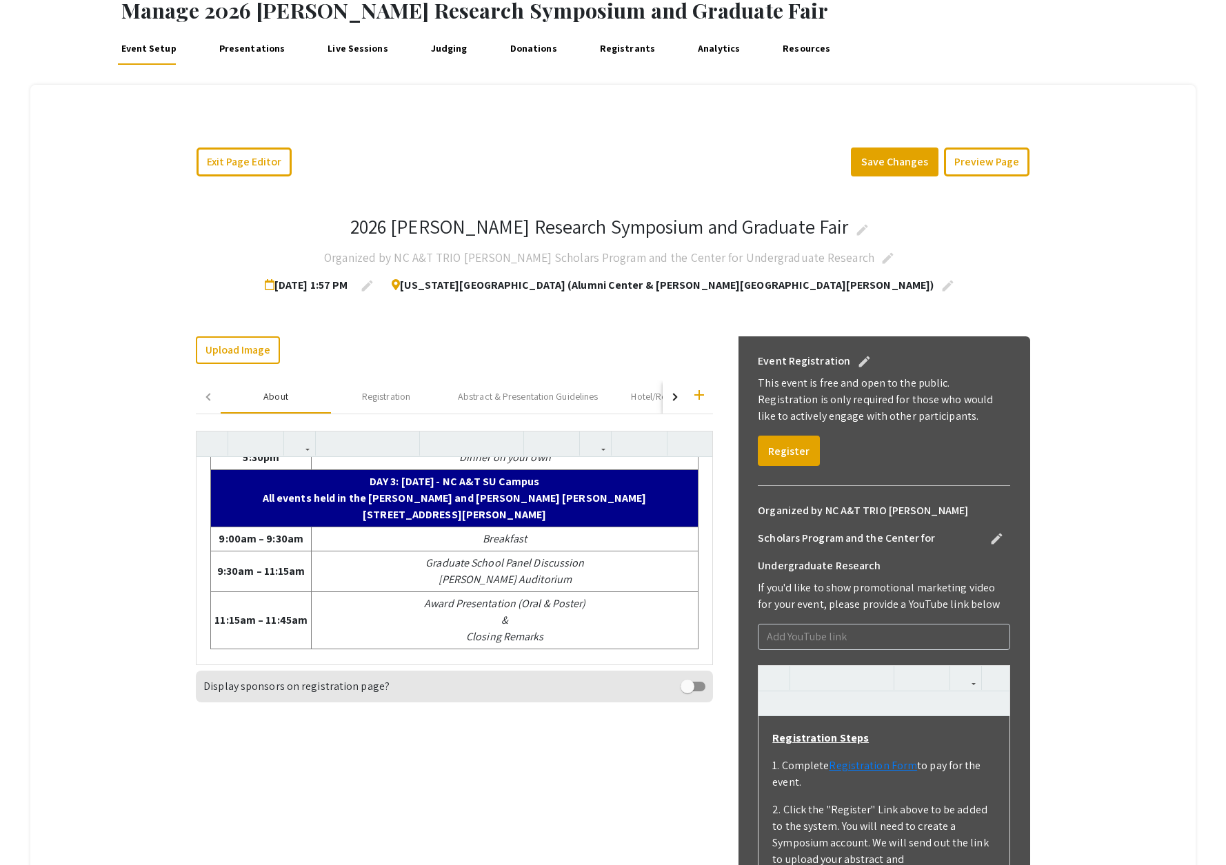
scroll to position [76, 0]
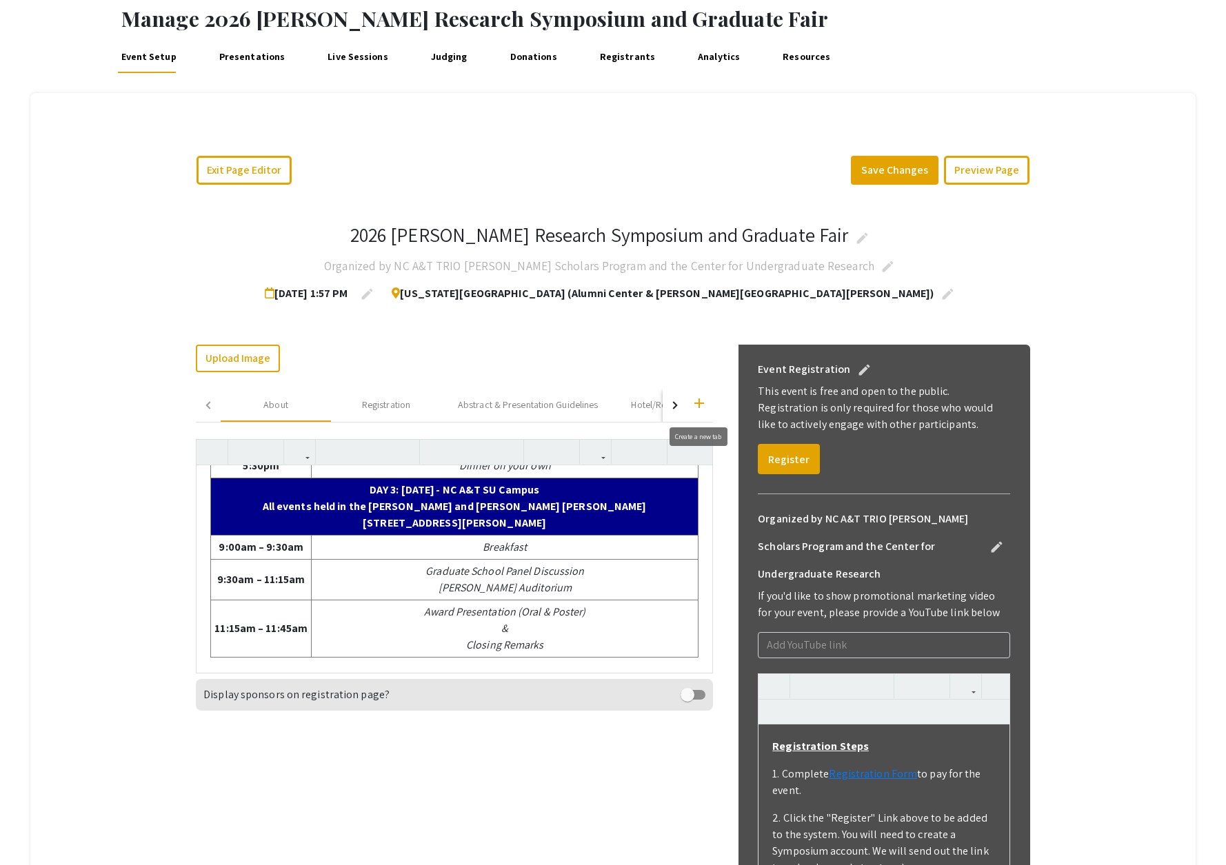
click at [699, 404] on mat-icon "add" at bounding box center [699, 403] width 17 height 17
click at [672, 404] on div "button" at bounding box center [674, 405] width 8 height 8
click at [621, 403] on div "Custom Tab" at bounding box center [605, 405] width 48 height 14
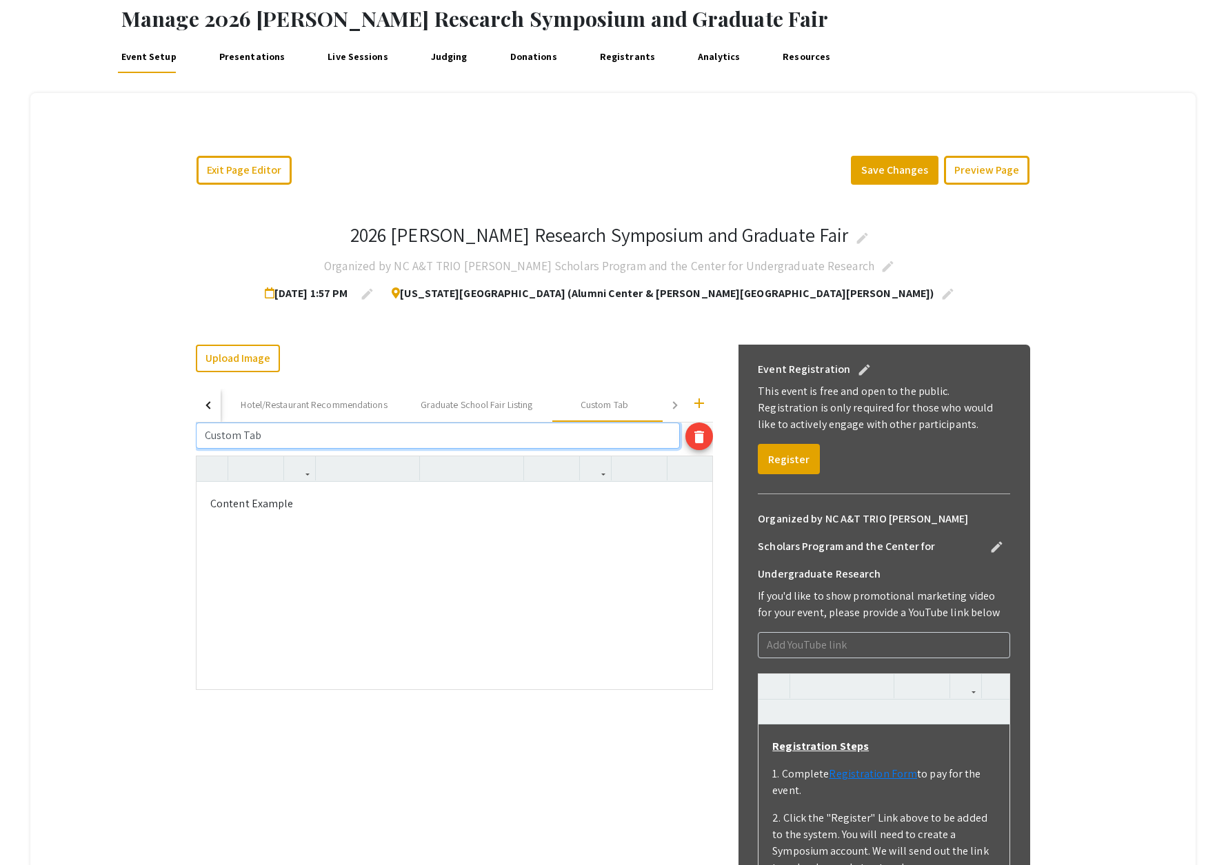
click at [290, 441] on input "Custom Tab" at bounding box center [438, 436] width 484 height 26
type input "Pre-Conference Activities"
drag, startPoint x: 299, startPoint y: 508, endPoint x: 205, endPoint y: 500, distance: 93.4
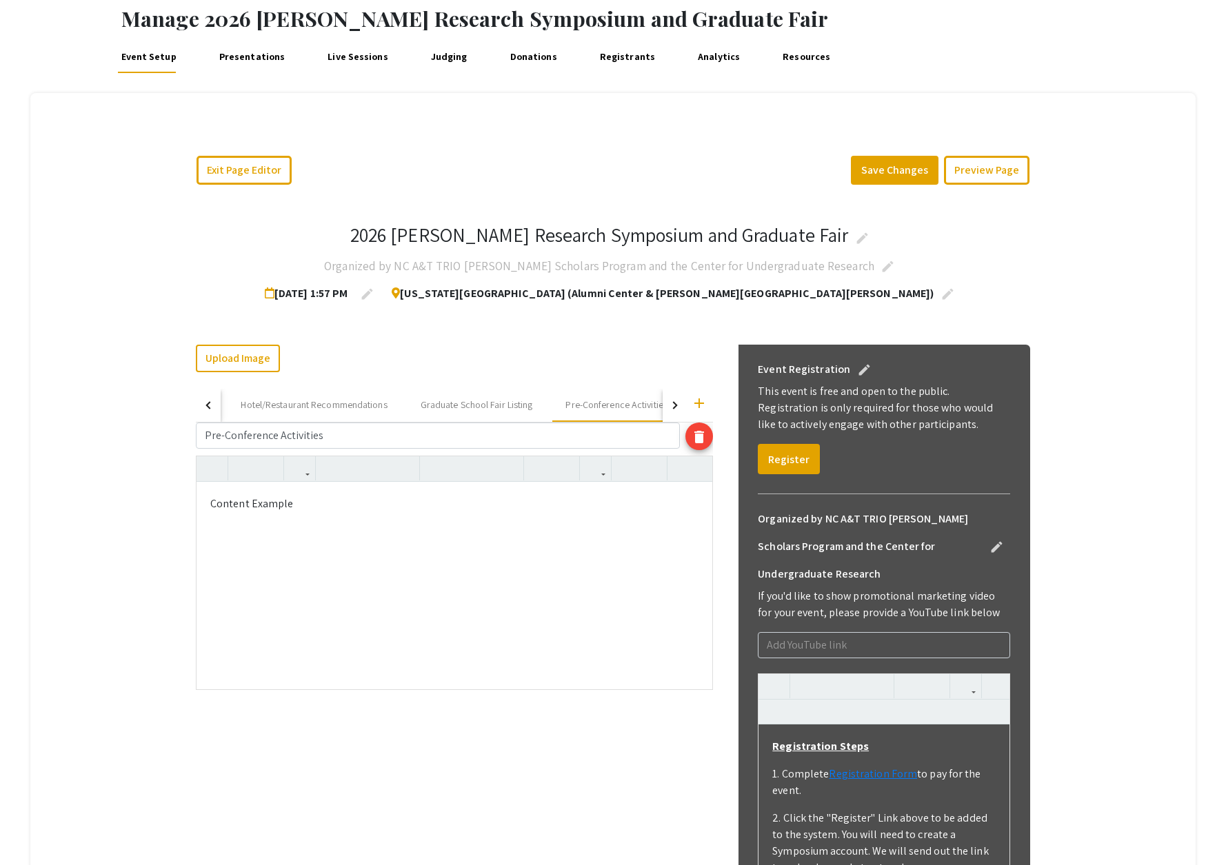
click at [205, 503] on div "Content Example" at bounding box center [455, 585] width 516 height 207
type textarea "<p>I</p>"
click at [225, 506] on p "I" at bounding box center [454, 504] width 488 height 17
type textarea "<p>Coming Soon</p>"
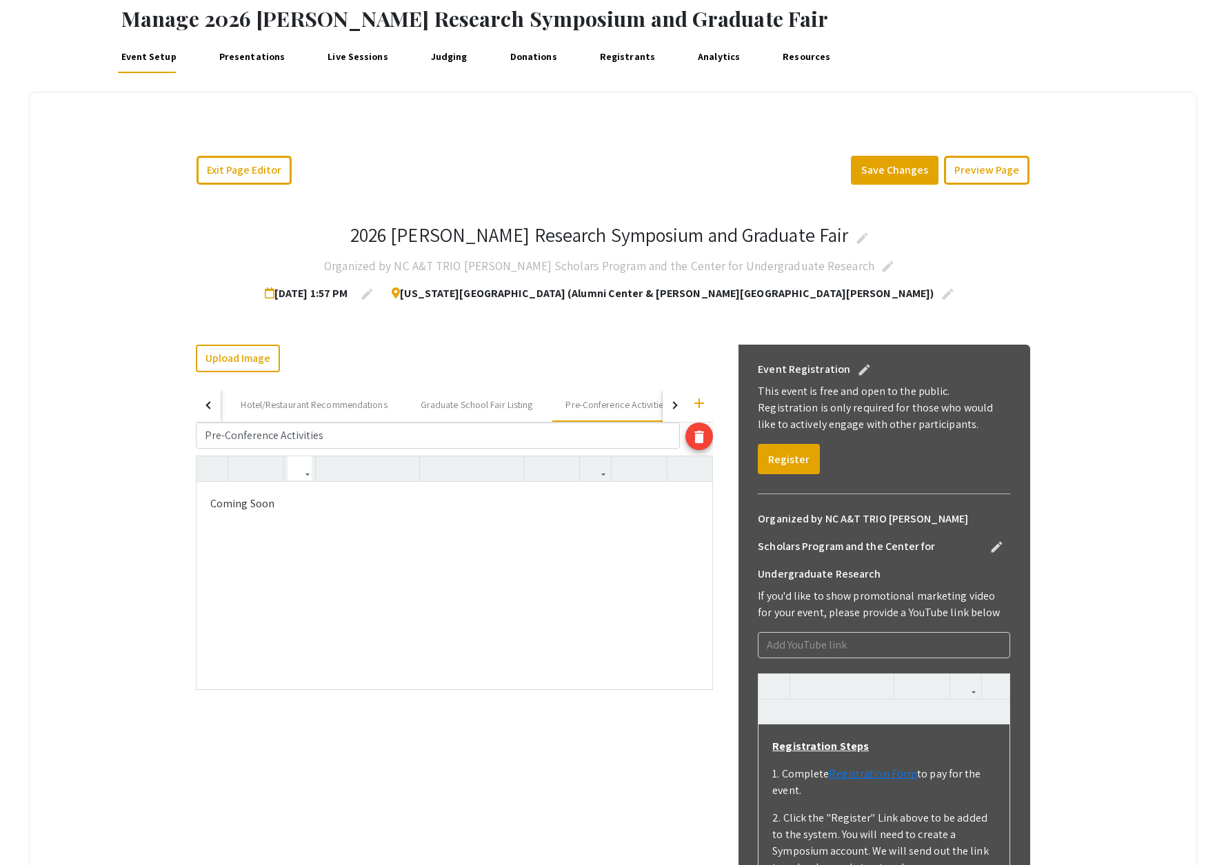
scroll to position [75, 0]
click at [896, 168] on button "Save Changes" at bounding box center [895, 171] width 88 height 29
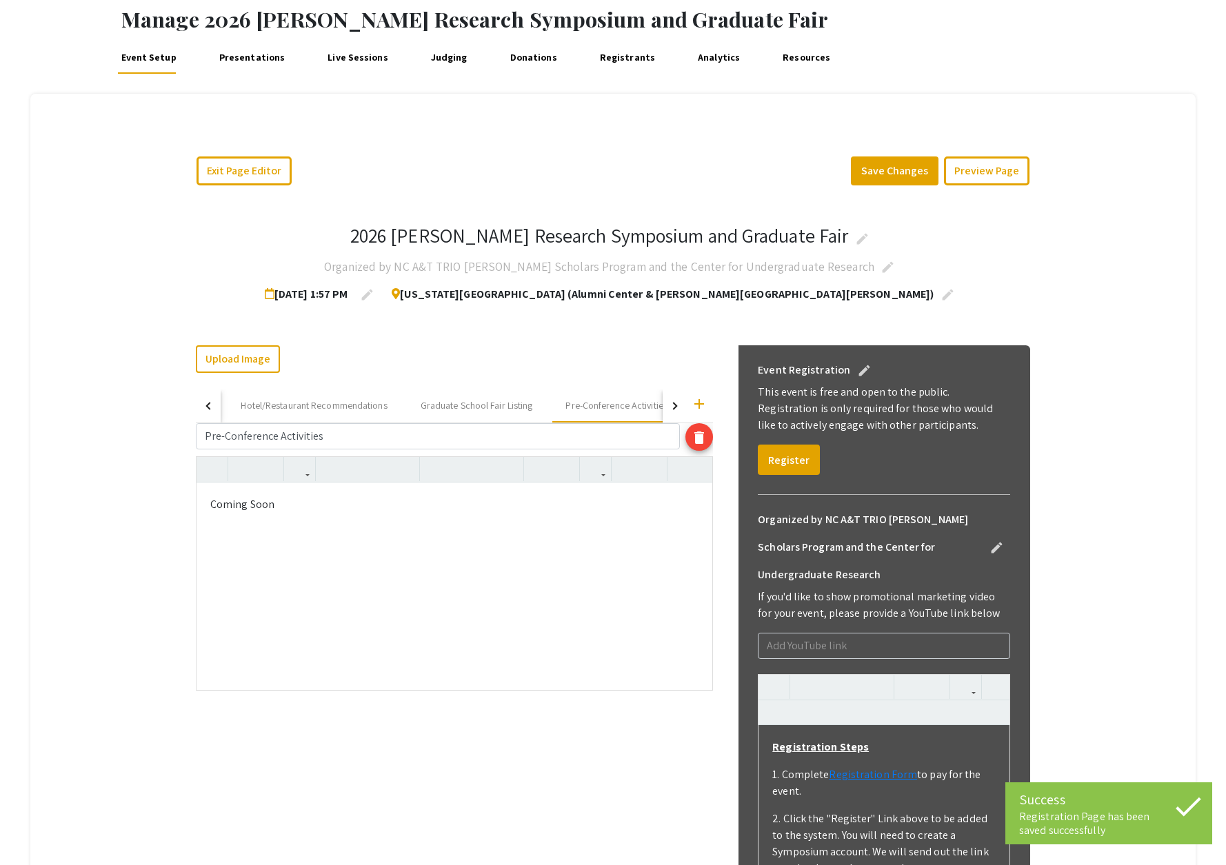
click at [303, 508] on p "Coming Soon" at bounding box center [454, 504] width 488 height 17
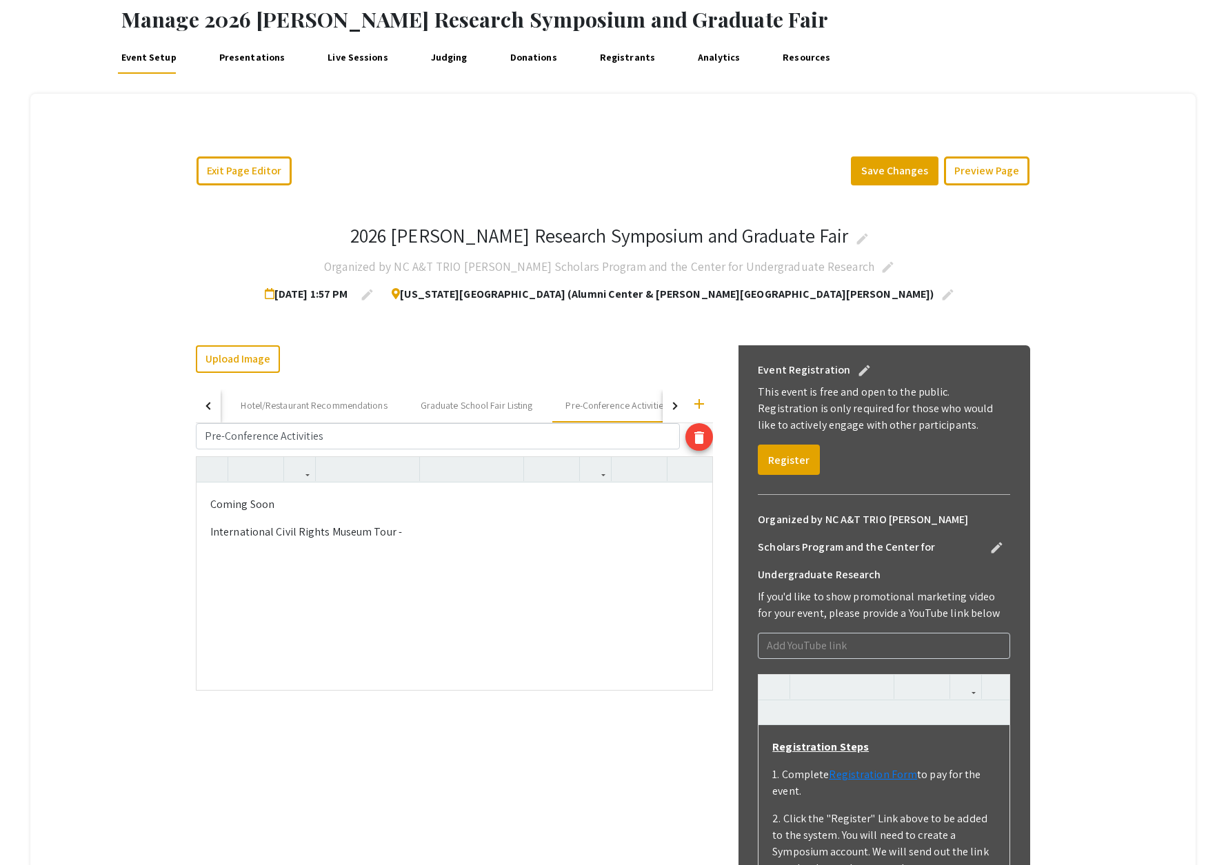
click at [408, 532] on p "International Civil Rights Museum Tour -" at bounding box center [454, 532] width 488 height 17
click at [564, 534] on p "International Civil Rights Museum Tour - https://www.sitinmovement.org/" at bounding box center [454, 532] width 488 height 17
drag, startPoint x: 554, startPoint y: 536, endPoint x: 430, endPoint y: 541, distance: 123.5
click at [406, 545] on div "Coming Soon International Civil Rights Museum Tour - https://www.sitinmovement.…" at bounding box center [455, 586] width 516 height 207
type textarea "<p>Coming Soon</p><p>International Civil Rights Museum Tour -&nbsp;</p>"
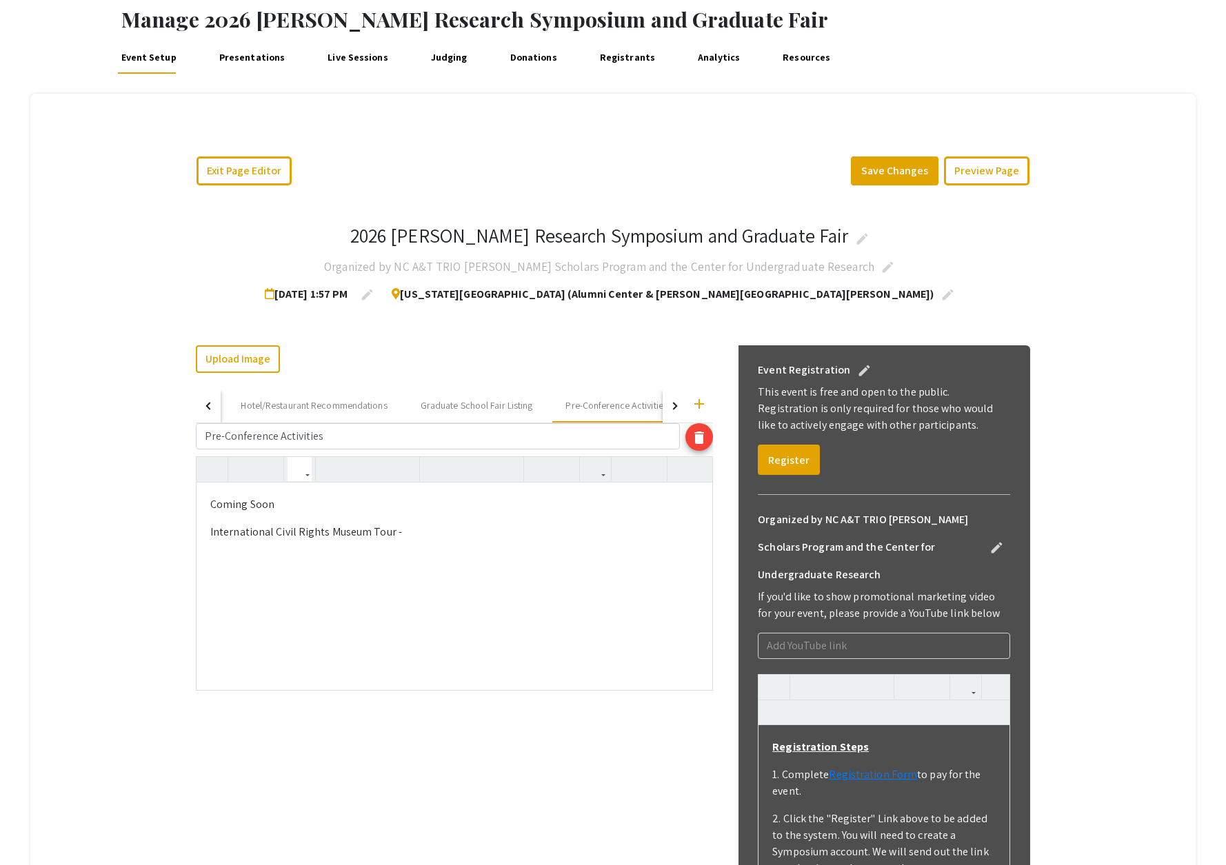
drag, startPoint x: 389, startPoint y: 535, endPoint x: 205, endPoint y: 535, distance: 184.1
click at [205, 535] on div "Coming Soon International Civil Rights Museum Tour -" at bounding box center [455, 586] width 516 height 207
click at [596, 471] on icon "button" at bounding box center [596, 469] width 12 height 23
click at [624, 496] on body "Skip navigation arrow_back_ios Exit Event Welcome Page Live Sessions Manage Eve…" at bounding box center [613, 357] width 1226 height 865
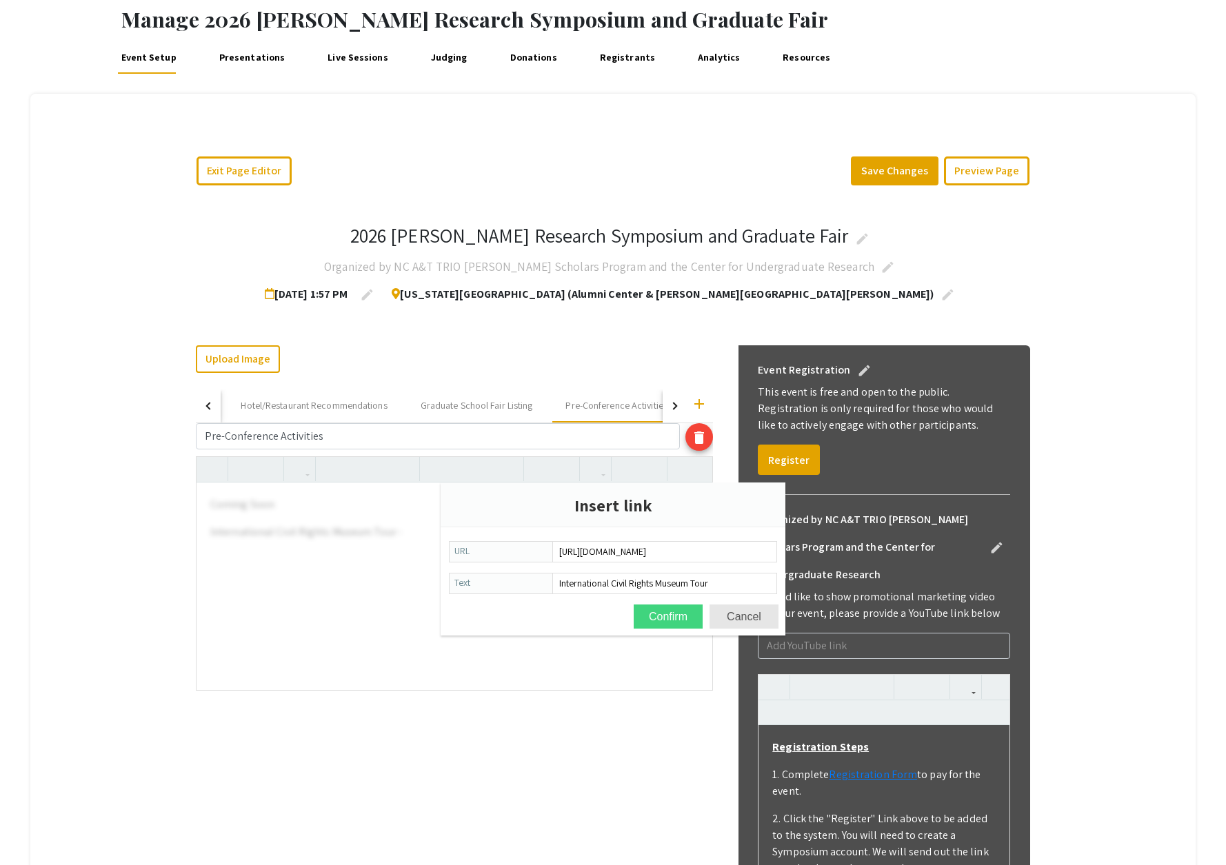
type input "https://www.sitinmovement.org/"
click at [666, 611] on button "Confirm" at bounding box center [668, 617] width 69 height 24
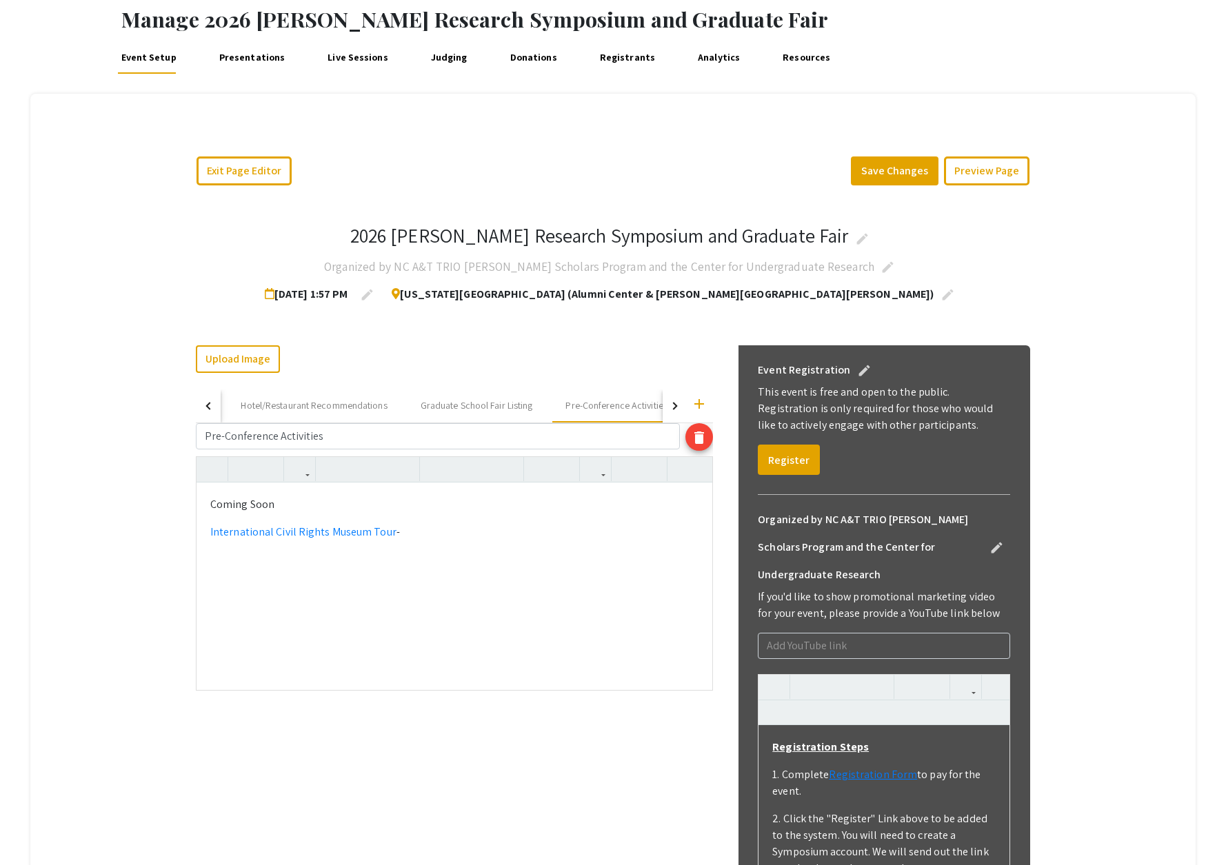
click at [466, 540] on p "International Civil Rights Museum Tour -" at bounding box center [454, 532] width 488 height 17
drag, startPoint x: 343, startPoint y: 561, endPoint x: 211, endPoint y: 565, distance: 132.5
click at [211, 565] on p "Historic Magnolia House" at bounding box center [454, 560] width 488 height 17
drag, startPoint x: 416, startPoint y: 553, endPoint x: 381, endPoint y: 566, distance: 38.2
click at [399, 562] on p "Historic Magnolia House" at bounding box center [454, 560] width 488 height 17
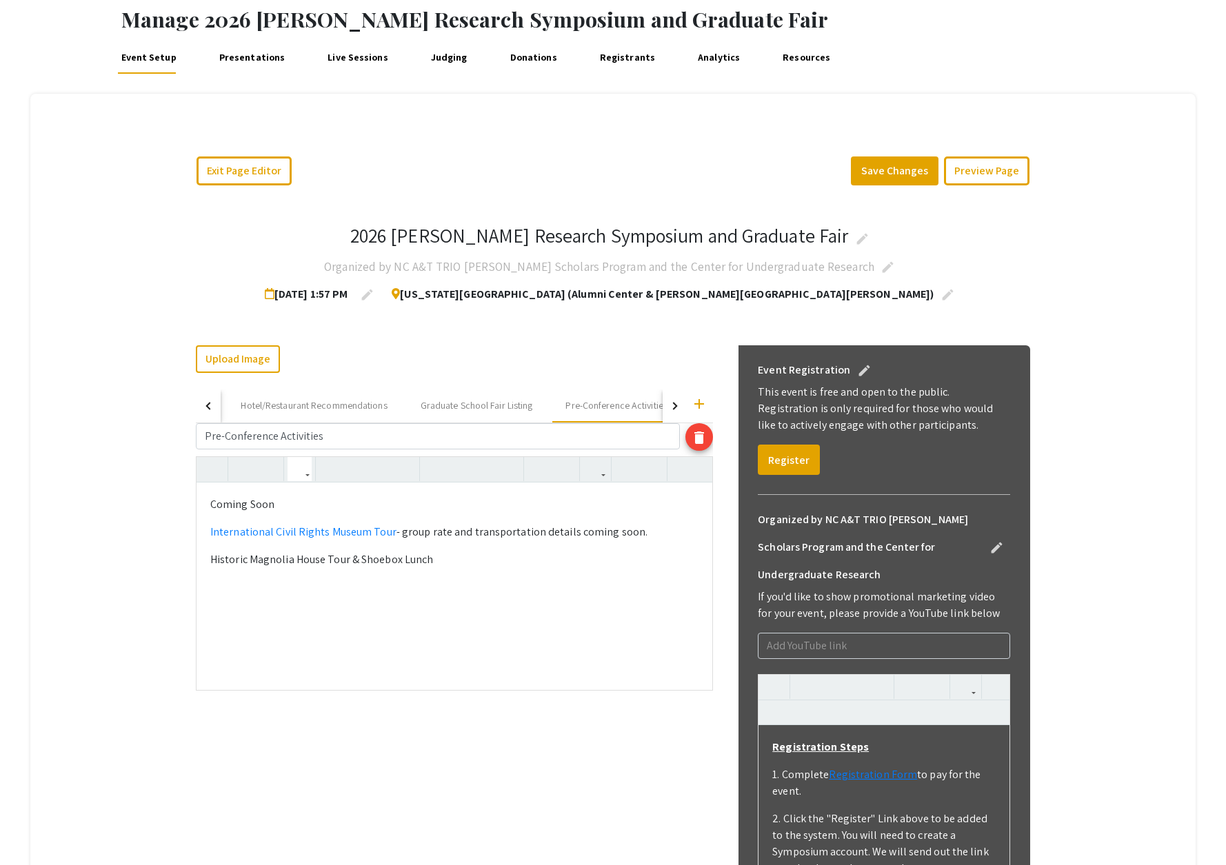
type textarea "<p>Coming Soon</p><p><a href="https://www.sitinmovement.org/" target="_blank">I…"
drag, startPoint x: 428, startPoint y: 562, endPoint x: 203, endPoint y: 560, distance: 224.1
click at [203, 560] on div "Coming Soon International Civil Rights Museum Tour - group rate and transportat…" at bounding box center [455, 586] width 516 height 207
copy p "Historic Magnolia House Tour & Shoebox Lunch"
click at [590, 458] on use "button" at bounding box center [590, 458] width 0 height 0
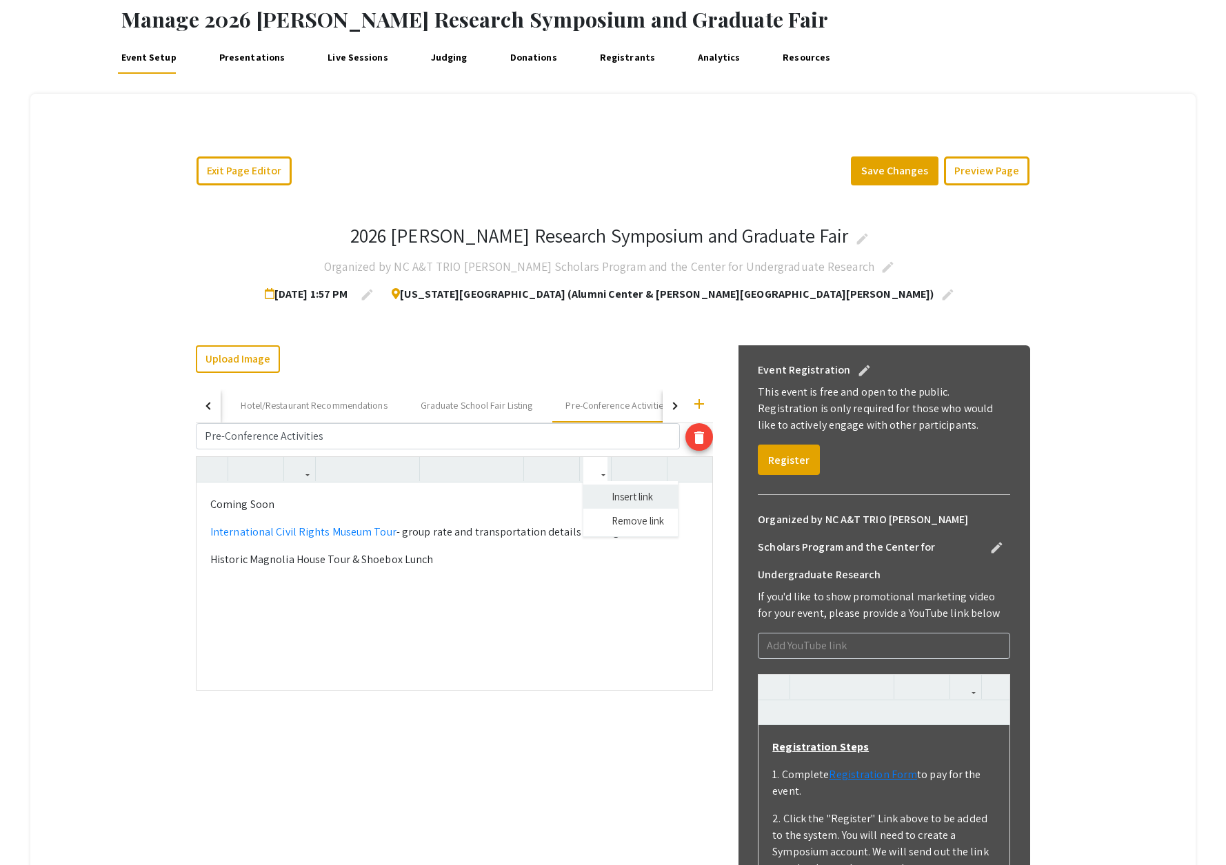
click at [626, 500] on body "Skip navigation arrow_back_ios Exit Event Welcome Page Live Sessions Manage Eve…" at bounding box center [613, 357] width 1226 height 865
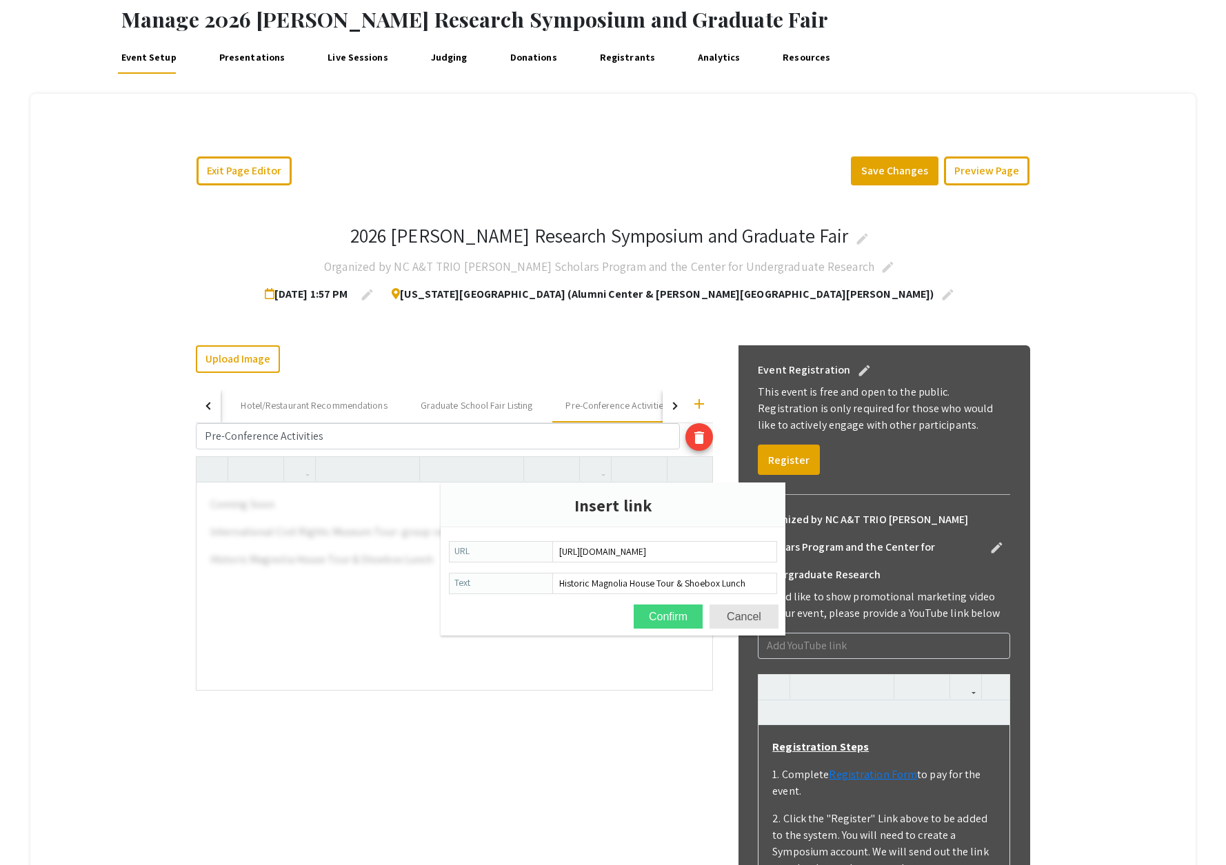
type input "https://www.thehistoricmagnoliahouse.org/"
click at [664, 619] on button "Confirm" at bounding box center [668, 617] width 69 height 24
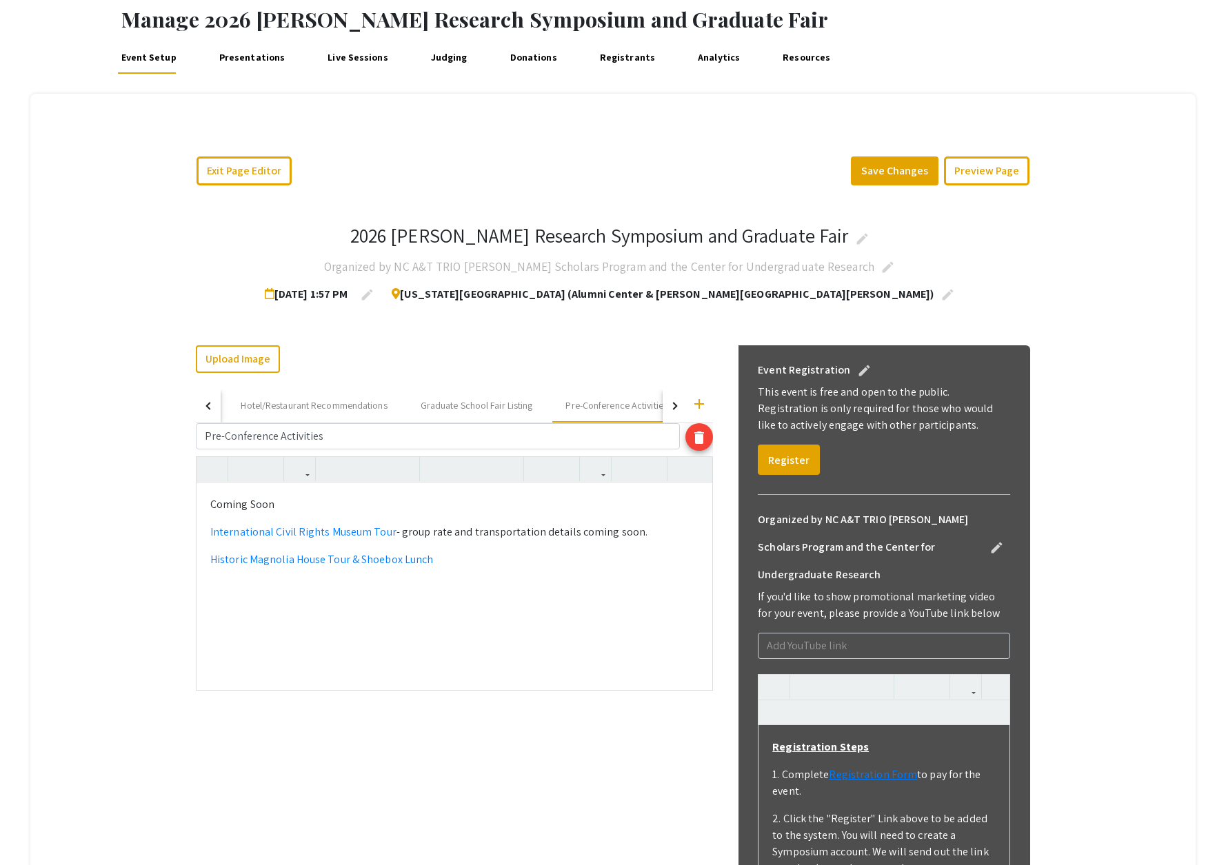
click at [559, 581] on div "Coming Soon International Civil Rights Museum Tour - group rate and transportat…" at bounding box center [455, 586] width 516 height 207
drag, startPoint x: 652, startPoint y: 539, endPoint x: 410, endPoint y: 535, distance: 241.4
click at [390, 536] on p "International Civil Rights Museum Tour - group rate and transportation details …" at bounding box center [454, 532] width 488 height 17
copy p "- group rate and transportation details coming soon."
click at [319, 496] on div "Coming Soon International Civil Rights Museum Tour - group rate and transportat…" at bounding box center [455, 586] width 516 height 207
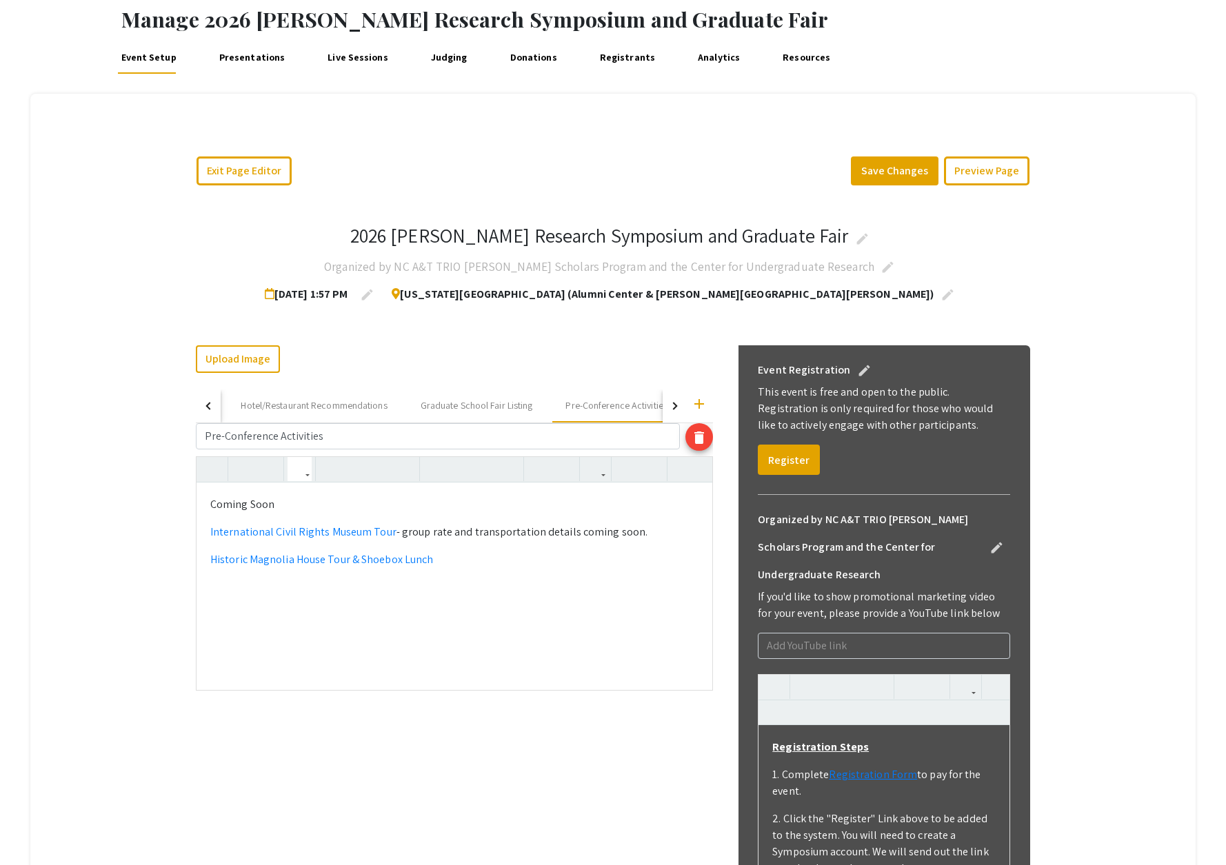
click at [317, 499] on p "Coming Soon" at bounding box center [454, 504] width 488 height 17
drag, startPoint x: 646, startPoint y: 537, endPoint x: 392, endPoint y: 538, distance: 253.8
click at [392, 538] on p "International Civil Rights Museum Tour - group rate and transportation details …" at bounding box center [454, 532] width 488 height 17
click at [284, 508] on p "Coming Soon - - group rate and transportation details coming soon." at bounding box center [454, 504] width 488 height 17
type textarea "<p>Coming Soon - group rate and transportation details coming soon.</p><p><a hr…"
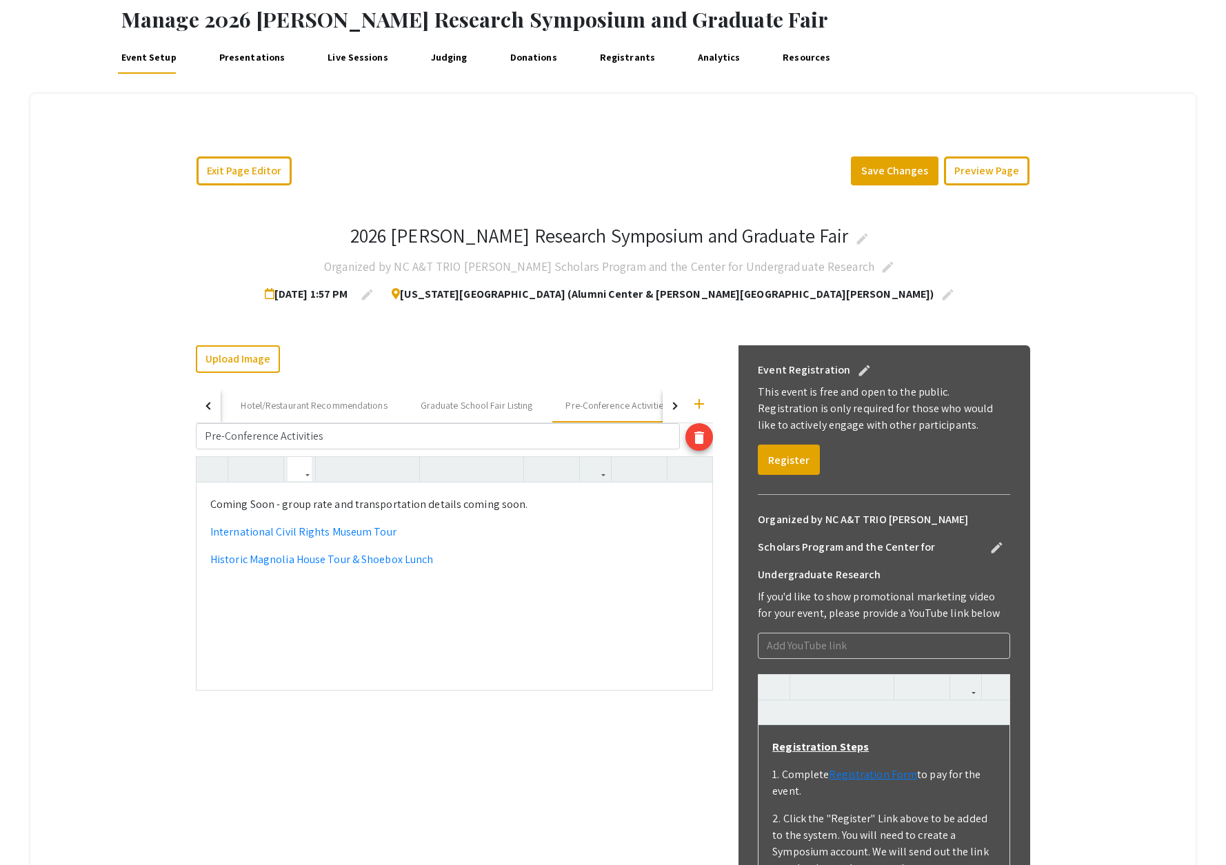
click at [451, 628] on div "Coming Soon - group rate and transportation details coming soon. International …" at bounding box center [455, 586] width 516 height 207
click at [878, 167] on button "Save Changes" at bounding box center [895, 171] width 88 height 29
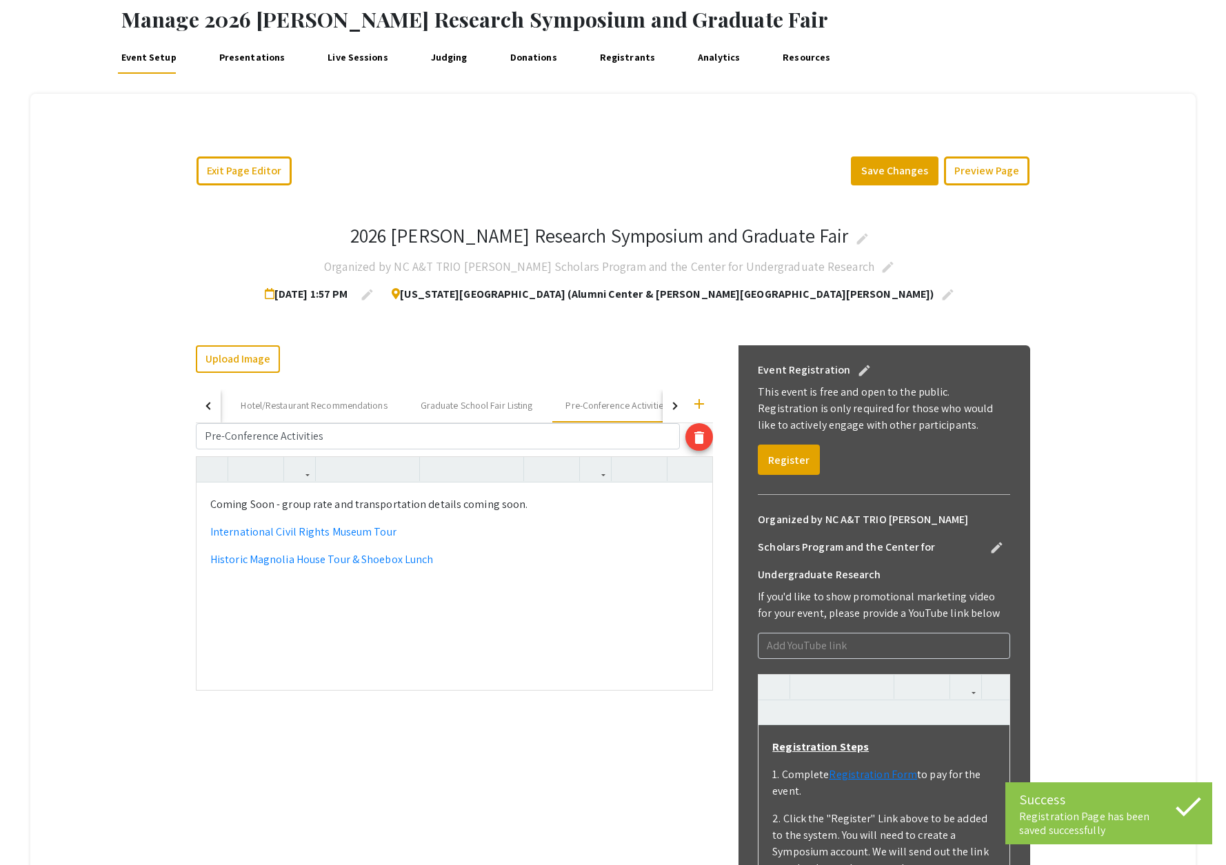
click at [107, 412] on div "Exit Page Editor Save Changes Preview Page 2026 Ronald E. McNair Research Sympo…" at bounding box center [612, 717] width 1165 height 1247
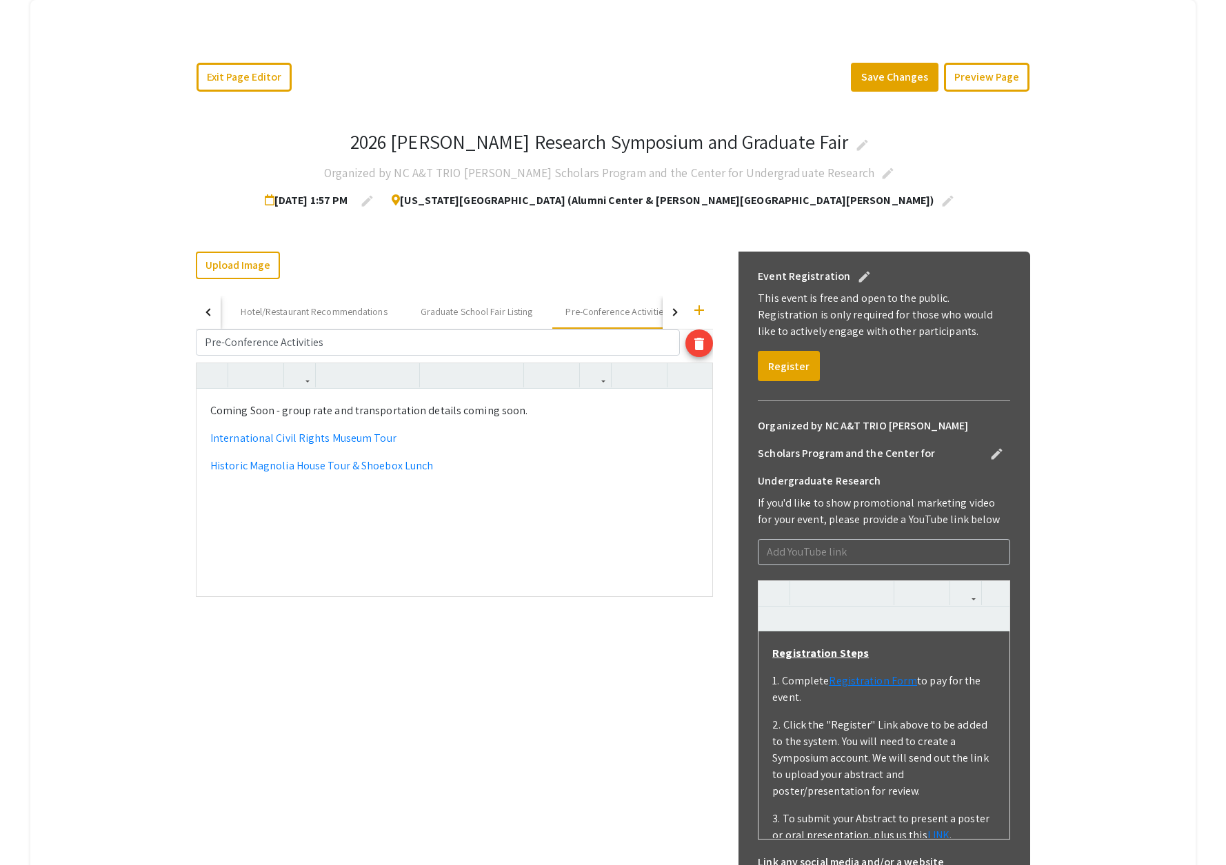
scroll to position [130, 0]
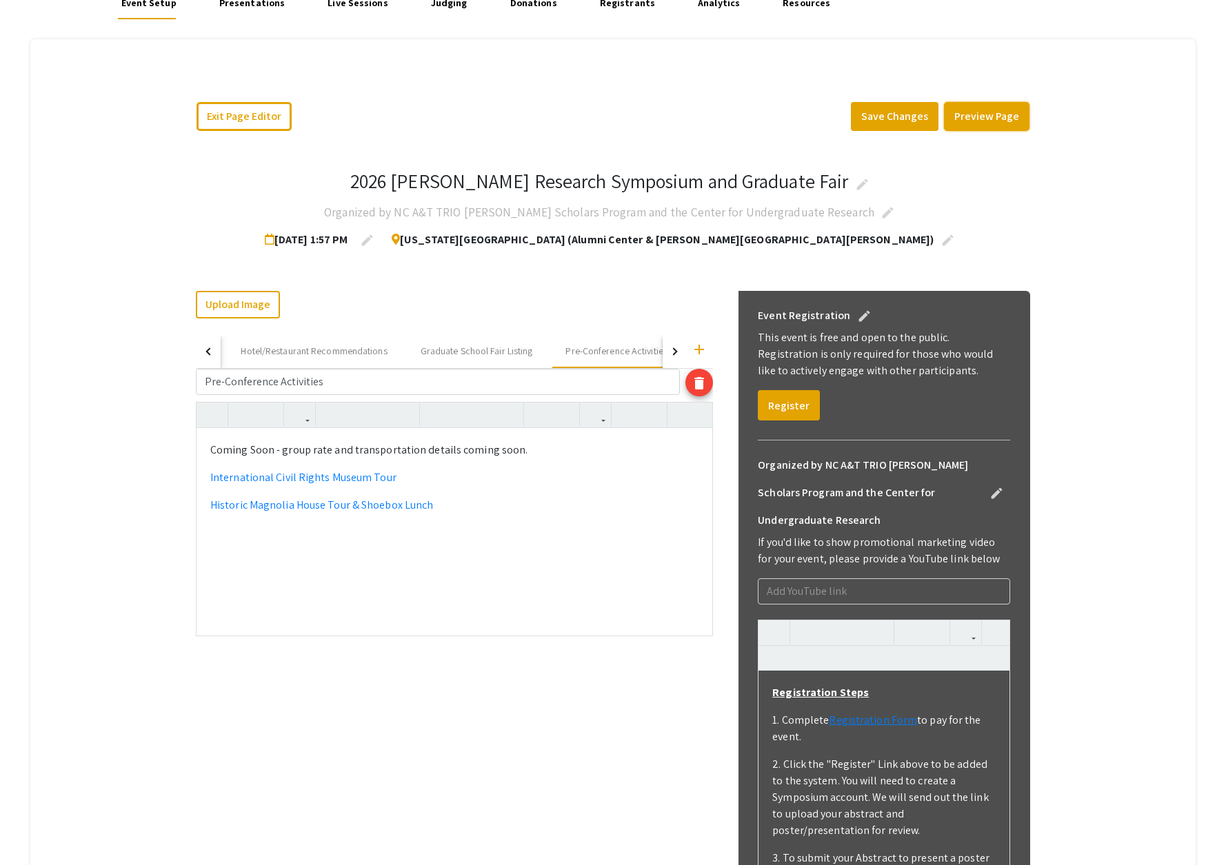
click at [969, 119] on button "Preview Page" at bounding box center [987, 116] width 86 height 29
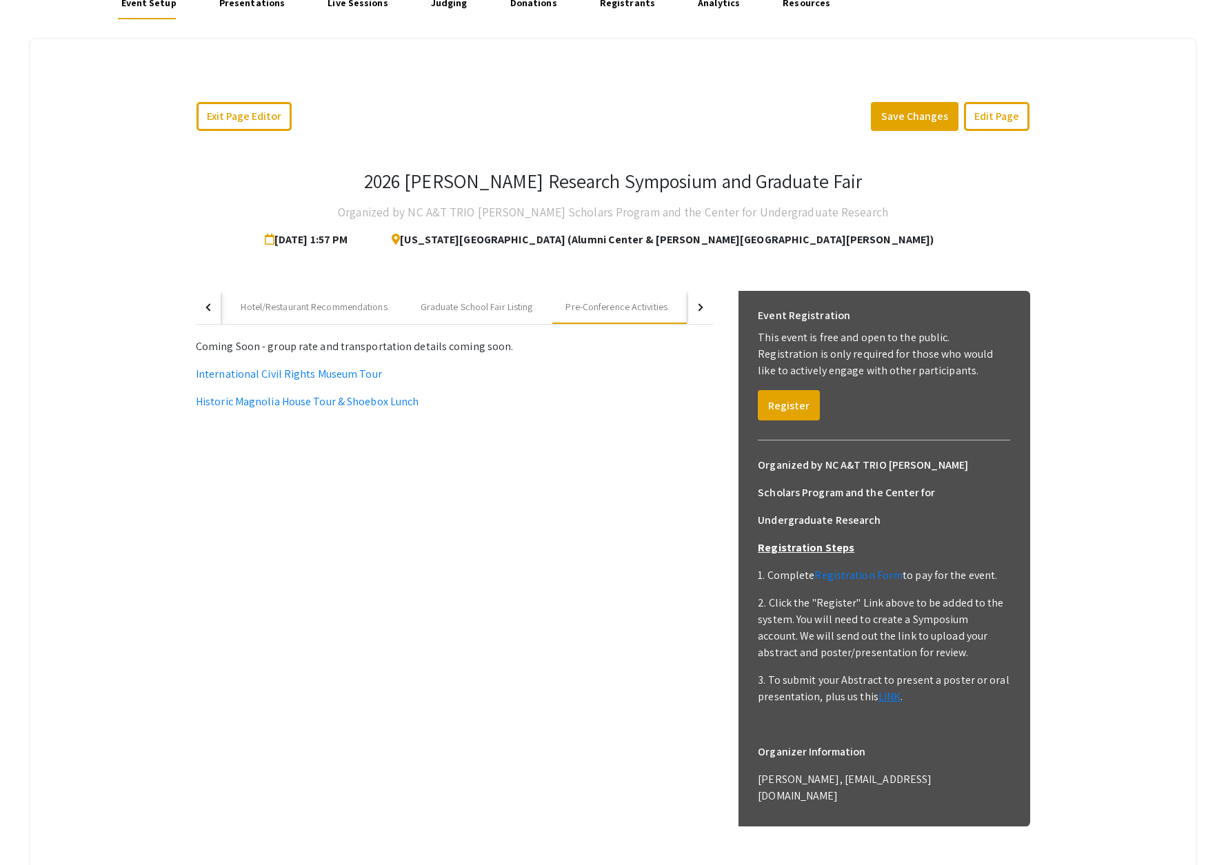
click at [204, 308] on button "button" at bounding box center [208, 307] width 25 height 33
click at [208, 306] on div "button" at bounding box center [209, 307] width 8 height 8
click at [288, 303] on div "Registration" at bounding box center [307, 307] width 48 height 14
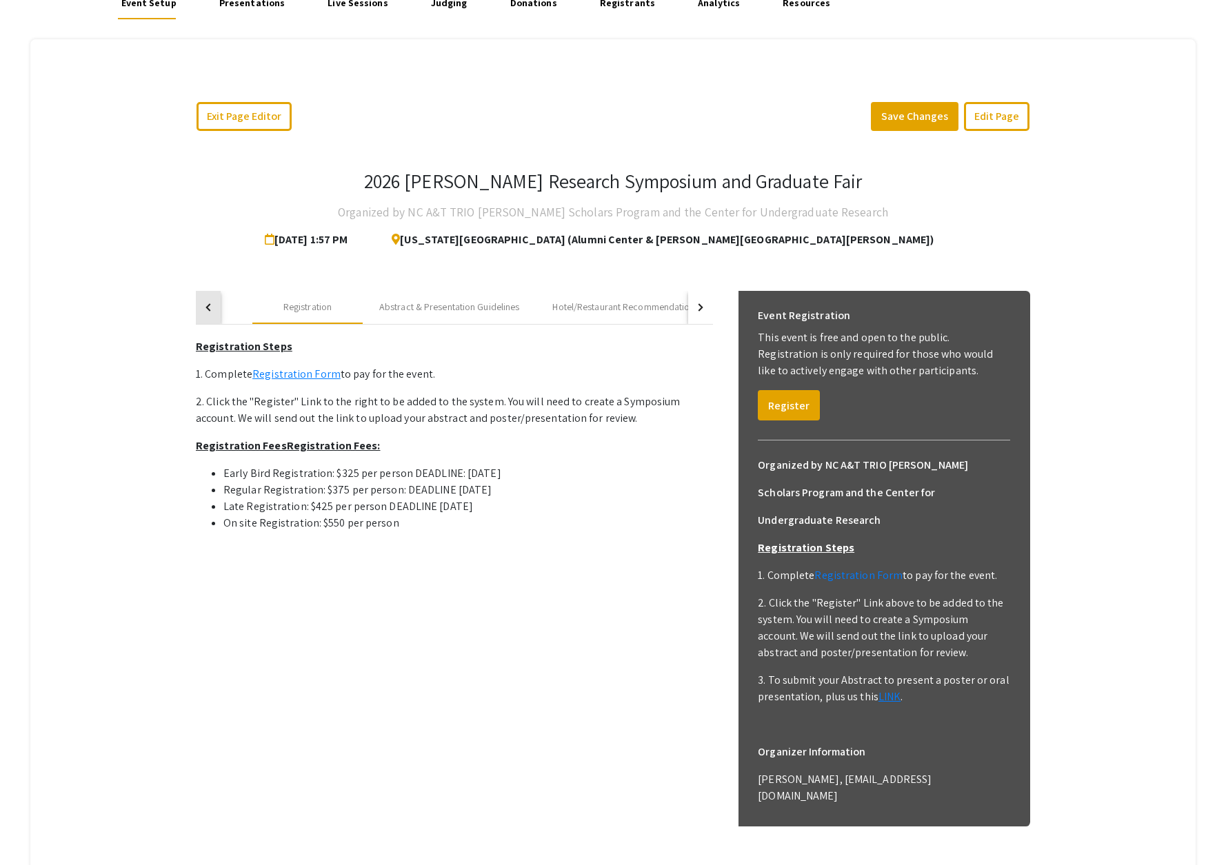
click at [206, 307] on div "button" at bounding box center [209, 307] width 8 height 8
click at [275, 313] on div "About" at bounding box center [275, 307] width 25 height 14
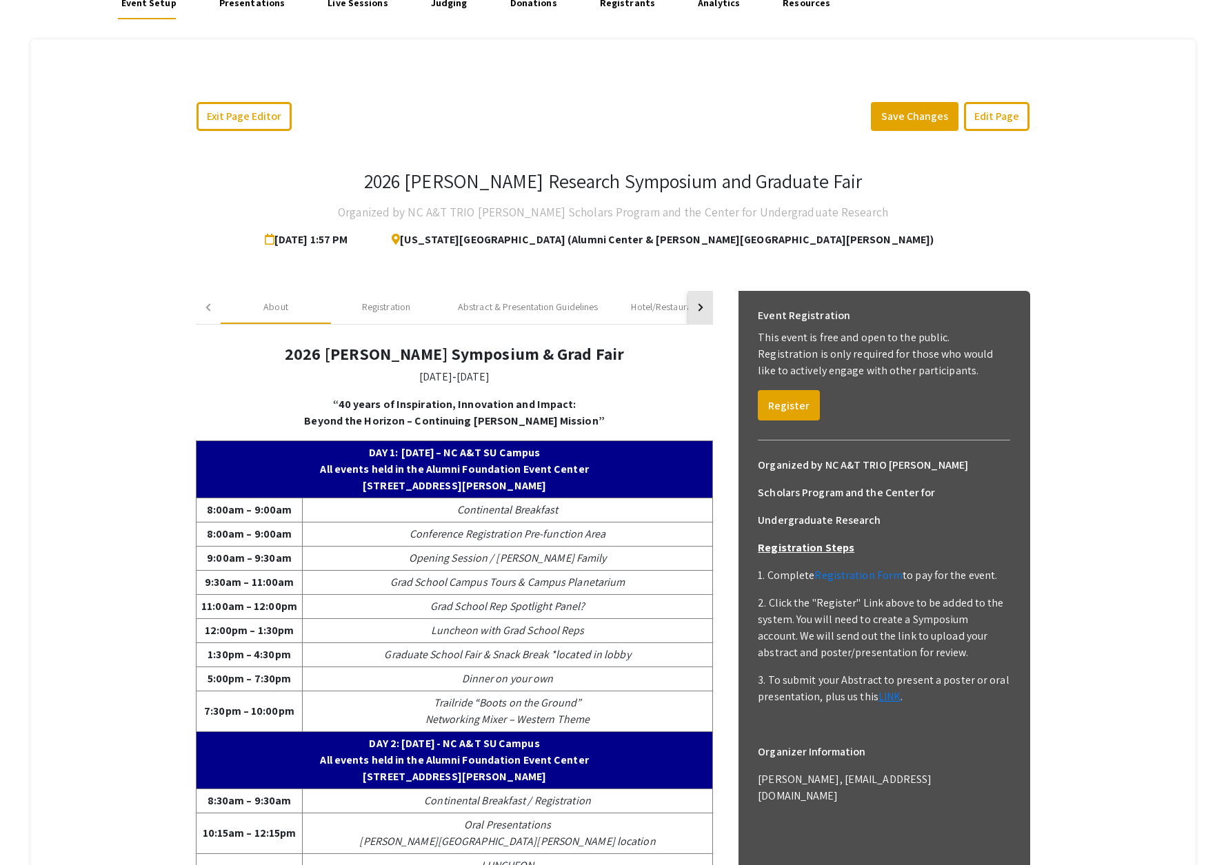
click at [704, 309] on button "button" at bounding box center [700, 307] width 25 height 33
click at [993, 117] on button "Edit Page" at bounding box center [997, 116] width 66 height 29
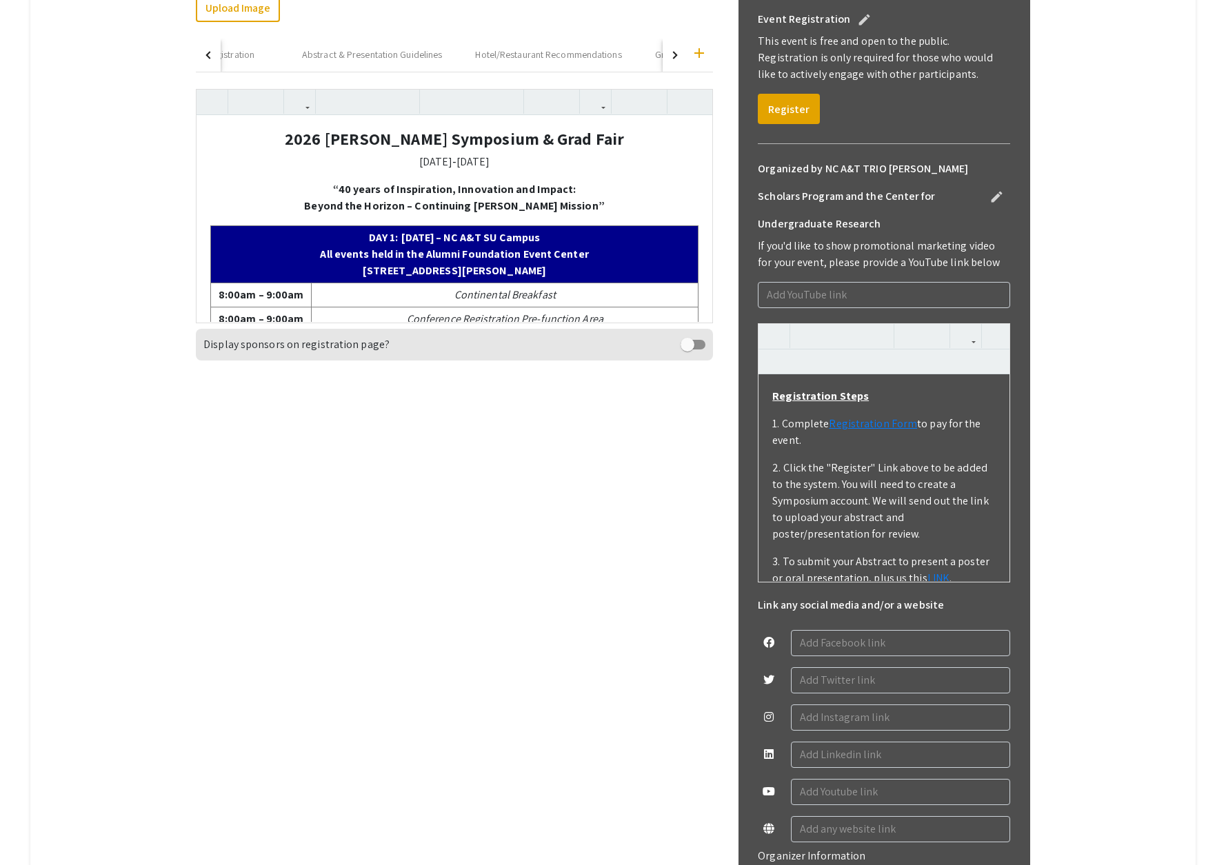
scroll to position [365, 0]
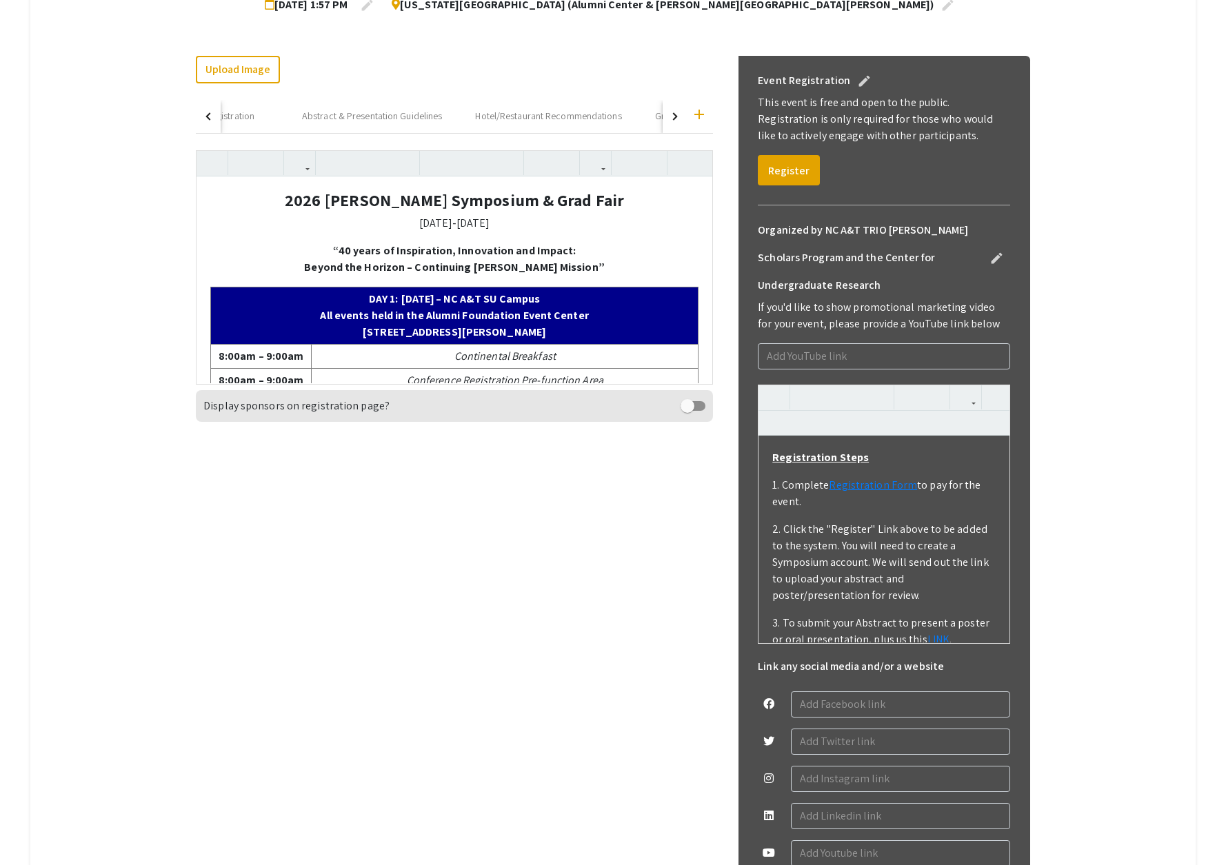
click at [210, 118] on div "button" at bounding box center [209, 116] width 8 height 8
click at [252, 119] on div "About" at bounding box center [267, 116] width 110 height 33
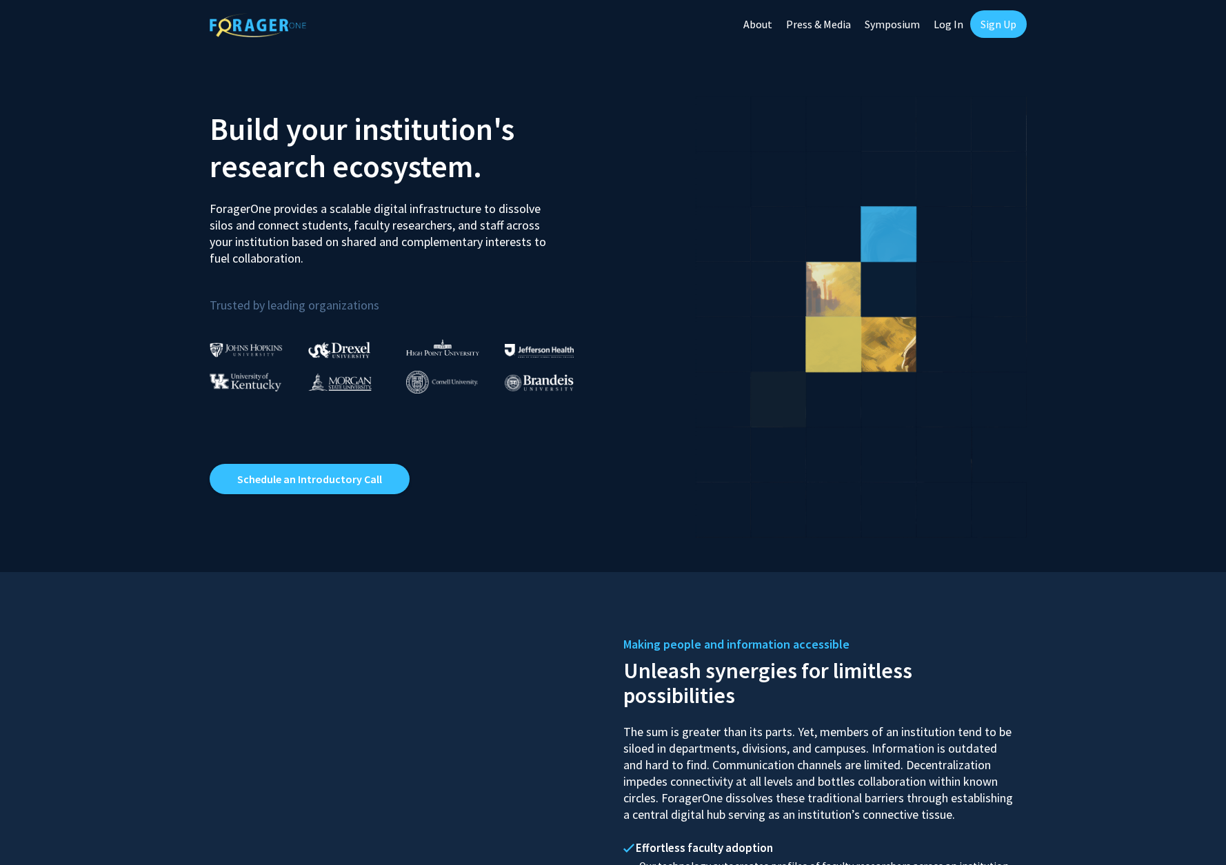
click at [914, 27] on link "Symposium" at bounding box center [892, 24] width 69 height 48
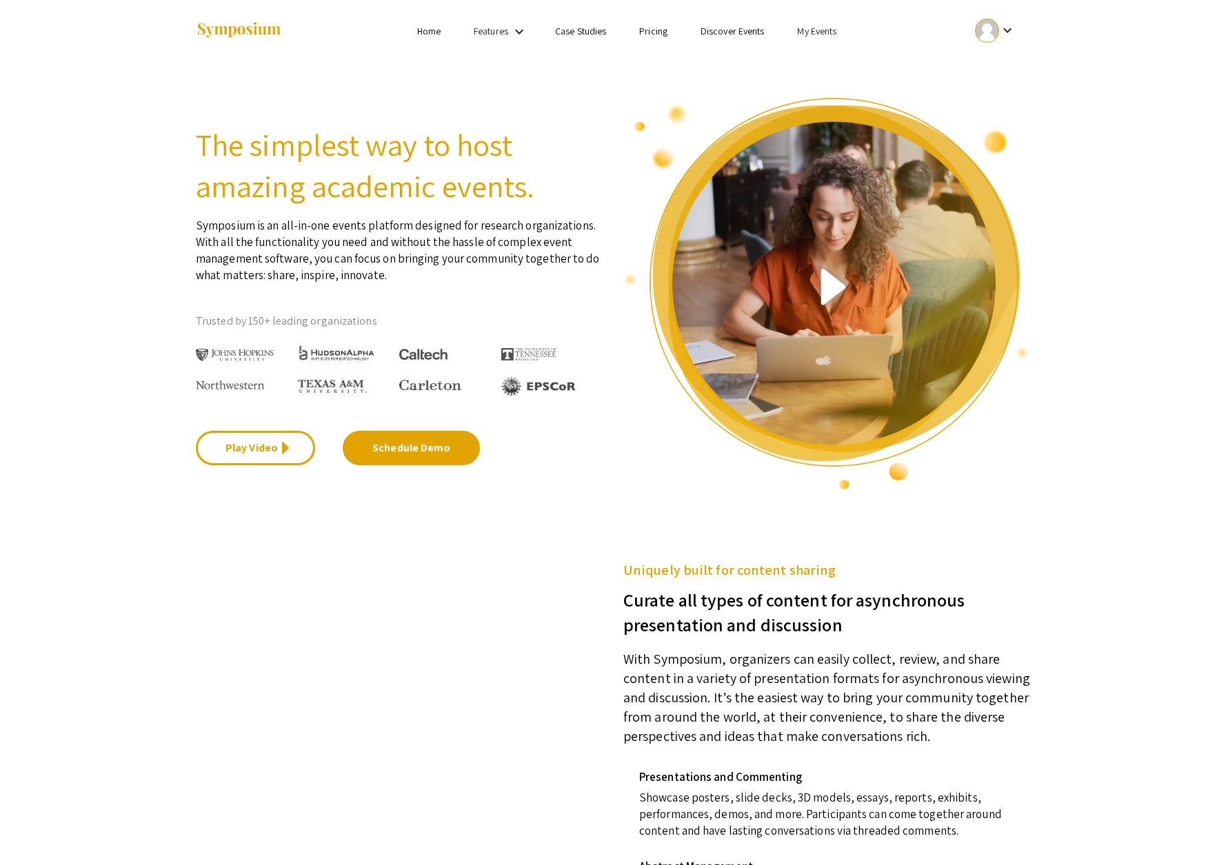
click at [717, 30] on link "Discover Events" at bounding box center [733, 31] width 64 height 12
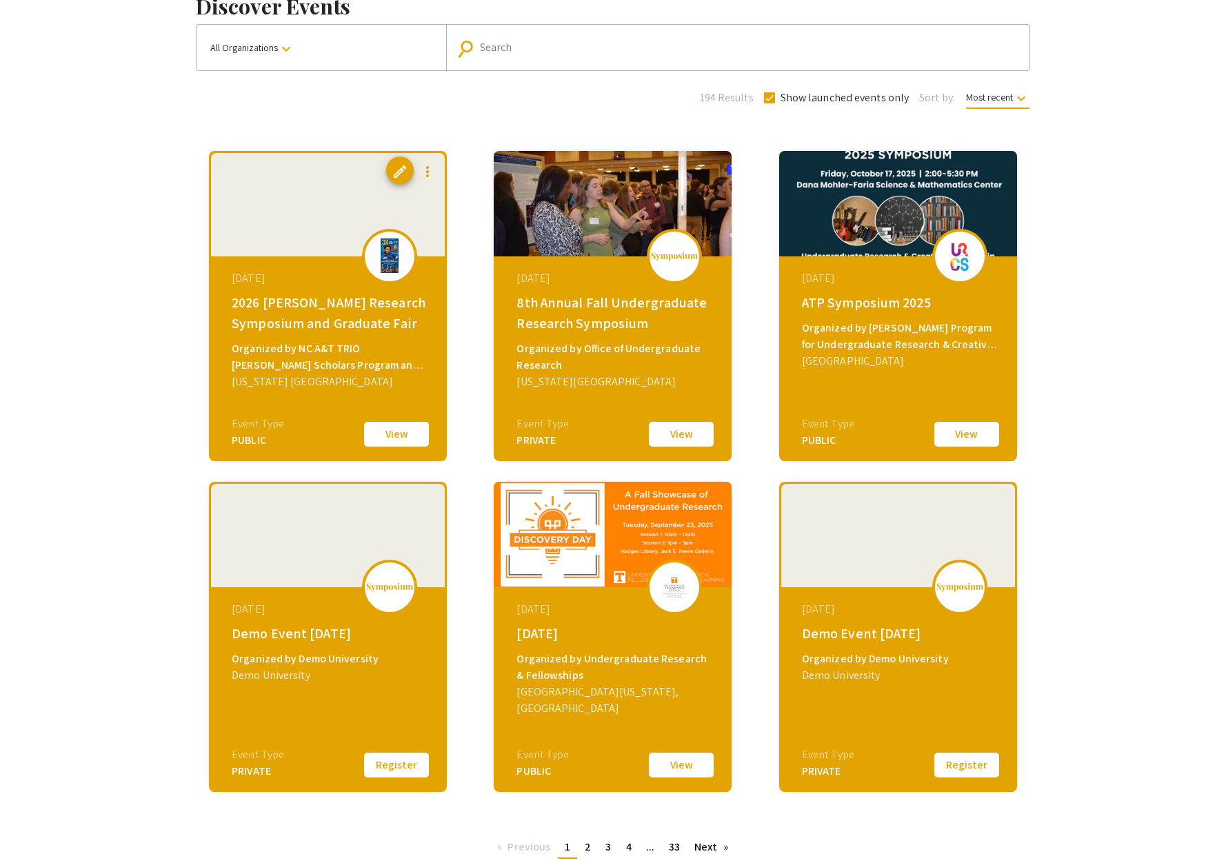
scroll to position [78, 0]
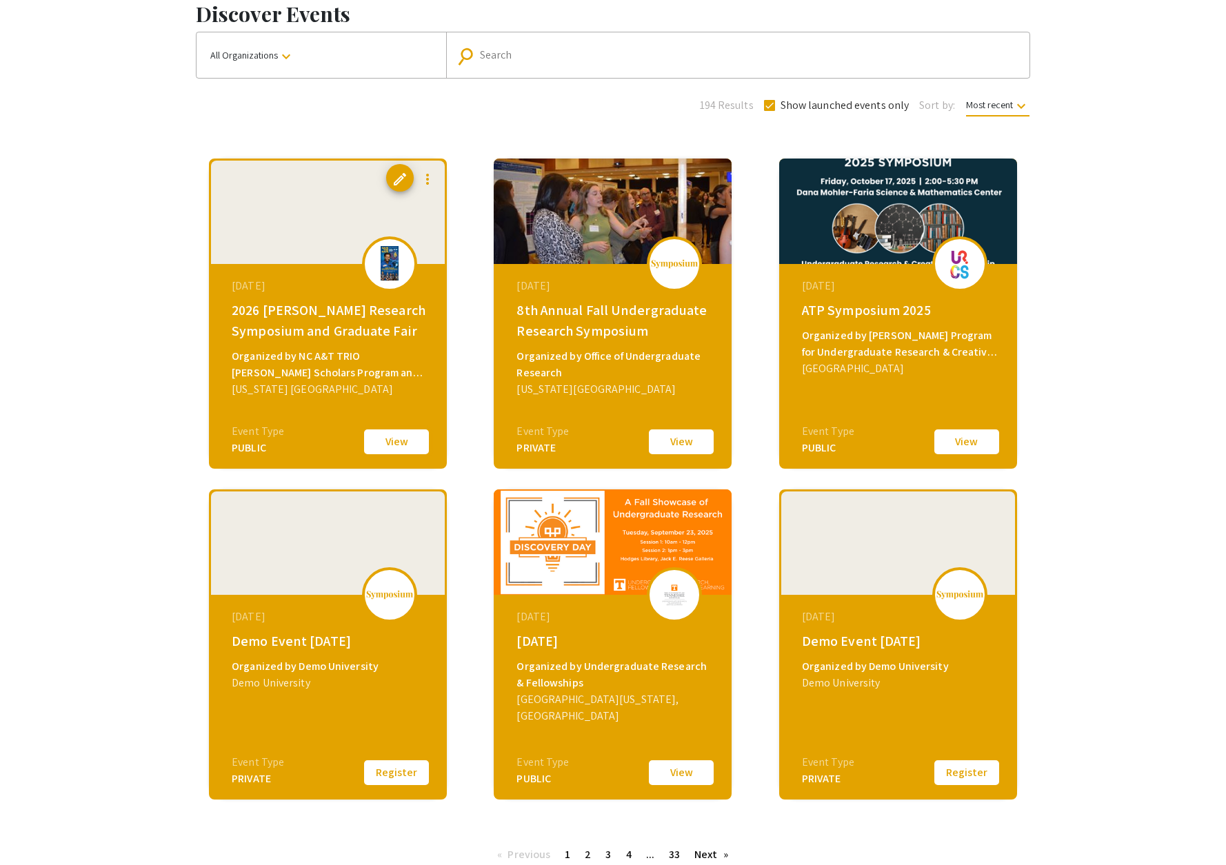
click at [389, 442] on button "View" at bounding box center [396, 442] width 69 height 29
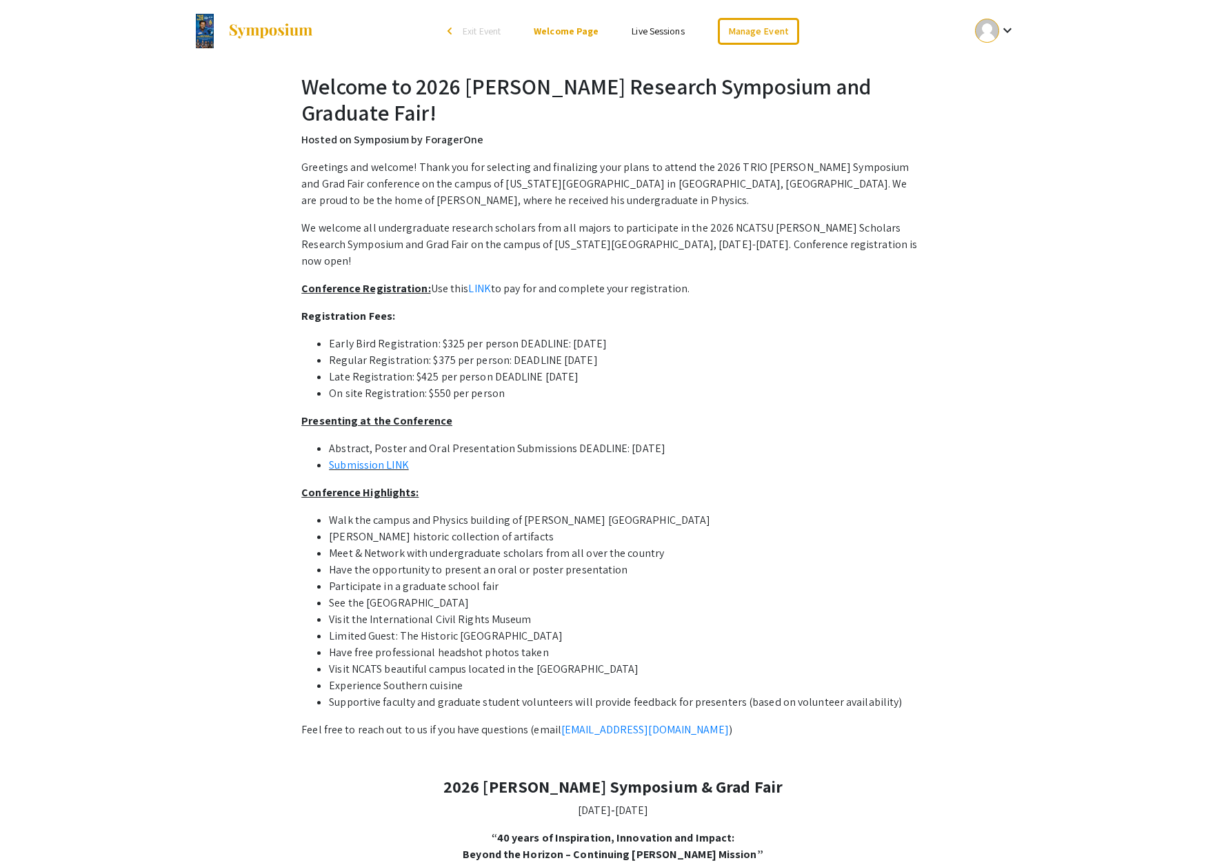
drag, startPoint x: 305, startPoint y: 169, endPoint x: 346, endPoint y: 275, distance: 114.0
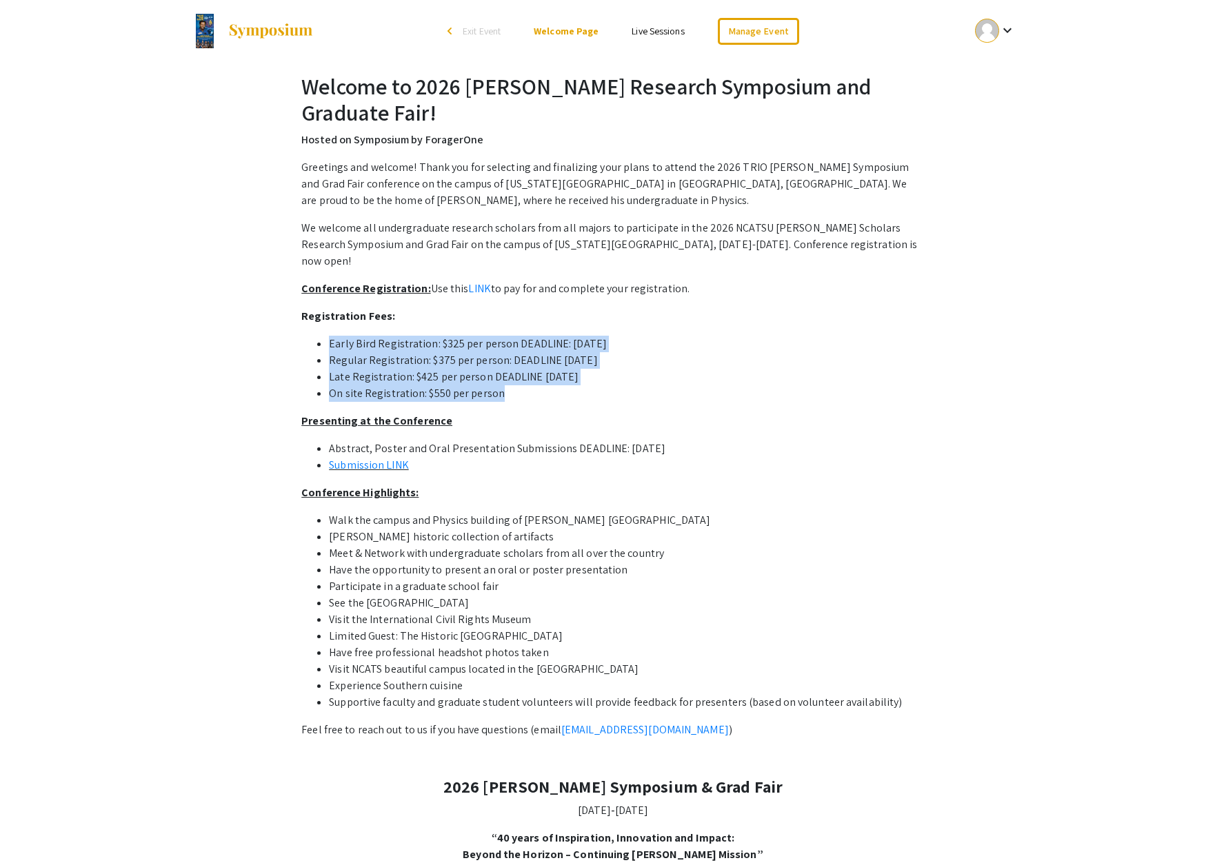
drag, startPoint x: 497, startPoint y: 393, endPoint x: 328, endPoint y: 347, distance: 175.8
click at [328, 347] on ul "Early Bird Registration: $325 per person DEADLINE: [DATE] Regular Registration:…" at bounding box center [612, 369] width 623 height 66
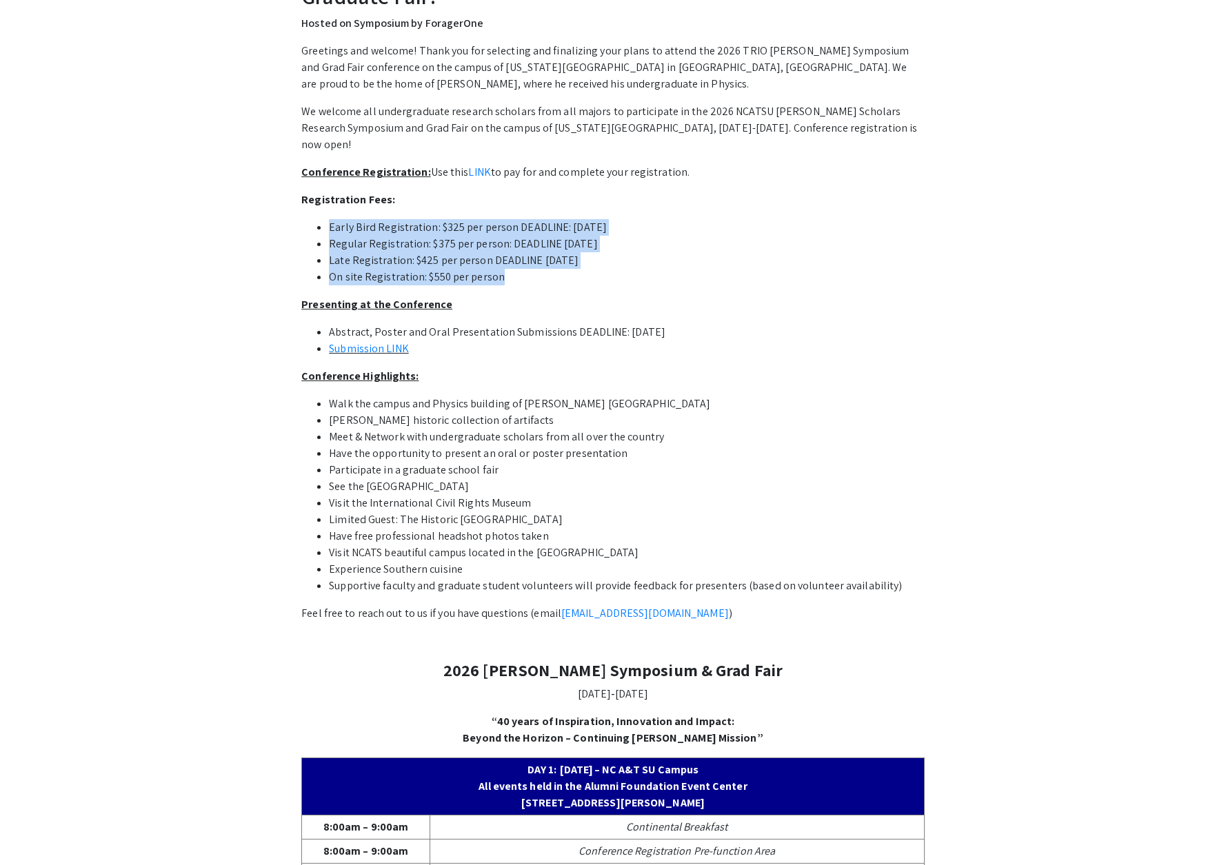
scroll to position [111, 0]
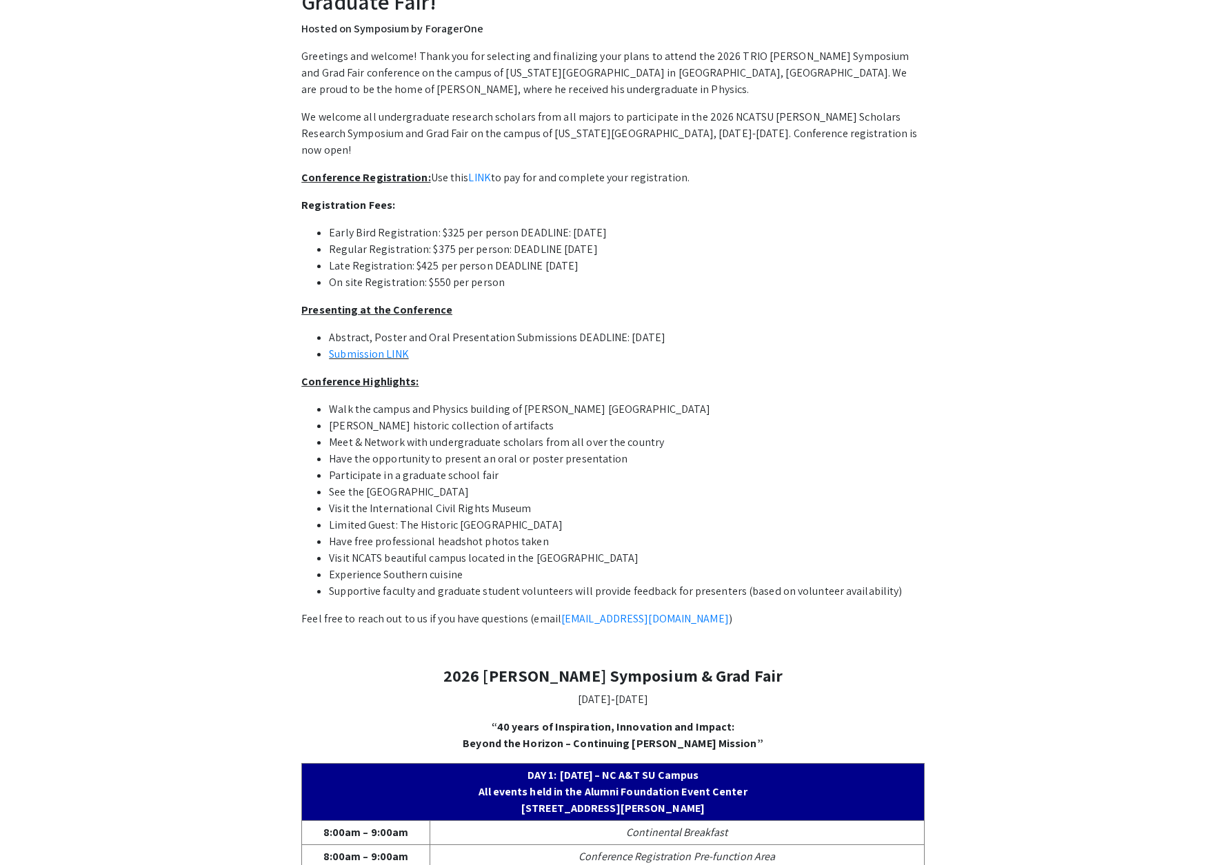
click at [555, 425] on li "McNair historic collection of artifacts" at bounding box center [627, 426] width 596 height 17
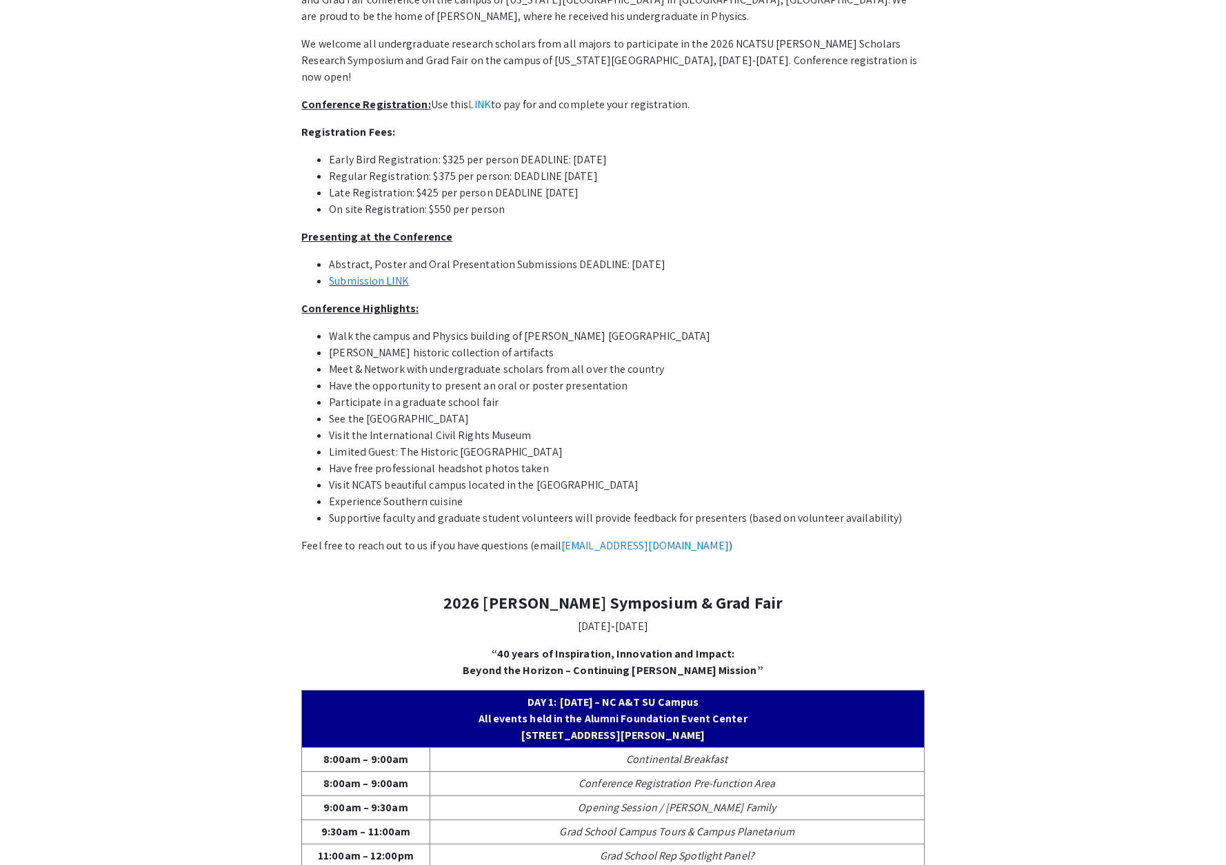
scroll to position [134, 0]
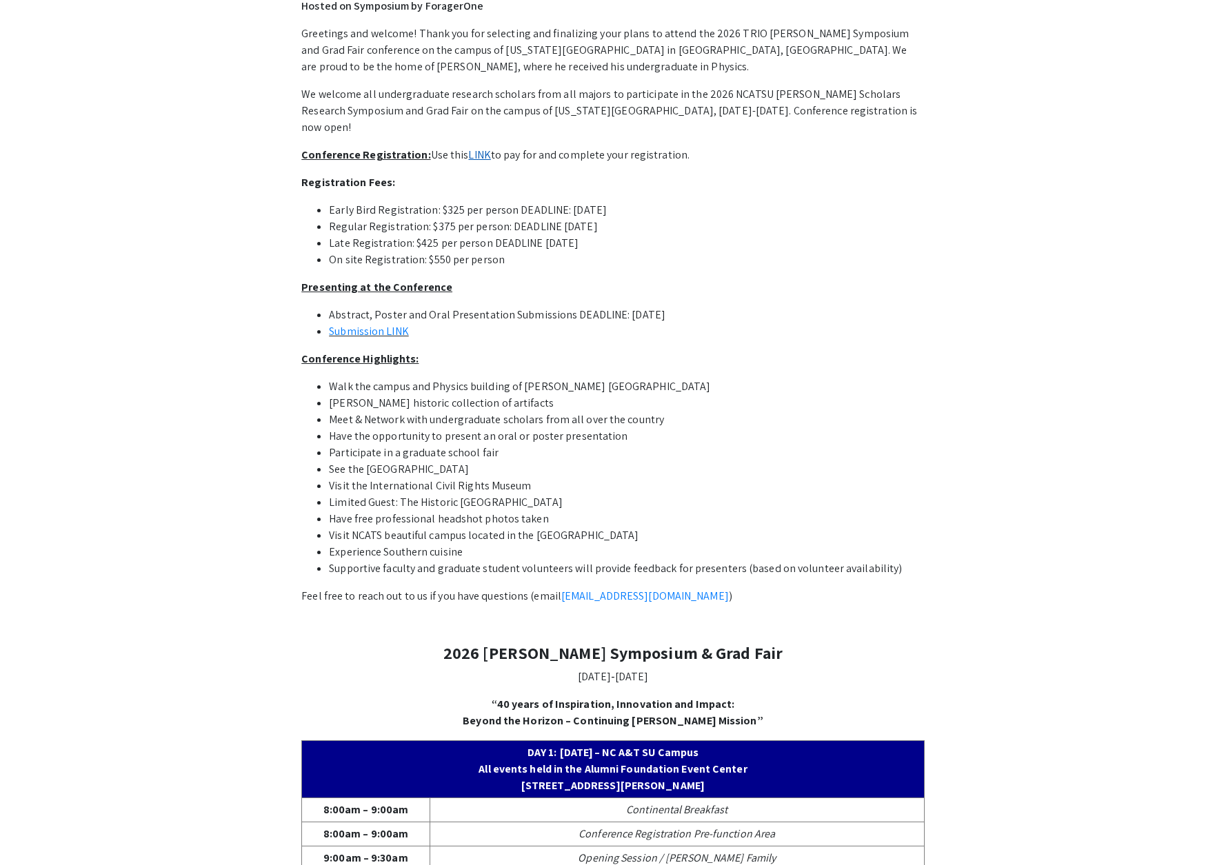
click at [475, 157] on link "LINK" at bounding box center [479, 155] width 22 height 14
click at [366, 332] on link "Submission LINK" at bounding box center [369, 331] width 80 height 14
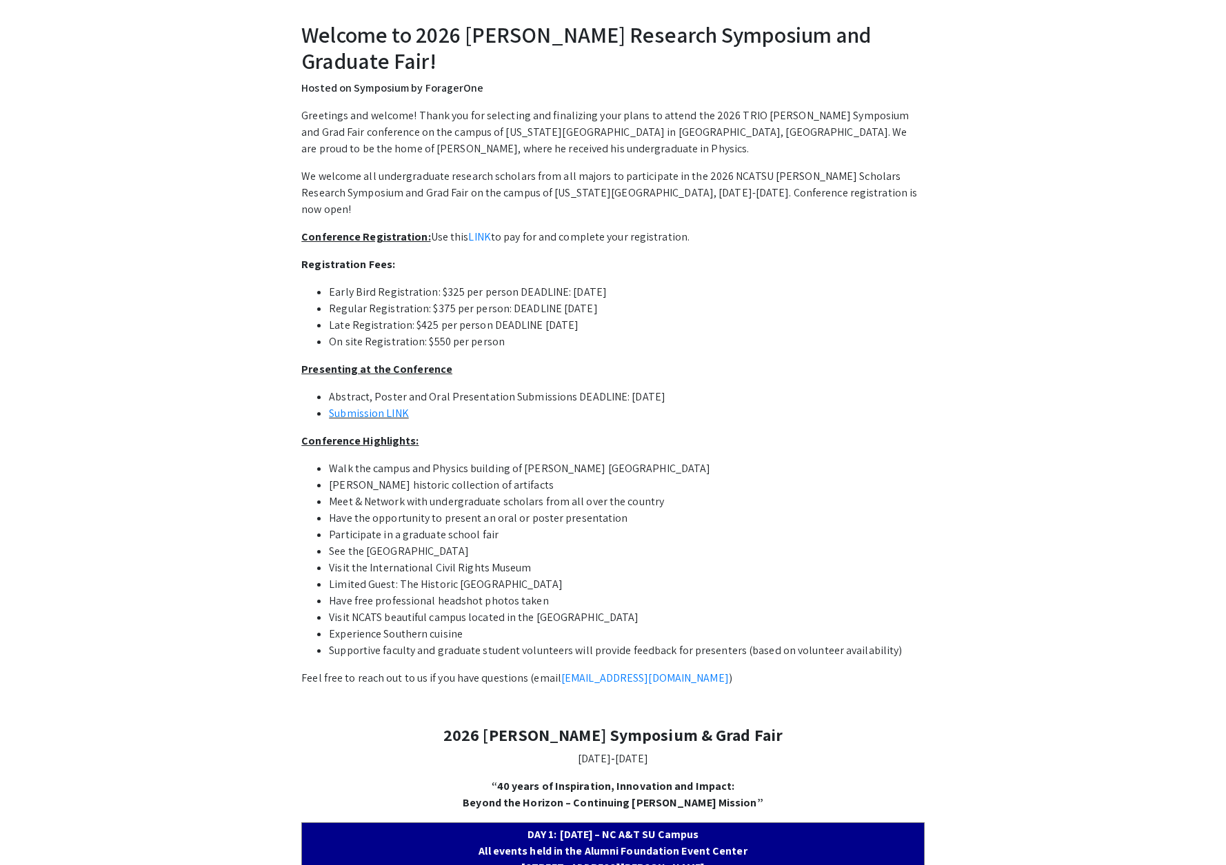
scroll to position [0, 0]
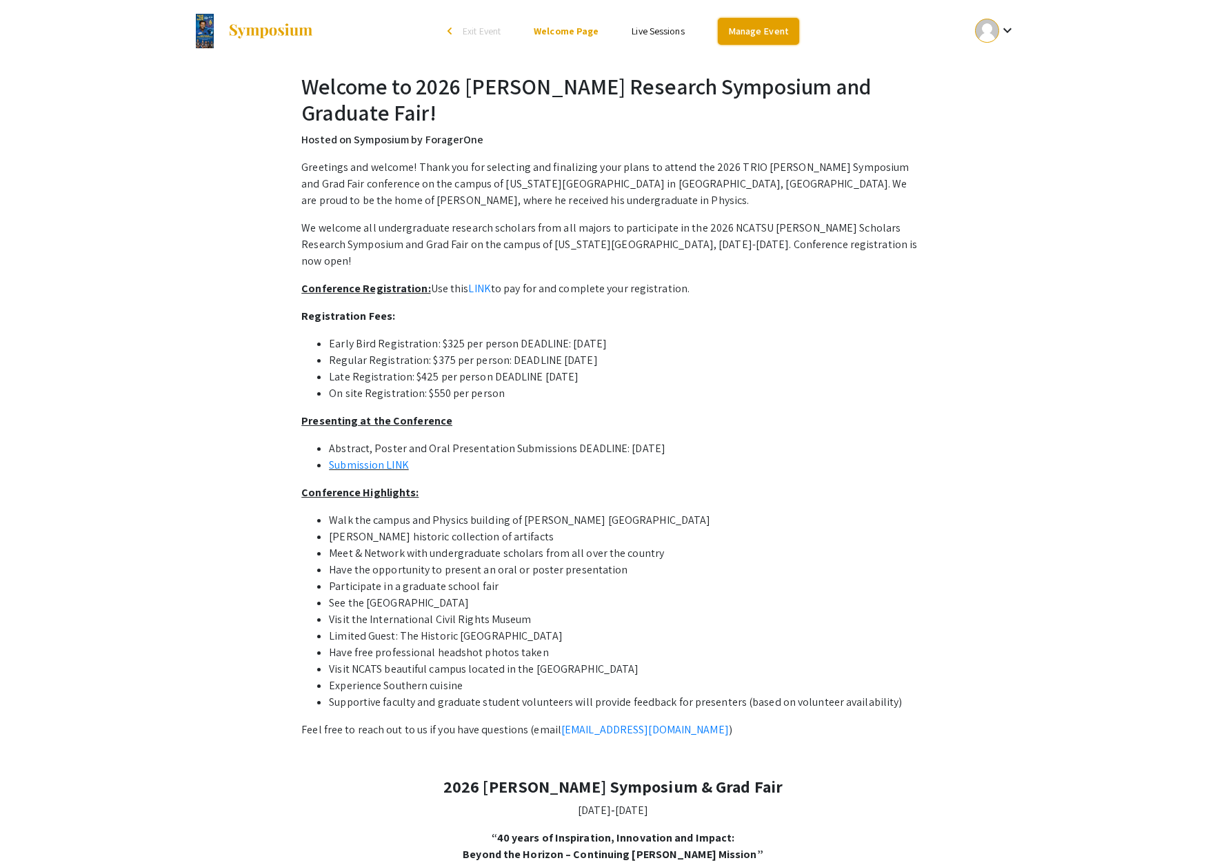
click at [740, 31] on link "Manage Event" at bounding box center [758, 31] width 81 height 27
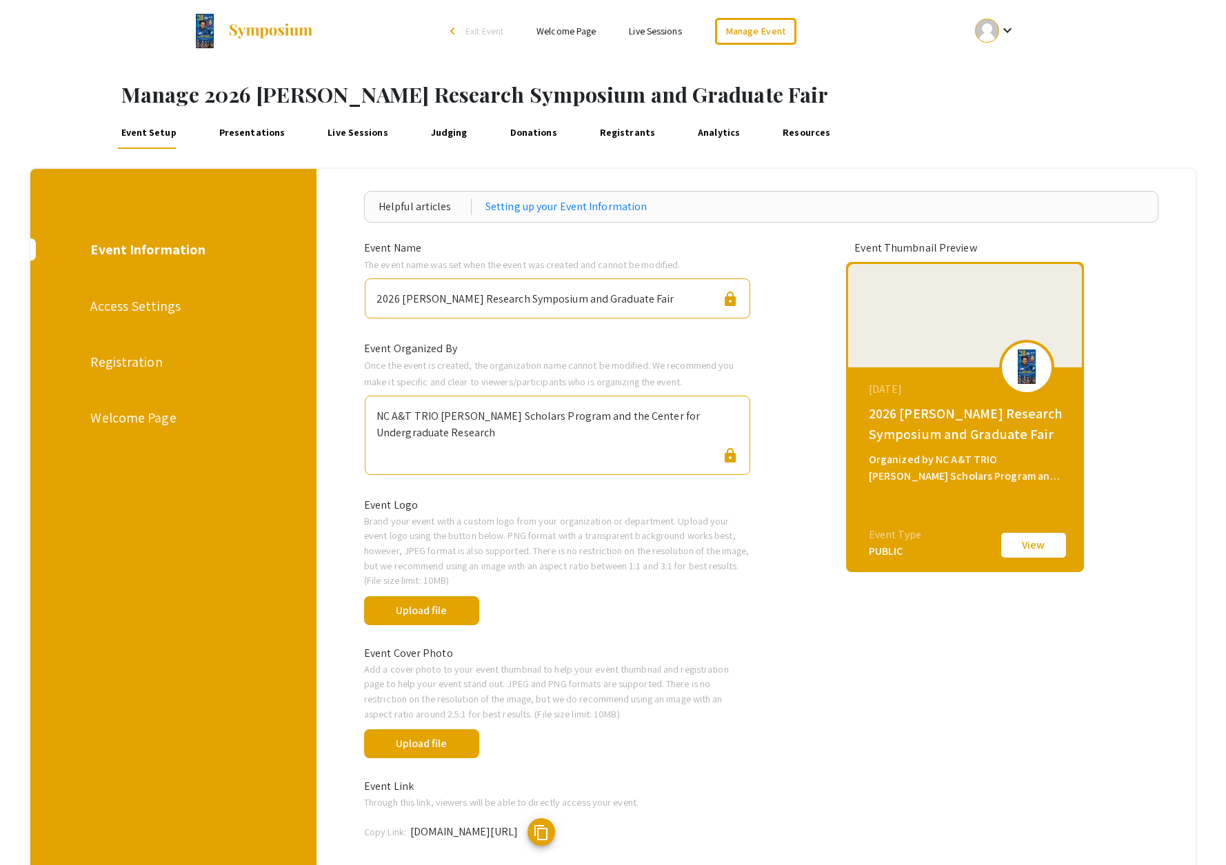
click at [147, 365] on div "Registration" at bounding box center [171, 362] width 163 height 21
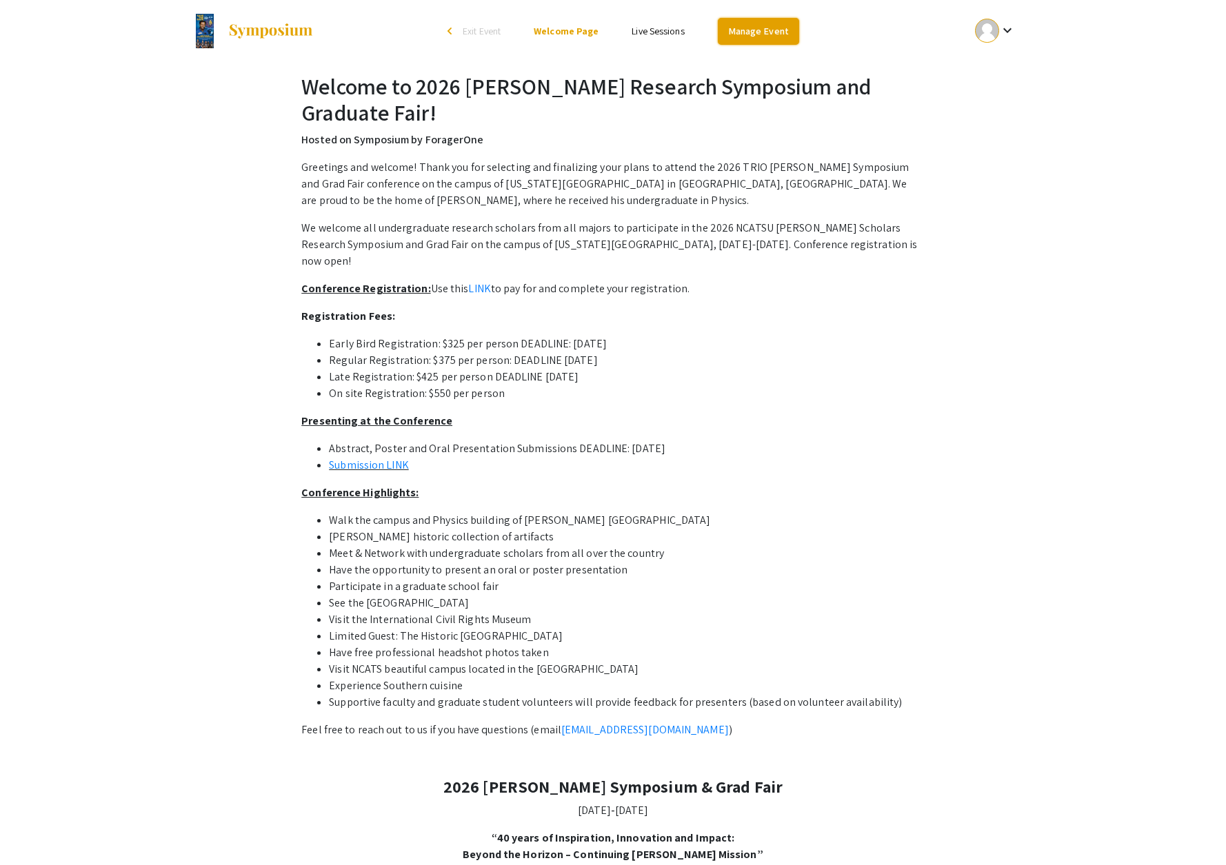
click at [765, 32] on link "Manage Event" at bounding box center [758, 31] width 81 height 27
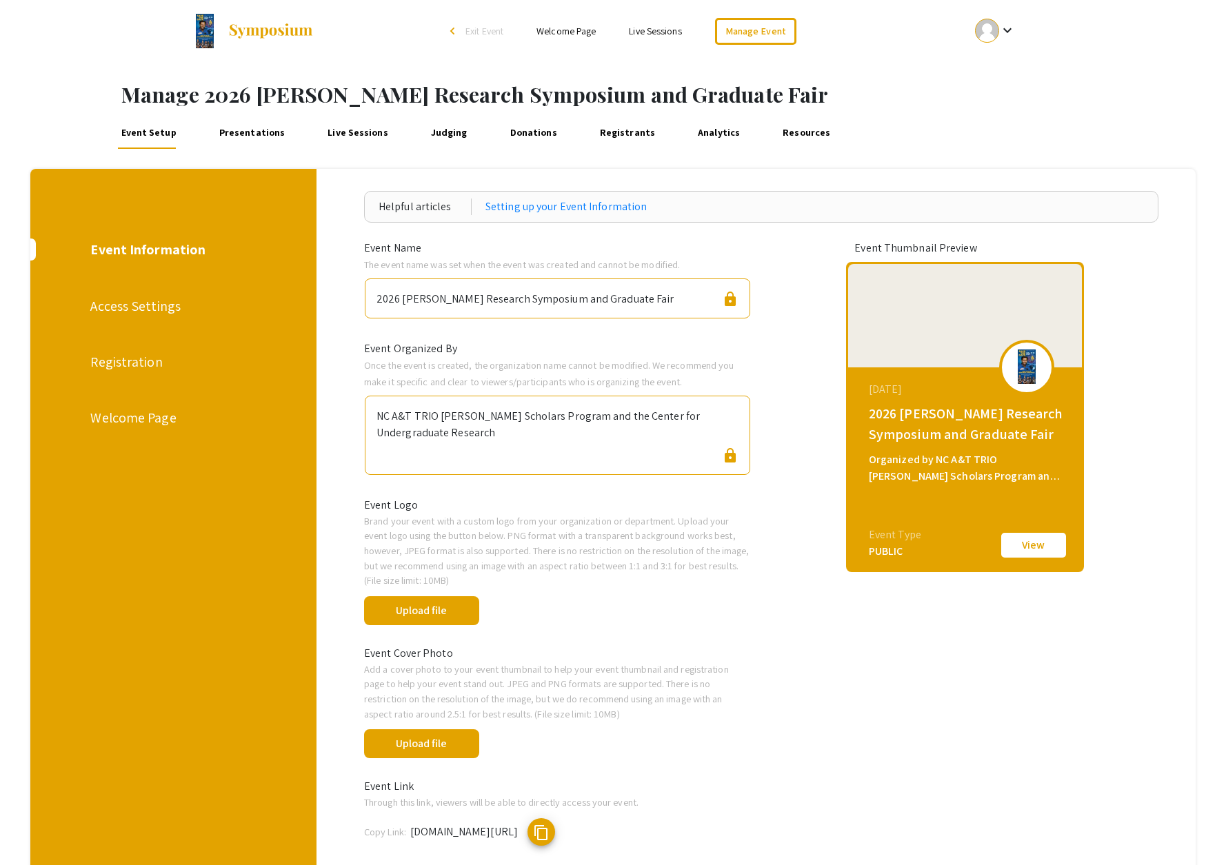
click at [157, 416] on div "Welcome Page" at bounding box center [171, 418] width 163 height 21
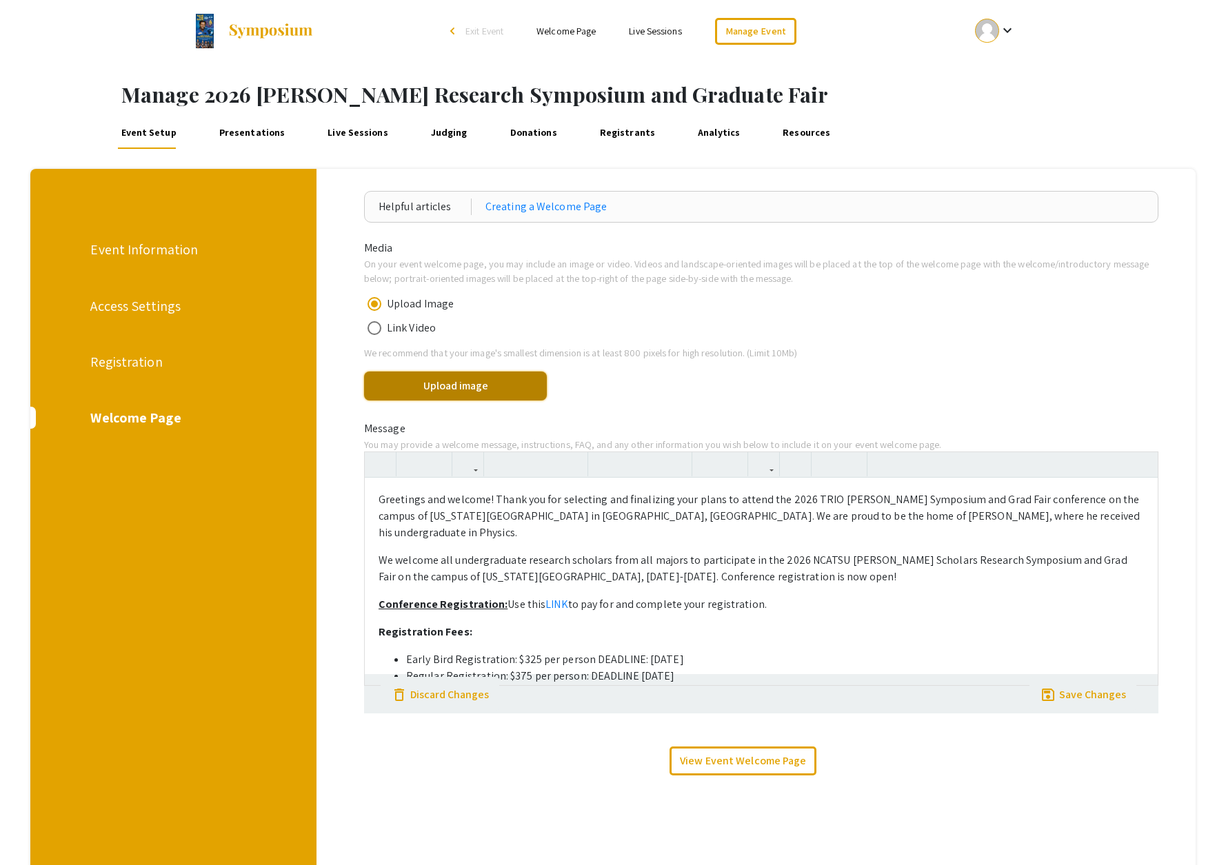
click at [440, 393] on button "Upload image" at bounding box center [455, 386] width 183 height 29
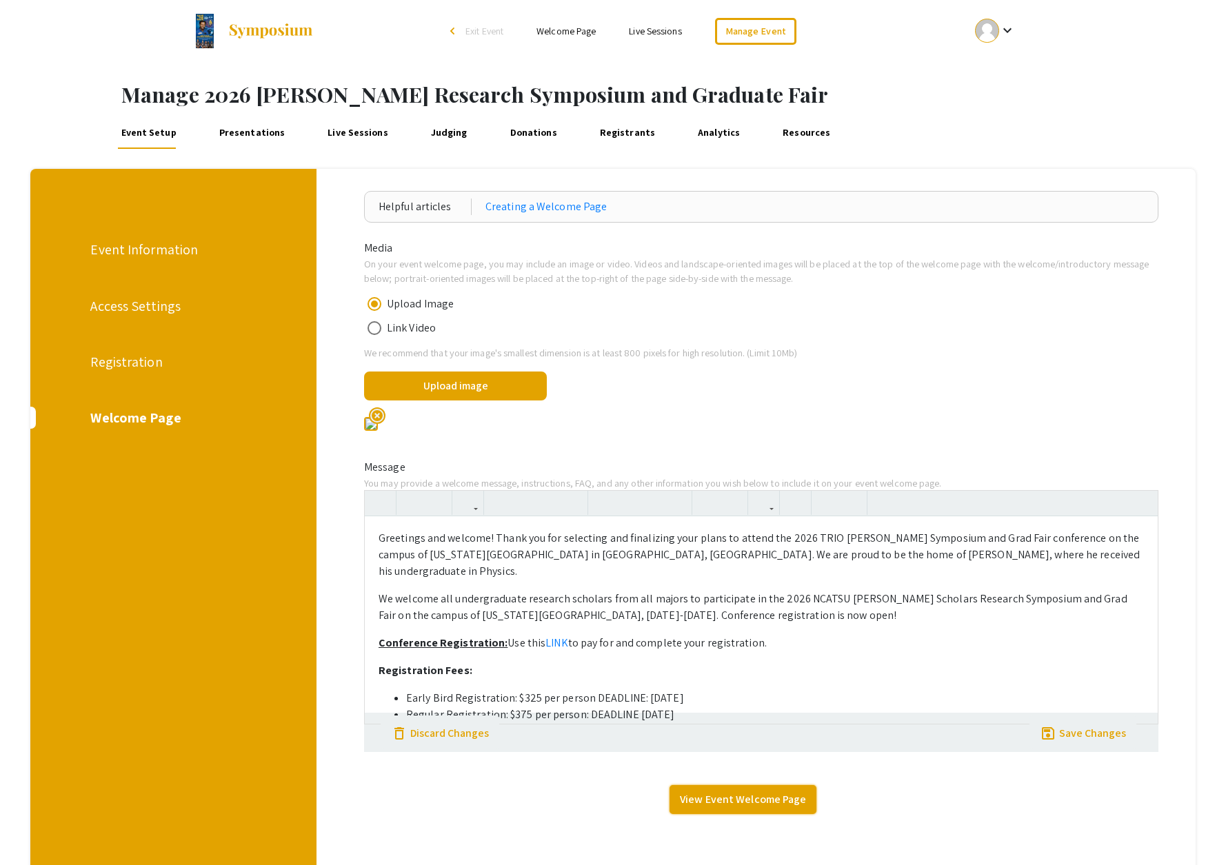
click at [756, 814] on link "View Event Welcome Page" at bounding box center [743, 799] width 147 height 29
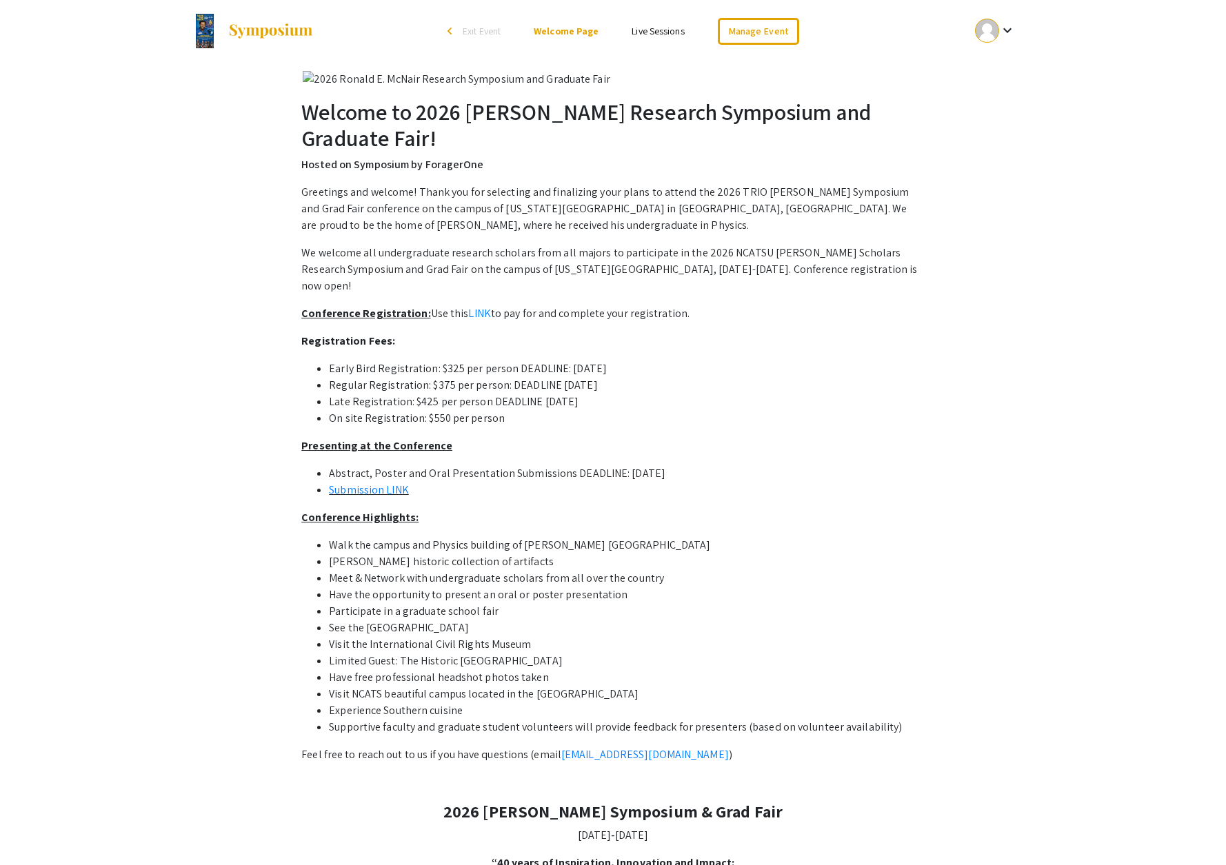
drag, startPoint x: 33, startPoint y: 74, endPoint x: 26, endPoint y: 37, distance: 38.0
click at [761, 14] on ul "keyboard_arrow_down" at bounding box center [892, 31] width 275 height 62
click at [759, 26] on link "Manage Event" at bounding box center [758, 31] width 81 height 27
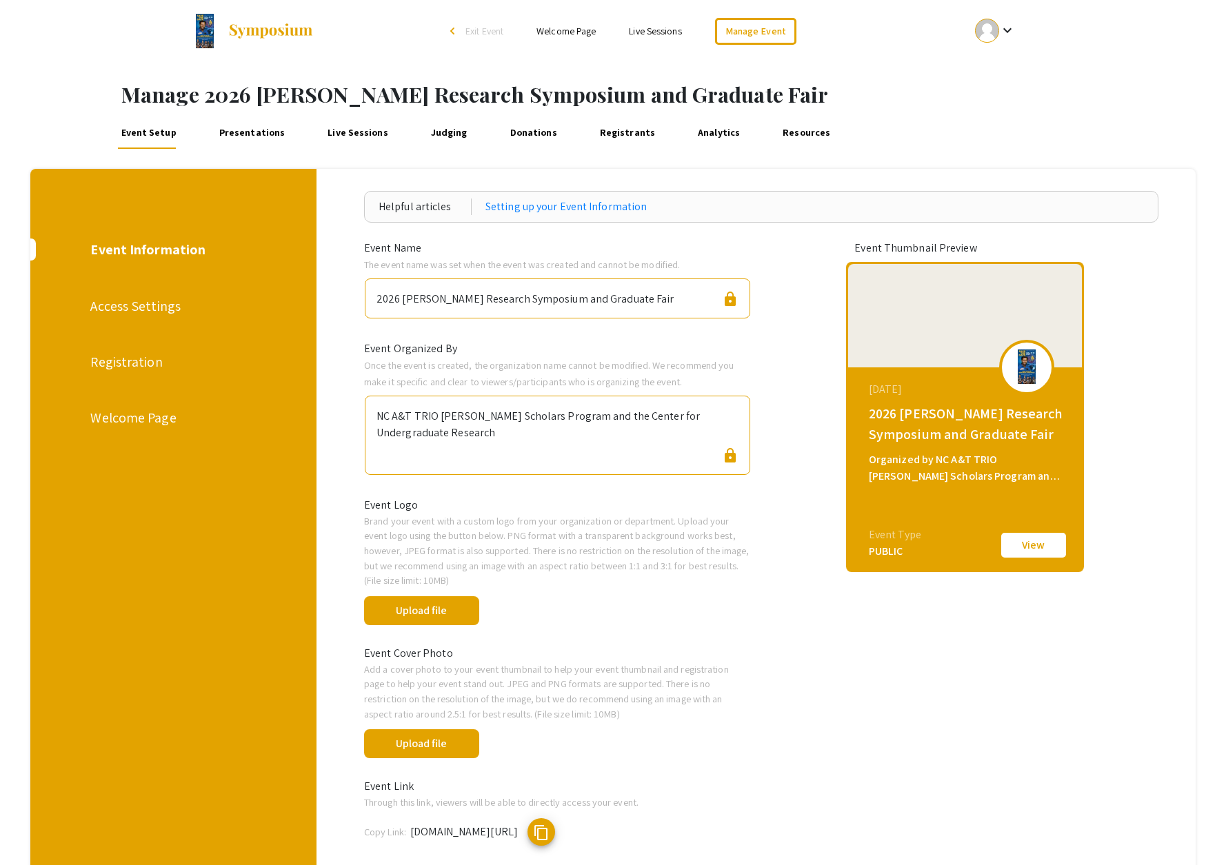
click at [143, 416] on div "Welcome Page" at bounding box center [171, 418] width 163 height 21
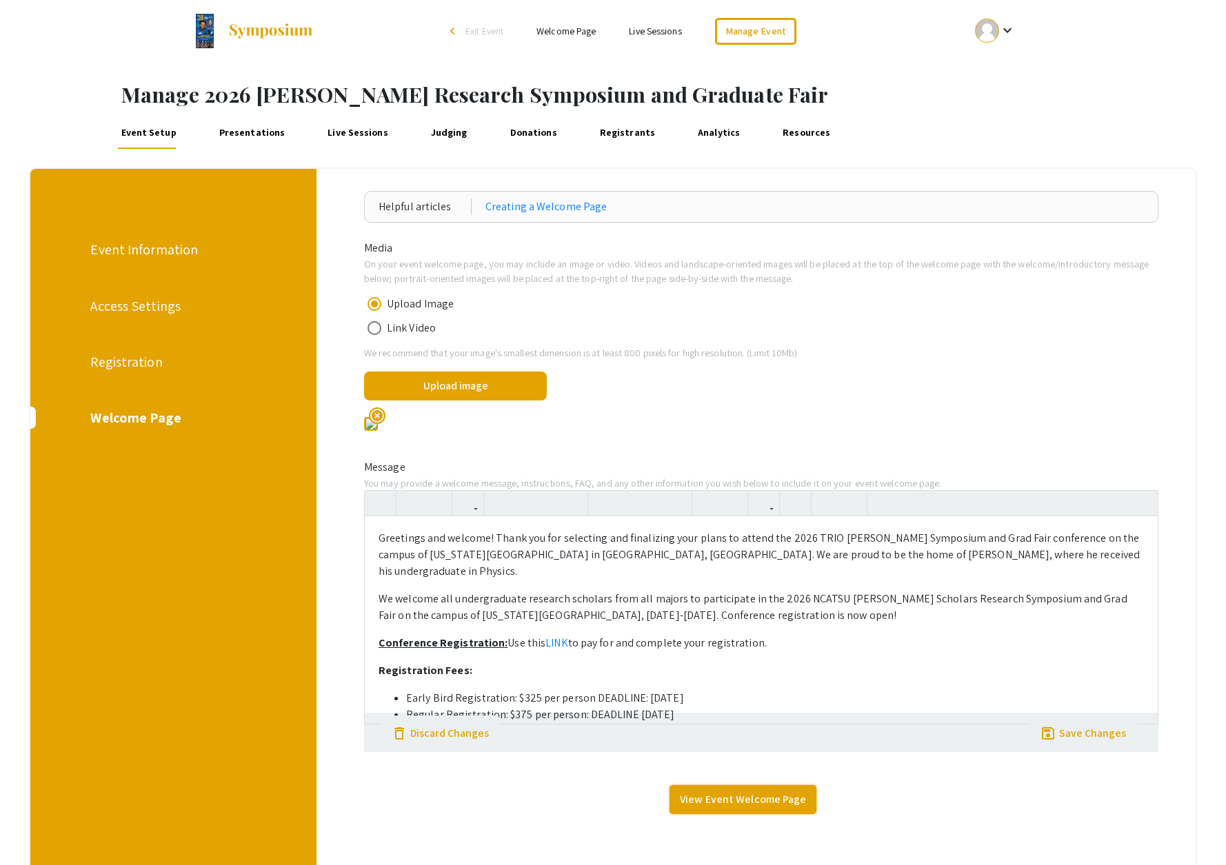
click at [715, 814] on link "View Event Welcome Page" at bounding box center [743, 799] width 147 height 29
